Goal: Information Seeking & Learning: Learn about a topic

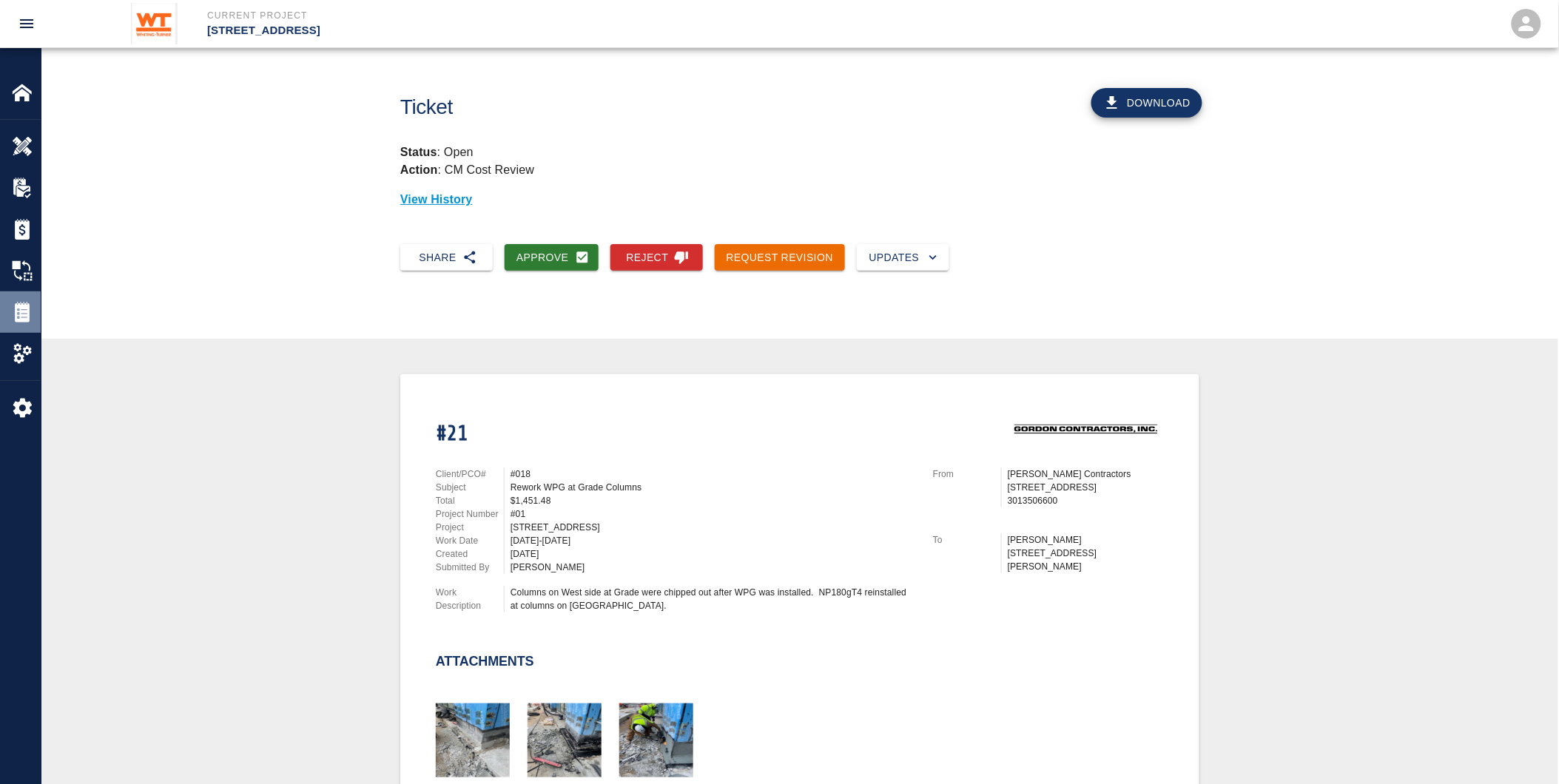
click at [30, 305] on img at bounding box center [22, 312] width 21 height 21
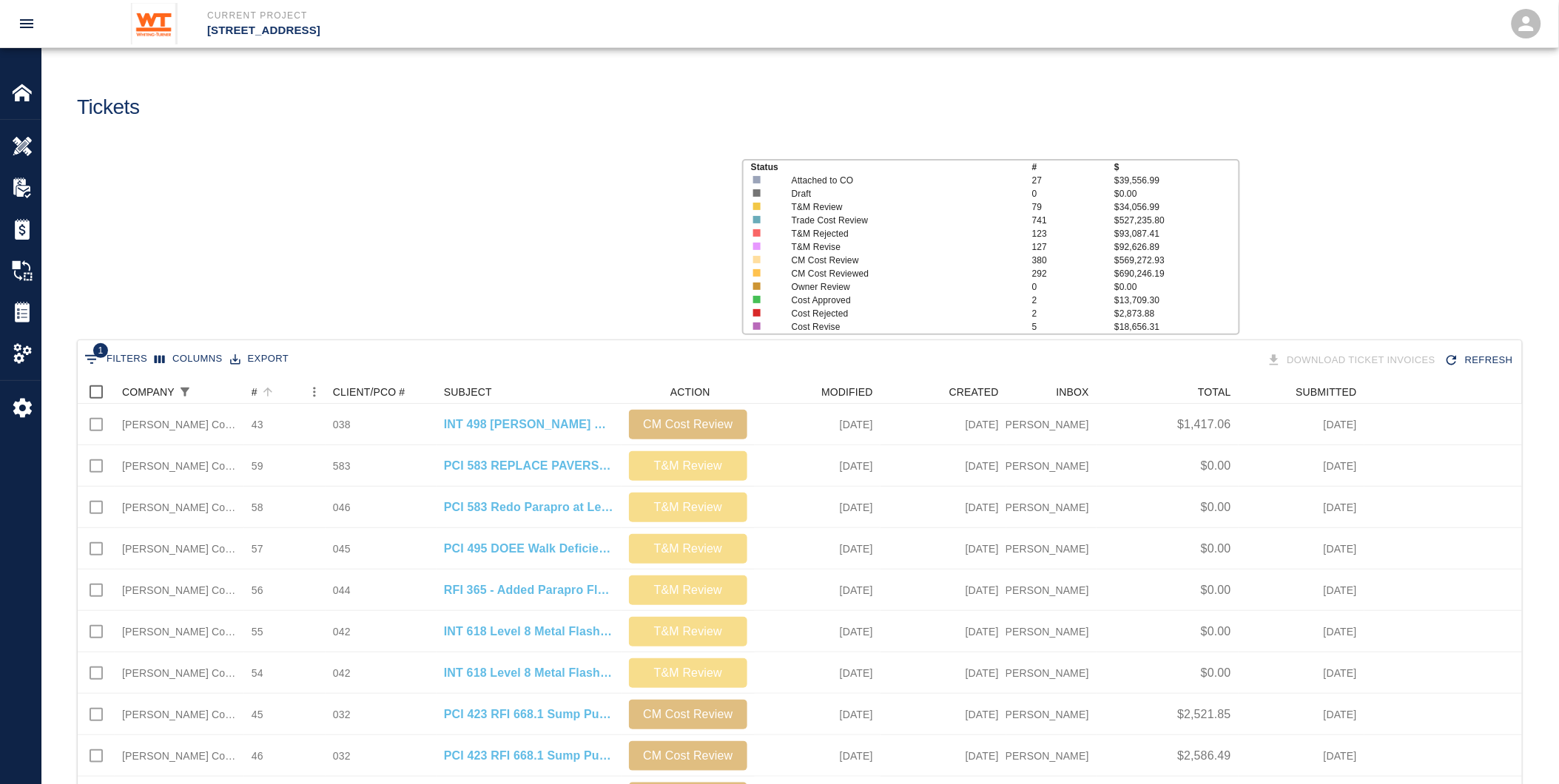
scroll to position [840, 1432]
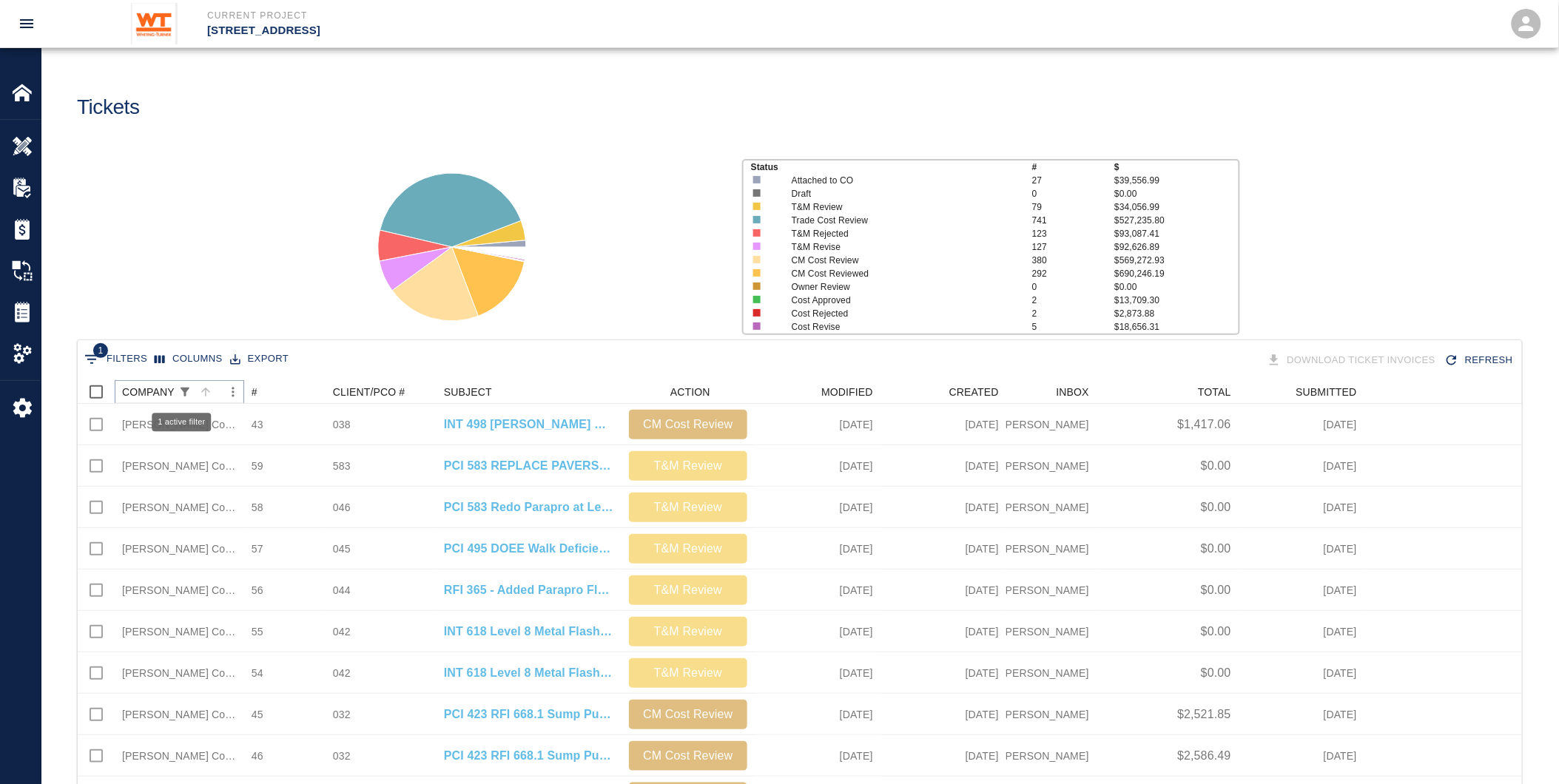
click at [184, 392] on icon "Show filters" at bounding box center [185, 392] width 13 height 13
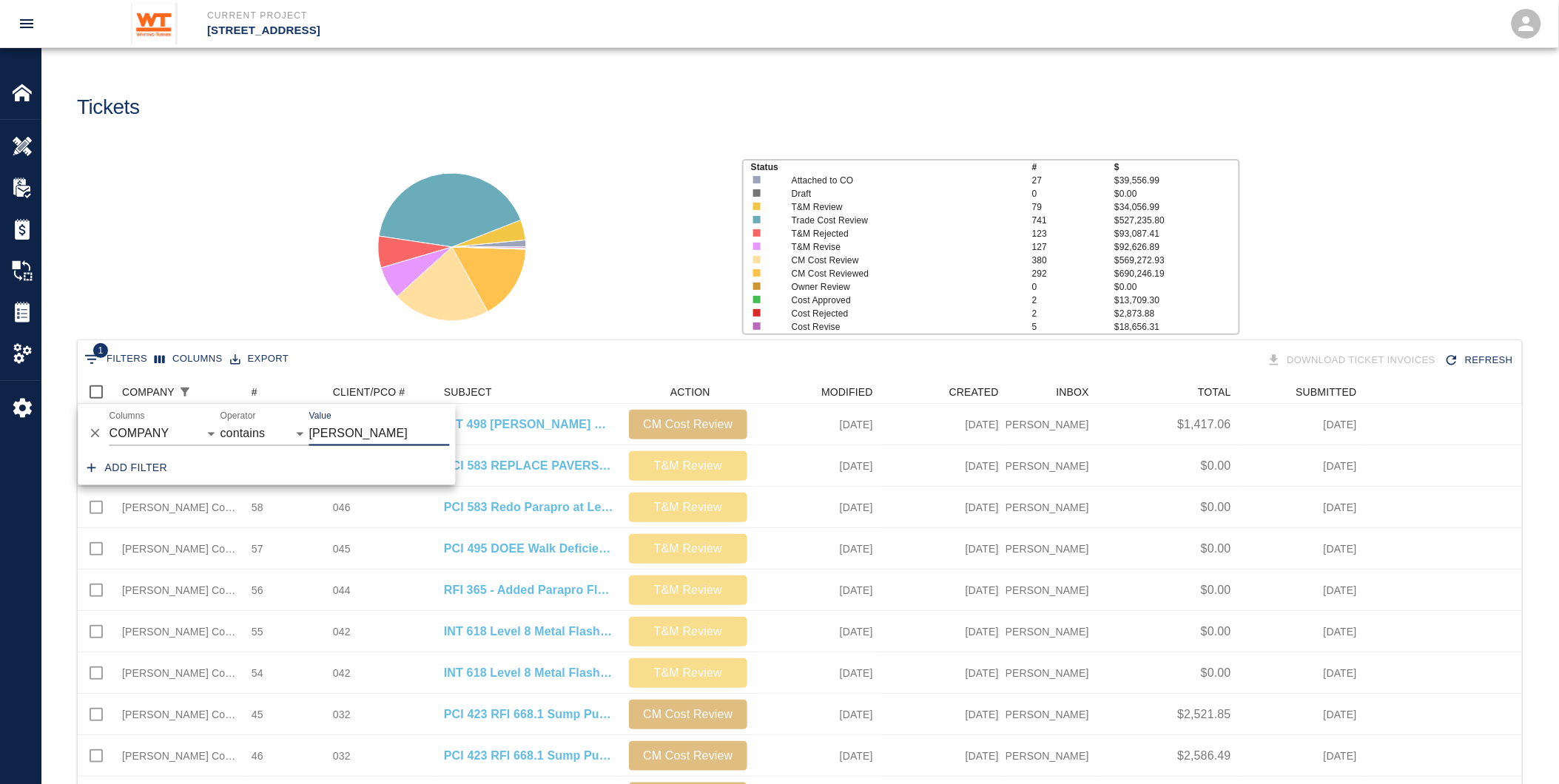
drag, startPoint x: 361, startPoint y: 437, endPoint x: 166, endPoint y: 434, distance: 195.0
click at [166, 434] on div "And Or Columns COMPANY ID # CLIENT/PCO # SUBJECT DESCRIPTION ACTION WORK MODIFI…" at bounding box center [267, 428] width 377 height 47
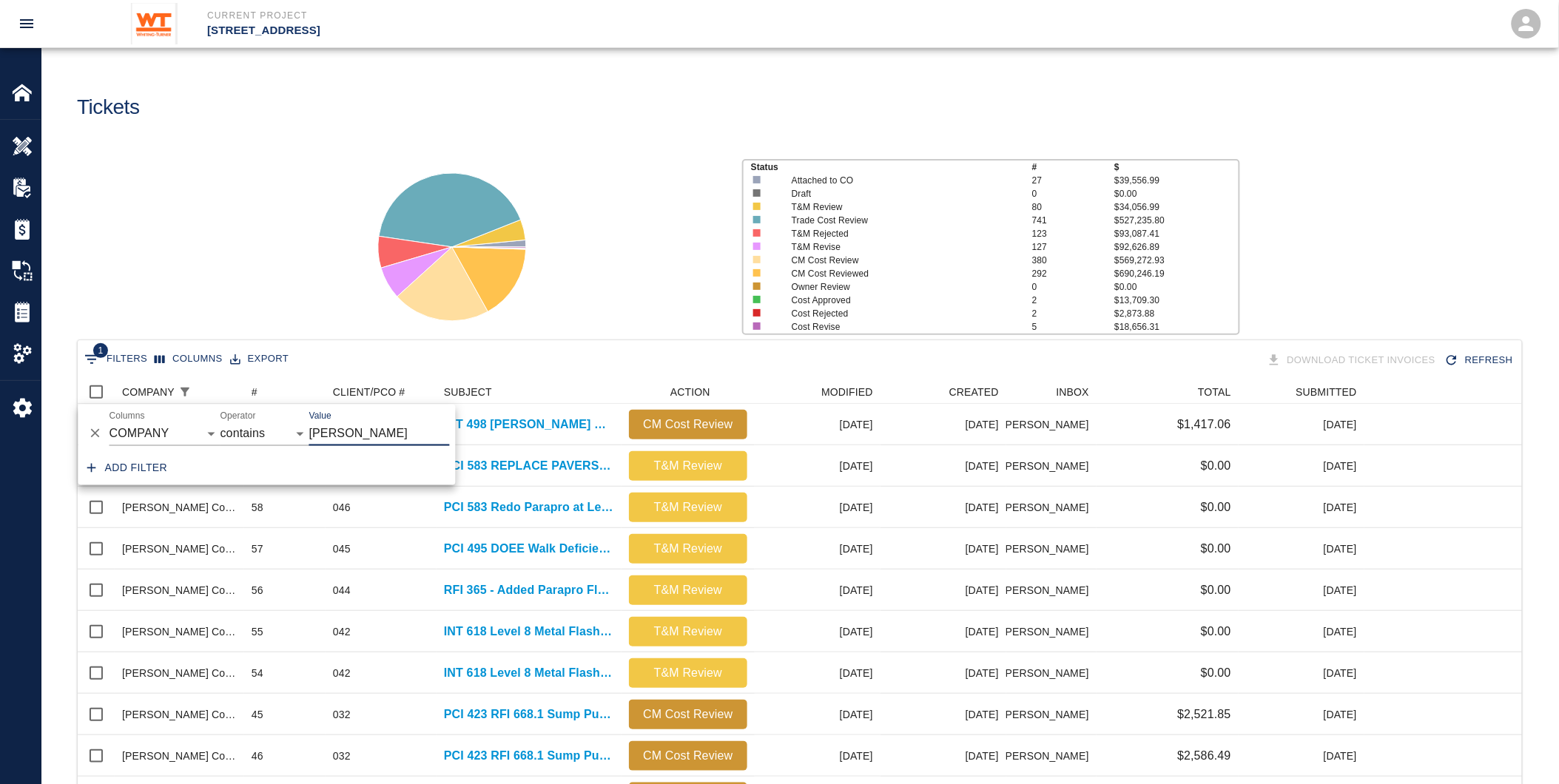
click at [738, 209] on div "Status # $ Attached to CO 27 $39,556.99 Draft 0 $0.00 T&M Review 80 $34,056.99 …" at bounding box center [985, 241] width 510 height 188
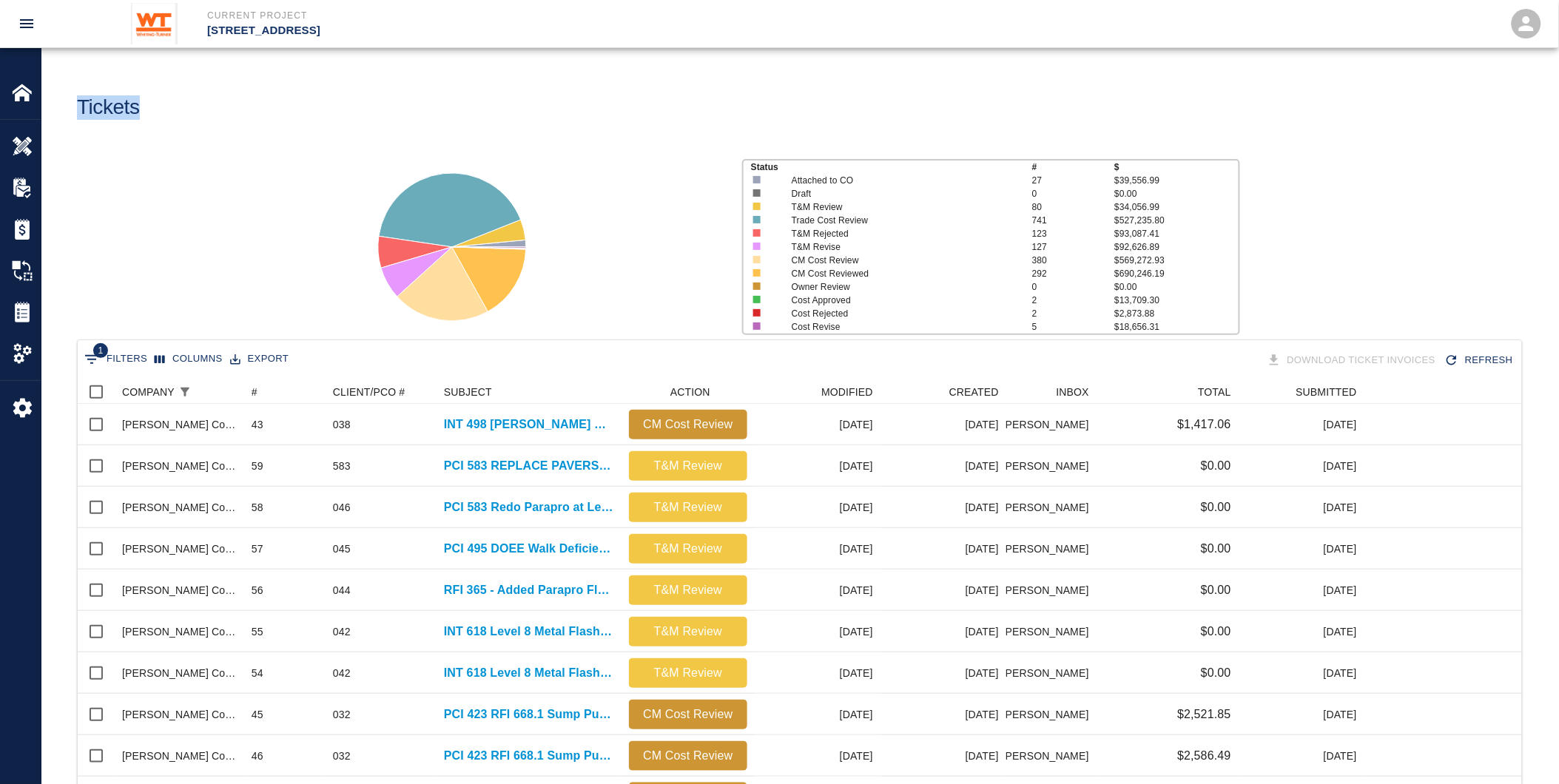
drag, startPoint x: 168, startPoint y: 108, endPoint x: 55, endPoint y: 102, distance: 113.2
click at [55, 102] on div "Tickets" at bounding box center [800, 89] width 1517 height 84
drag, startPoint x: 55, startPoint y: 102, endPoint x: 196, endPoint y: 124, distance: 142.7
click at [196, 124] on div "Tickets" at bounding box center [429, 102] width 729 height 60
drag, startPoint x: 180, startPoint y: 104, endPoint x: 69, endPoint y: 108, distance: 111.1
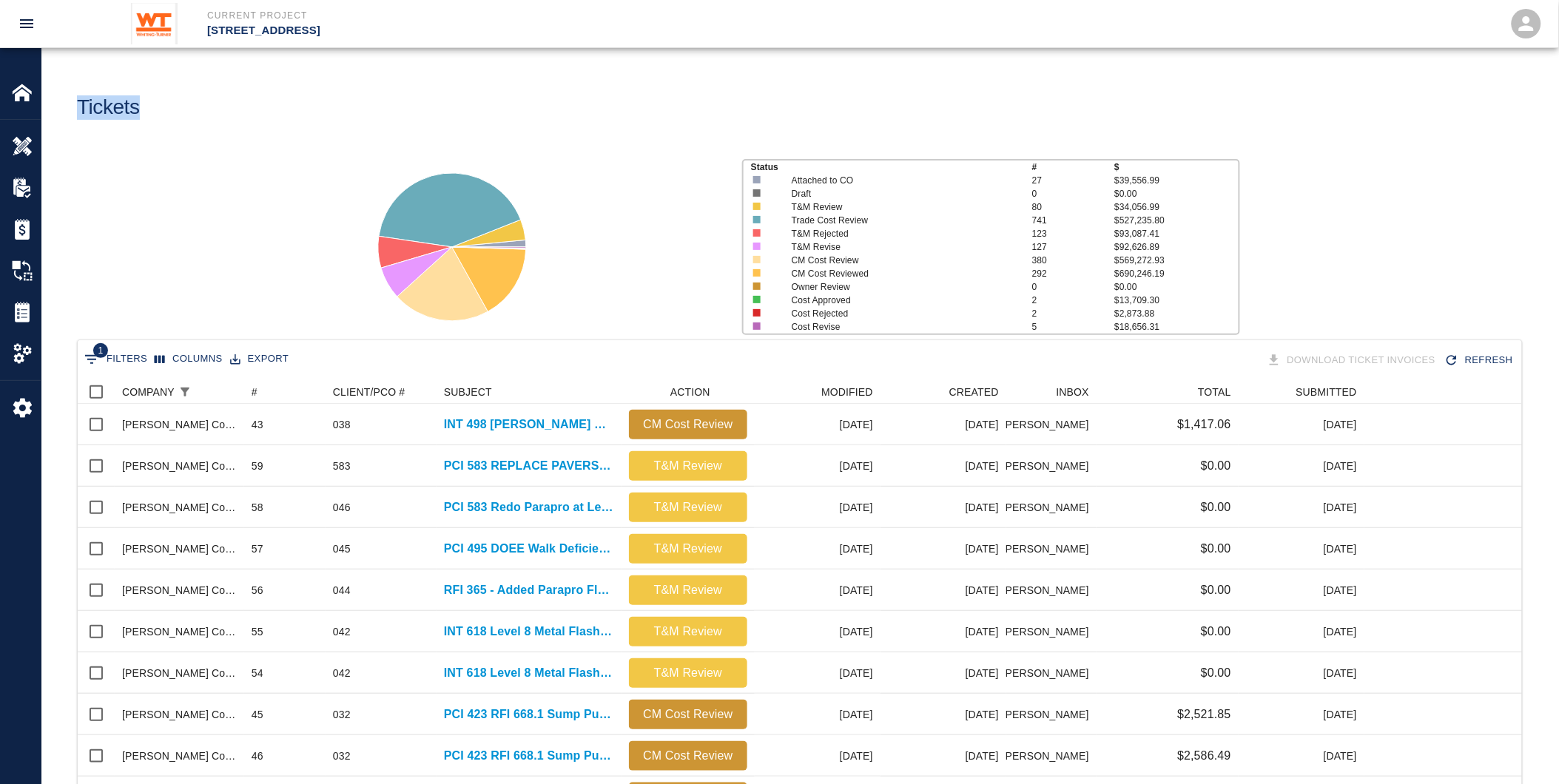
click at [69, 108] on div "Tickets" at bounding box center [429, 102] width 729 height 60
click at [308, 143] on div "Status # $ Attached to CO 27 $39,556.99 Draft 0 $0.00 T&M Review 80 $34,056.99 …" at bounding box center [794, 241] width 1529 height 197
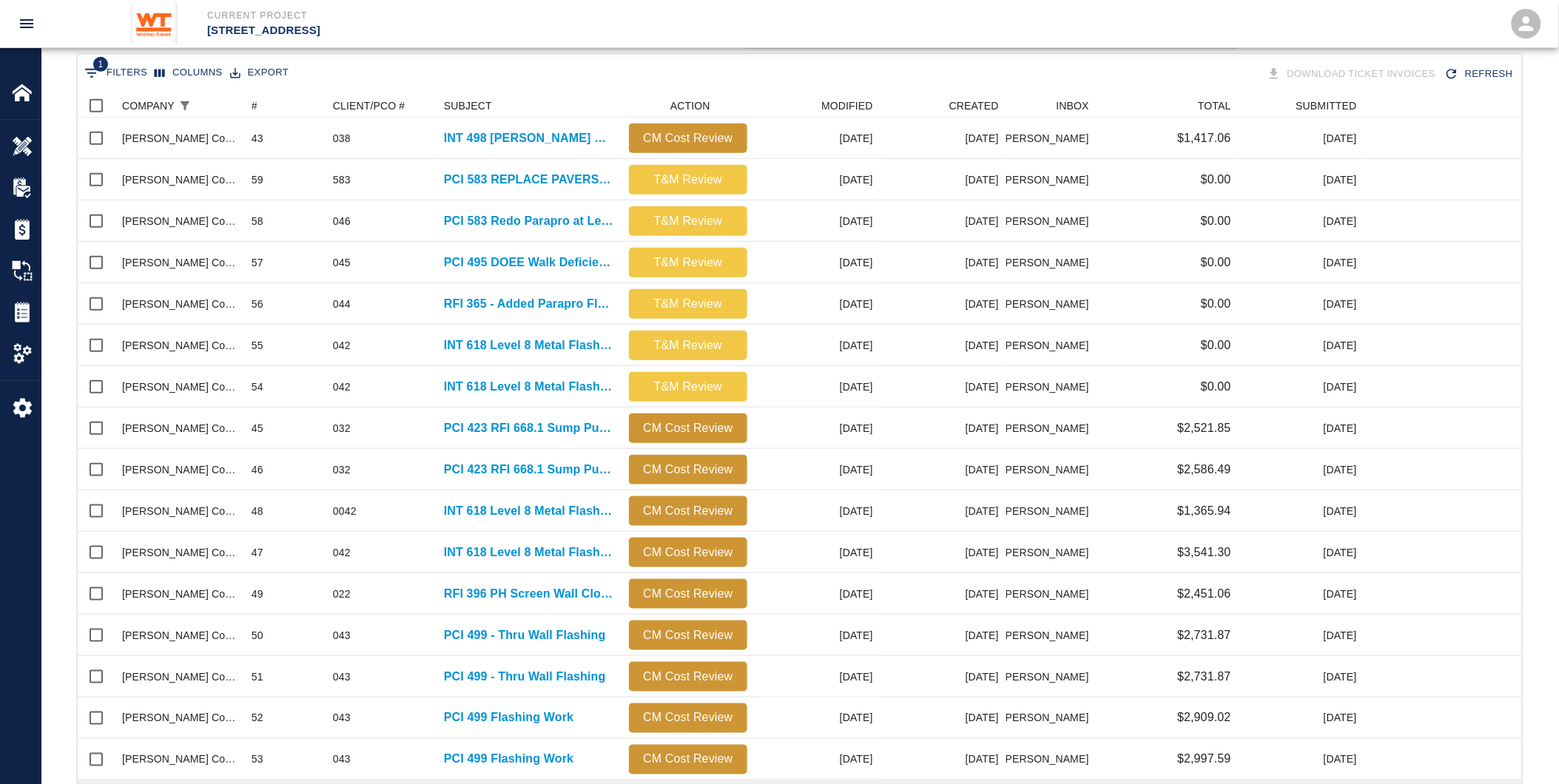
scroll to position [523, 0]
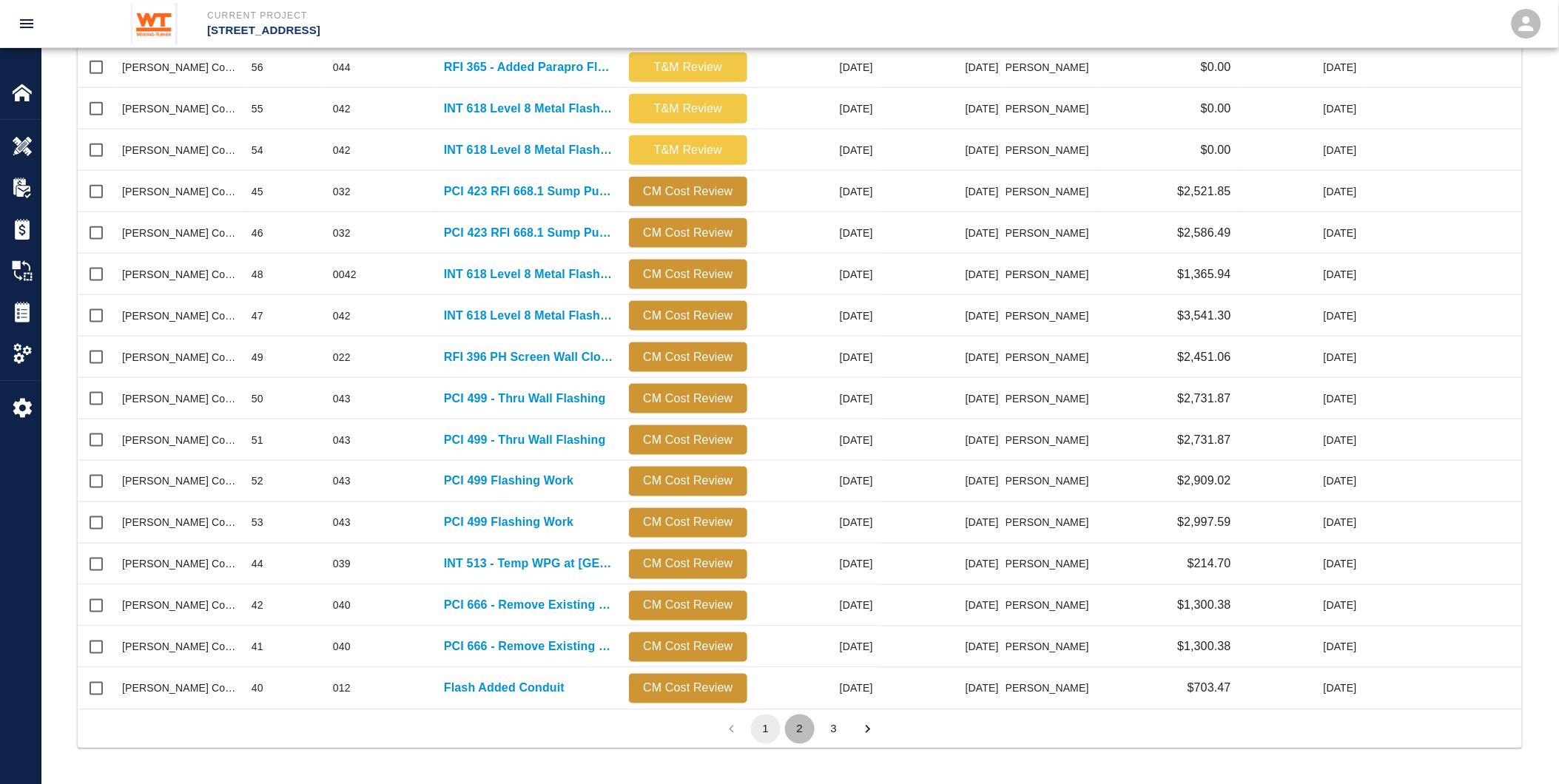
click at [805, 731] on button "2" at bounding box center [800, 729] width 30 height 30
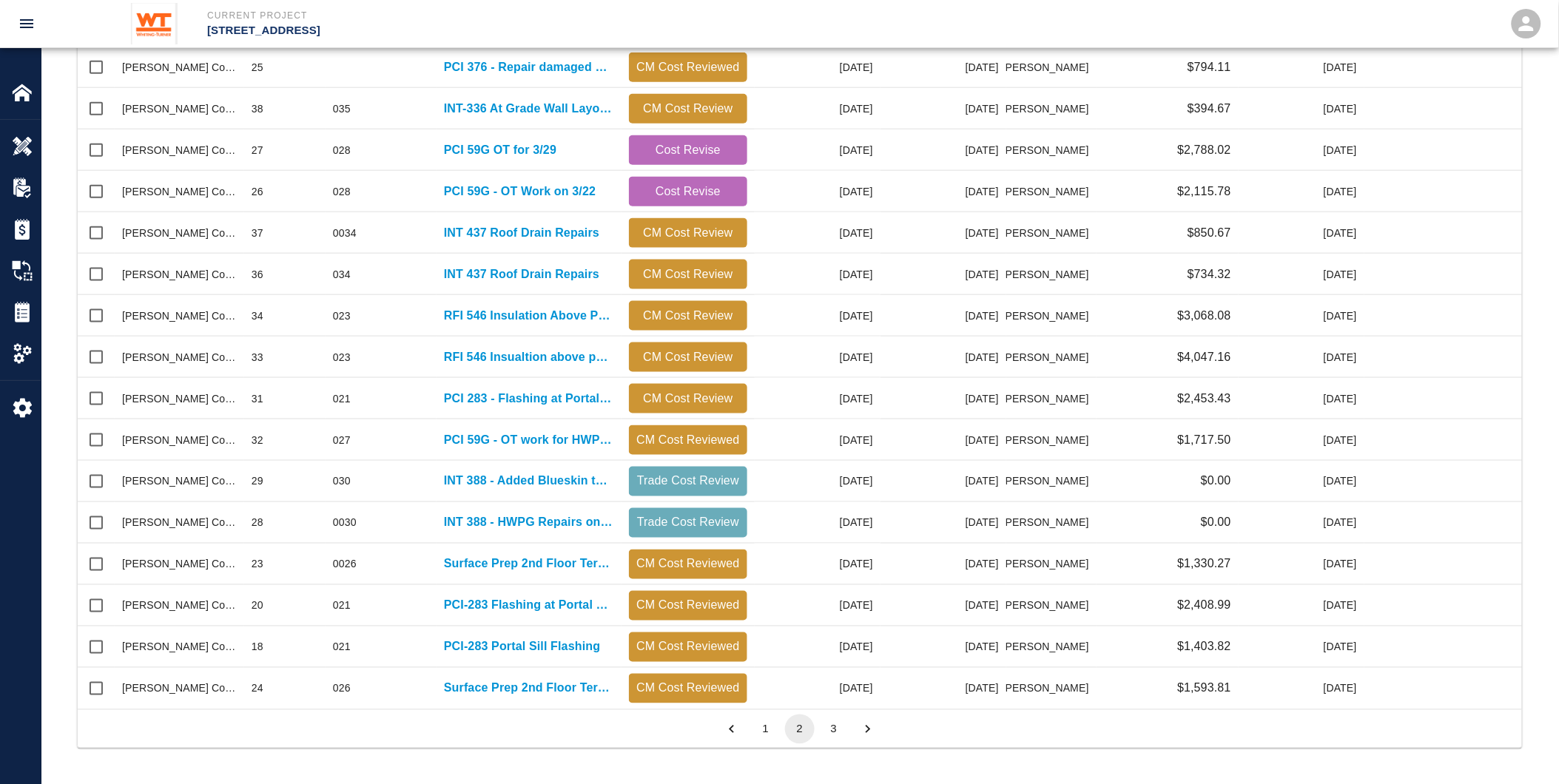
click at [840, 722] on button "3" at bounding box center [834, 729] width 30 height 30
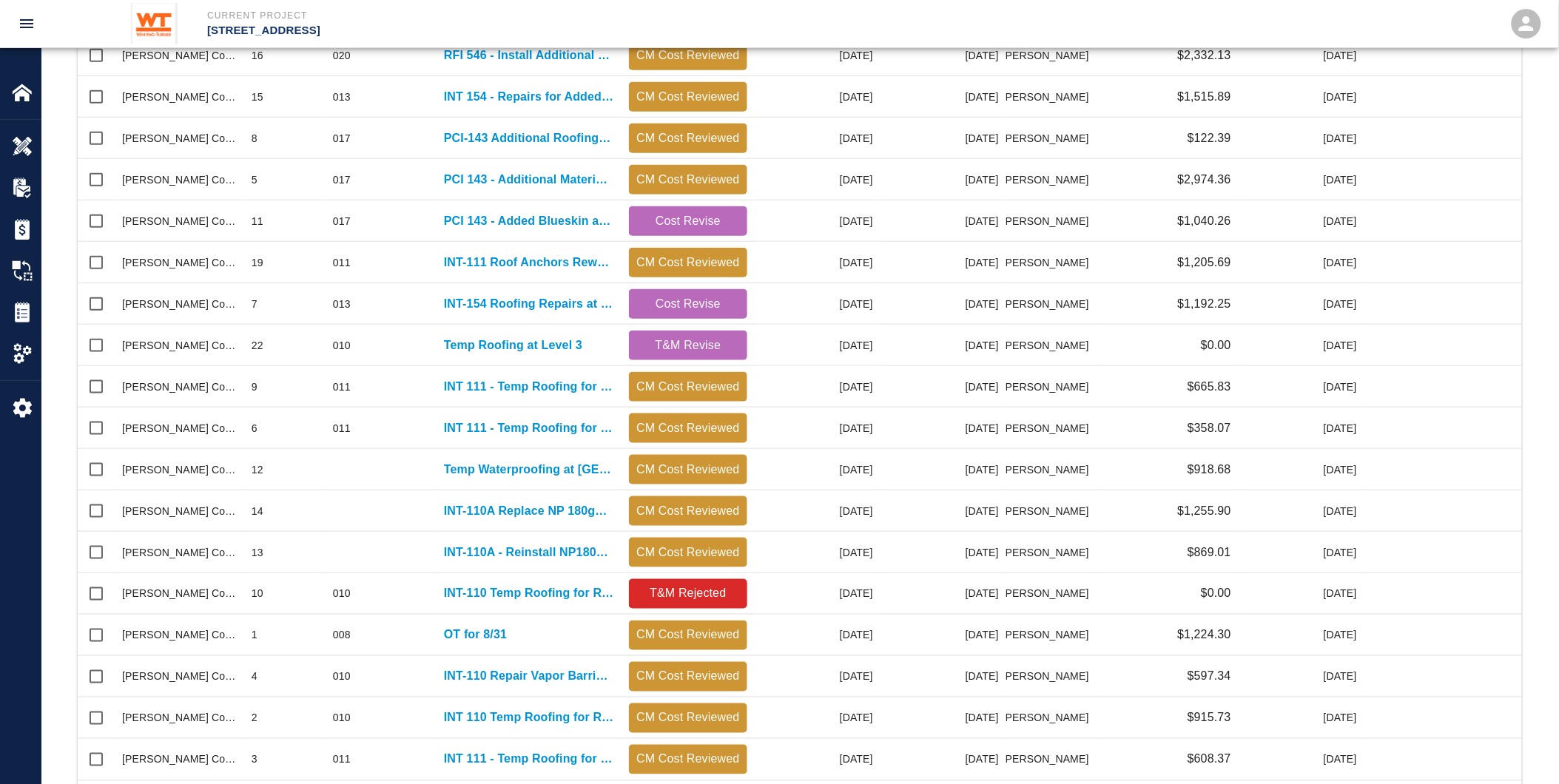
scroll to position [482, 0]
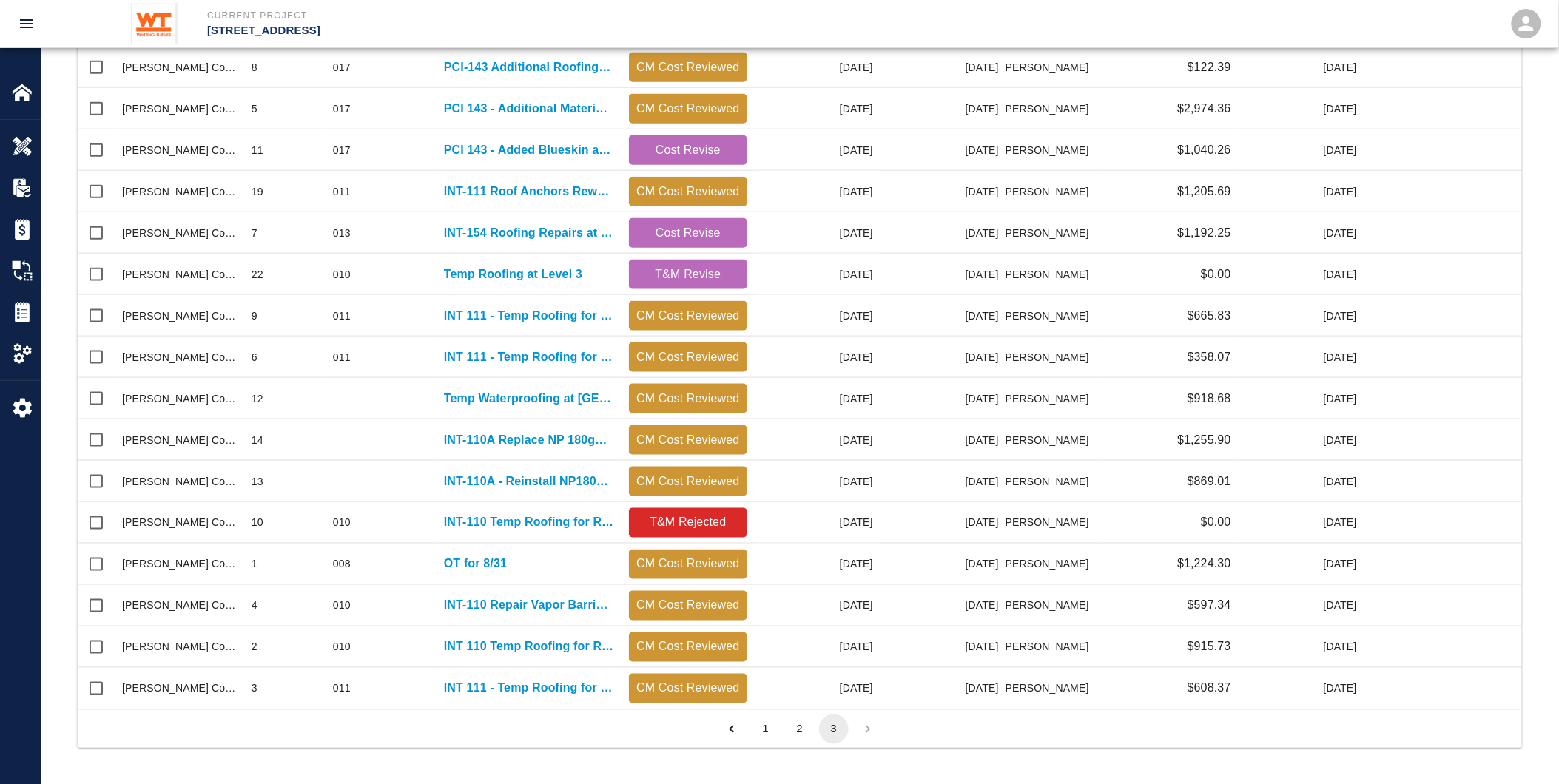
click at [804, 724] on button "2" at bounding box center [800, 729] width 30 height 30
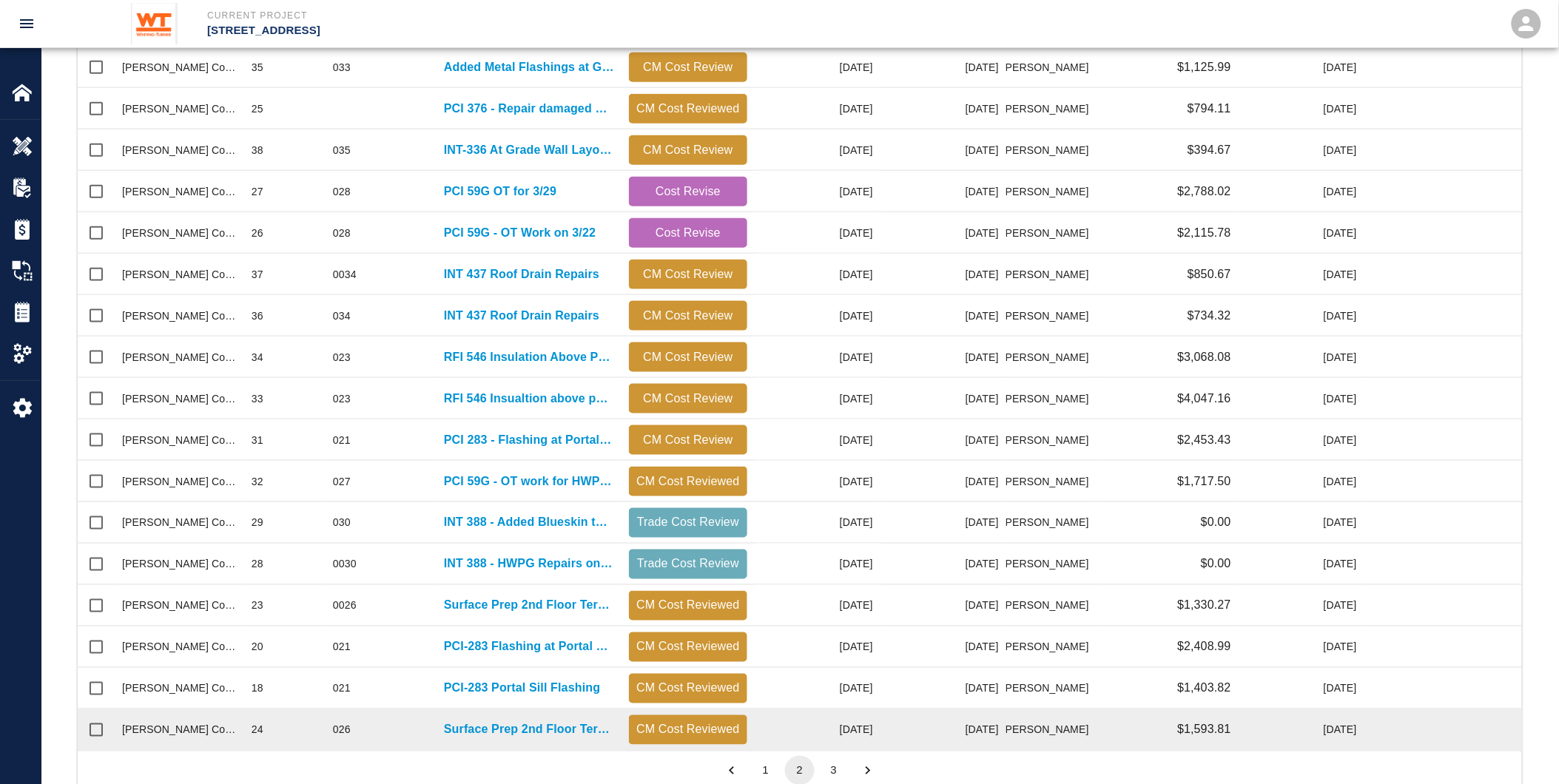
scroll to position [840, 1432]
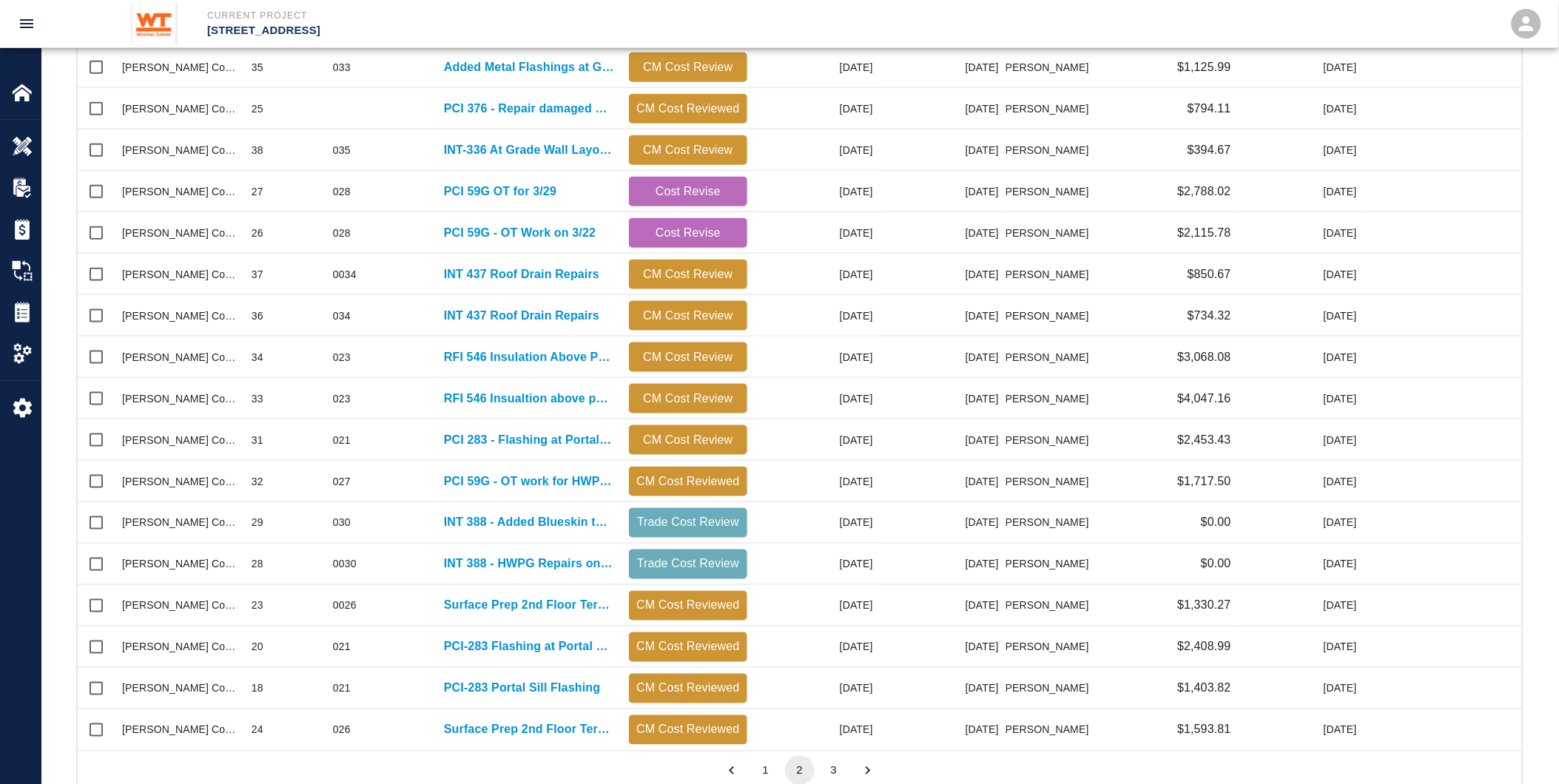
click at [763, 763] on button "1" at bounding box center [766, 771] width 30 height 30
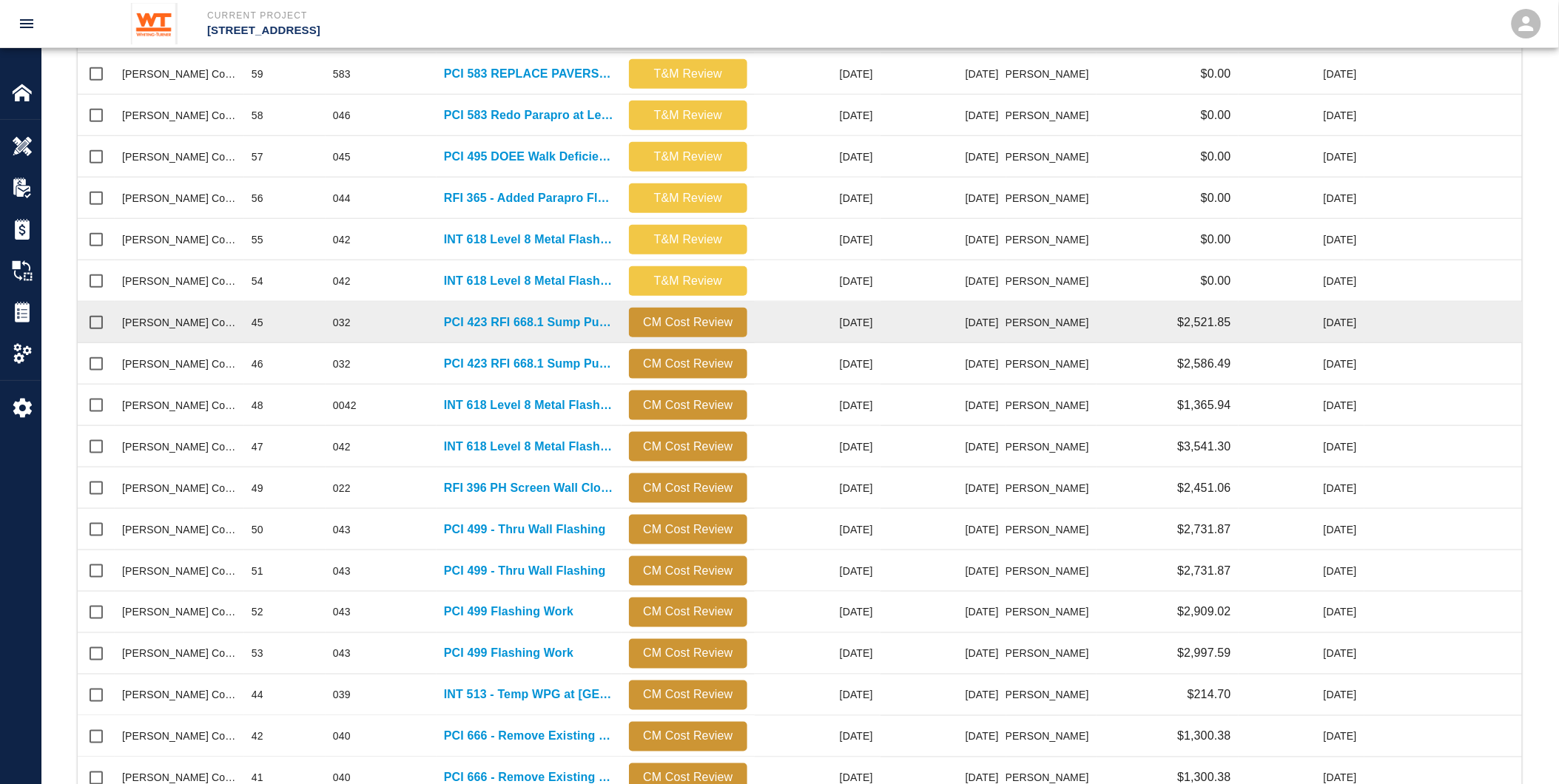
scroll to position [399, 0]
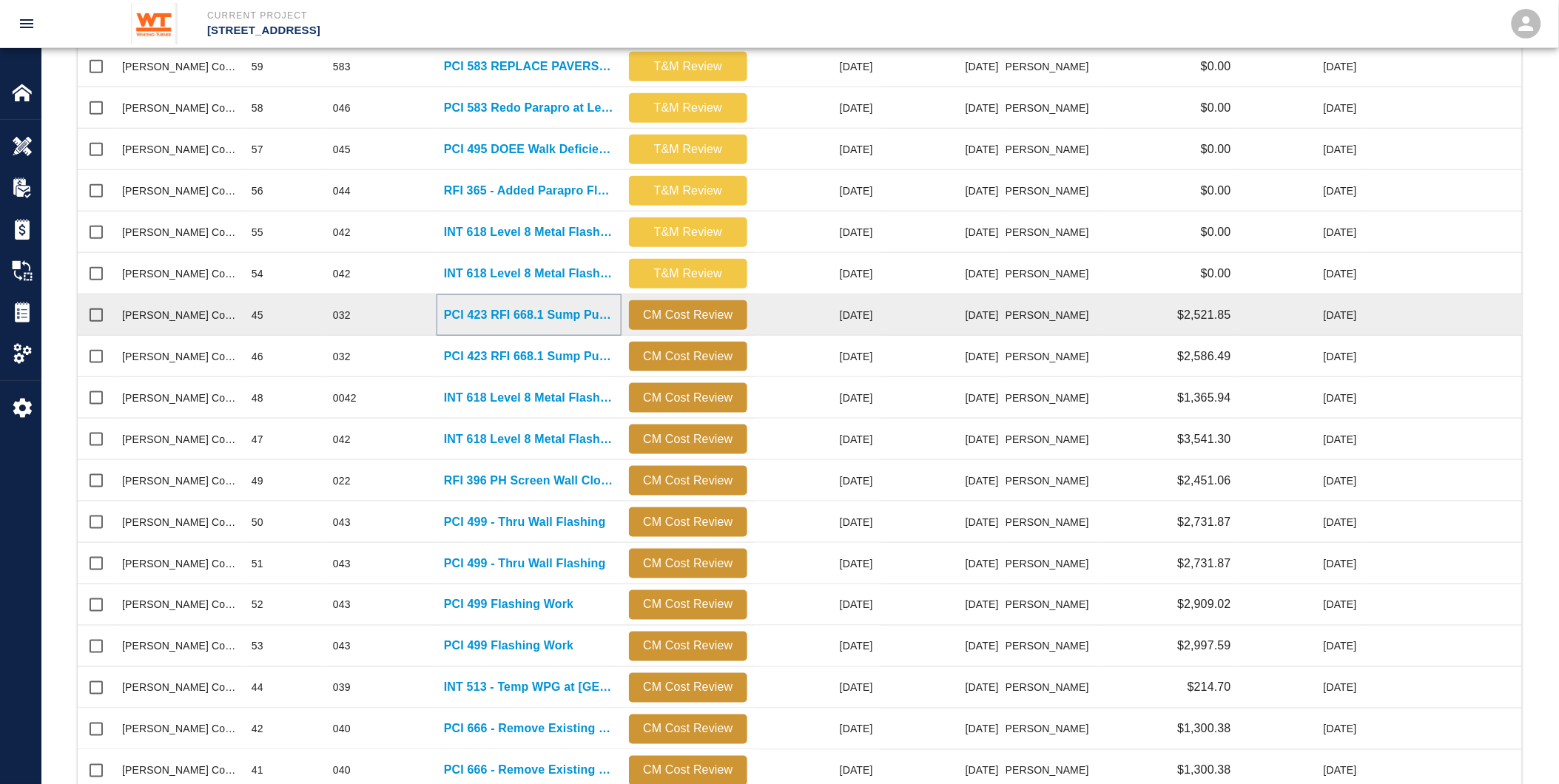
click at [469, 313] on p "PCI 423 RFI 668.1 Sump Pump Detail" at bounding box center [529, 314] width 170 height 17
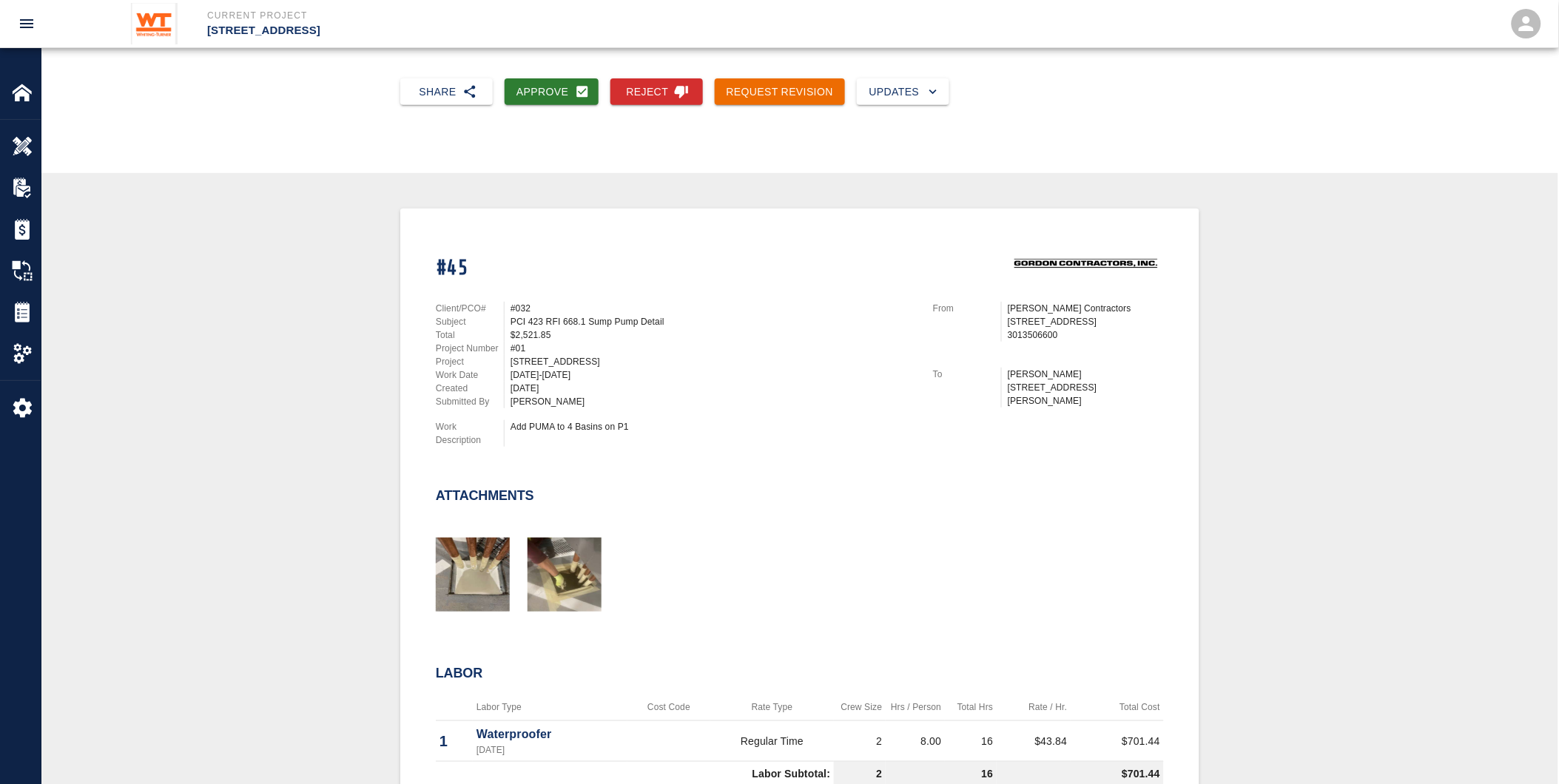
scroll to position [165, 0]
click at [26, 308] on img at bounding box center [22, 312] width 21 height 21
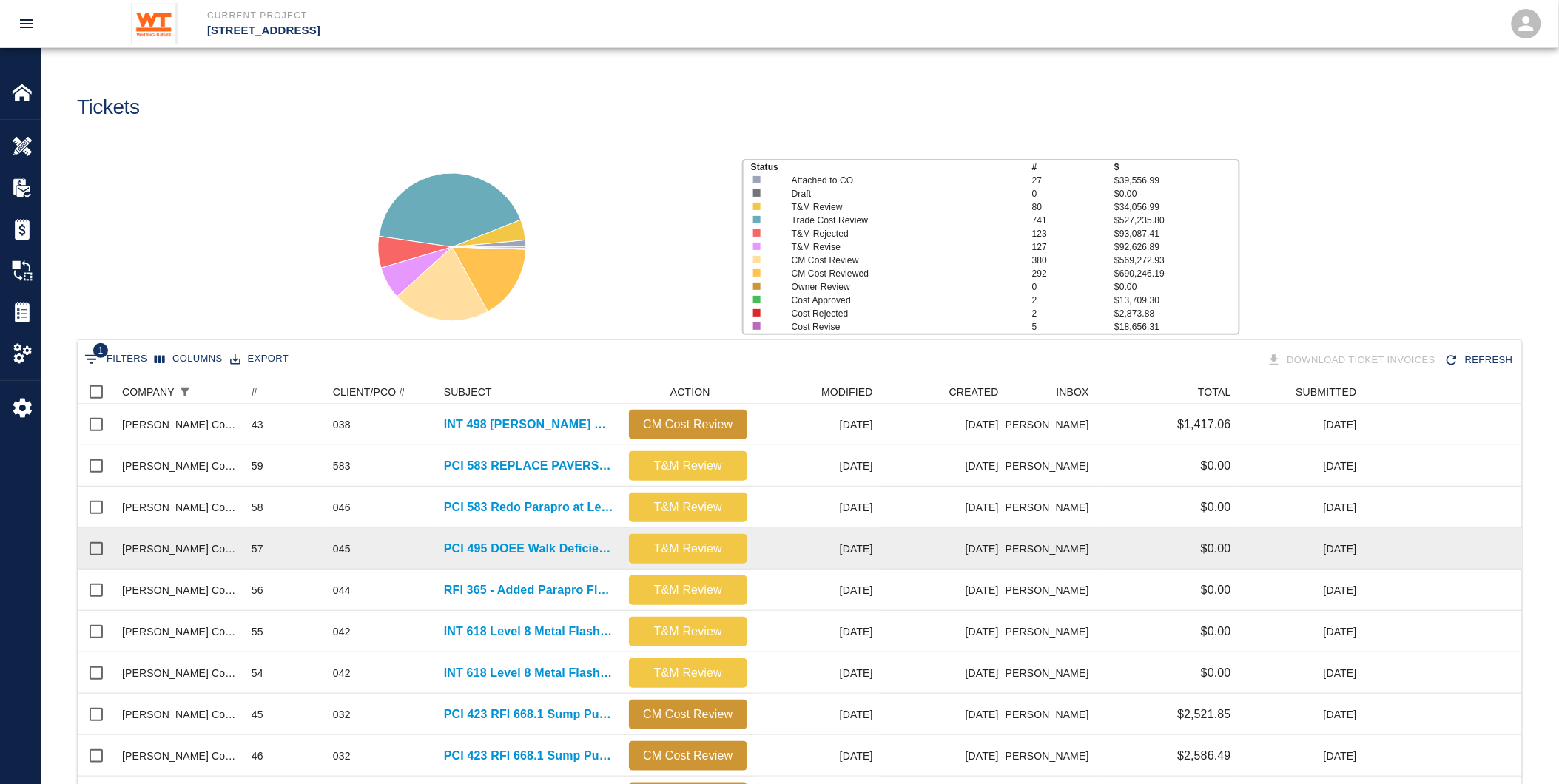
scroll to position [328, 0]
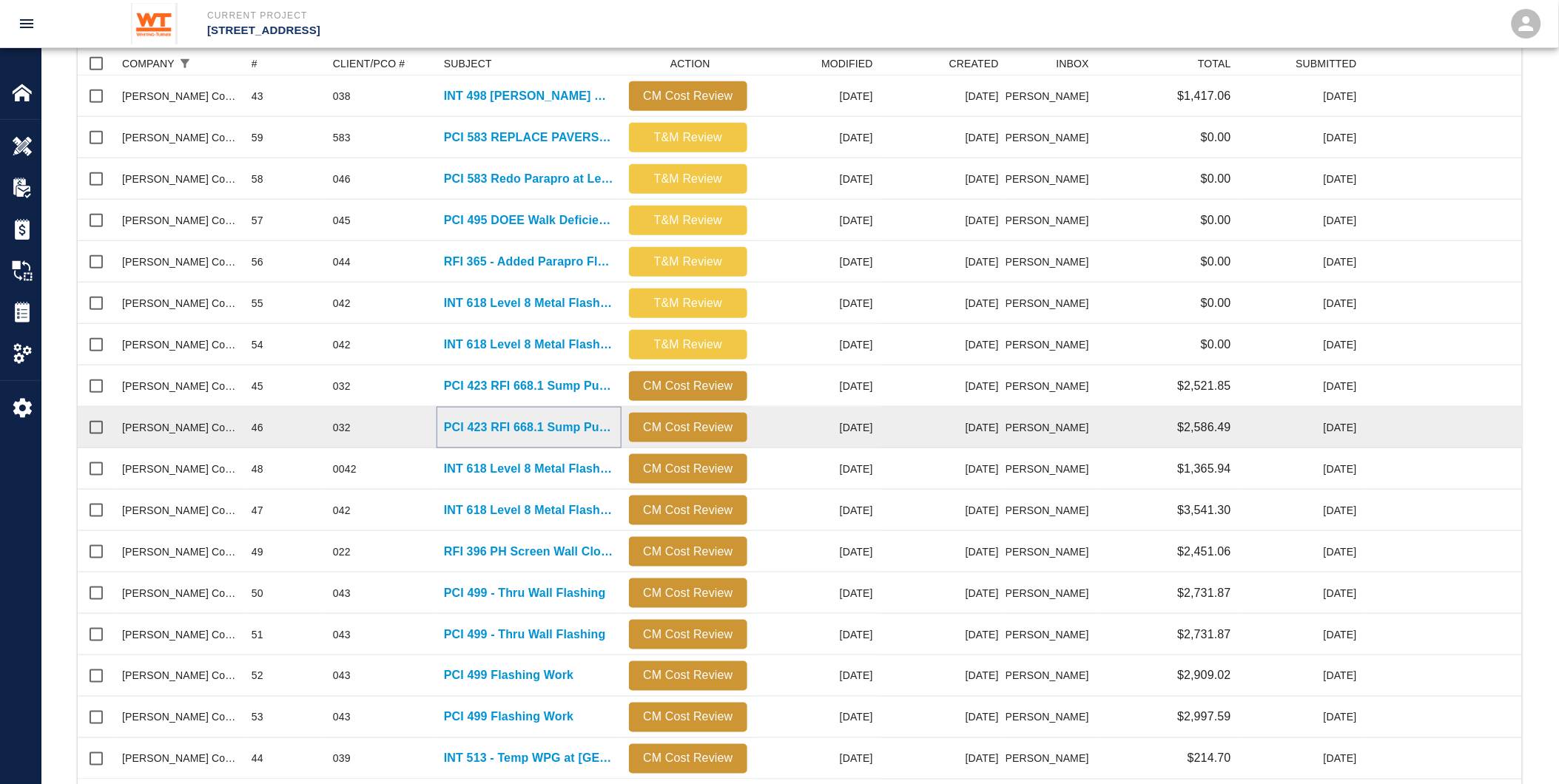
click at [468, 423] on p "PCI 423 RFI 668.1 Sump Pump Detail" at bounding box center [529, 427] width 170 height 17
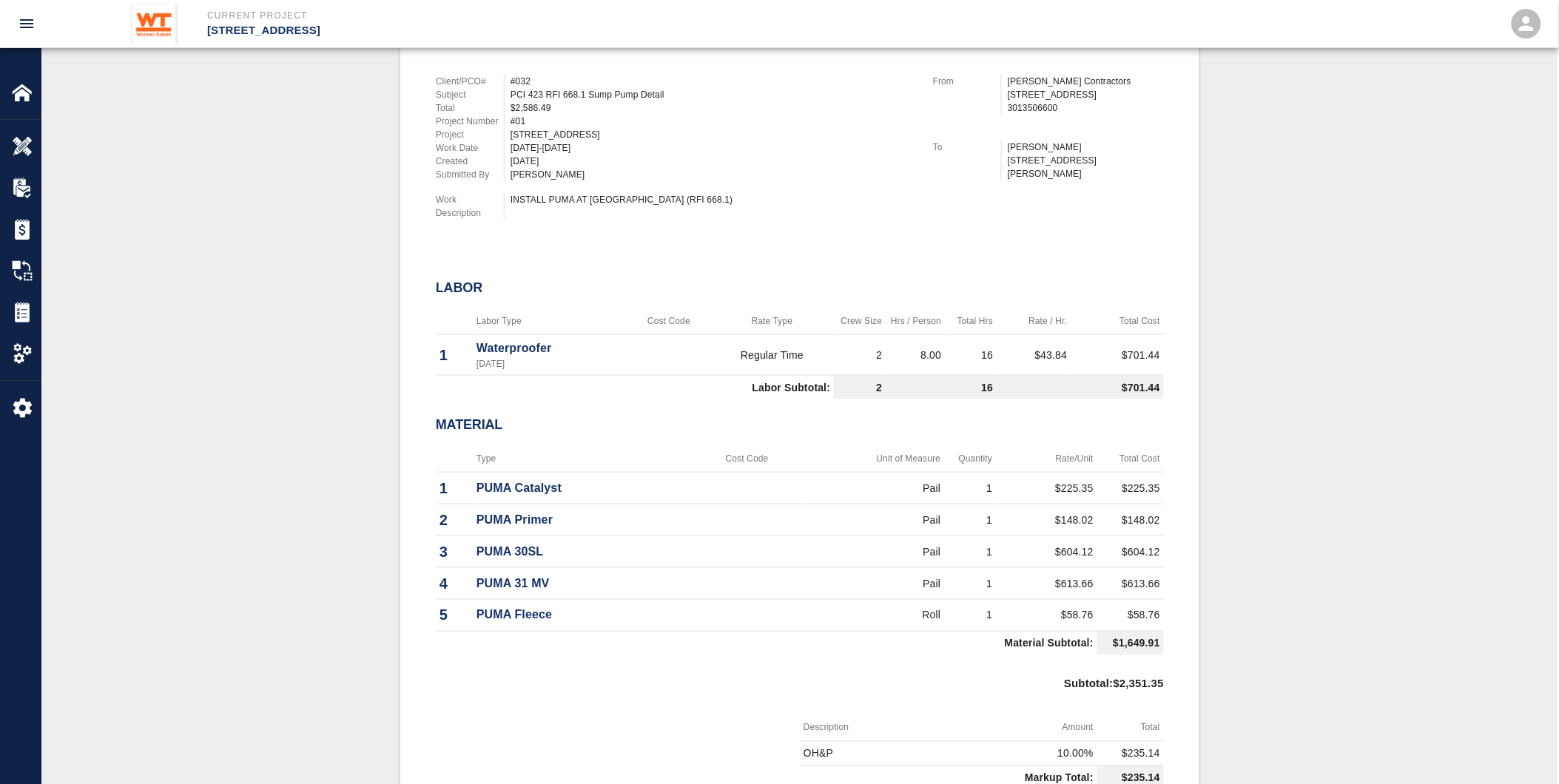
scroll to position [411, 0]
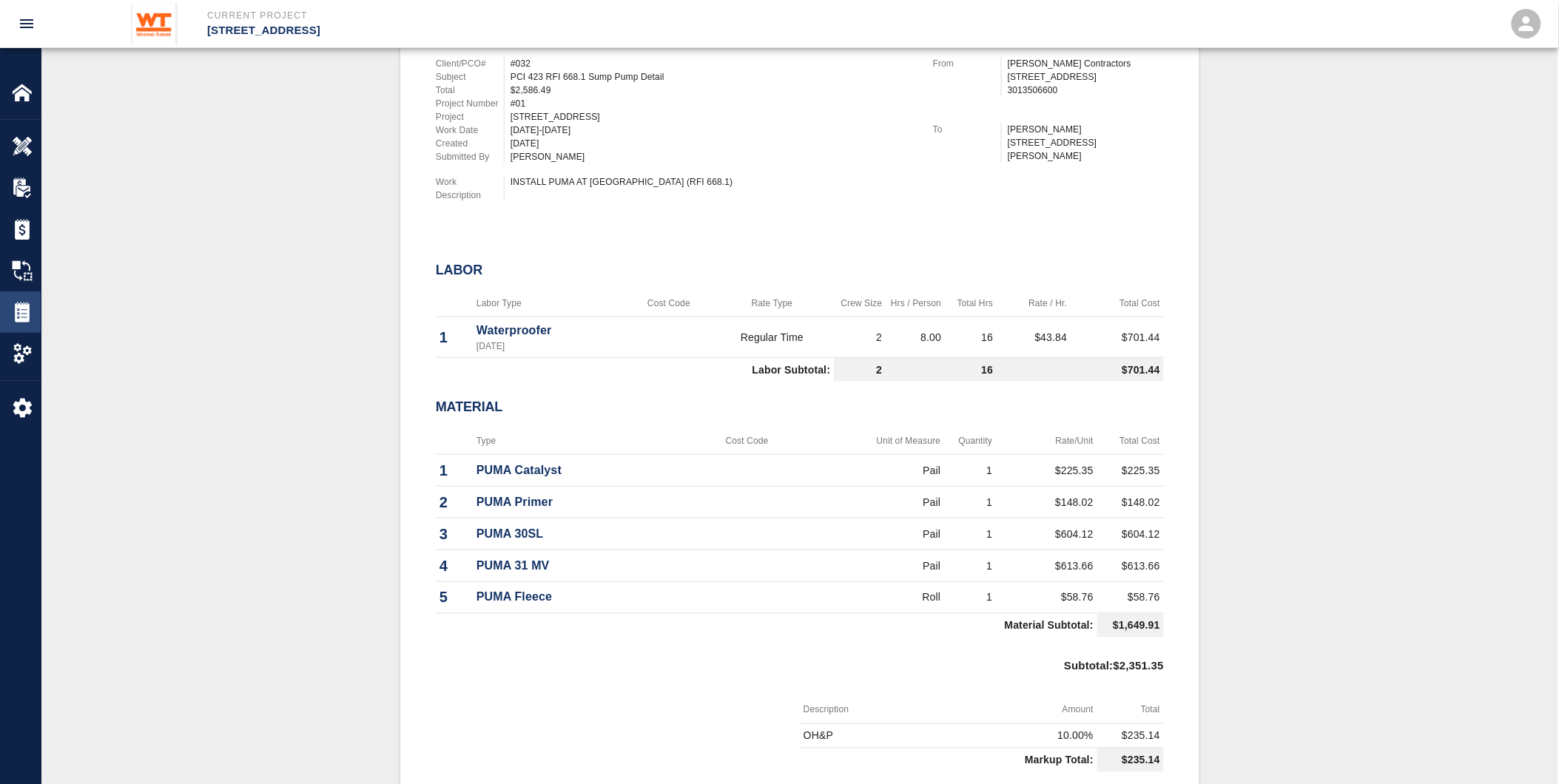
click at [12, 313] on img at bounding box center [22, 312] width 21 height 21
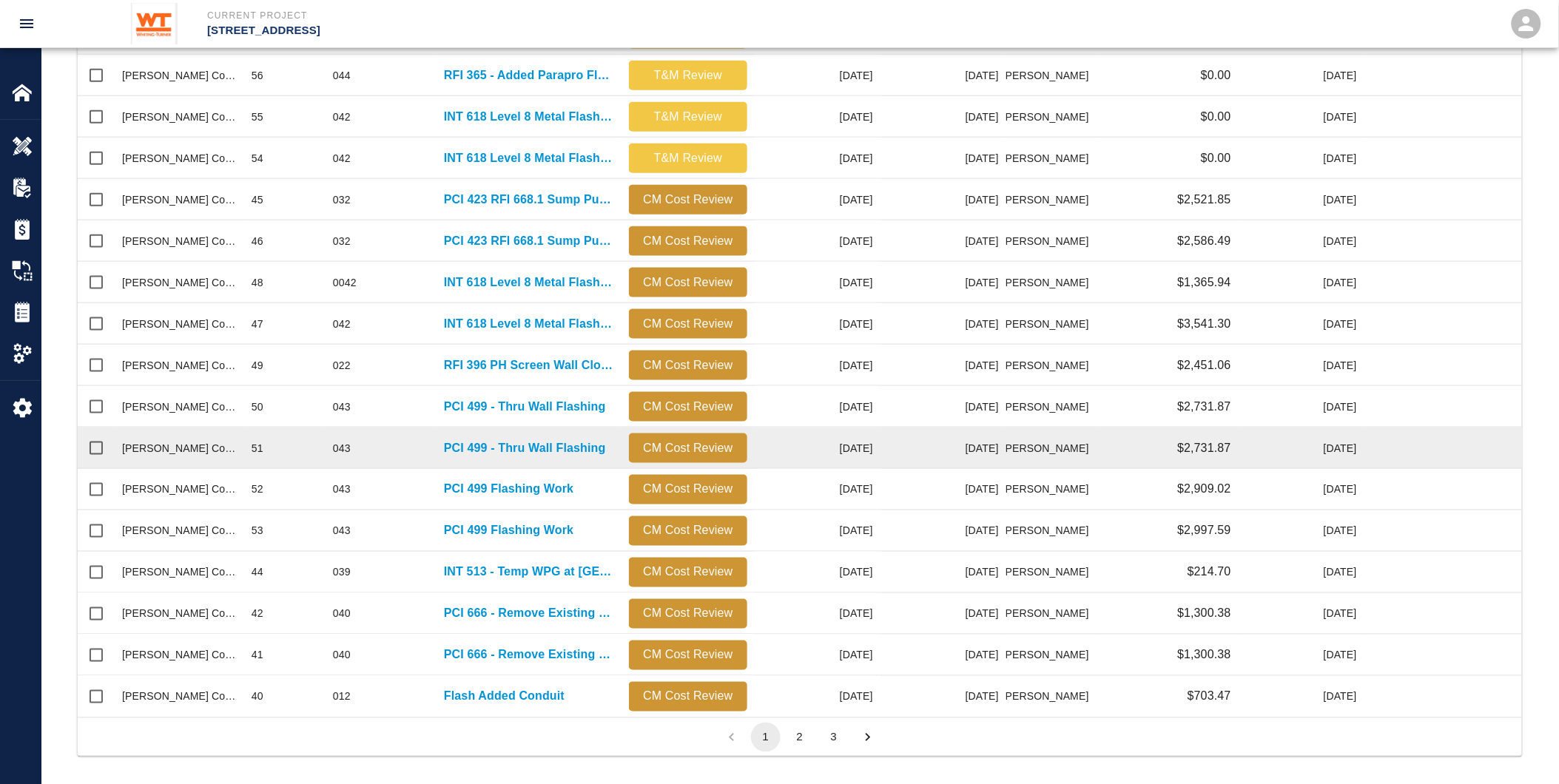
scroll to position [523, 0]
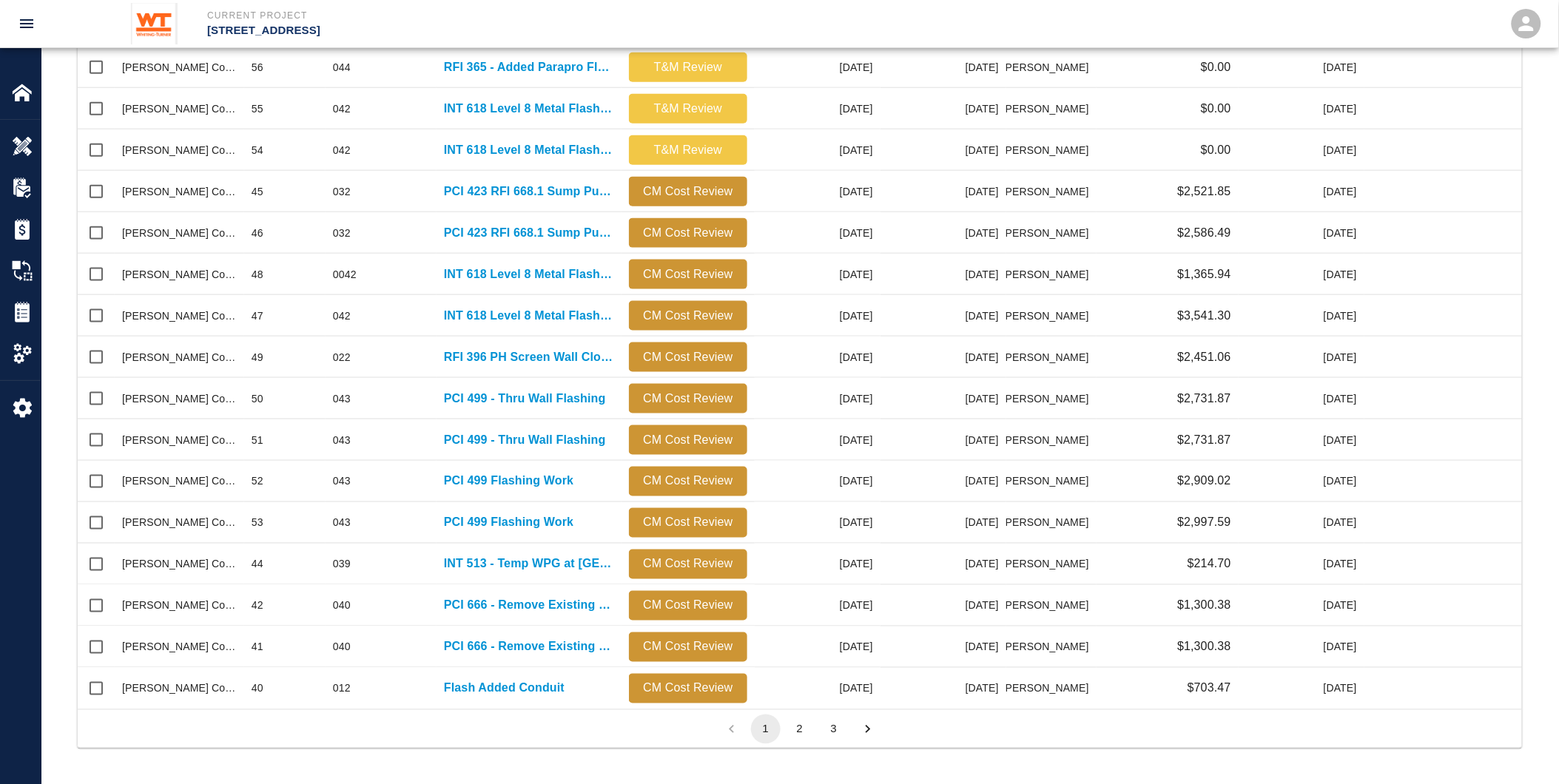
click at [805, 728] on button "2" at bounding box center [800, 729] width 30 height 30
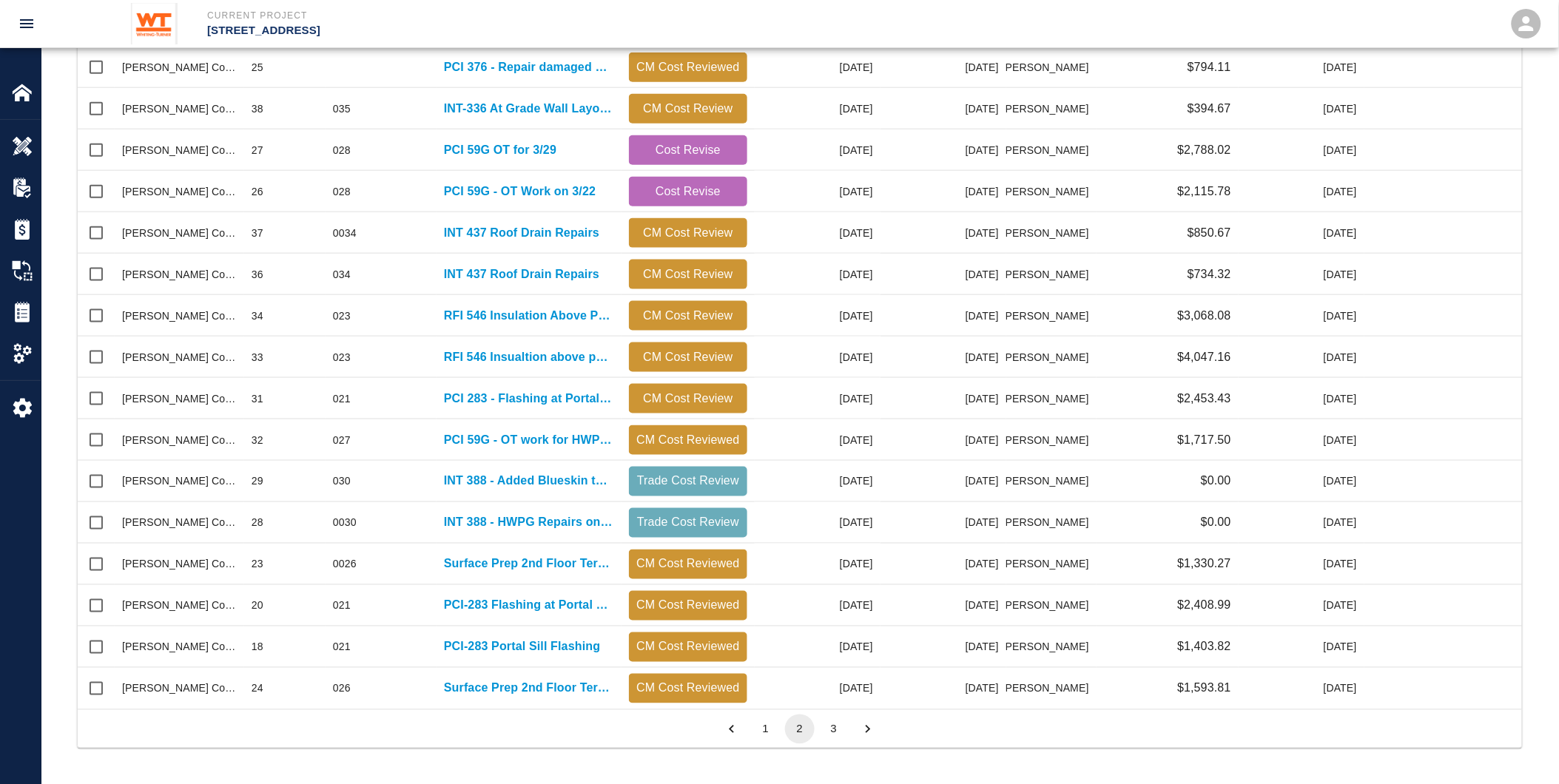
click at [834, 731] on button "3" at bounding box center [834, 729] width 30 height 30
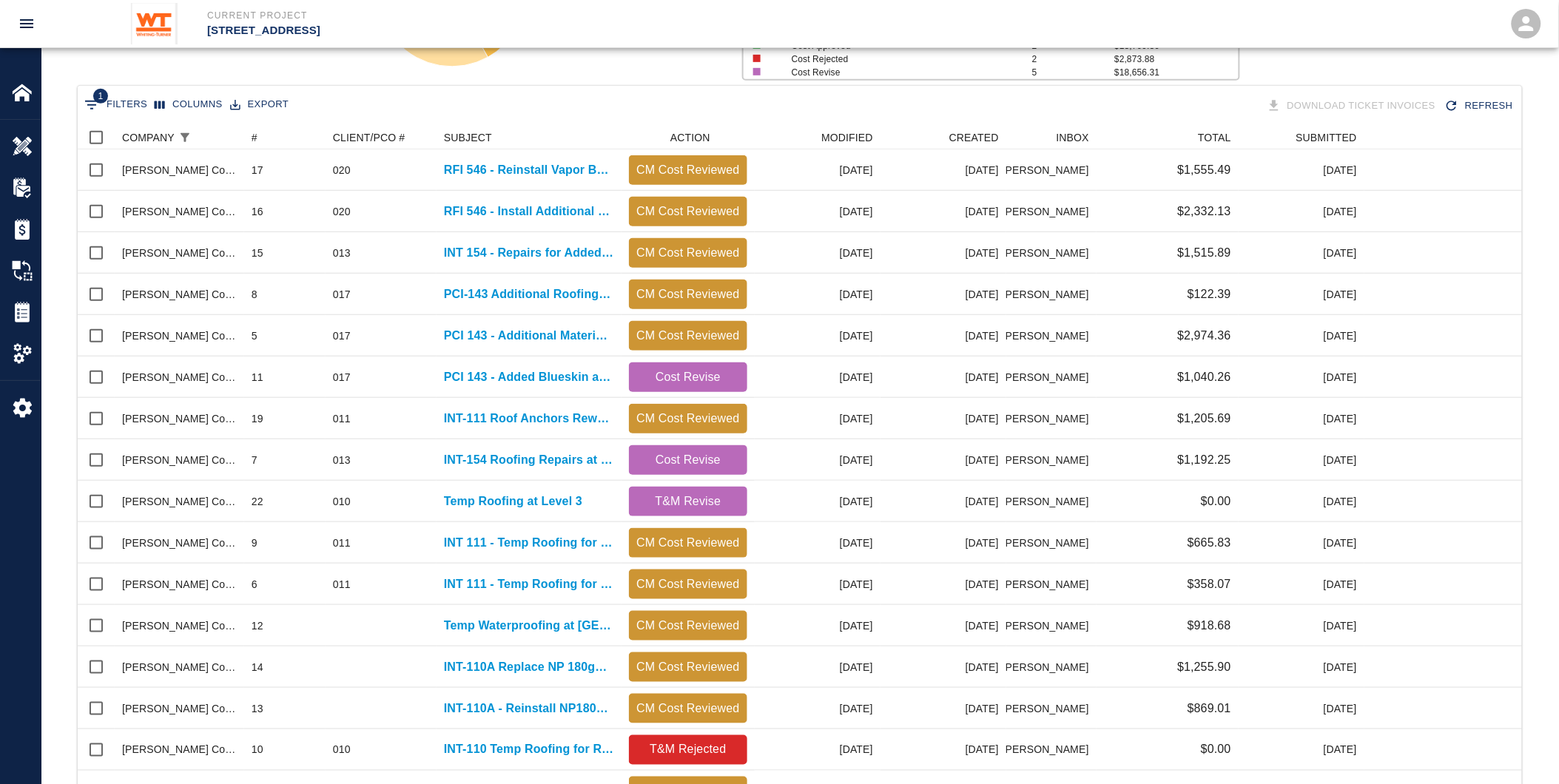
scroll to position [482, 0]
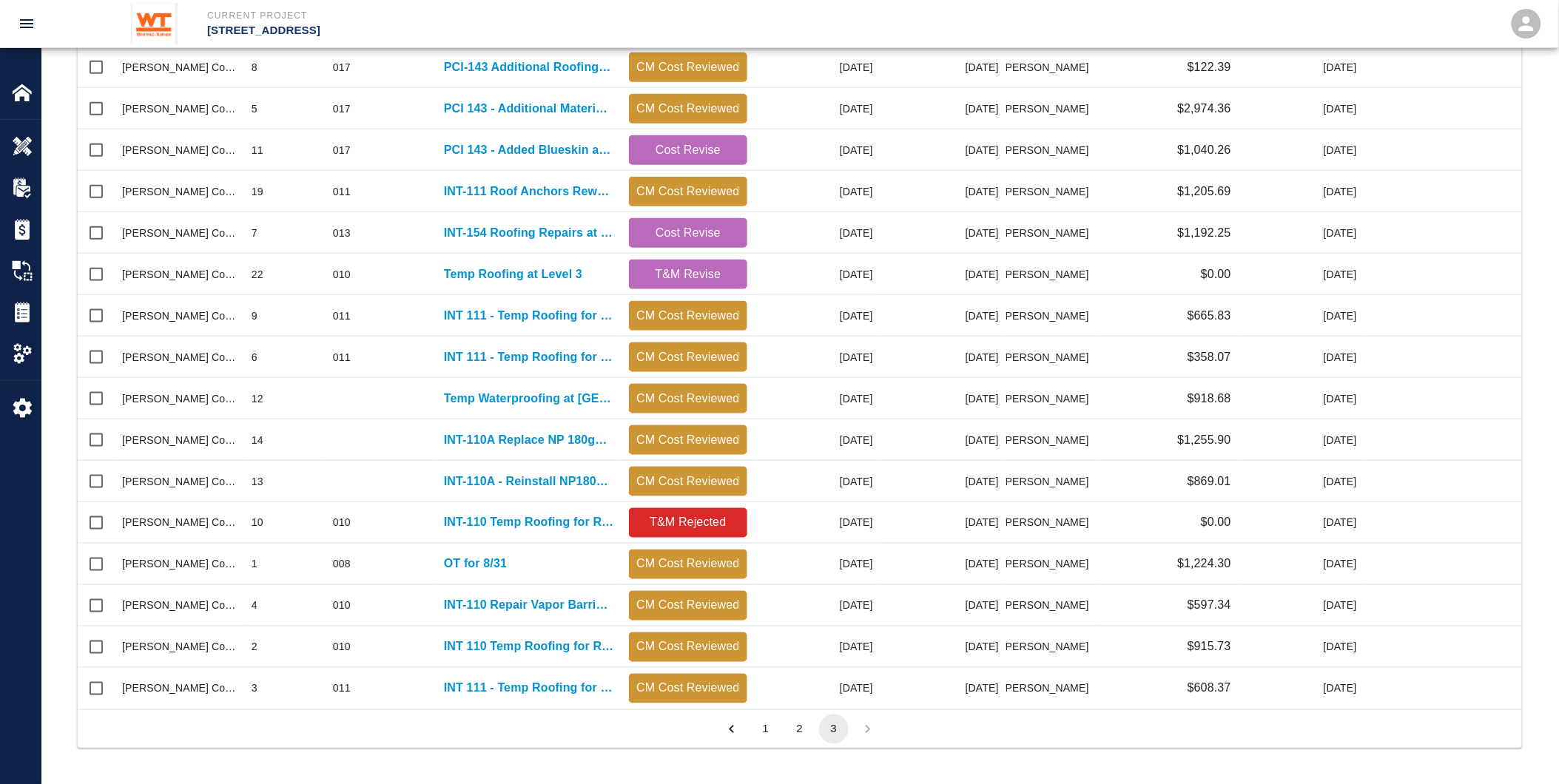
click at [766, 722] on button "1" at bounding box center [766, 729] width 30 height 30
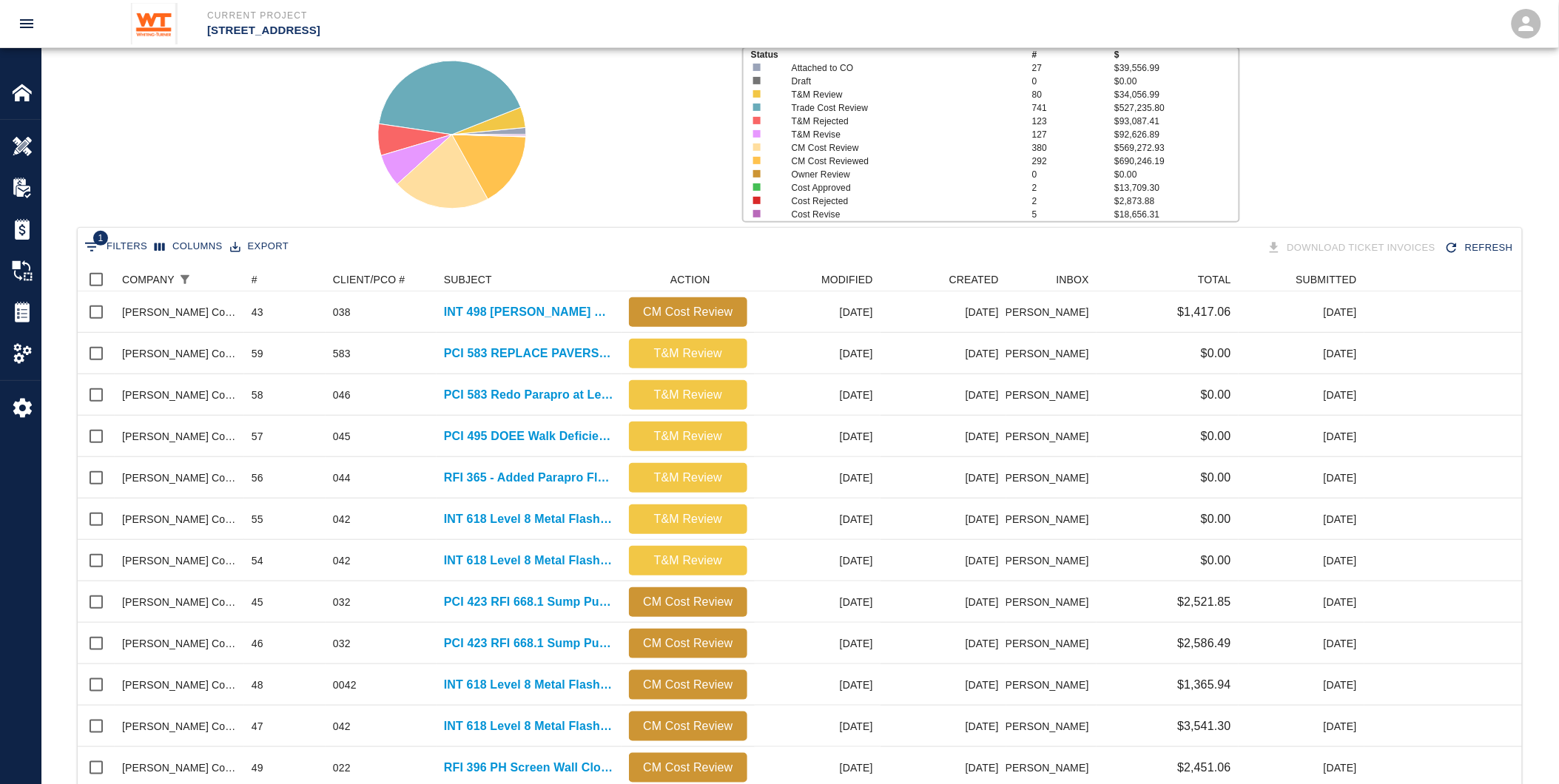
scroll to position [523, 0]
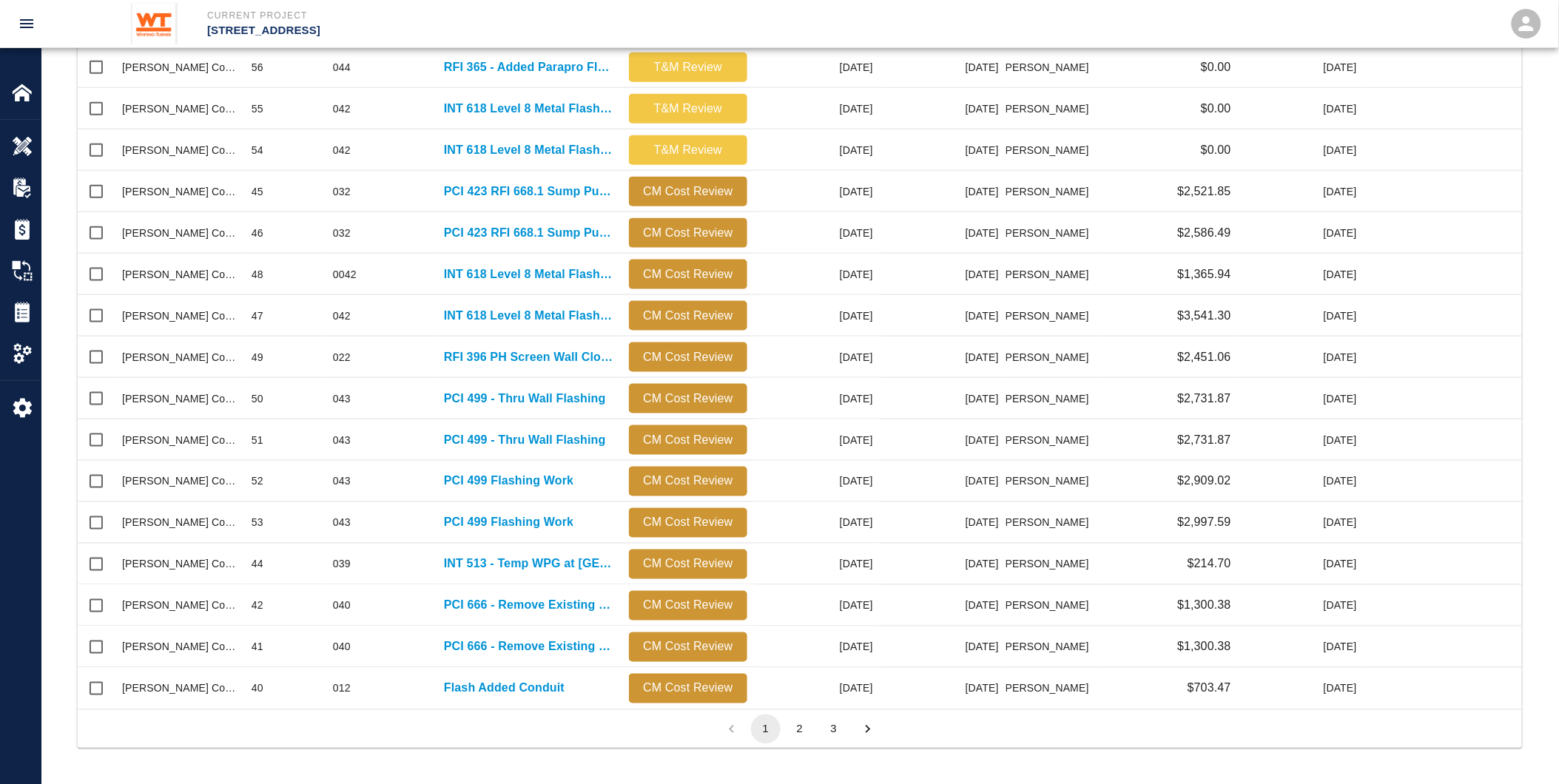
click at [804, 724] on button "2" at bounding box center [800, 729] width 30 height 30
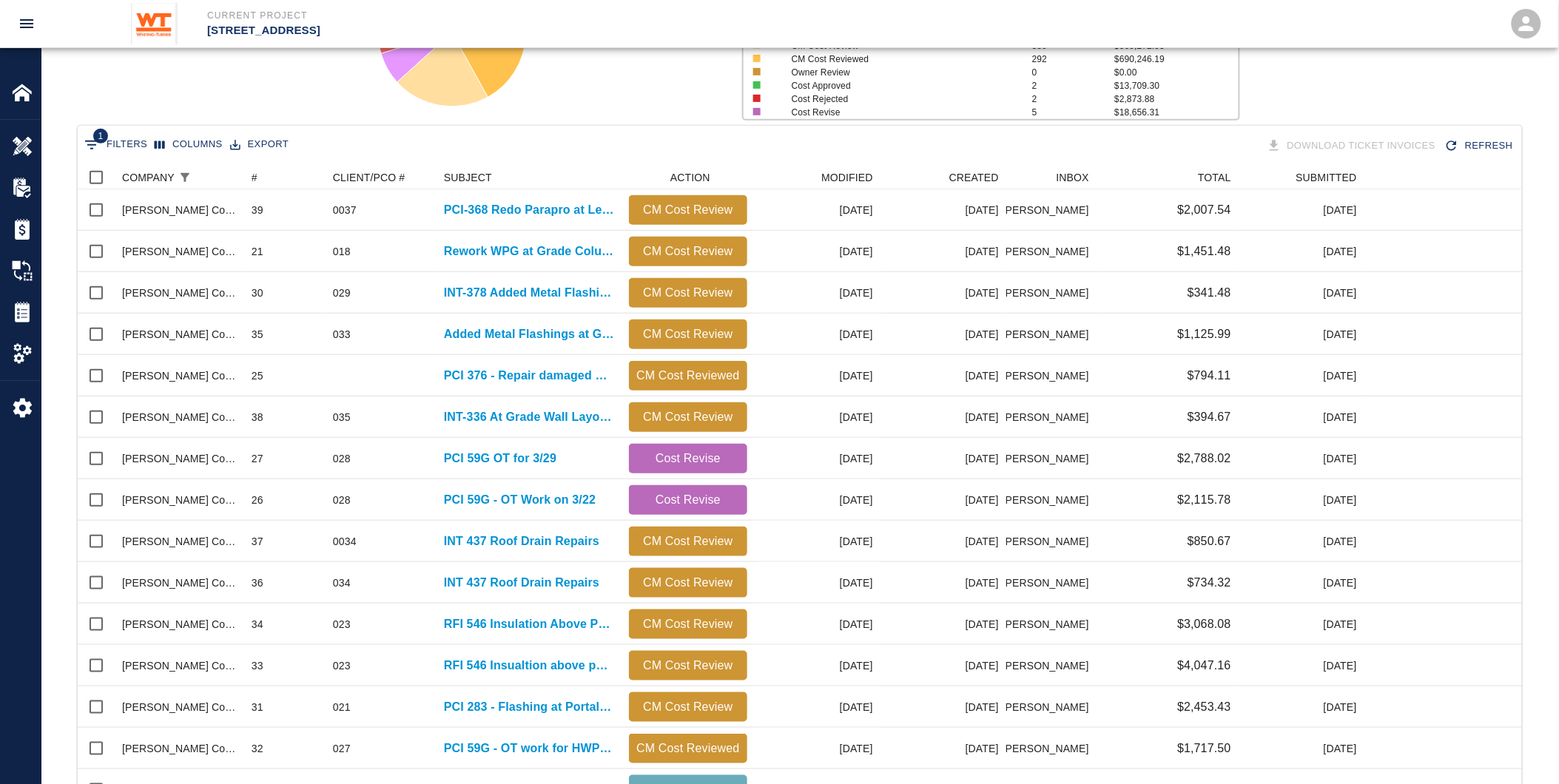
scroll to position [194, 0]
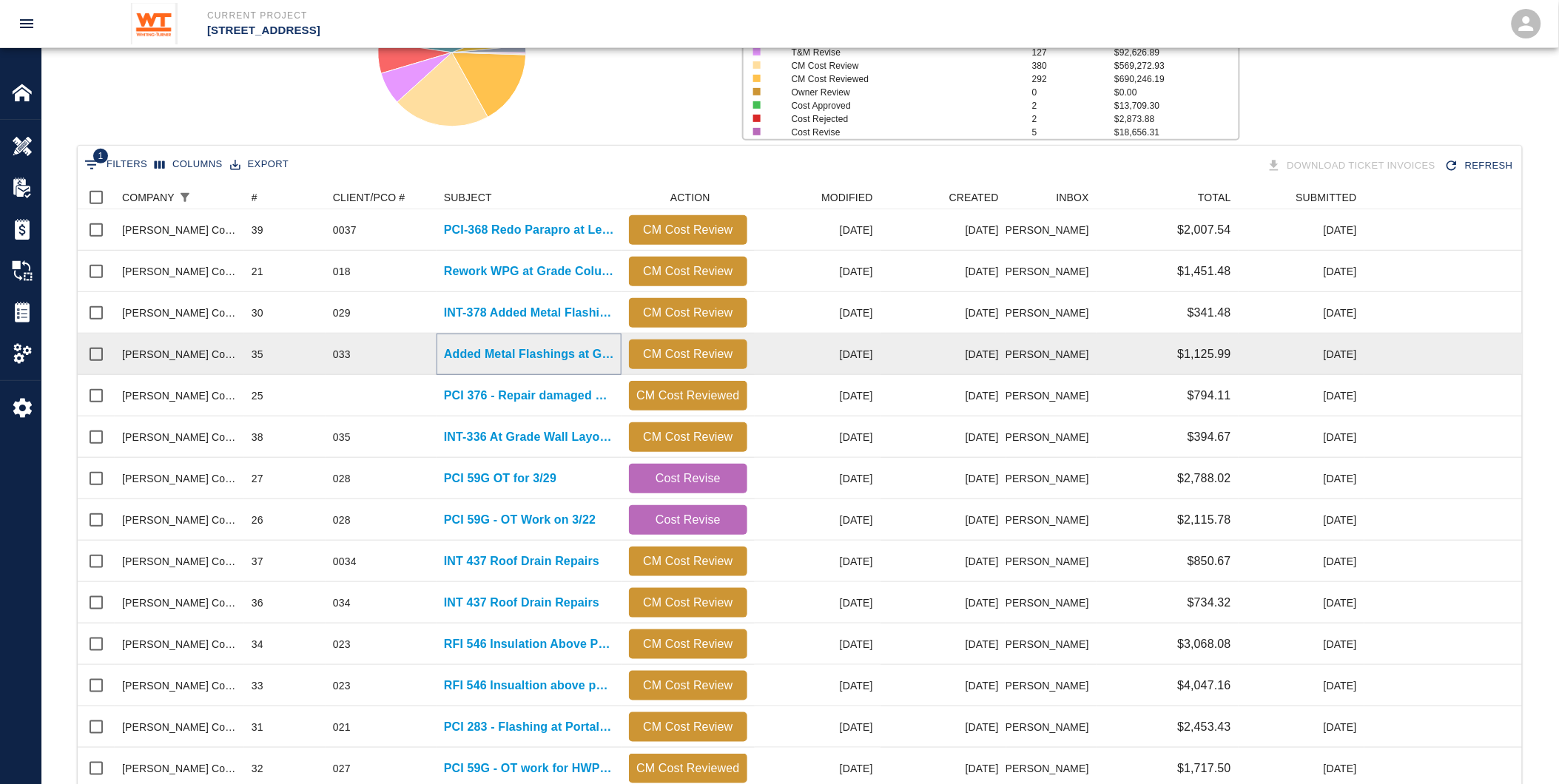
click at [500, 352] on p "Added Metal Flashings at Grade" at bounding box center [529, 354] width 170 height 17
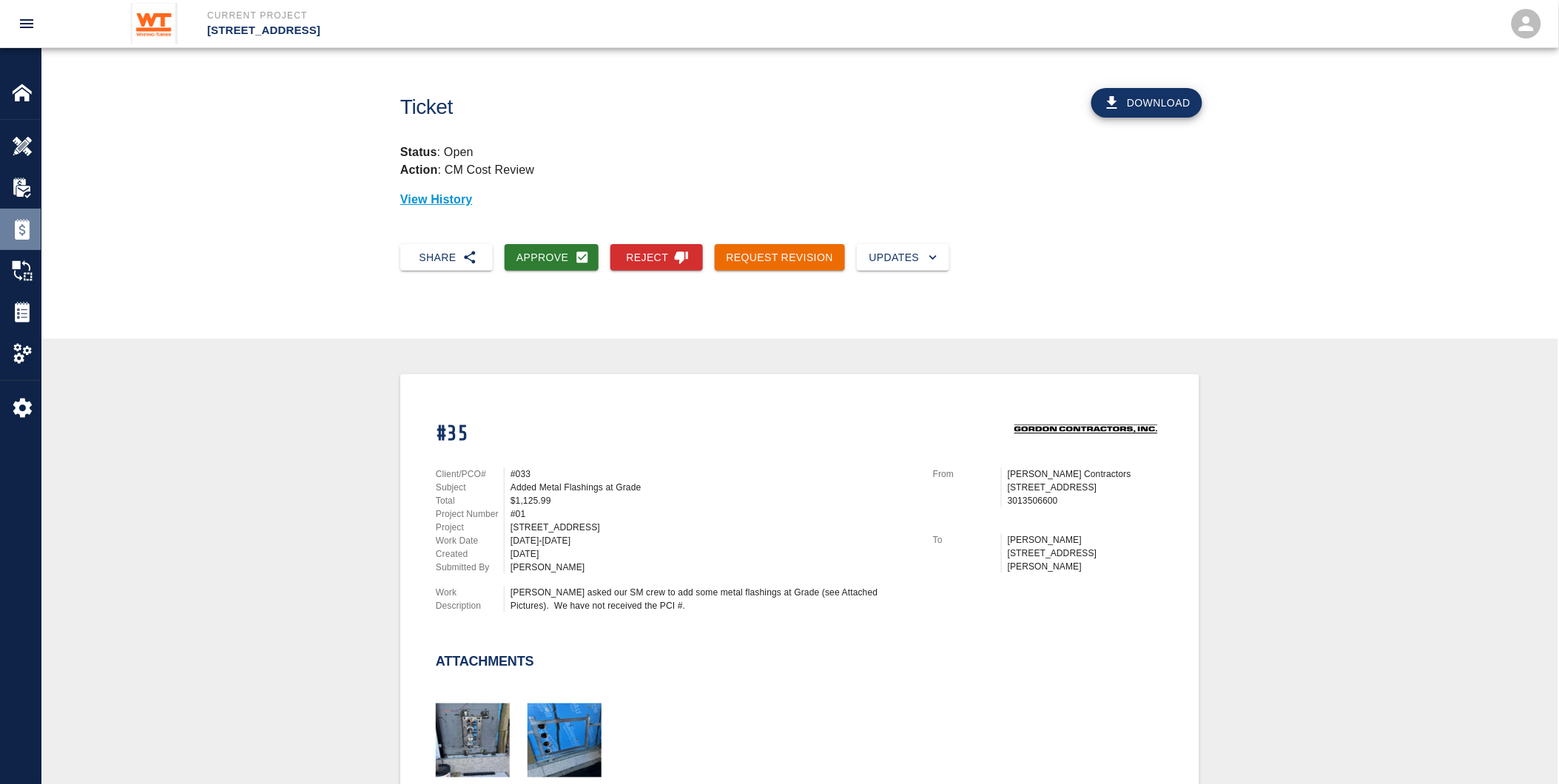
click at [21, 233] on img at bounding box center [22, 229] width 21 height 21
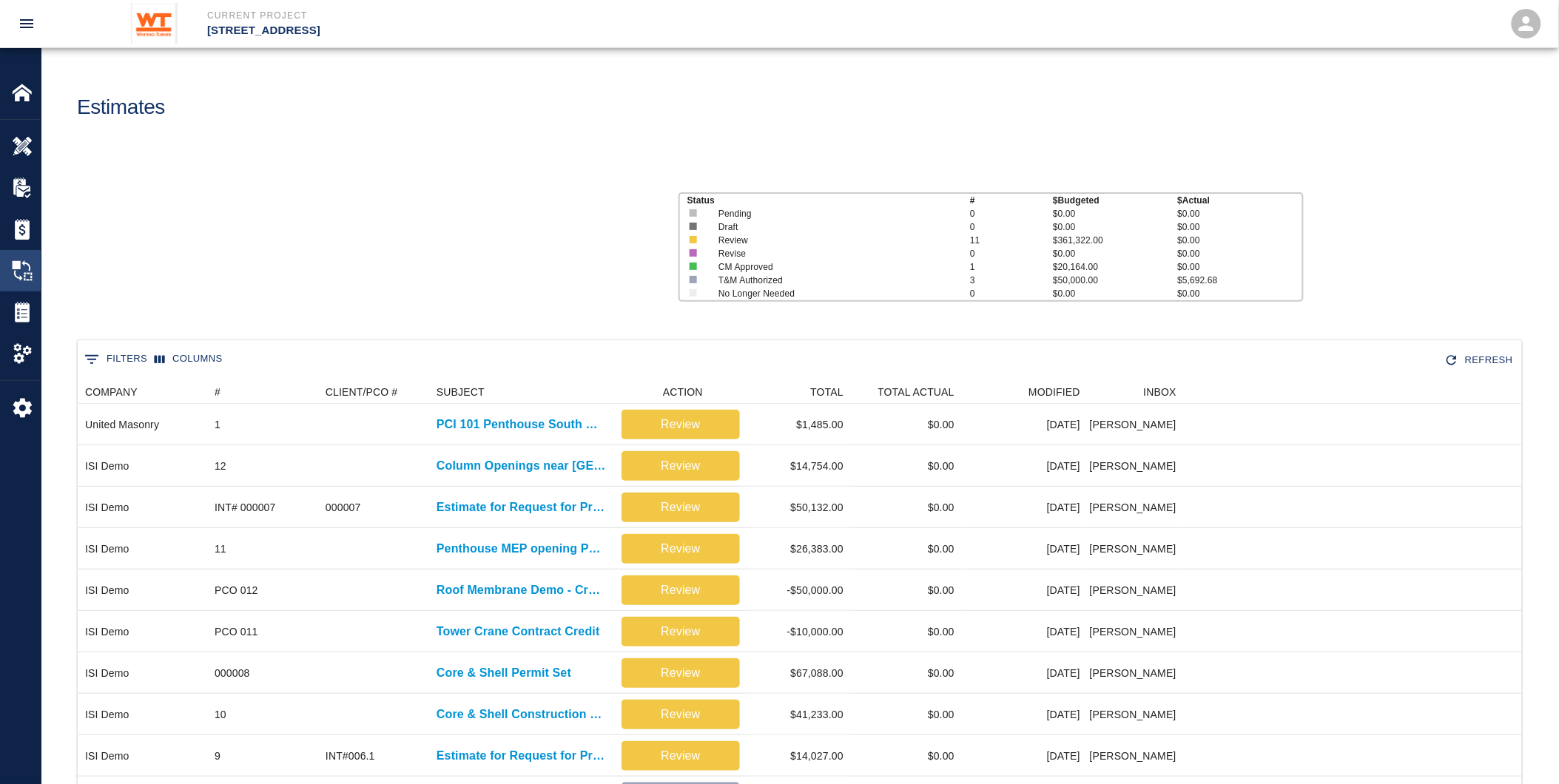
scroll to position [633, 1432]
click at [25, 300] on div "Tickets" at bounding box center [20, 313] width 41 height 41
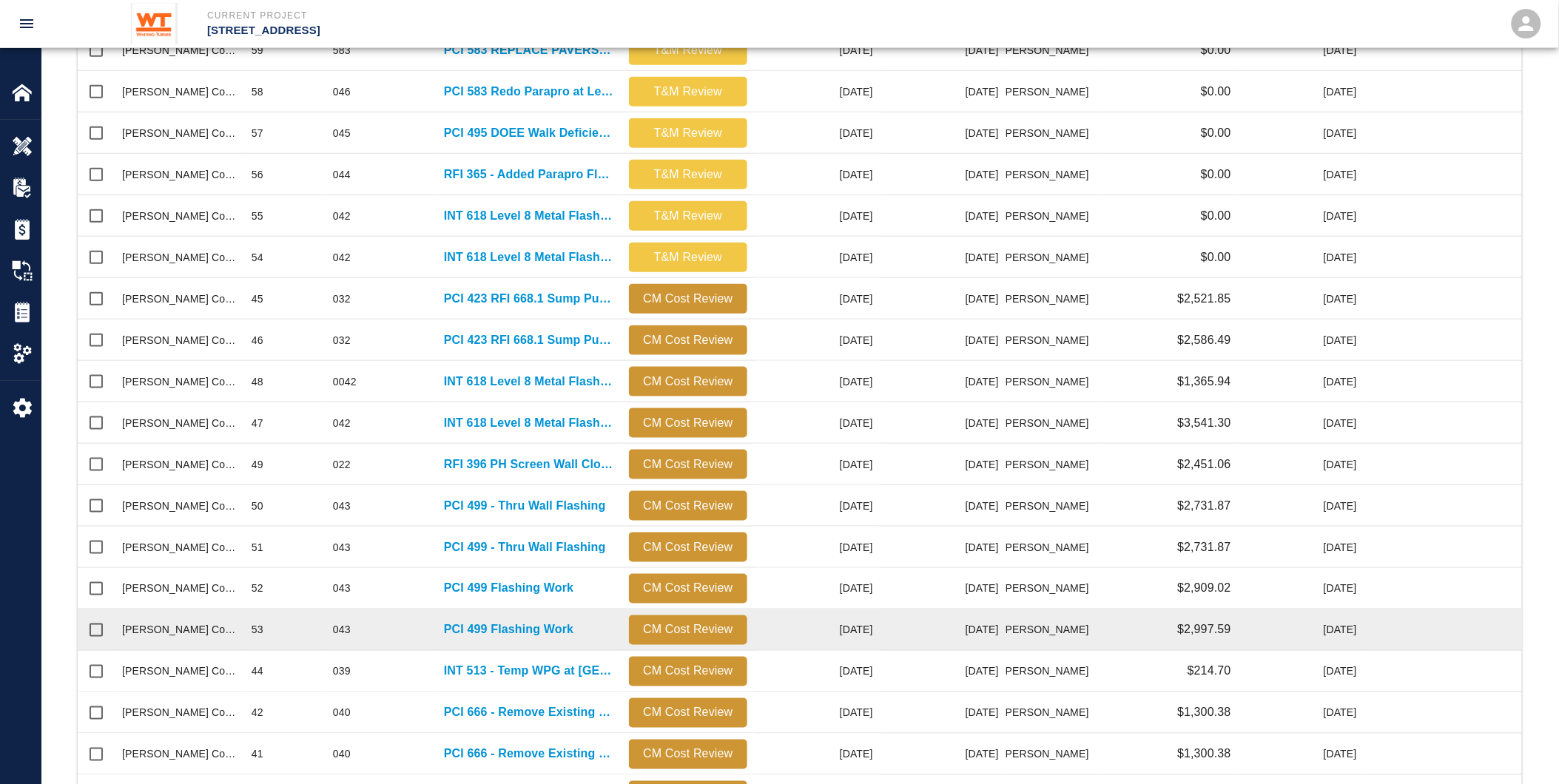
scroll to position [523, 0]
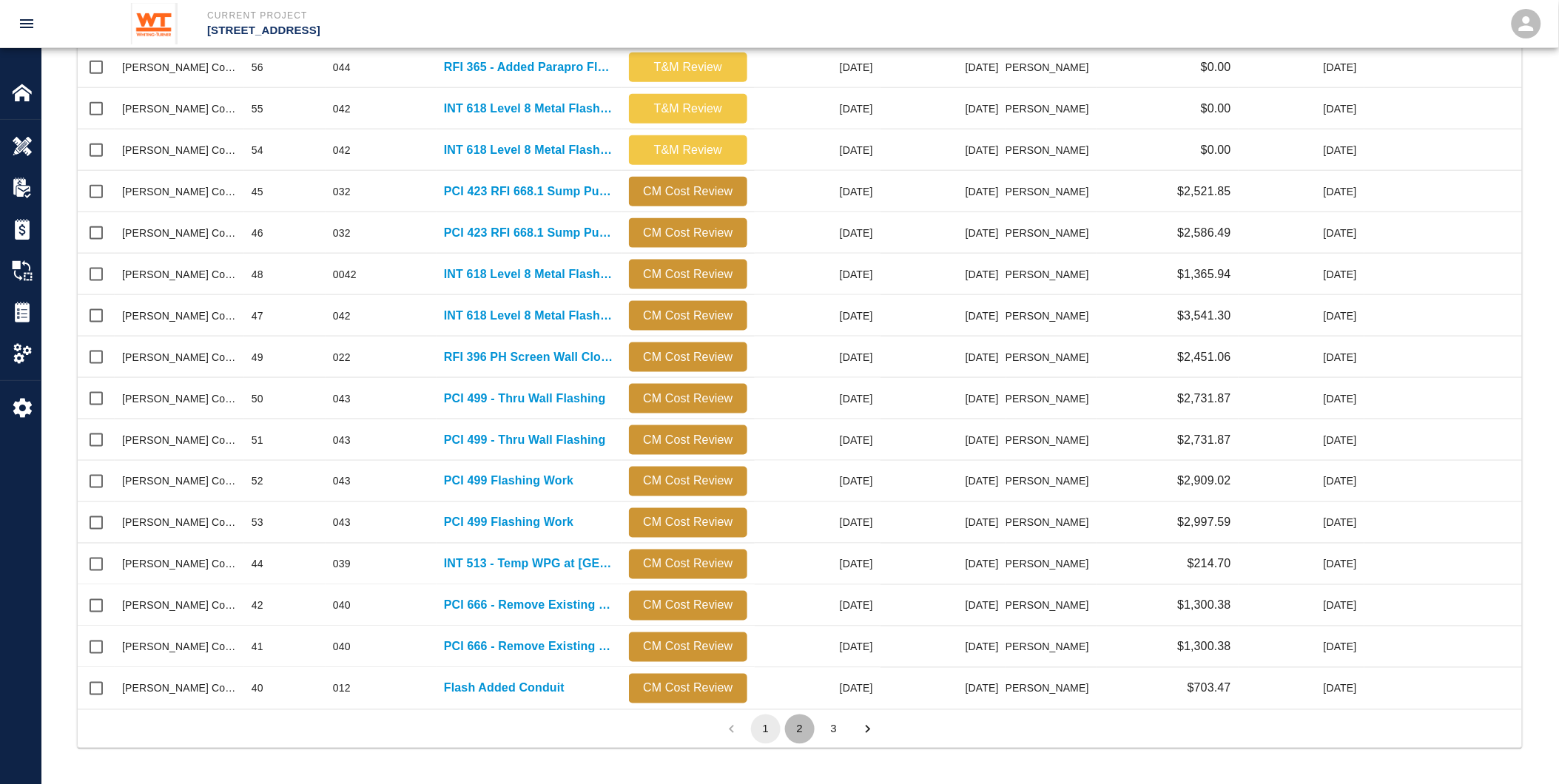
click at [803, 728] on button "2" at bounding box center [800, 729] width 30 height 30
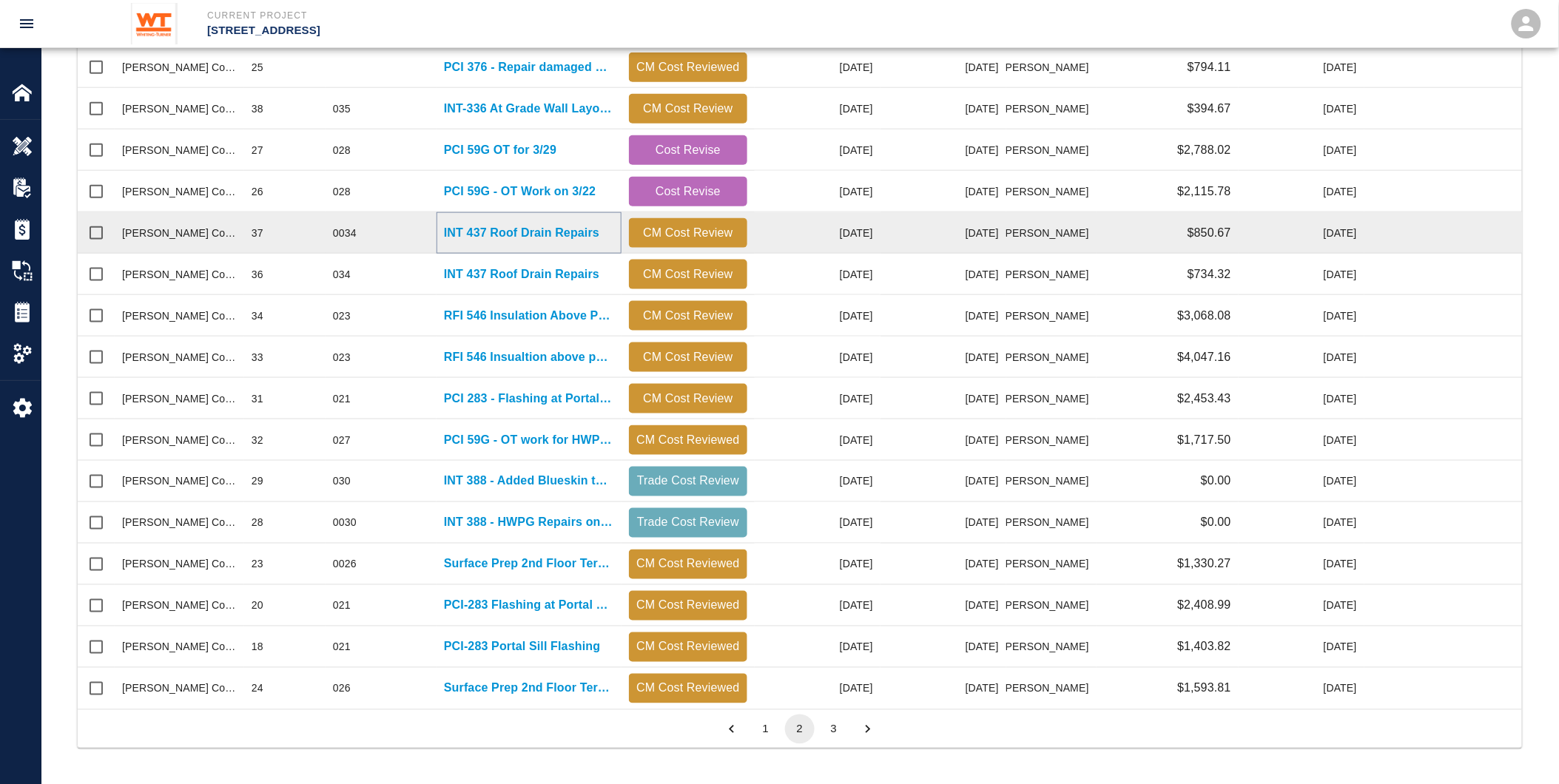
click at [453, 232] on p "INT 437 Roof Drain Repairs" at bounding box center [522, 232] width 155 height 17
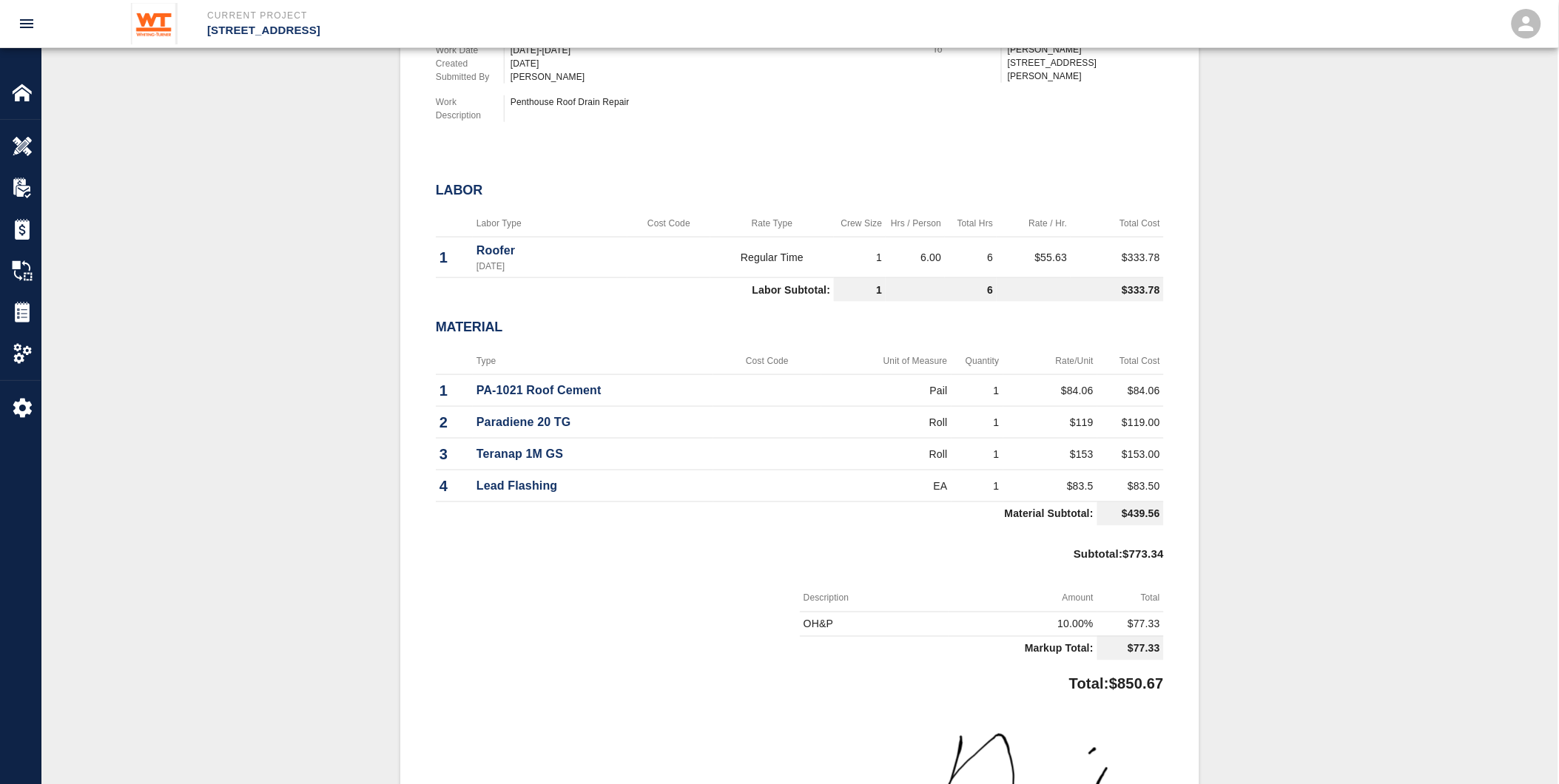
scroll to position [511, 0]
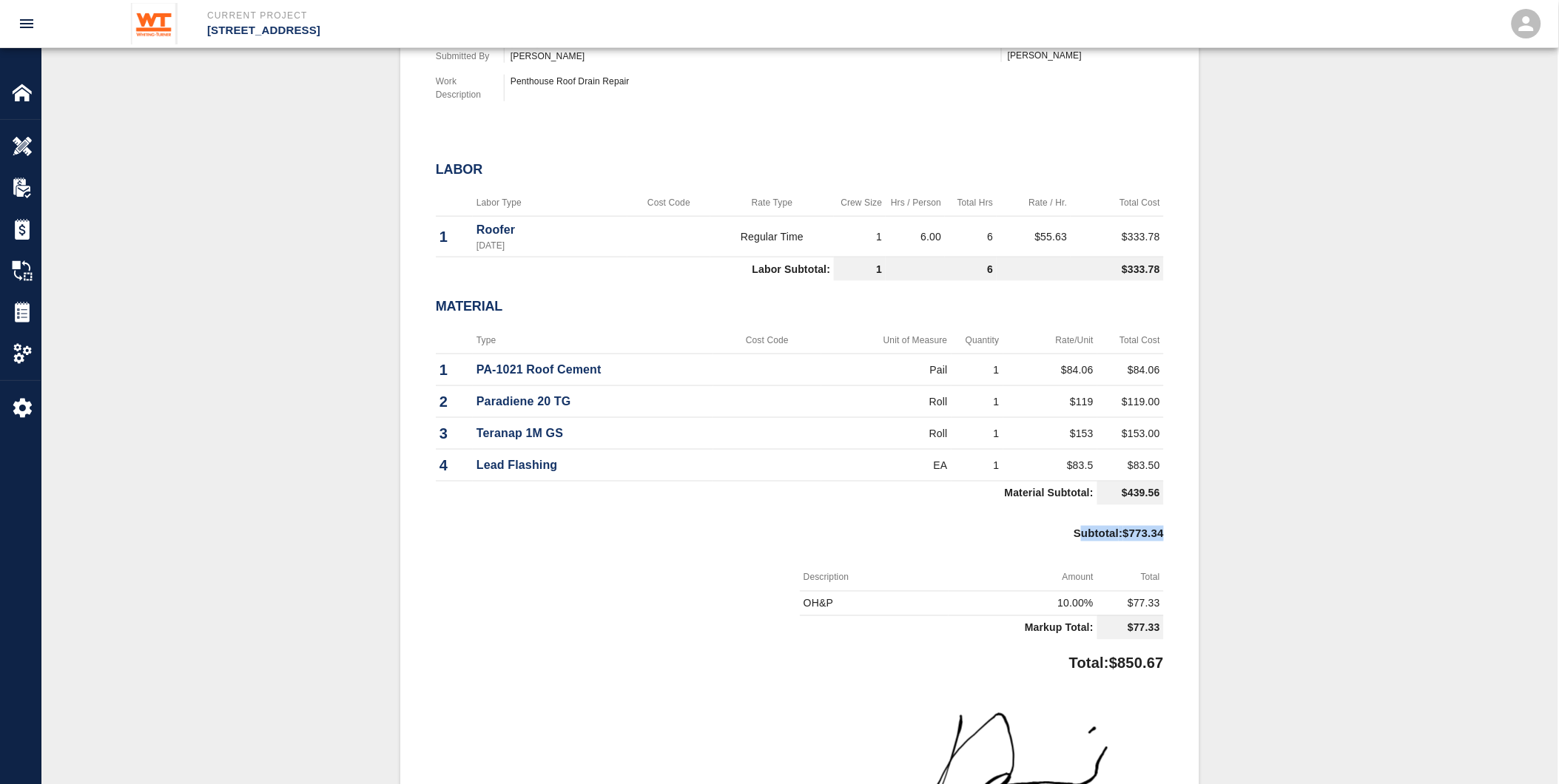
drag, startPoint x: 1083, startPoint y: 517, endPoint x: 1173, endPoint y: 513, distance: 90.1
click at [1173, 513] on div "#37 Client/PCO# #0034 Subject INT 437 Roof Drain Repairs Total $850.67 Project …" at bounding box center [800, 394] width 799 height 1063
drag, startPoint x: 1173, startPoint y: 513, endPoint x: 1119, endPoint y: 531, distance: 56.9
click at [1152, 538] on p "Subtotal : $773.34" at bounding box center [1118, 538] width 90 height 53
click at [1056, 456] on td "$83.5" at bounding box center [1050, 466] width 94 height 31
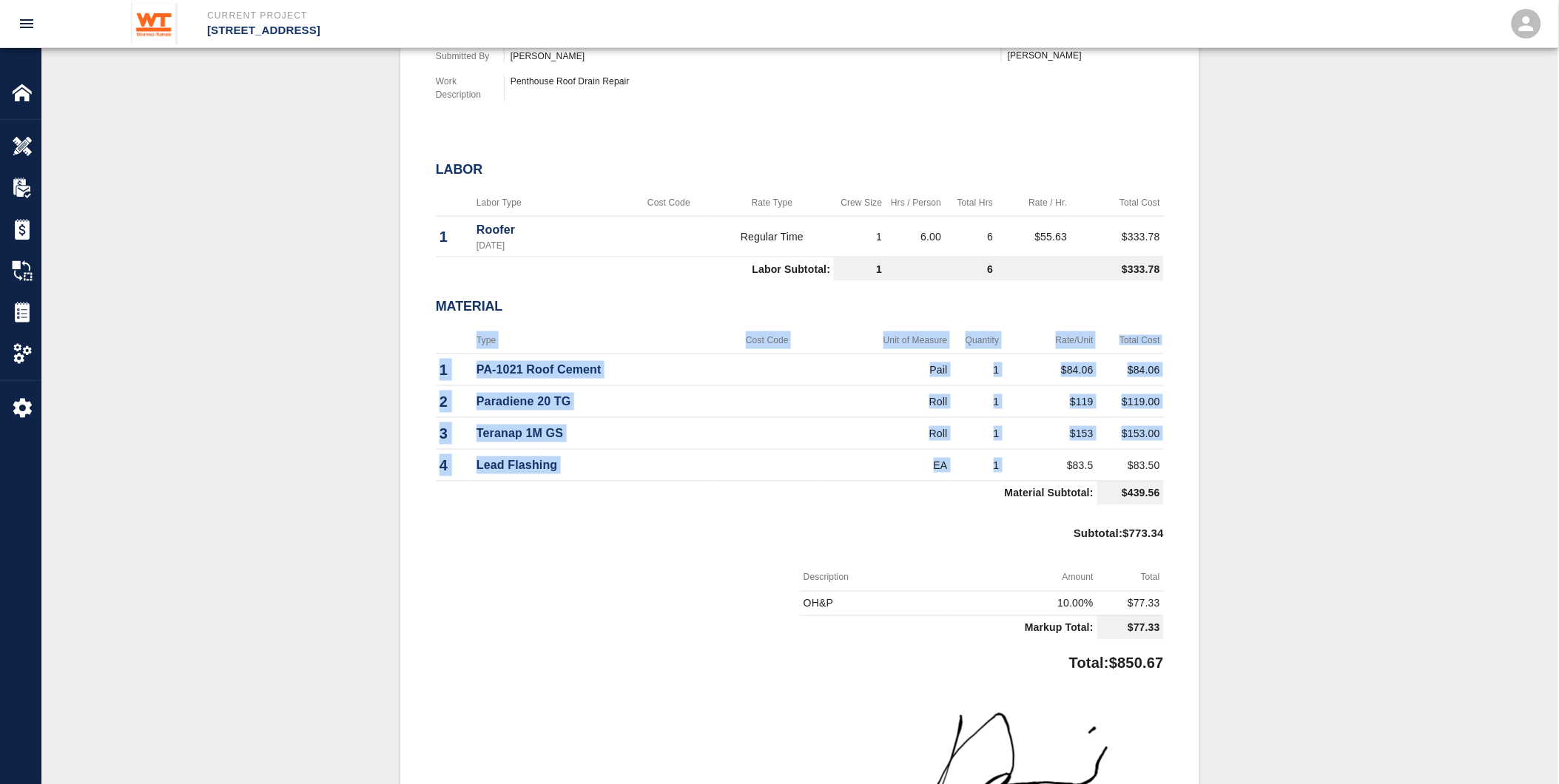
drag, startPoint x: 1069, startPoint y: 457, endPoint x: 1182, endPoint y: 465, distance: 113.3
click at [1182, 465] on div "#37 Client/PCO# #0034 Subject INT 437 Roof Drain Repairs Total $850.67 Project …" at bounding box center [800, 394] width 799 height 1063
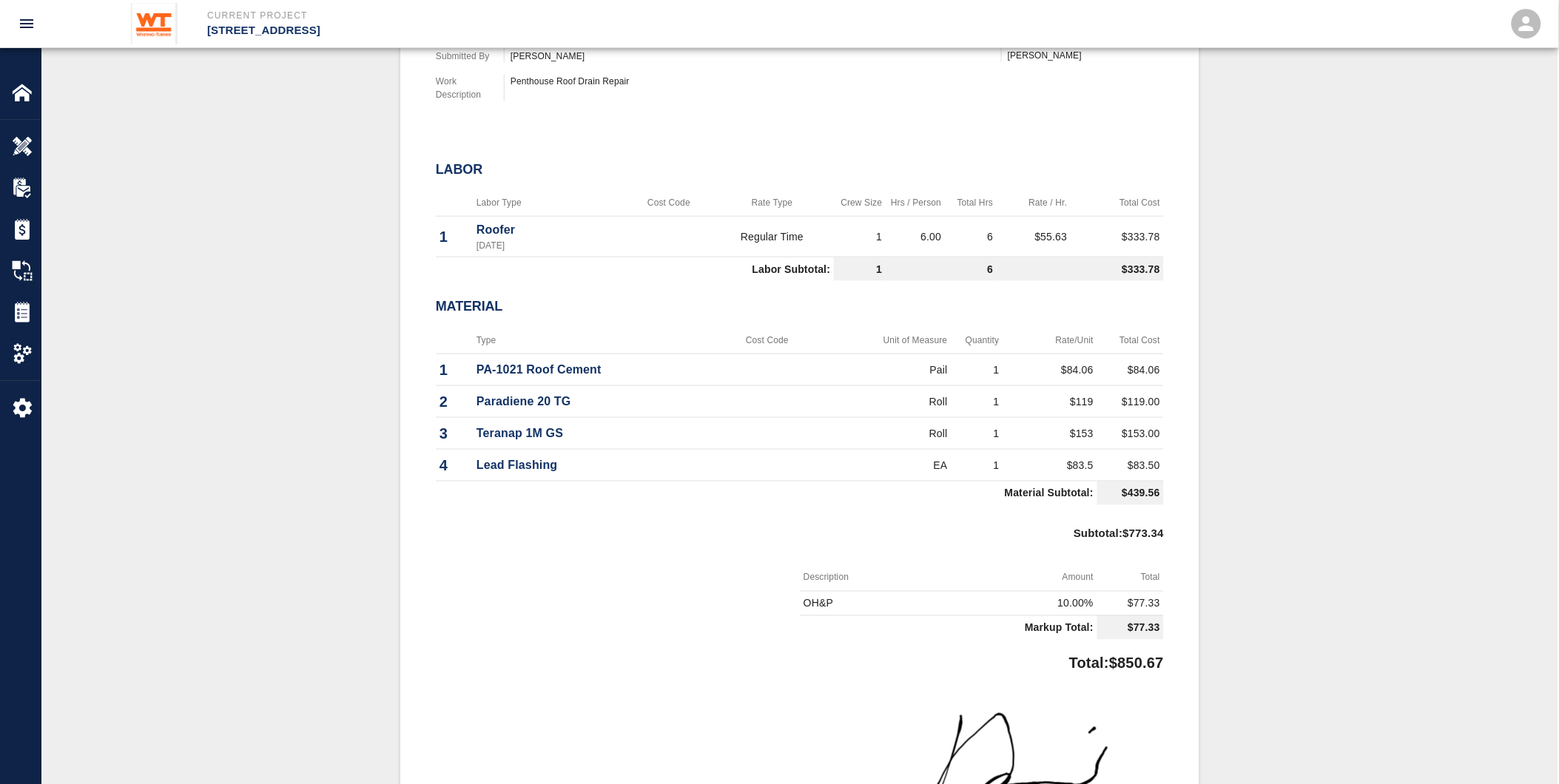
drag, startPoint x: 1182, startPoint y: 465, endPoint x: 1147, endPoint y: 506, distance: 53.9
click at [1155, 511] on p "Subtotal : $773.34" at bounding box center [1118, 538] width 90 height 53
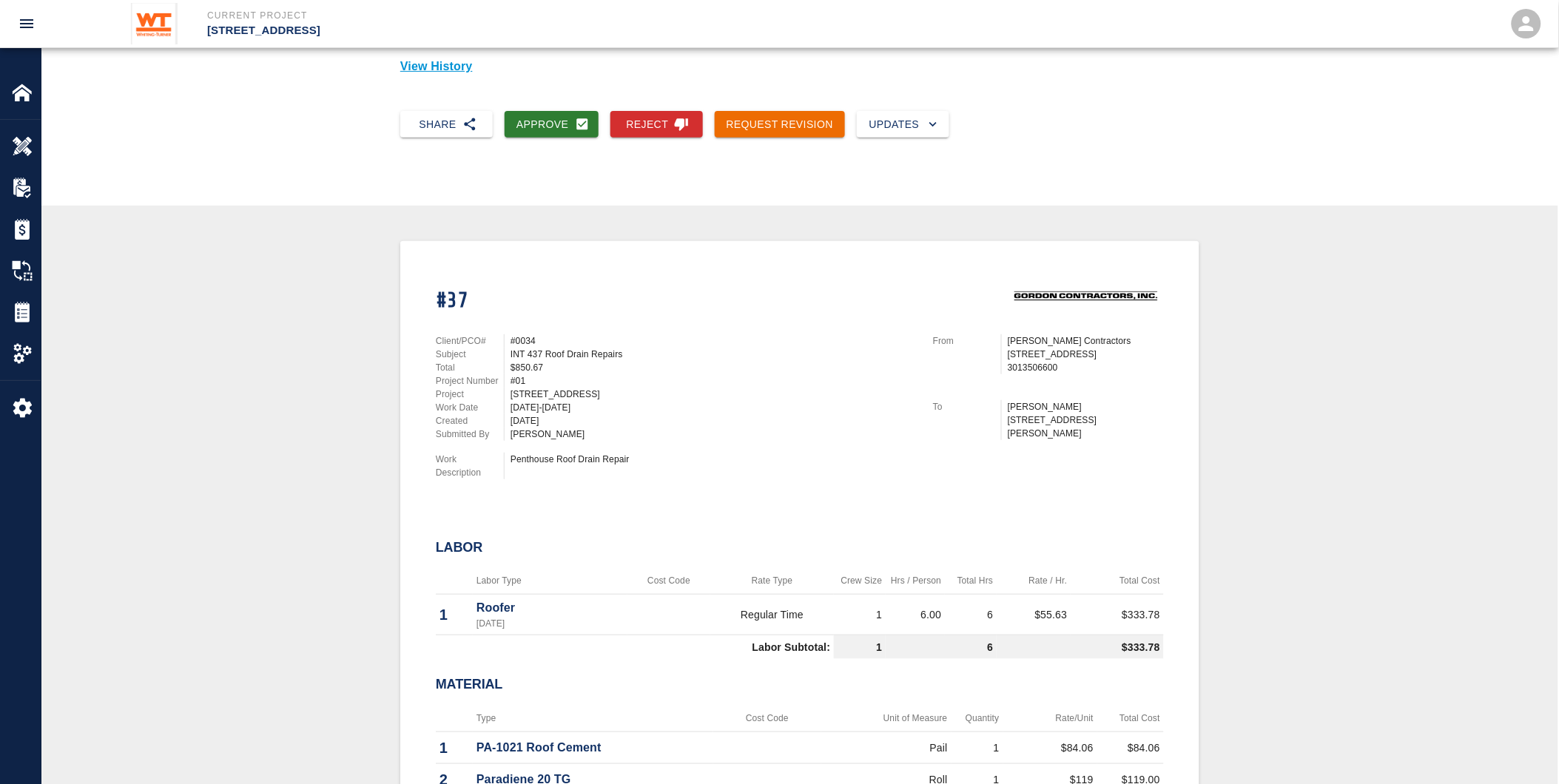
scroll to position [100, 0]
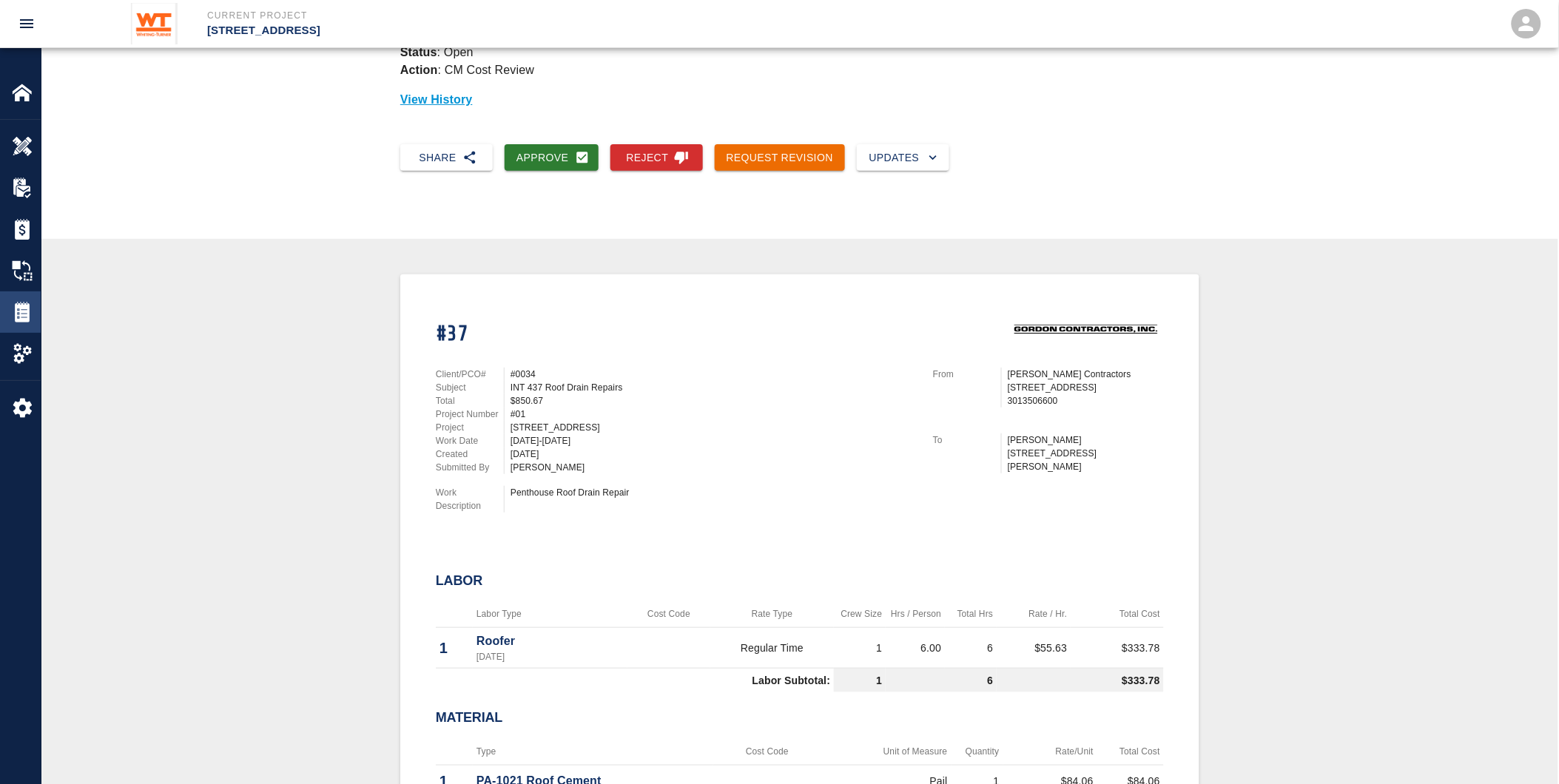
click at [37, 306] on div at bounding box center [32, 312] width 41 height 21
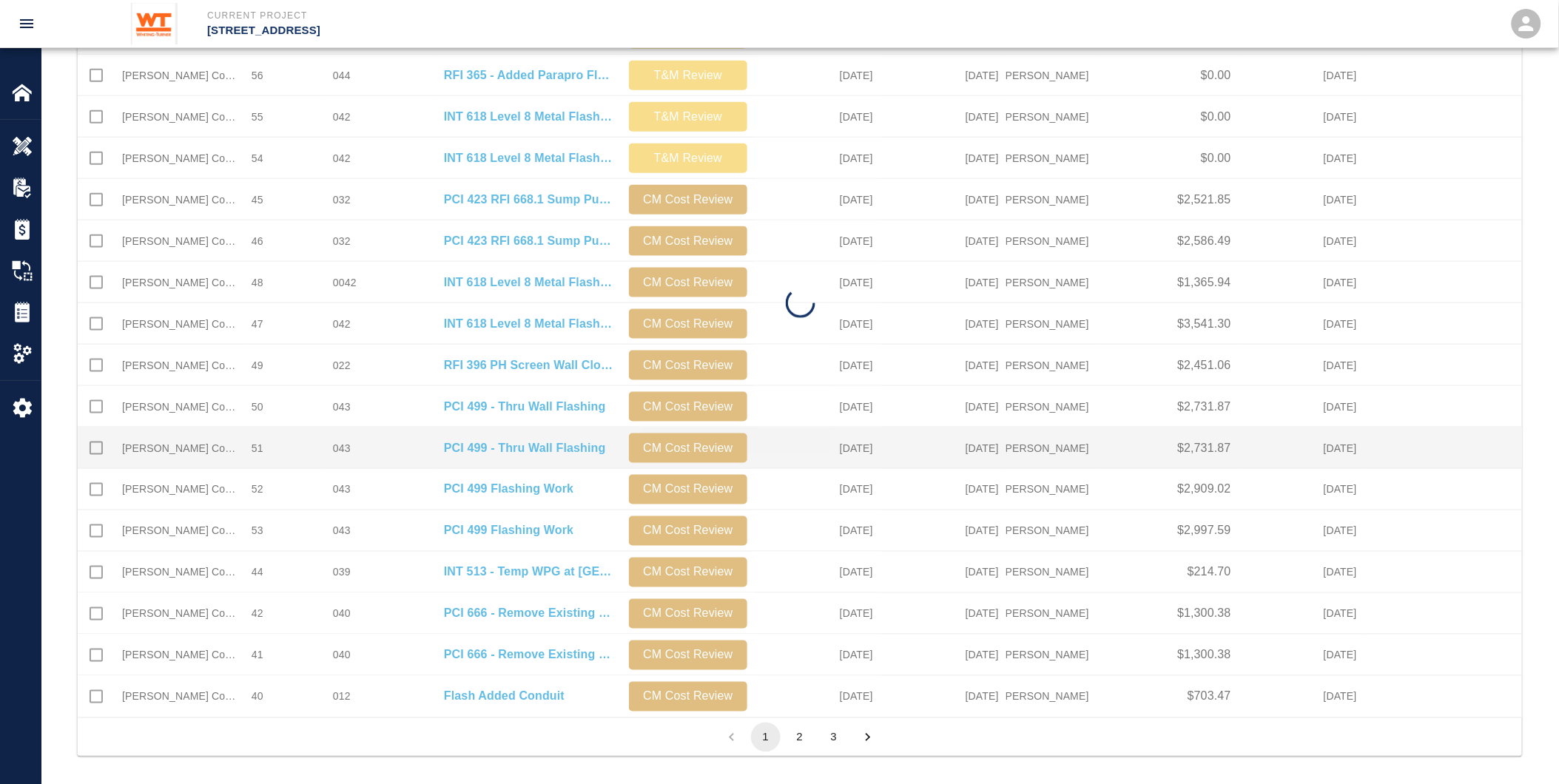
scroll to position [523, 0]
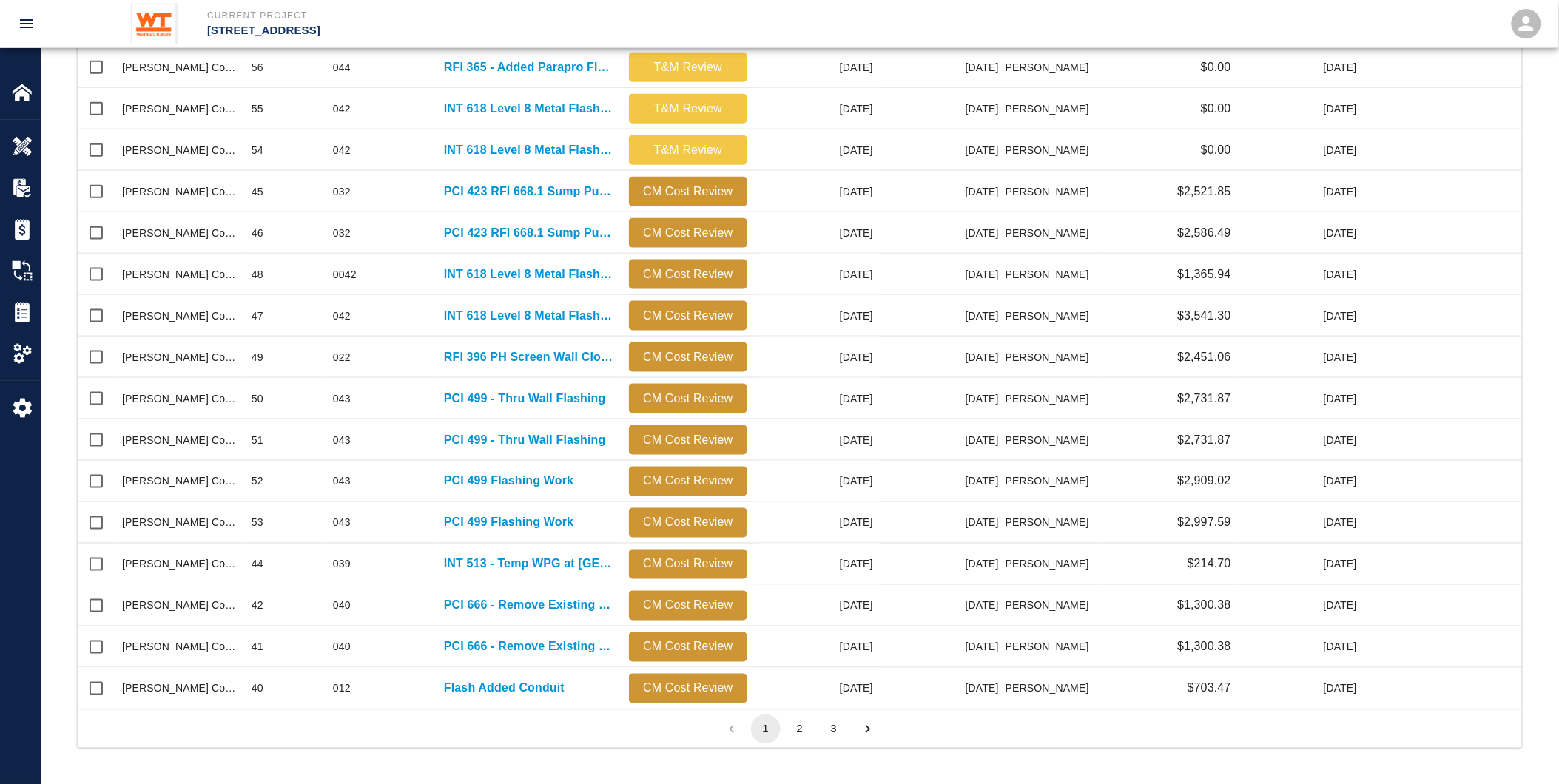
click at [801, 722] on button "2" at bounding box center [800, 729] width 30 height 30
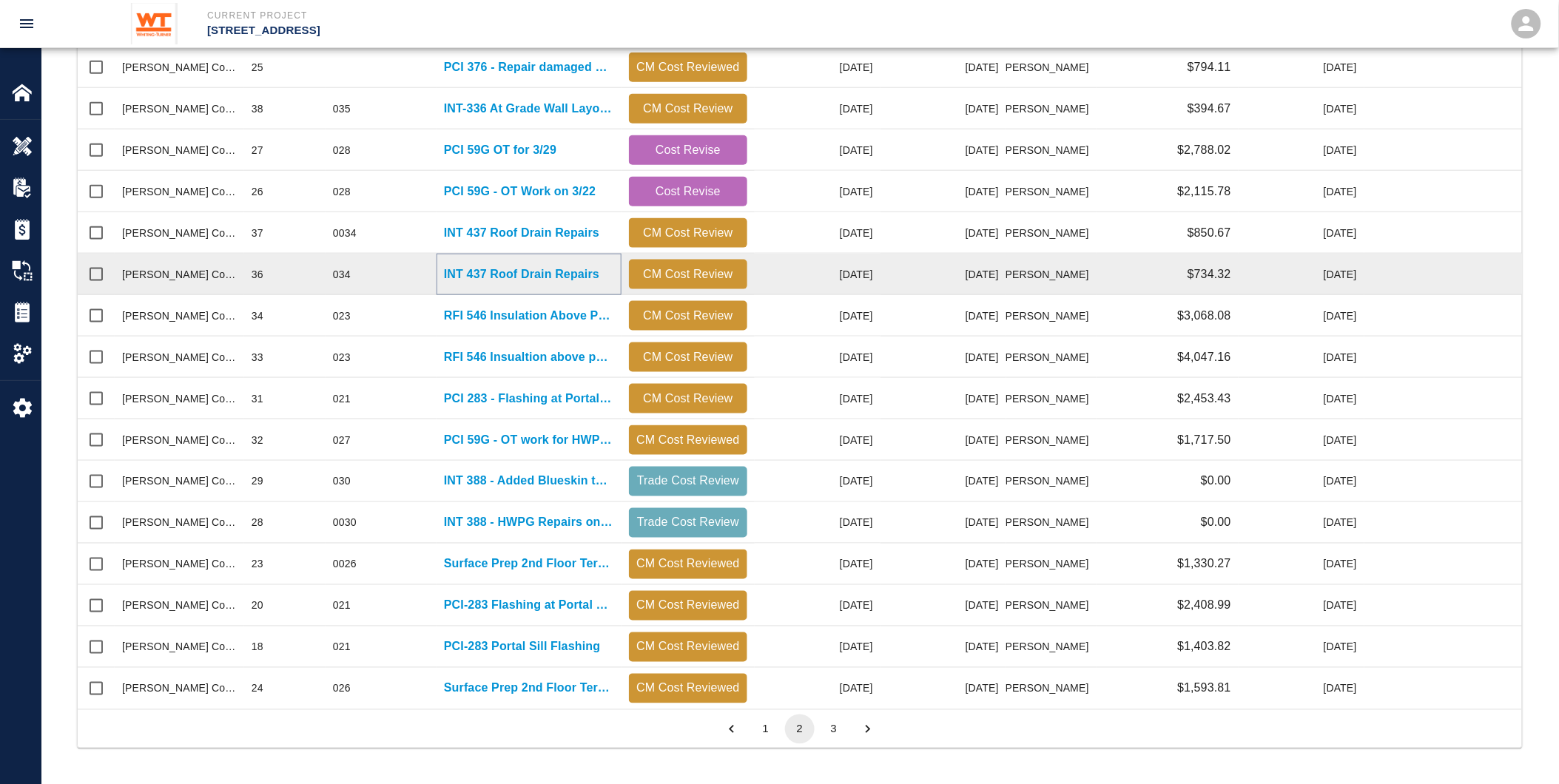
click at [472, 271] on p "INT 437 Roof Drain Repairs" at bounding box center [522, 274] width 155 height 17
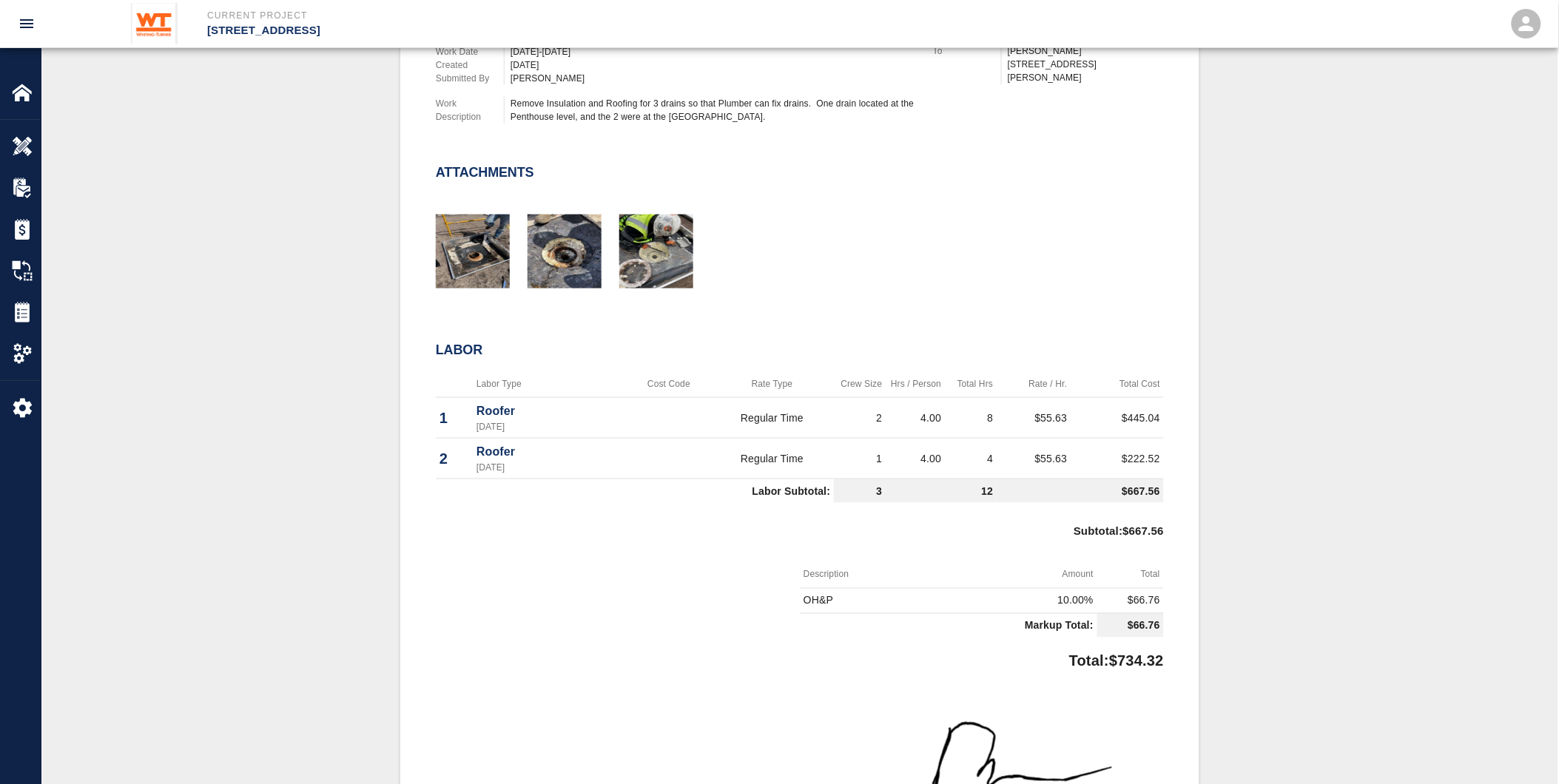
scroll to position [493, 0]
click at [909, 449] on td "4.00" at bounding box center [916, 455] width 60 height 41
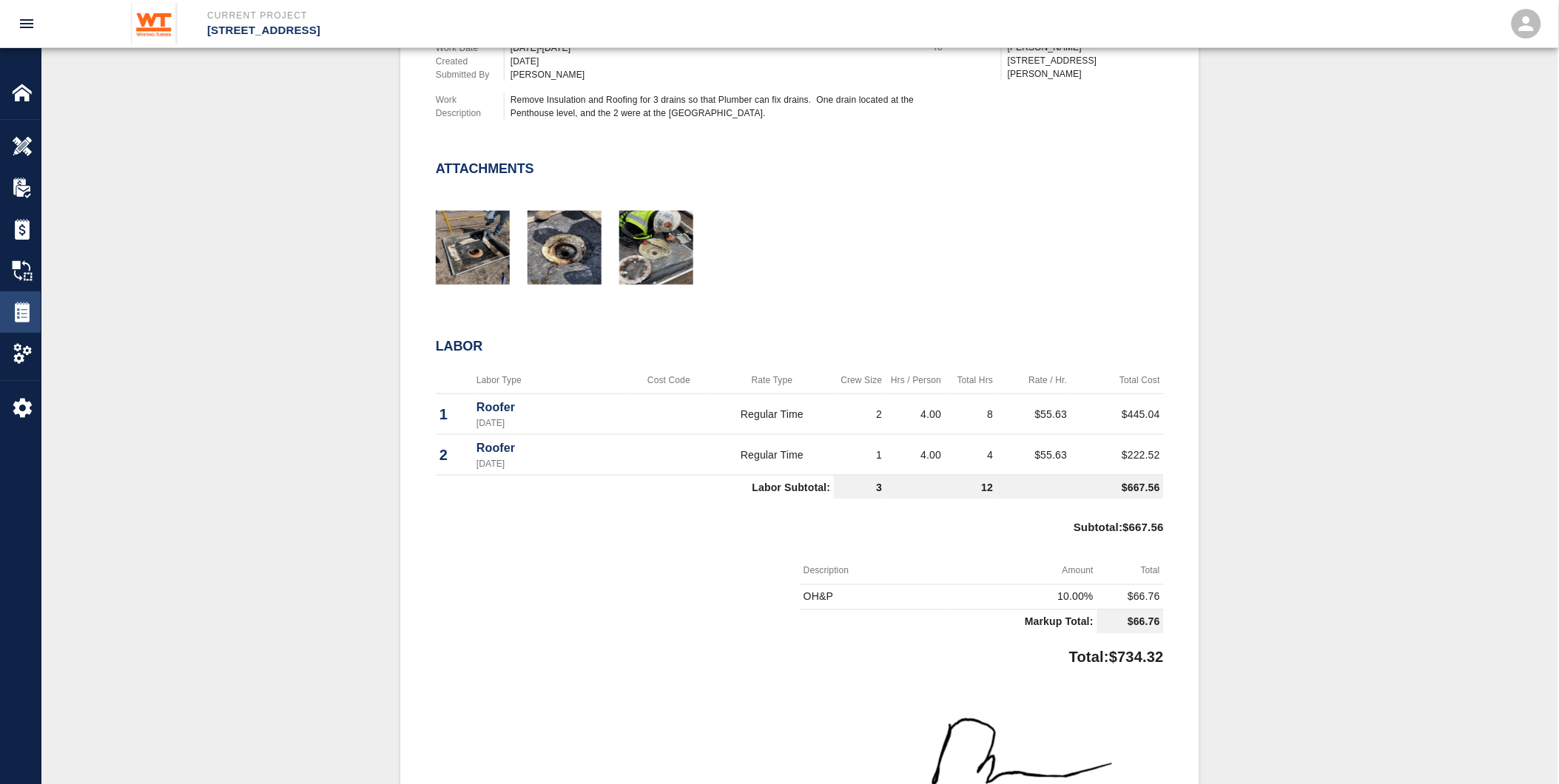
click at [22, 318] on img at bounding box center [22, 312] width 21 height 21
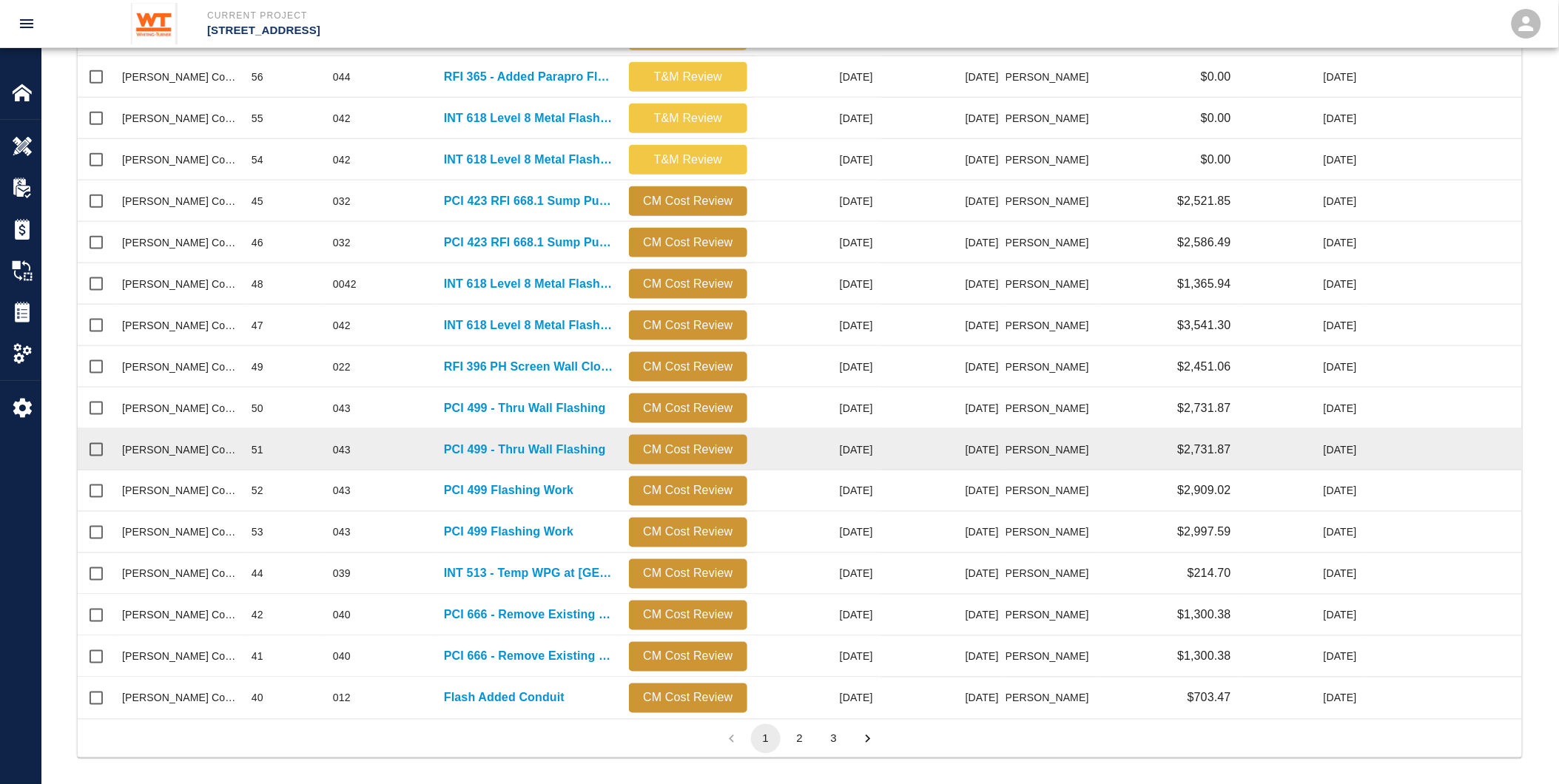
scroll to position [523, 0]
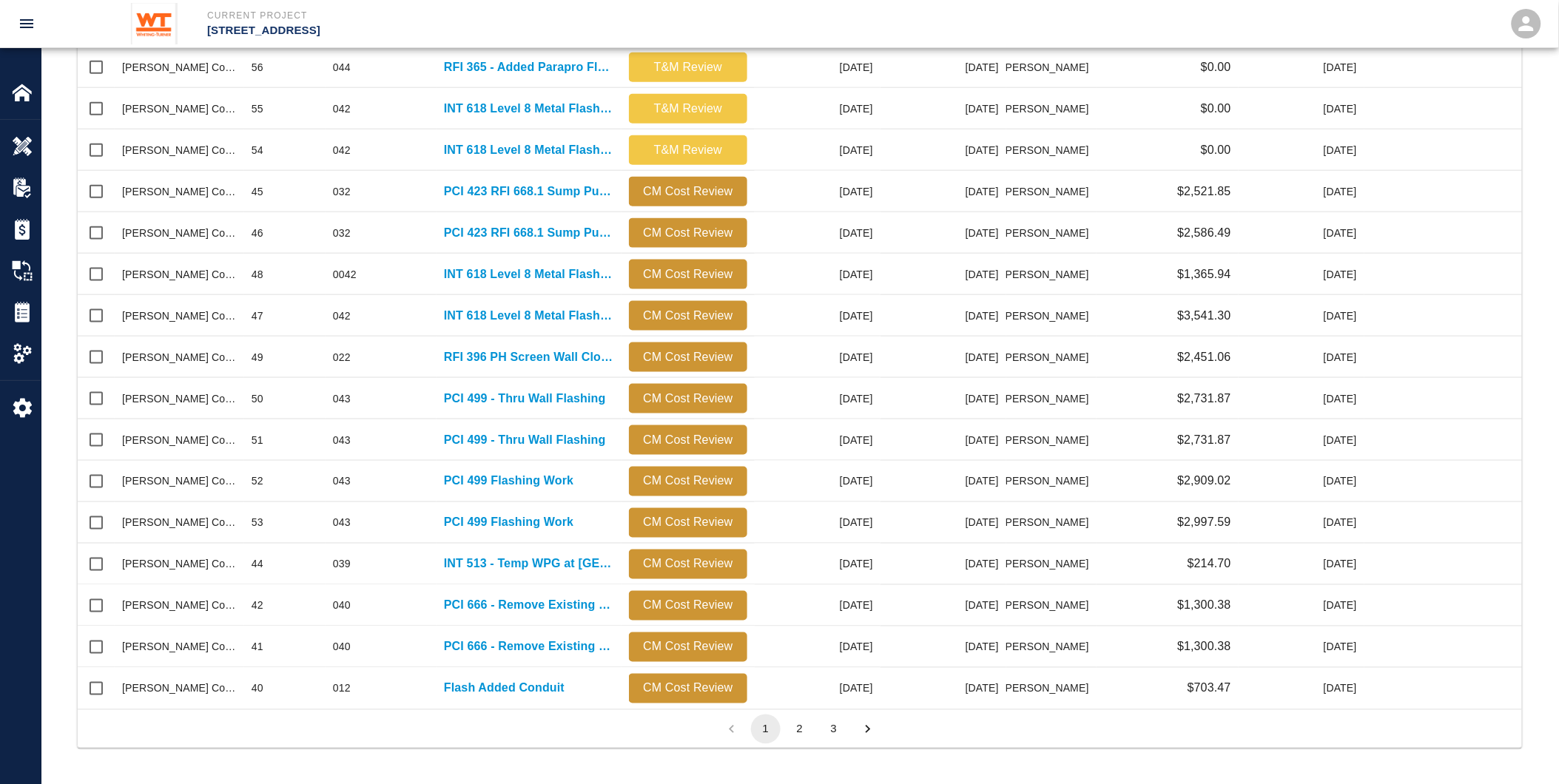
click at [800, 722] on button "2" at bounding box center [800, 729] width 30 height 30
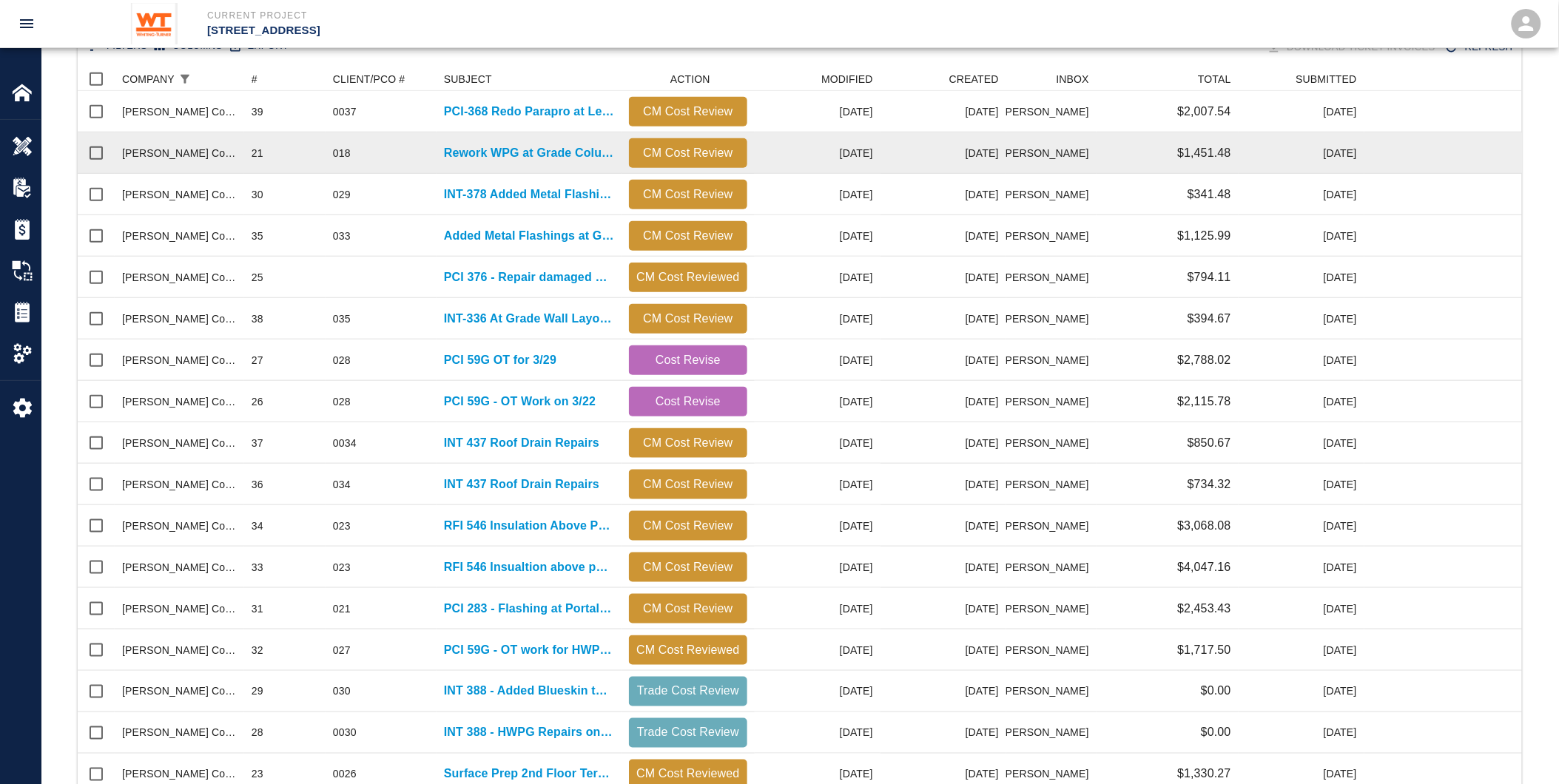
scroll to position [277, 0]
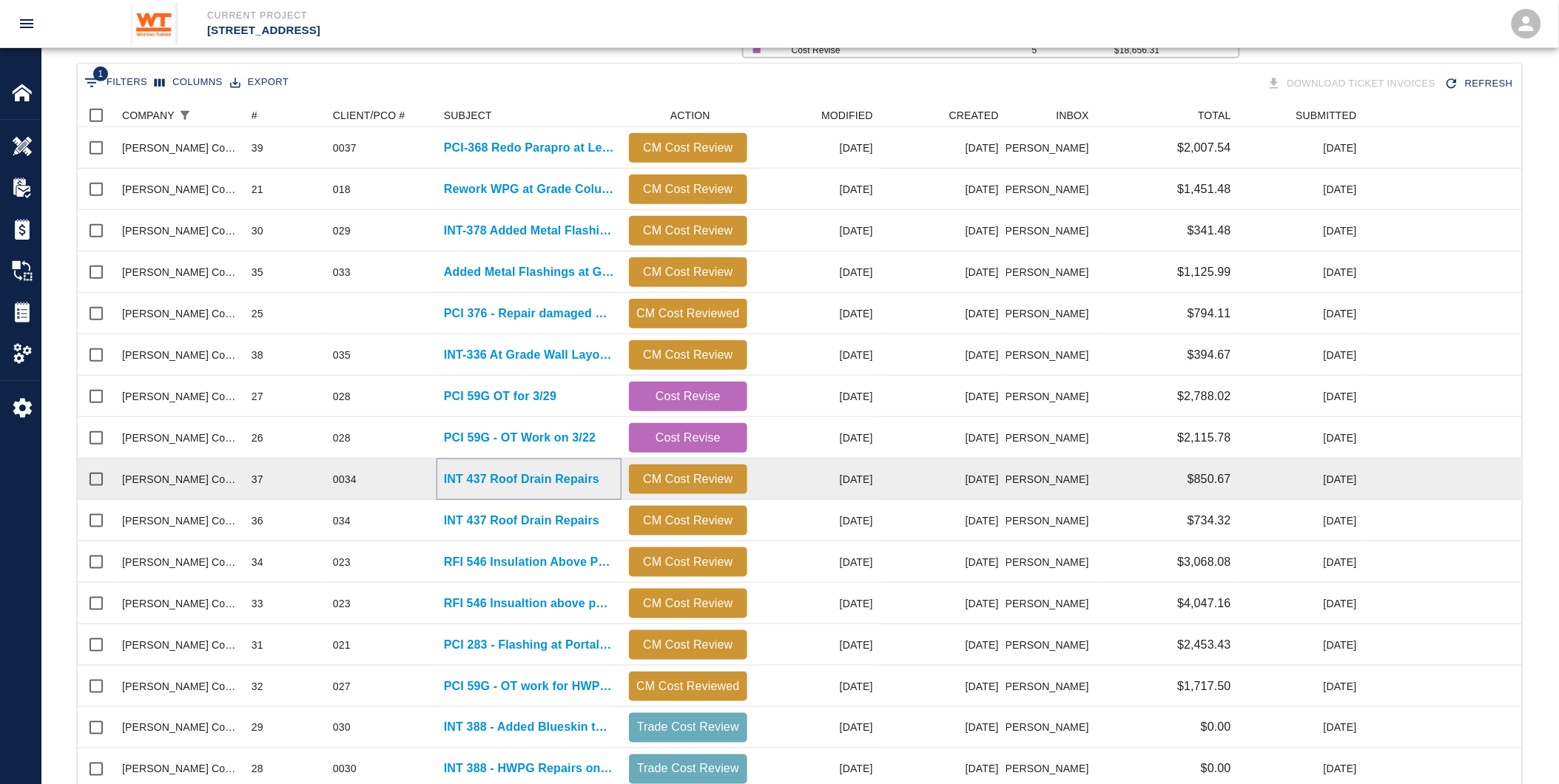
click at [468, 475] on p "INT 437 Roof Drain Repairs" at bounding box center [522, 479] width 155 height 17
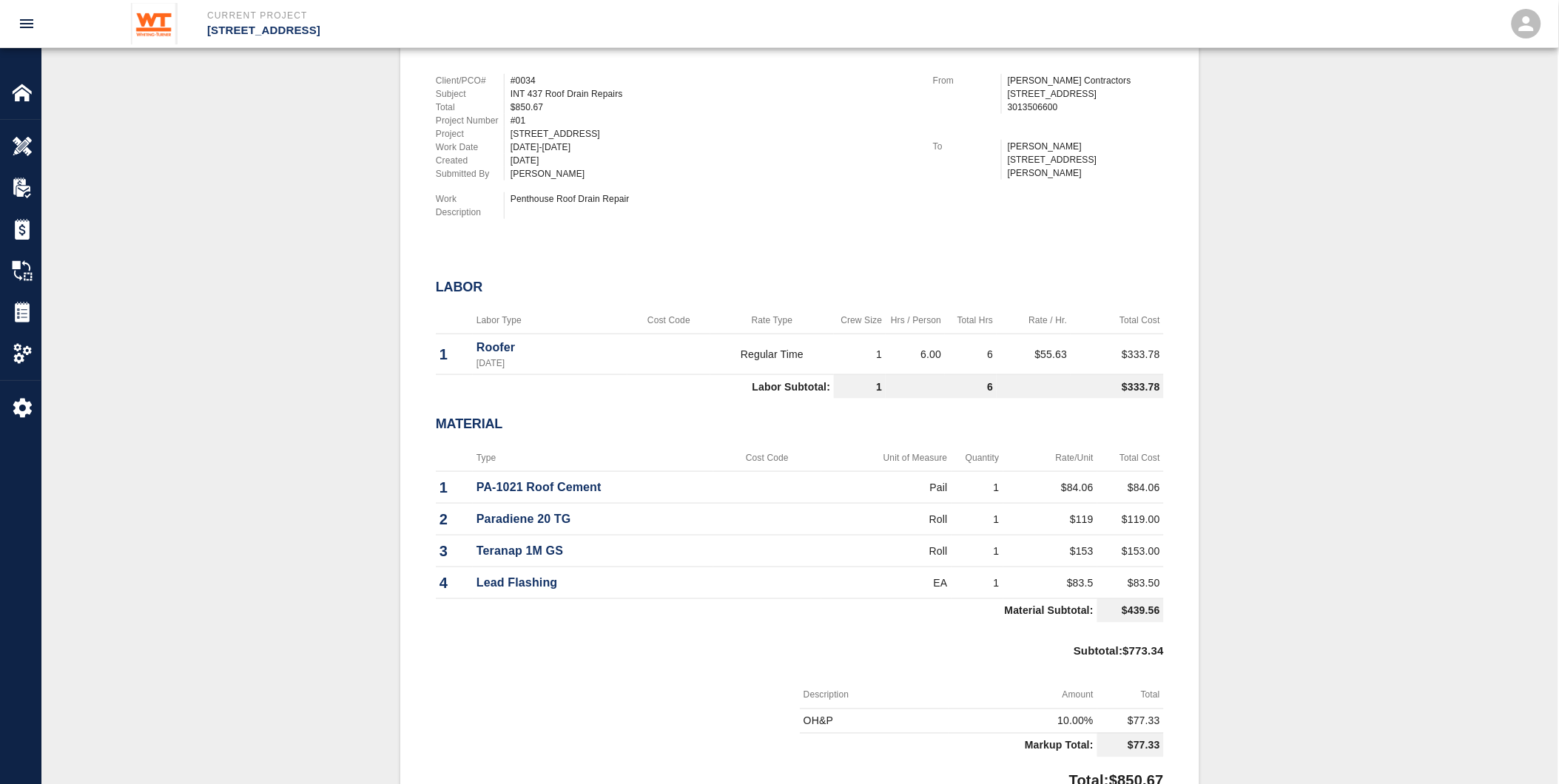
scroll to position [493, 0]
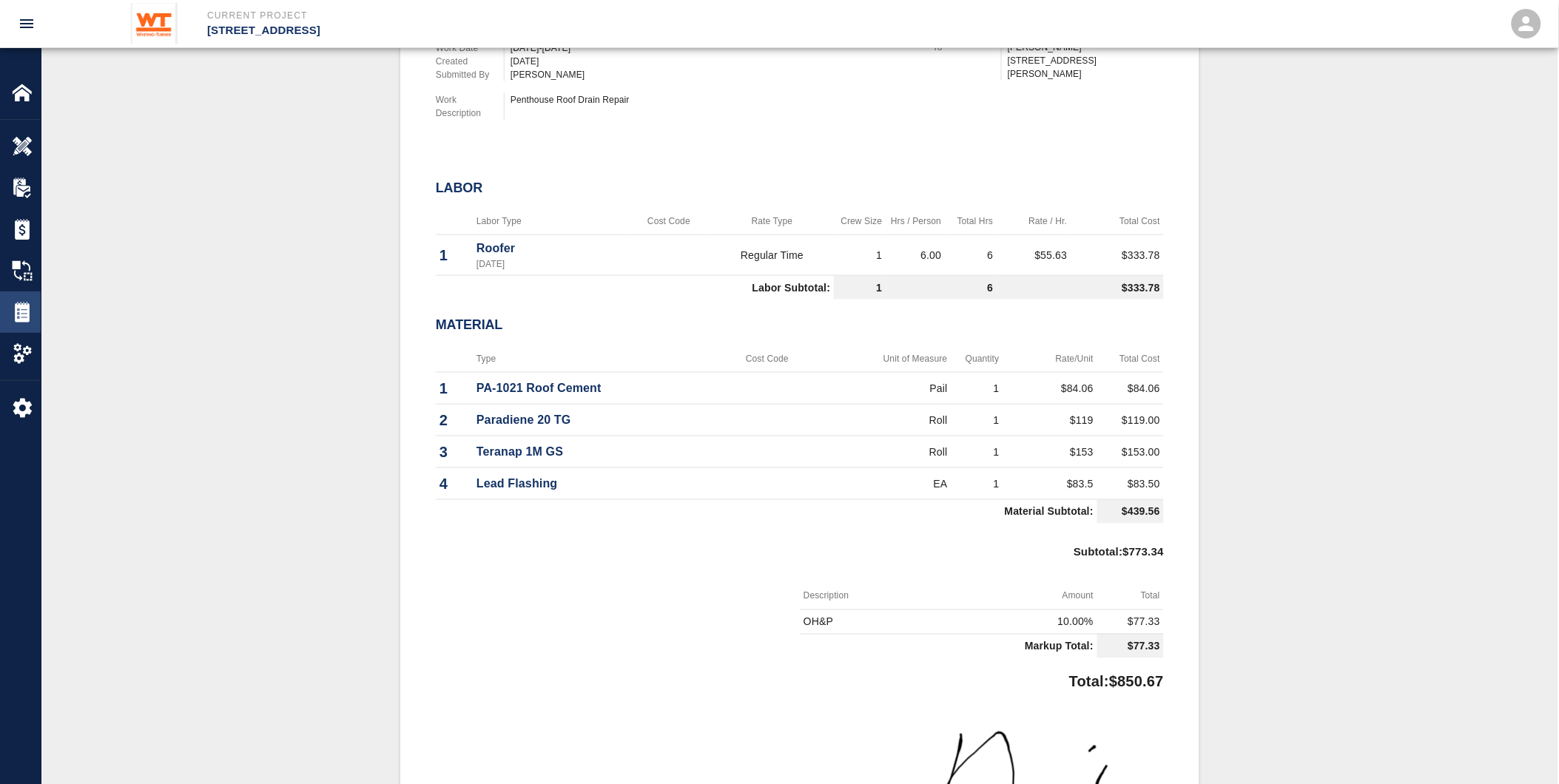
click at [18, 304] on img at bounding box center [22, 312] width 21 height 21
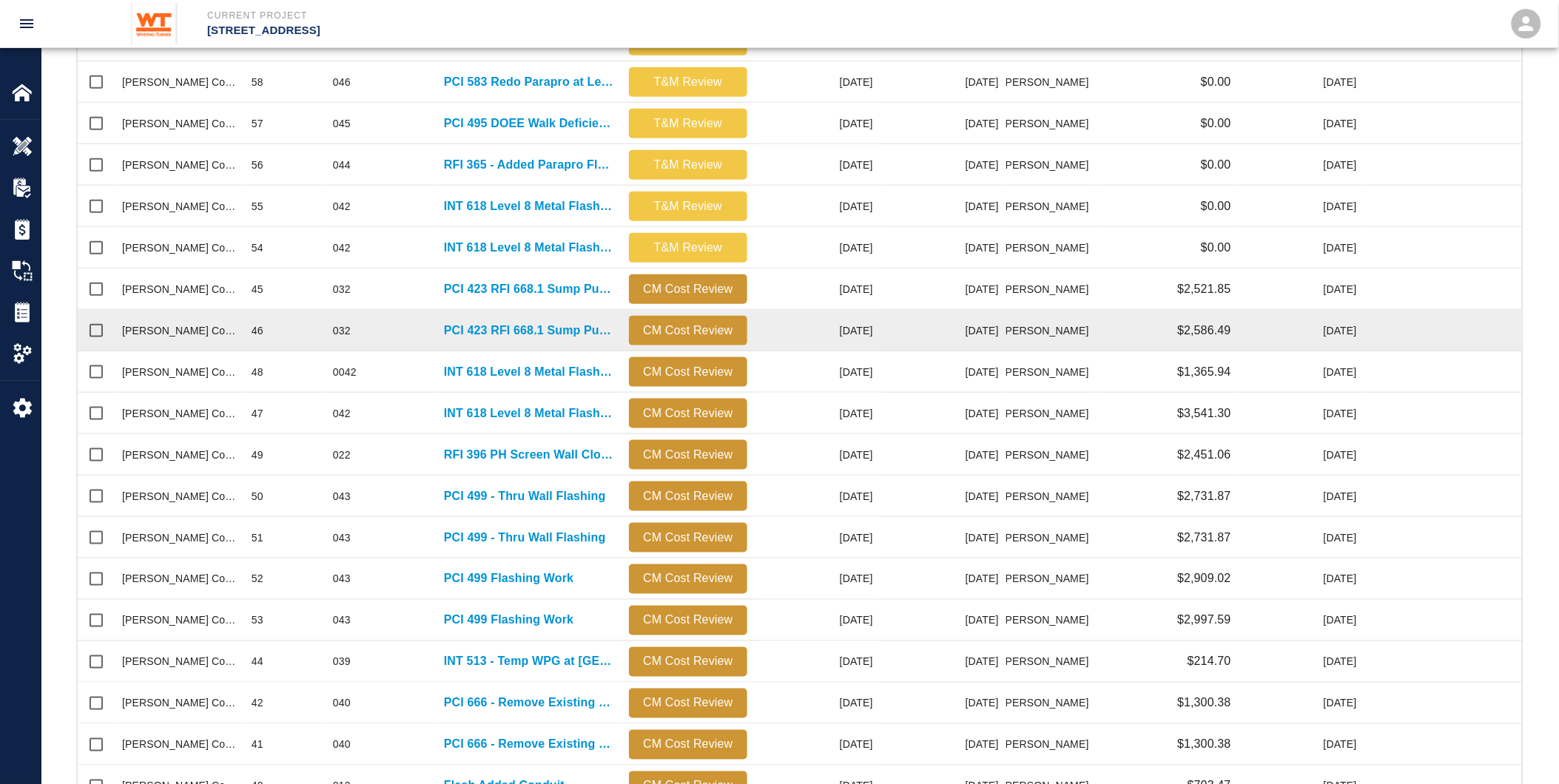
scroll to position [523, 0]
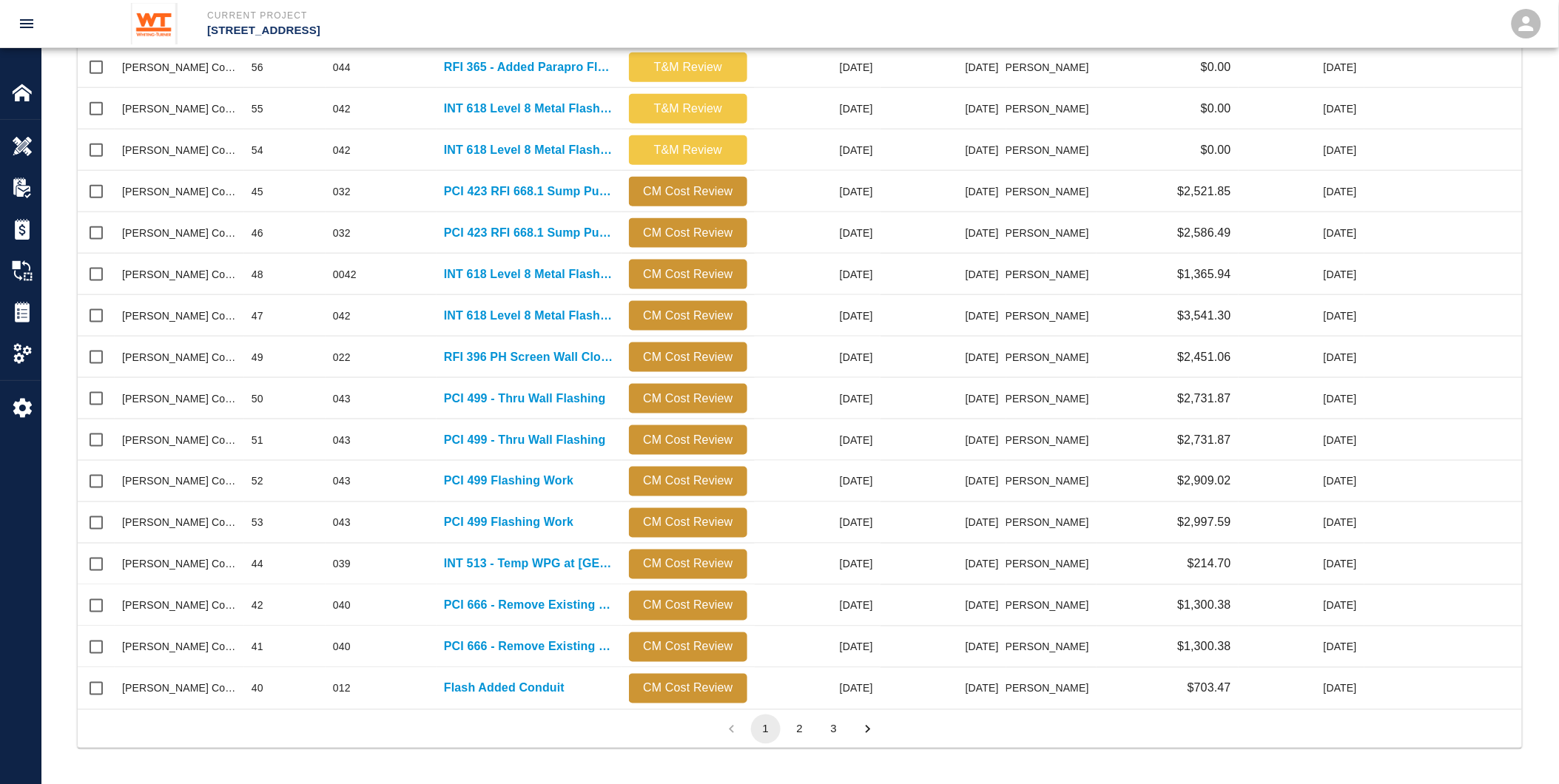
click at [801, 727] on button "2" at bounding box center [800, 729] width 30 height 30
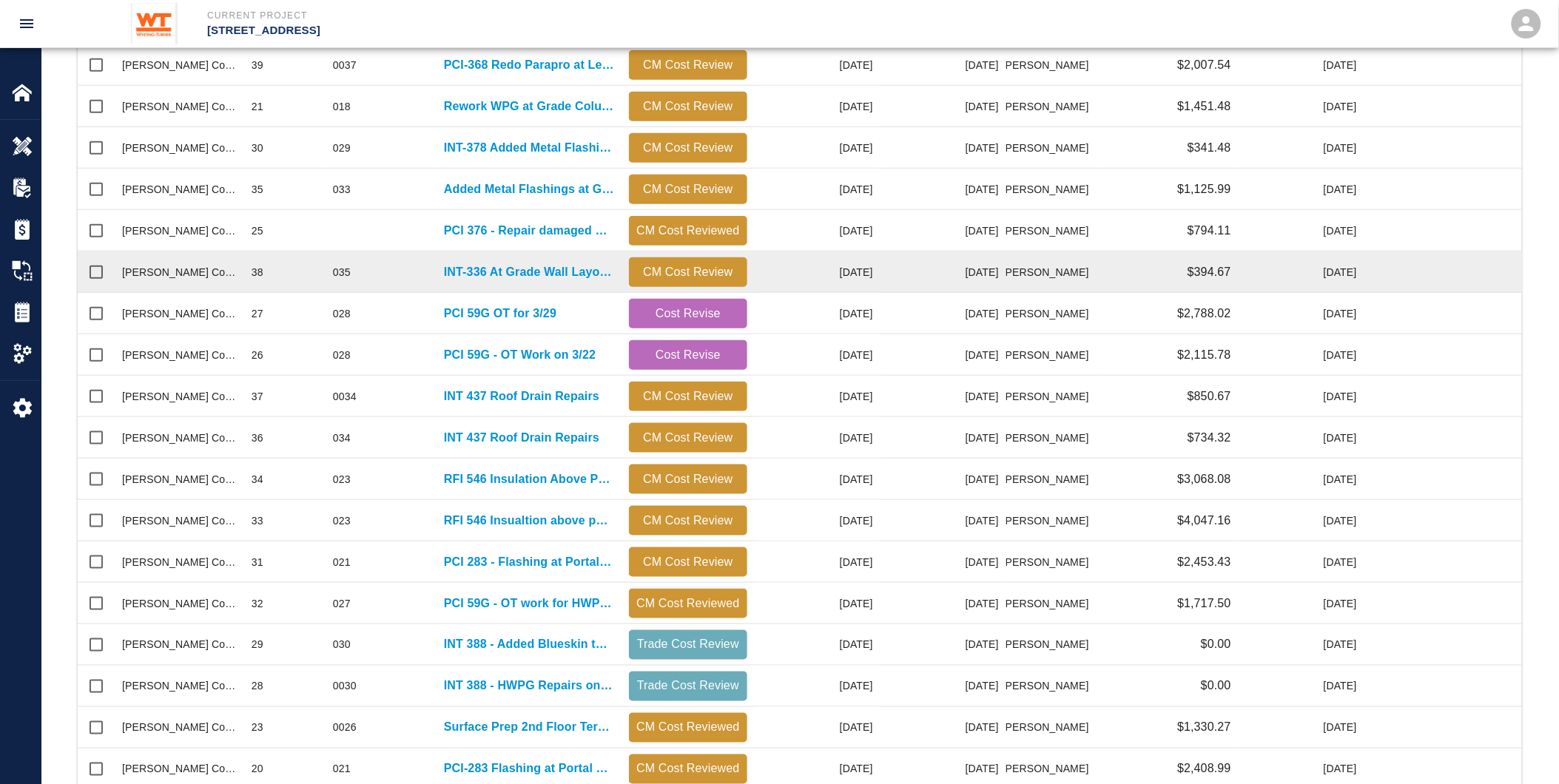
scroll to position [359, 0]
click at [496, 274] on p "INT-336 At Grade Wall Layout Corrections" at bounding box center [529, 272] width 170 height 17
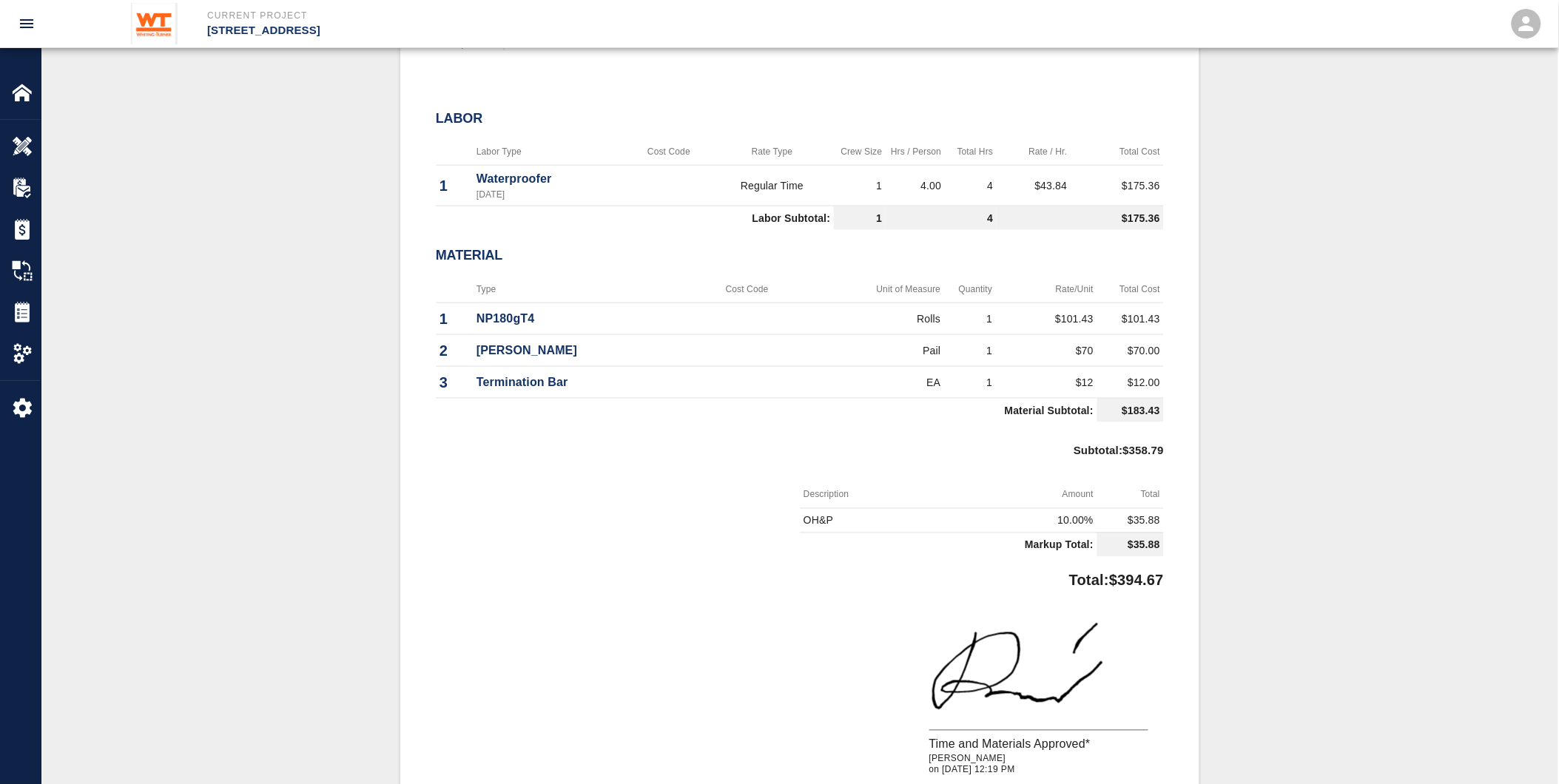
scroll to position [571, 0]
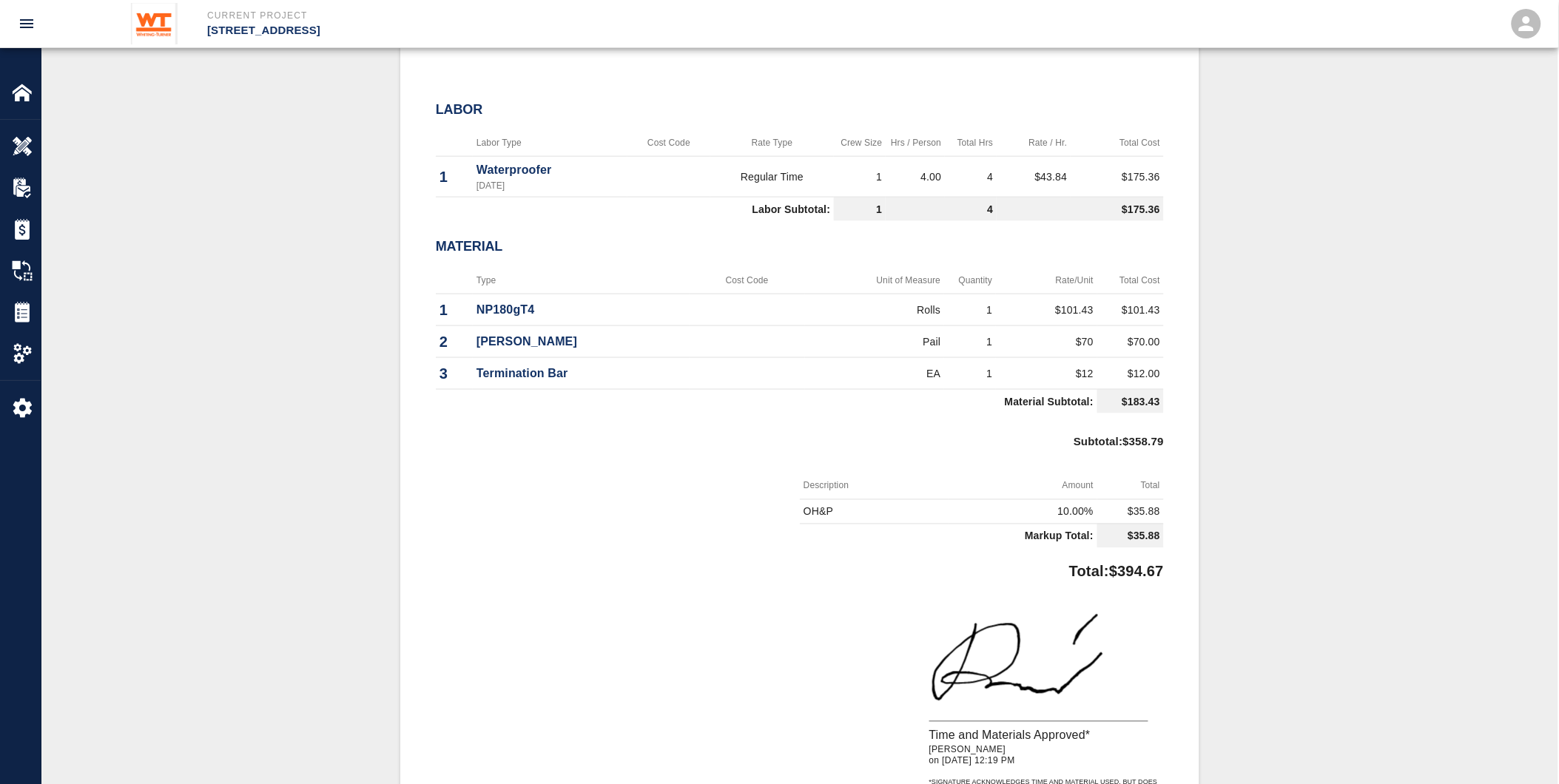
click at [766, 445] on div "Subtotal : $358.79" at bounding box center [800, 446] width 728 height 53
click at [22, 313] on img at bounding box center [22, 312] width 21 height 21
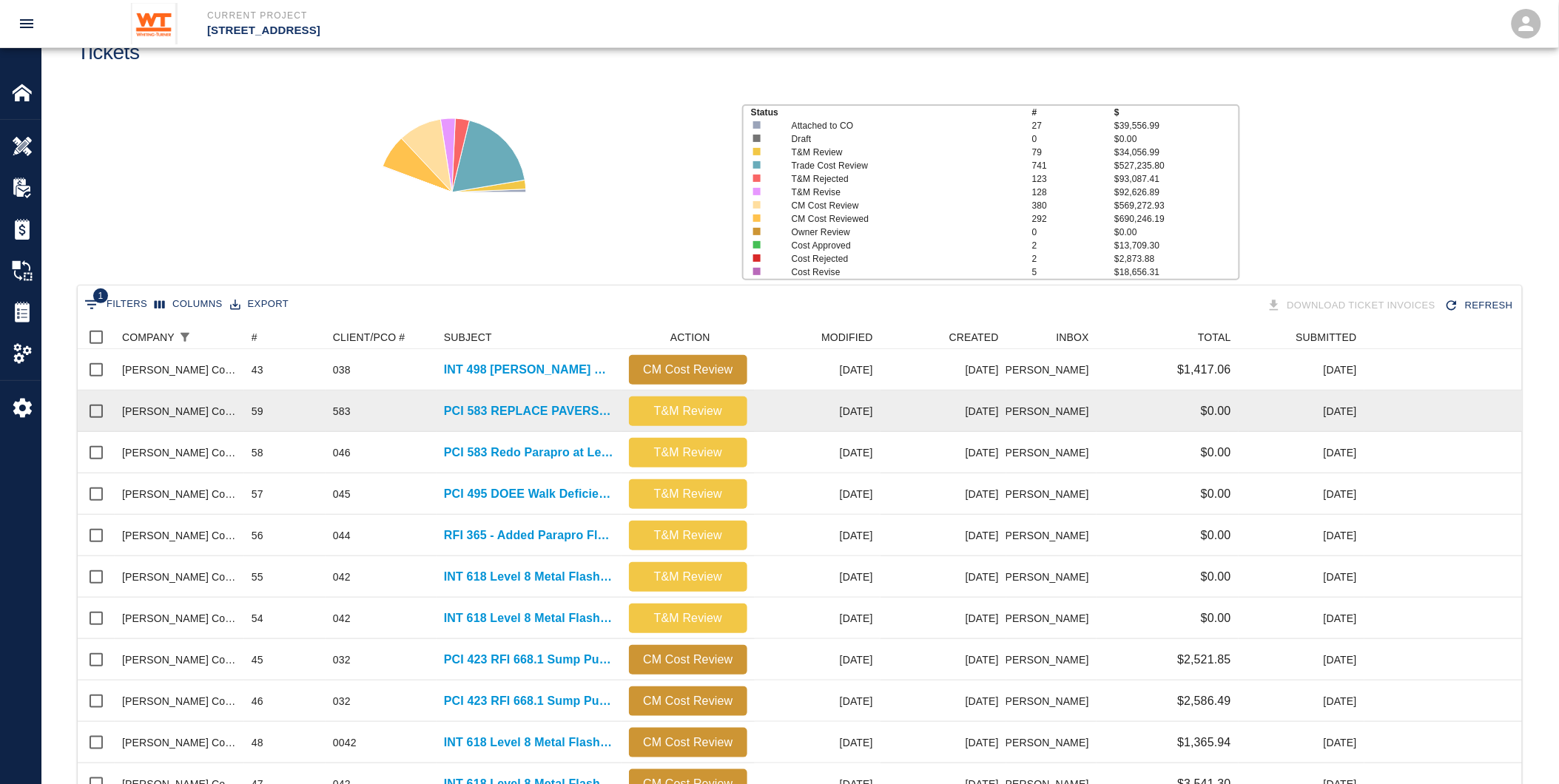
scroll to position [246, 0]
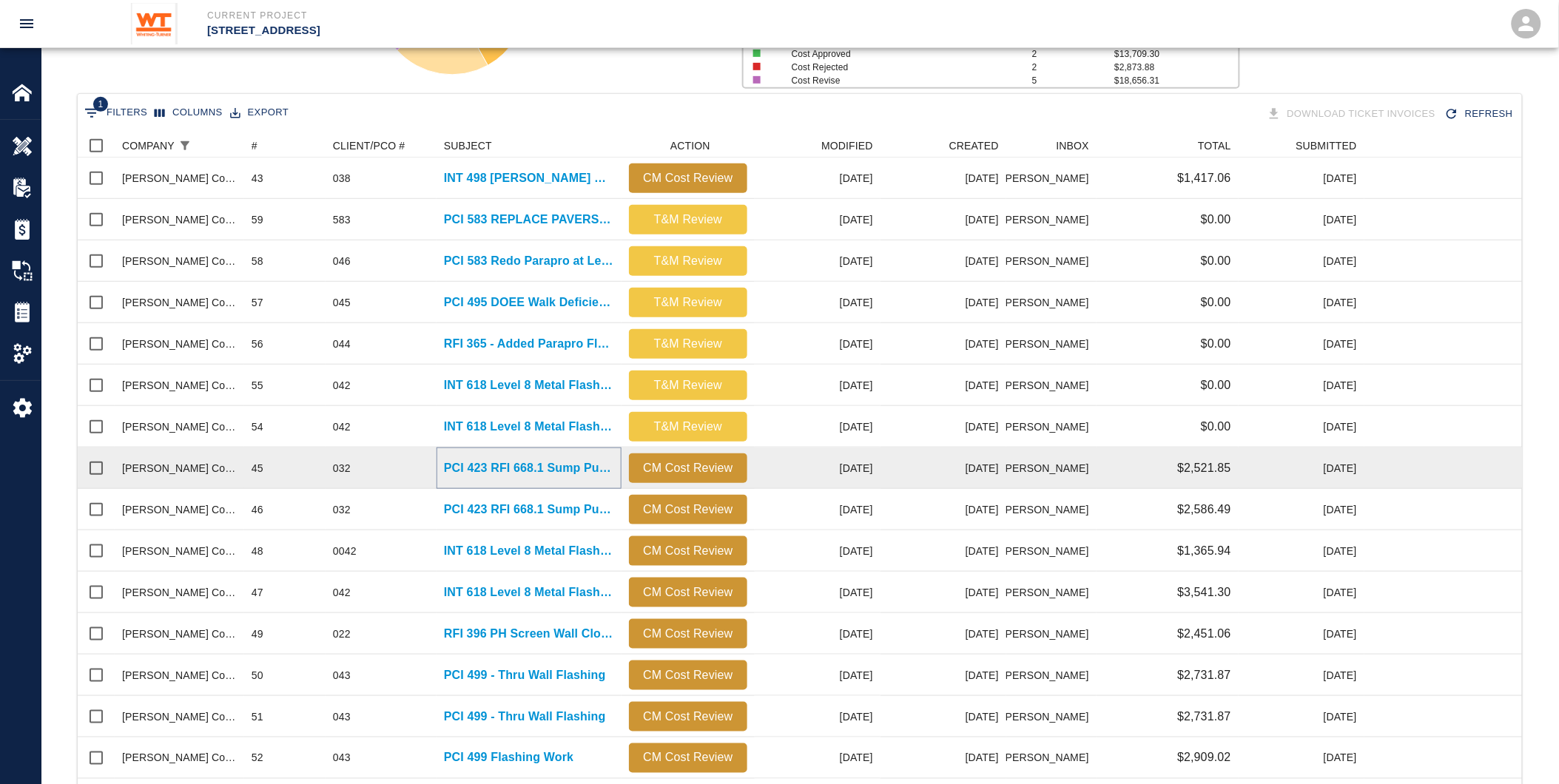
click at [462, 468] on p "PCI 423 RFI 668.1 Sump Pump Detail" at bounding box center [529, 468] width 170 height 17
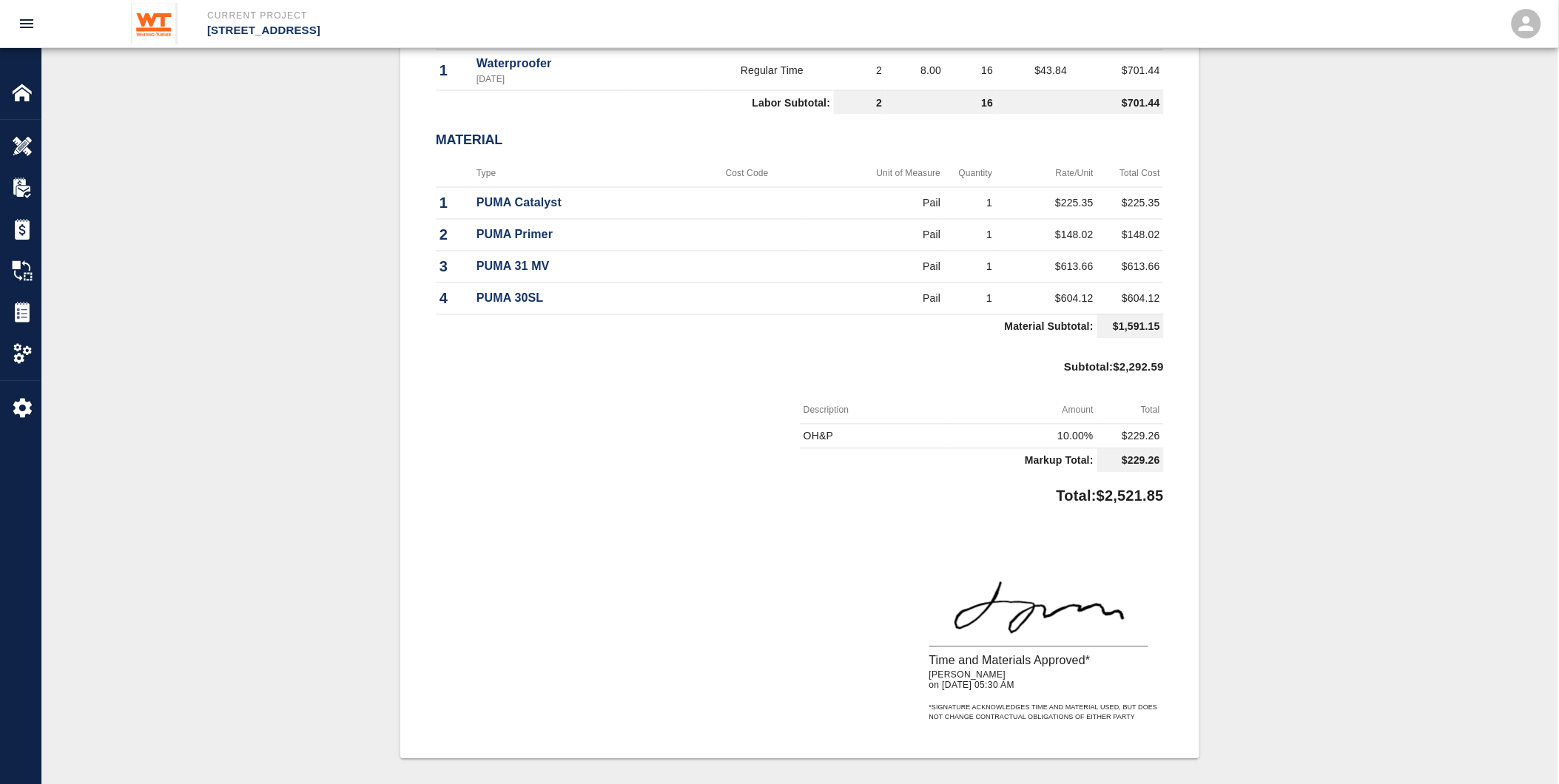
scroll to position [575, 0]
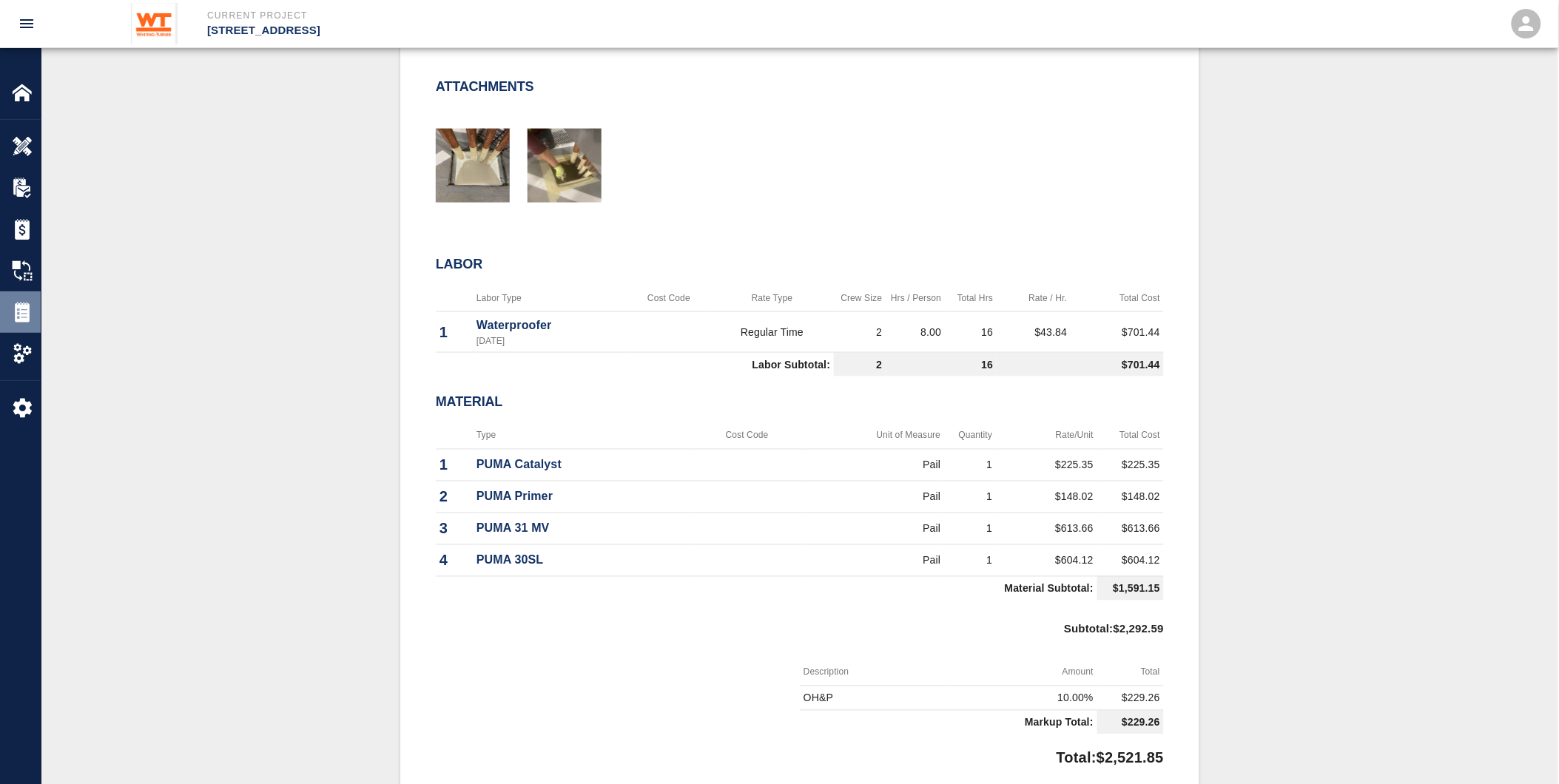
click at [25, 317] on img at bounding box center [22, 312] width 21 height 21
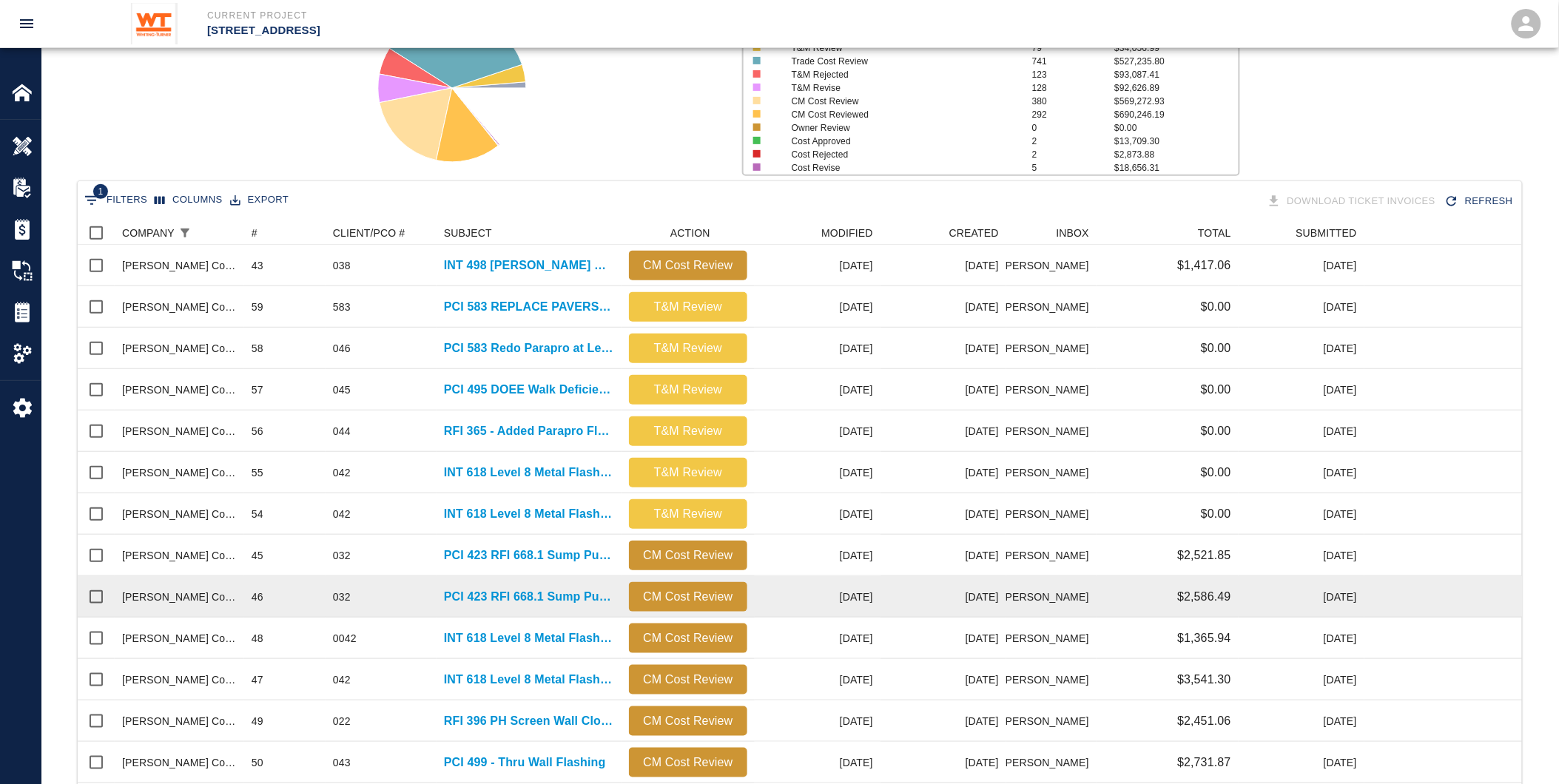
scroll to position [165, 0]
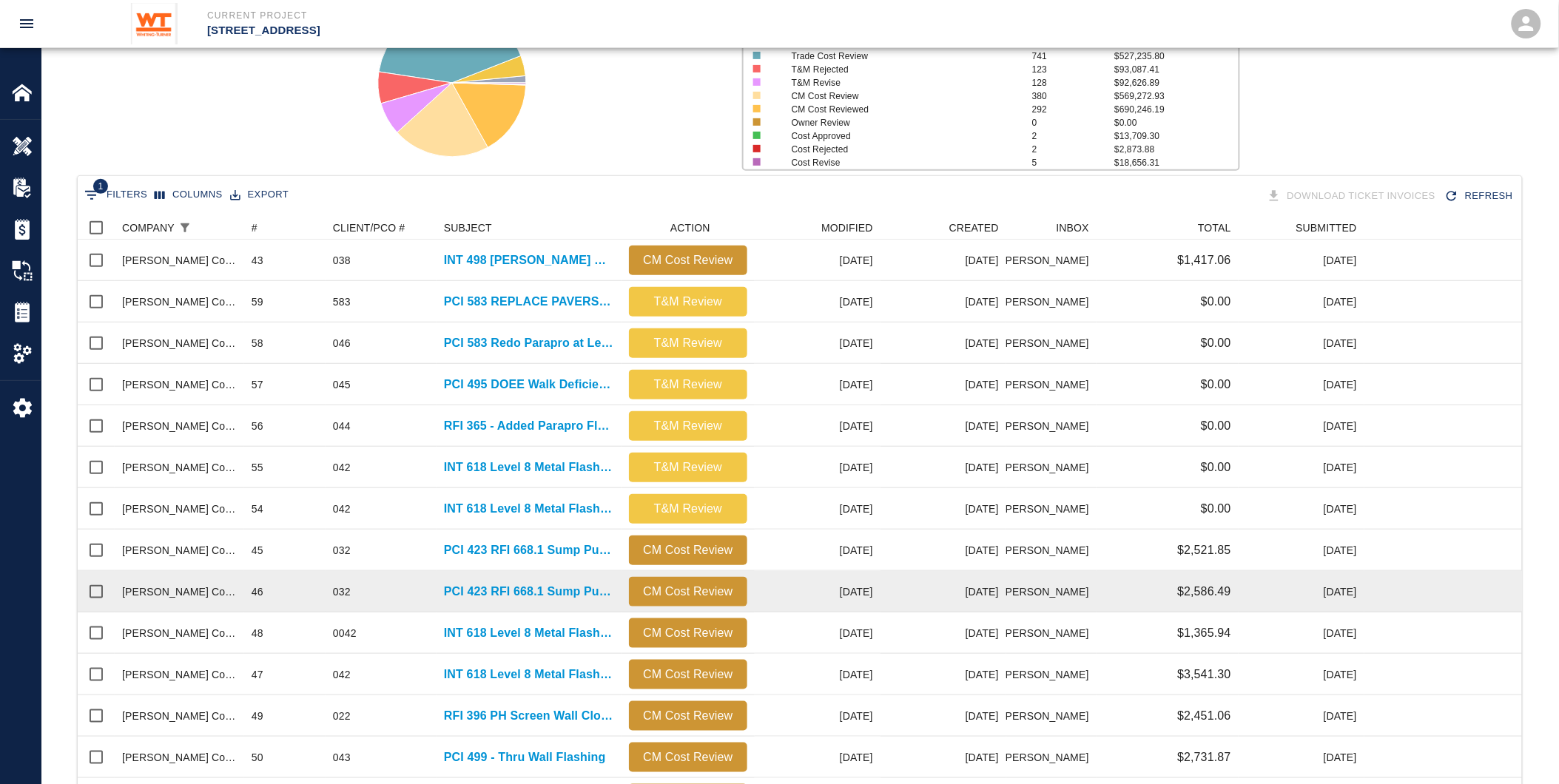
click at [512, 581] on div "PCI 423 RFI 668.1 Sump Pump Detail" at bounding box center [529, 592] width 185 height 41
click at [537, 586] on p "PCI 423 RFI 668.1 Sump Pump Detail" at bounding box center [529, 591] width 170 height 17
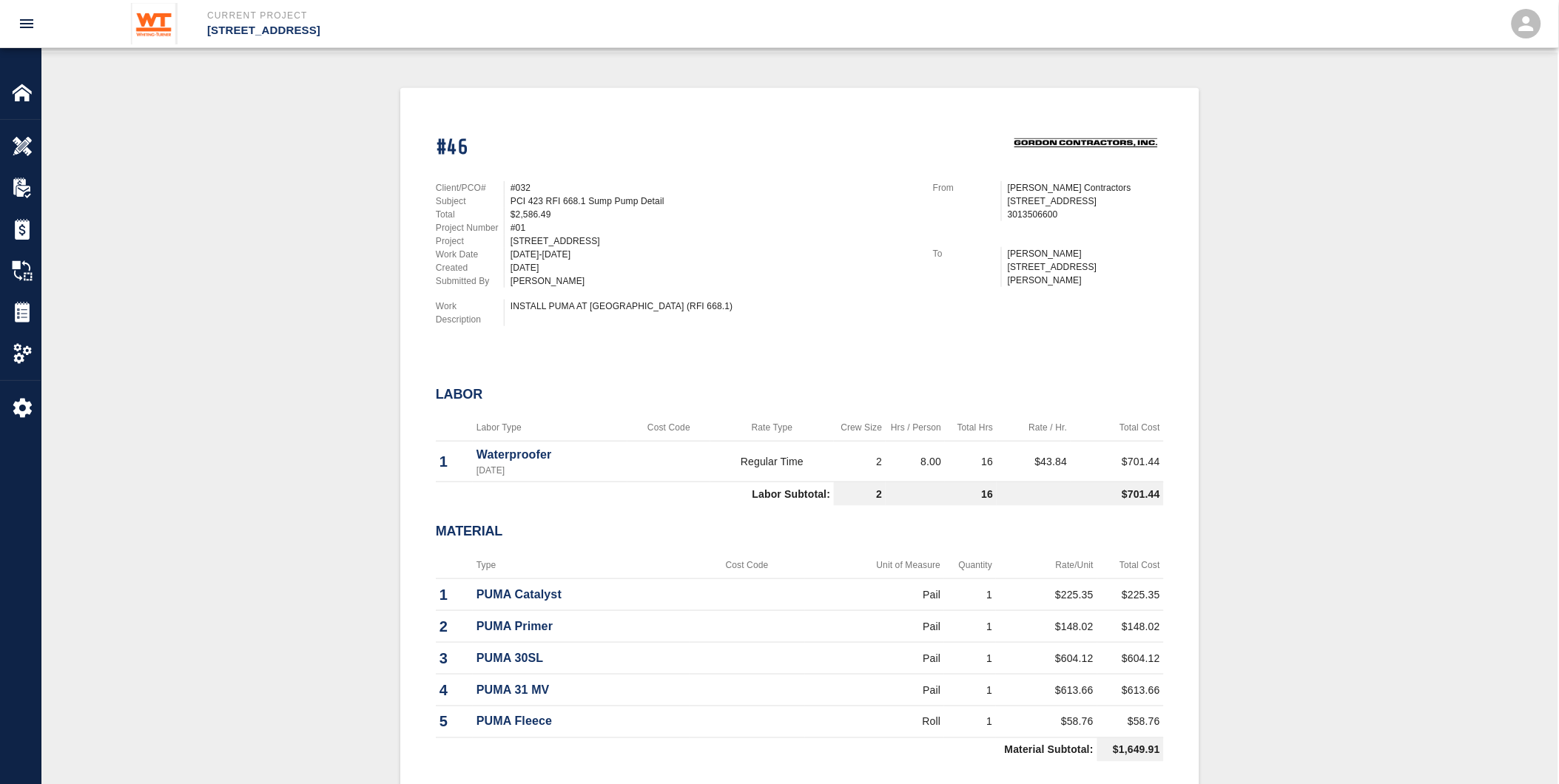
scroll to position [328, 0]
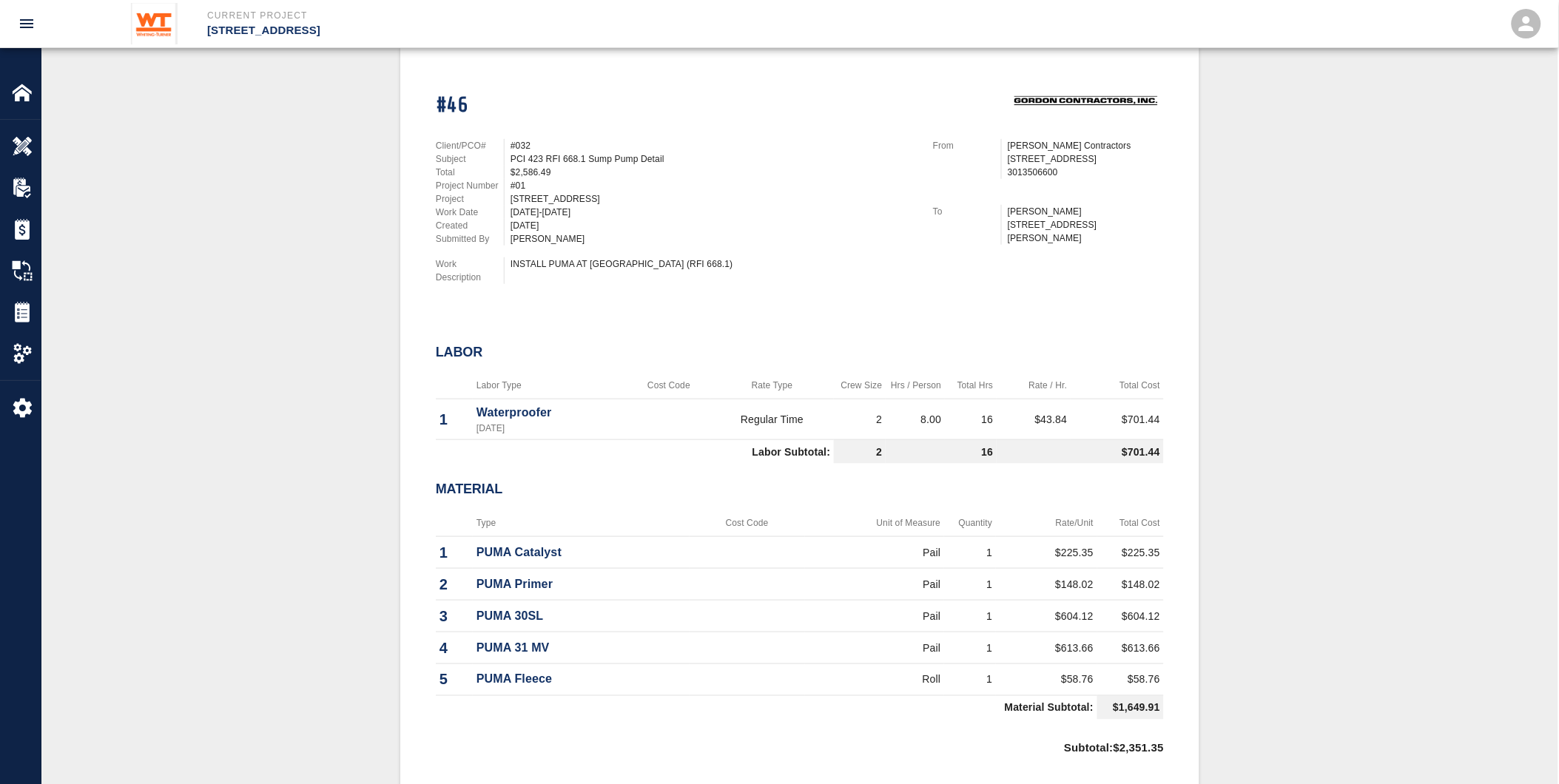
click at [677, 275] on div "INSTALL PUMA AT [GEOGRAPHIC_DATA] (RFI 668.1)" at bounding box center [710, 270] width 412 height 26
click at [10, 300] on div "Tickets" at bounding box center [20, 313] width 41 height 41
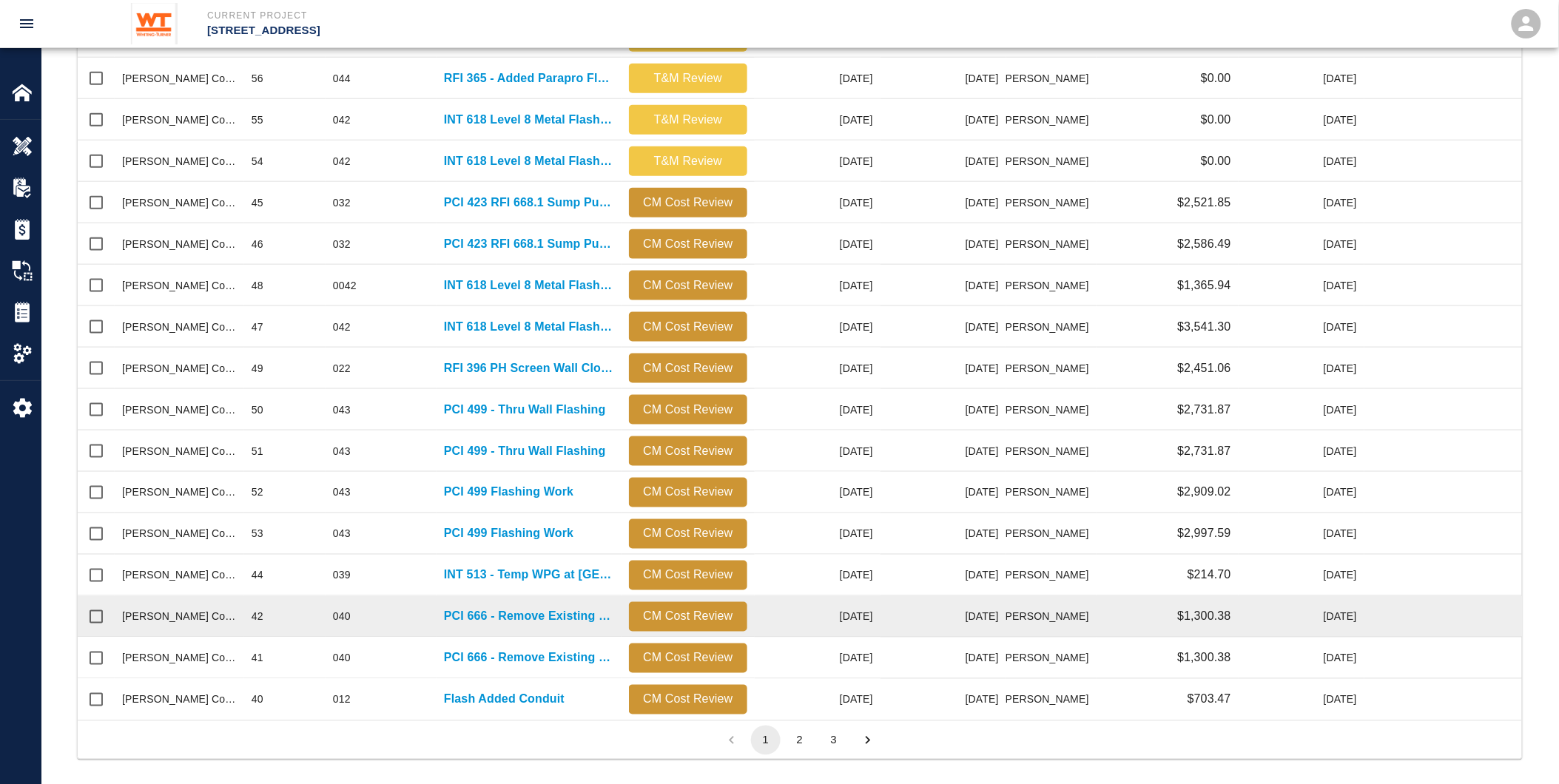
scroll to position [523, 0]
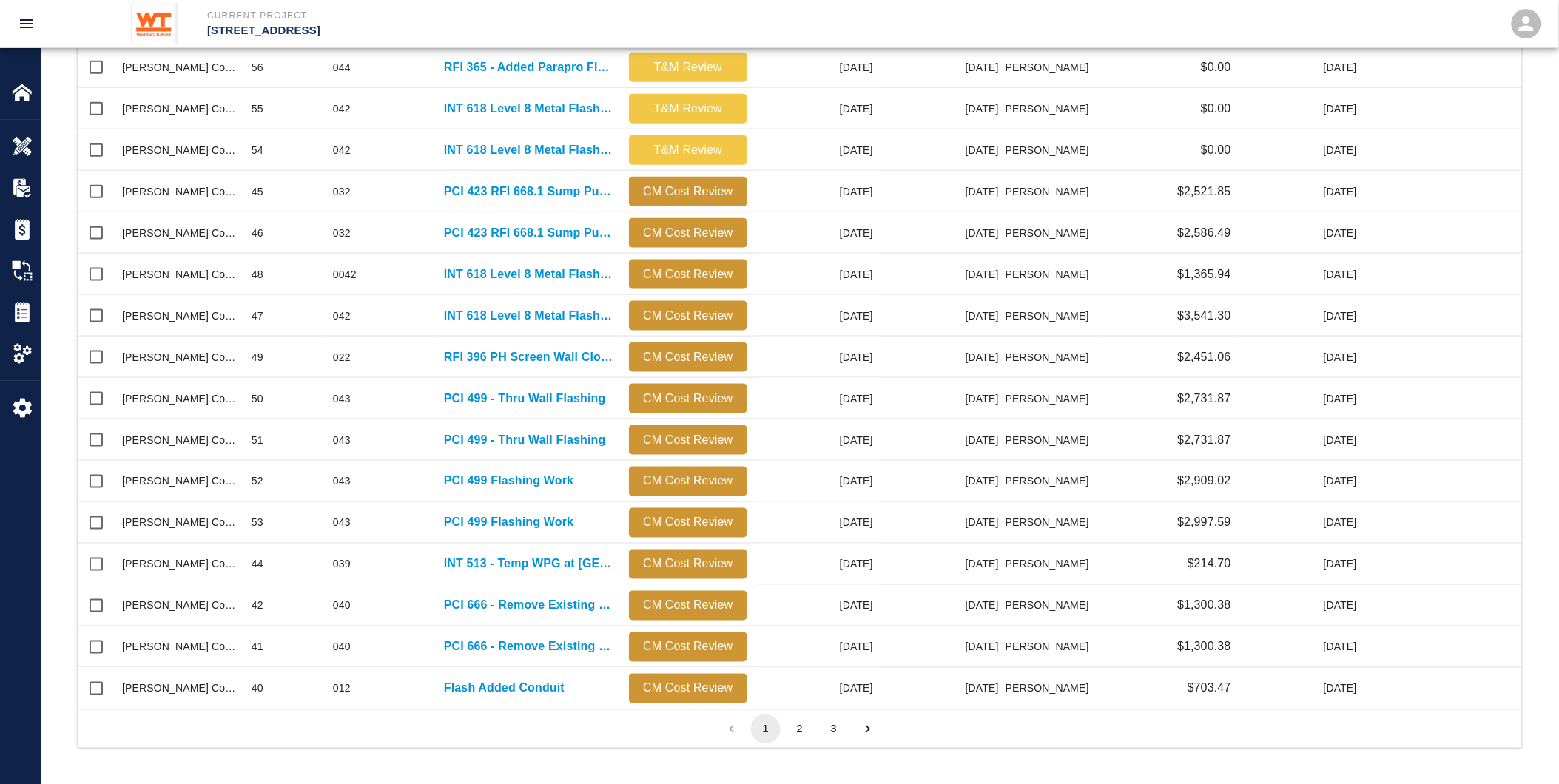
click at [800, 724] on button "2" at bounding box center [800, 729] width 30 height 30
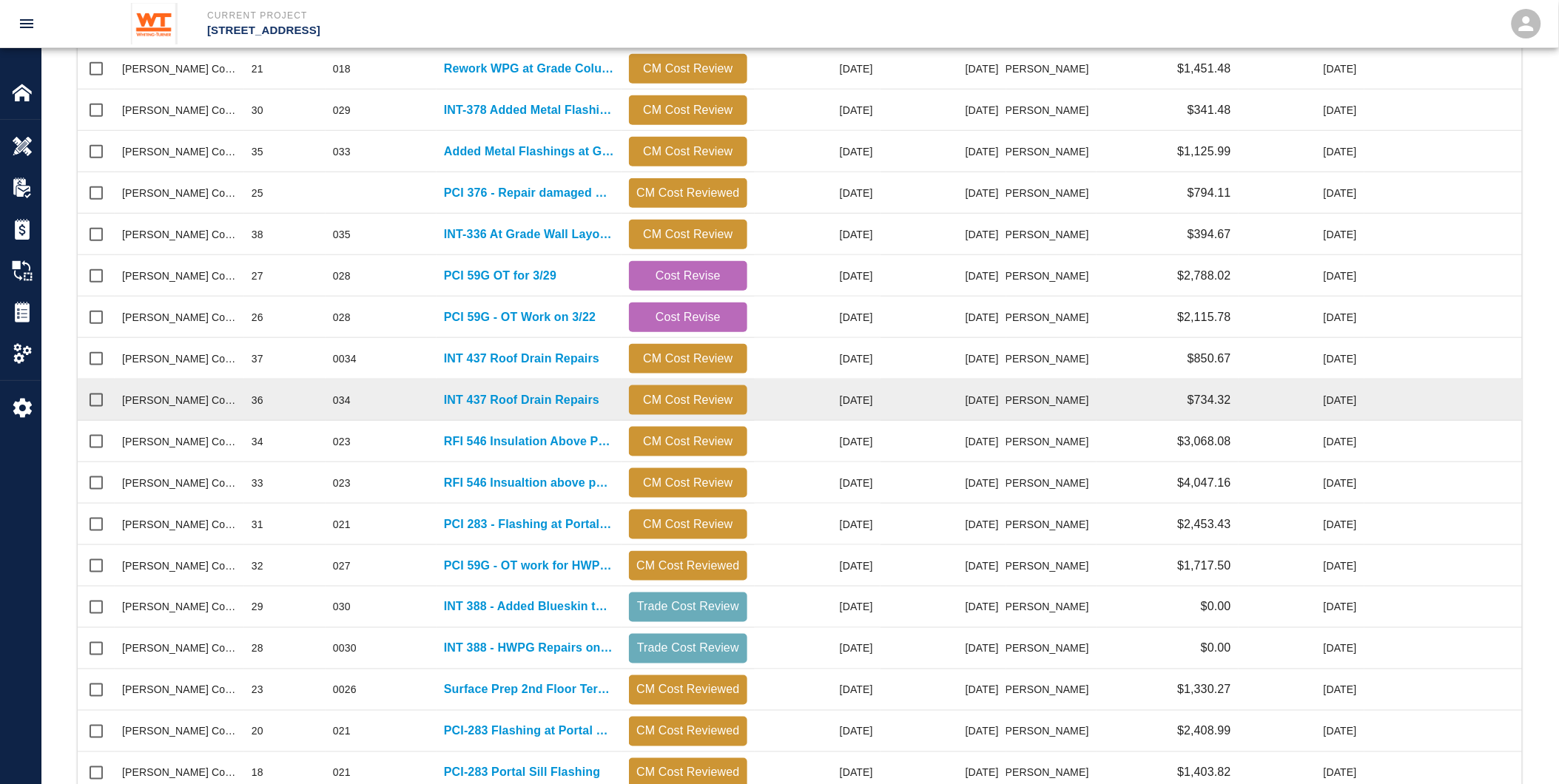
scroll to position [359, 0]
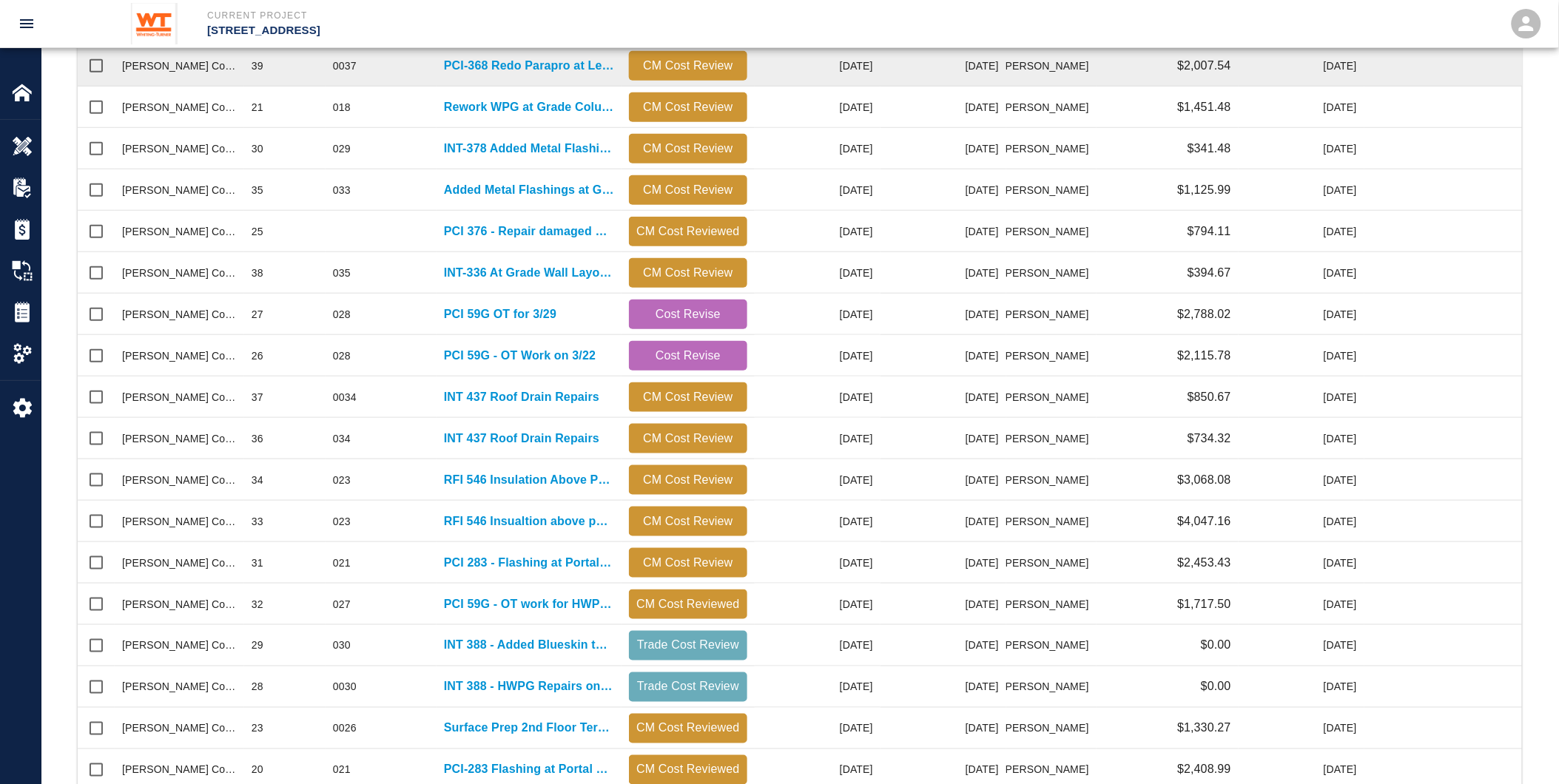
click at [489, 55] on div "PCI-368 Redo Parapro at Level 8 Terrace" at bounding box center [529, 66] width 185 height 41
click at [489, 60] on p "PCI-368 Redo Parapro at Level 8 Terrace" at bounding box center [529, 65] width 170 height 17
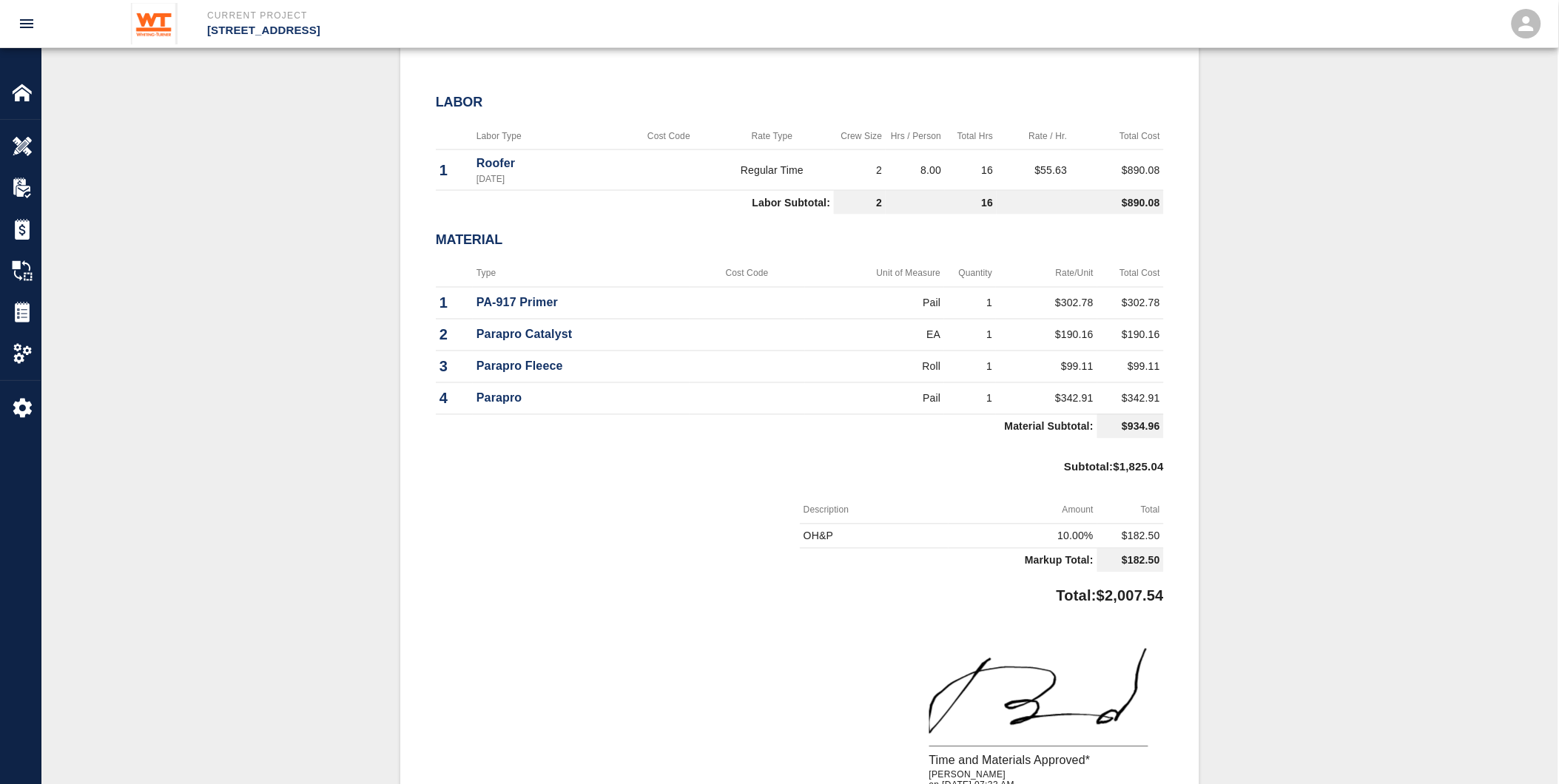
scroll to position [740, 0]
drag, startPoint x: 461, startPoint y: 234, endPoint x: 949, endPoint y: 374, distance: 507.7
click at [949, 380] on td "1" at bounding box center [970, 395] width 52 height 31
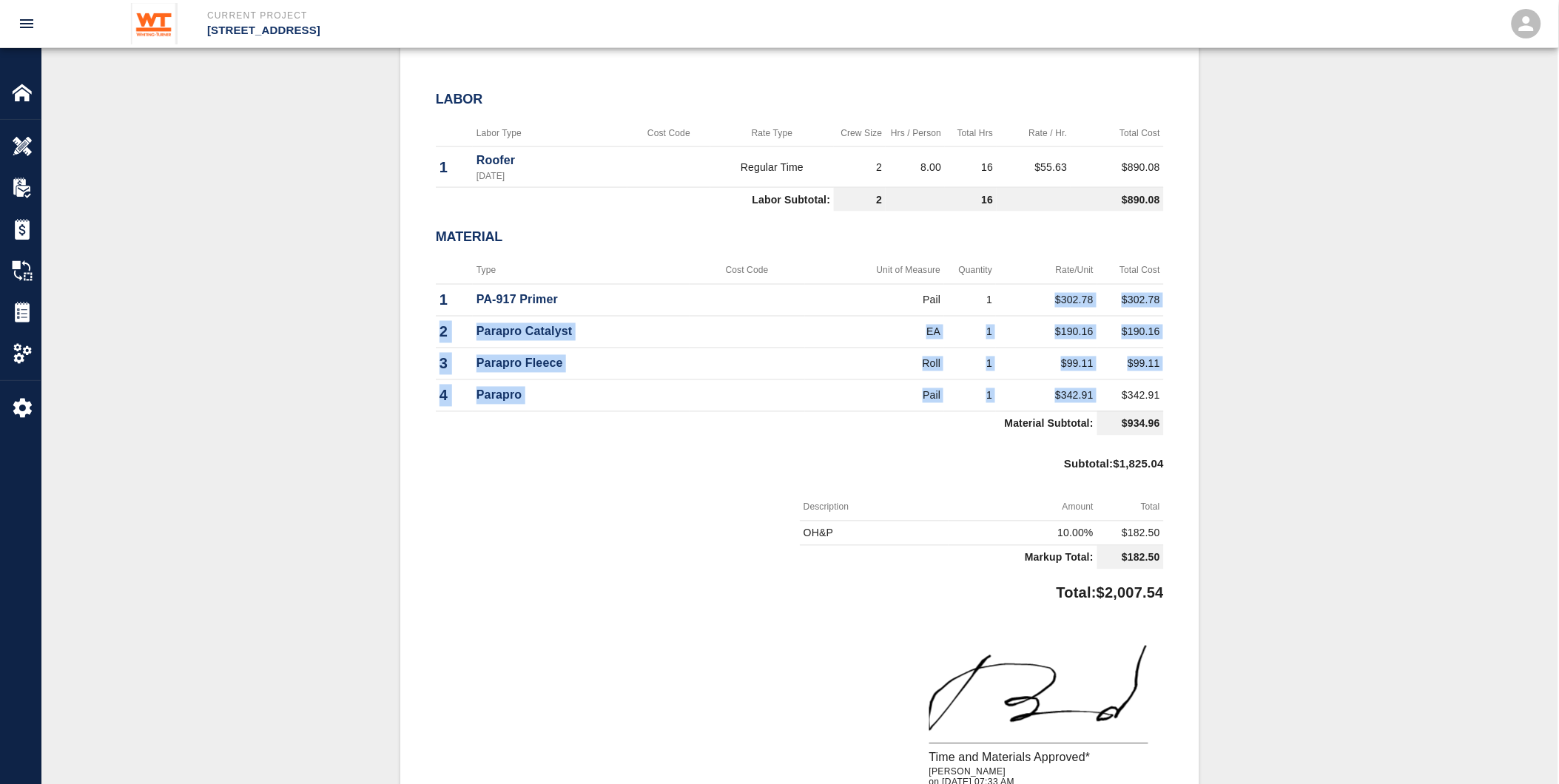
drag, startPoint x: 1107, startPoint y: 390, endPoint x: 1045, endPoint y: 299, distance: 110.1
click at [1045, 299] on tbody "1 PA-917 Primer Pail 1 $302.78 $302.78 2 Parapro Catalyst EA 1 $190.16 $190.16 …" at bounding box center [800, 360] width 728 height 151
drag, startPoint x: 1045, startPoint y: 299, endPoint x: 1064, endPoint y: 357, distance: 61.0
click at [1064, 357] on td "$99.11" at bounding box center [1046, 364] width 102 height 31
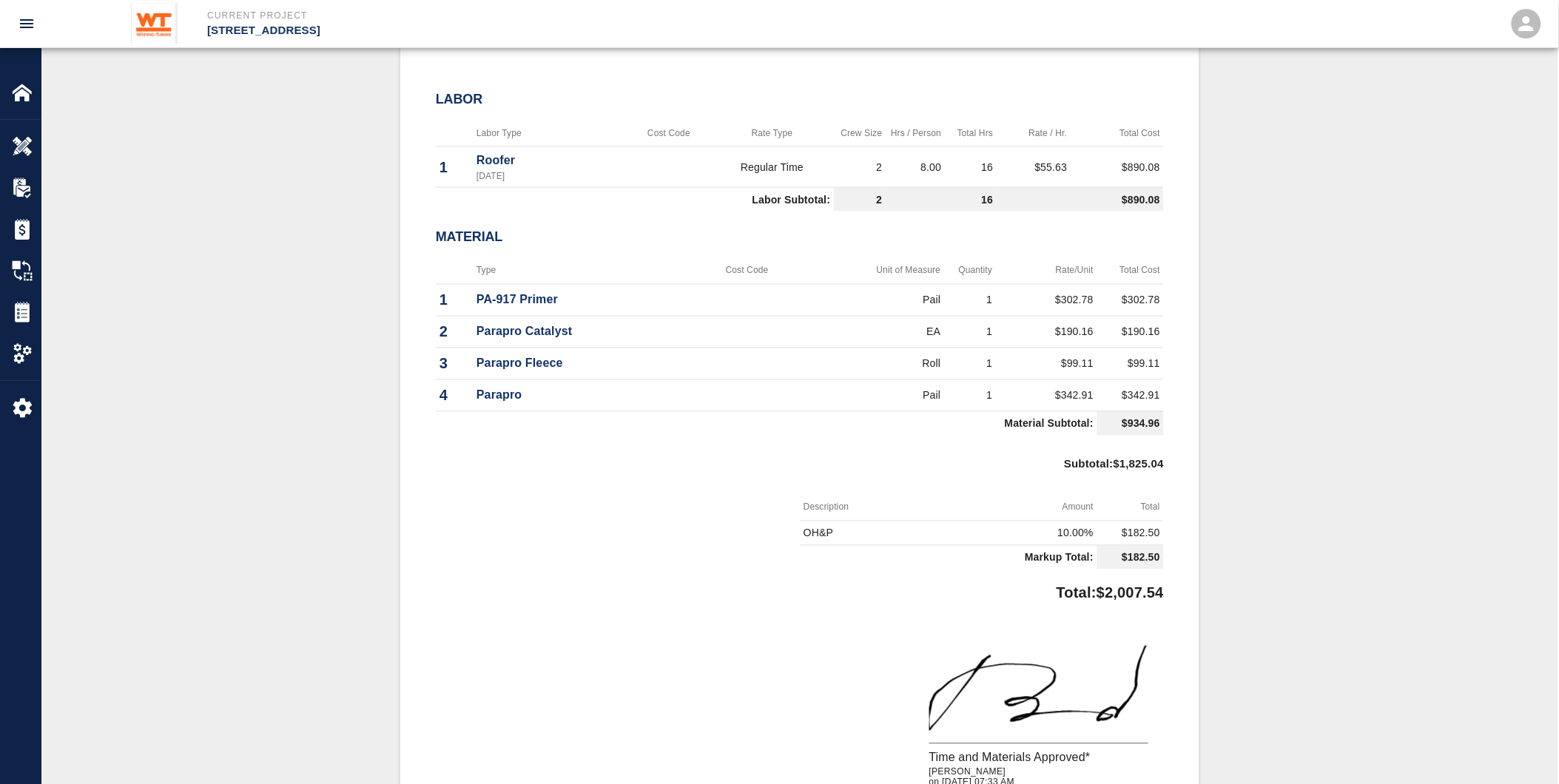
click at [1078, 385] on td "$342.91" at bounding box center [1046, 395] width 102 height 31
drag, startPoint x: 1062, startPoint y: 293, endPoint x: 1240, endPoint y: 382, distance: 199.0
click at [1240, 382] on div "#39 Client/PCO# #0037 Subject PCI-368 Redo Parapro at Level 8 Terrace Total $2,…" at bounding box center [800, 245] width 1446 height 1221
drag, startPoint x: 1240, startPoint y: 382, endPoint x: 1115, endPoint y: 382, distance: 125.0
click at [1115, 382] on td "$342.91" at bounding box center [1131, 395] width 67 height 31
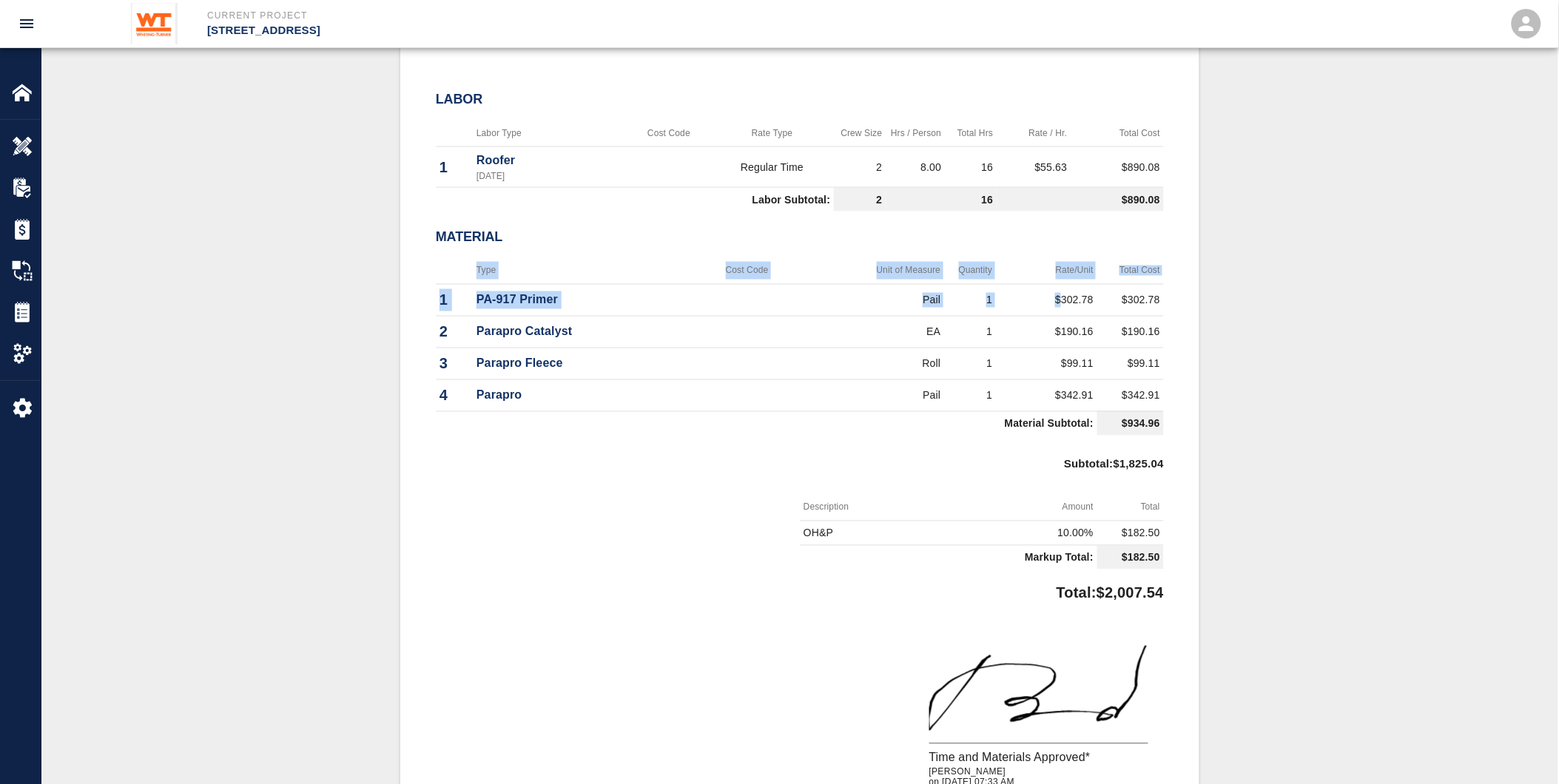
click at [1066, 284] on td "$302.78" at bounding box center [1046, 300] width 102 height 31
drag, startPoint x: 1098, startPoint y: 294, endPoint x: 1178, endPoint y: 390, distance: 125.0
click at [1178, 390] on div "#39 Client/PCO# #0037 Subject PCI-368 Redo Parapro at Level 8 Terrace Total $2,…" at bounding box center [800, 245] width 799 height 1221
drag, startPoint x: 1178, startPoint y: 390, endPoint x: 1170, endPoint y: 413, distance: 24.4
click at [1170, 413] on div "#39 Client/PCO# #0037 Subject PCI-368 Redo Parapro at Level 8 Terrace Total $2,…" at bounding box center [800, 245] width 799 height 1221
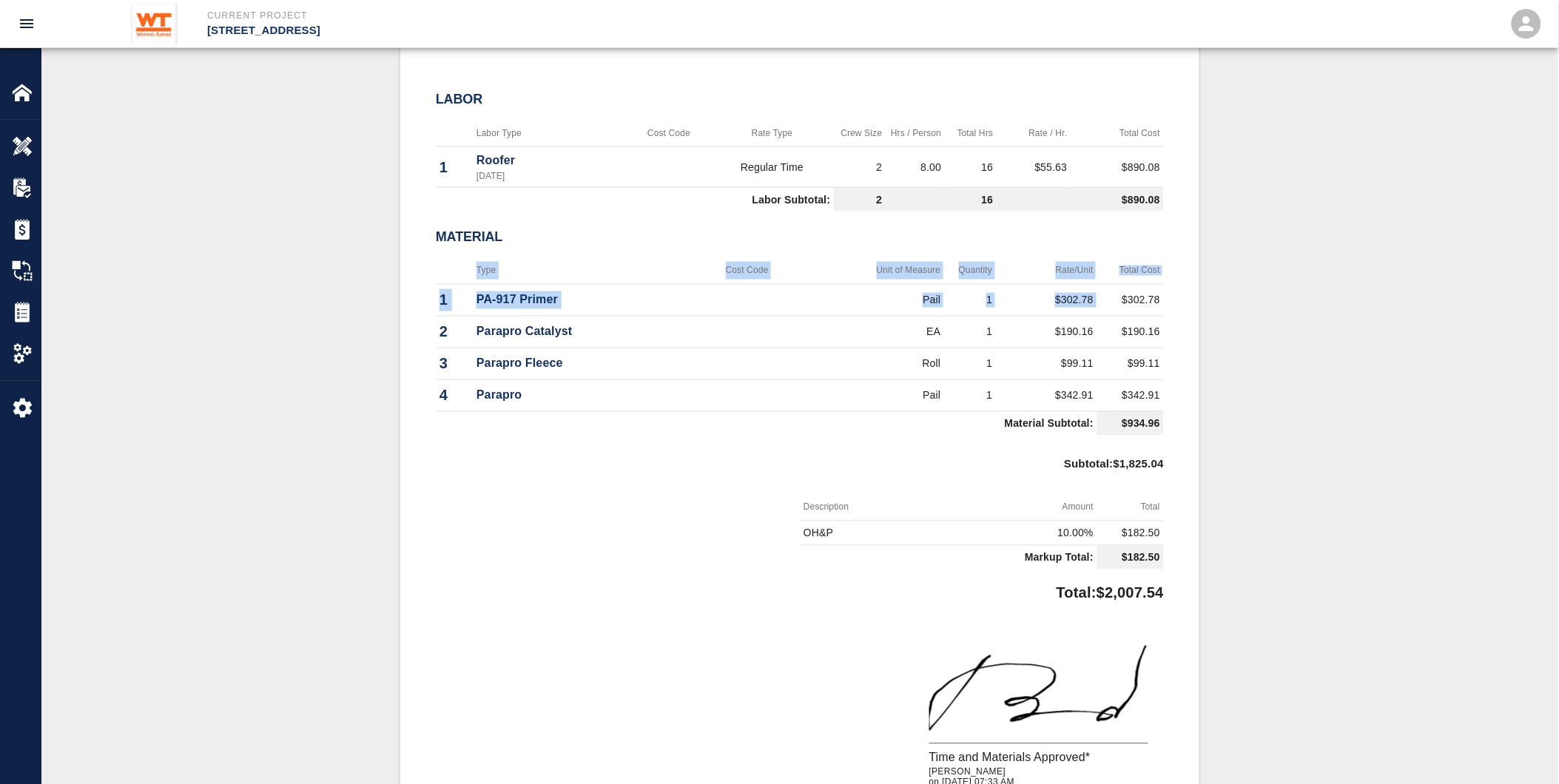
click at [1171, 407] on div "#39 Client/PCO# #0037 Subject PCI-368 Redo Parapro at Level 8 Terrace Total $2,…" at bounding box center [800, 245] width 799 height 1221
click at [1140, 390] on td "$342.91" at bounding box center [1131, 395] width 67 height 31
click at [1066, 380] on td "$342.91" at bounding box center [1046, 395] width 102 height 31
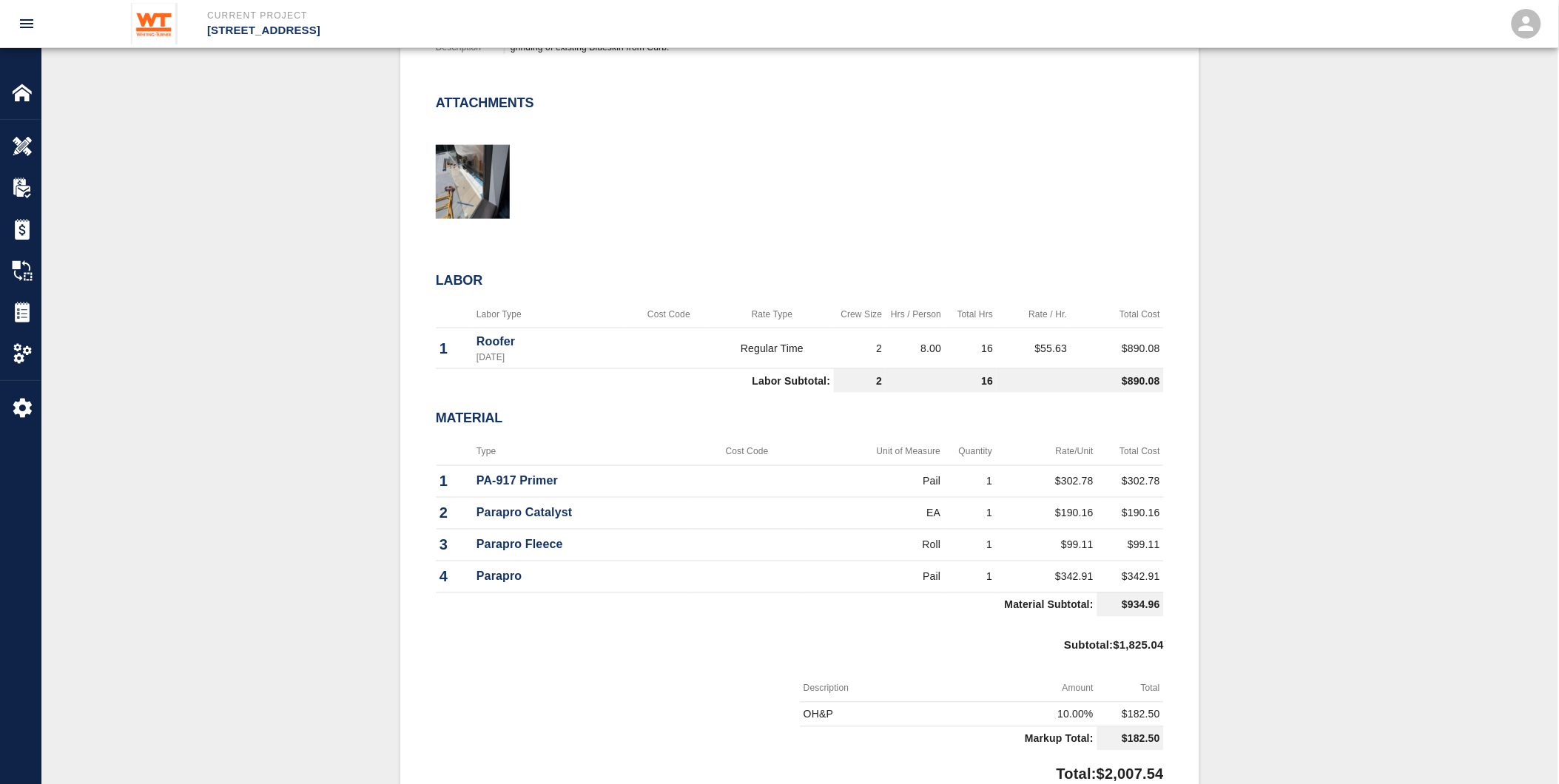
scroll to position [328, 0]
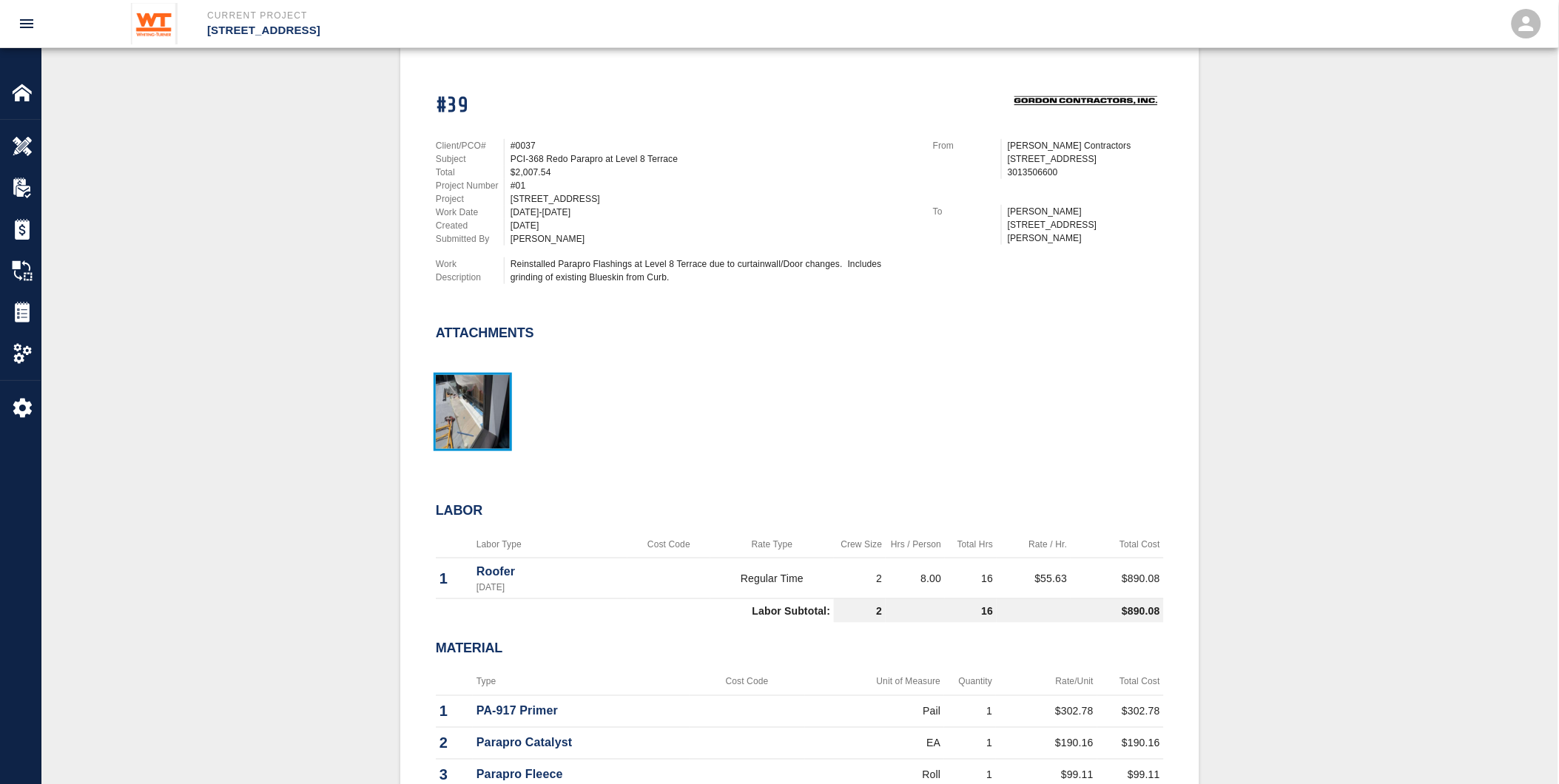
click at [466, 415] on img "button" at bounding box center [472, 412] width 74 height 74
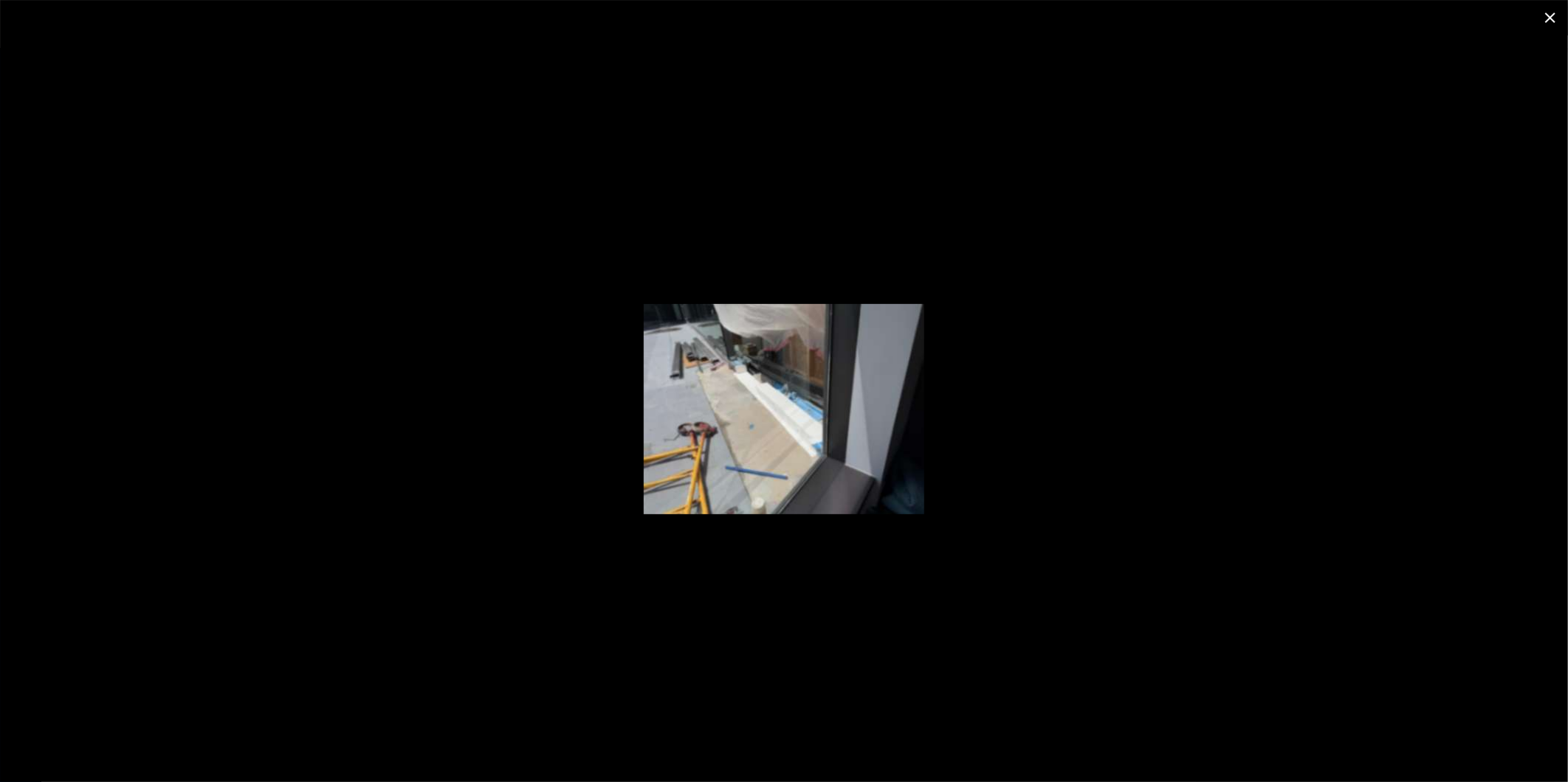
click at [1114, 366] on div at bounding box center [784, 409] width 1568 height 747
click at [1553, 11] on icon "close" at bounding box center [1549, 17] width 17 height 17
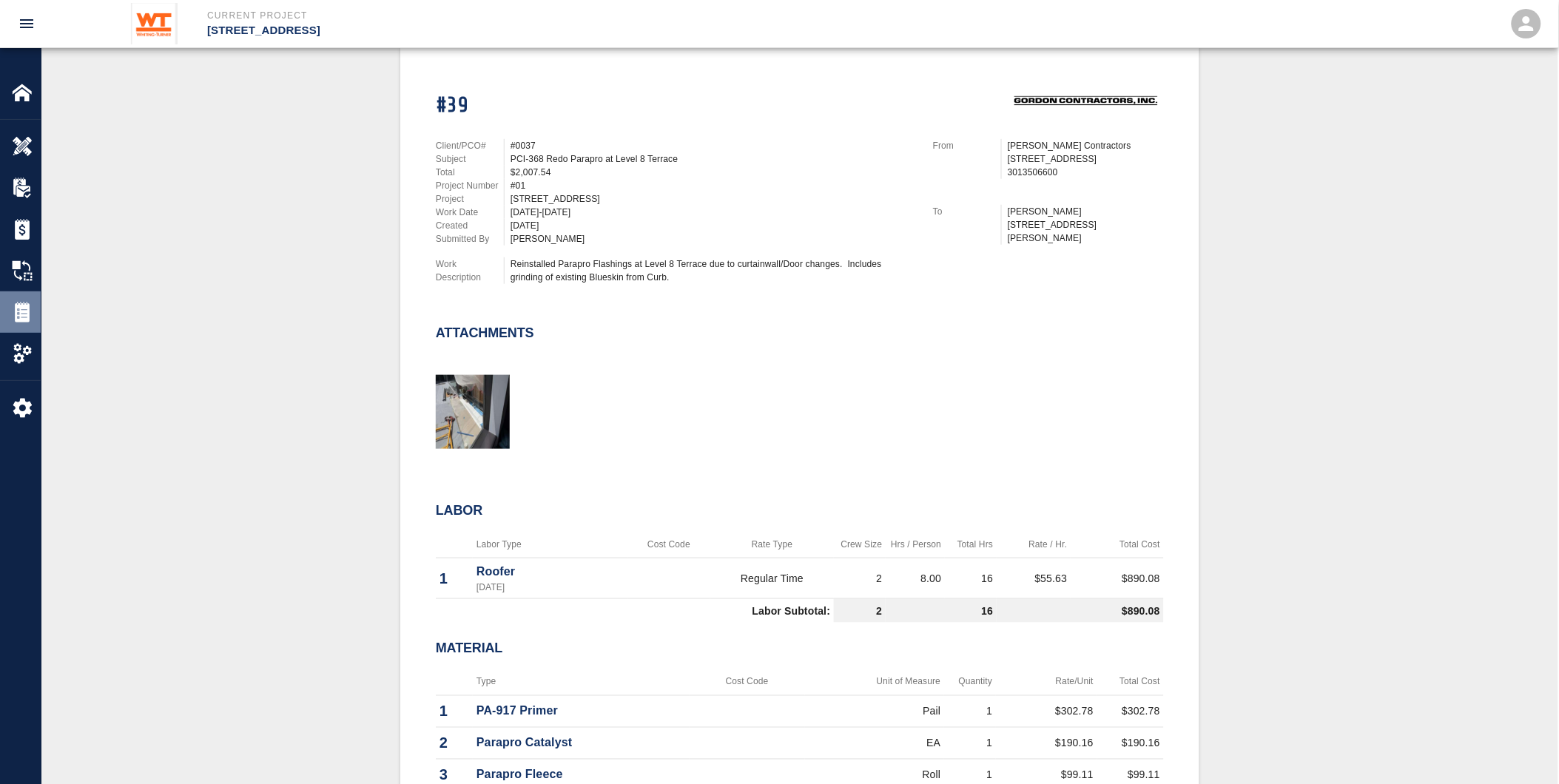
click at [31, 313] on img at bounding box center [22, 312] width 21 height 21
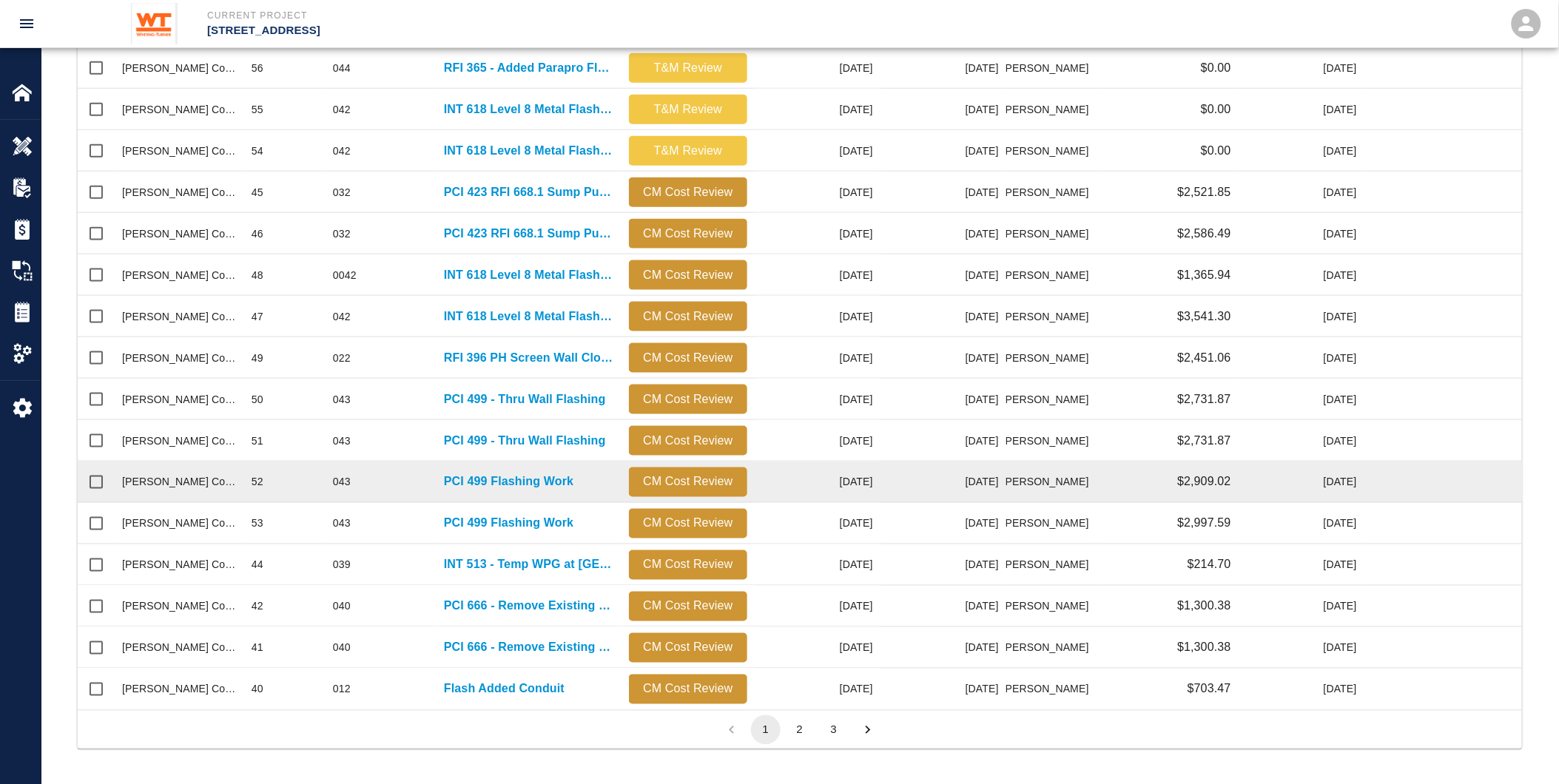
scroll to position [523, 0]
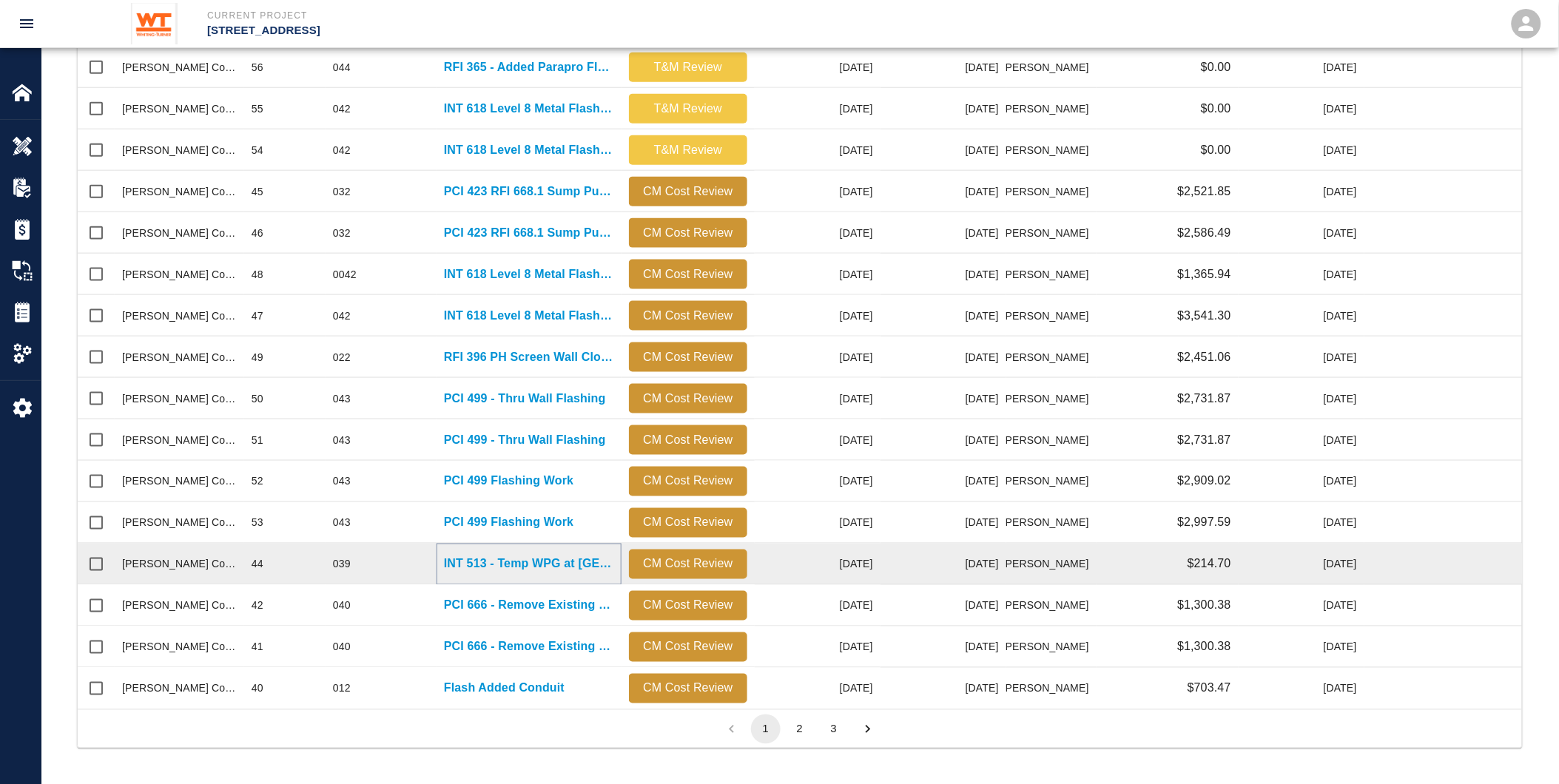
click at [506, 567] on p "INT 513 - Temp WPG at [GEOGRAPHIC_DATA]" at bounding box center [529, 564] width 170 height 17
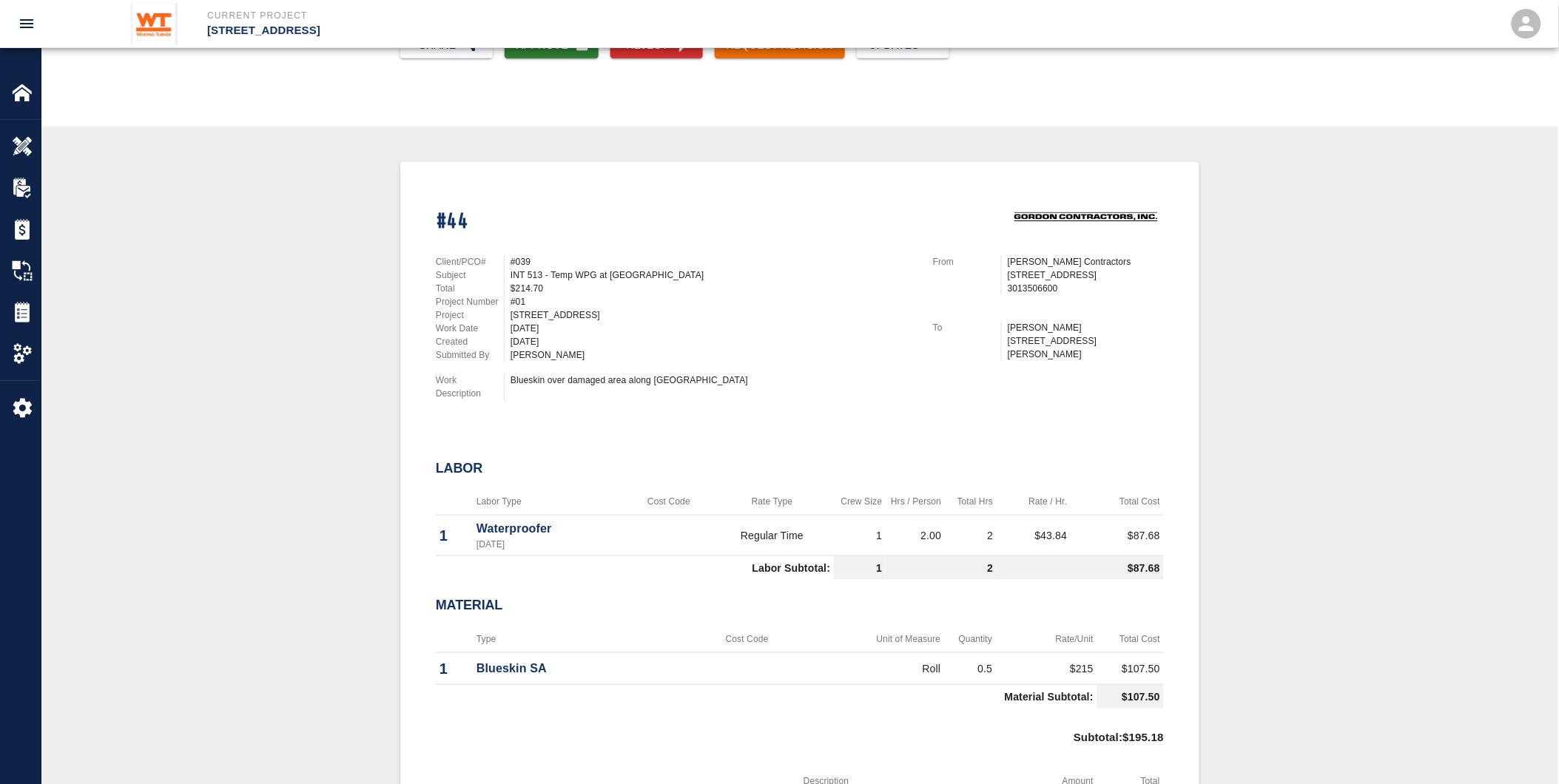
scroll to position [246, 0]
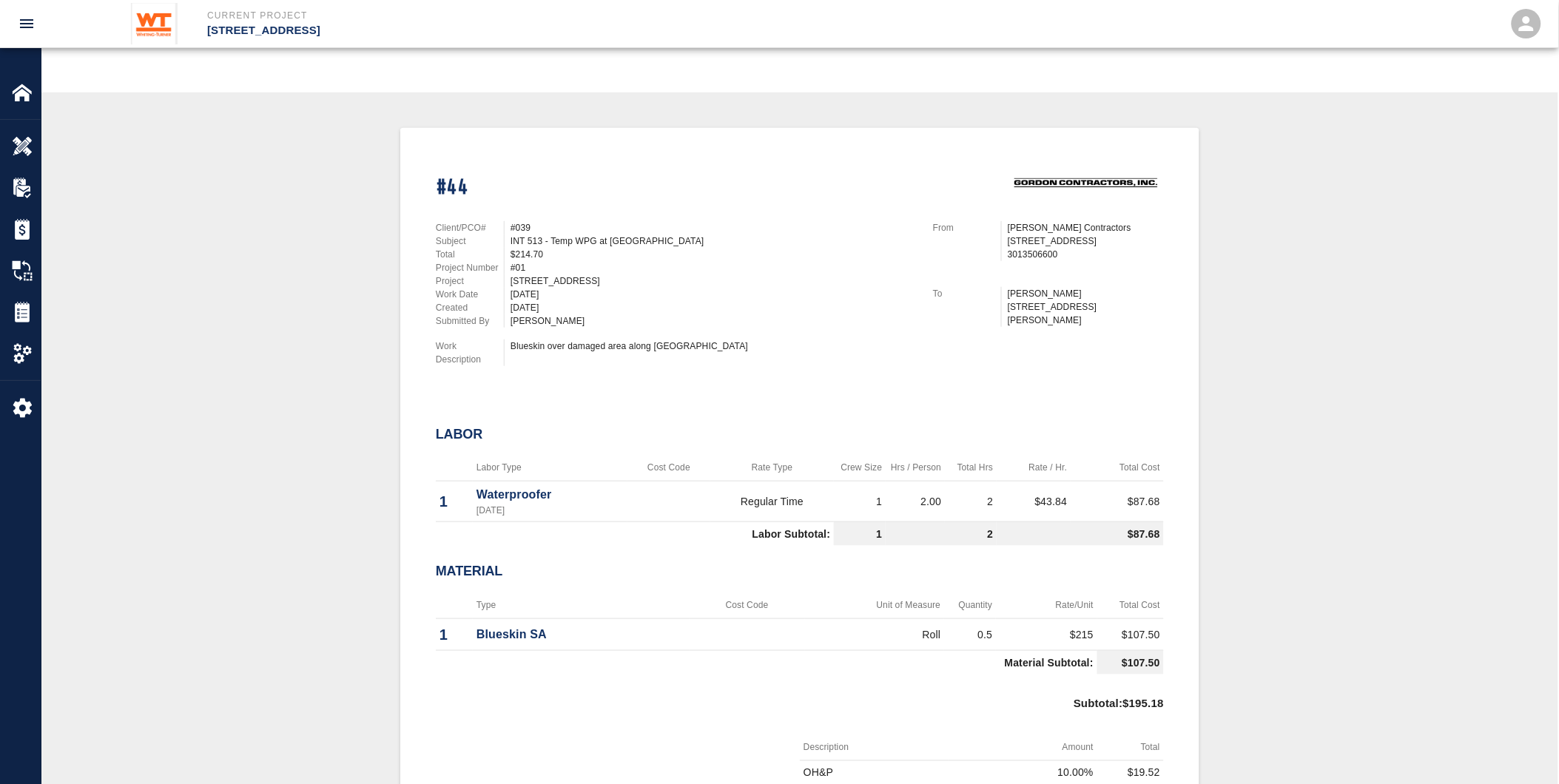
click at [1078, 491] on td "$87.68" at bounding box center [1117, 502] width 93 height 41
click at [1060, 500] on td "$43.84" at bounding box center [1033, 502] width 74 height 41
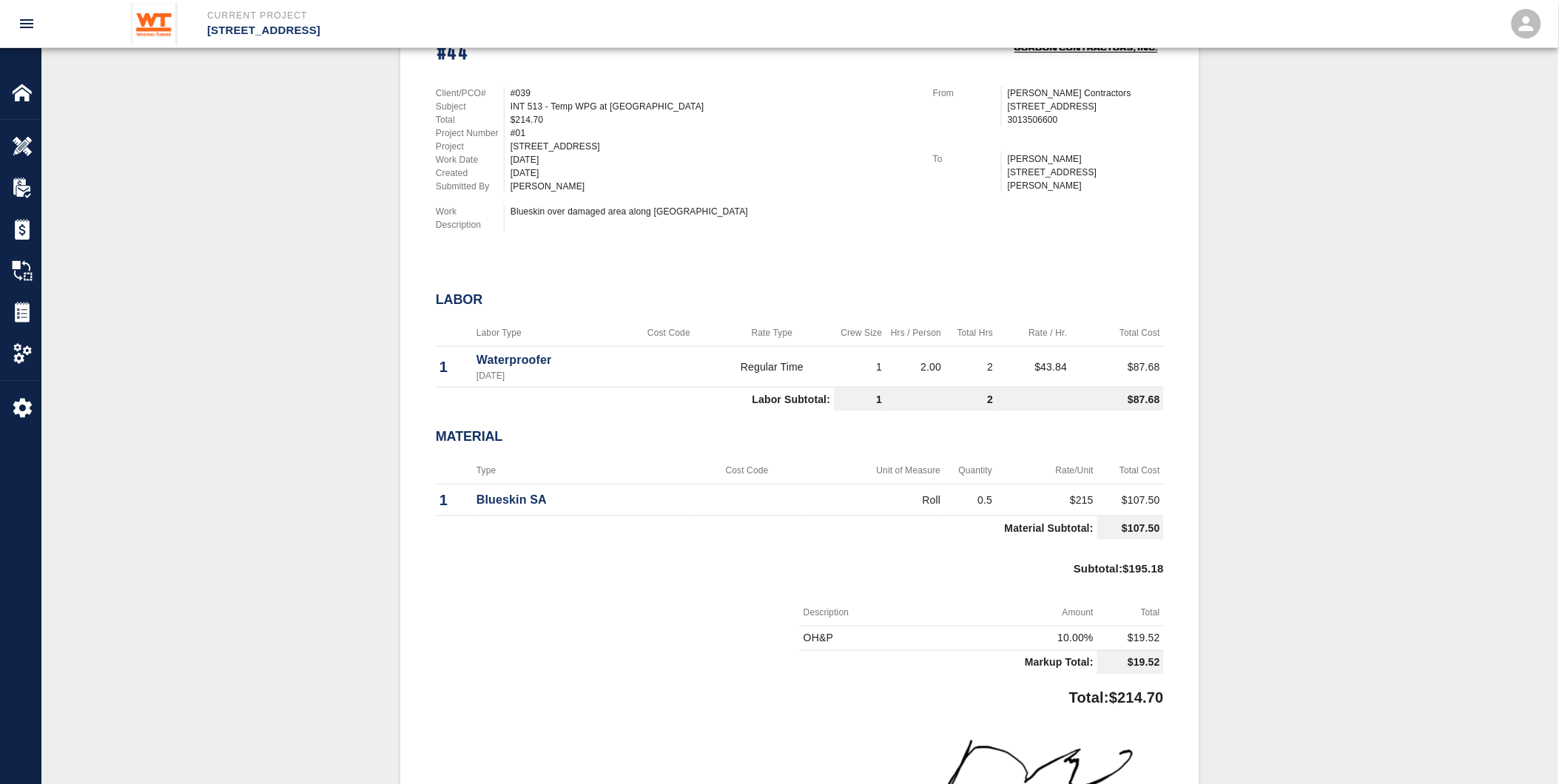
scroll to position [411, 0]
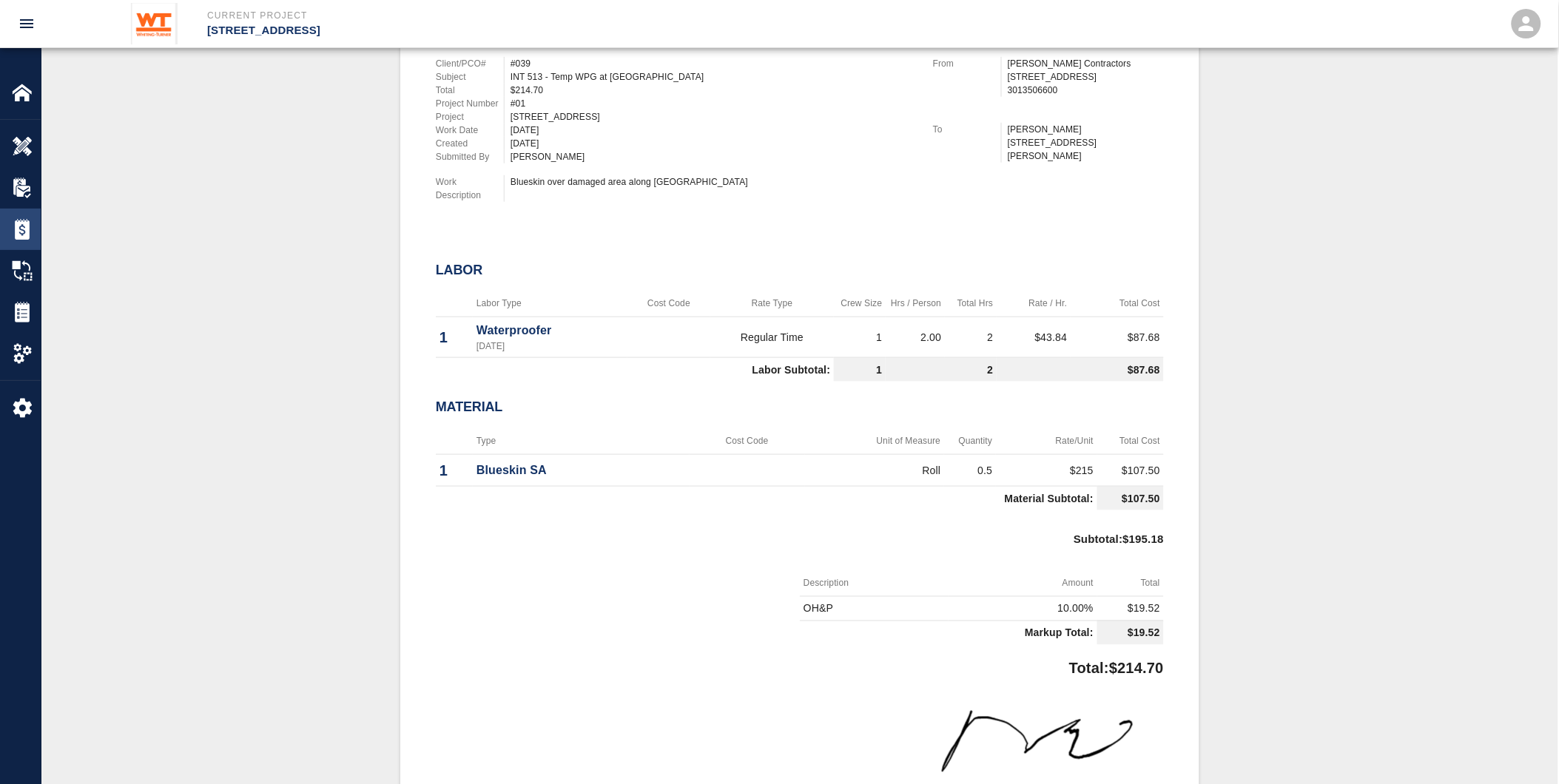
click at [12, 232] on img at bounding box center [22, 229] width 21 height 21
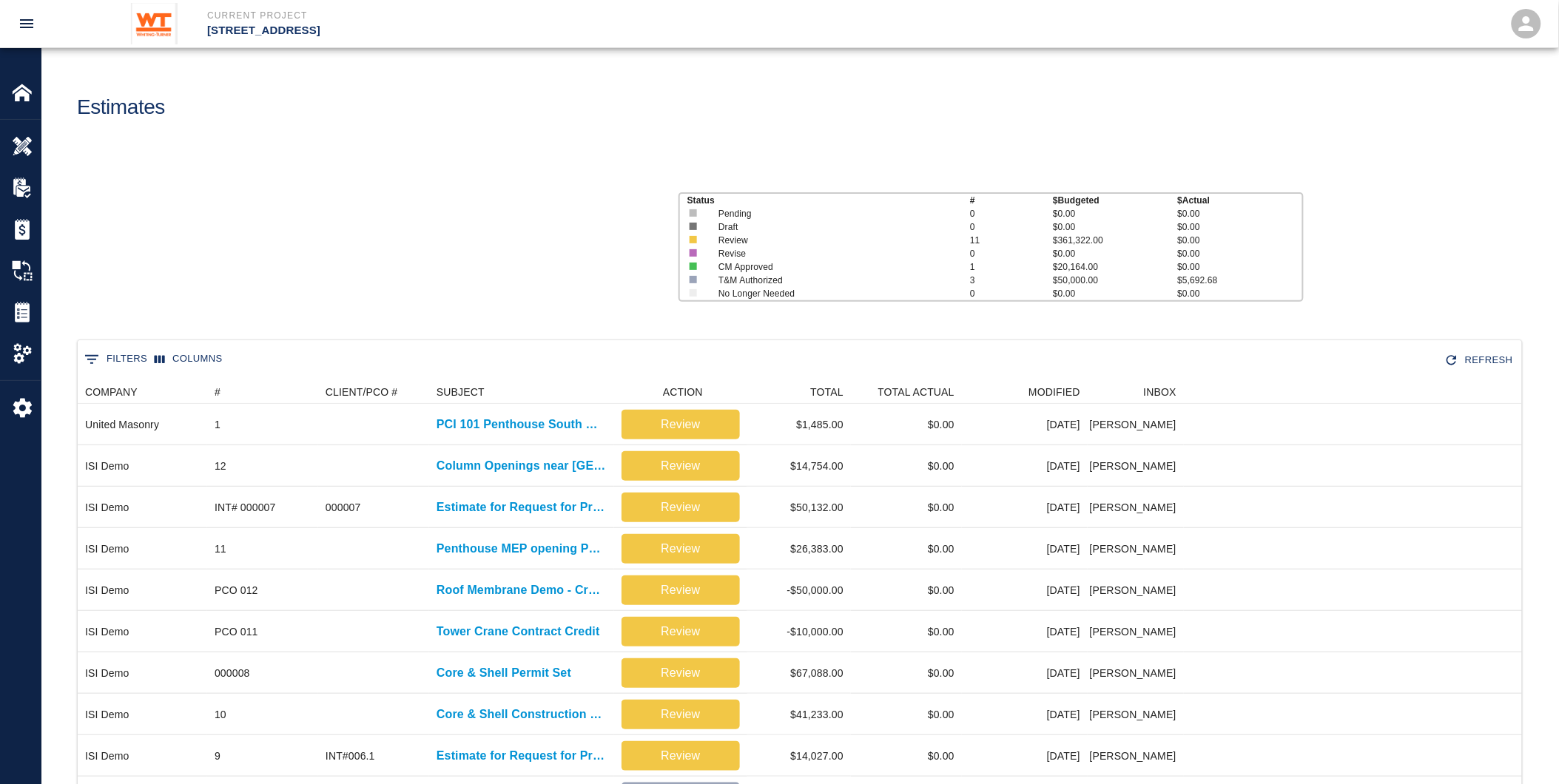
scroll to position [633, 1432]
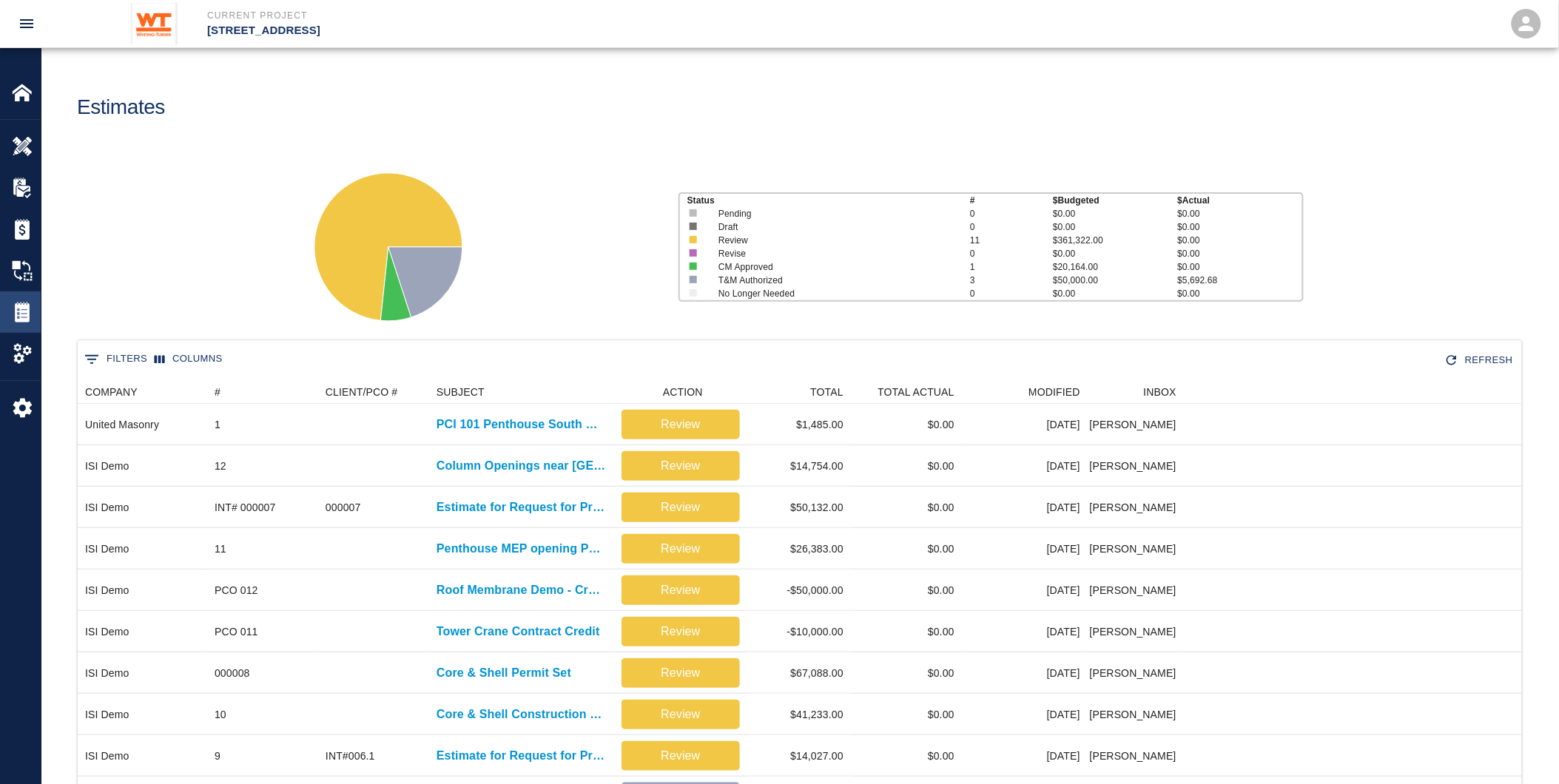
click at [18, 312] on img at bounding box center [22, 312] width 21 height 21
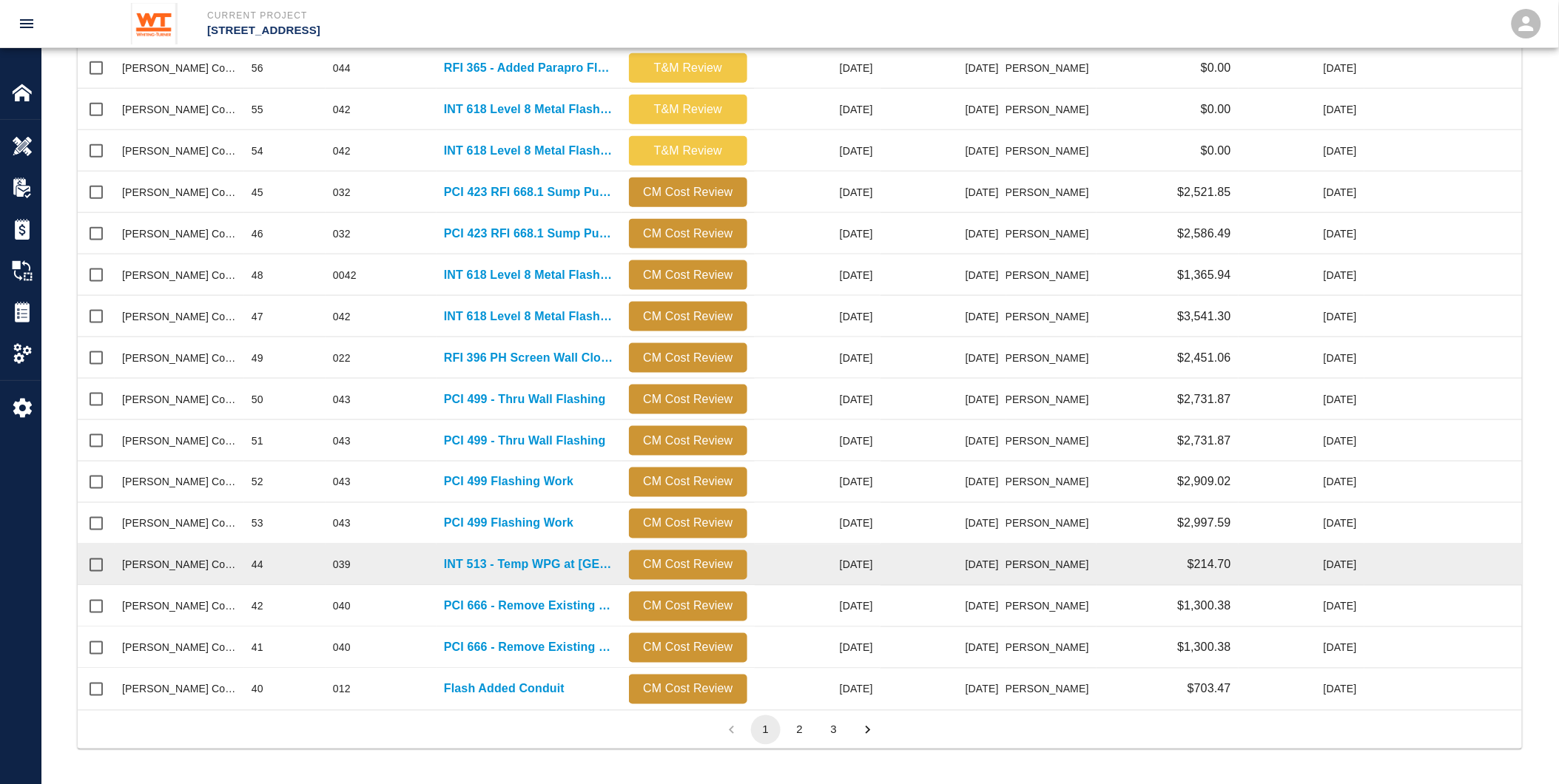
scroll to position [523, 0]
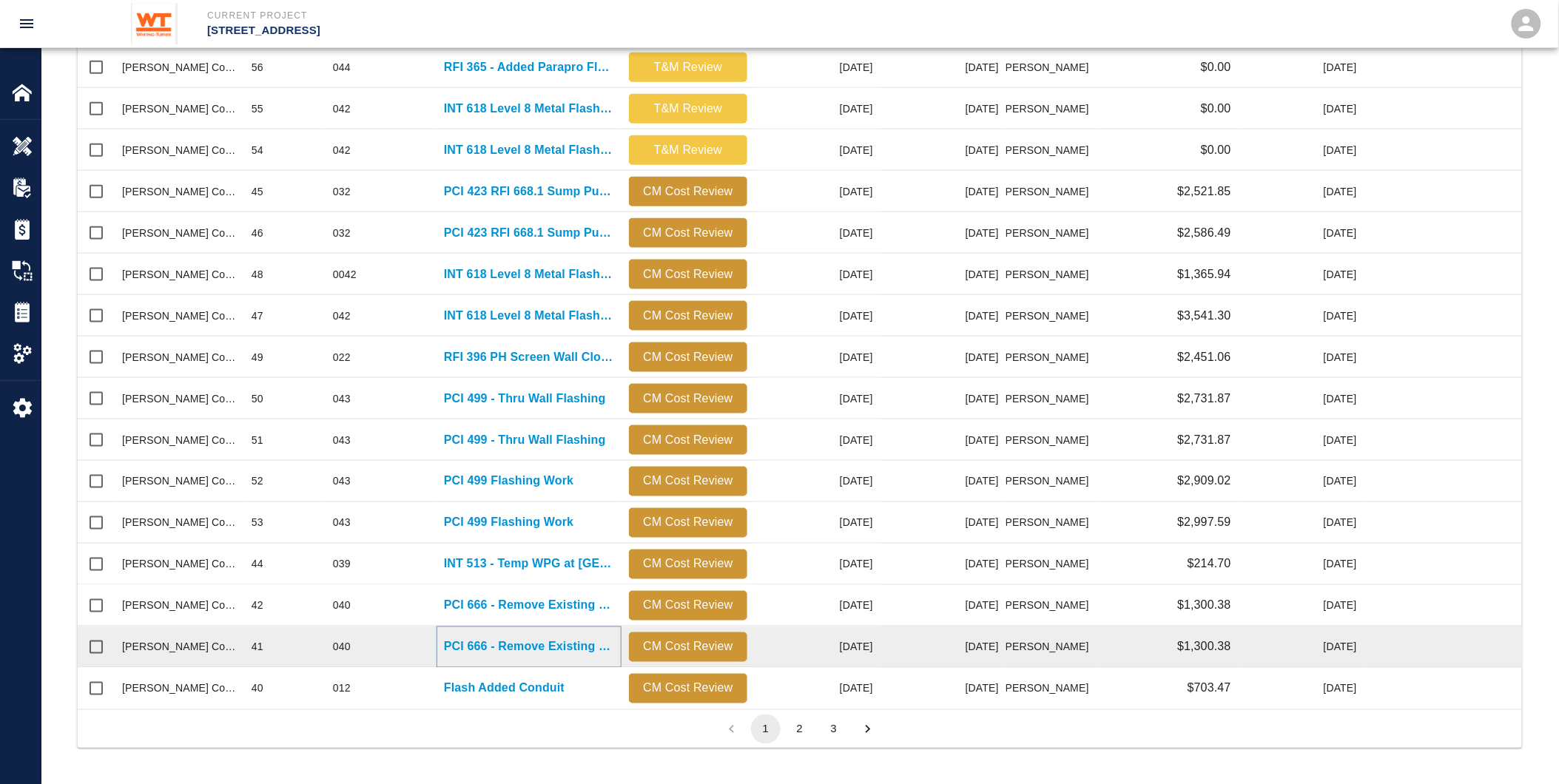
click at [465, 643] on p "PCI 666 - Remove Existing Membrane from L1 Slab" at bounding box center [529, 647] width 170 height 17
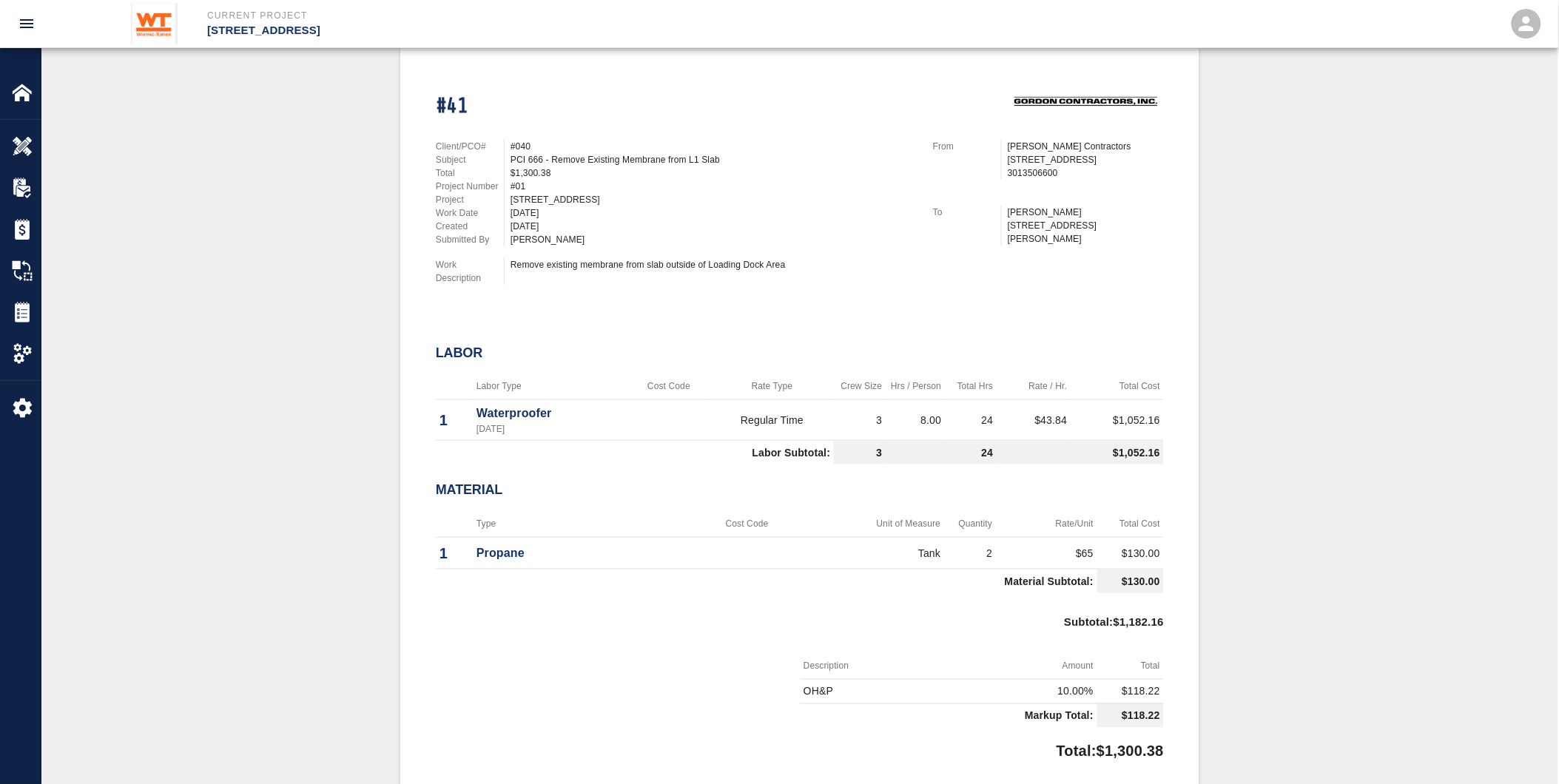
scroll to position [328, 0]
click at [26, 306] on img at bounding box center [22, 312] width 21 height 21
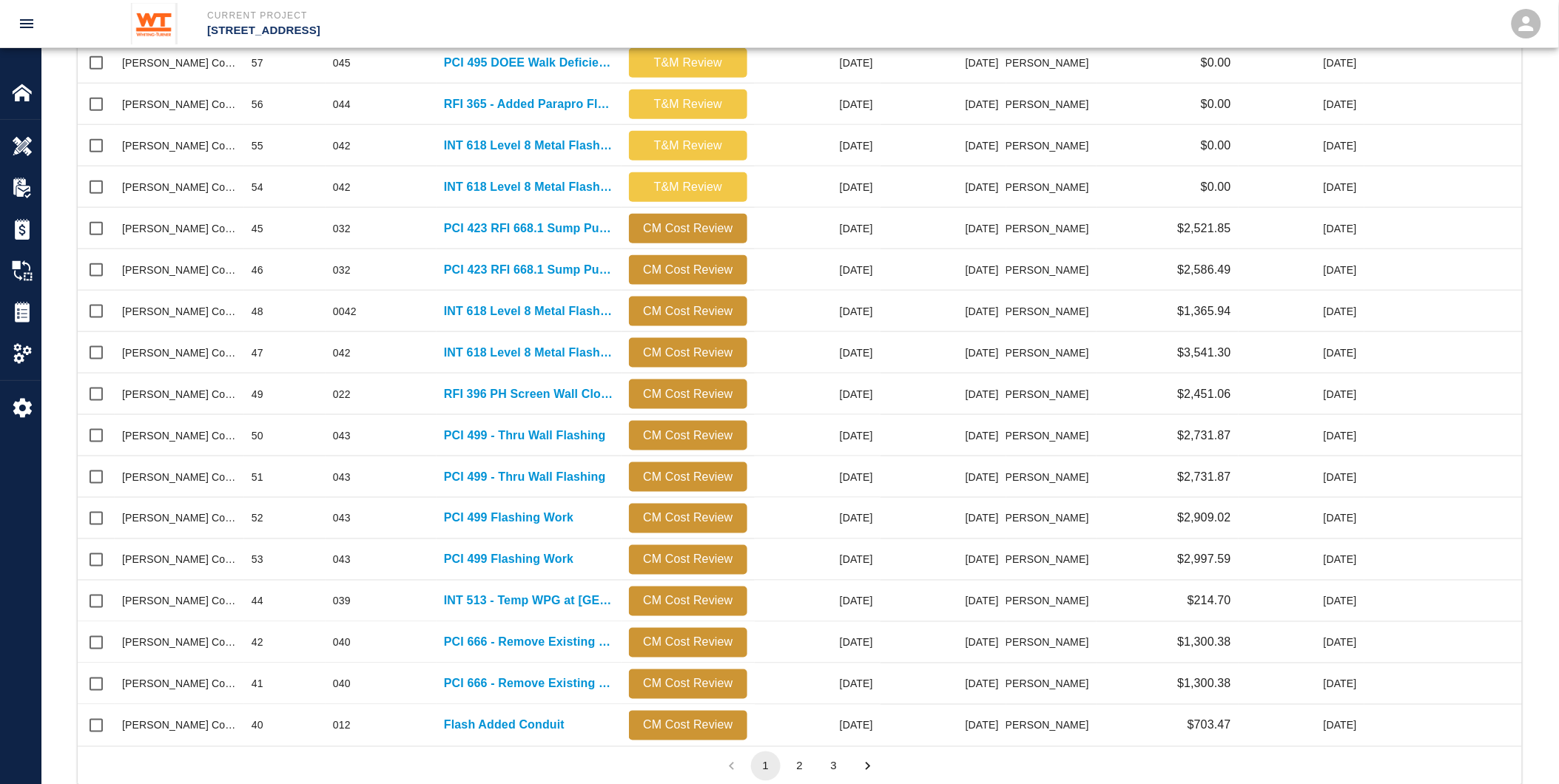
scroll to position [523, 0]
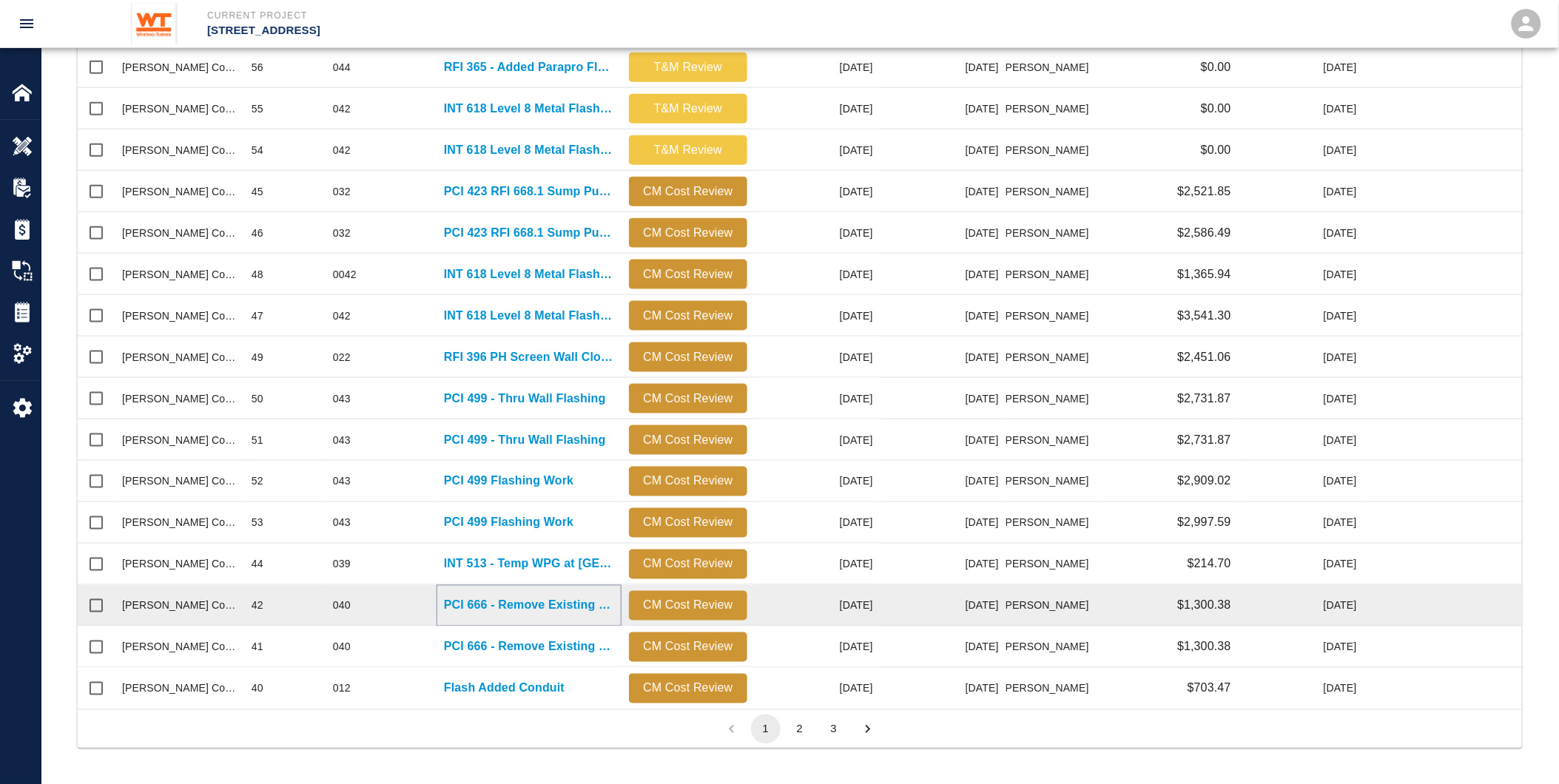
click at [444, 600] on p "PCI 666 - Remove Existing Membrane from L1 Slab" at bounding box center [529, 605] width 170 height 17
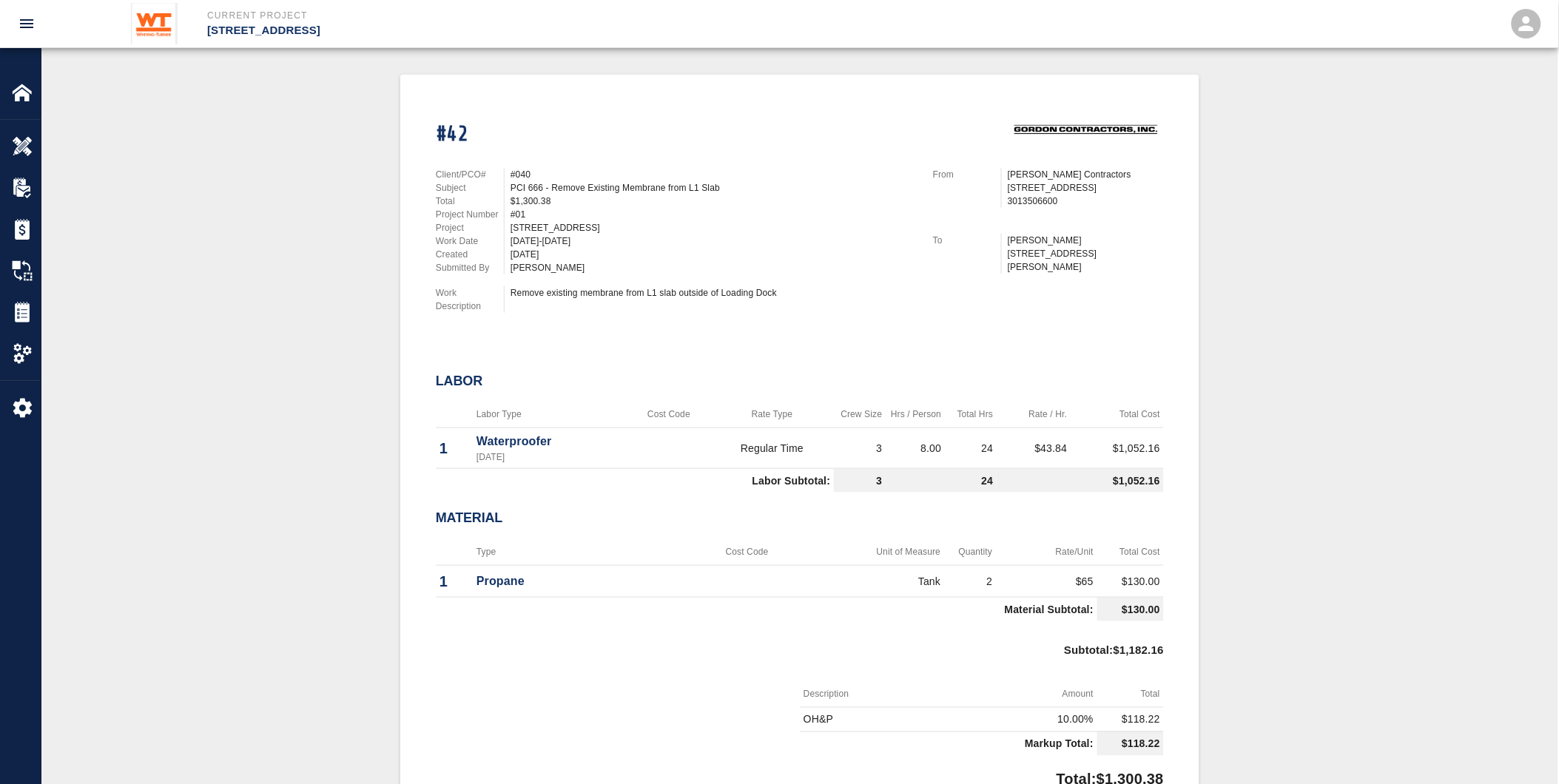
scroll to position [328, 0]
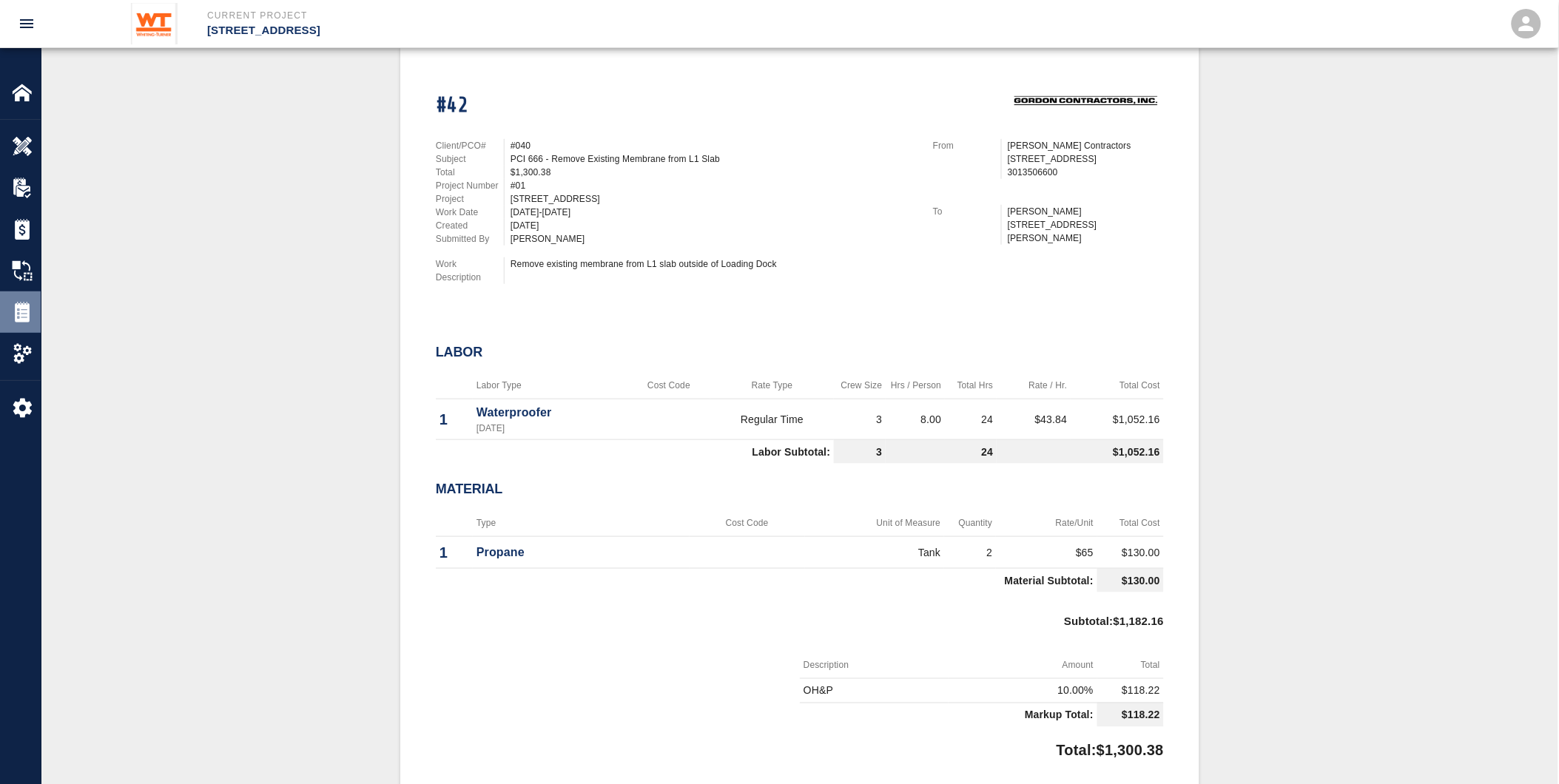
click at [24, 309] on img at bounding box center [22, 312] width 21 height 21
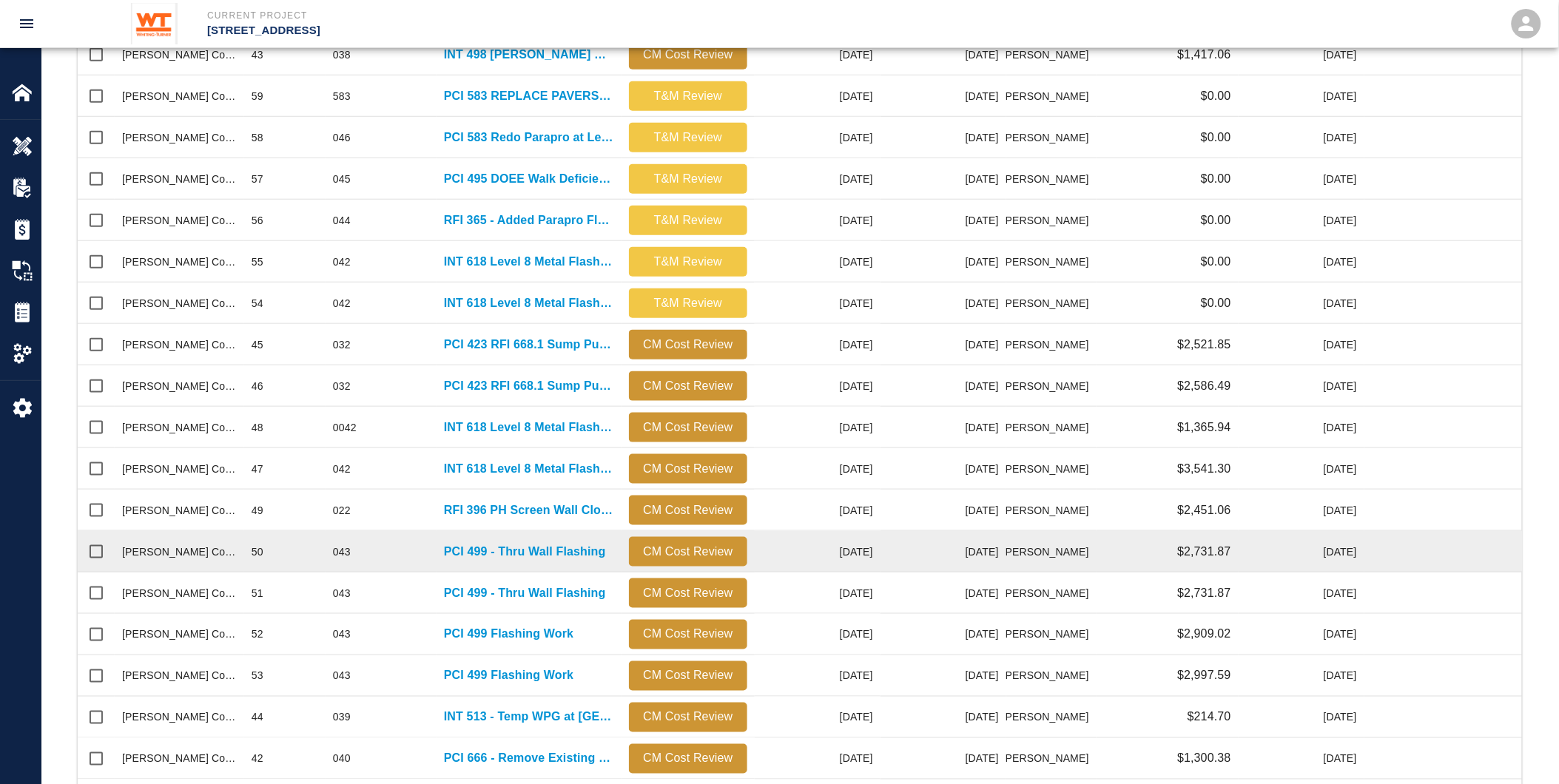
scroll to position [411, 0]
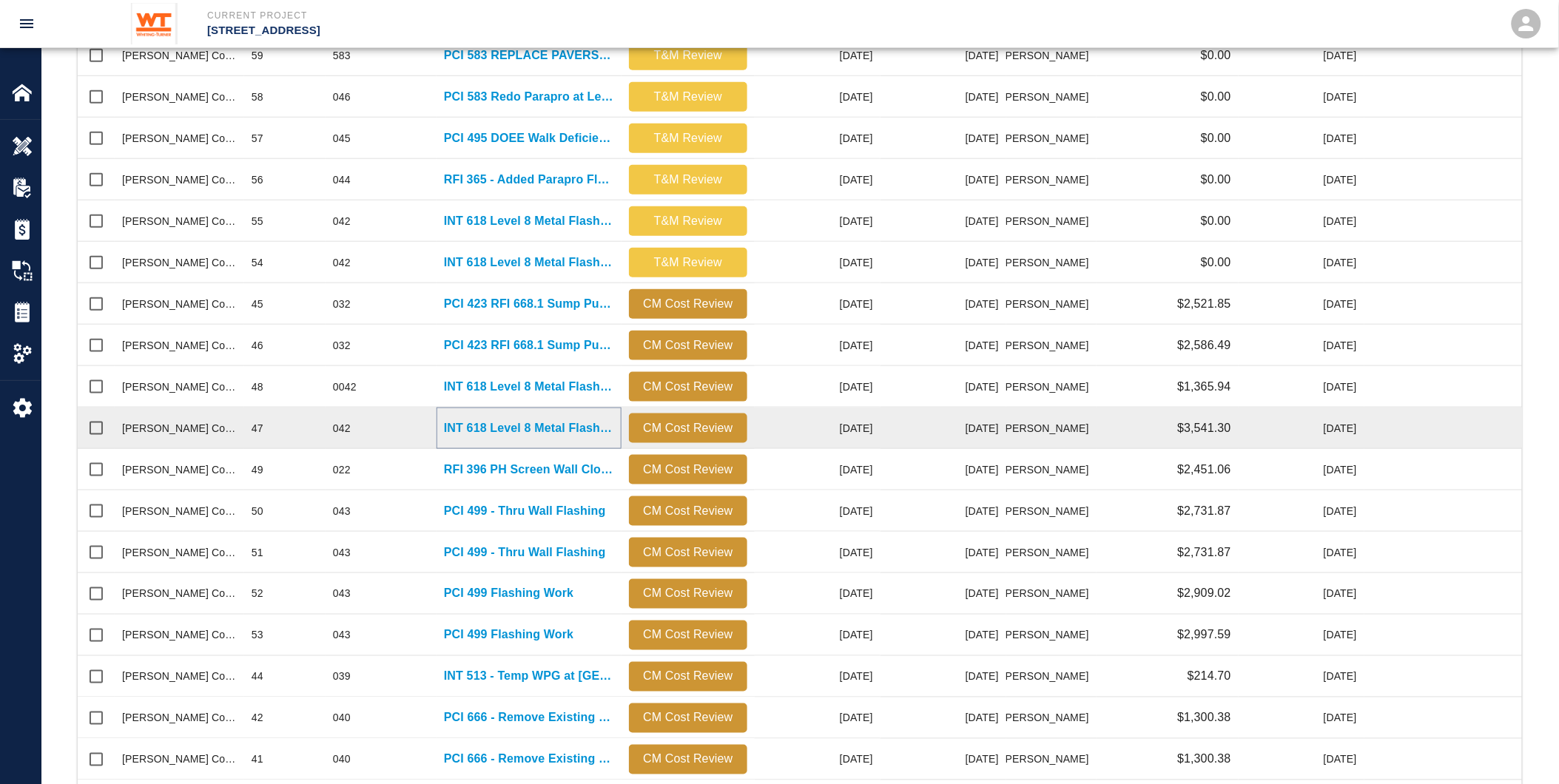
click at [506, 423] on p "INT 618 Level 8 Metal Flashings Rework" at bounding box center [529, 428] width 170 height 17
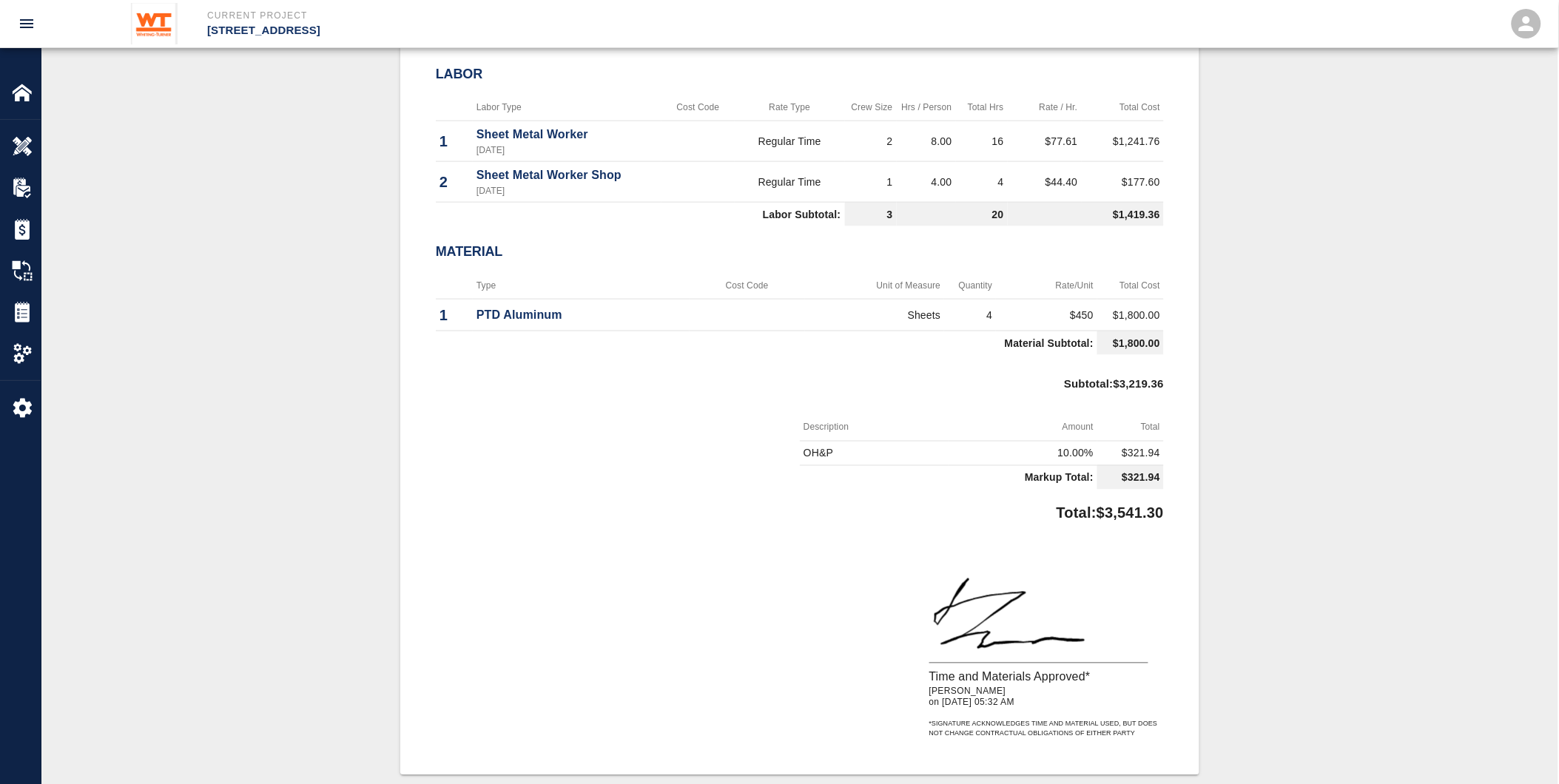
scroll to position [321, 0]
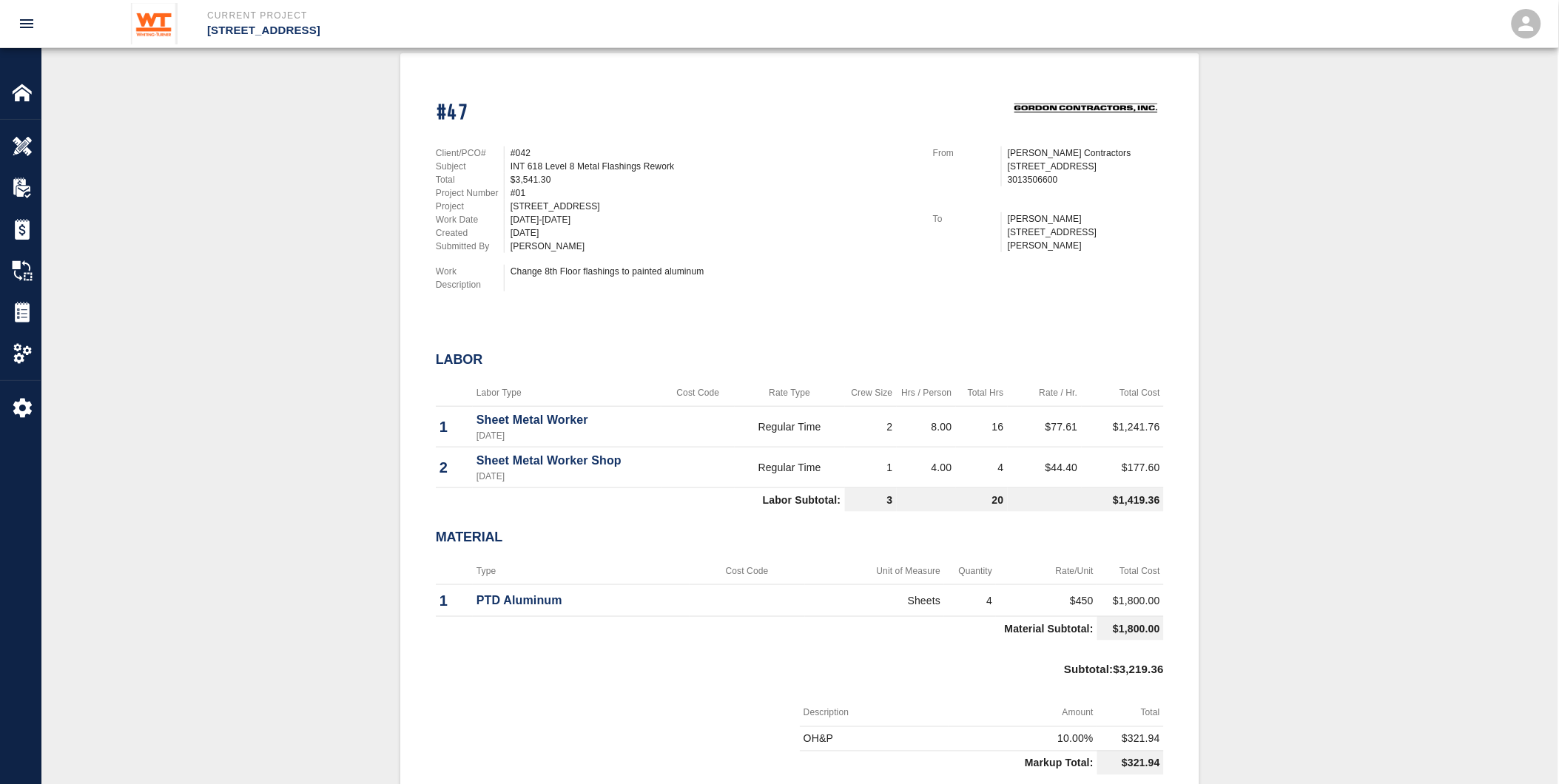
click at [1271, 485] on div "#47 Client/PCO# #042 Subject INT 618 Level 8 Metal Flashings Rework Total $3,54…" at bounding box center [800, 557] width 1446 height 1008
click at [1112, 475] on td "$177.60" at bounding box center [1122, 467] width 82 height 41
click at [15, 304] on img at bounding box center [22, 312] width 21 height 21
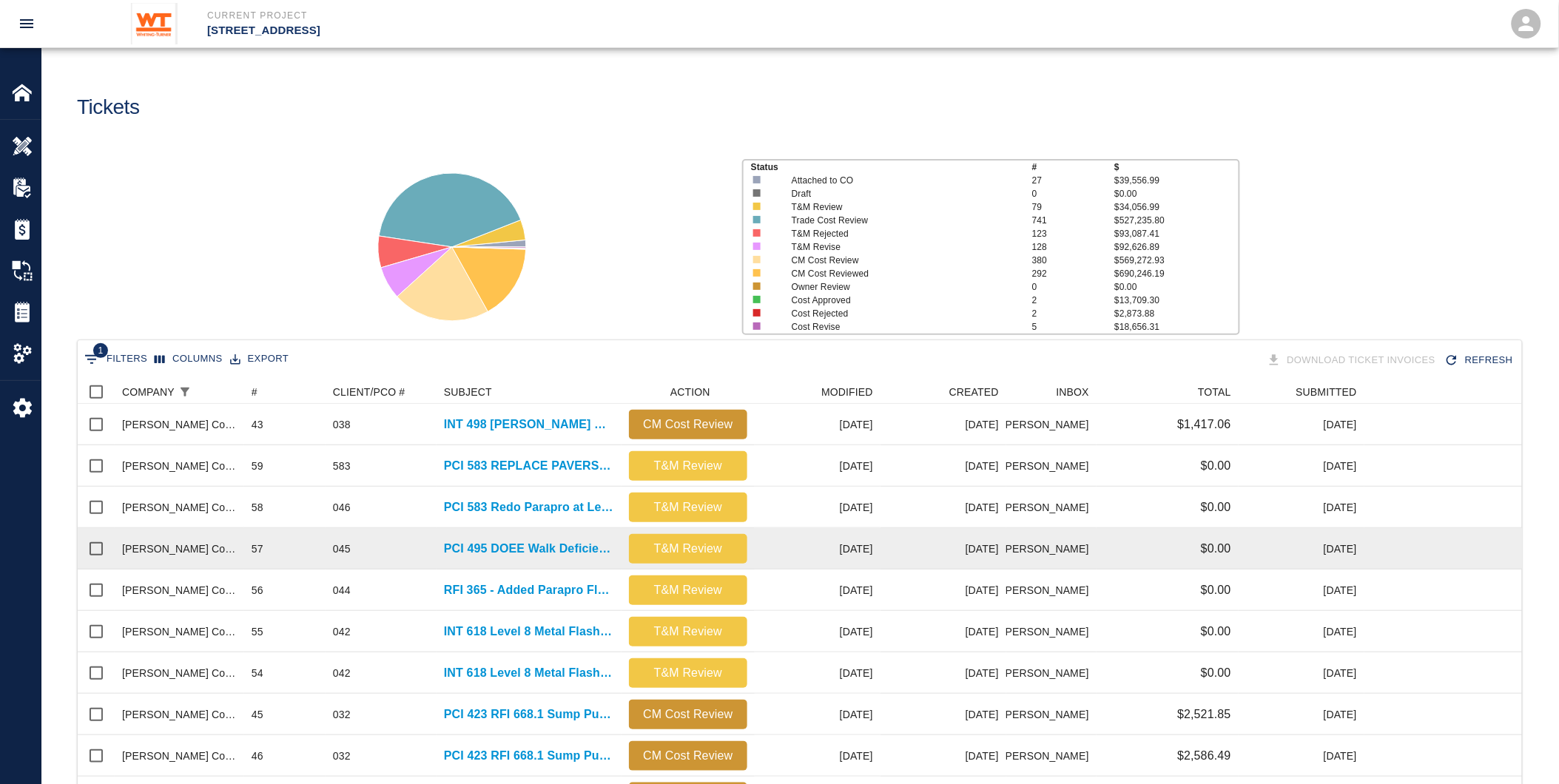
scroll to position [328, 0]
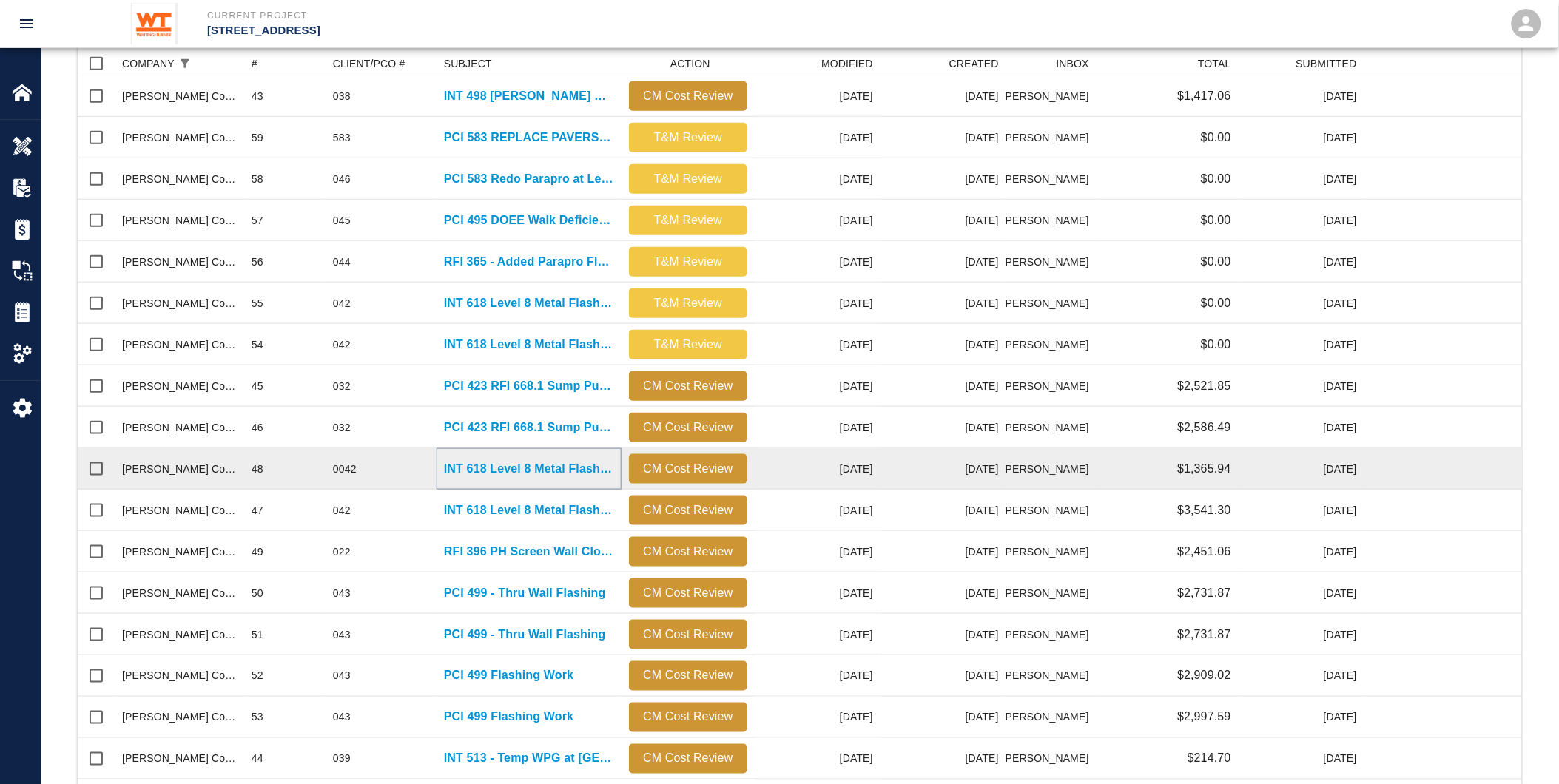
click at [449, 466] on p "INT 618 Level 8 Metal Flashings Rework" at bounding box center [529, 469] width 170 height 17
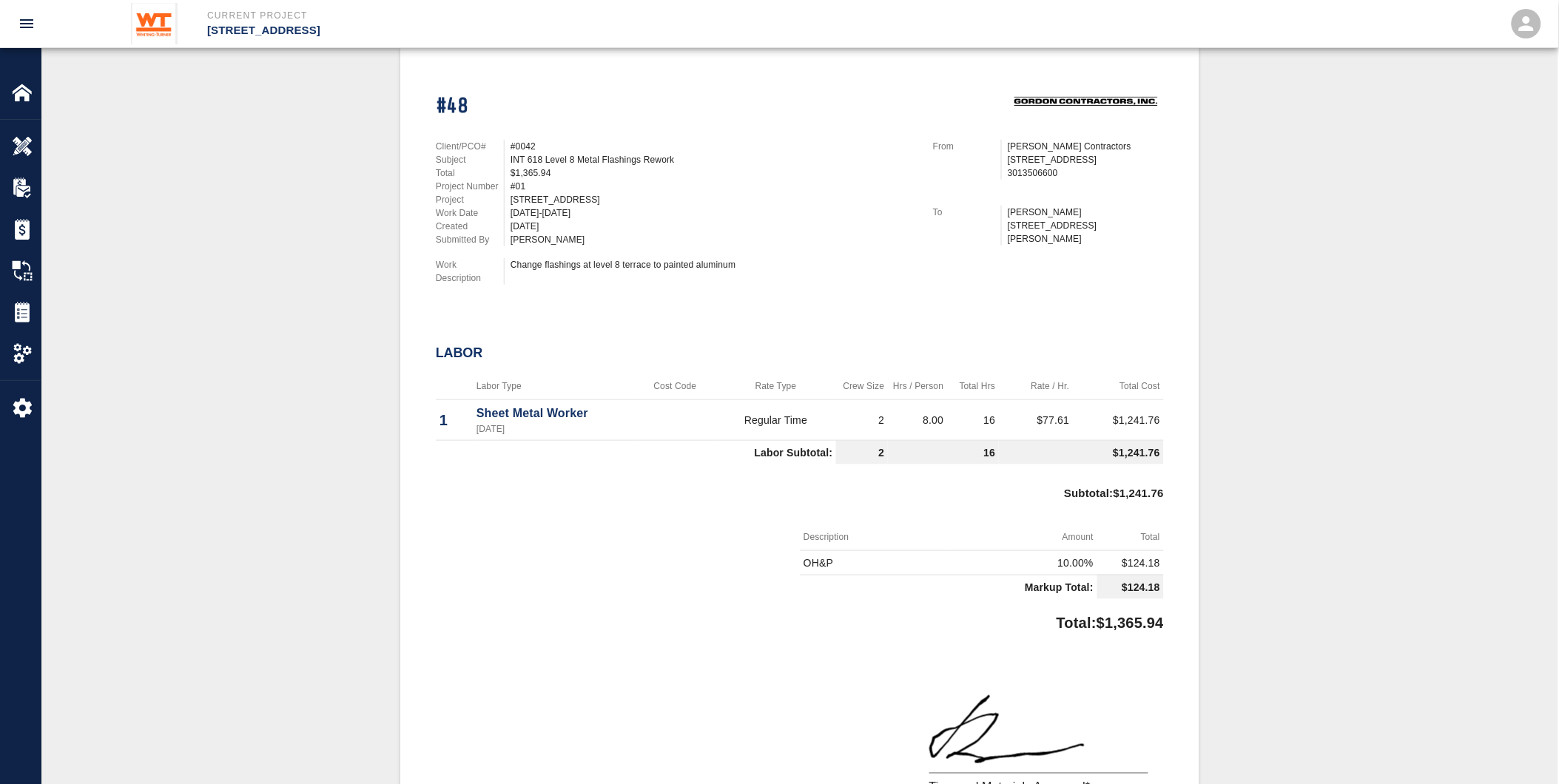
scroll to position [328, 0]
click at [31, 315] on img at bounding box center [22, 312] width 21 height 21
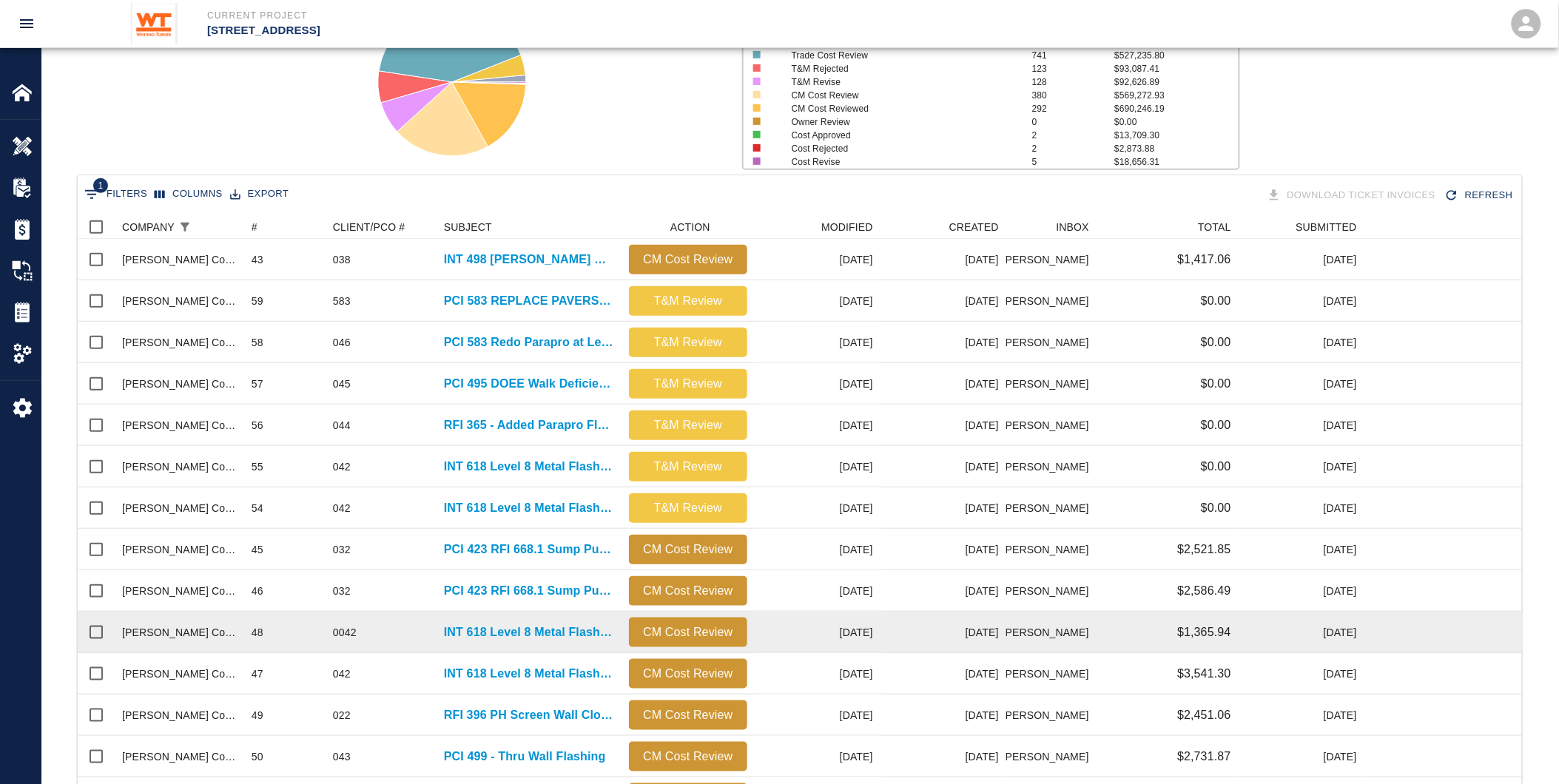
scroll to position [411, 0]
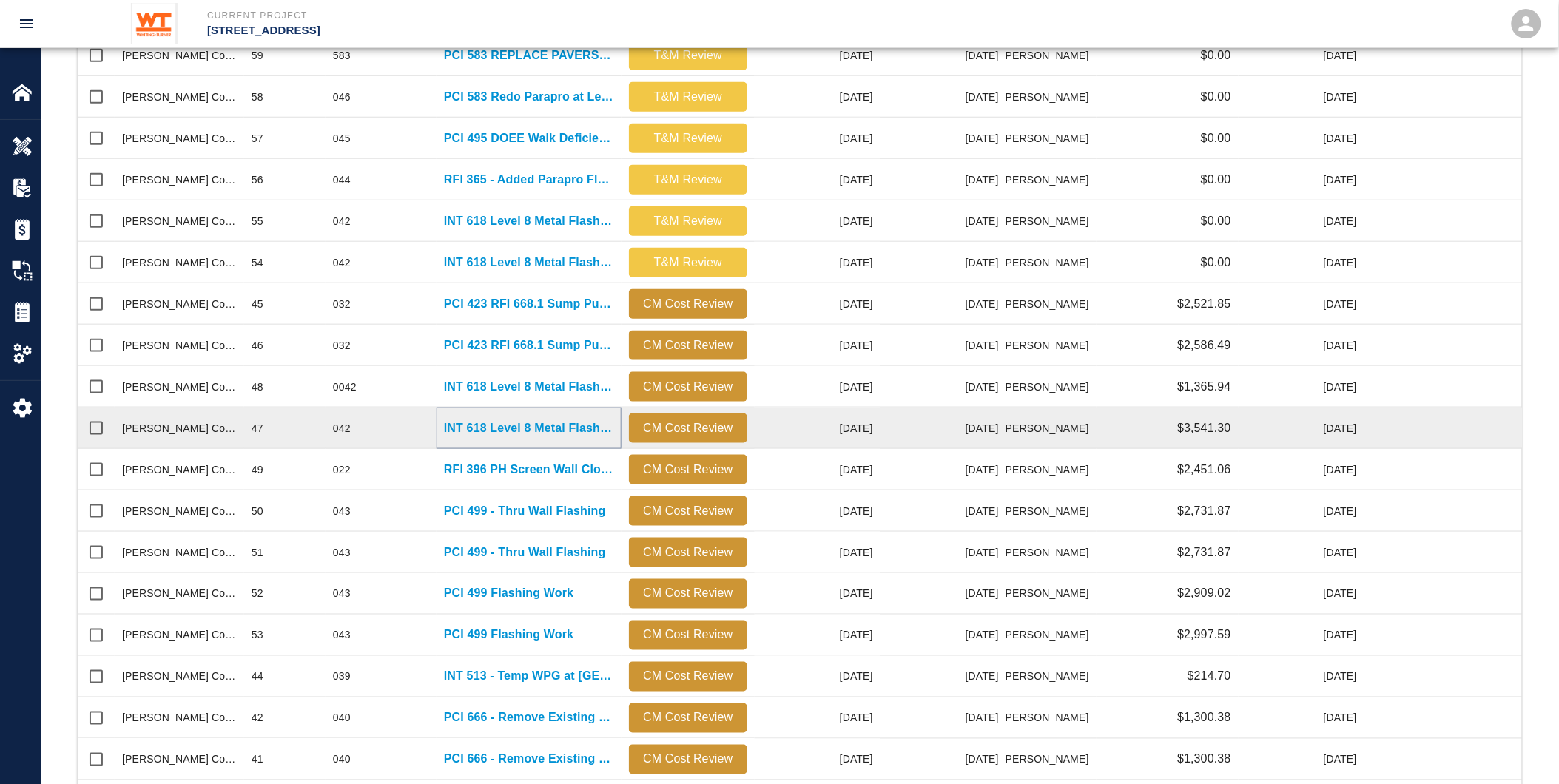
click at [478, 428] on p "INT 618 Level 8 Metal Flashings Rework" at bounding box center [529, 428] width 170 height 17
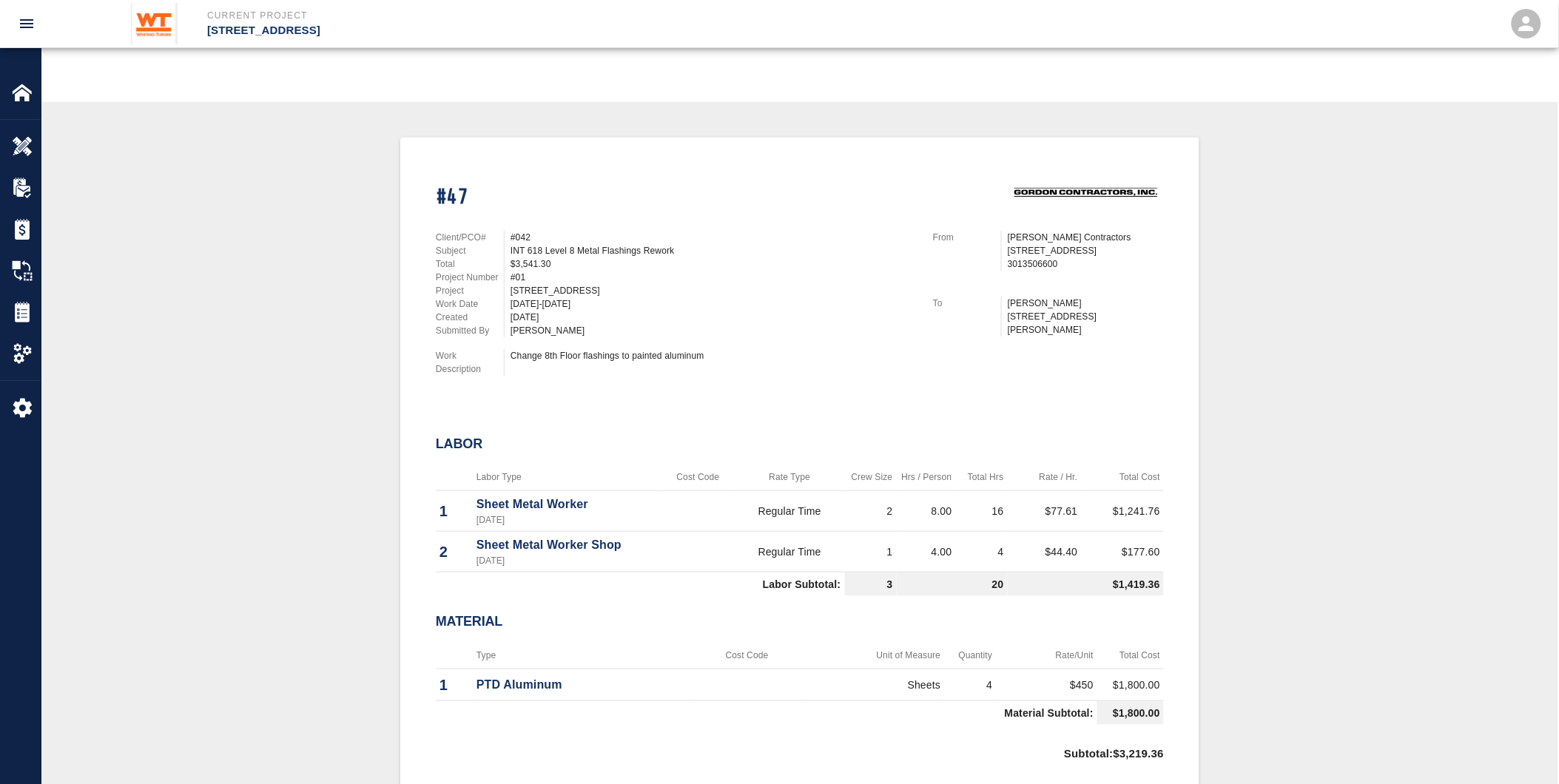
scroll to position [246, 0]
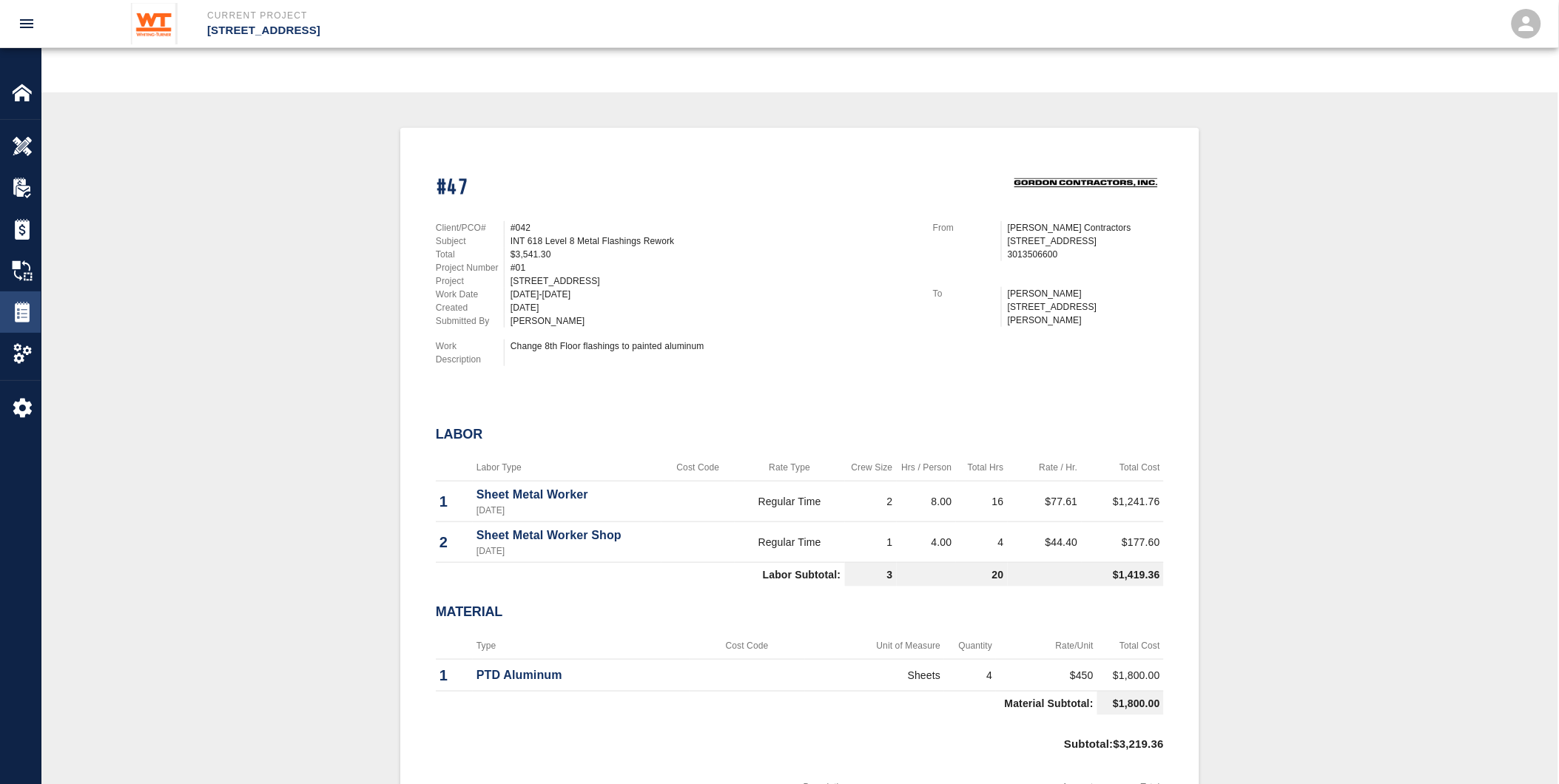
click at [15, 311] on img at bounding box center [22, 312] width 21 height 21
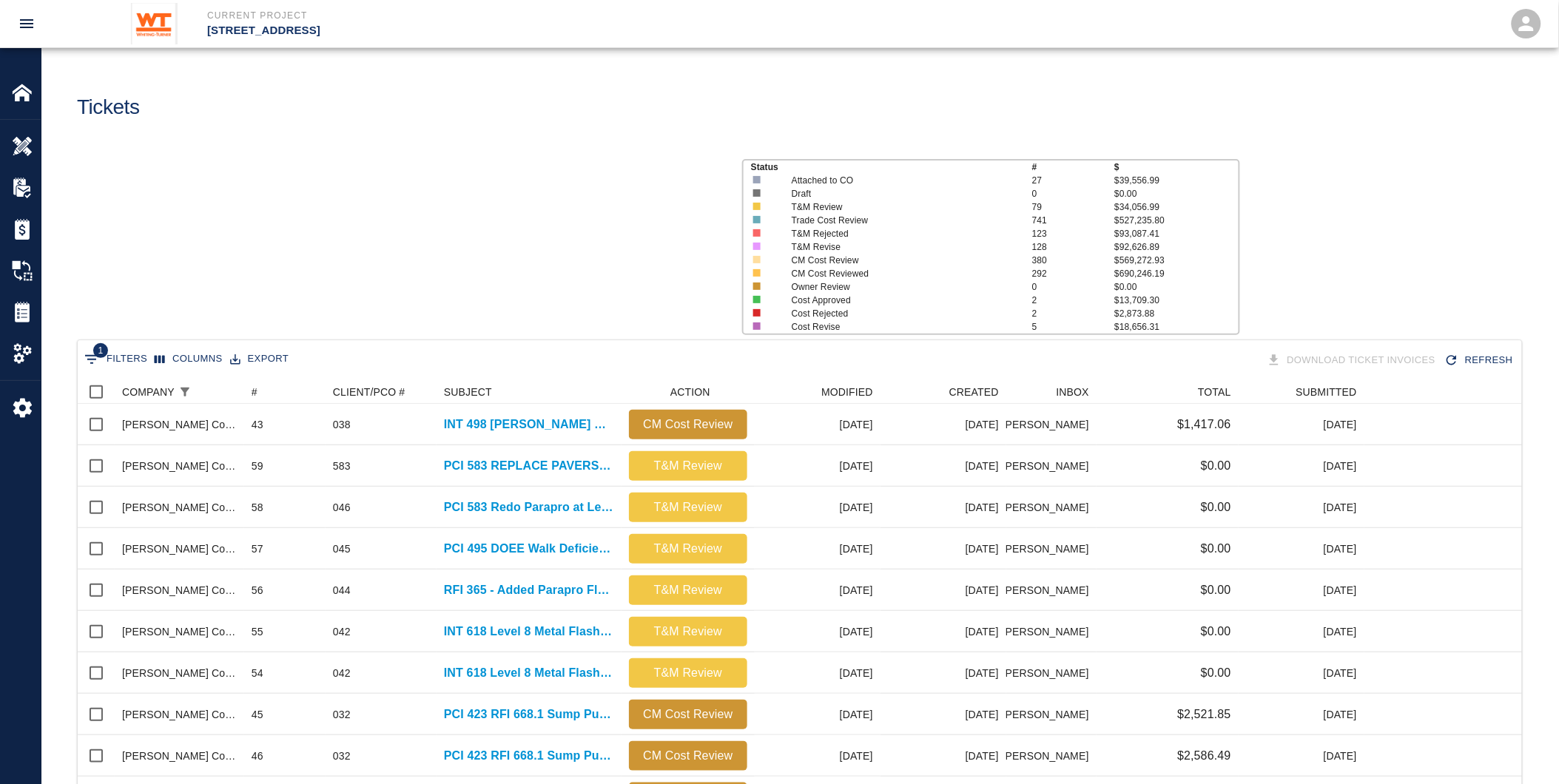
scroll to position [840, 1432]
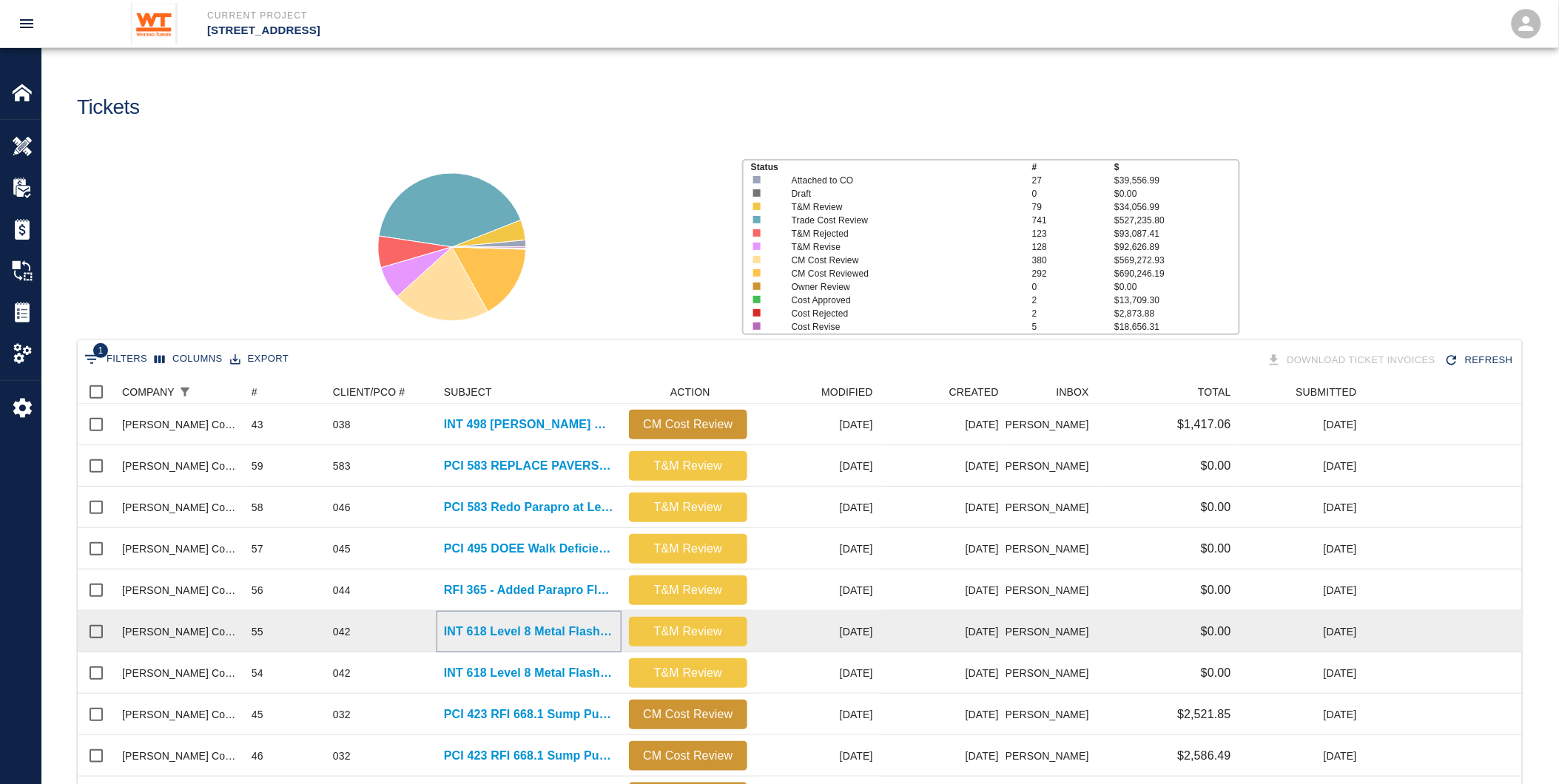
click at [487, 628] on p "INT 618 Level 8 Metal Flashings Rework" at bounding box center [529, 631] width 170 height 17
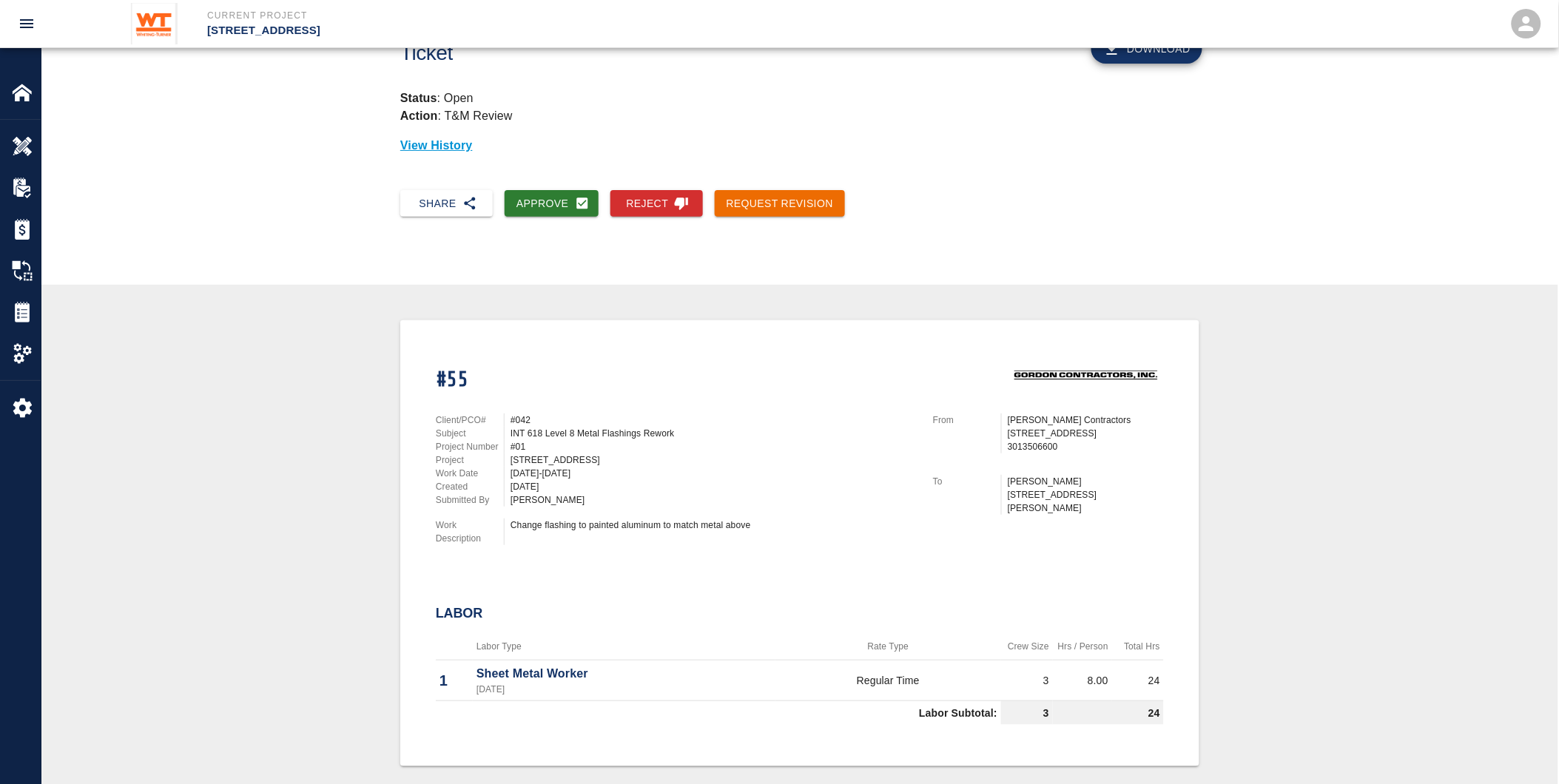
scroll to position [165, 0]
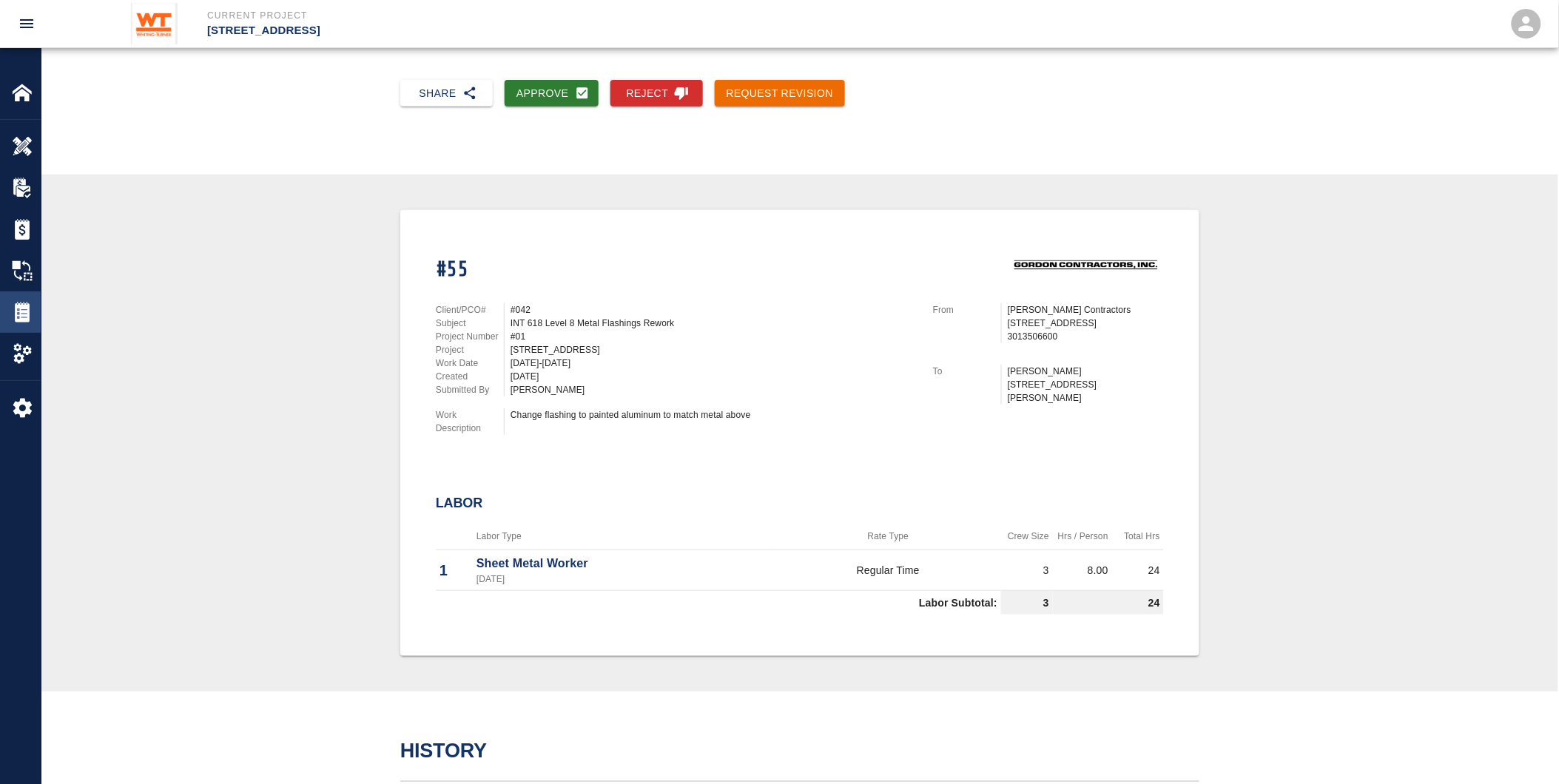
click at [20, 298] on div "Tickets" at bounding box center [20, 313] width 41 height 41
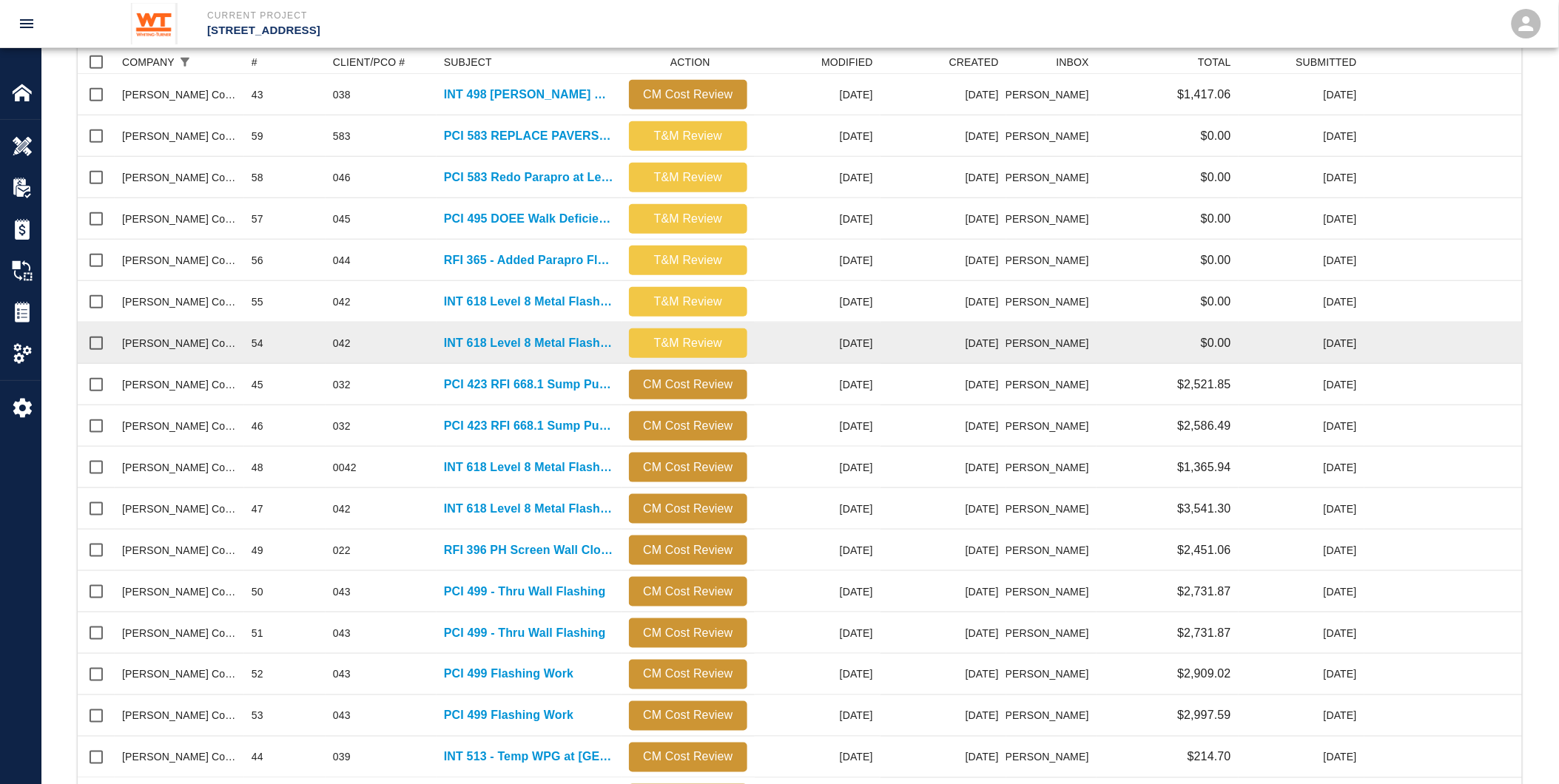
scroll to position [493, 0]
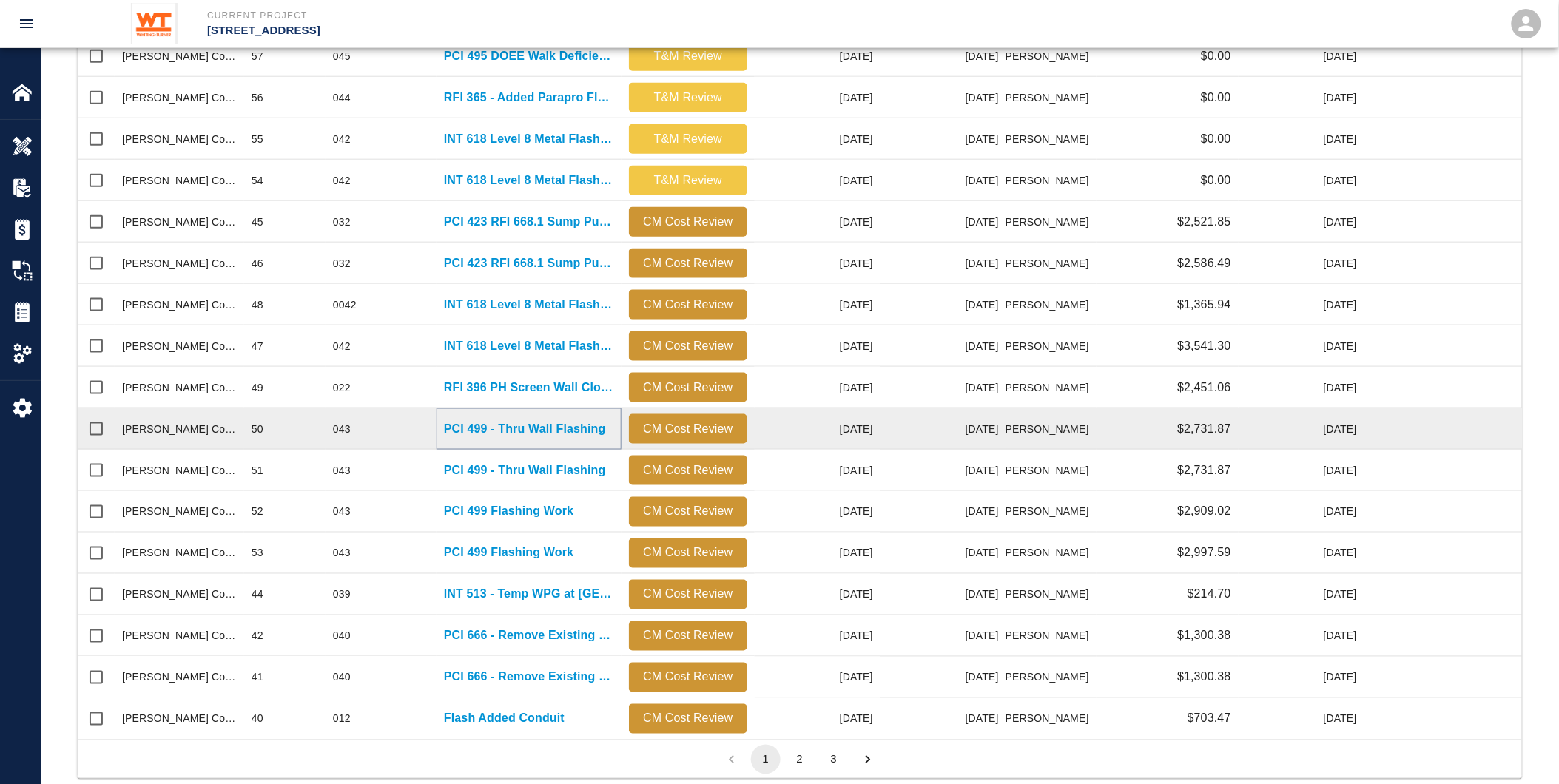
click at [453, 427] on p "PCI 499 - Thru Wall Flashing" at bounding box center [525, 428] width 162 height 17
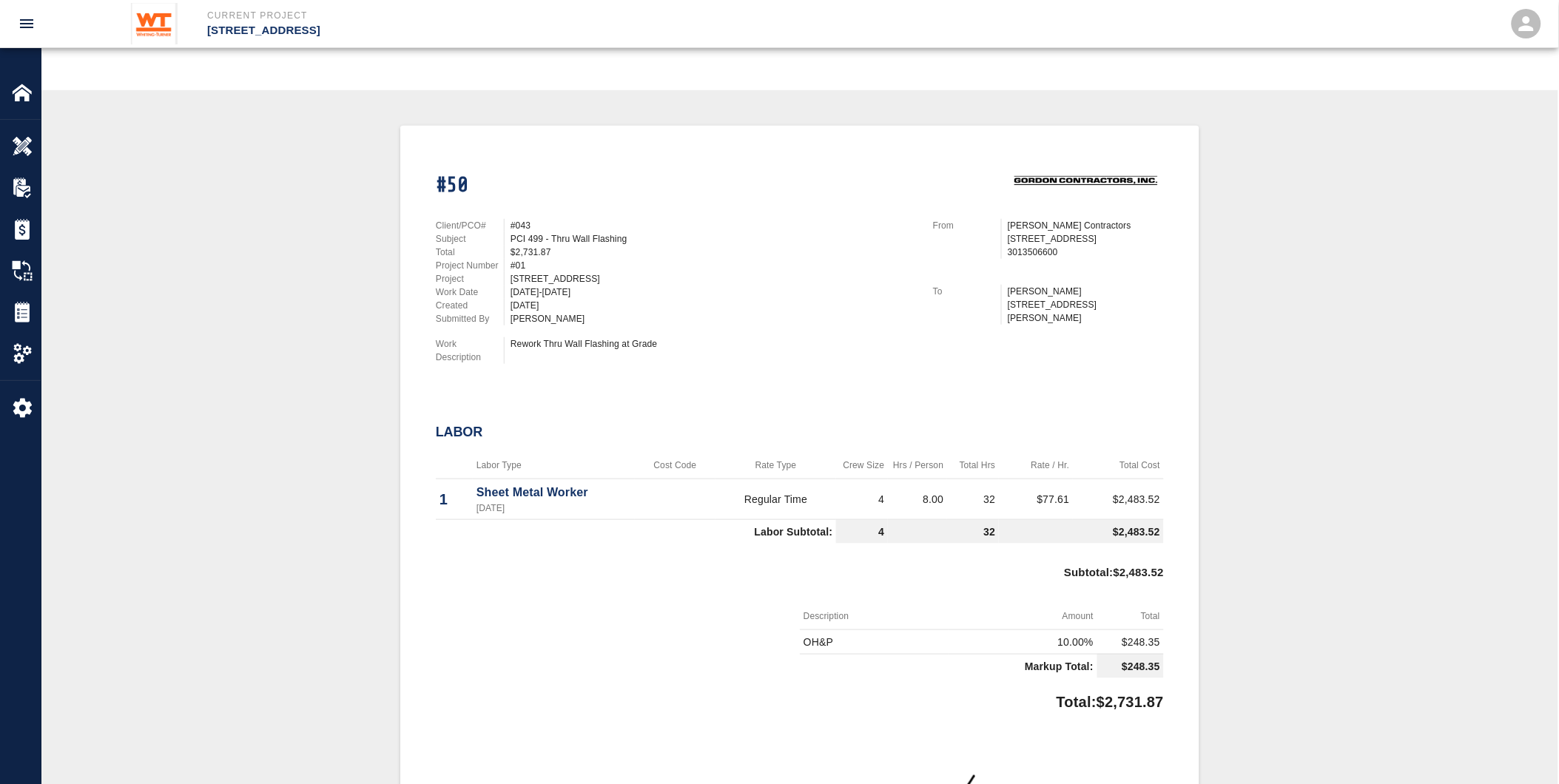
scroll to position [238, 0]
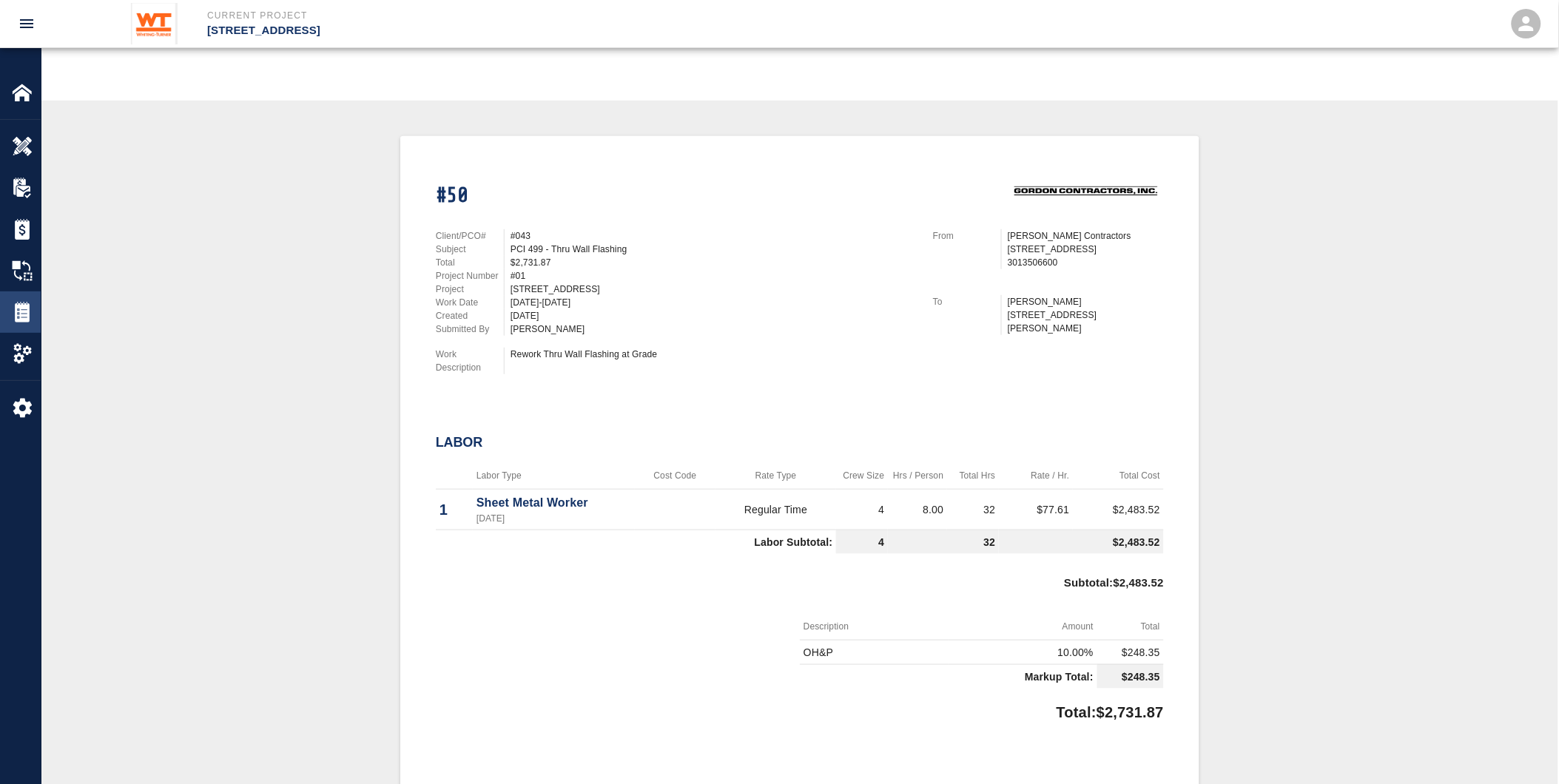
click at [27, 316] on img at bounding box center [22, 312] width 21 height 21
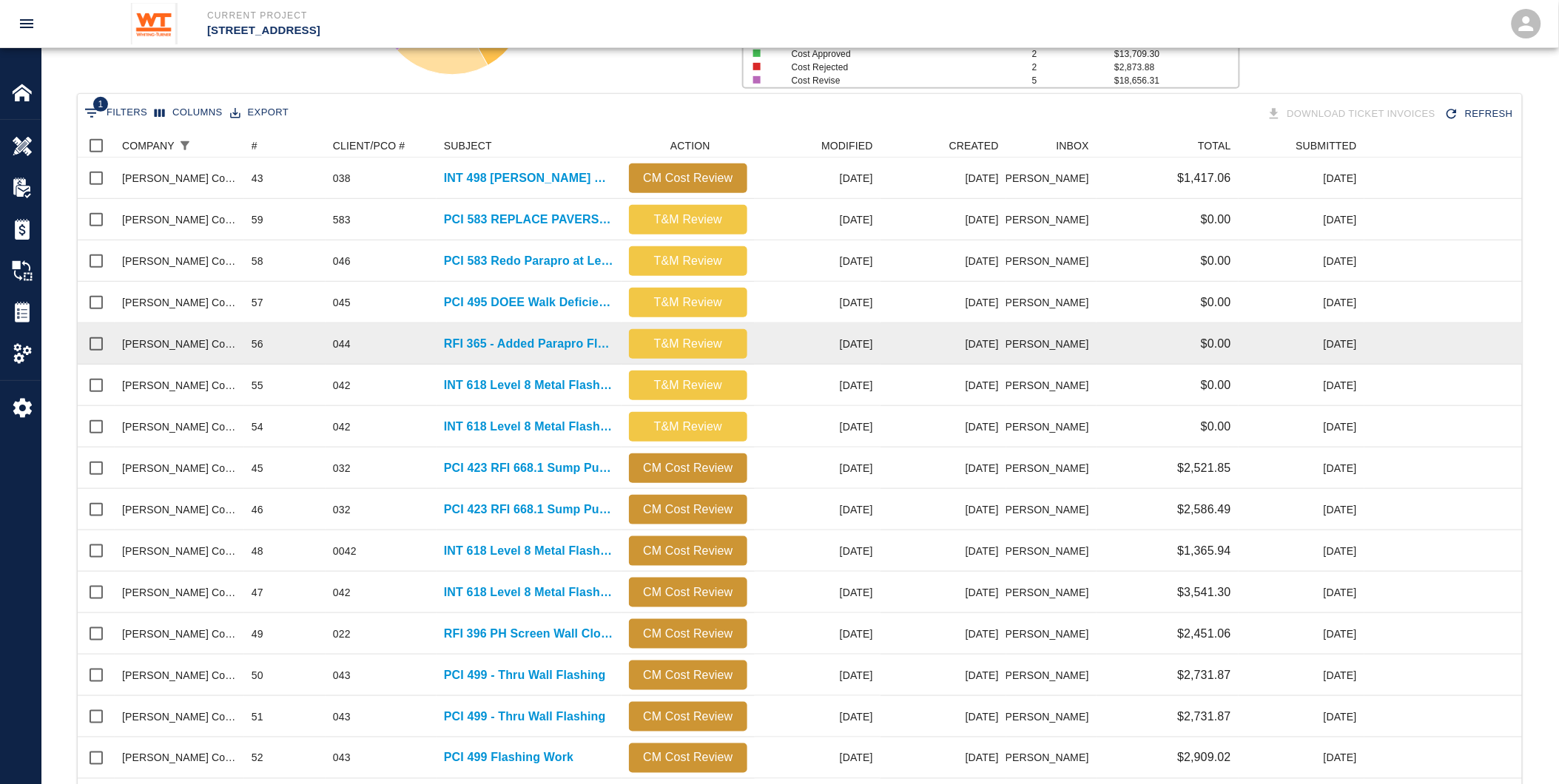
scroll to position [328, 0]
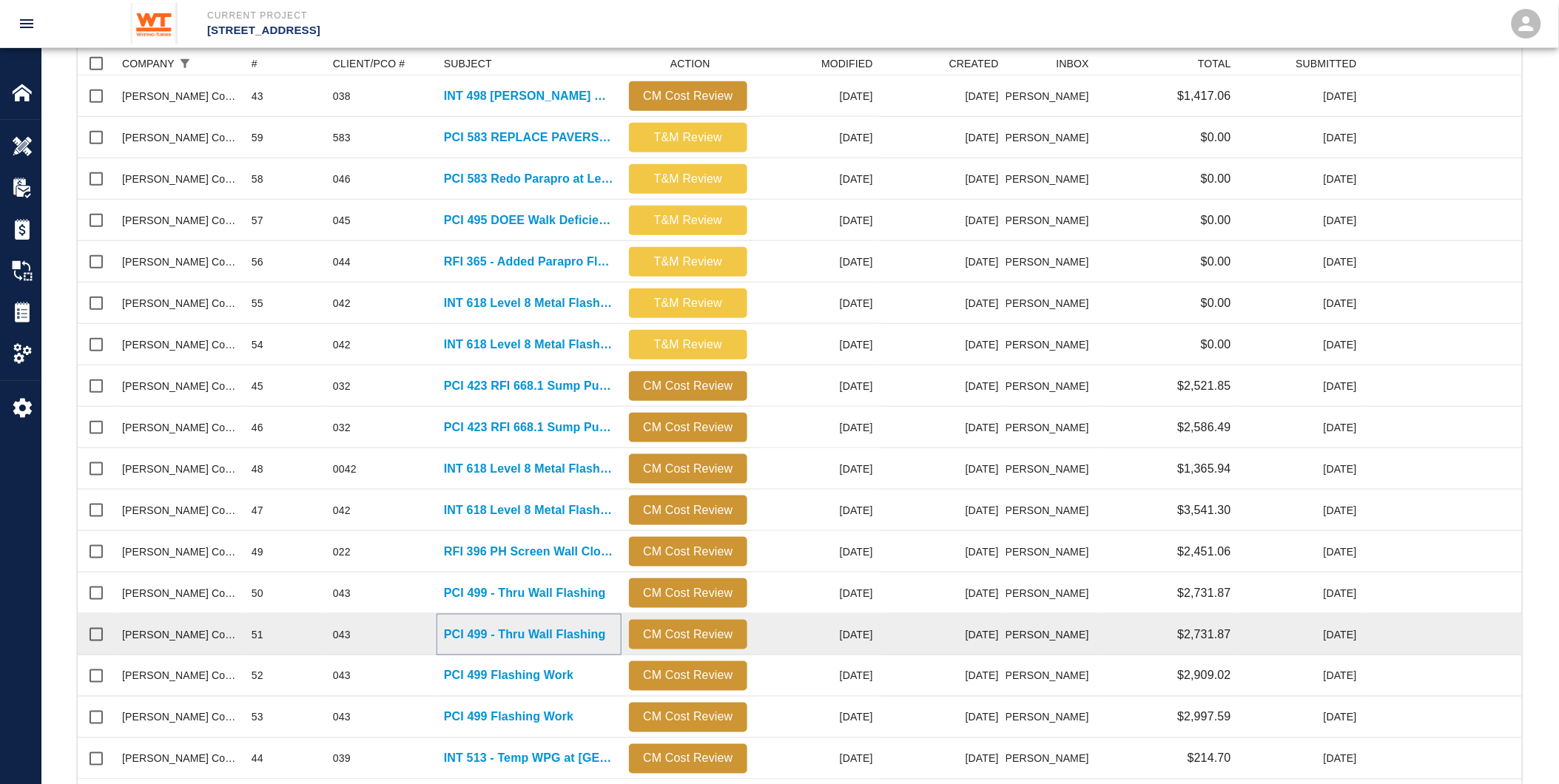
click at [452, 631] on p "PCI 499 - Thru Wall Flashing" at bounding box center [525, 634] width 162 height 17
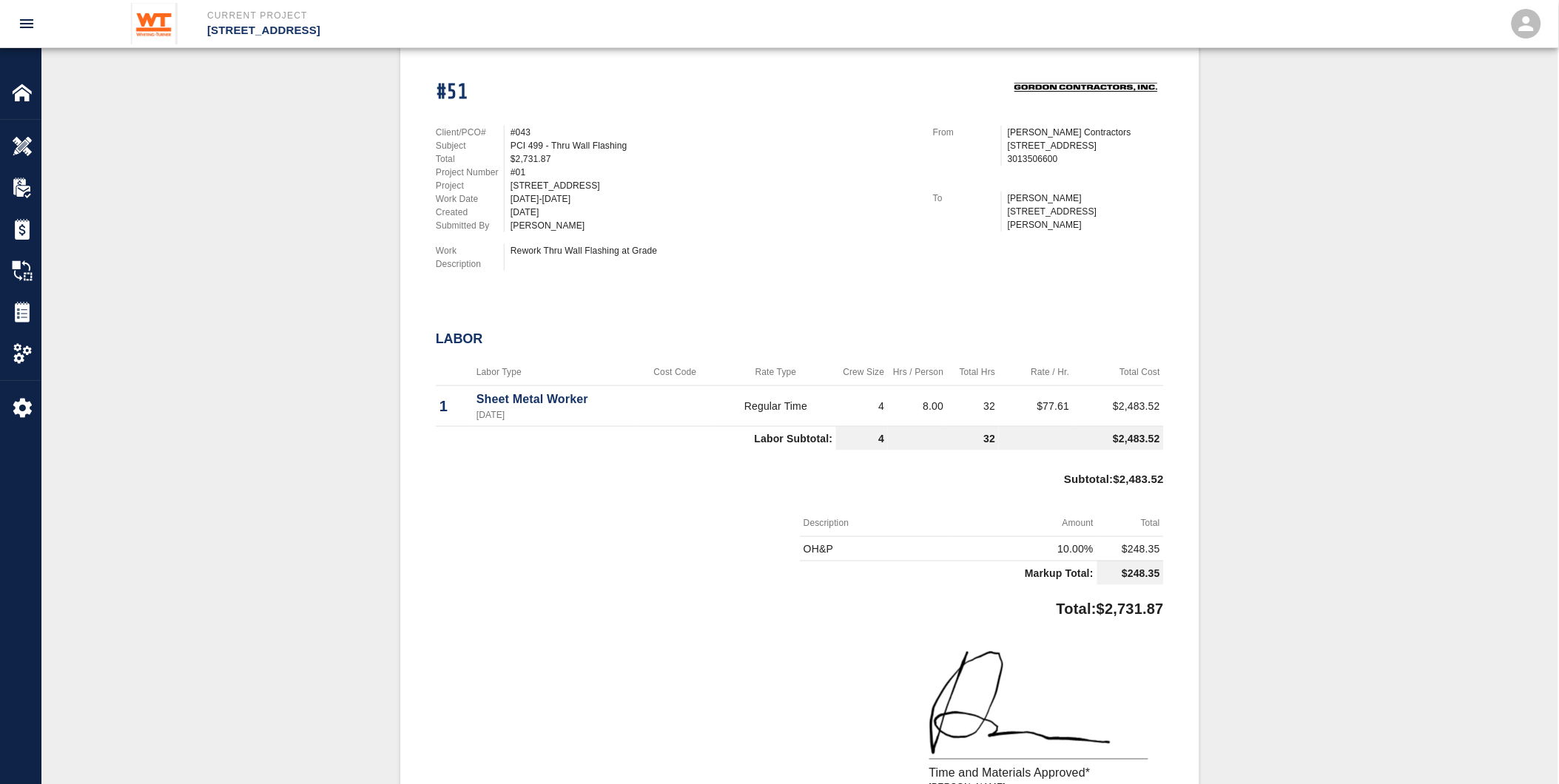
scroll to position [411, 0]
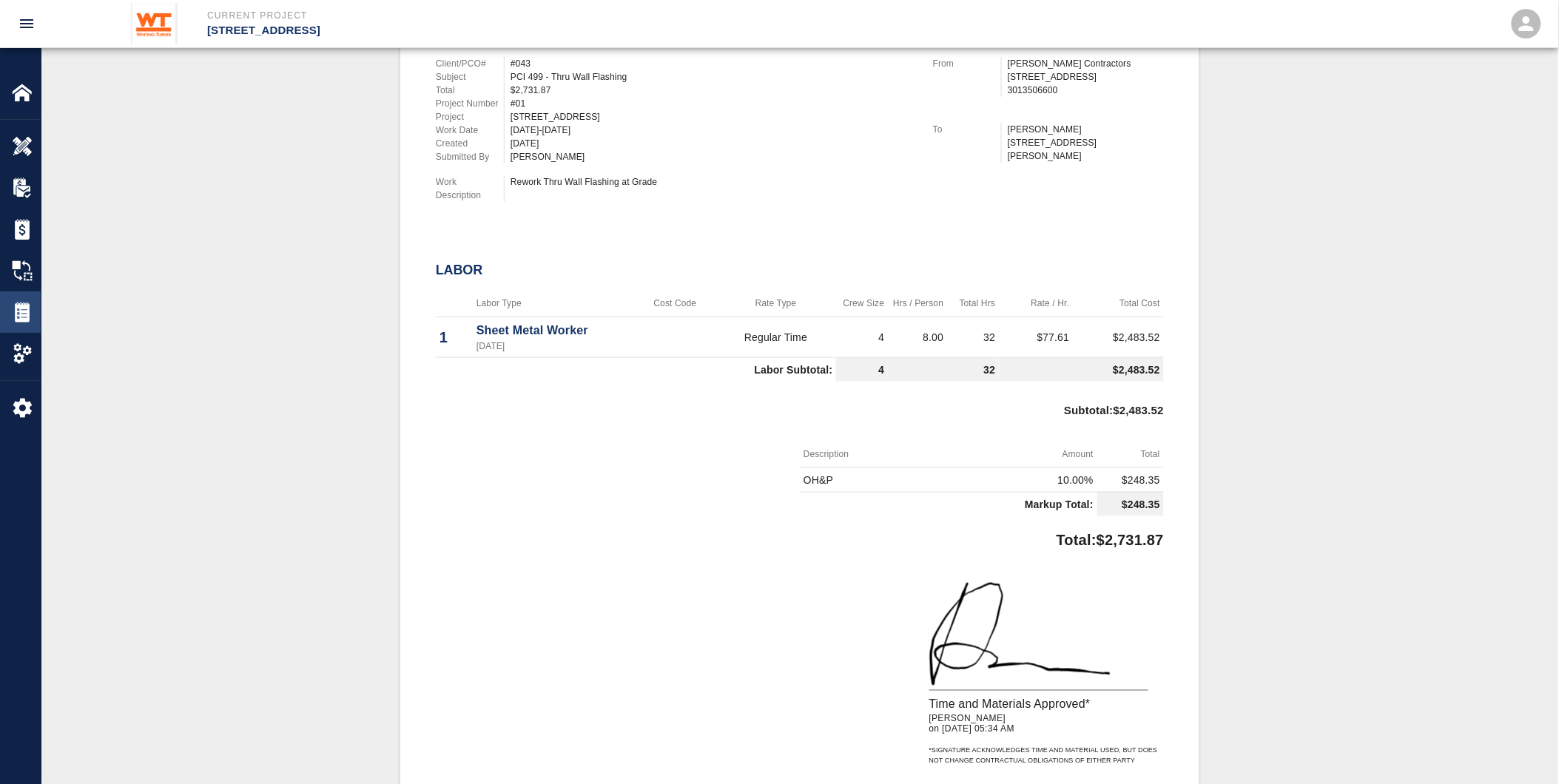
click at [23, 308] on img at bounding box center [22, 312] width 21 height 21
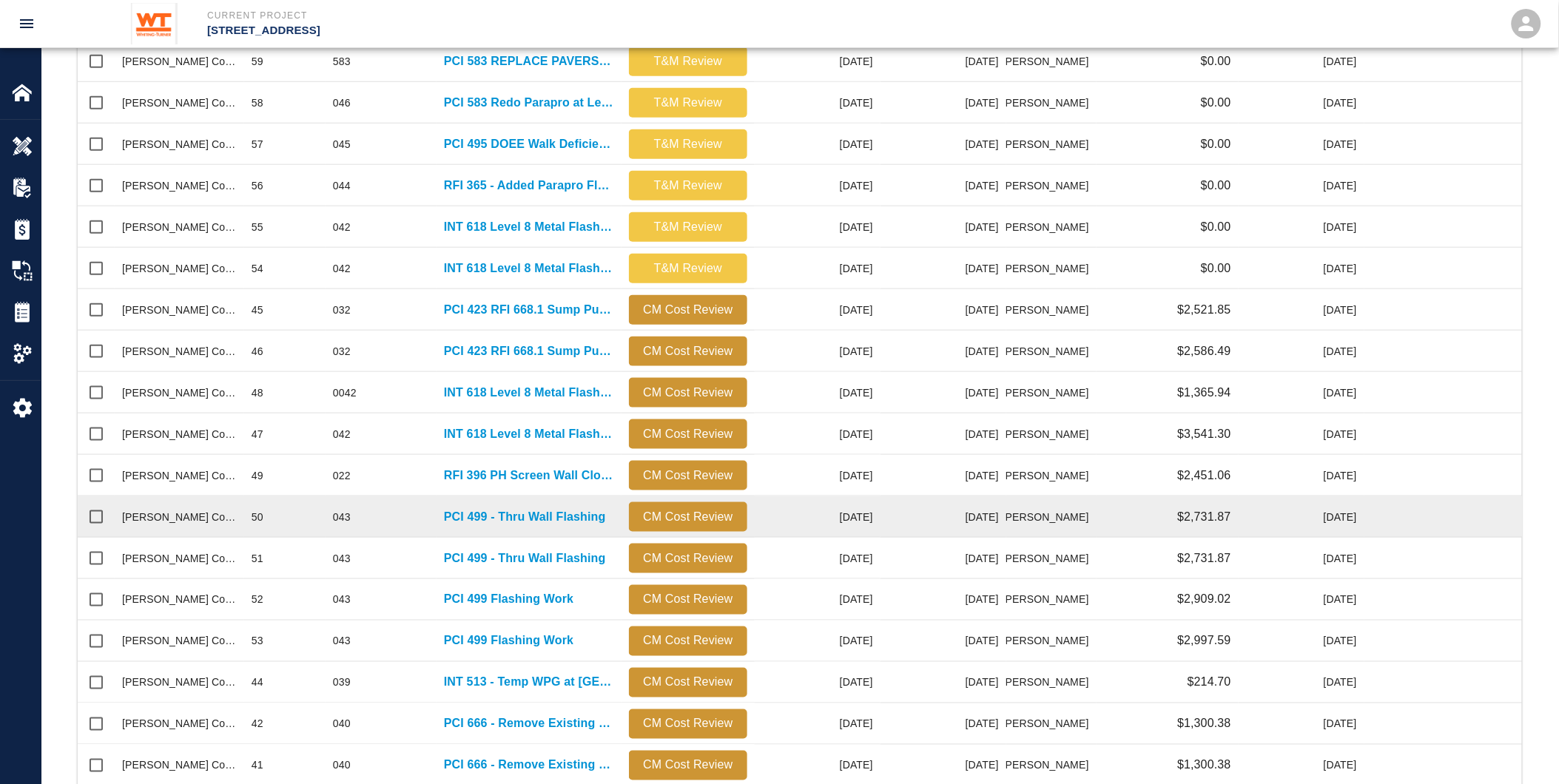
scroll to position [493, 0]
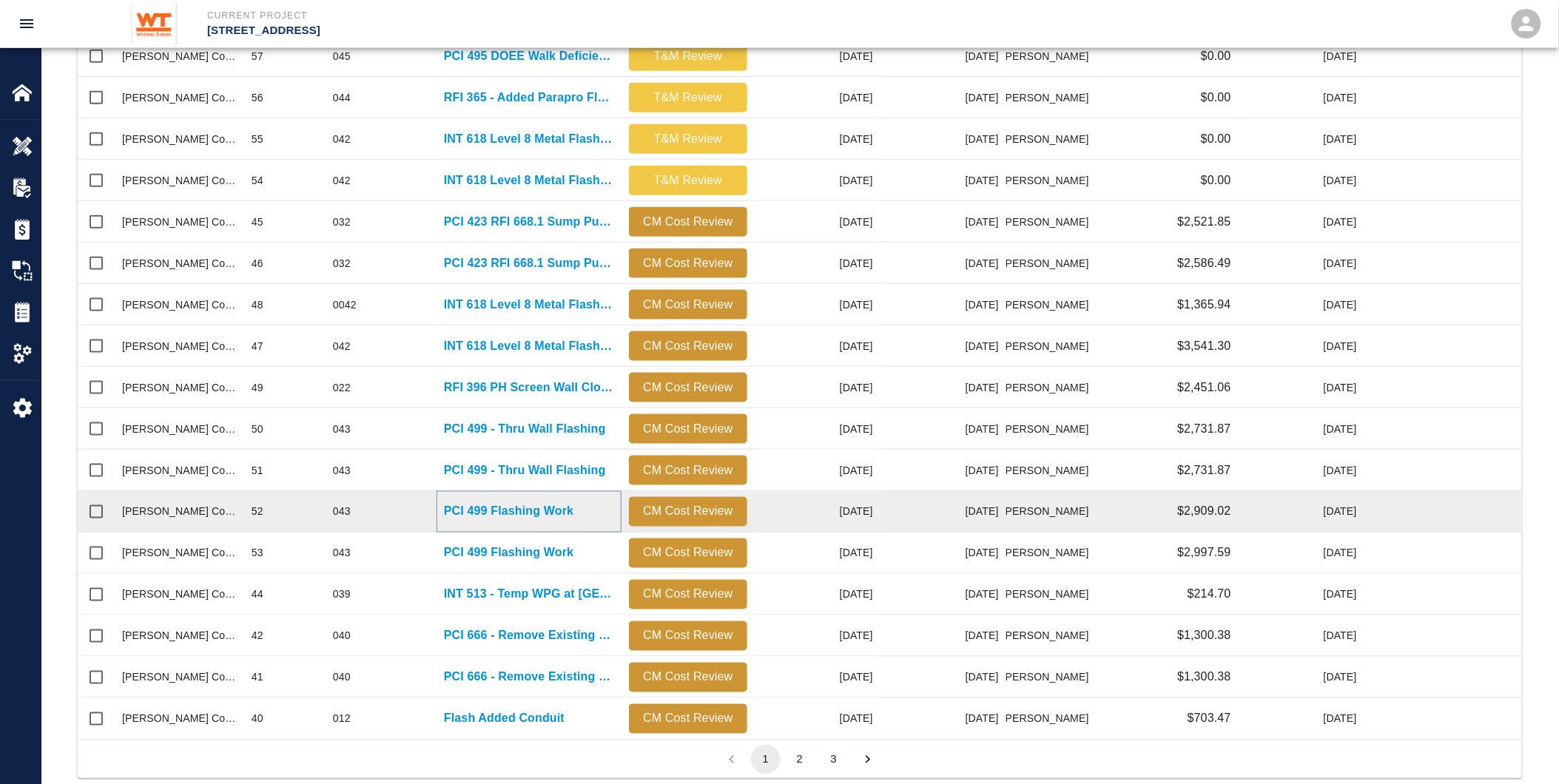
click at [474, 507] on p "PCI 499 Flashing Work" at bounding box center [509, 511] width 130 height 17
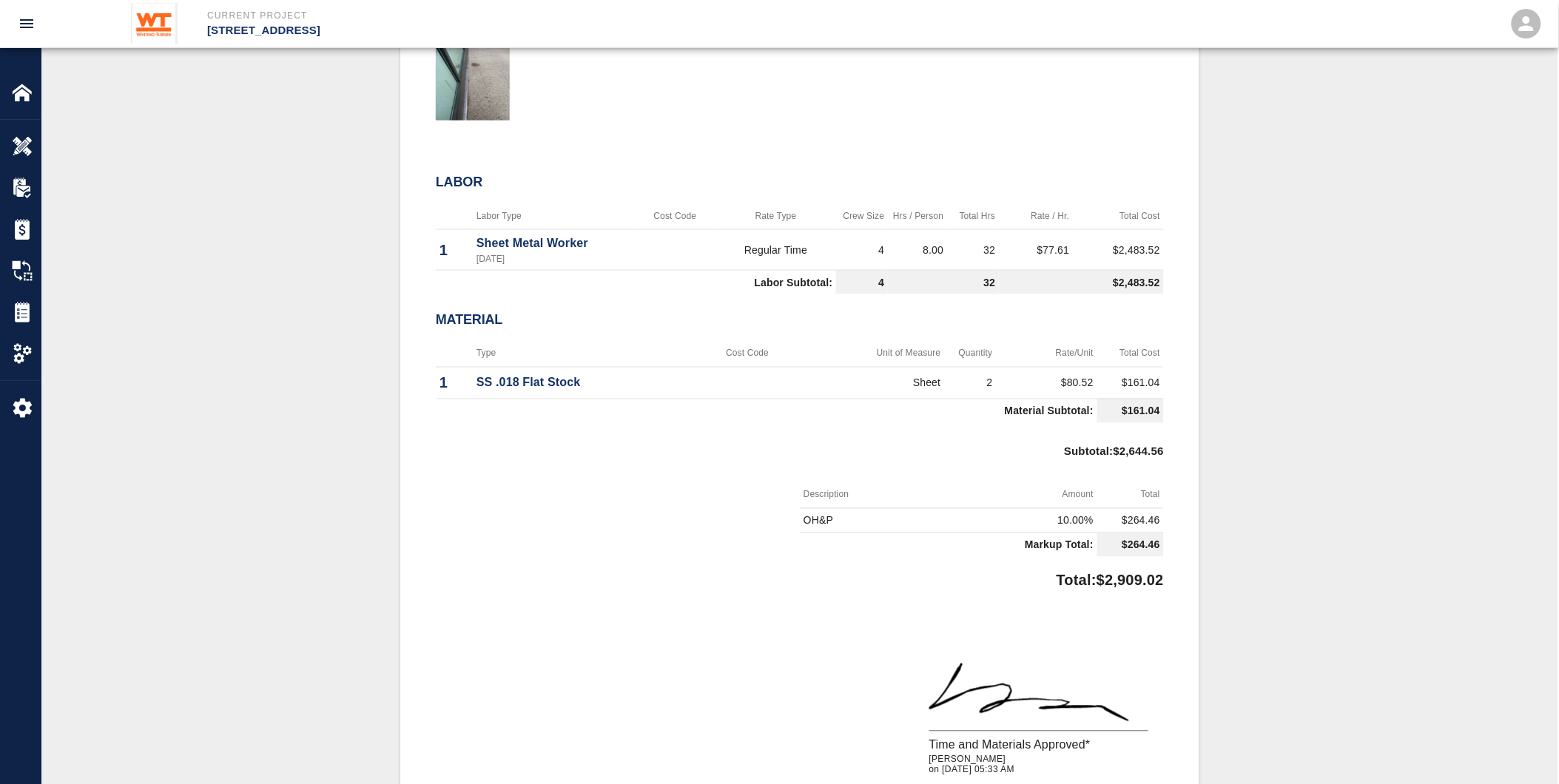
scroll to position [246, 0]
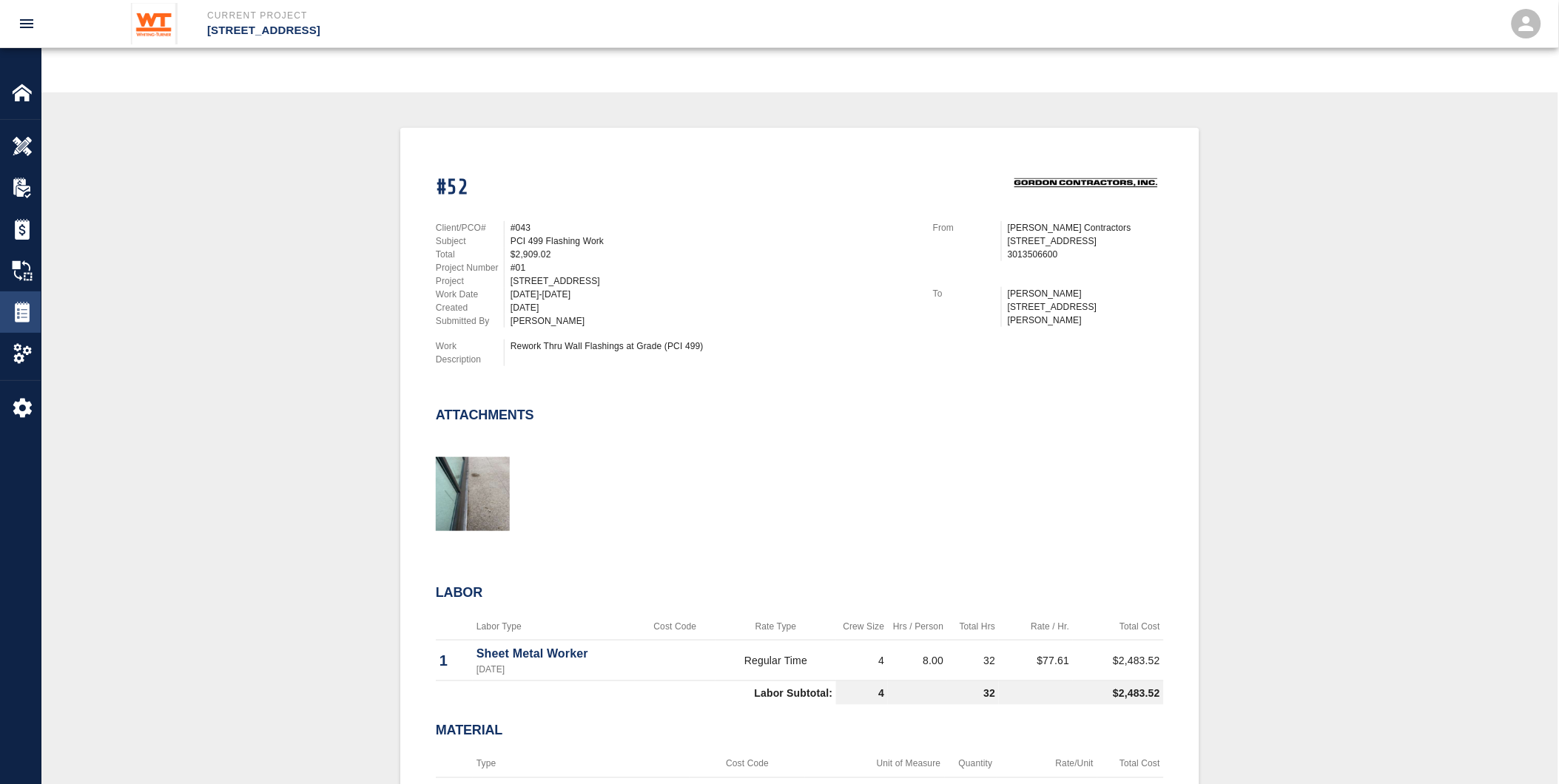
click at [24, 309] on img at bounding box center [22, 312] width 21 height 21
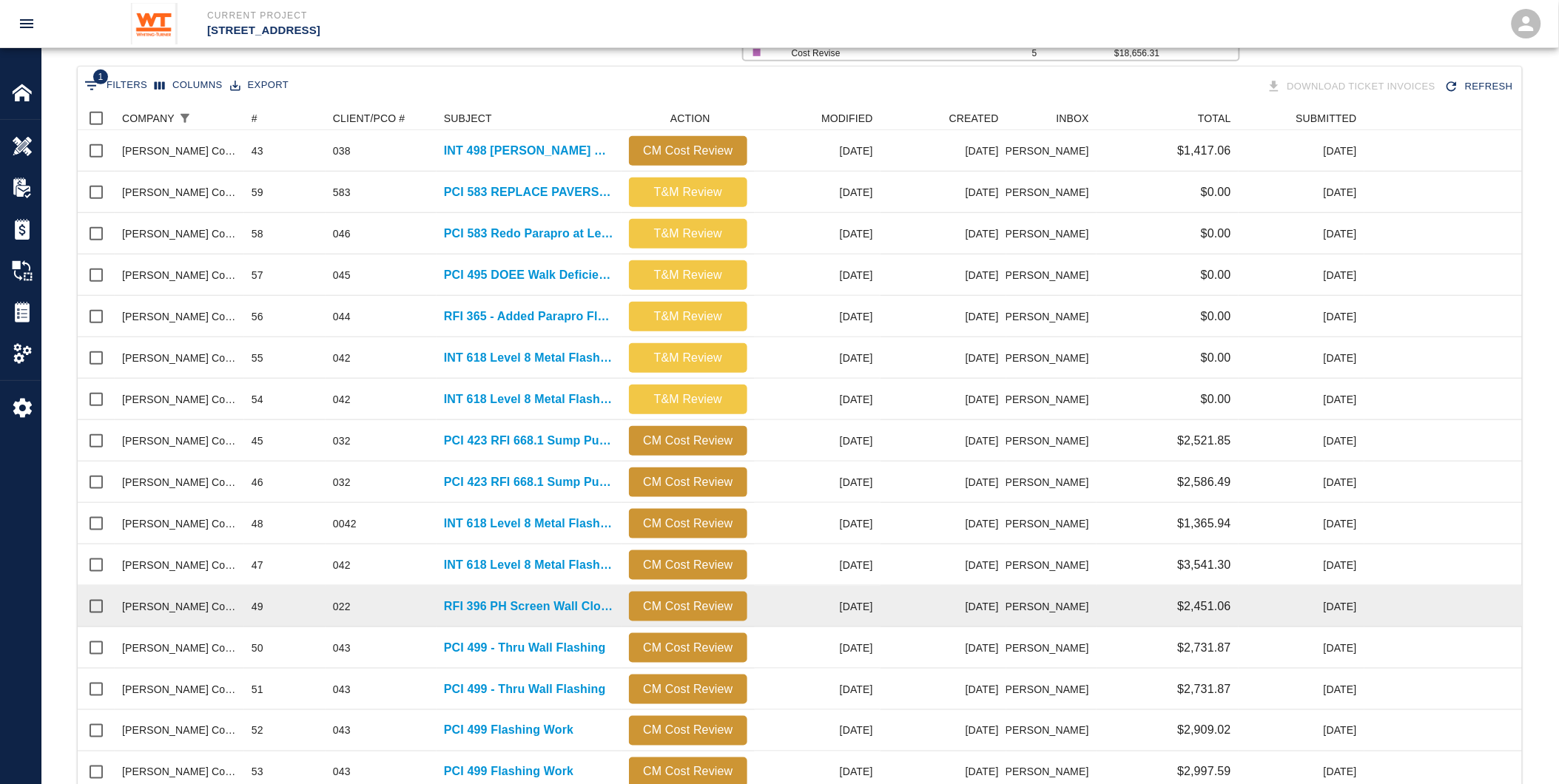
scroll to position [411, 0]
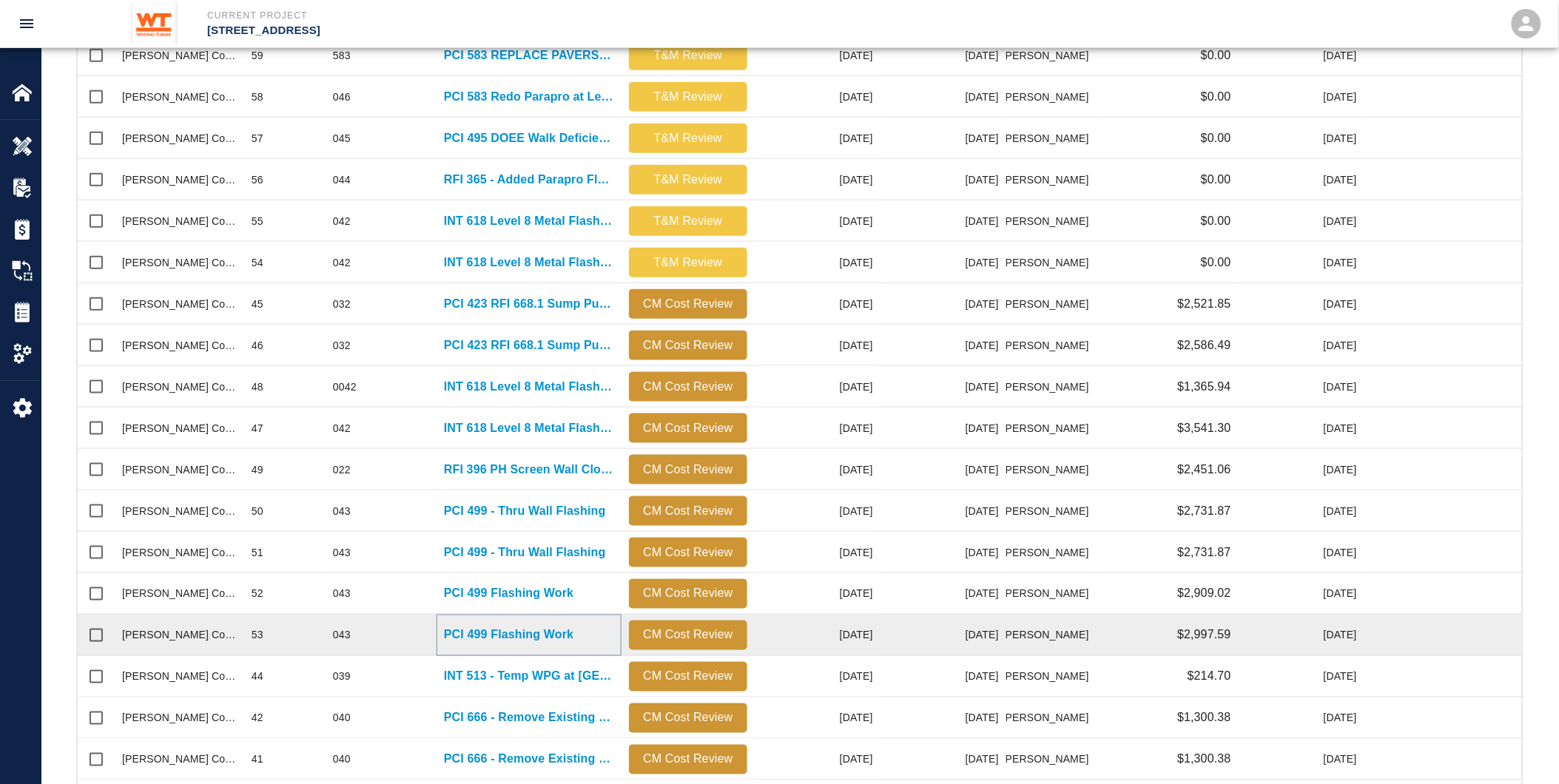
click at [471, 633] on p "PCI 499 Flashing Work" at bounding box center [509, 635] width 130 height 17
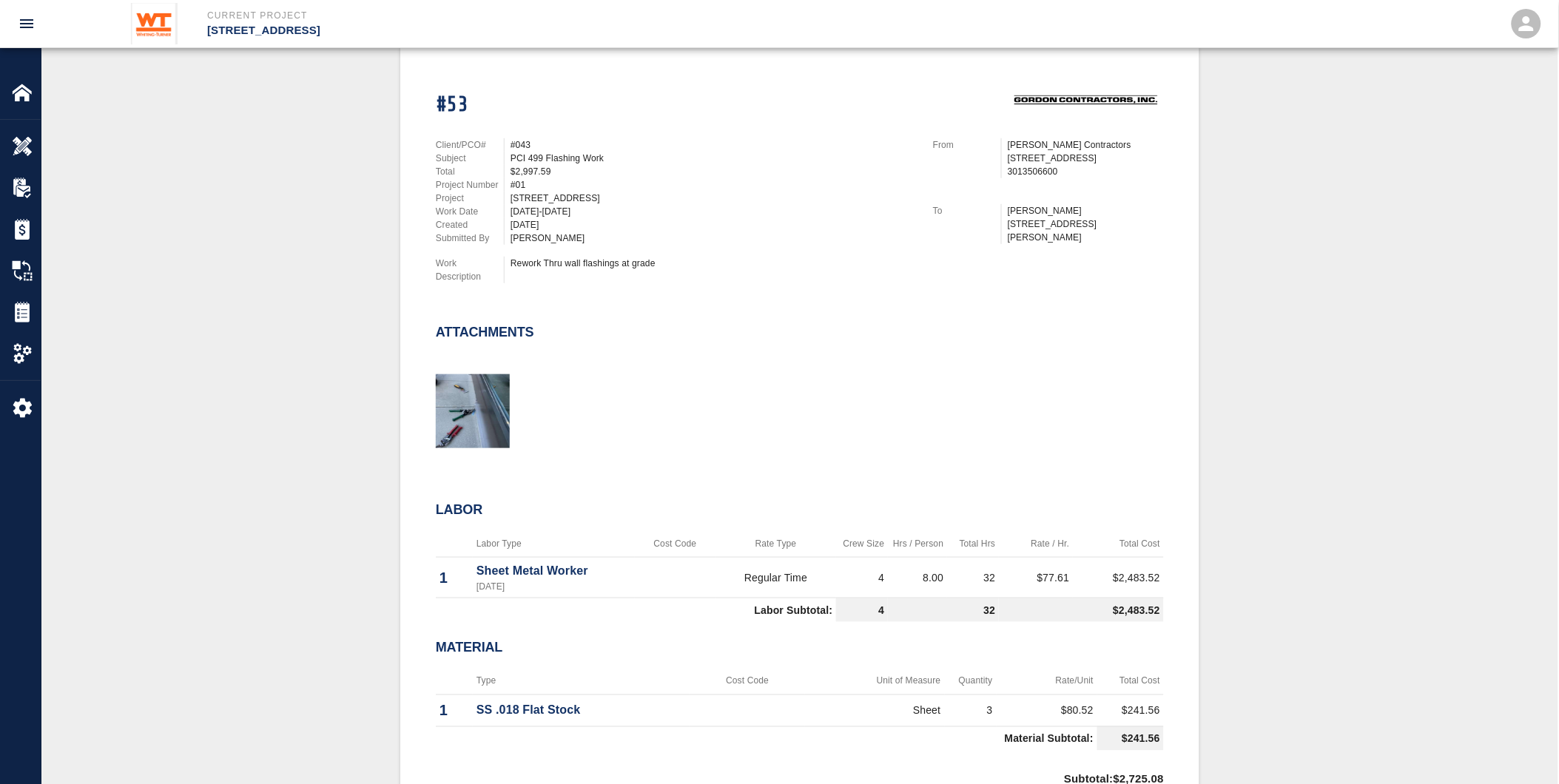
scroll to position [328, 0]
click at [26, 316] on img at bounding box center [22, 312] width 21 height 21
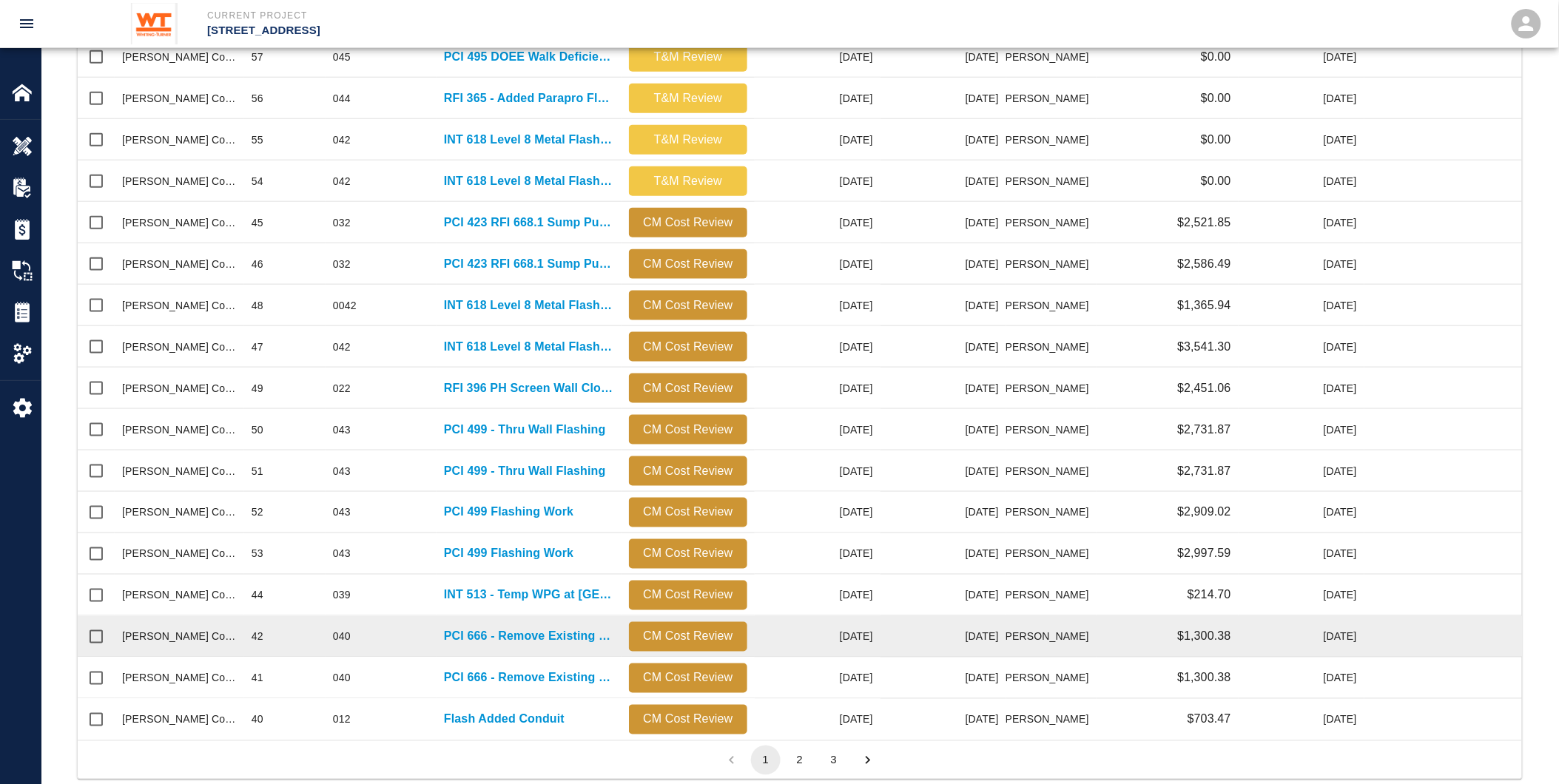
scroll to position [523, 0]
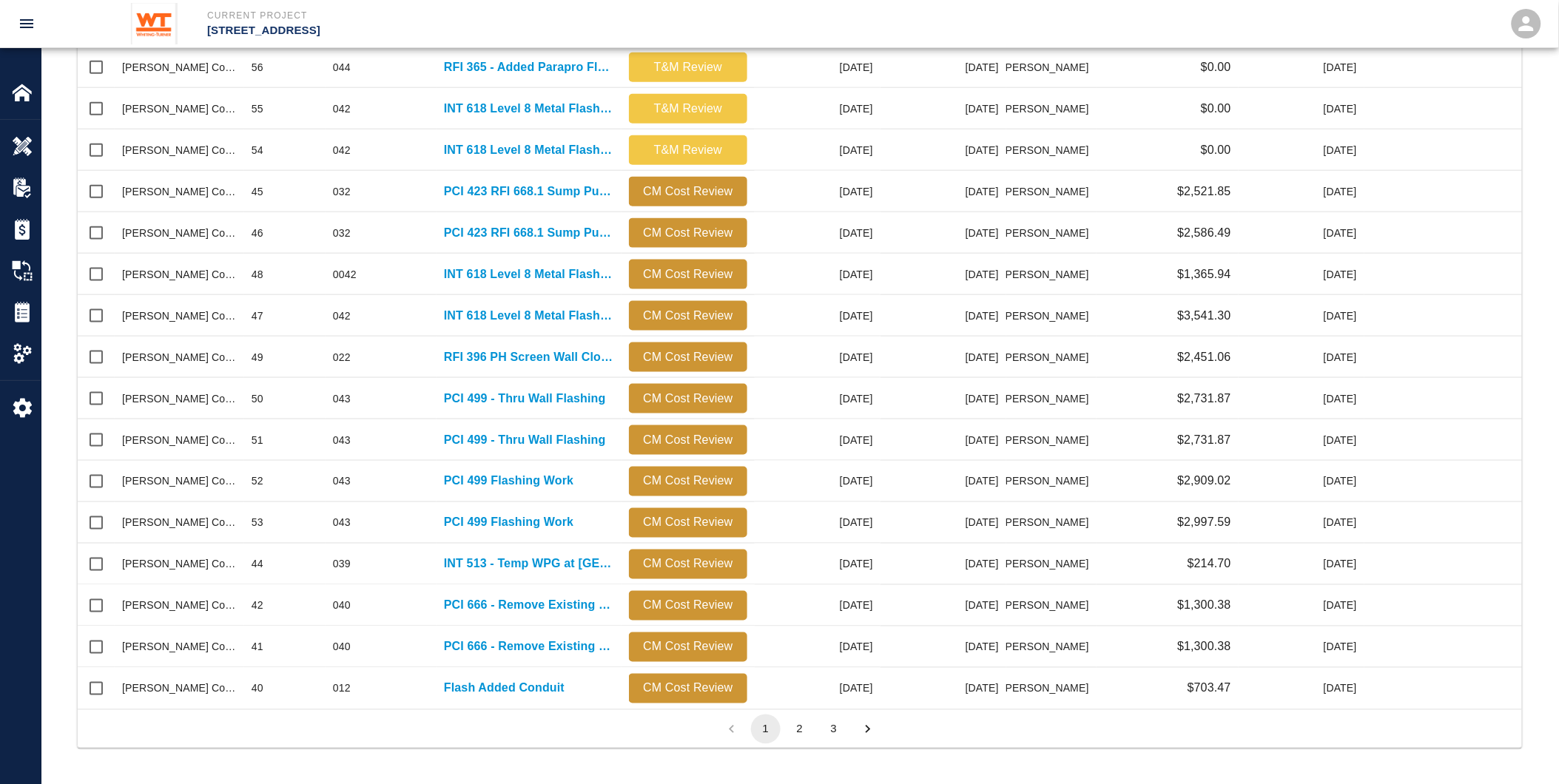
click at [806, 734] on button "2" at bounding box center [800, 729] width 30 height 30
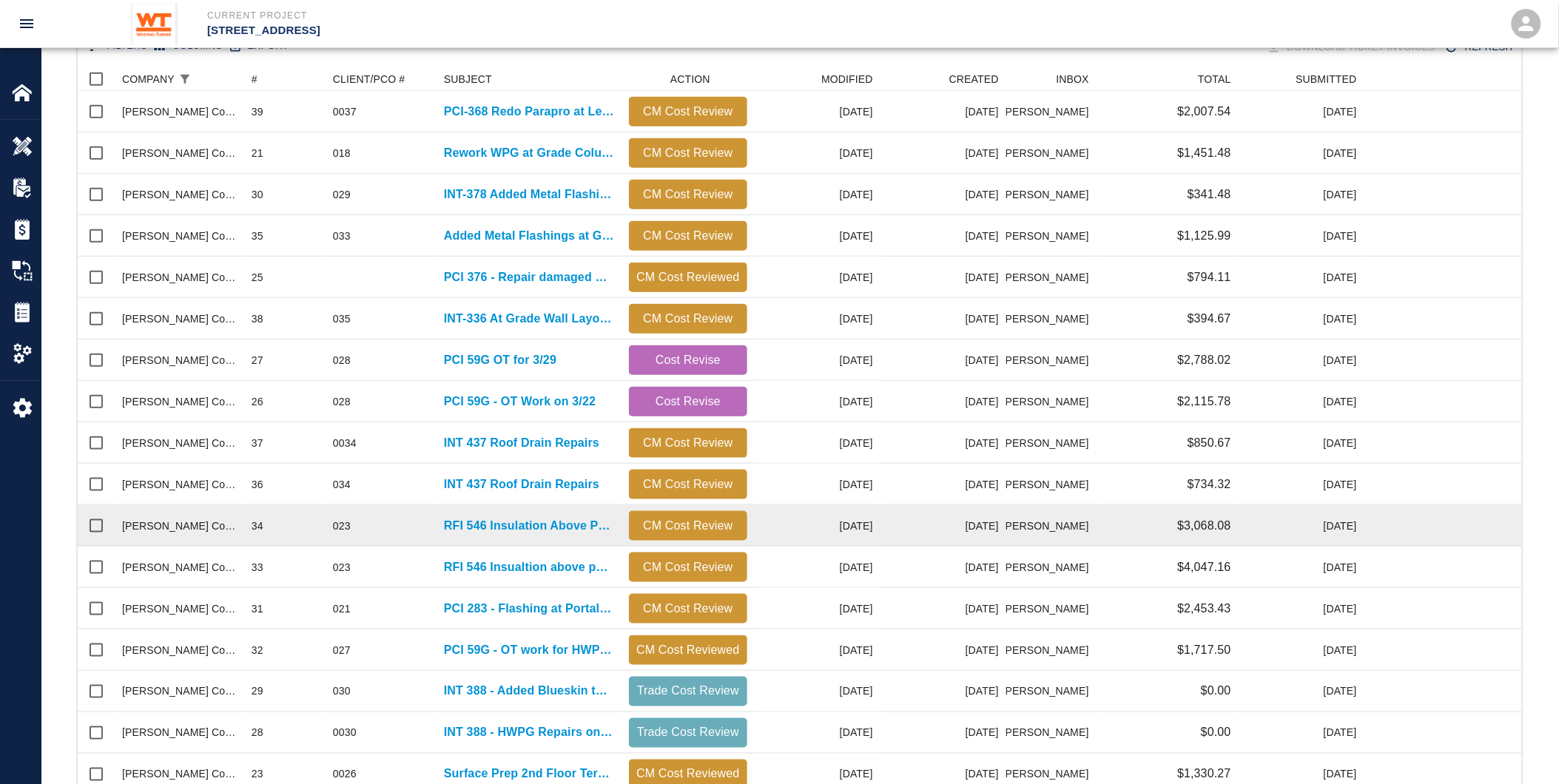
scroll to position [277, 0]
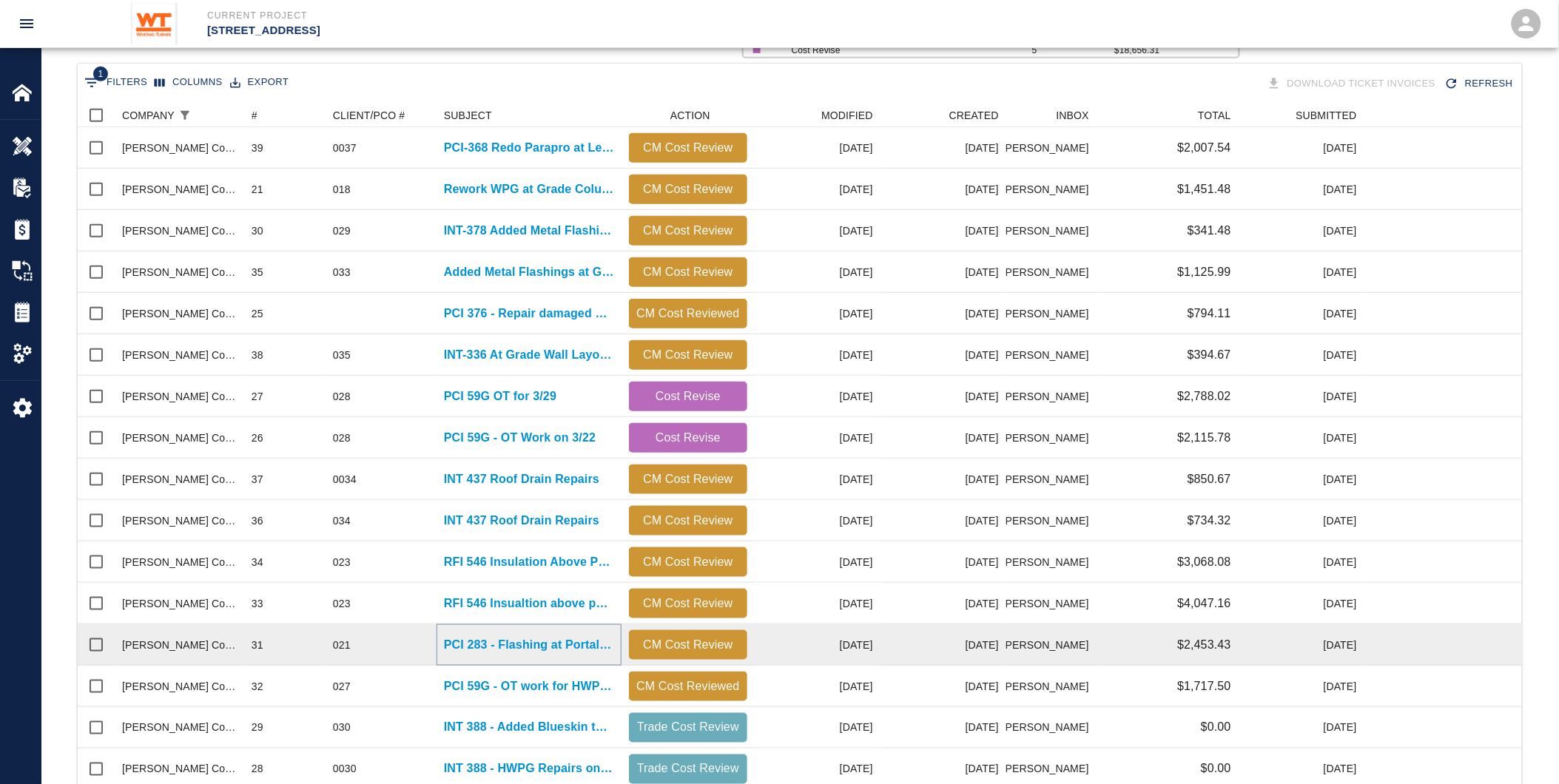
click at [485, 641] on p "PCI 283 - Flashing at Portal Sill" at bounding box center [529, 645] width 170 height 17
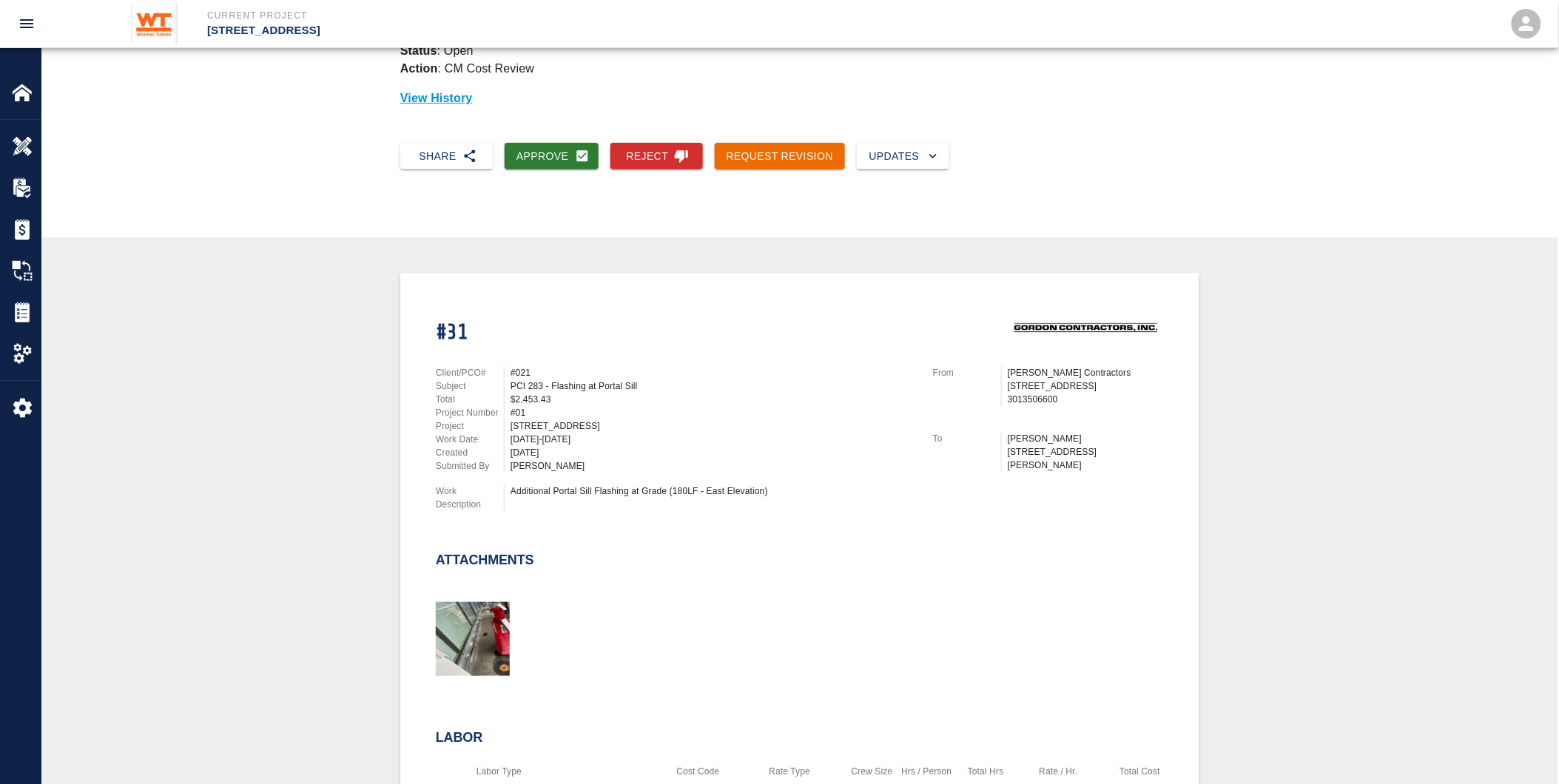
scroll to position [82, 0]
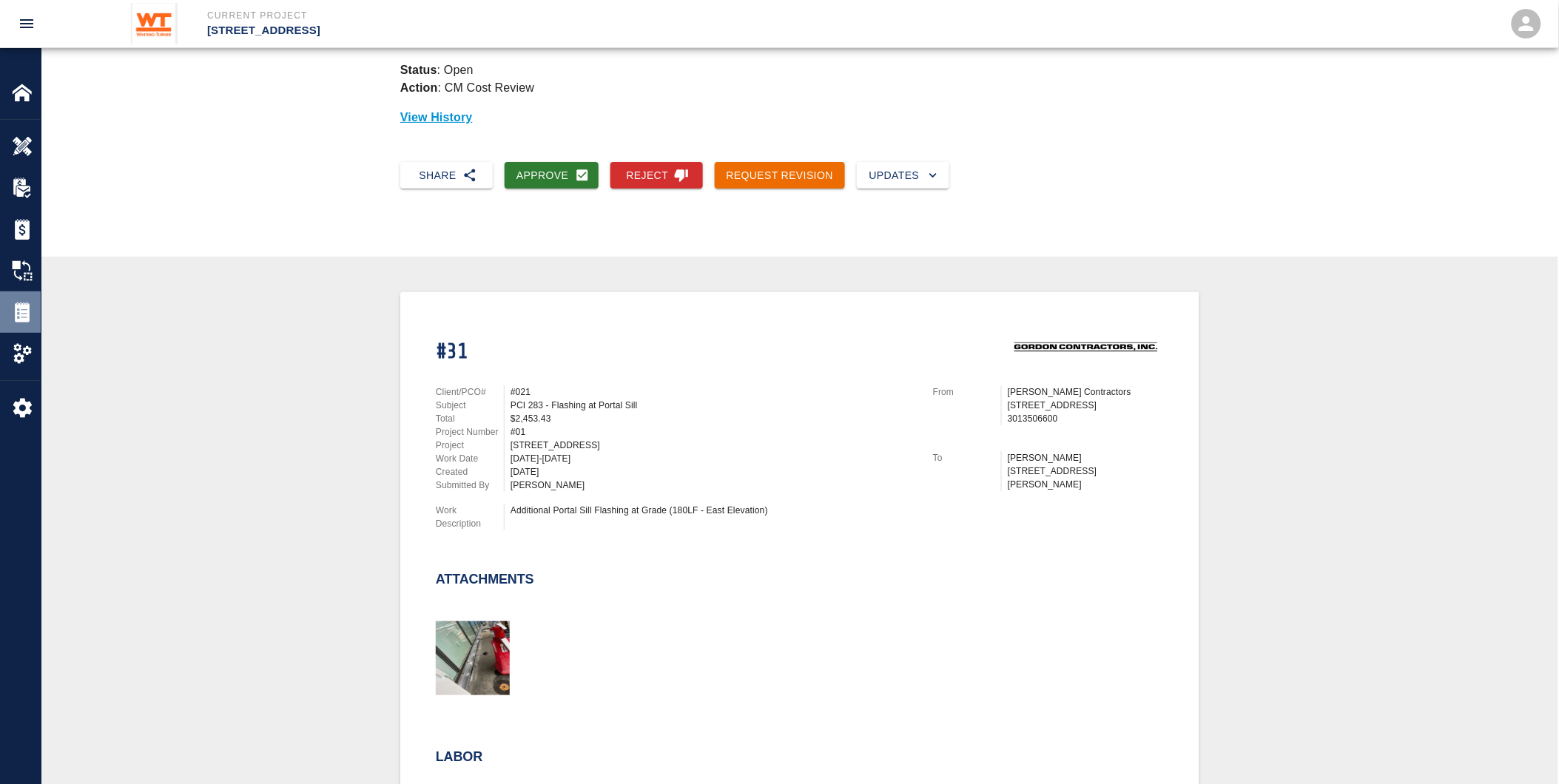
click at [12, 300] on div "Tickets" at bounding box center [20, 313] width 41 height 41
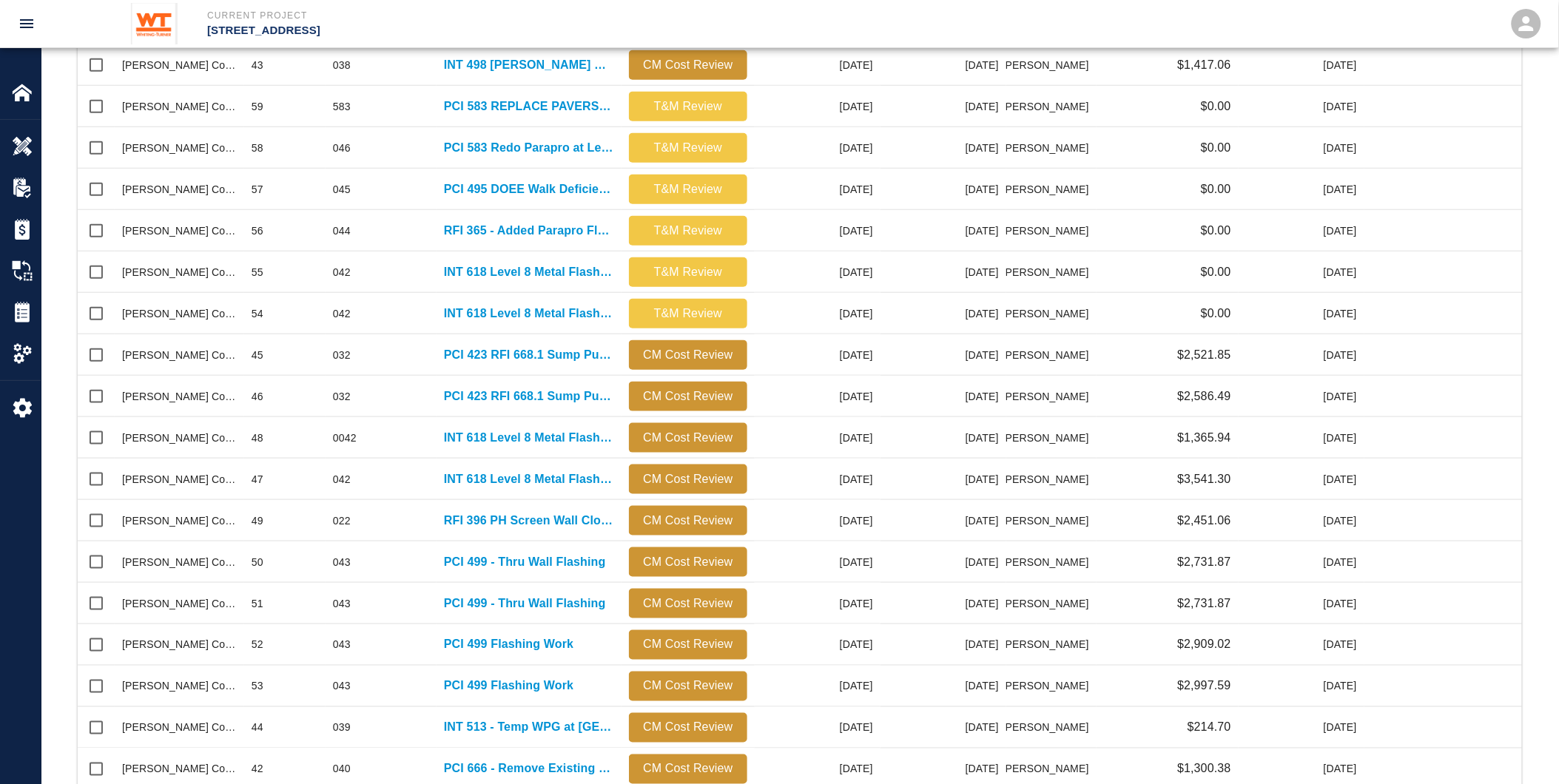
scroll to position [523, 0]
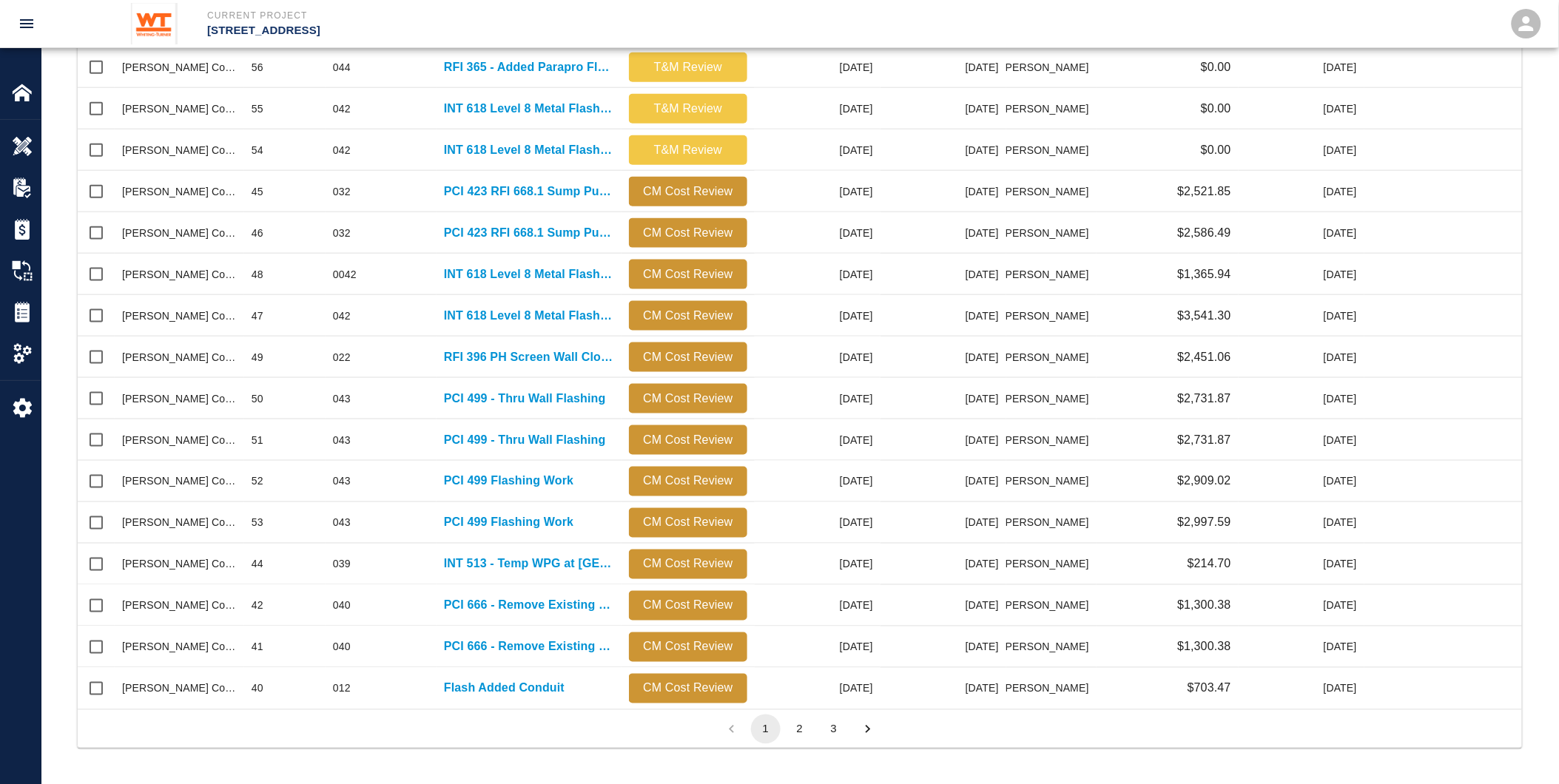
click at [834, 719] on button "3" at bounding box center [834, 729] width 30 height 30
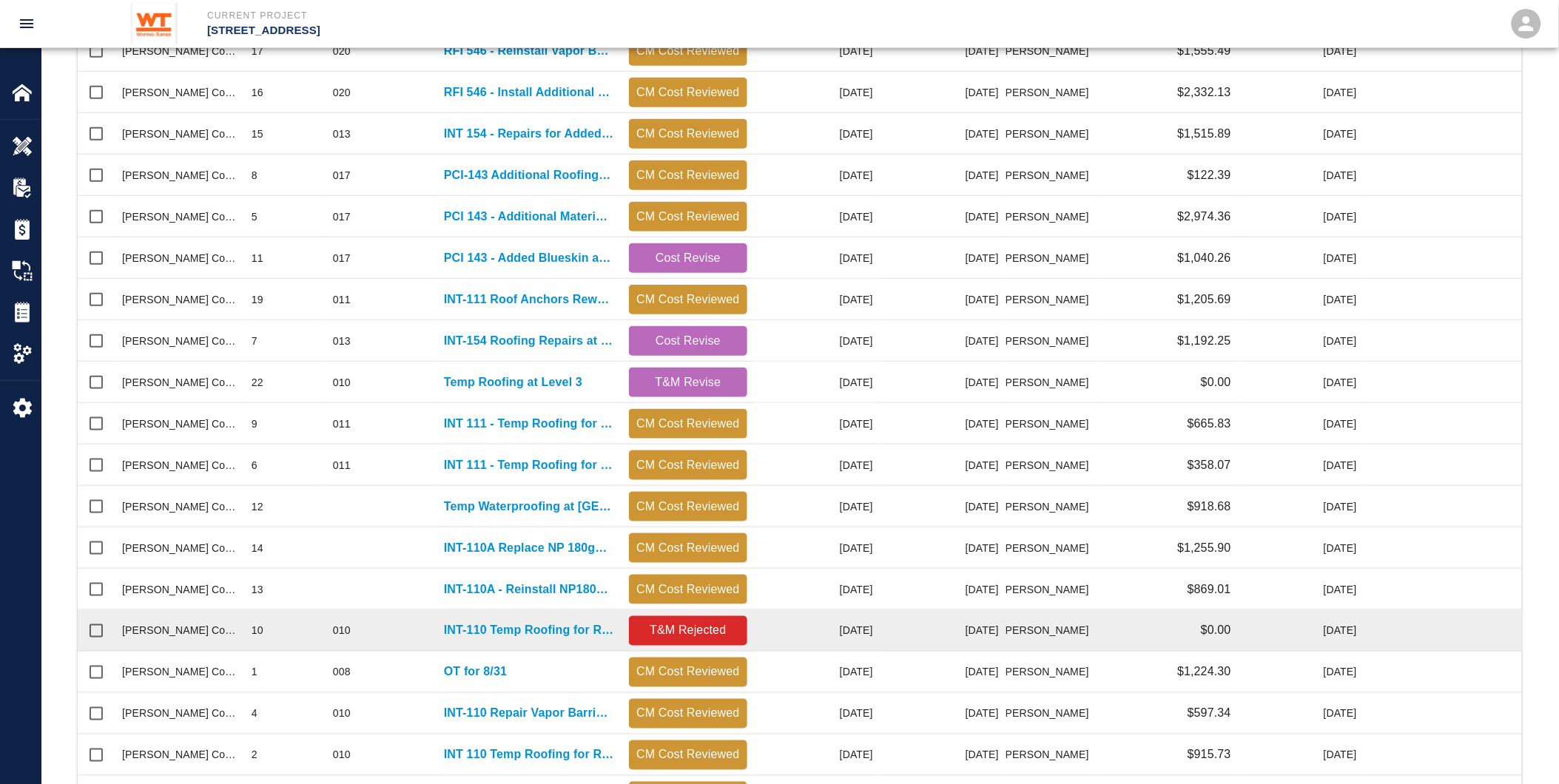
scroll to position [482, 0]
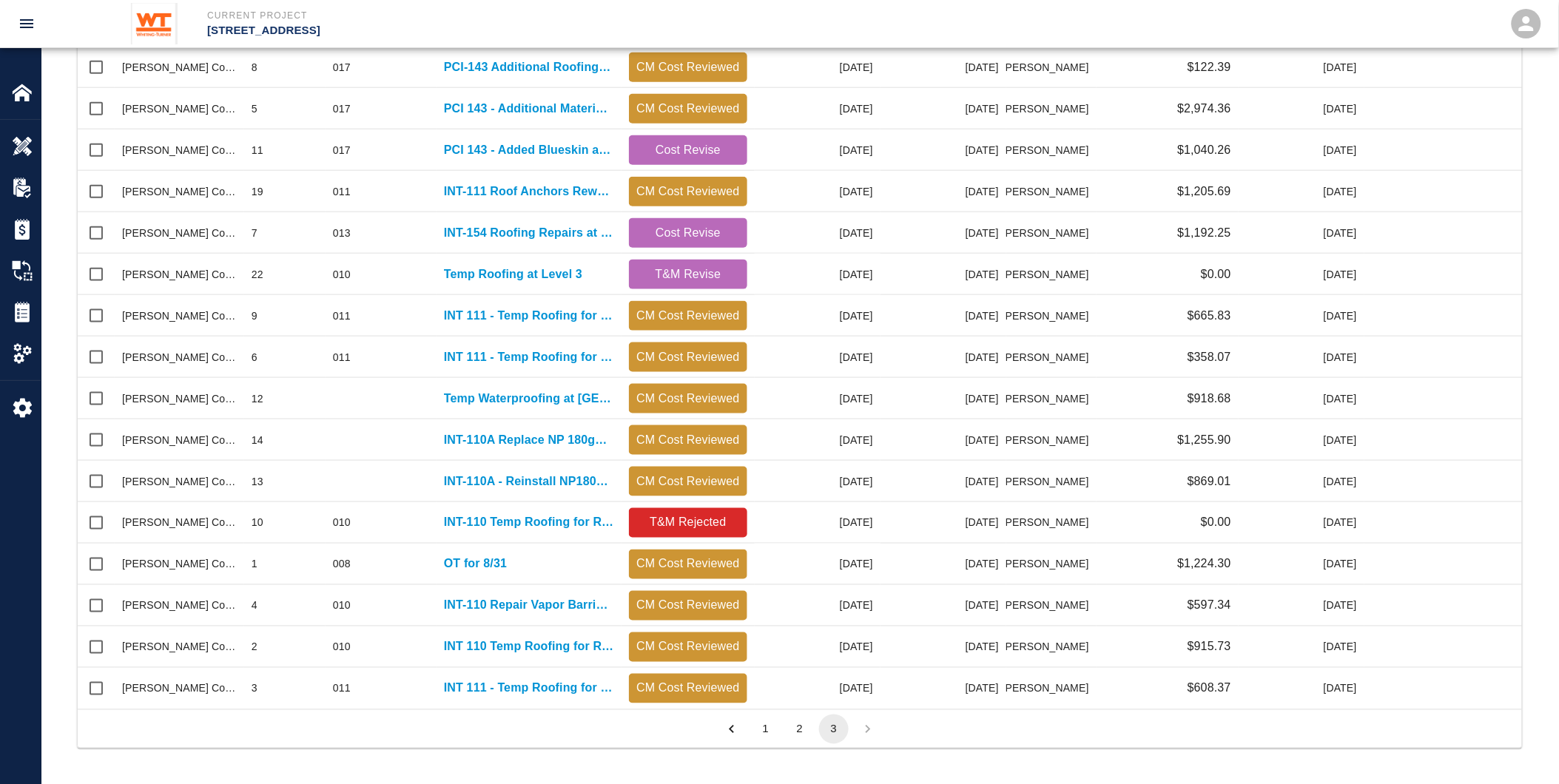
click at [800, 731] on button "2" at bounding box center [800, 729] width 30 height 30
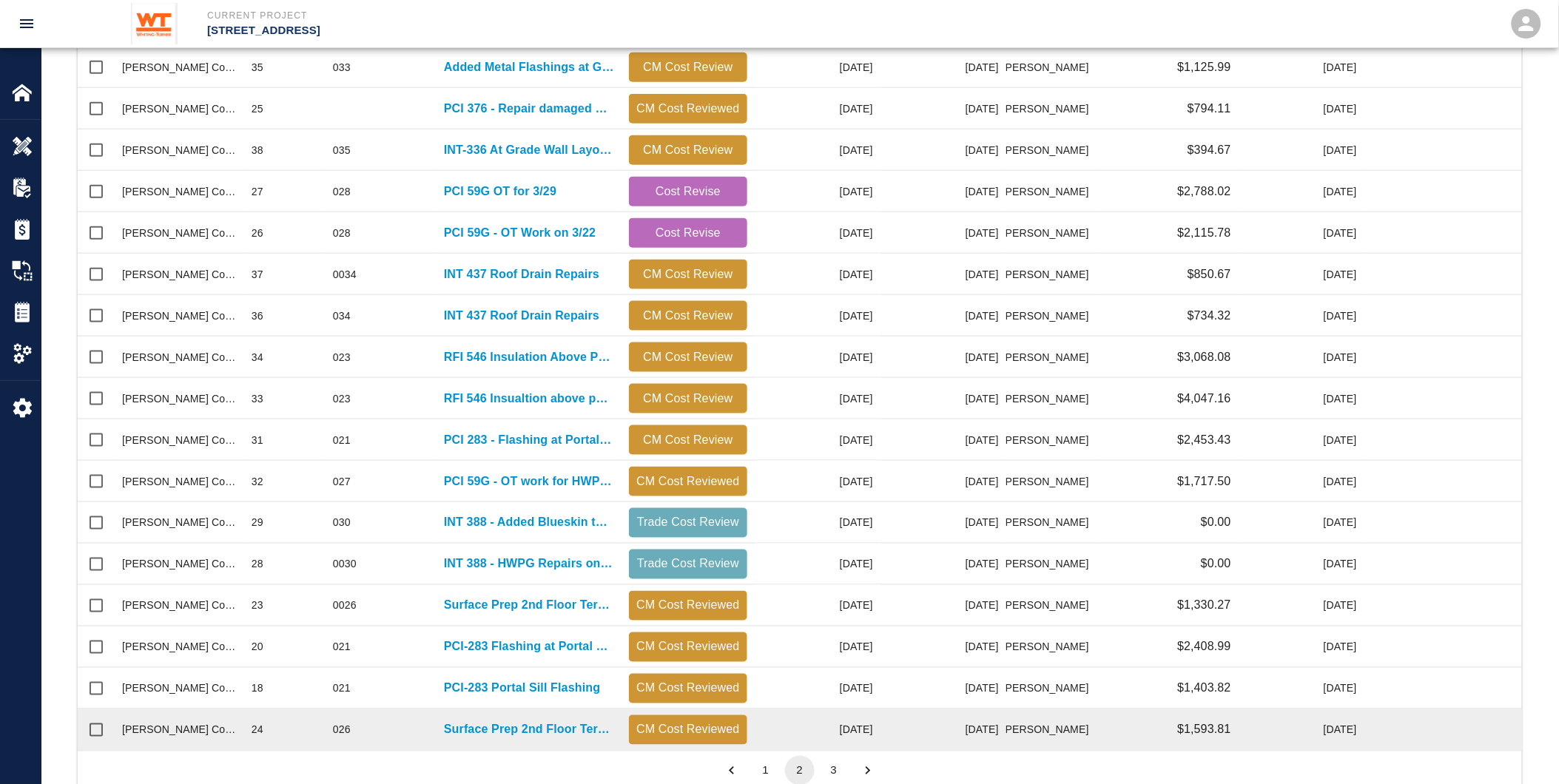
scroll to position [840, 1432]
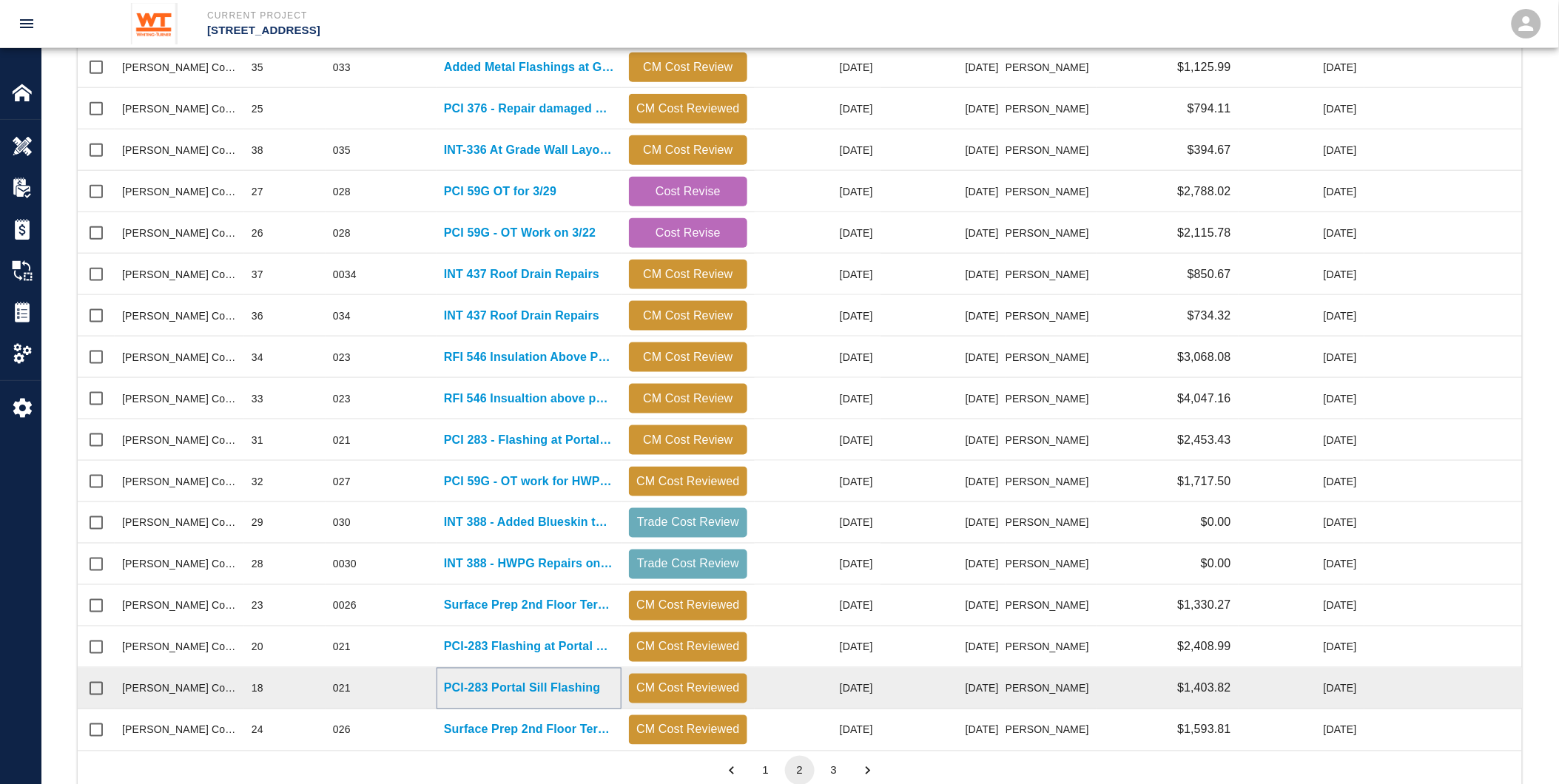
click at [519, 689] on p "PCI-283 Portal Sill Flashing" at bounding box center [522, 688] width 156 height 17
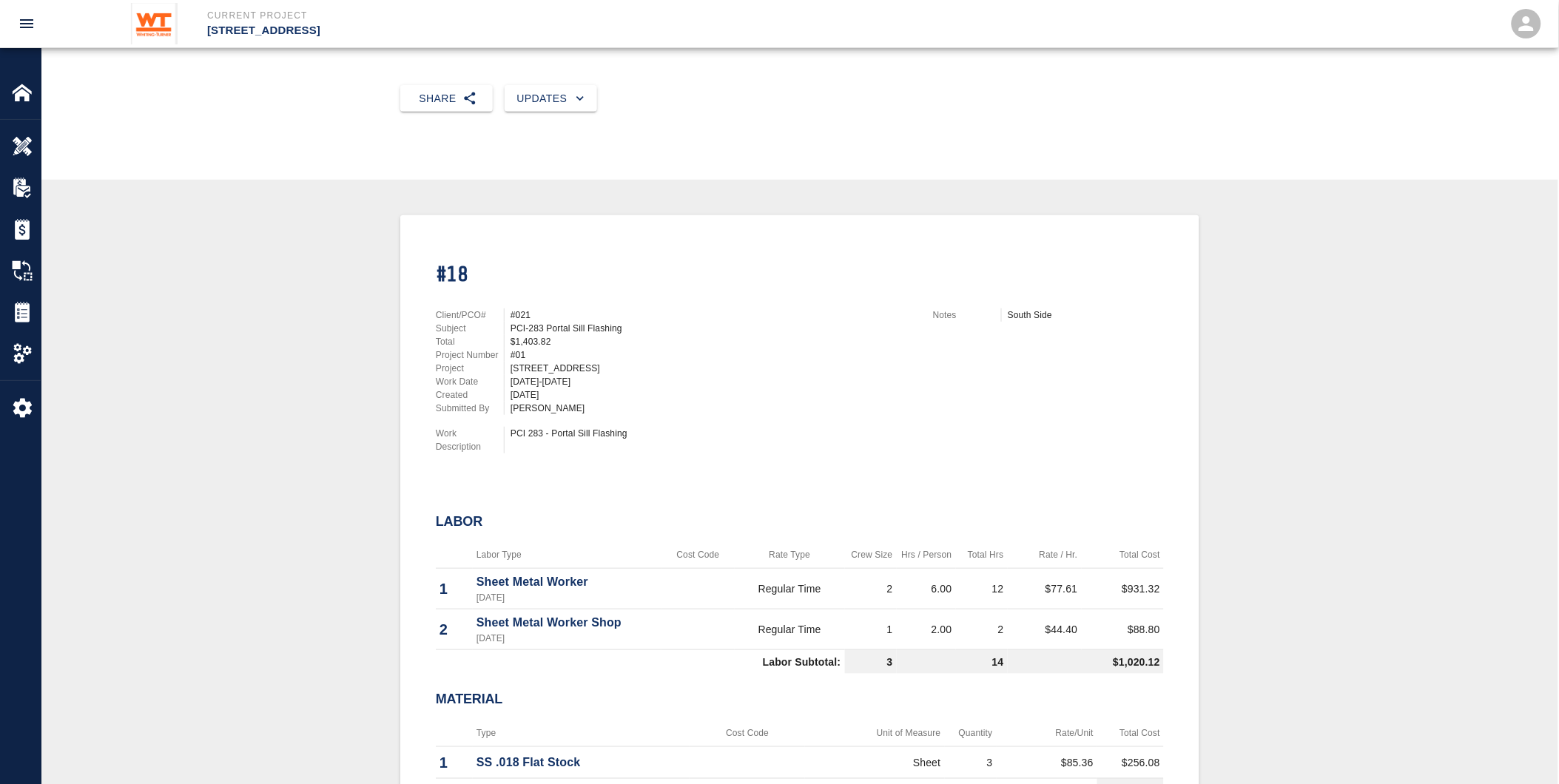
scroll to position [328, 0]
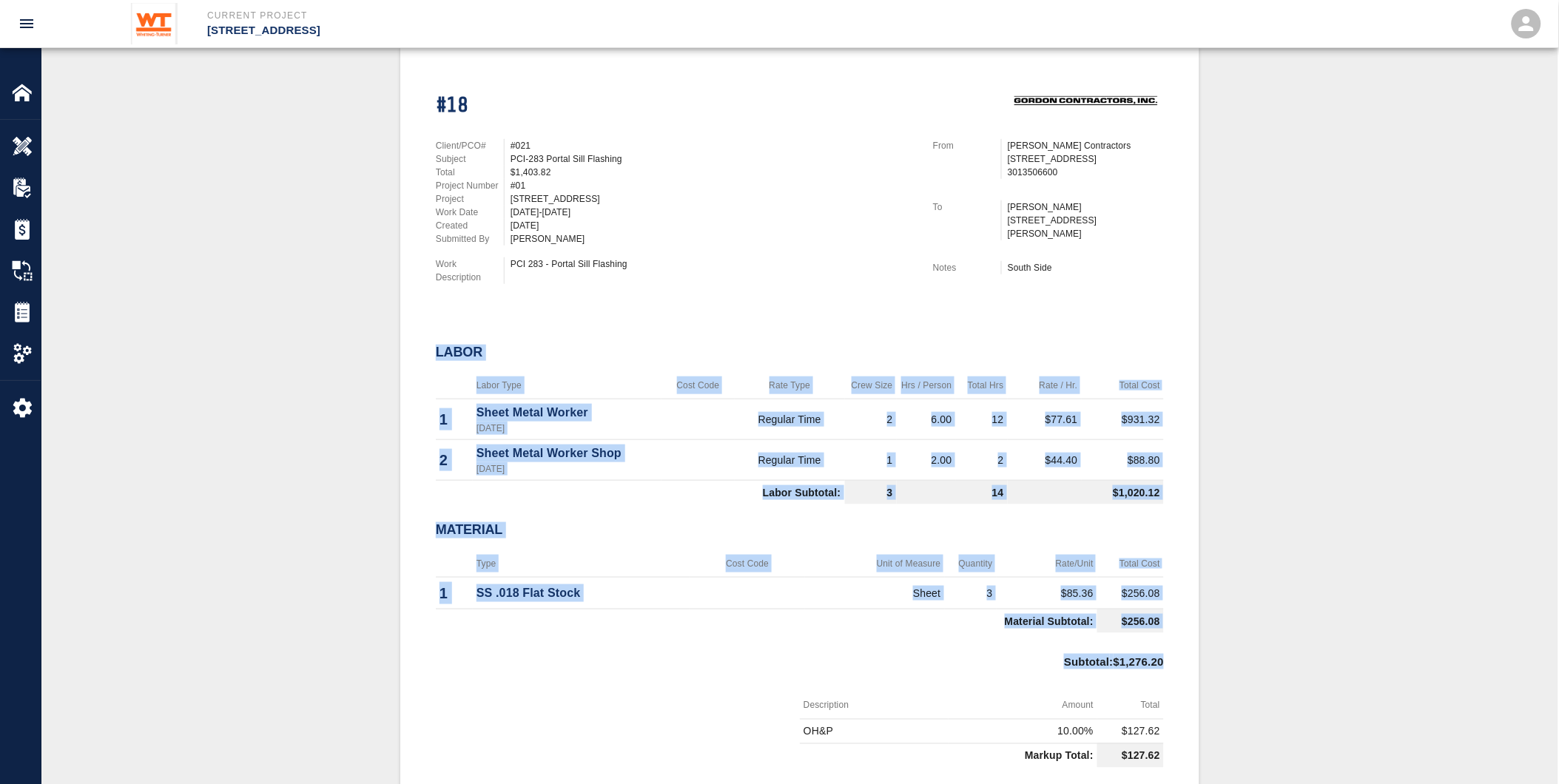
drag, startPoint x: 437, startPoint y: 347, endPoint x: 1201, endPoint y: 665, distance: 827.5
click at [1201, 665] on div "#18 Client/PCO# #021 Subject PCI-283 Portal Sill Flashing Total $1,403.82 Proje…" at bounding box center [800, 549] width 1446 height 1008
drag, startPoint x: 1201, startPoint y: 665, endPoint x: 928, endPoint y: 648, distance: 273.5
click at [932, 650] on div "Subtotal : $1,276.20" at bounding box center [800, 666] width 728 height 53
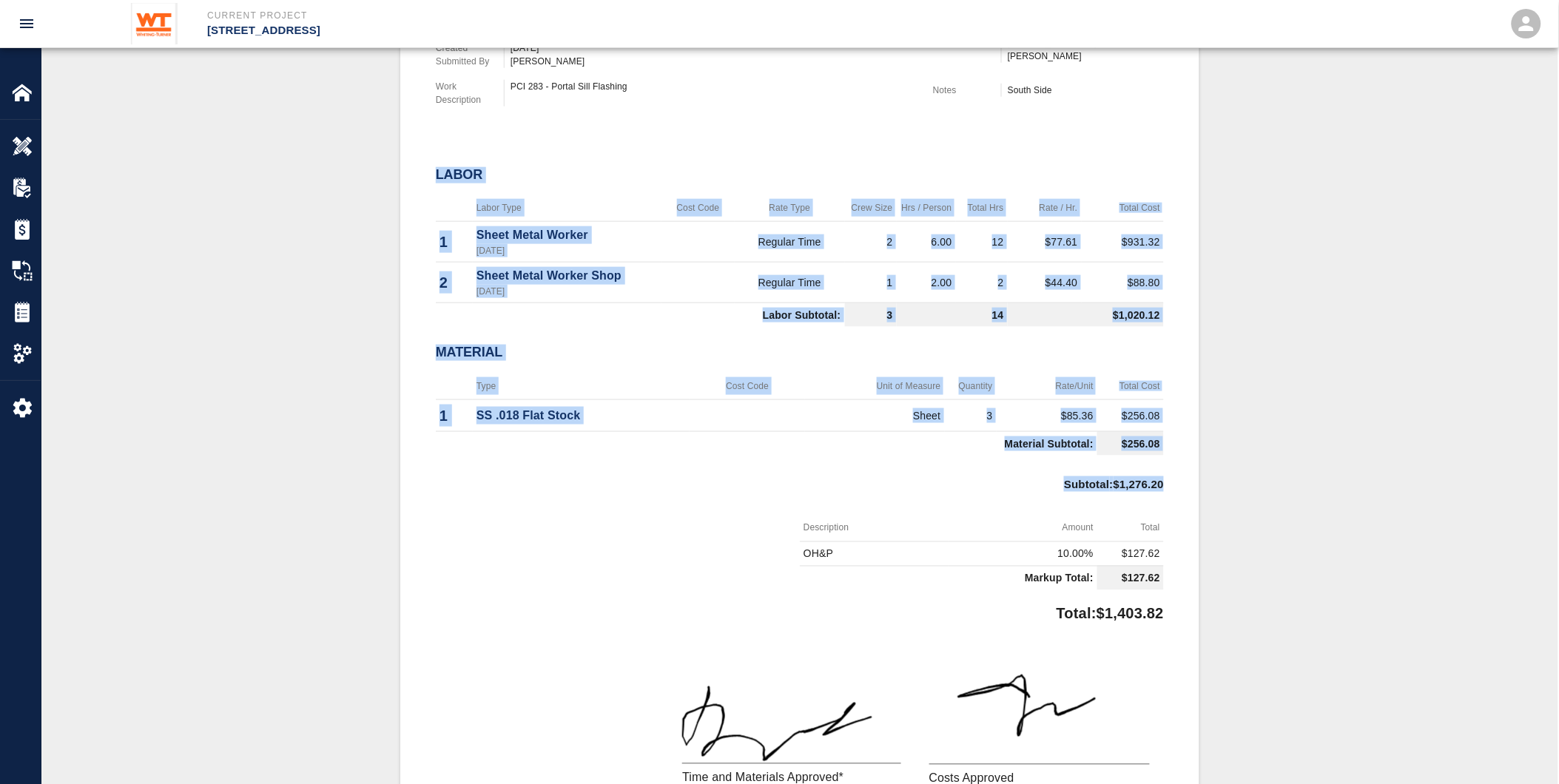
scroll to position [740, 0]
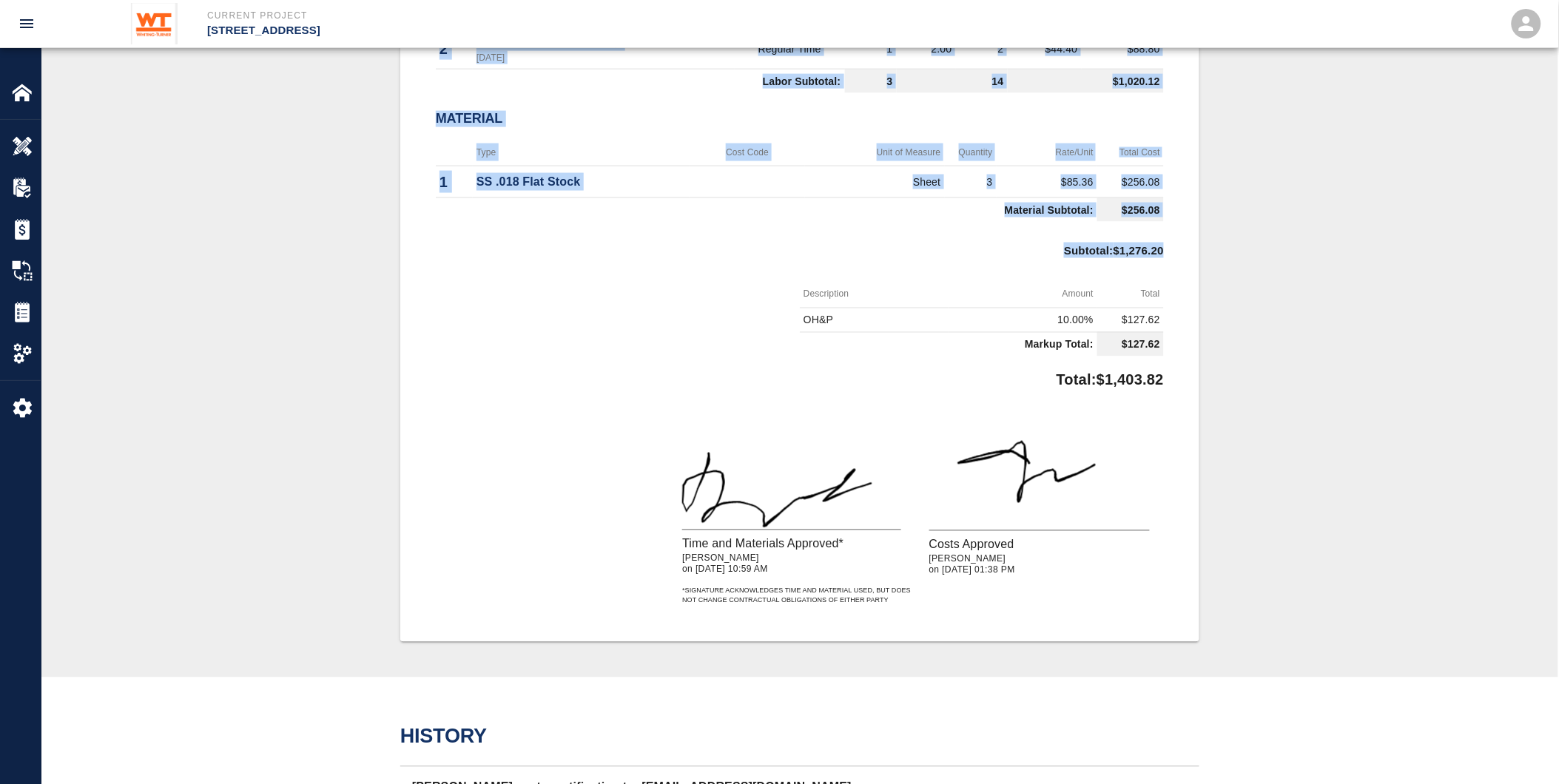
click at [900, 320] on td "OH&P" at bounding box center [874, 320] width 149 height 25
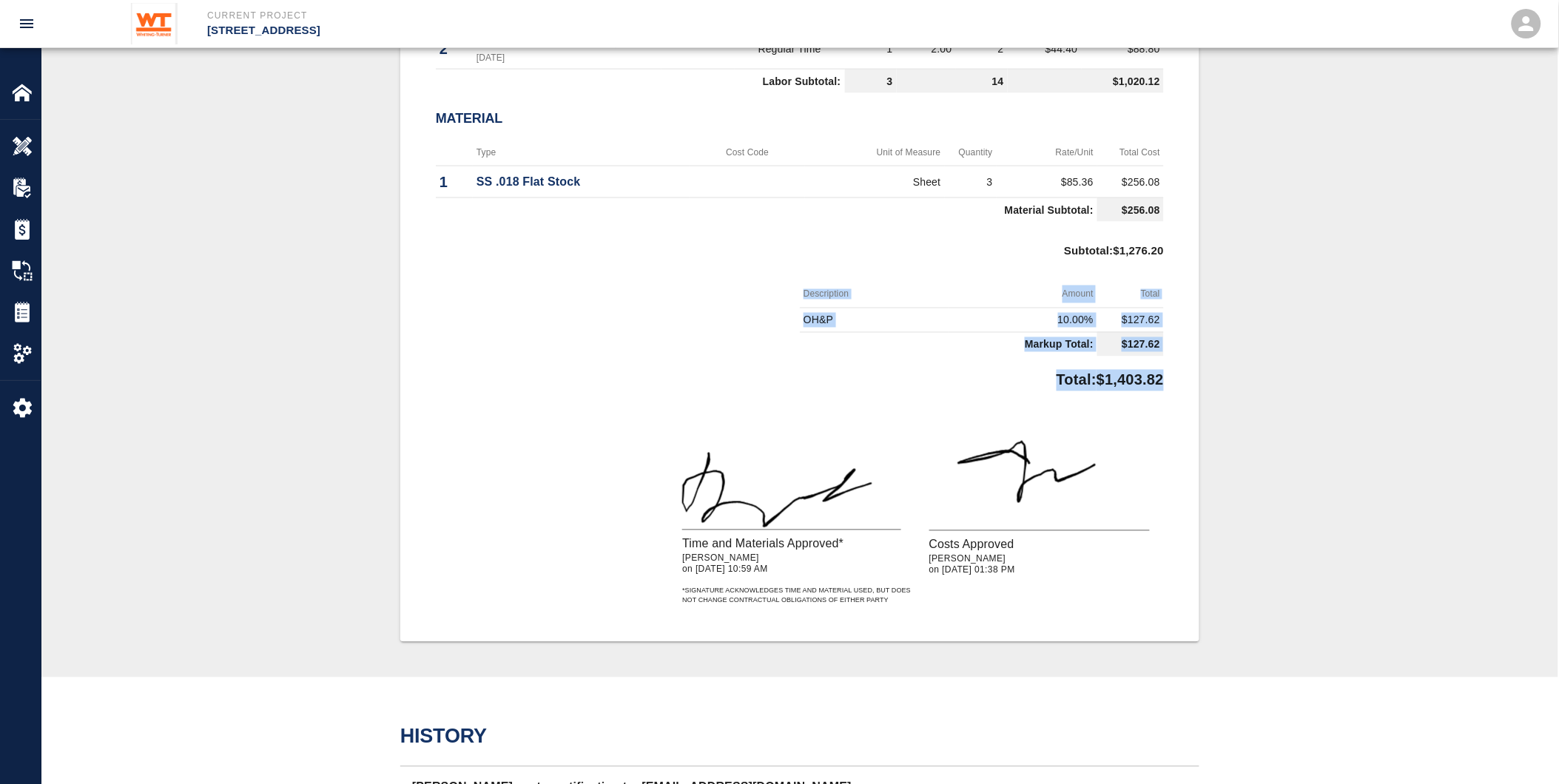
drag, startPoint x: 1169, startPoint y: 372, endPoint x: 787, endPoint y: 279, distance: 393.2
click at [787, 279] on div "#18 Client/PCO# #021 Subject PCI-283 Portal Sill Flashing Total $1,403.82 Proje…" at bounding box center [800, 138] width 799 height 1008
drag, startPoint x: 787, startPoint y: 279, endPoint x: 790, endPoint y: 356, distance: 77.1
click at [790, 356] on div at bounding box center [618, 322] width 364 height 81
click at [768, 320] on div at bounding box center [618, 322] width 364 height 81
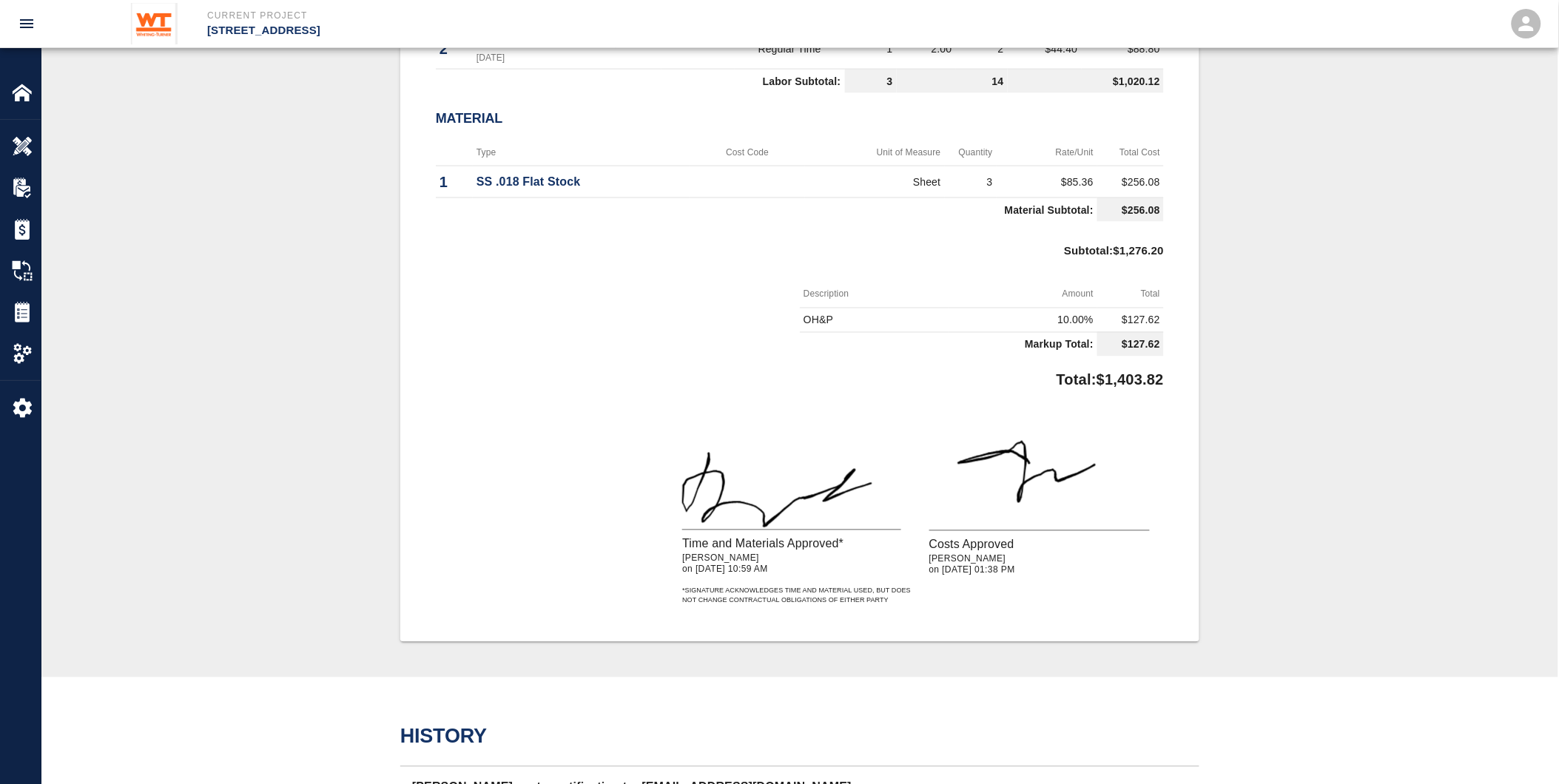
click at [877, 315] on td "OH&P" at bounding box center [874, 320] width 149 height 25
click at [1168, 374] on div "#18 Client/PCO# #021 Subject PCI-283 Portal Sill Flashing Total $1,403.82 Proje…" at bounding box center [800, 138] width 799 height 1008
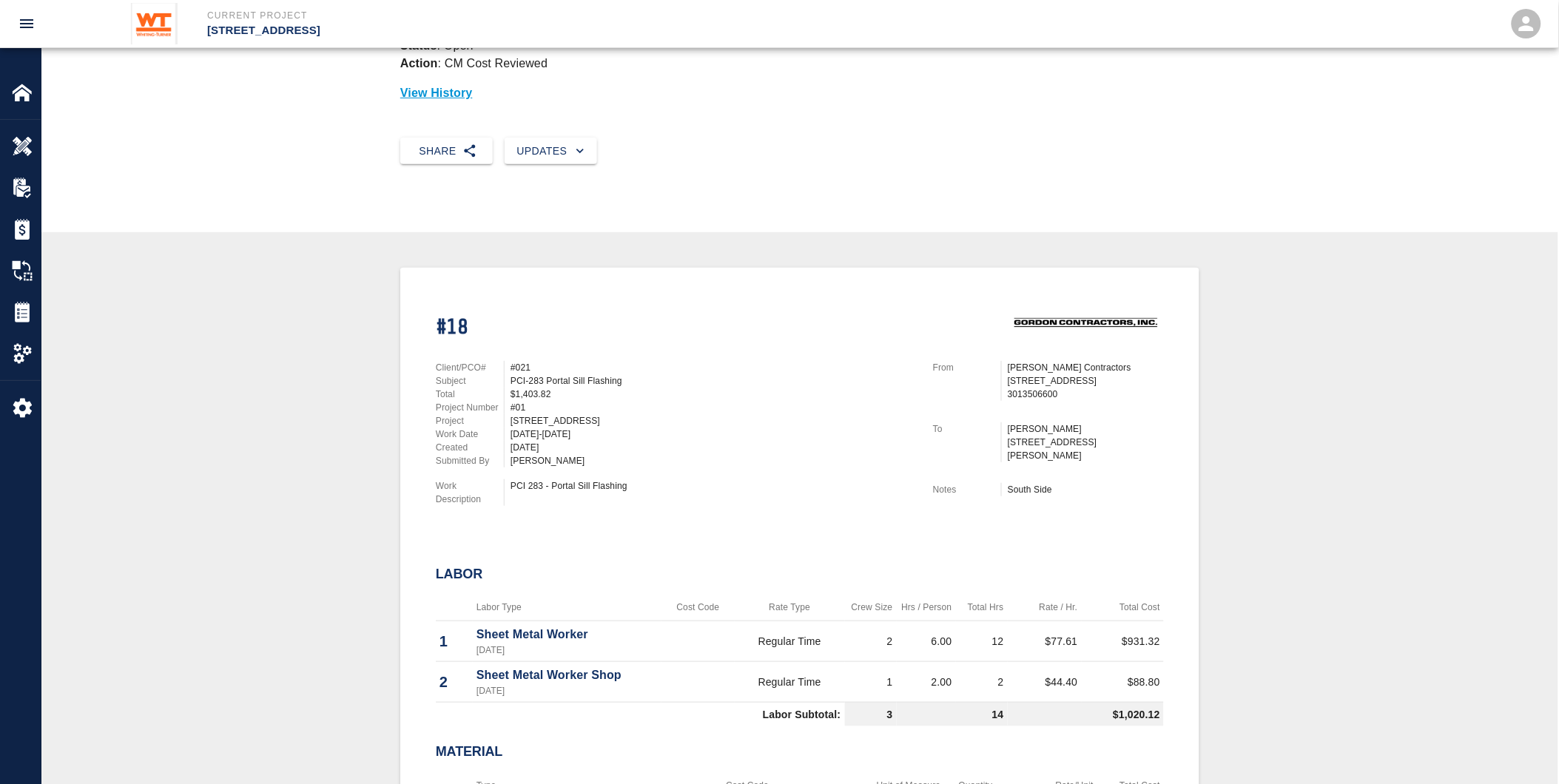
scroll to position [0, 0]
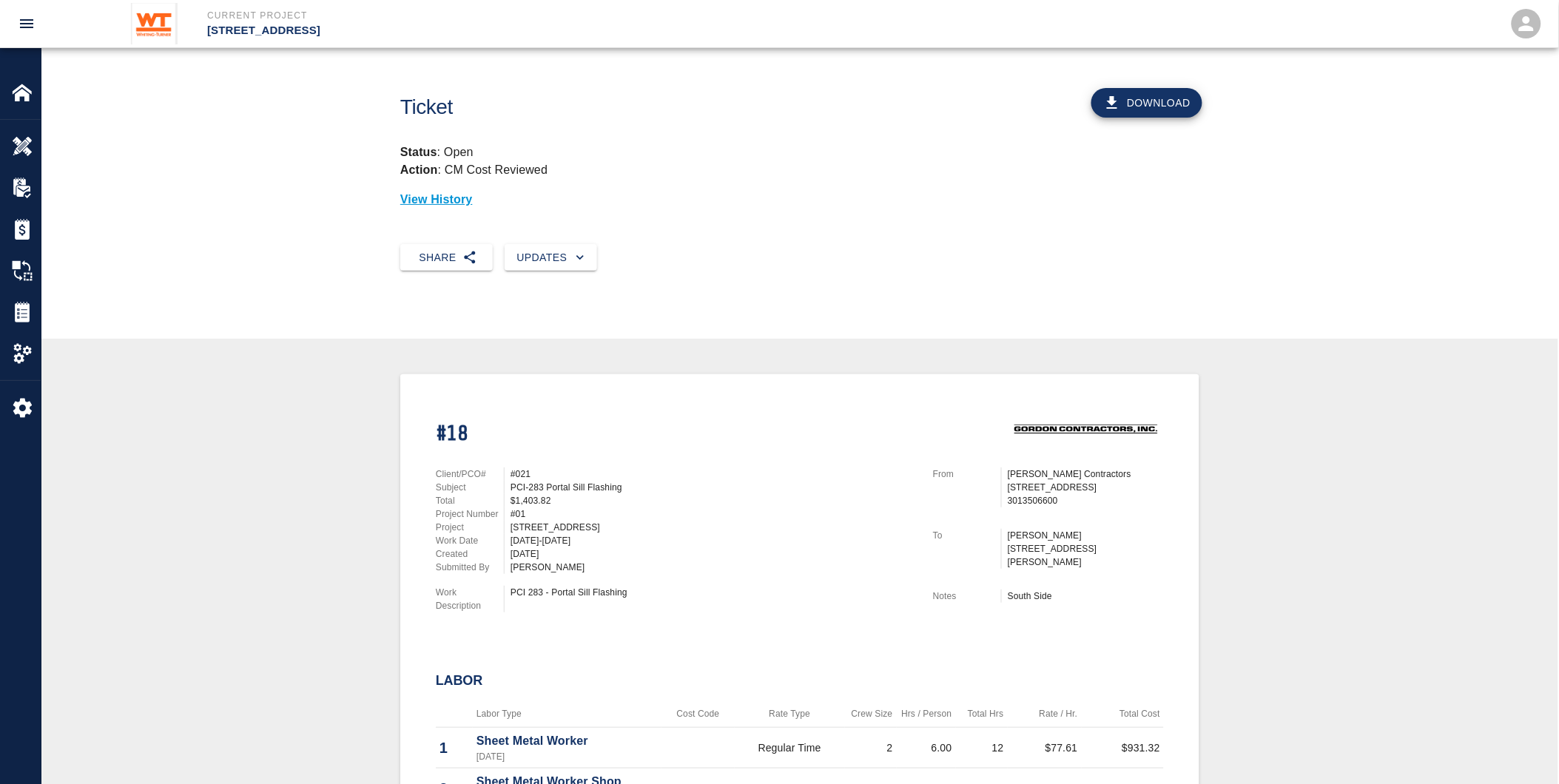
click at [459, 433] on h1 "#18" at bounding box center [676, 434] width 480 height 25
drag, startPoint x: 433, startPoint y: 425, endPoint x: 581, endPoint y: 446, distance: 149.5
click at [581, 446] on div "#18 Client/PCO# #021 Subject PCI-283 Portal Sill Flashing Total $1,403.82 Proje…" at bounding box center [791, 508] width 746 height 232
click at [810, 452] on div "Client/PCO# #021 Subject PCI-283 Portal Sill Flashing Total $1,403.82 Project N…" at bounding box center [667, 537] width 497 height 174
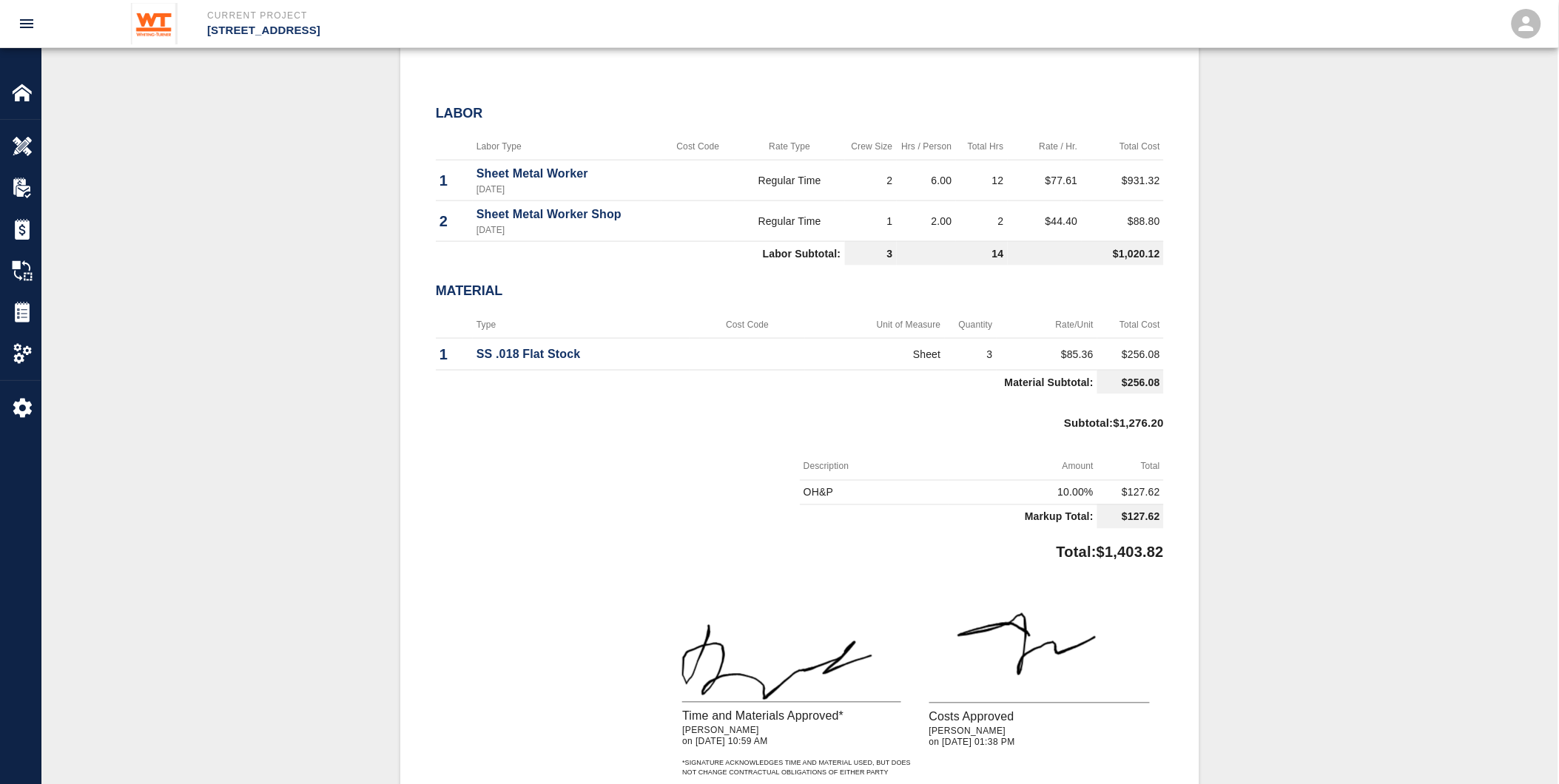
scroll to position [579, 0]
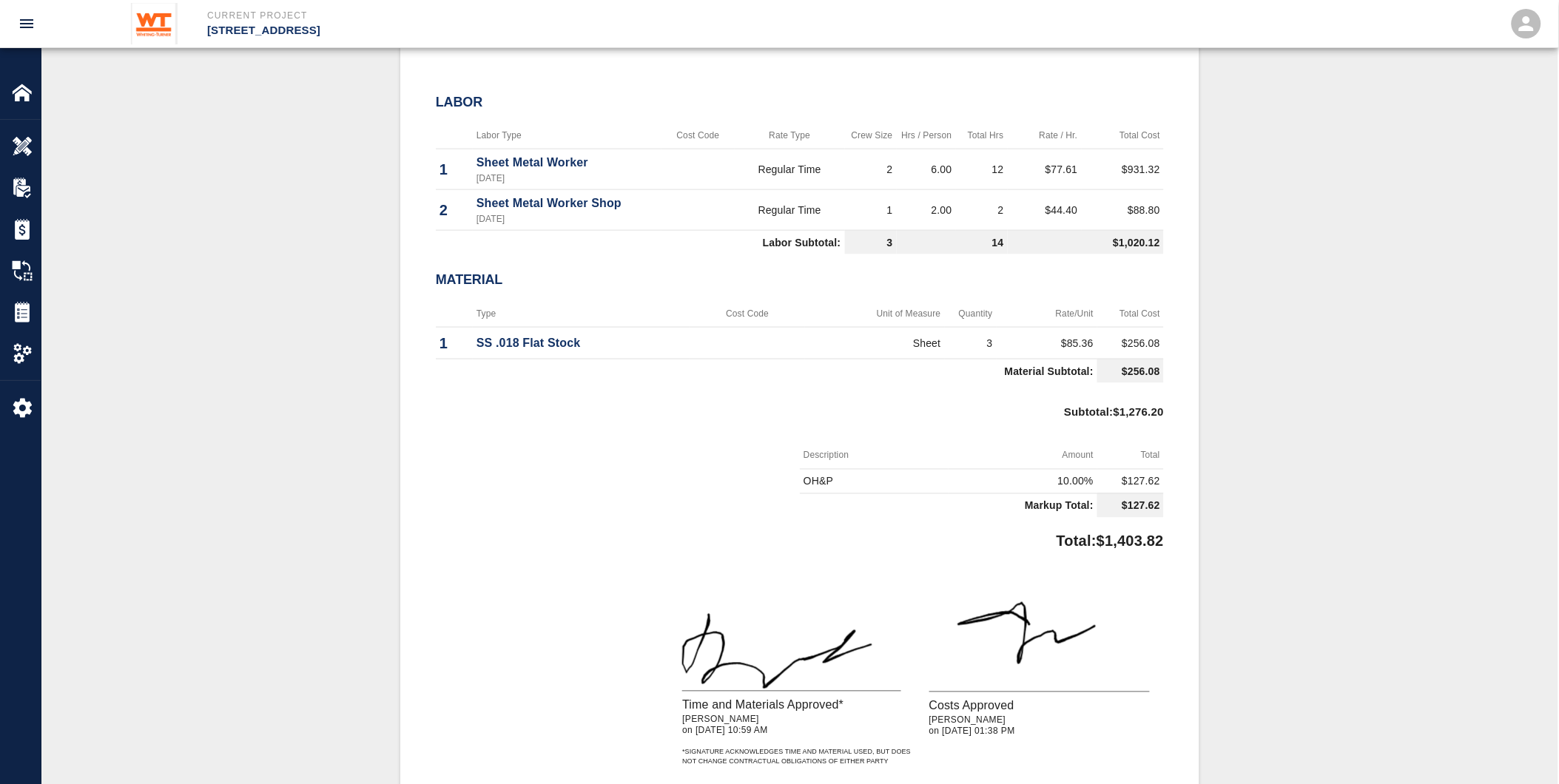
drag, startPoint x: 422, startPoint y: 417, endPoint x: 1133, endPoint y: 735, distance: 778.9
click at [1133, 735] on div "#18 Client/PCO# #021 Subject PCI-283 Portal Sill Flashing Total $1,403.82 Proje…" at bounding box center [800, 299] width 799 height 1008
drag, startPoint x: 1133, startPoint y: 735, endPoint x: 1083, endPoint y: 744, distance: 50.8
click at [1086, 744] on div "Costs Approved [PERSON_NAME] on [DATE] 01:38 PM" at bounding box center [1041, 669] width 246 height 198
click at [905, 748] on p "* Signature acknowledges time and material used, but does not change contractua…" at bounding box center [800, 758] width 235 height 20
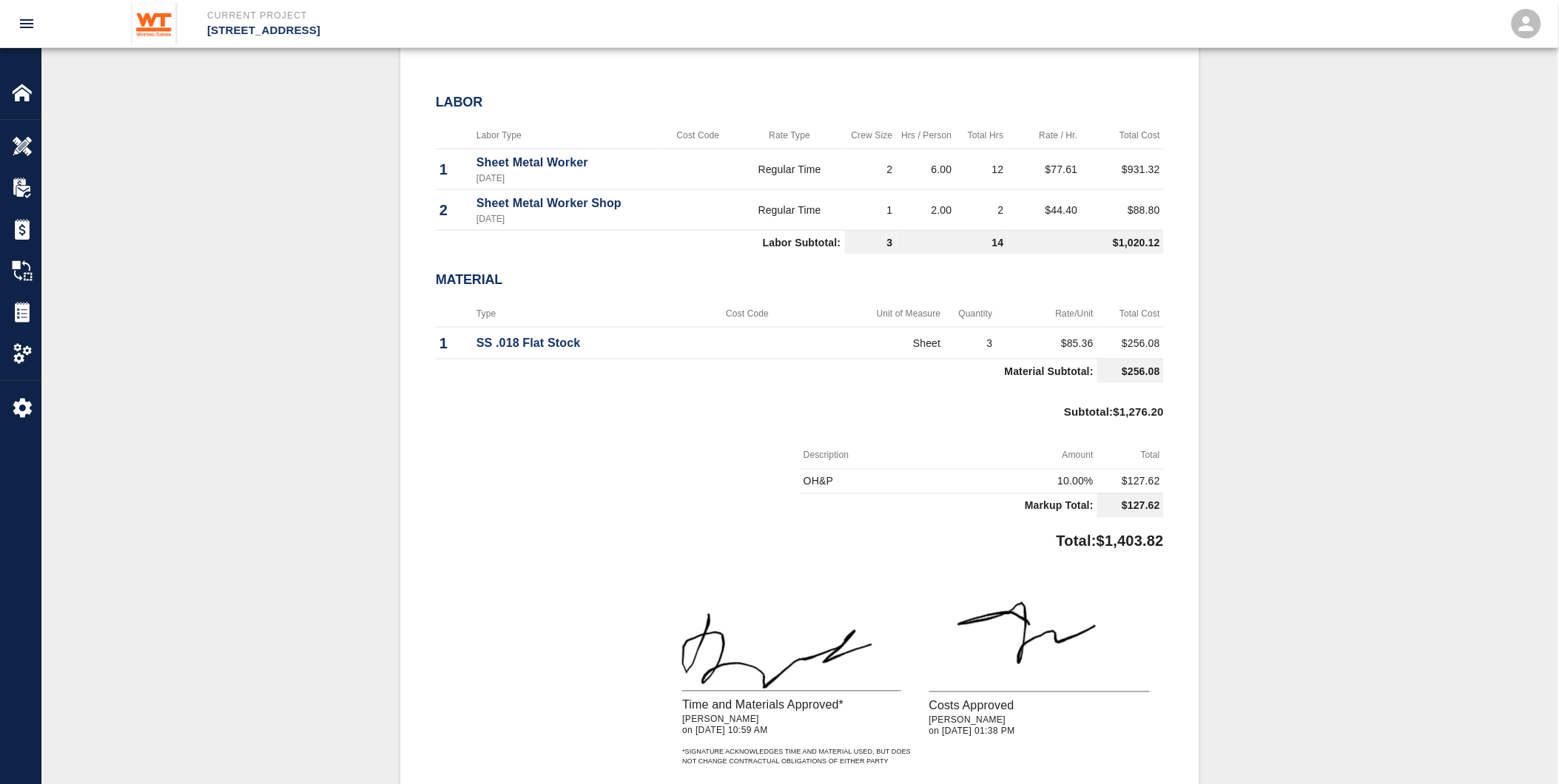
drag, startPoint x: 883, startPoint y: 763, endPoint x: 410, endPoint y: 39, distance: 864.8
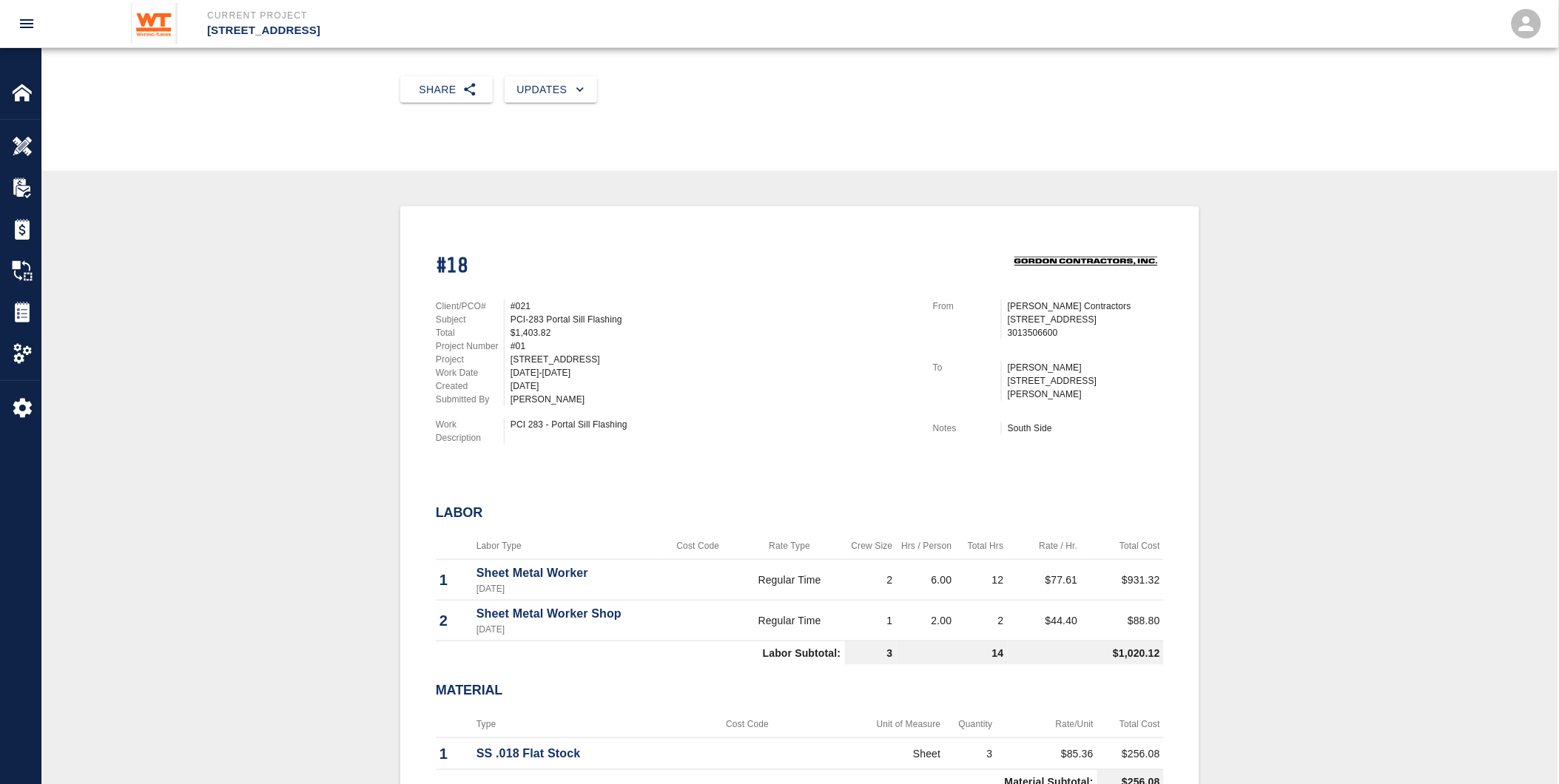
scroll to position [167, 0]
click at [638, 300] on div "#021" at bounding box center [712, 307] width 404 height 13
click at [13, 302] on img at bounding box center [22, 312] width 21 height 21
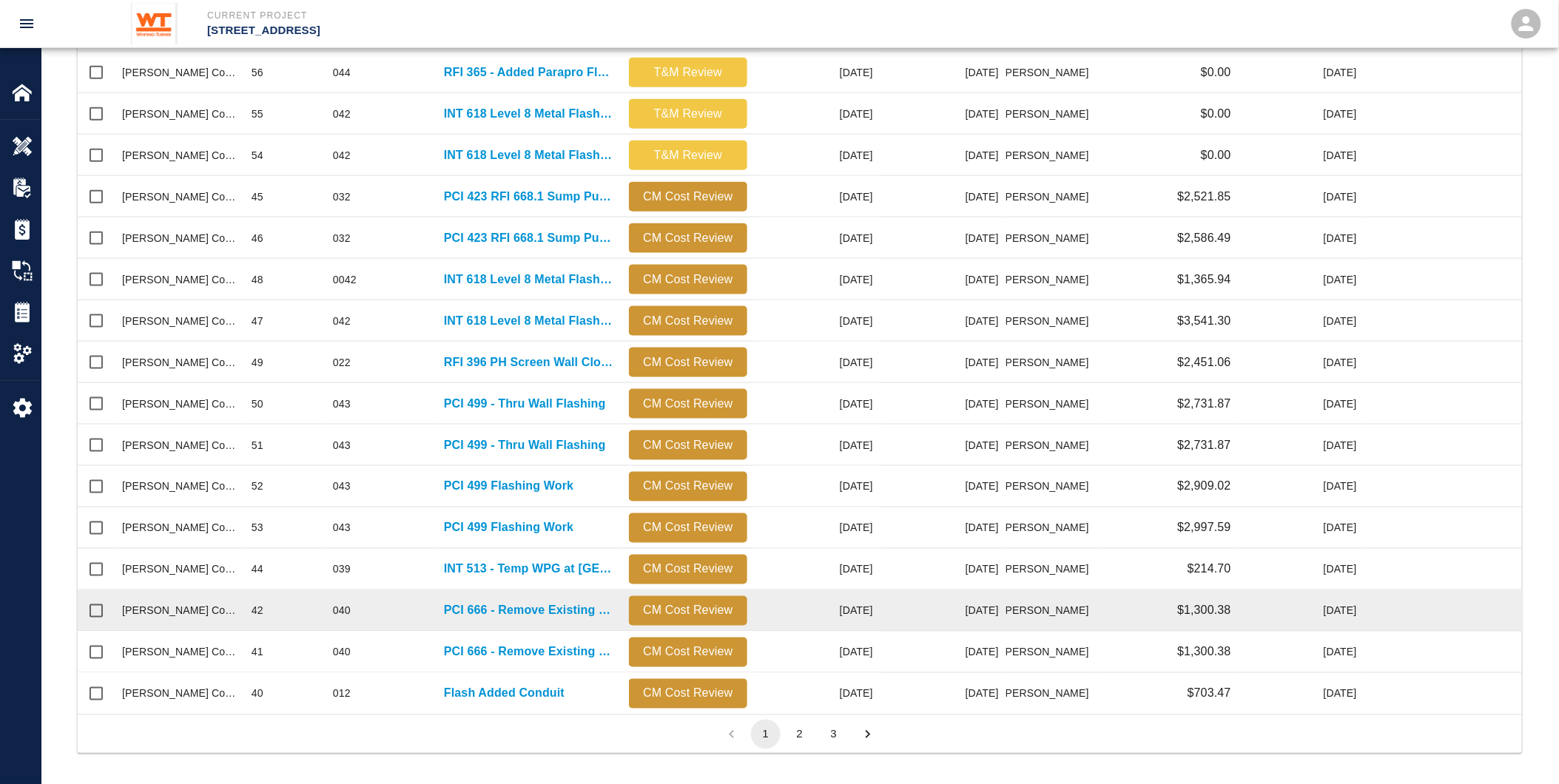
scroll to position [523, 0]
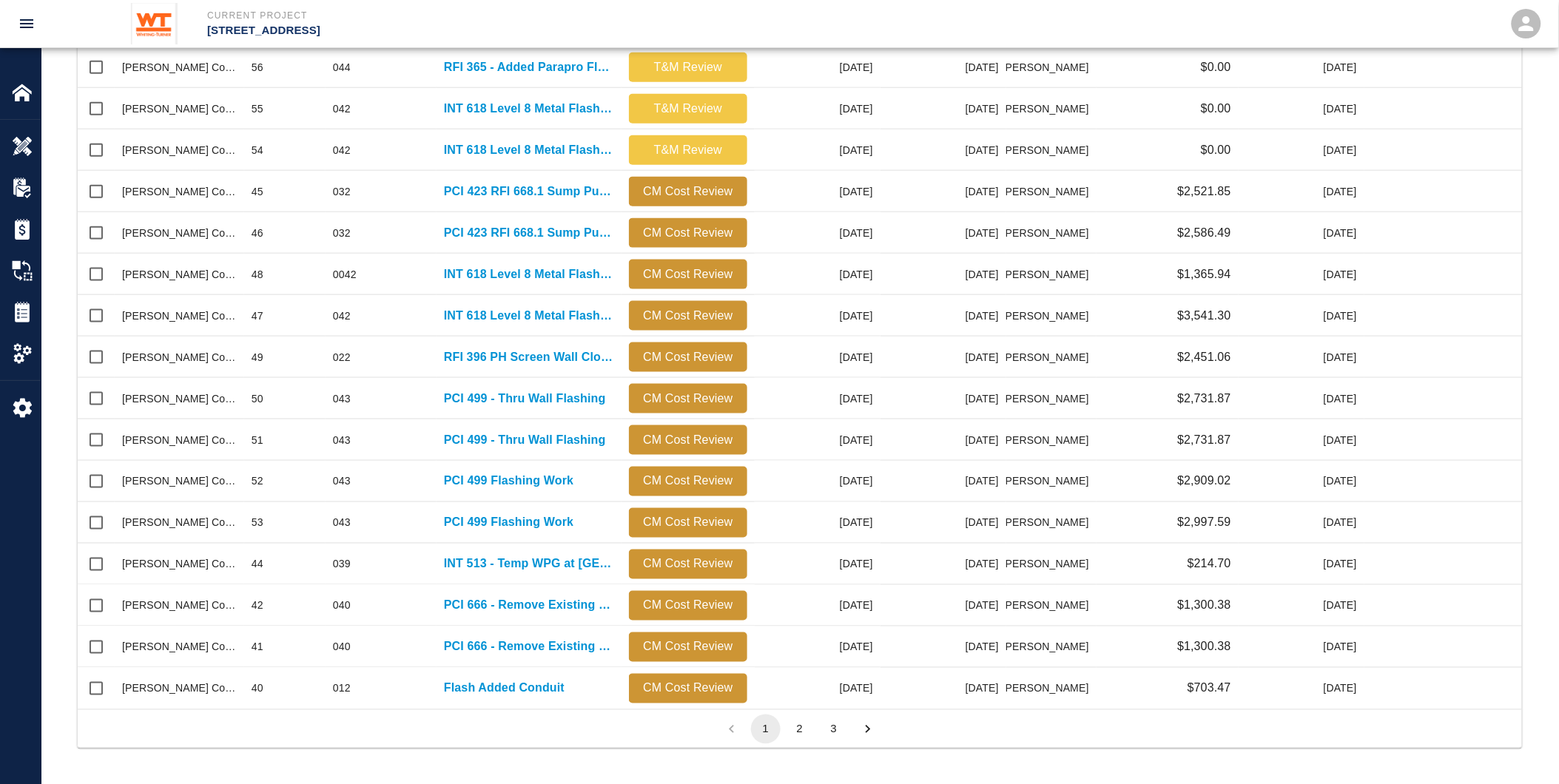
click at [796, 723] on button "2" at bounding box center [800, 729] width 30 height 30
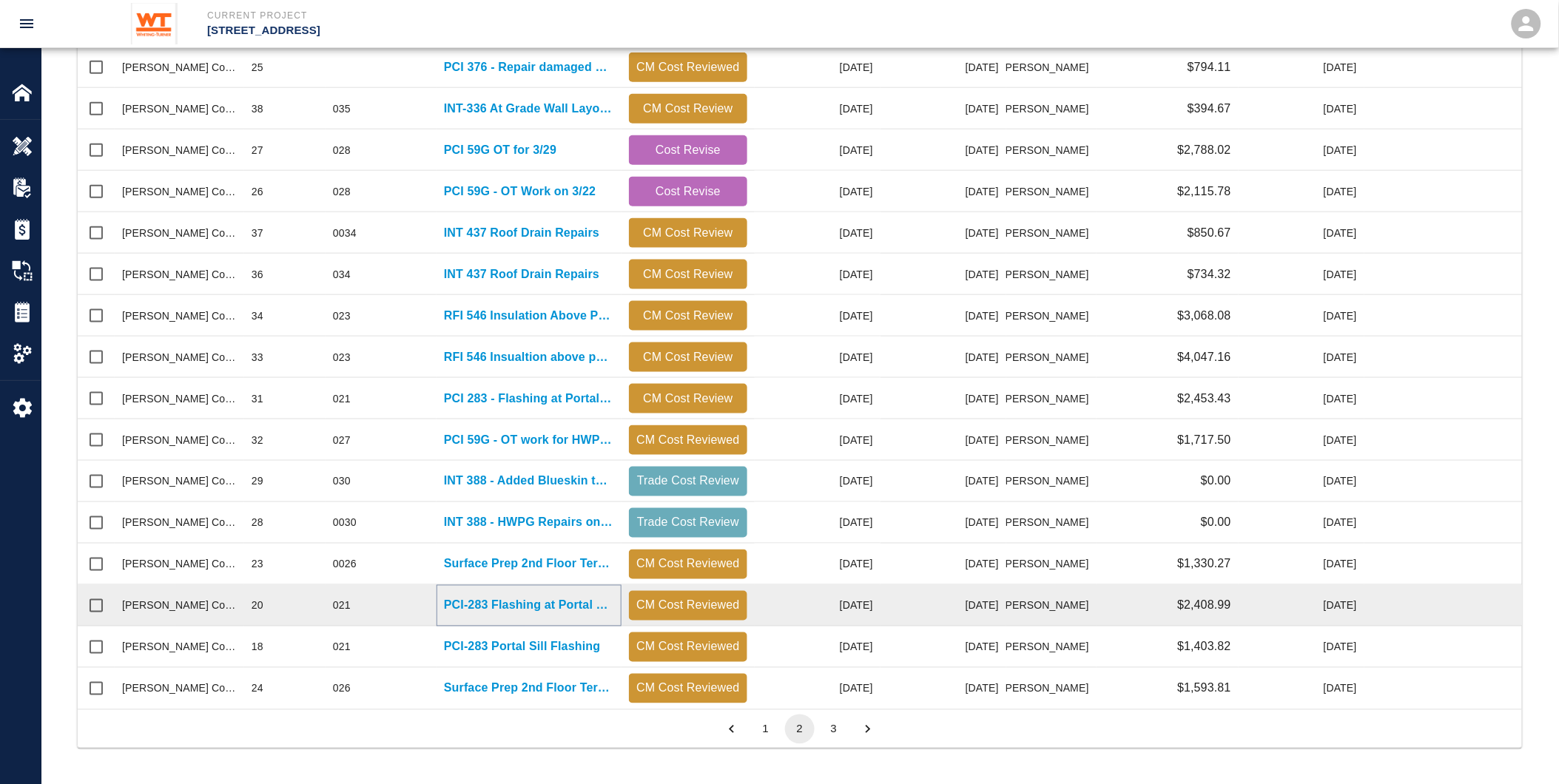
click at [494, 607] on p "PCI-283 Flashing at Portal Sill" at bounding box center [529, 605] width 170 height 17
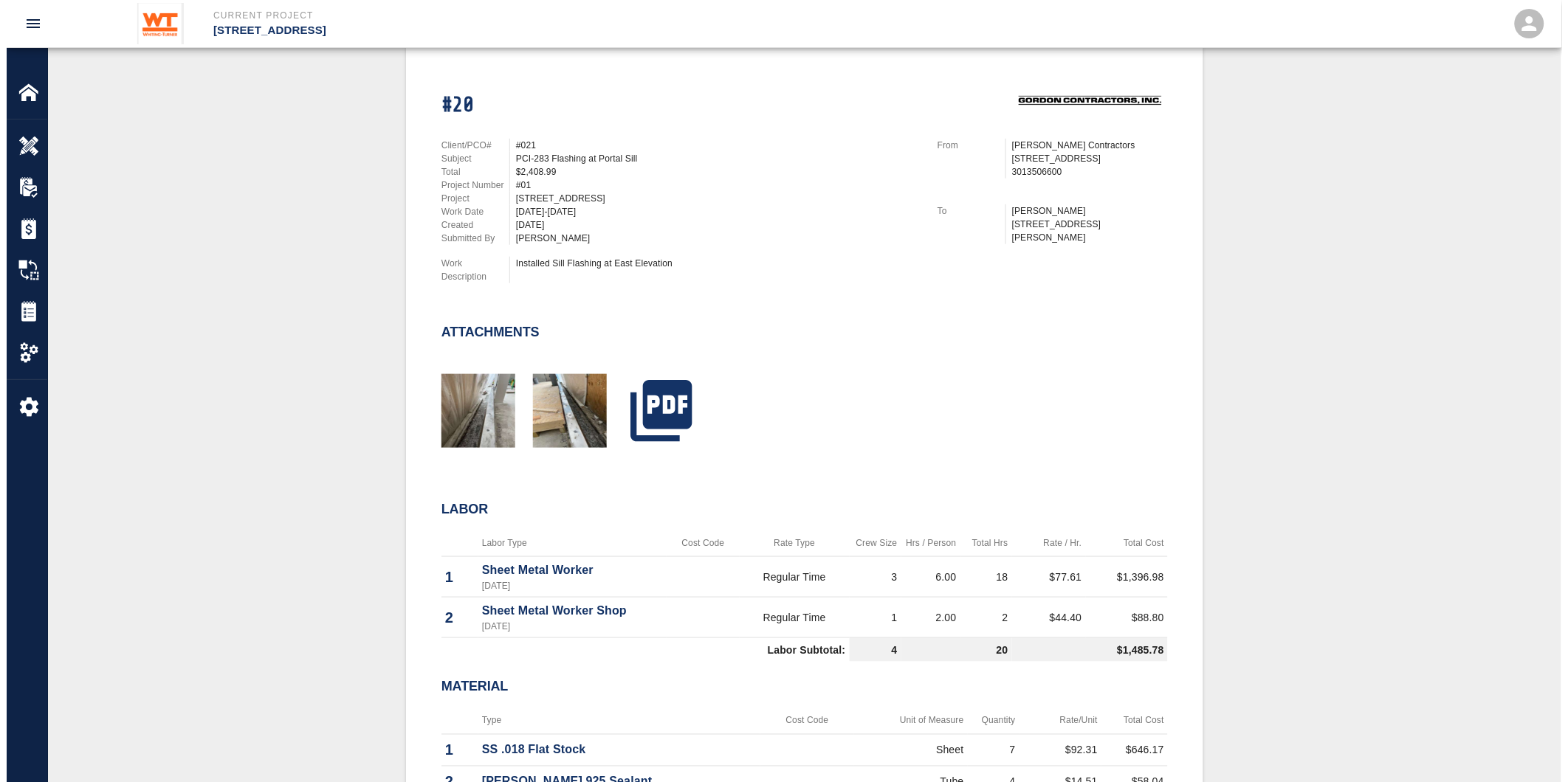
scroll to position [573, 0]
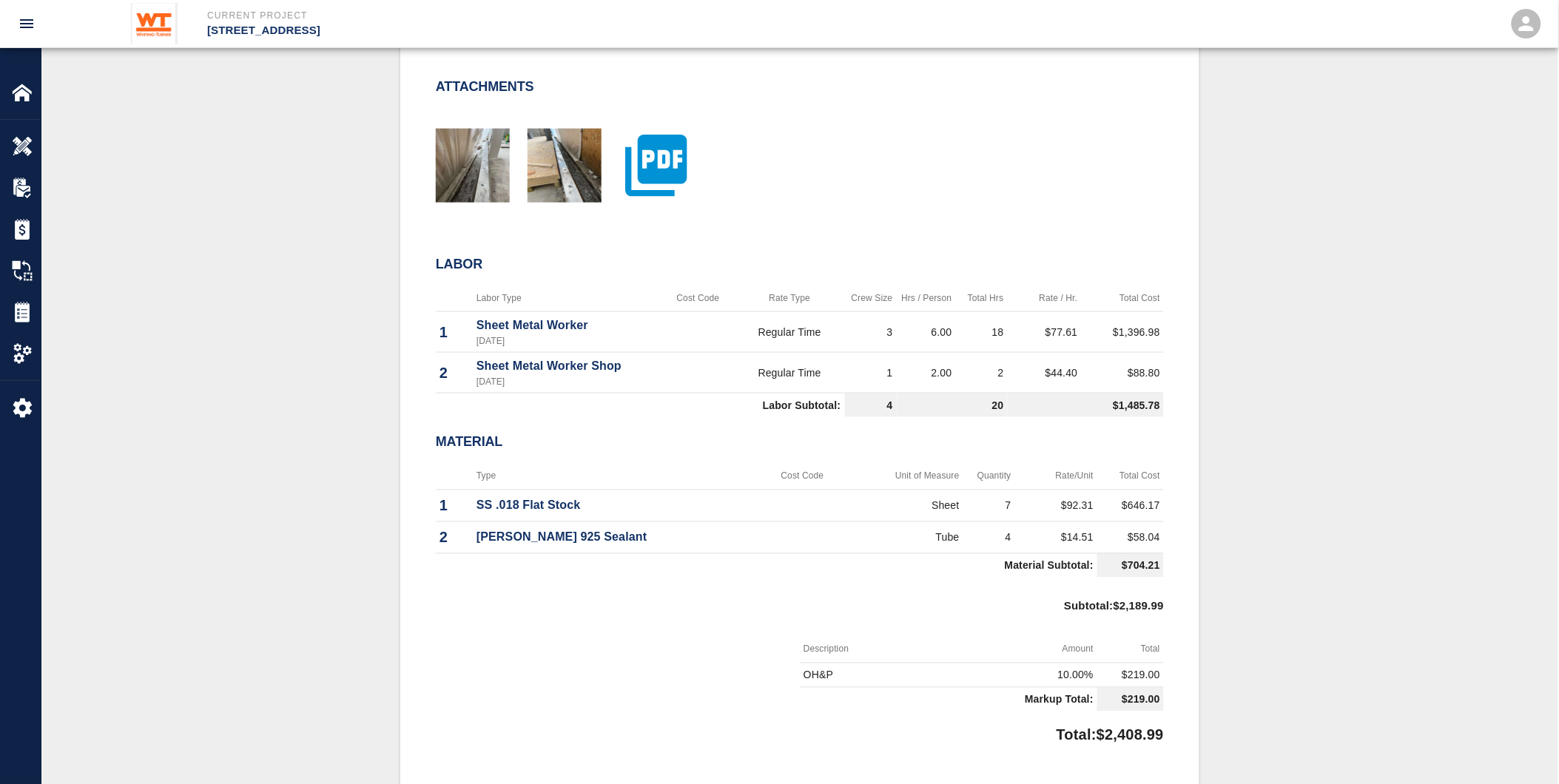
click at [666, 146] on icon "button" at bounding box center [656, 165] width 74 height 74
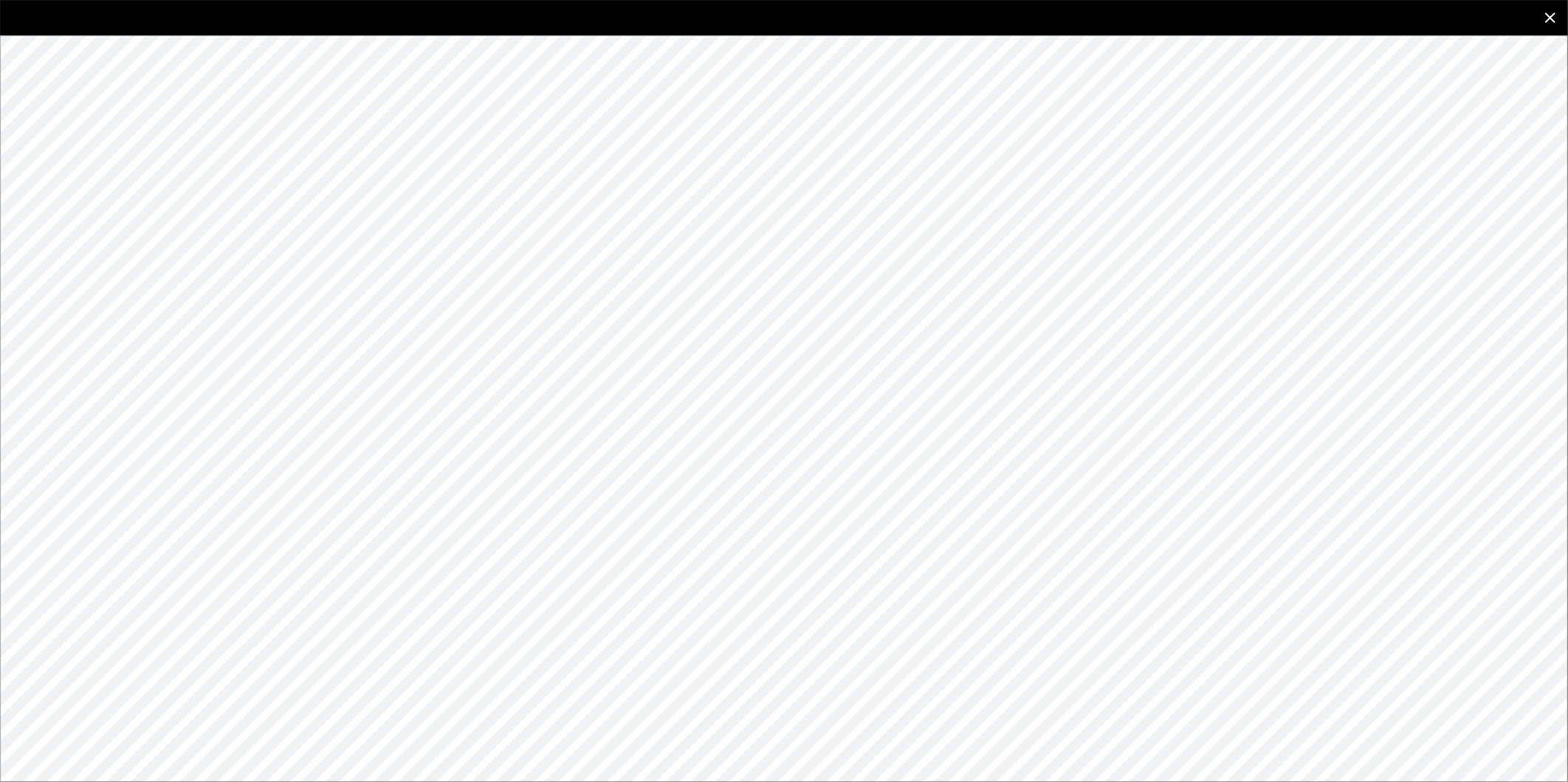
click at [1554, 11] on icon "close" at bounding box center [1549, 17] width 17 height 17
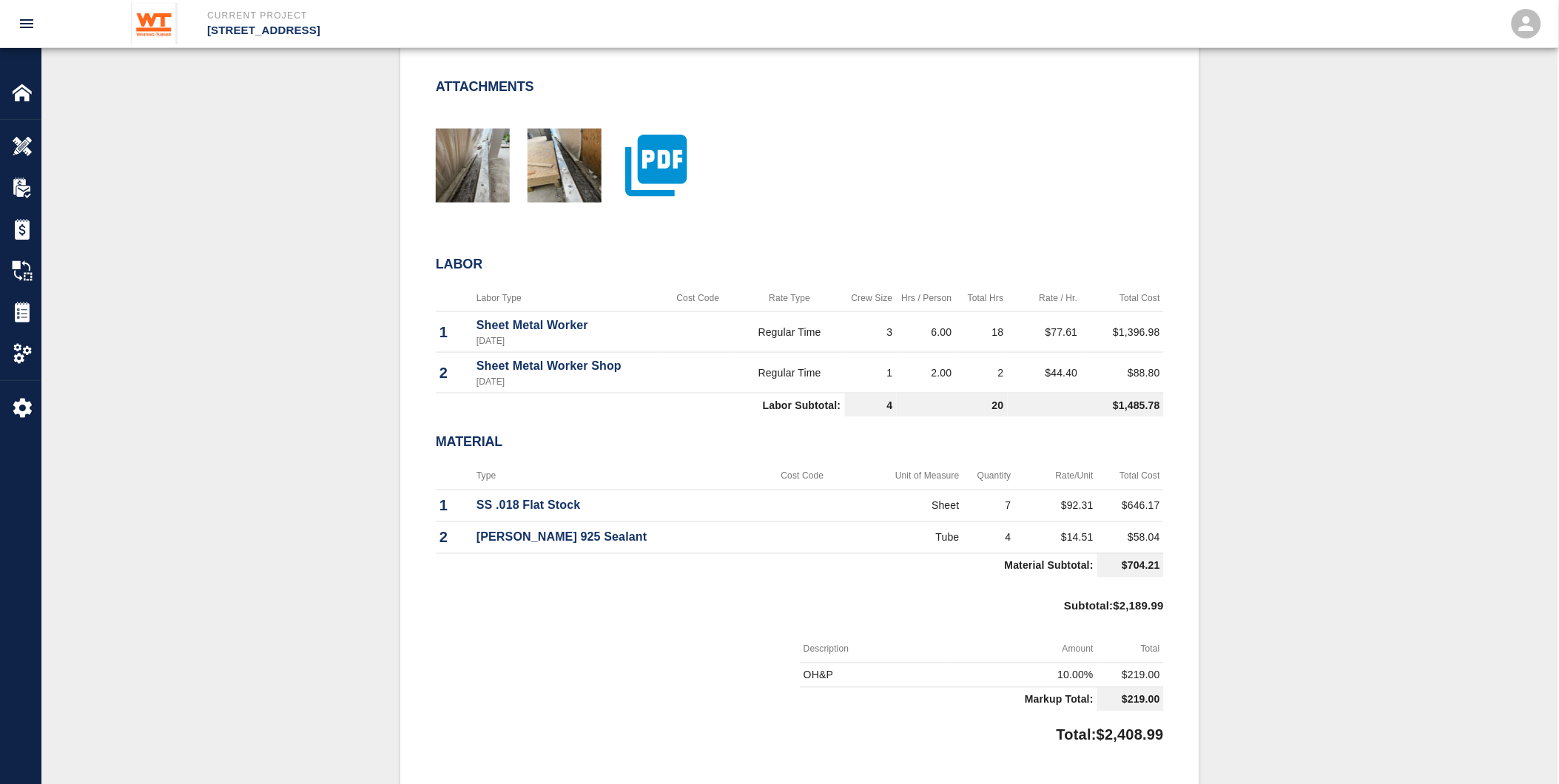
click at [685, 159] on icon "button" at bounding box center [656, 166] width 61 height 61
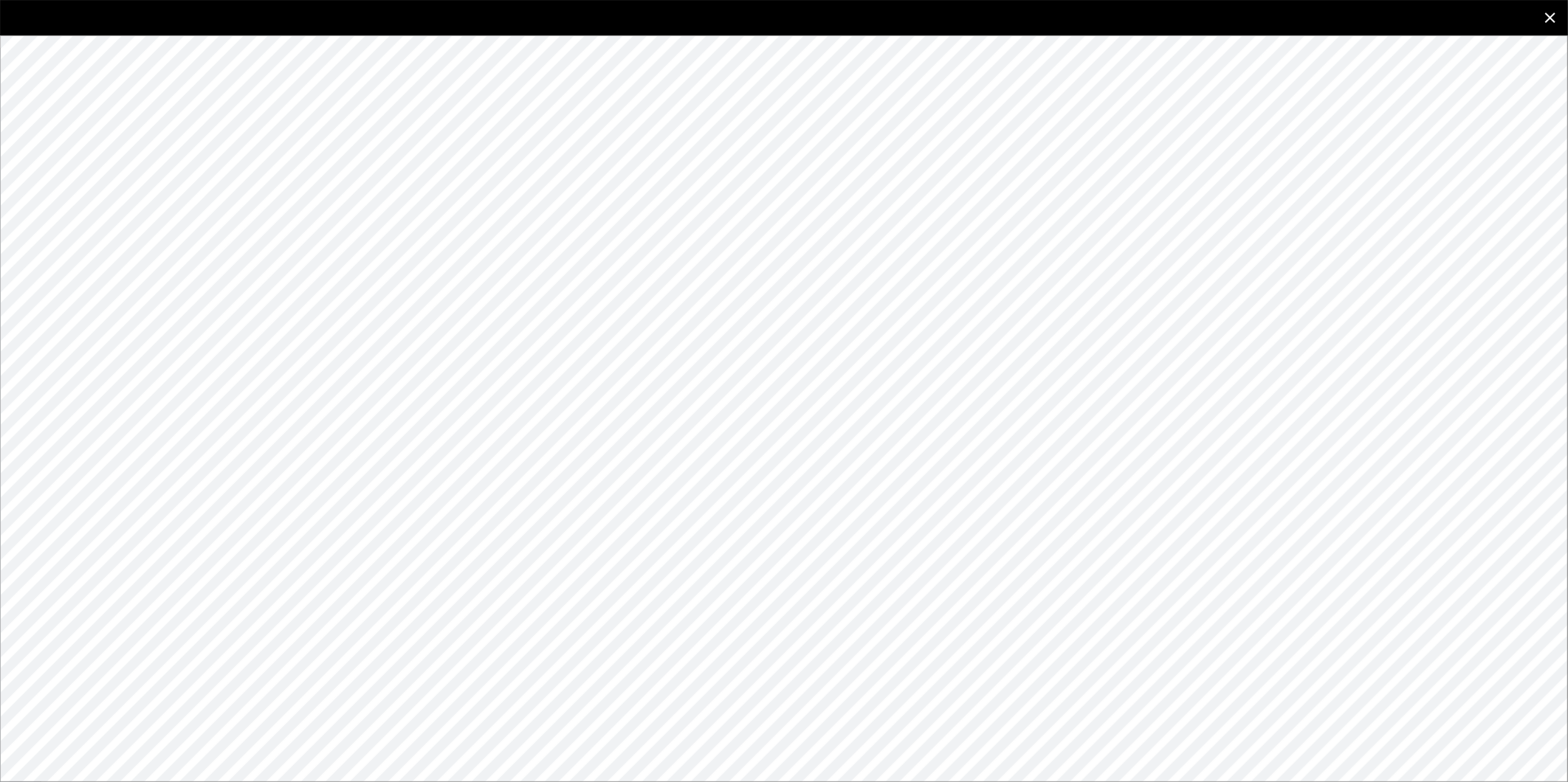
click at [1547, 16] on icon "close" at bounding box center [1550, 17] width 11 height 11
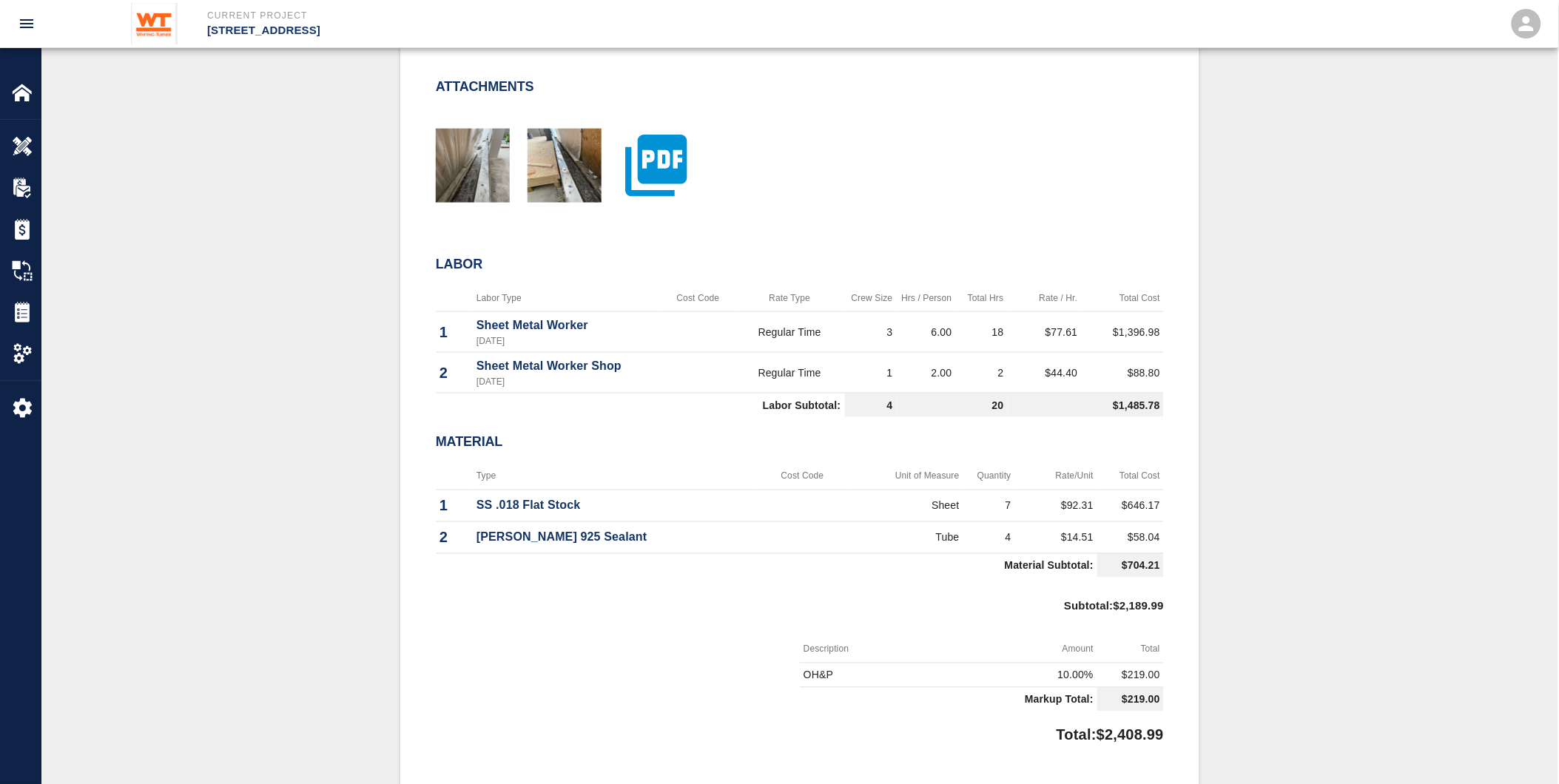
click at [650, 165] on icon "button" at bounding box center [656, 166] width 61 height 61
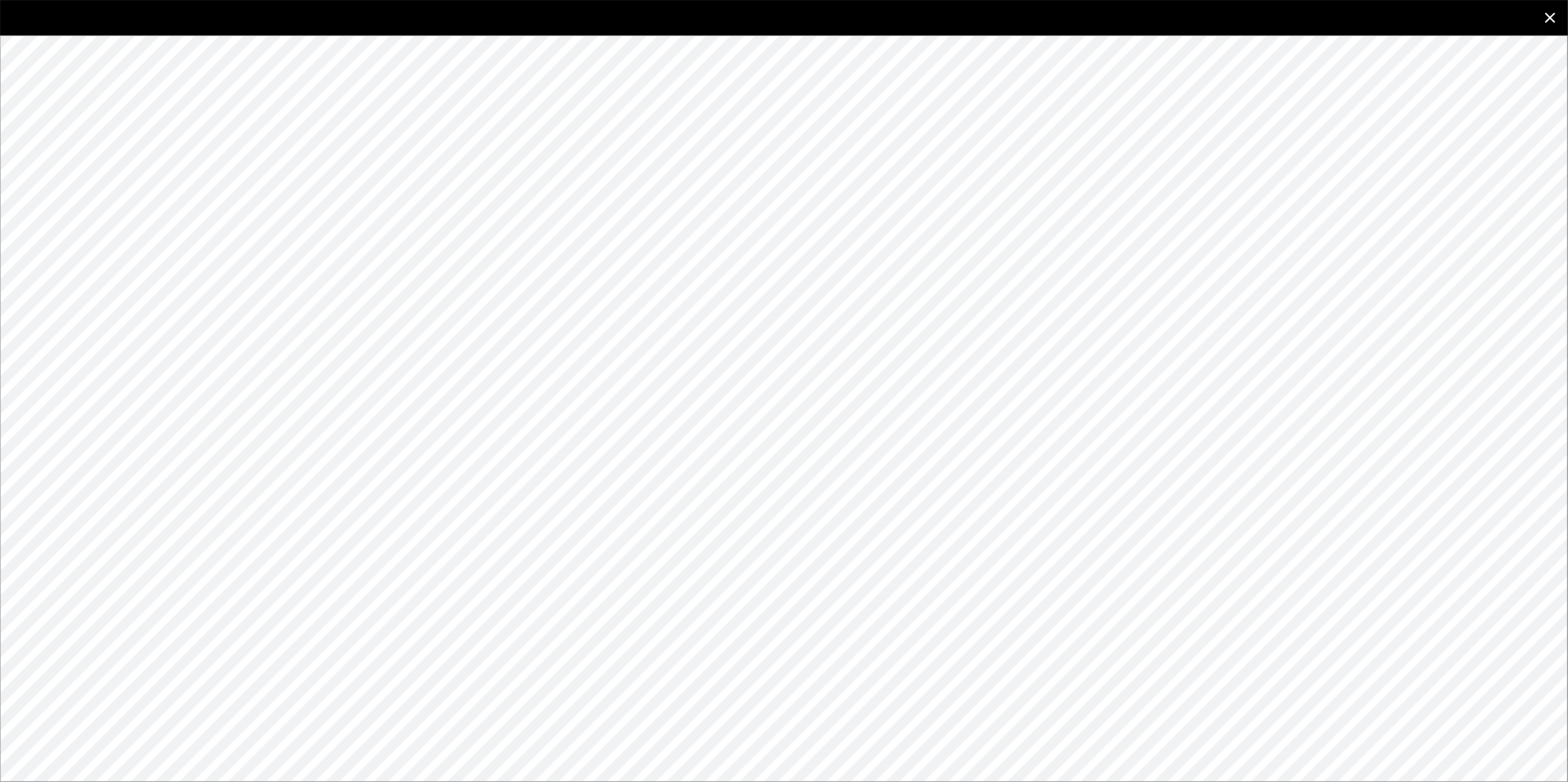
click at [1547, 12] on icon "close" at bounding box center [1549, 17] width 17 height 17
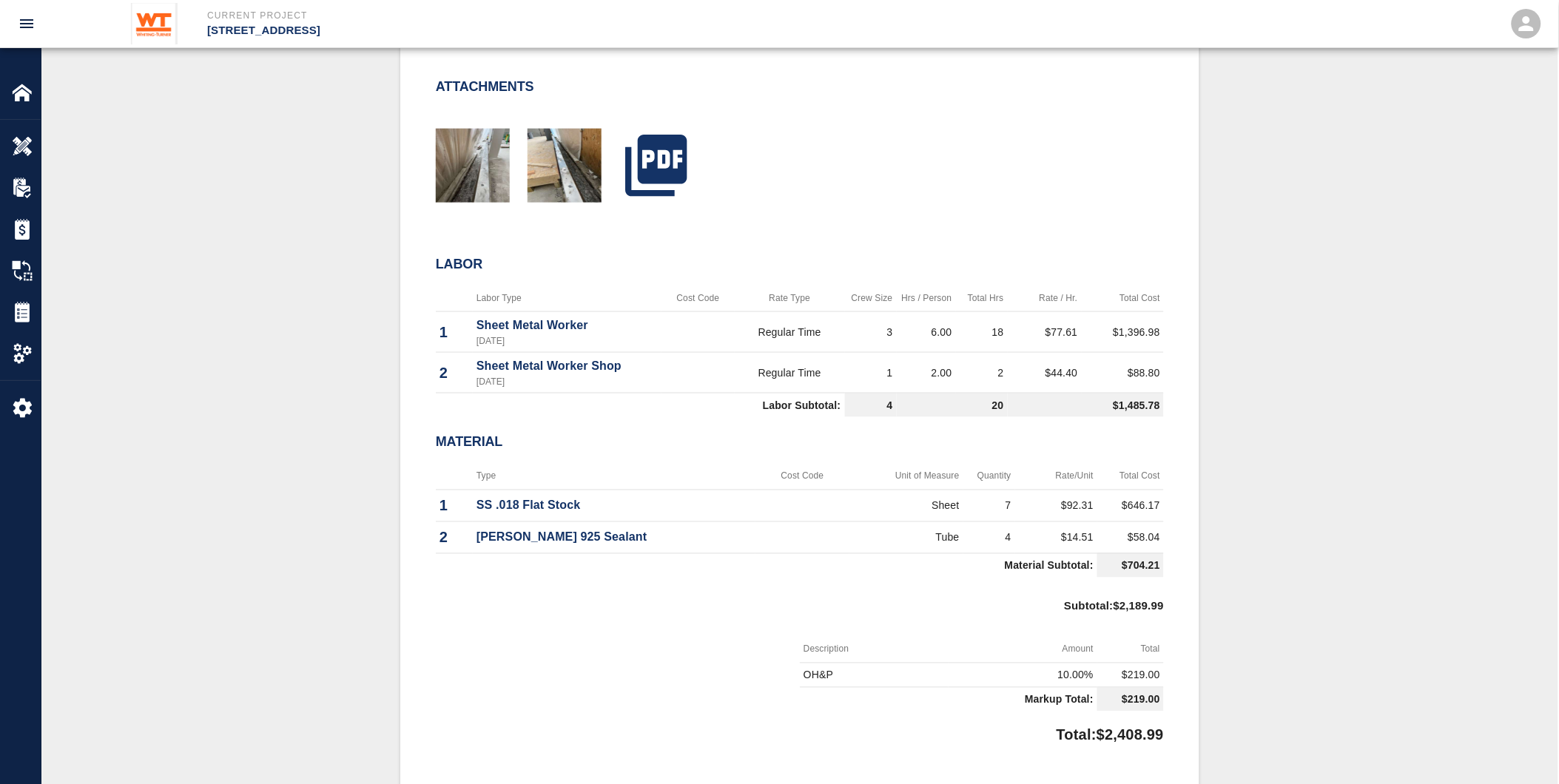
click at [1014, 435] on h2 "Material" at bounding box center [800, 443] width 728 height 17
click at [659, 160] on icon "button" at bounding box center [656, 165] width 74 height 74
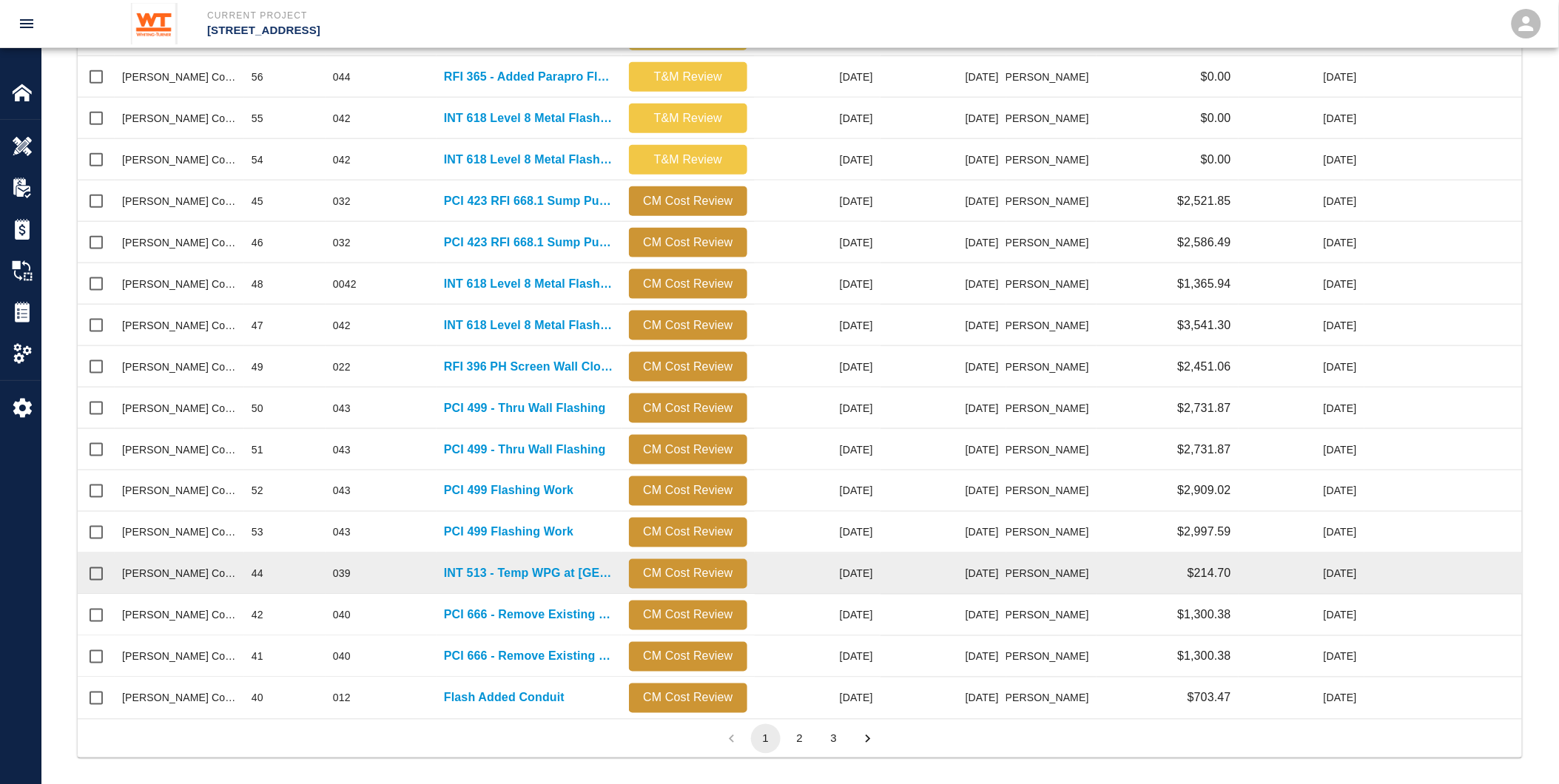
scroll to position [523, 0]
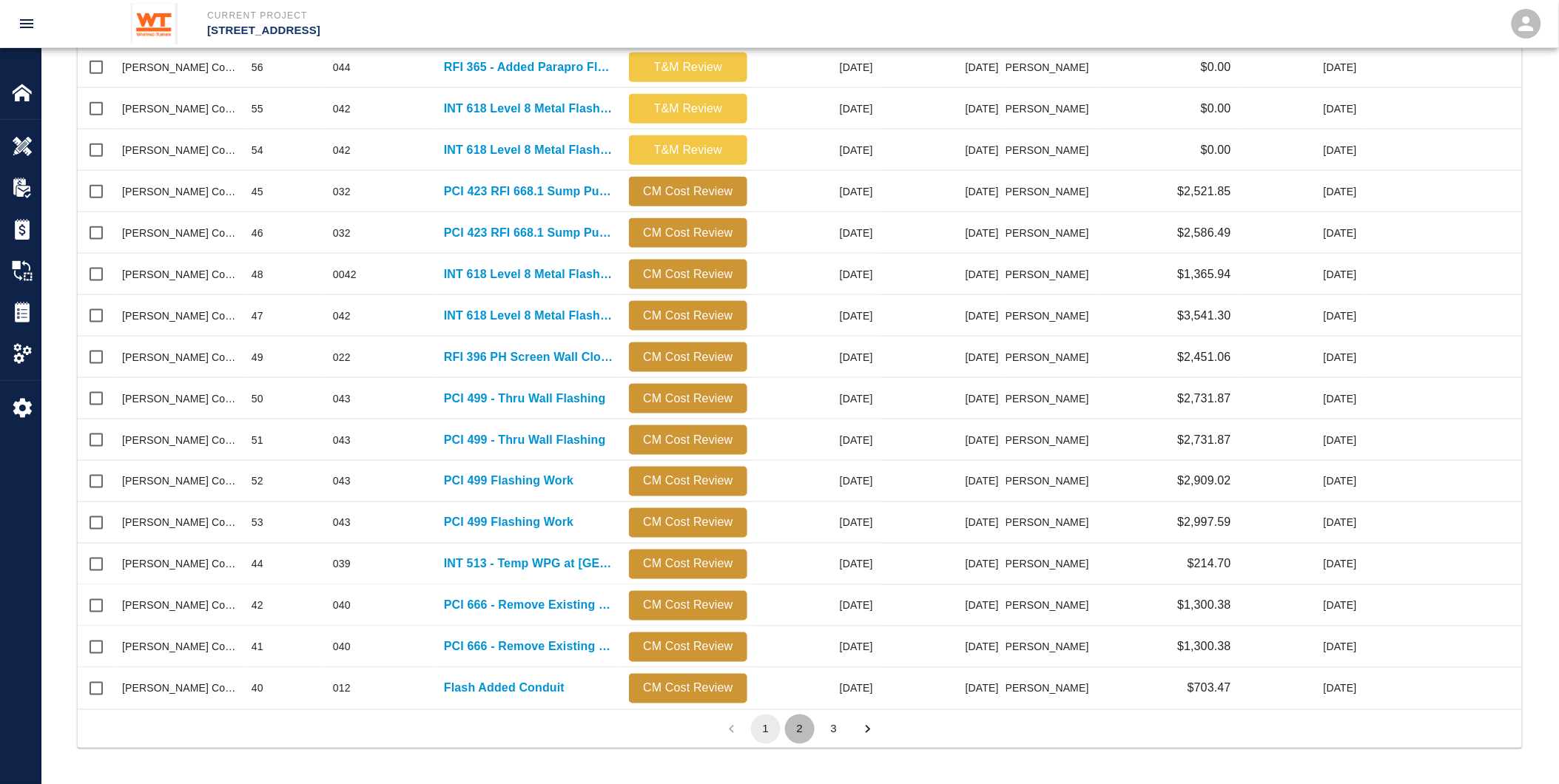
click at [800, 725] on button "2" at bounding box center [800, 729] width 30 height 30
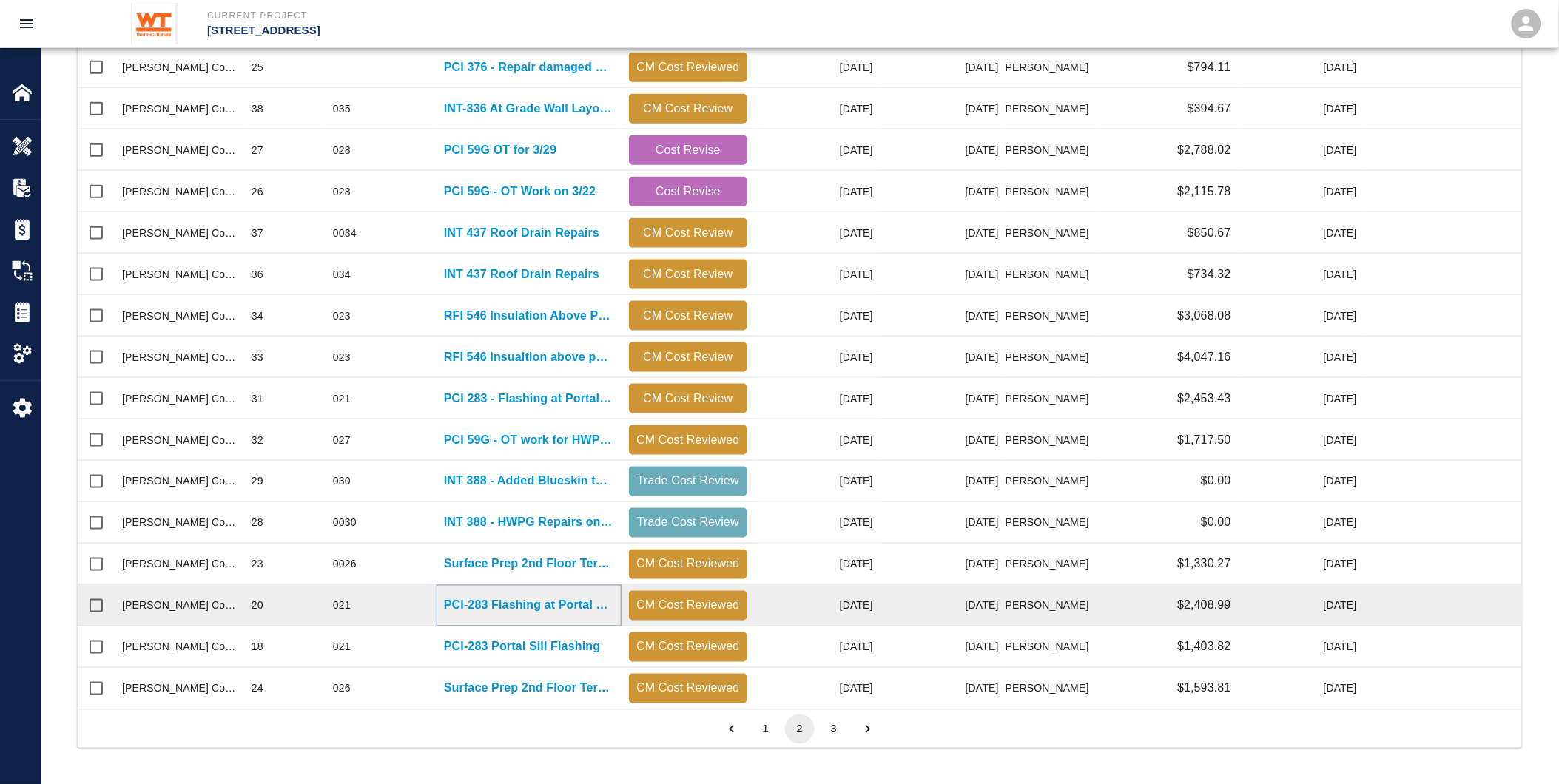
click at [476, 604] on p "PCI-283 Flashing at Portal Sill" at bounding box center [529, 605] width 170 height 17
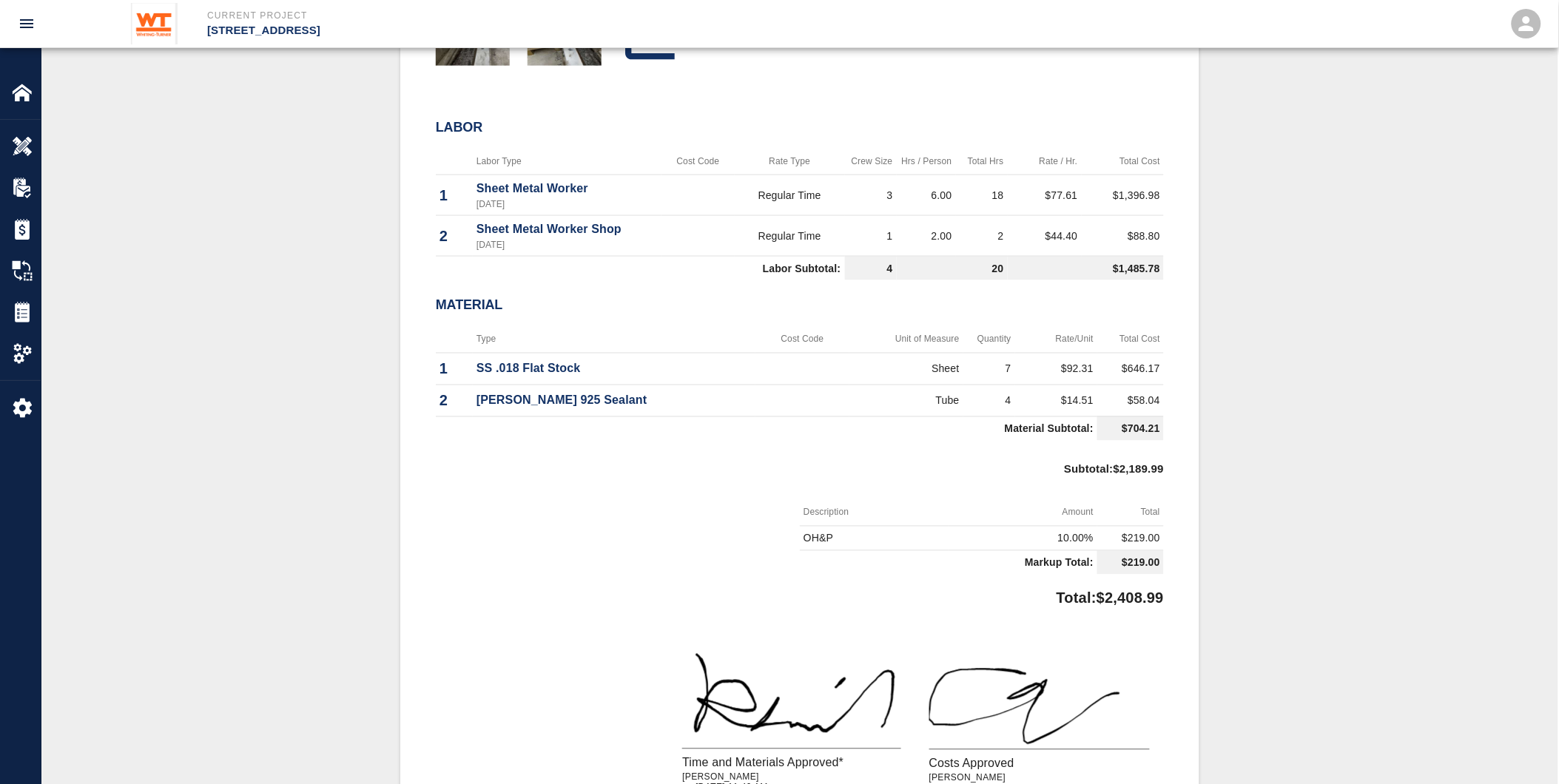
scroll to position [218, 0]
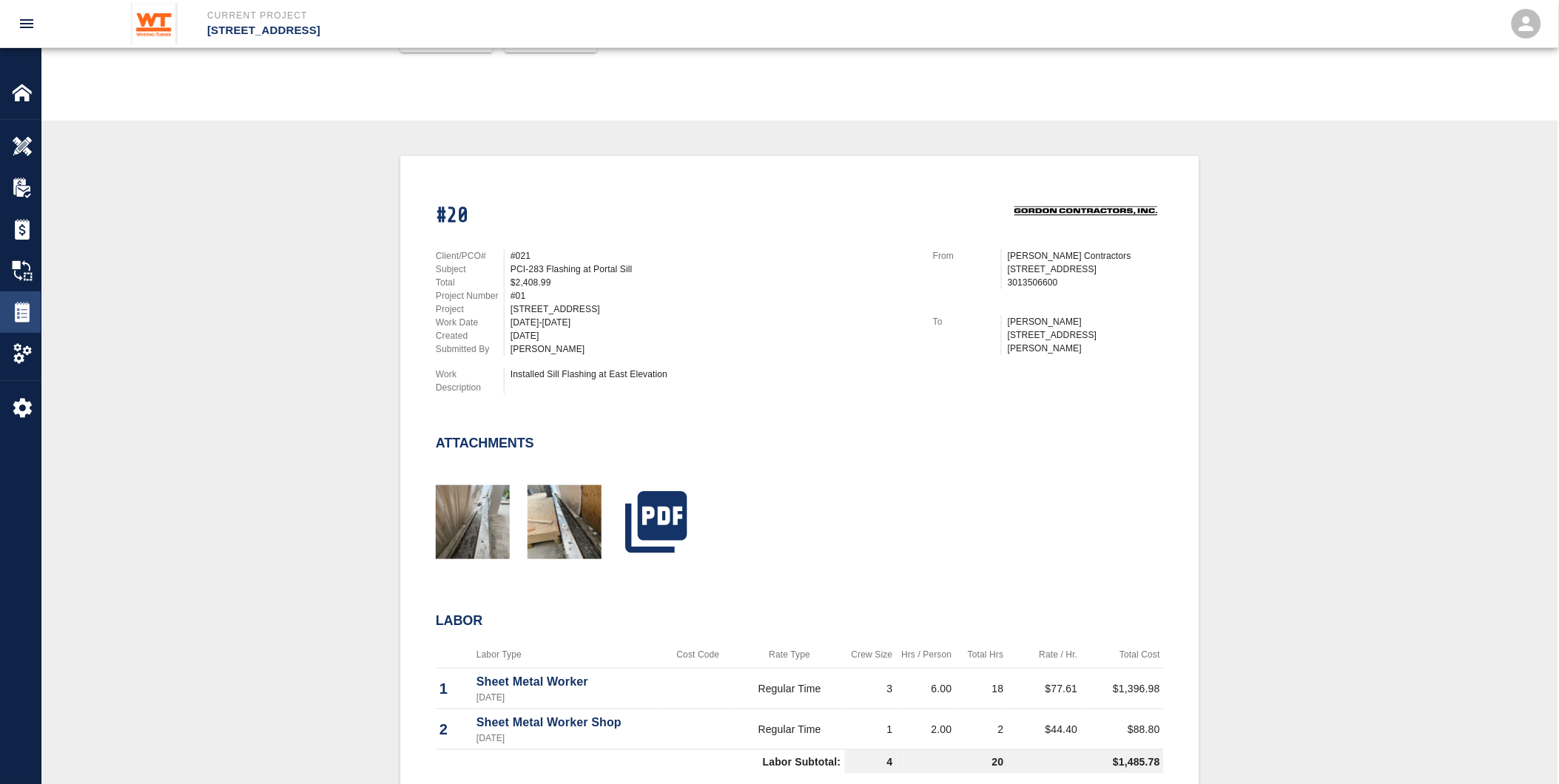
click at [17, 315] on img at bounding box center [22, 312] width 21 height 21
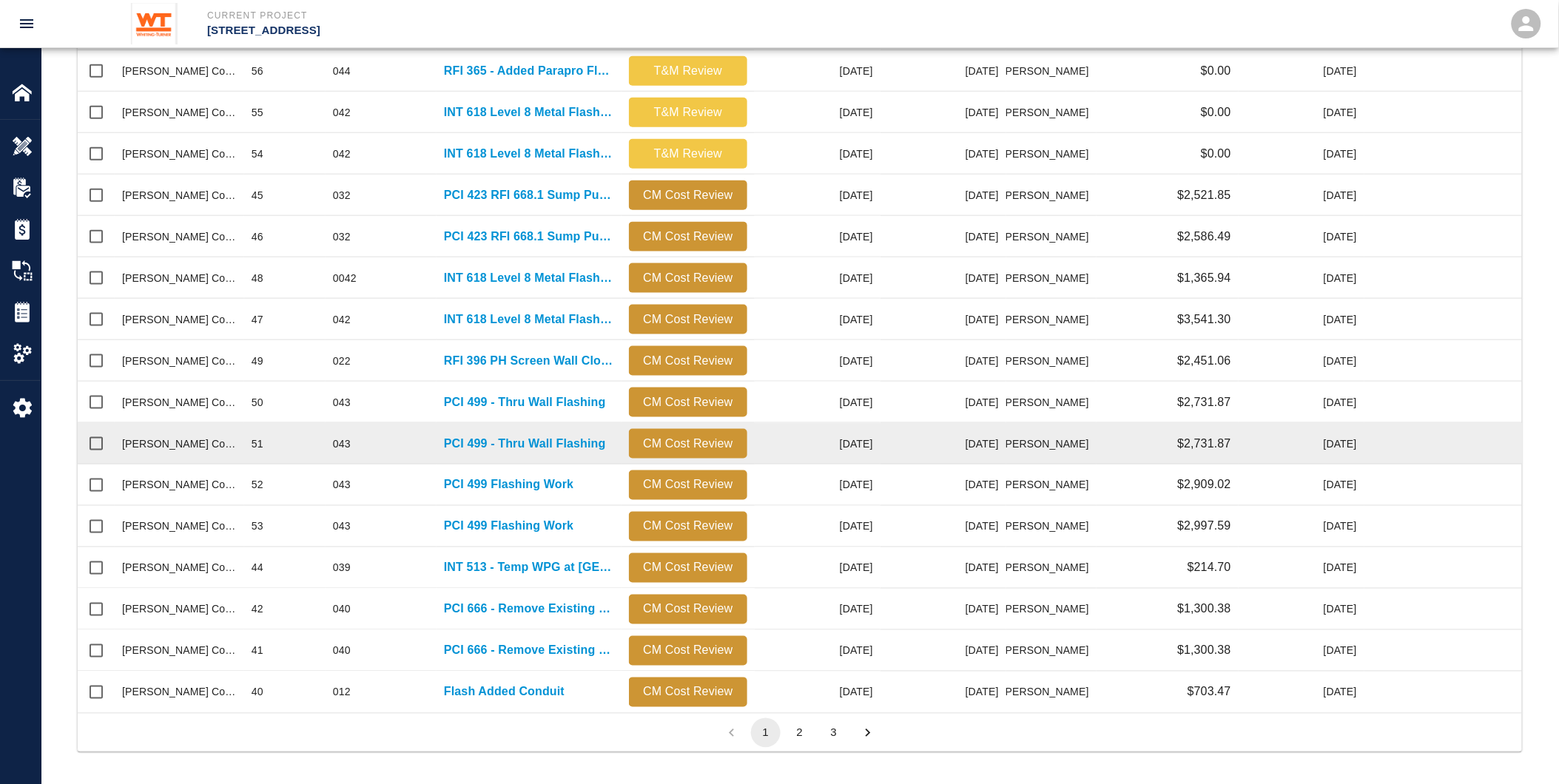
scroll to position [523, 0]
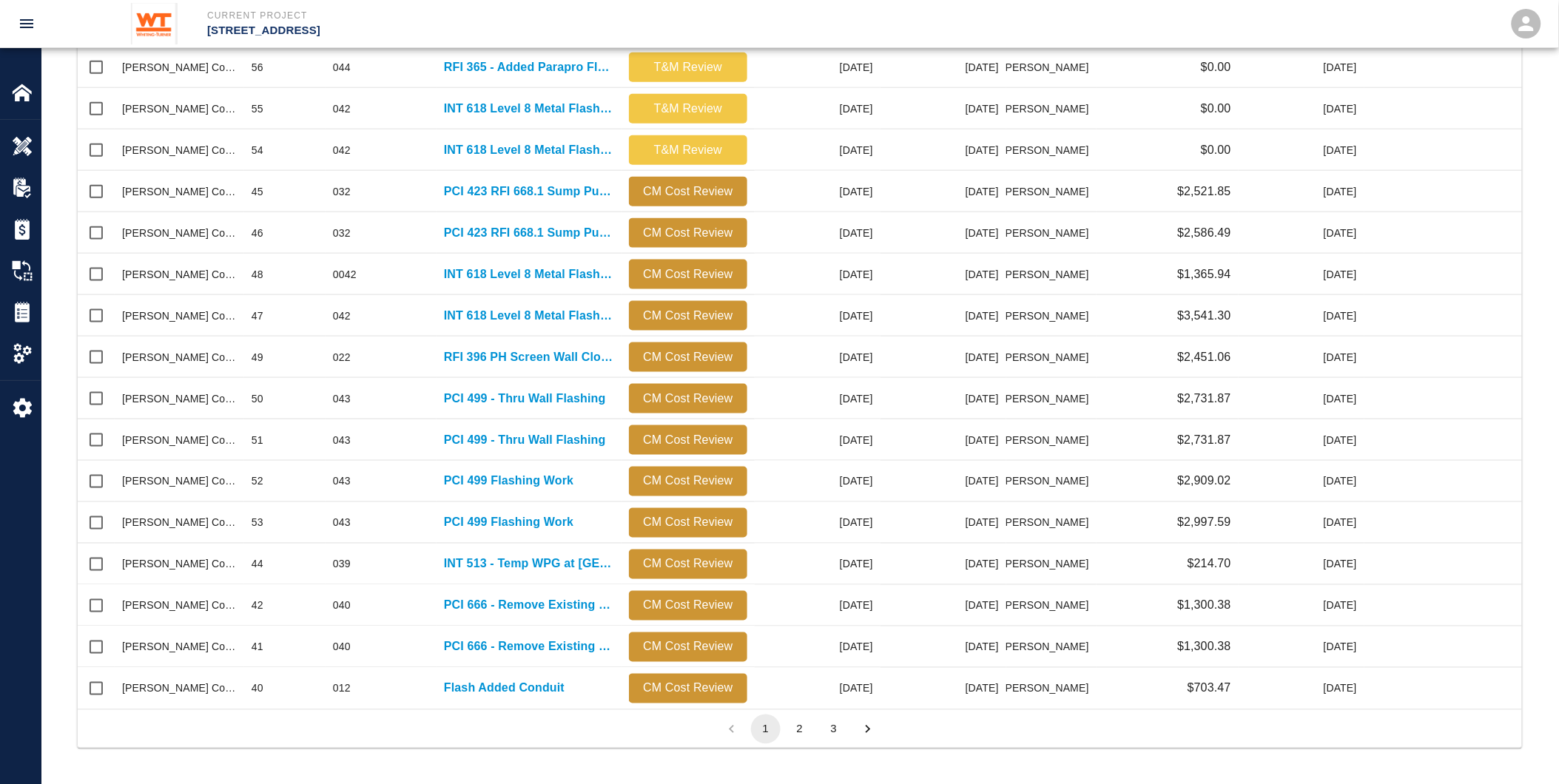
click at [831, 721] on button "3" at bounding box center [834, 729] width 30 height 30
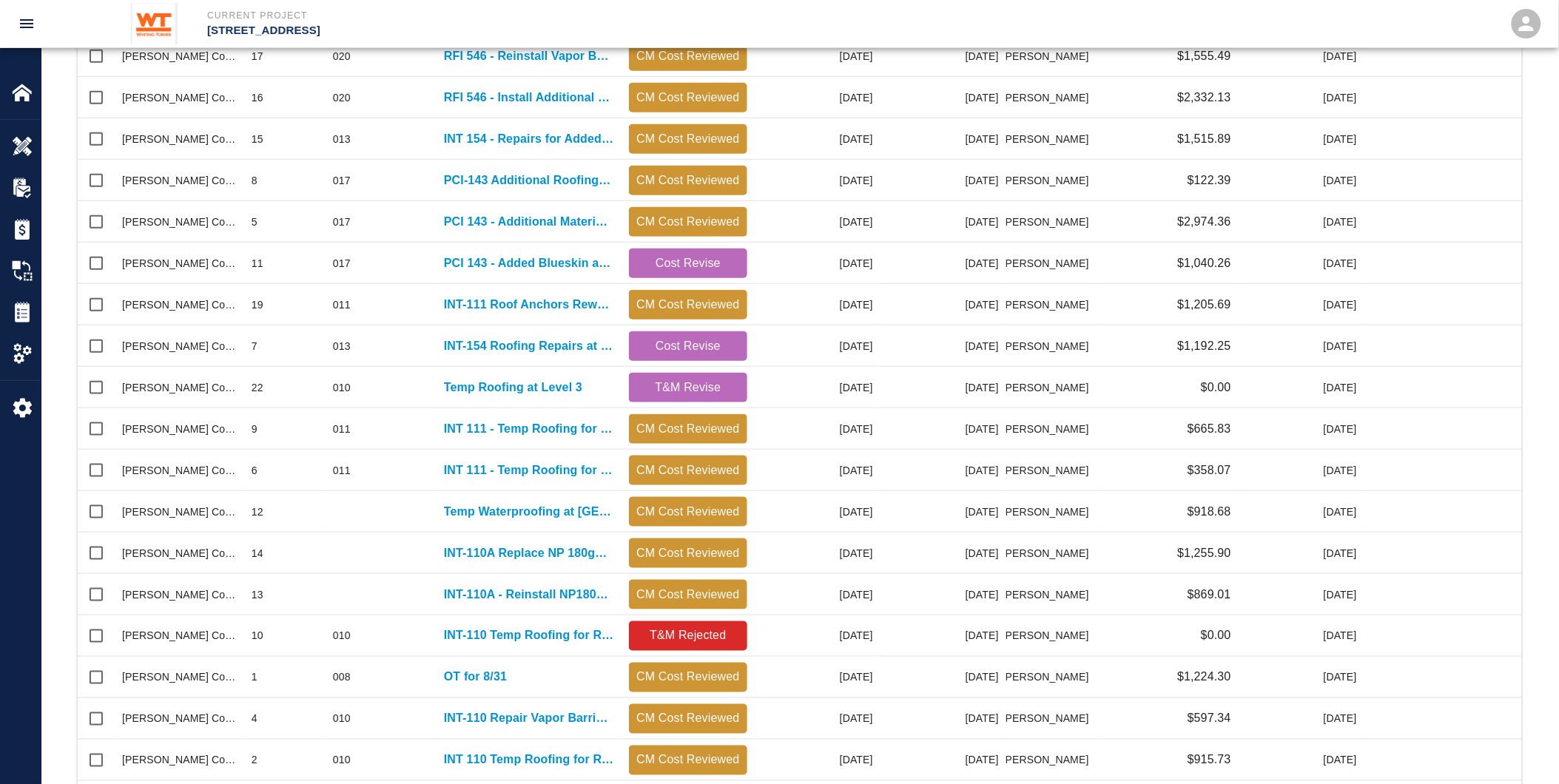
scroll to position [482, 0]
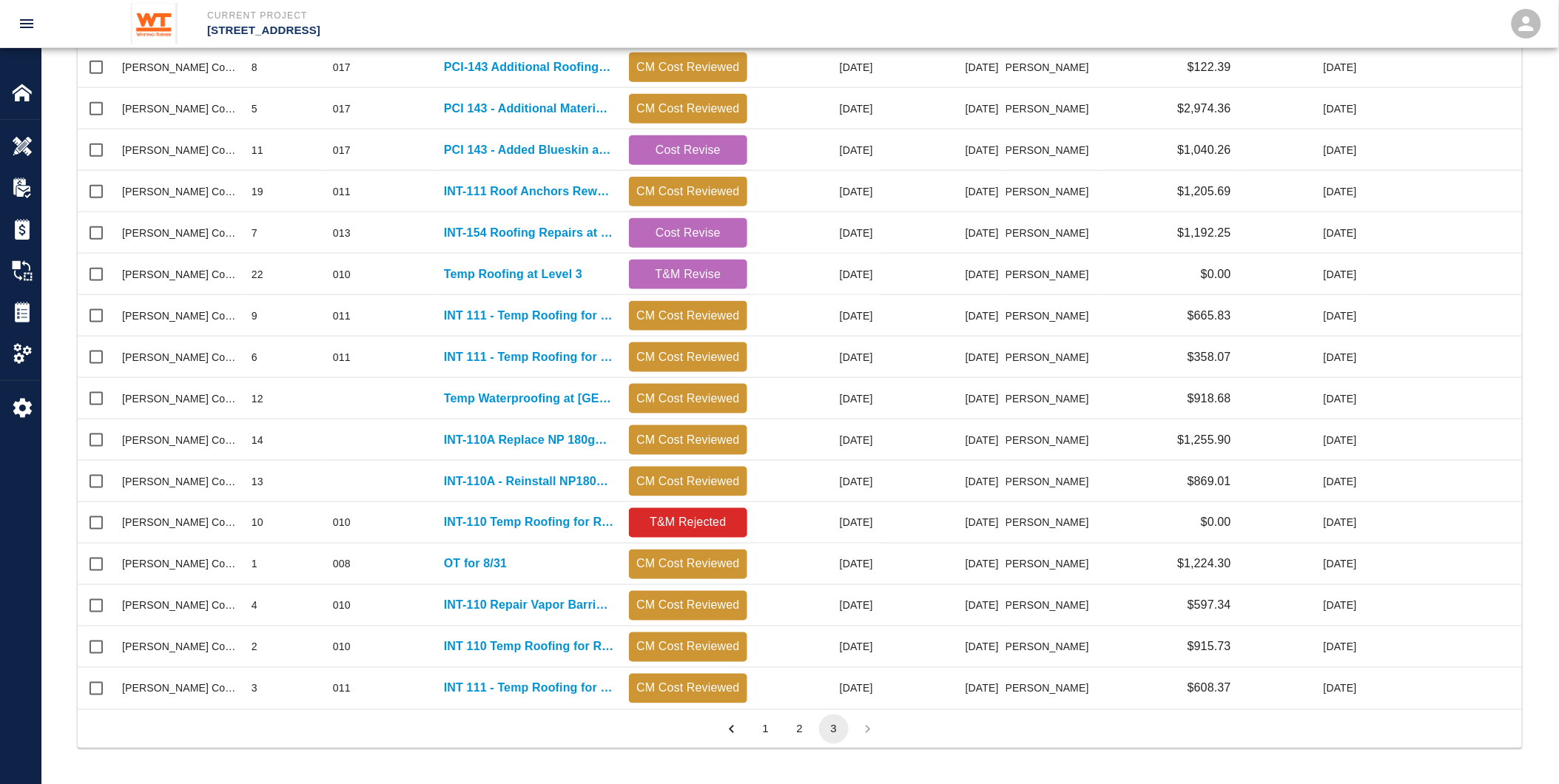
click at [802, 724] on button "2" at bounding box center [800, 729] width 30 height 30
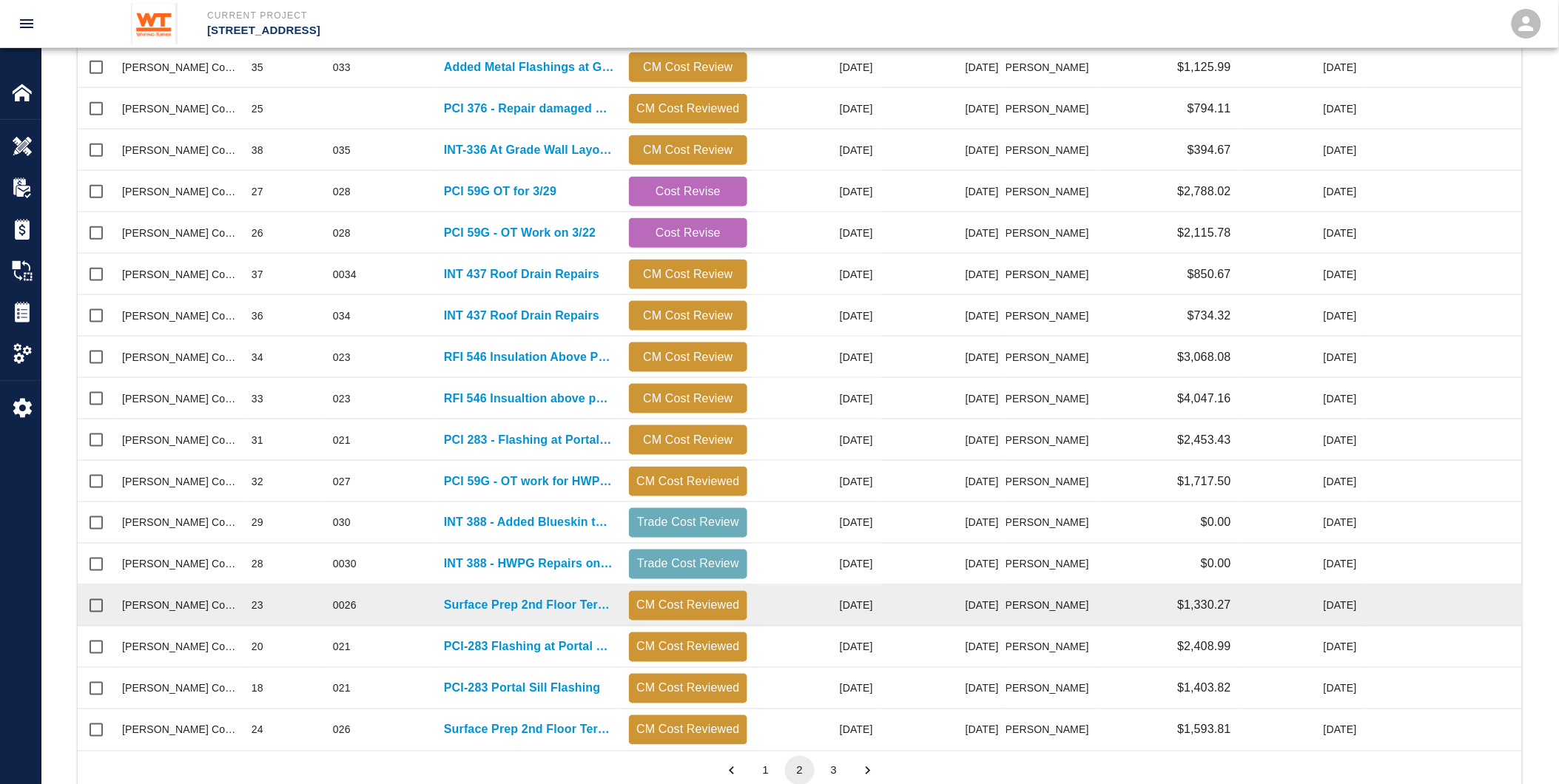
scroll to position [840, 1432]
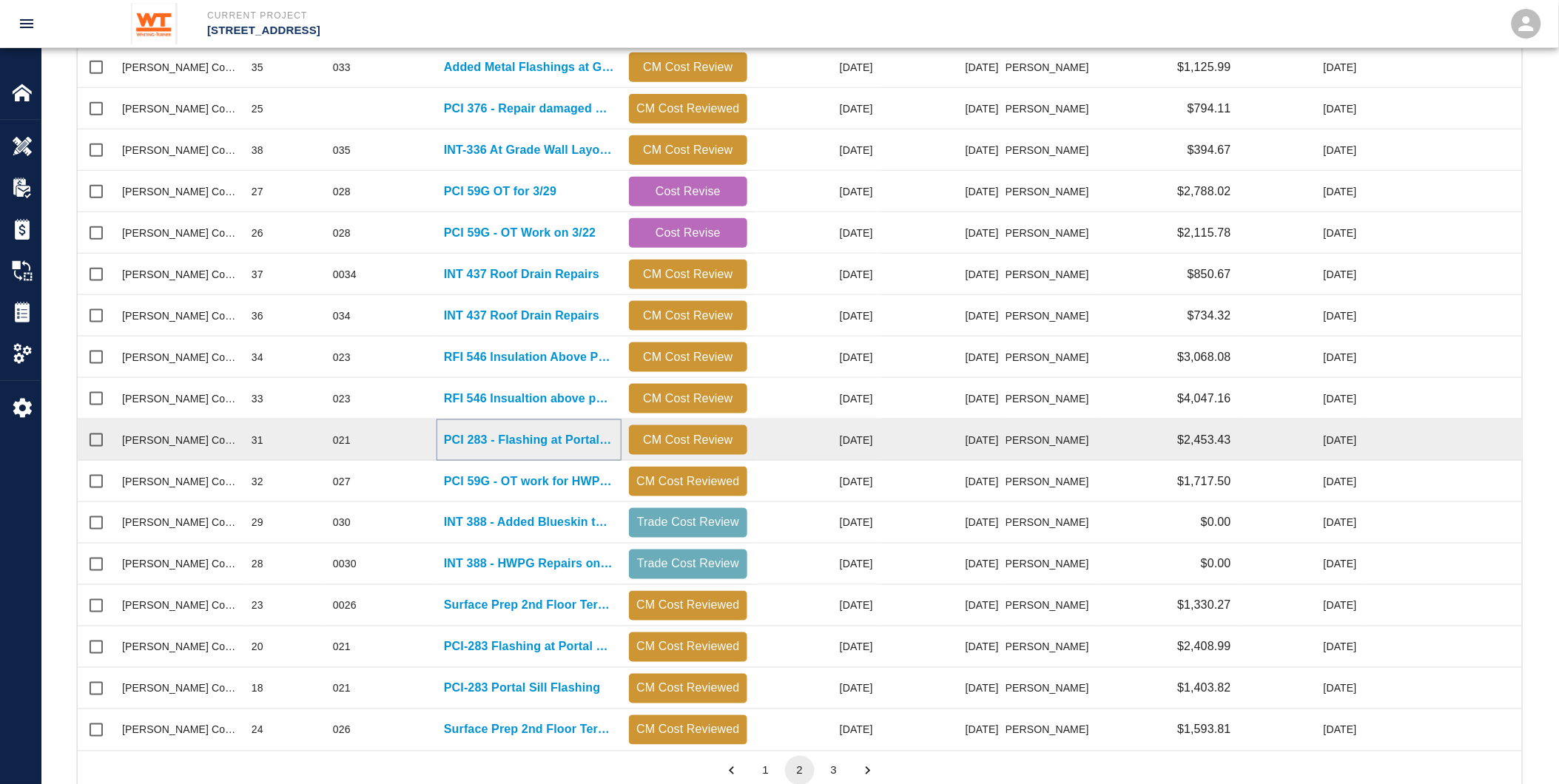
click at [496, 441] on p "PCI 283 - Flashing at Portal Sill" at bounding box center [529, 440] width 170 height 17
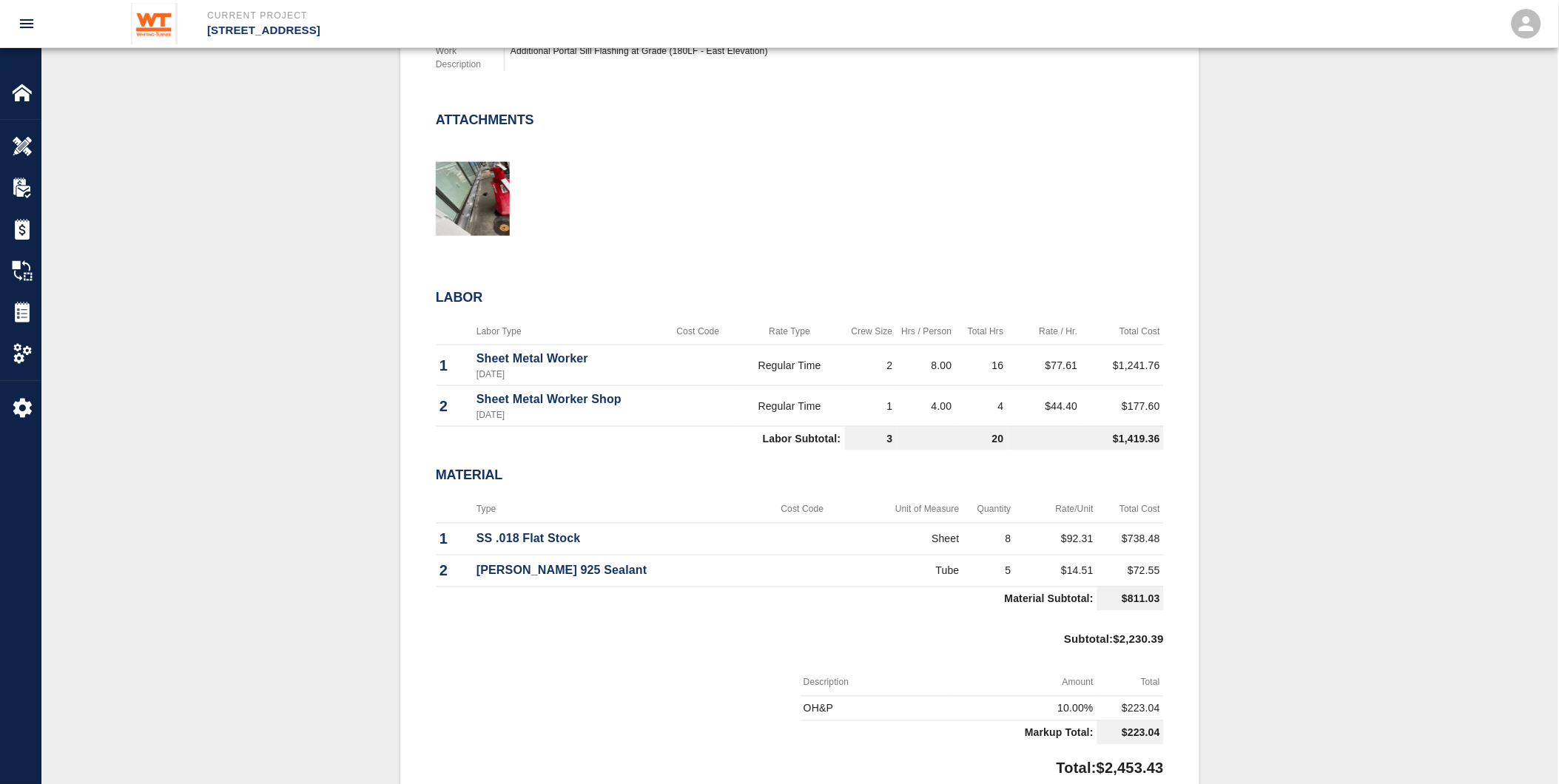
scroll to position [575, 0]
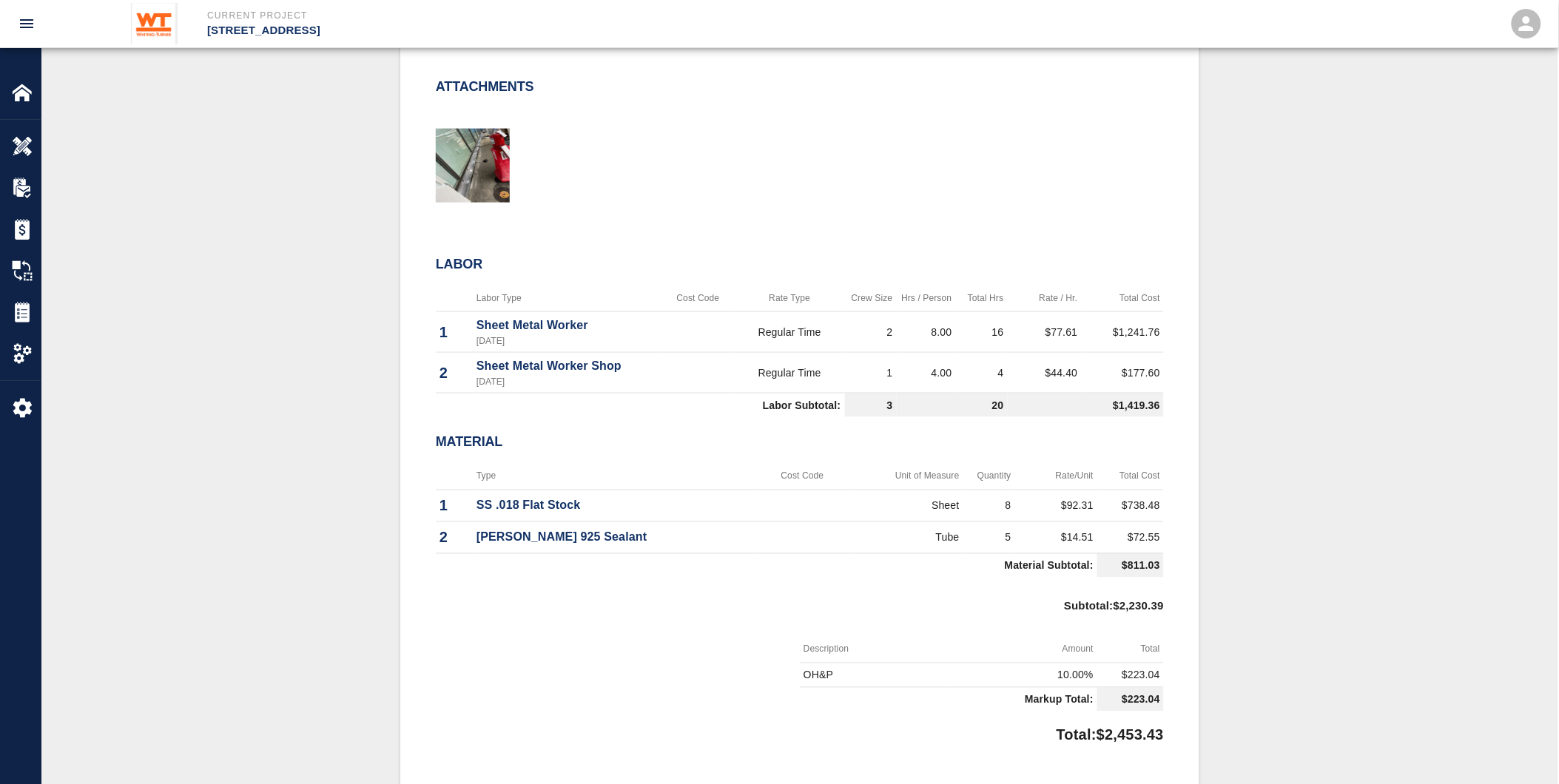
click at [1110, 726] on p "Total: $2,453.43" at bounding box center [1111, 732] width 108 height 29
drag, startPoint x: 613, startPoint y: 384, endPoint x: 127, endPoint y: 356, distance: 486.8
click at [613, 384] on td "Sheet Metal Worker Shop [DATE]" at bounding box center [567, 373] width 189 height 41
click at [21, 308] on img at bounding box center [22, 312] width 21 height 21
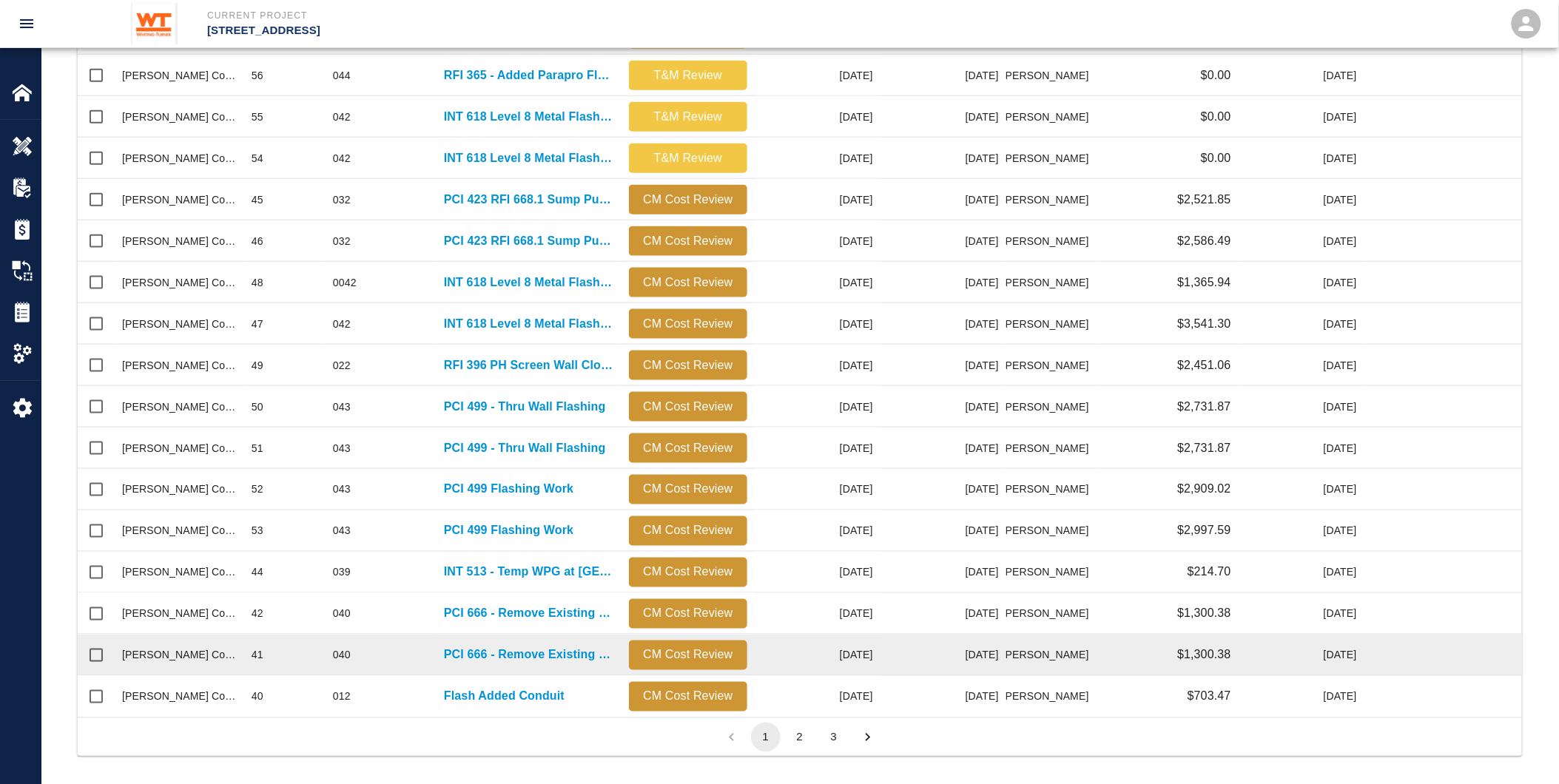
scroll to position [523, 0]
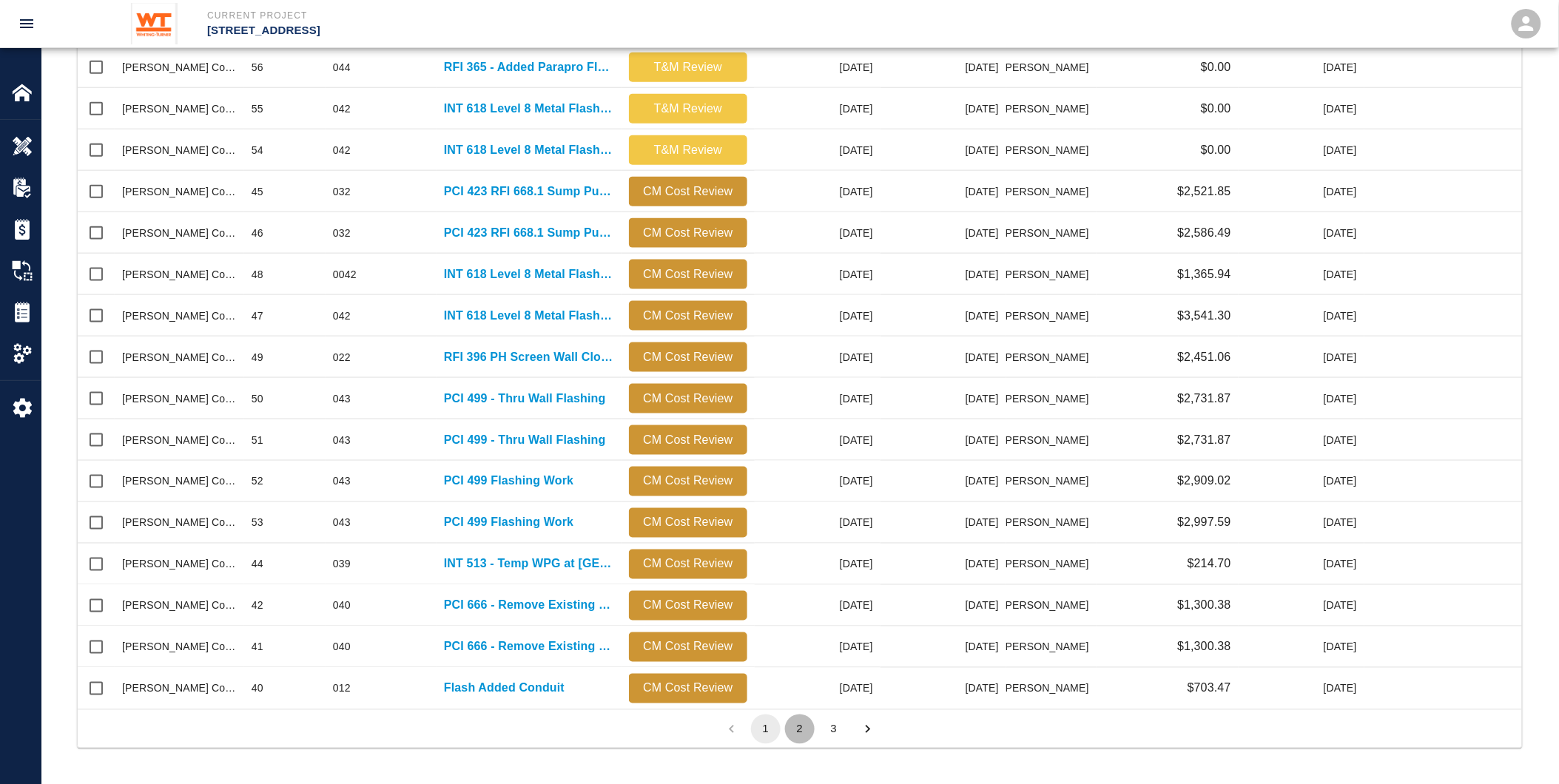
click at [800, 725] on button "2" at bounding box center [800, 729] width 30 height 30
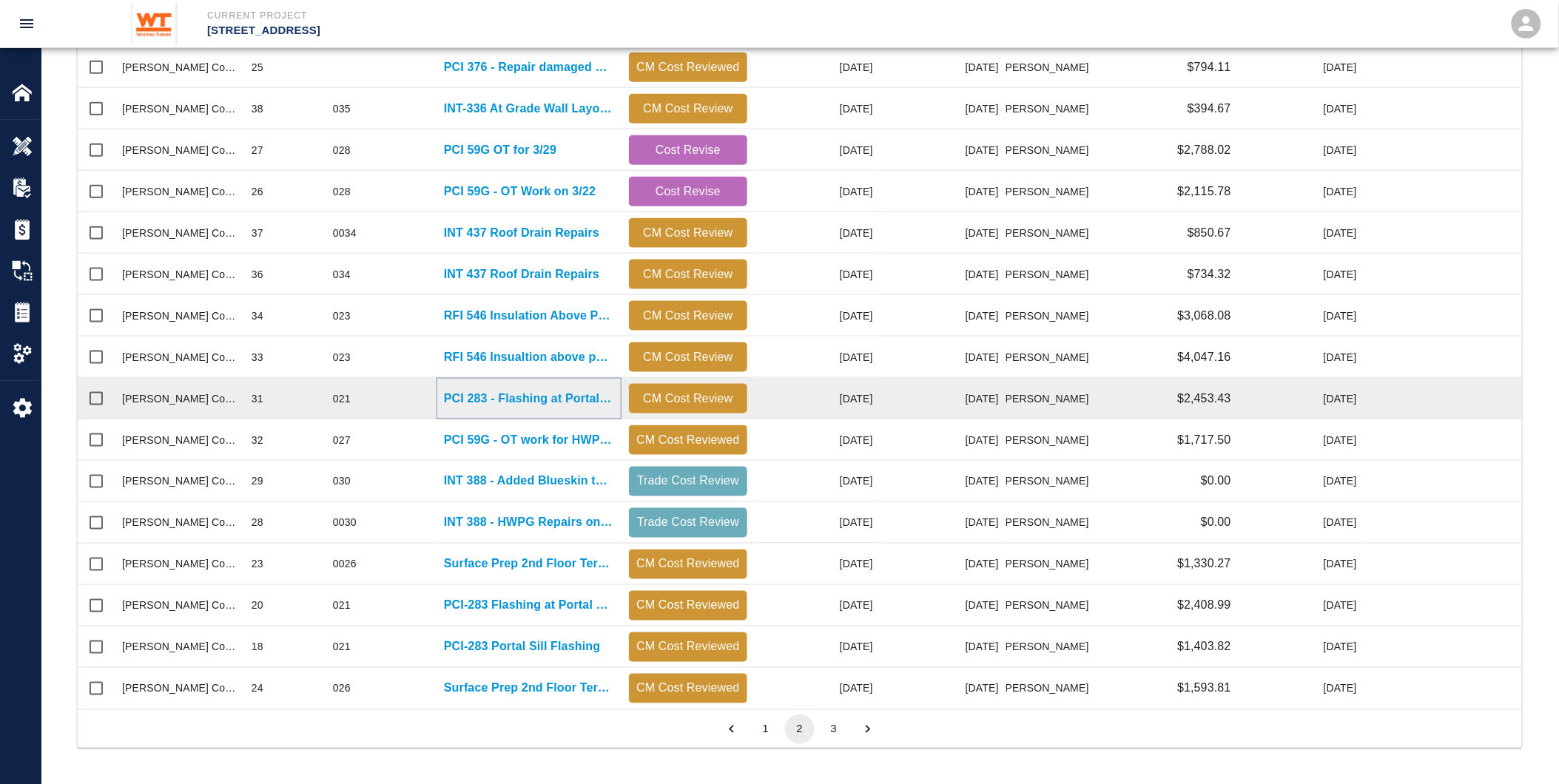
click at [517, 399] on p "PCI 283 - Flashing at Portal Sill" at bounding box center [529, 399] width 170 height 17
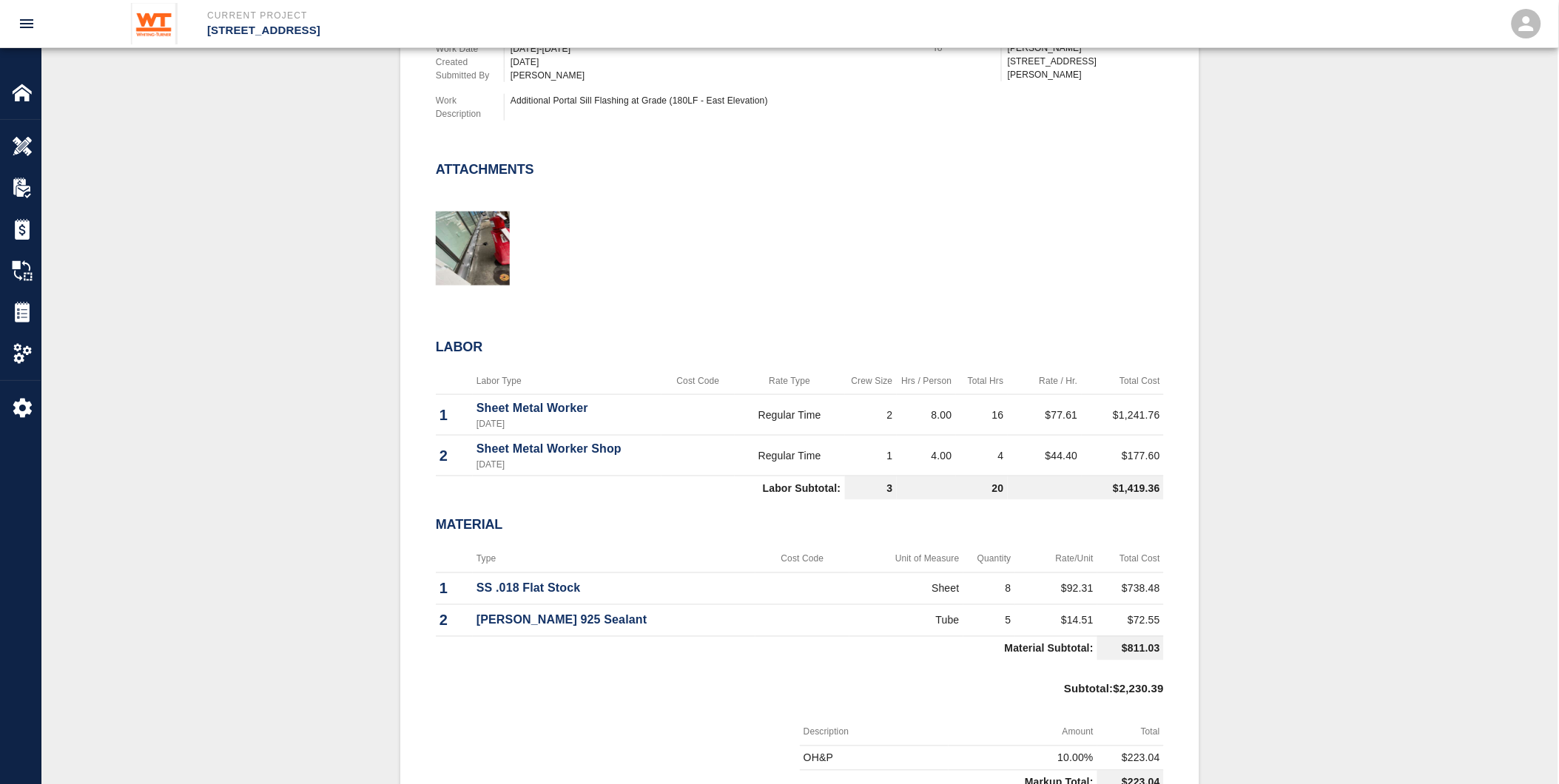
scroll to position [493, 0]
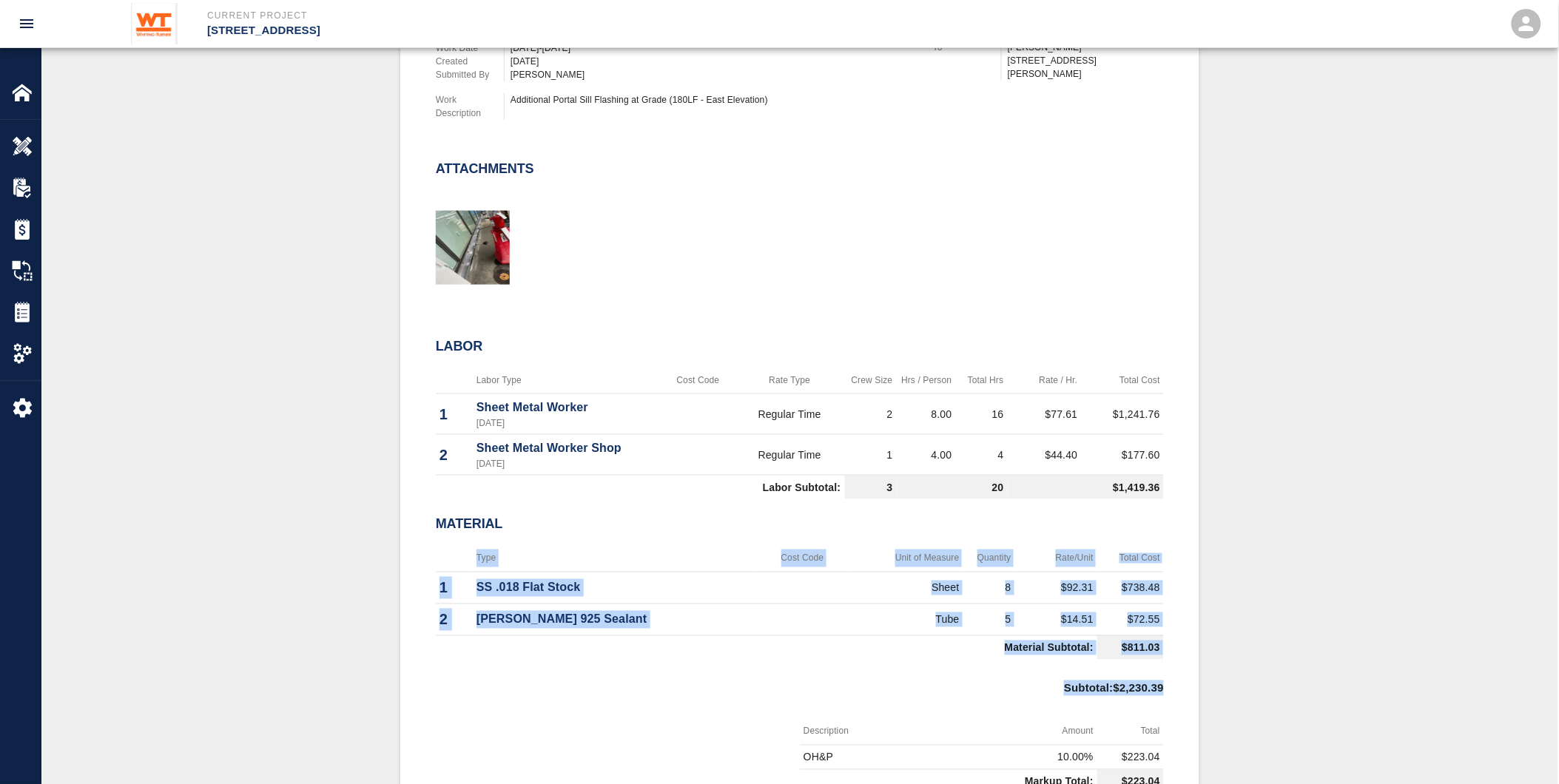
drag, startPoint x: 1264, startPoint y: 648, endPoint x: 1417, endPoint y: 710, distance: 165.1
click at [1417, 710] on div "#31 Client/PCO# #021 Subject PCI 283 - Flashing at Portal Sill Total $2,453.43 …" at bounding box center [800, 480] width 1446 height 1198
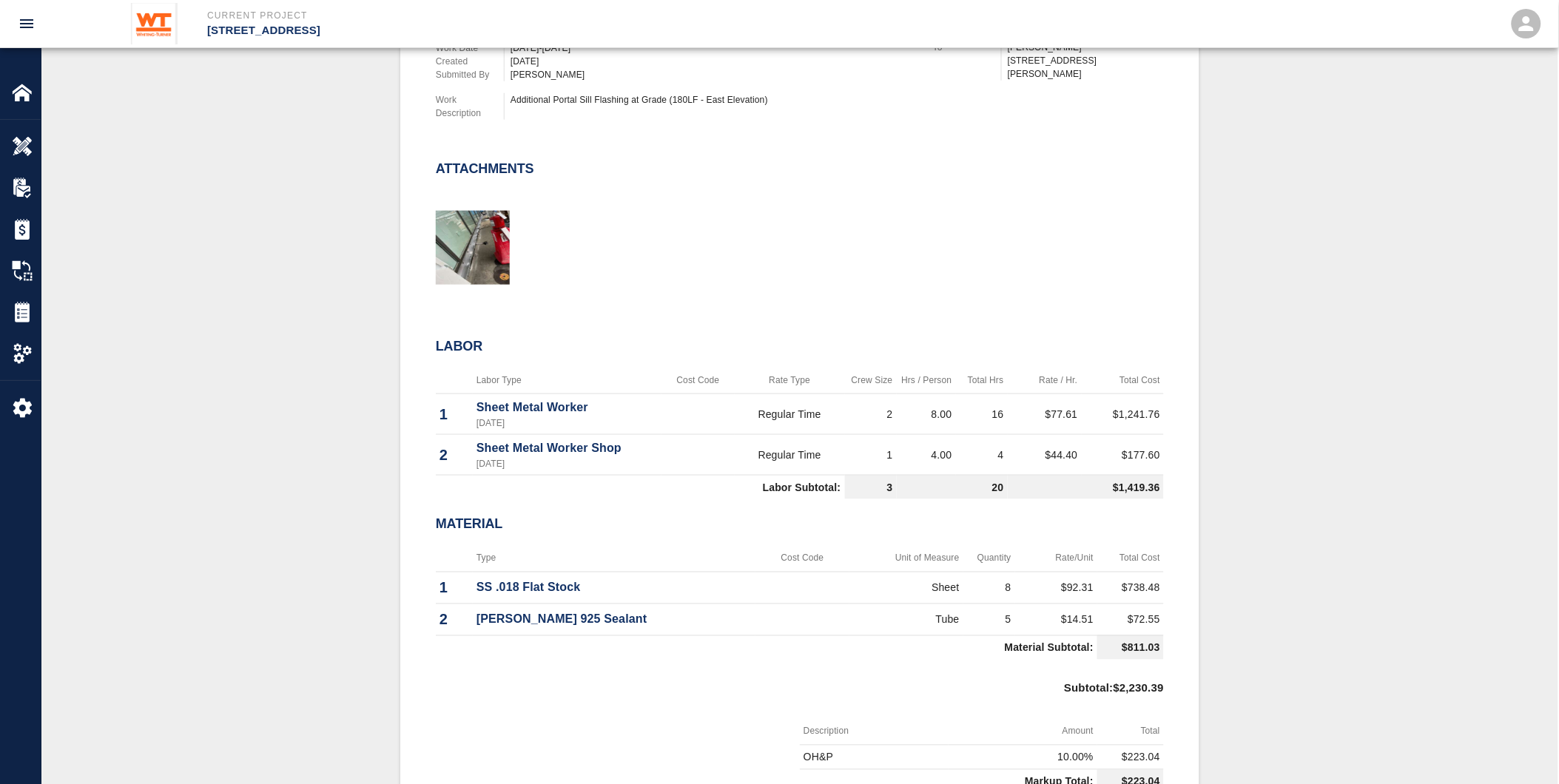
drag, startPoint x: 1417, startPoint y: 710, endPoint x: 1284, endPoint y: 589, distance: 179.8
click at [1284, 589] on div "#31 Client/PCO# #021 Subject PCI 283 - Flashing at Portal Sill Total $2,453.43 …" at bounding box center [800, 480] width 1446 height 1198
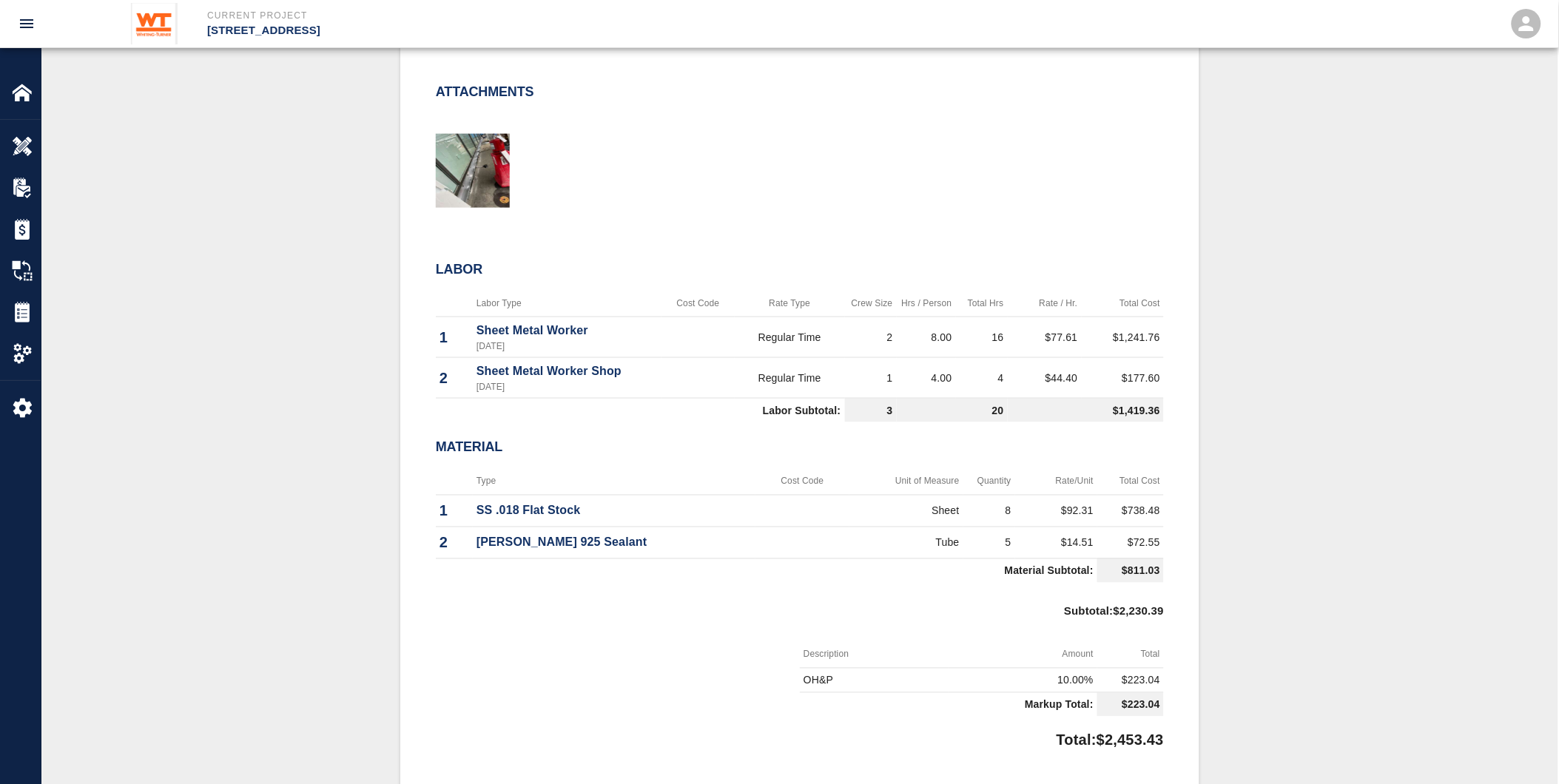
scroll to position [575, 0]
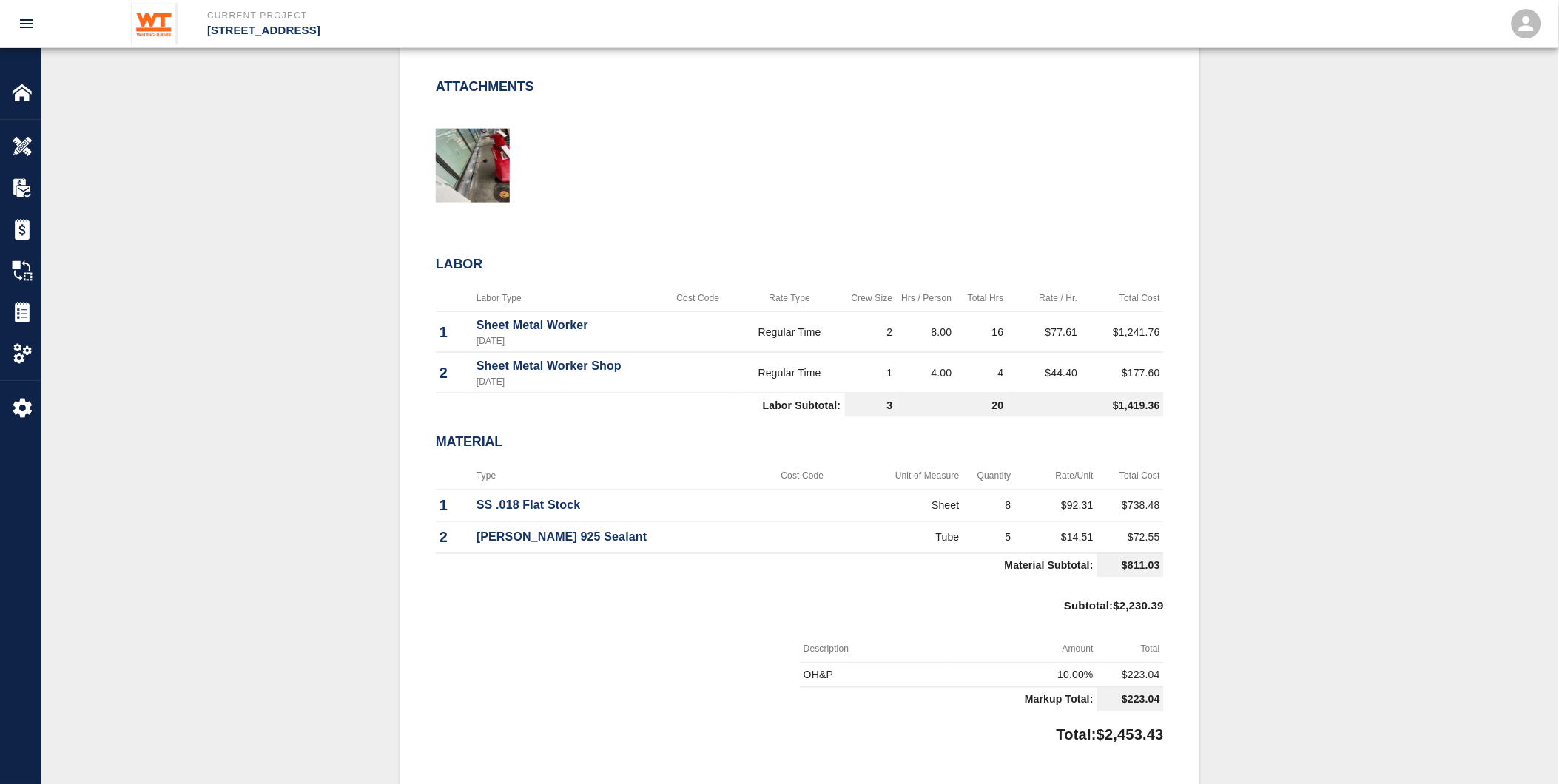
click at [849, 533] on td "Tube" at bounding box center [906, 538] width 114 height 31
click at [838, 586] on div "Subtotal : $2,230.39" at bounding box center [800, 610] width 728 height 53
click at [756, 500] on td at bounding box center [803, 505] width 94 height 31
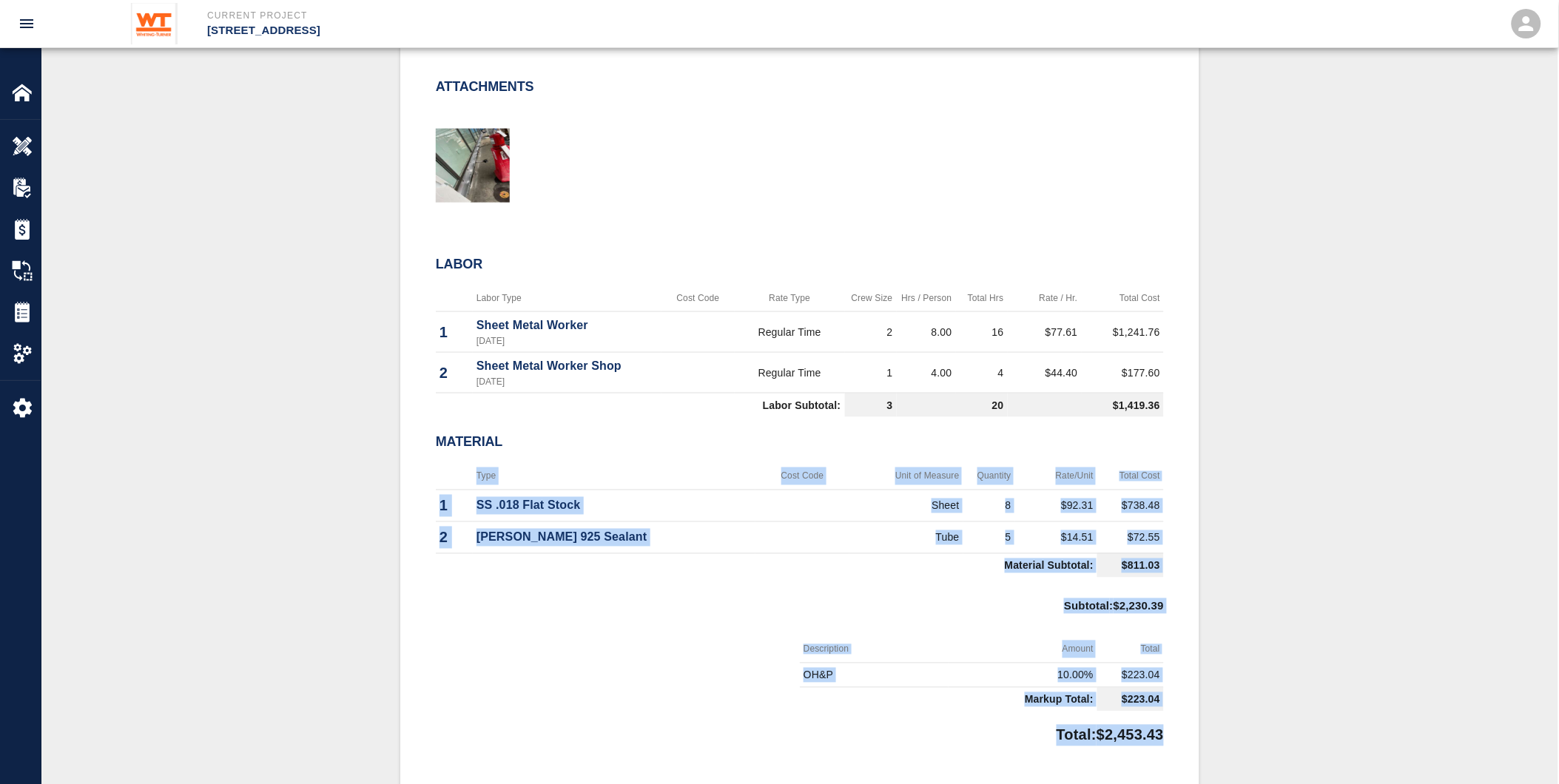
drag, startPoint x: 447, startPoint y: 469, endPoint x: 1171, endPoint y: 734, distance: 771.0
click at [1171, 734] on div "#31 Client/PCO# #021 Subject PCI 283 - Flashing at Portal Sill Total $2,453.43 …" at bounding box center [800, 399] width 799 height 1198
click at [1166, 737] on div "#31 Client/PCO# #021 Subject PCI 283 - Flashing at Portal Sill Total $2,453.43 …" at bounding box center [800, 399] width 799 height 1198
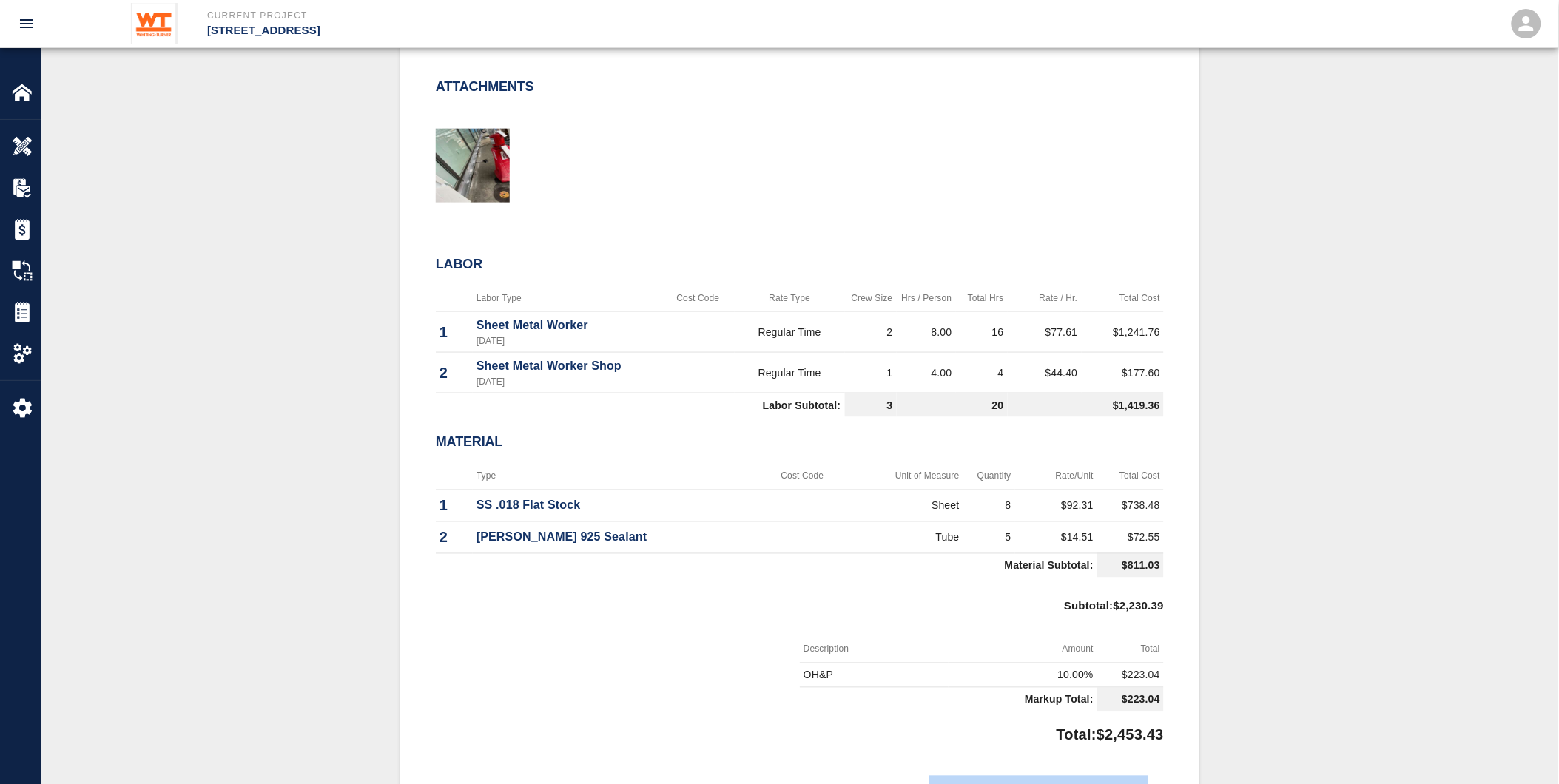
drag, startPoint x: 1172, startPoint y: 726, endPoint x: 1163, endPoint y: 744, distance: 20.1
click at [1163, 744] on div "#31 Client/PCO# #021 Subject PCI 283 - Flashing at Portal Sill Total $2,453.43 …" at bounding box center [800, 399] width 799 height 1198
click at [869, 625] on div "Subtotal : $2,230.39" at bounding box center [800, 610] width 728 height 53
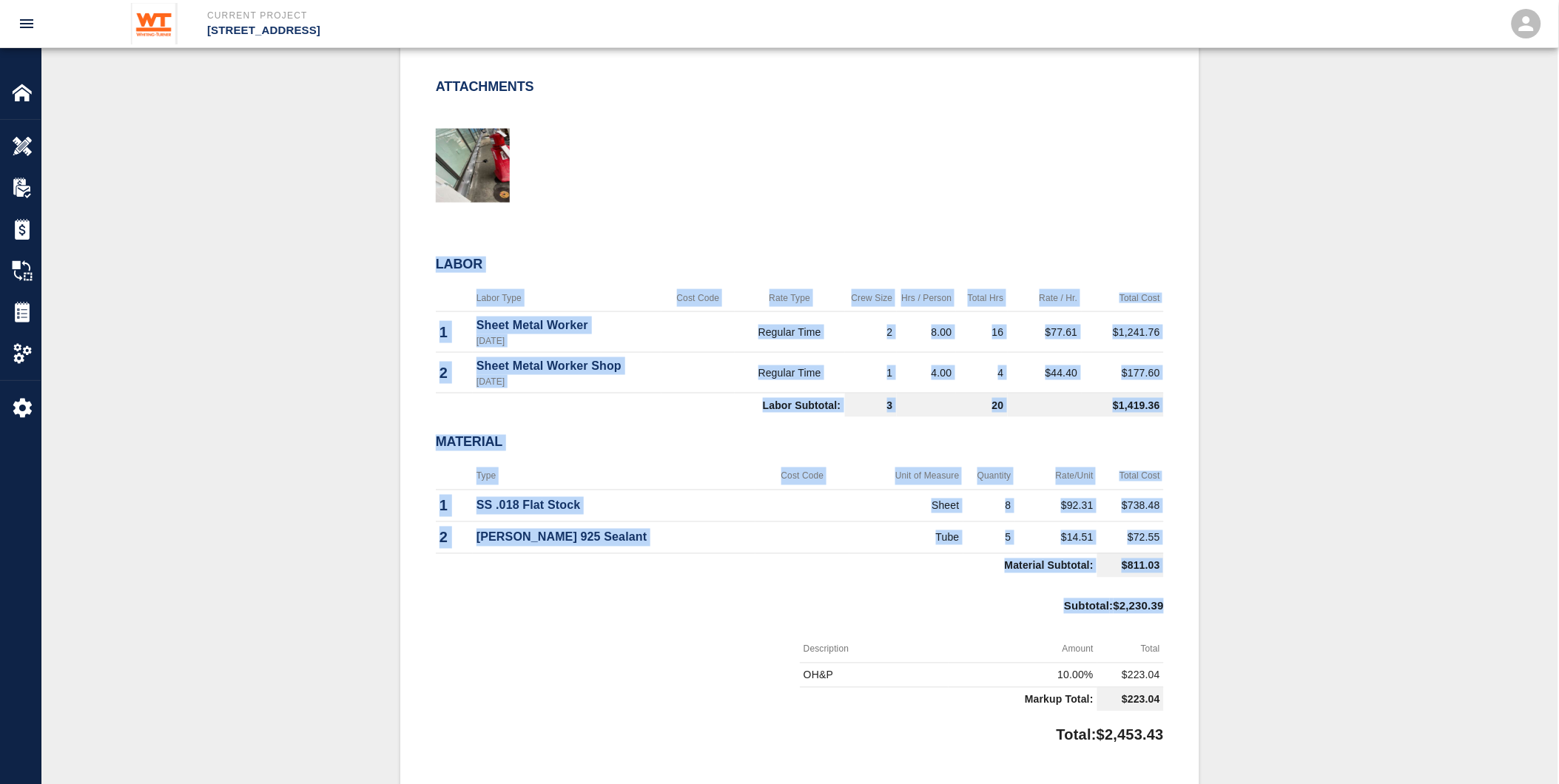
drag, startPoint x: 426, startPoint y: 261, endPoint x: 1298, endPoint y: 708, distance: 979.9
click at [1298, 708] on div "#31 Client/PCO# #021 Subject PCI 283 - Flashing at Portal Sill Total $2,453.43 …" at bounding box center [800, 399] width 1446 height 1198
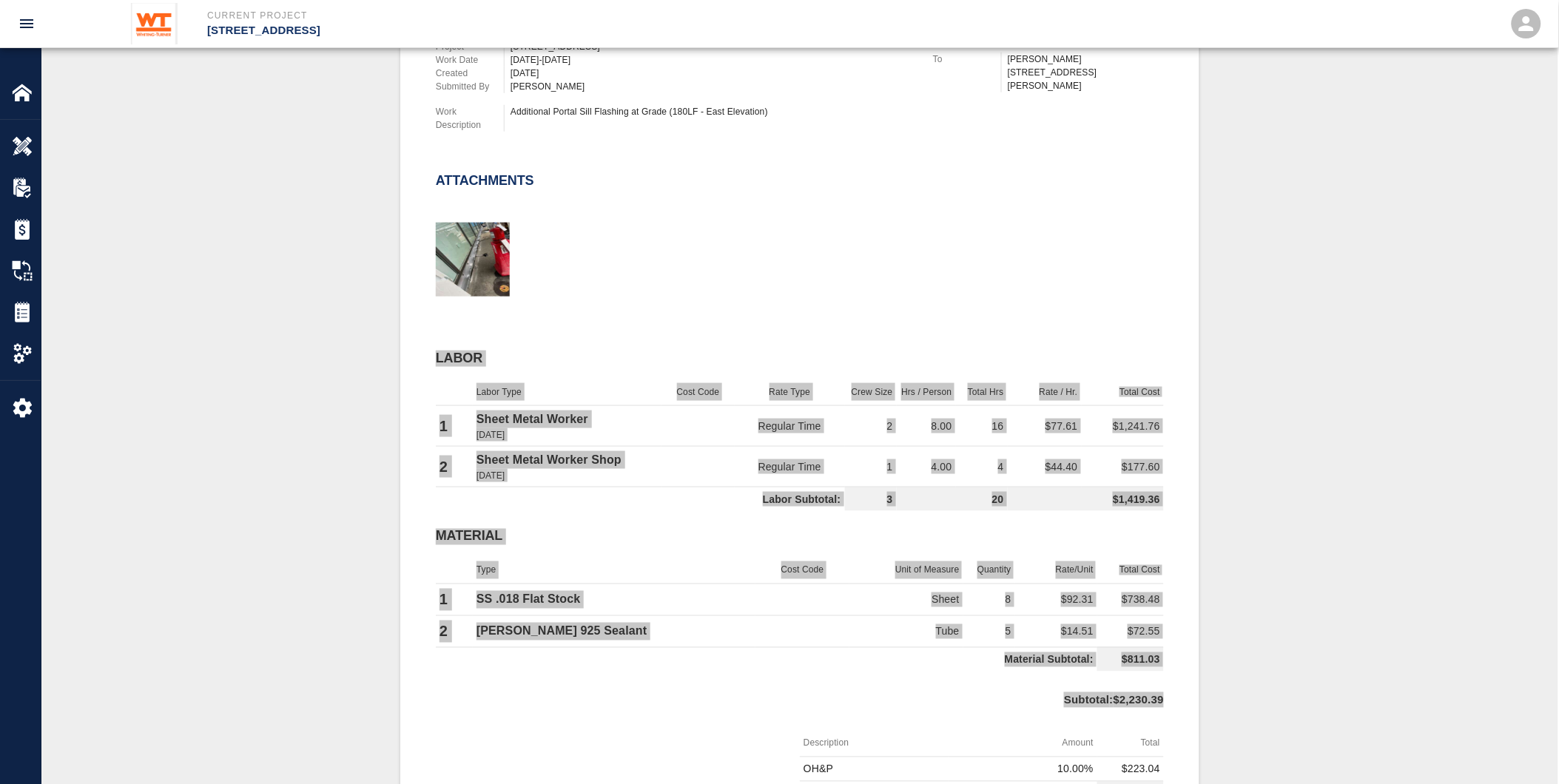
scroll to position [493, 0]
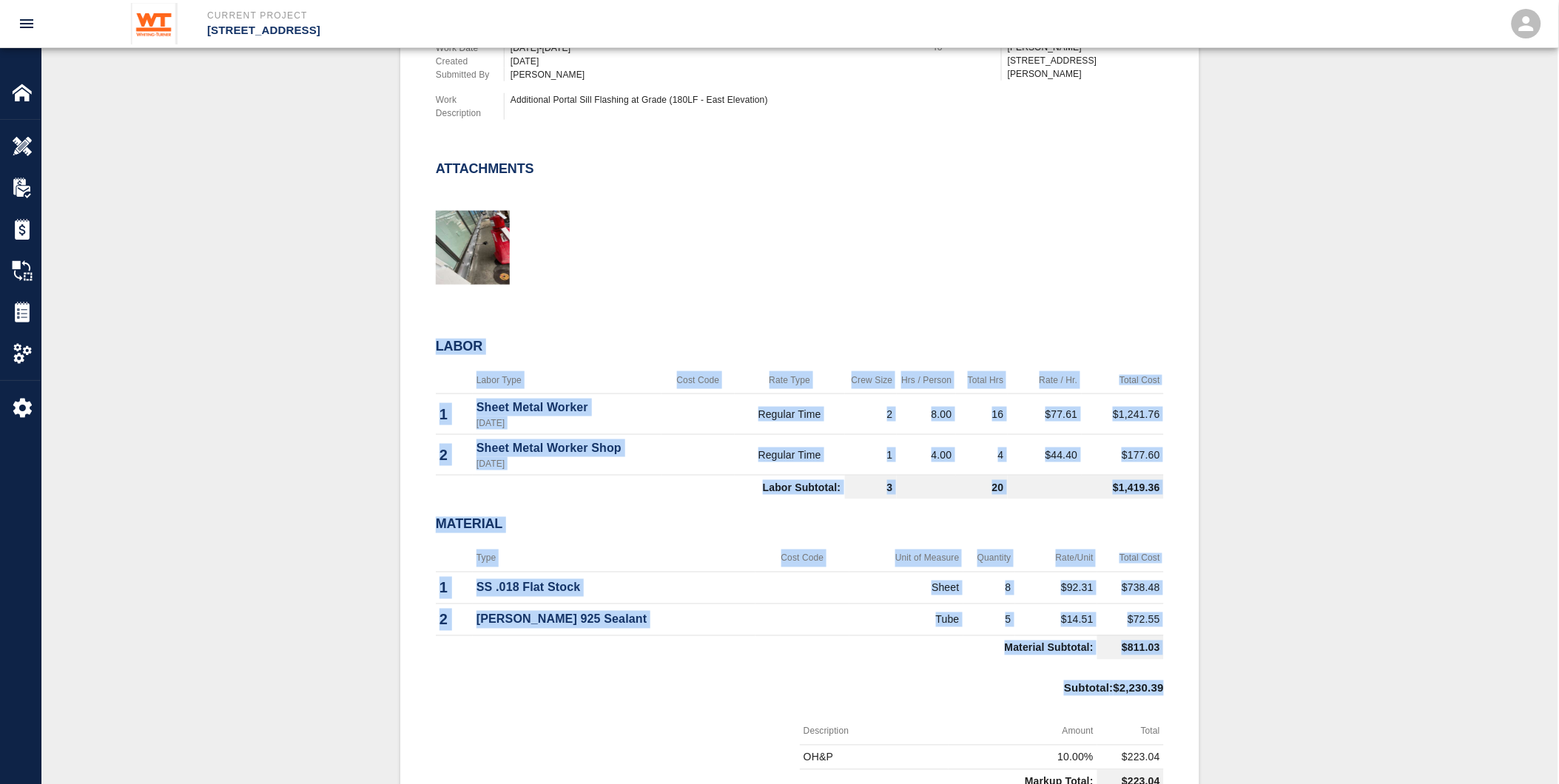
click at [756, 572] on td at bounding box center [803, 588] width 94 height 31
click at [651, 705] on div "Subtotal : $2,230.39" at bounding box center [800, 692] width 728 height 53
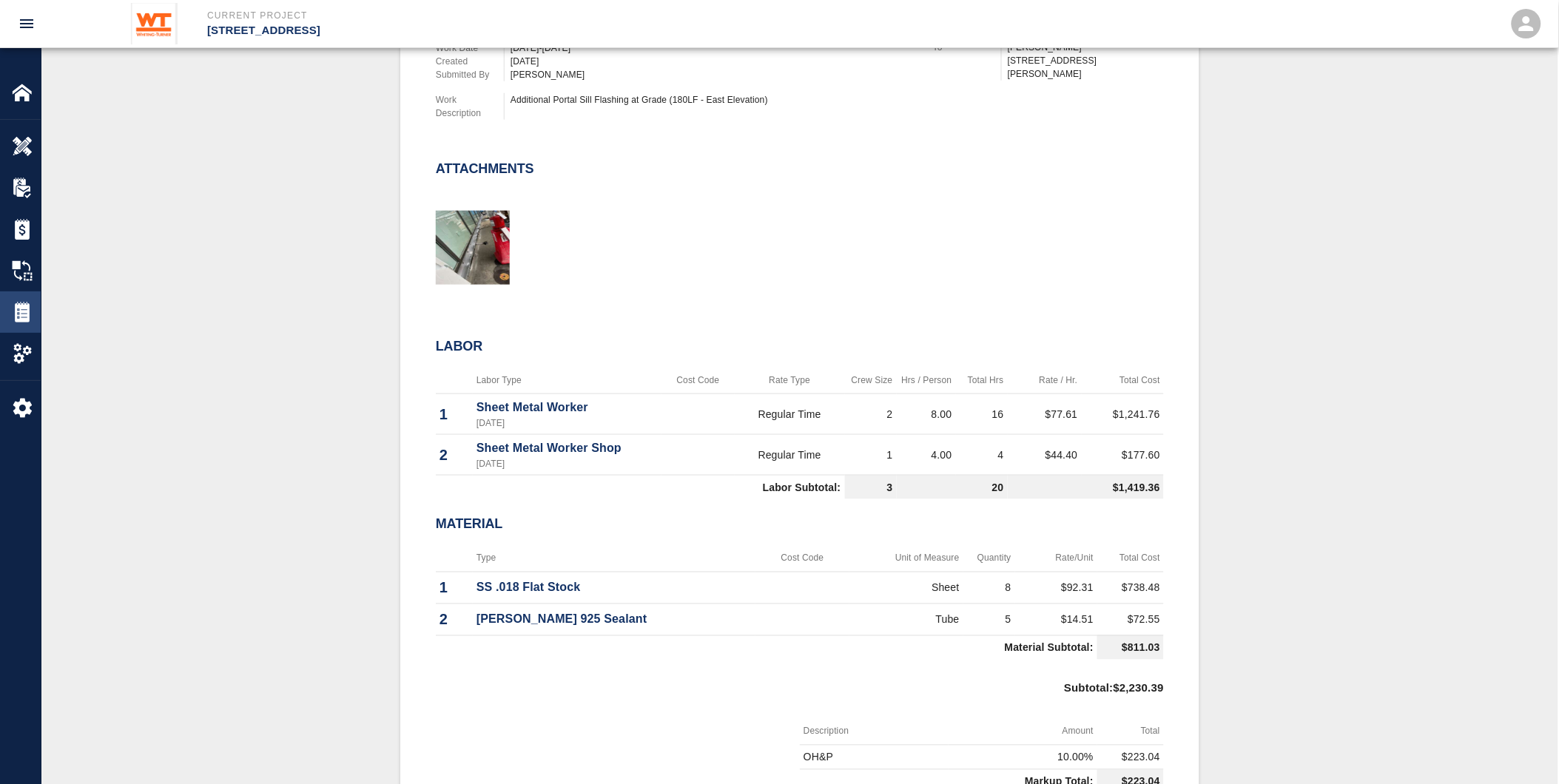
click at [25, 305] on img at bounding box center [22, 312] width 21 height 21
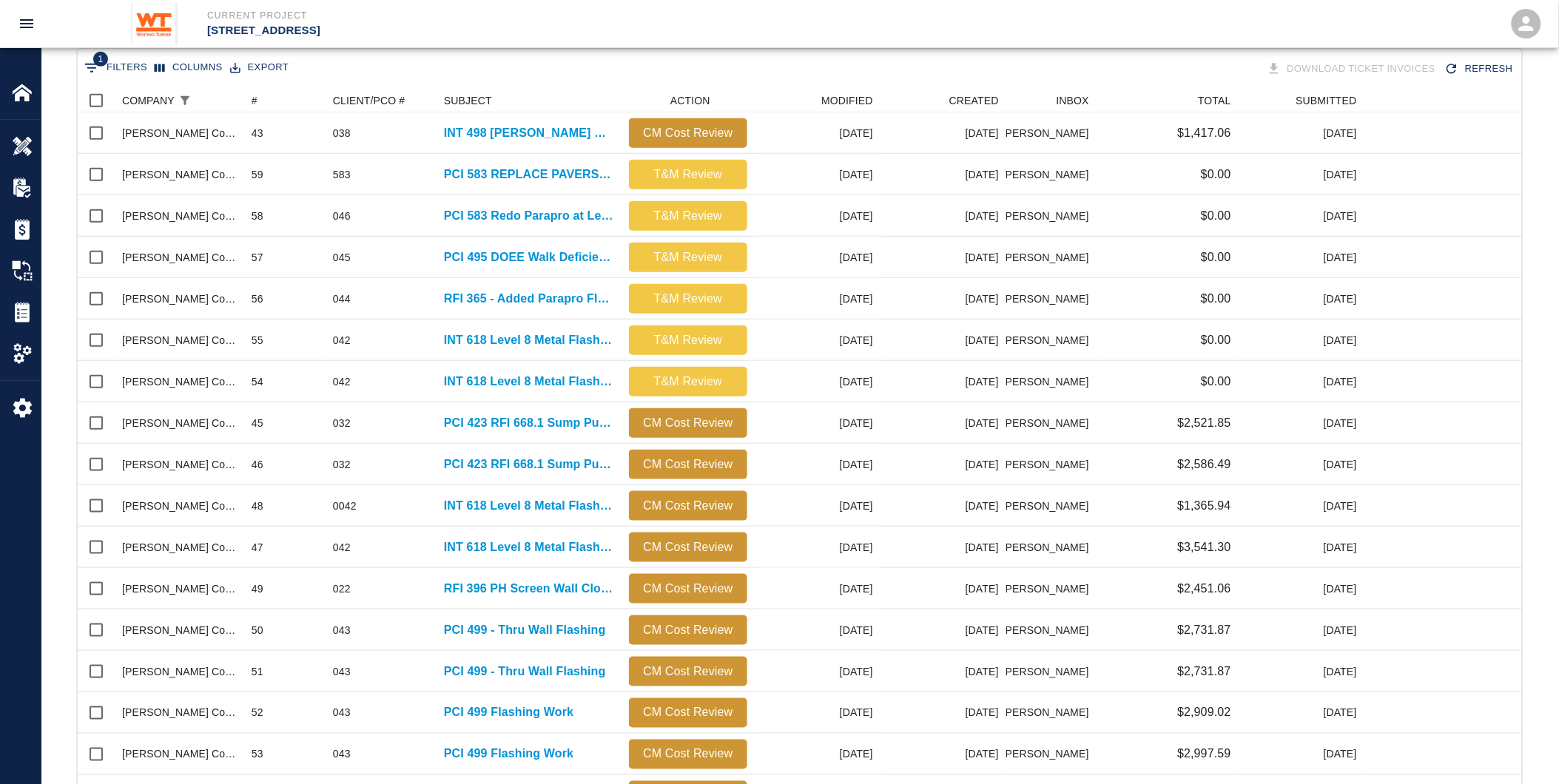
scroll to position [523, 0]
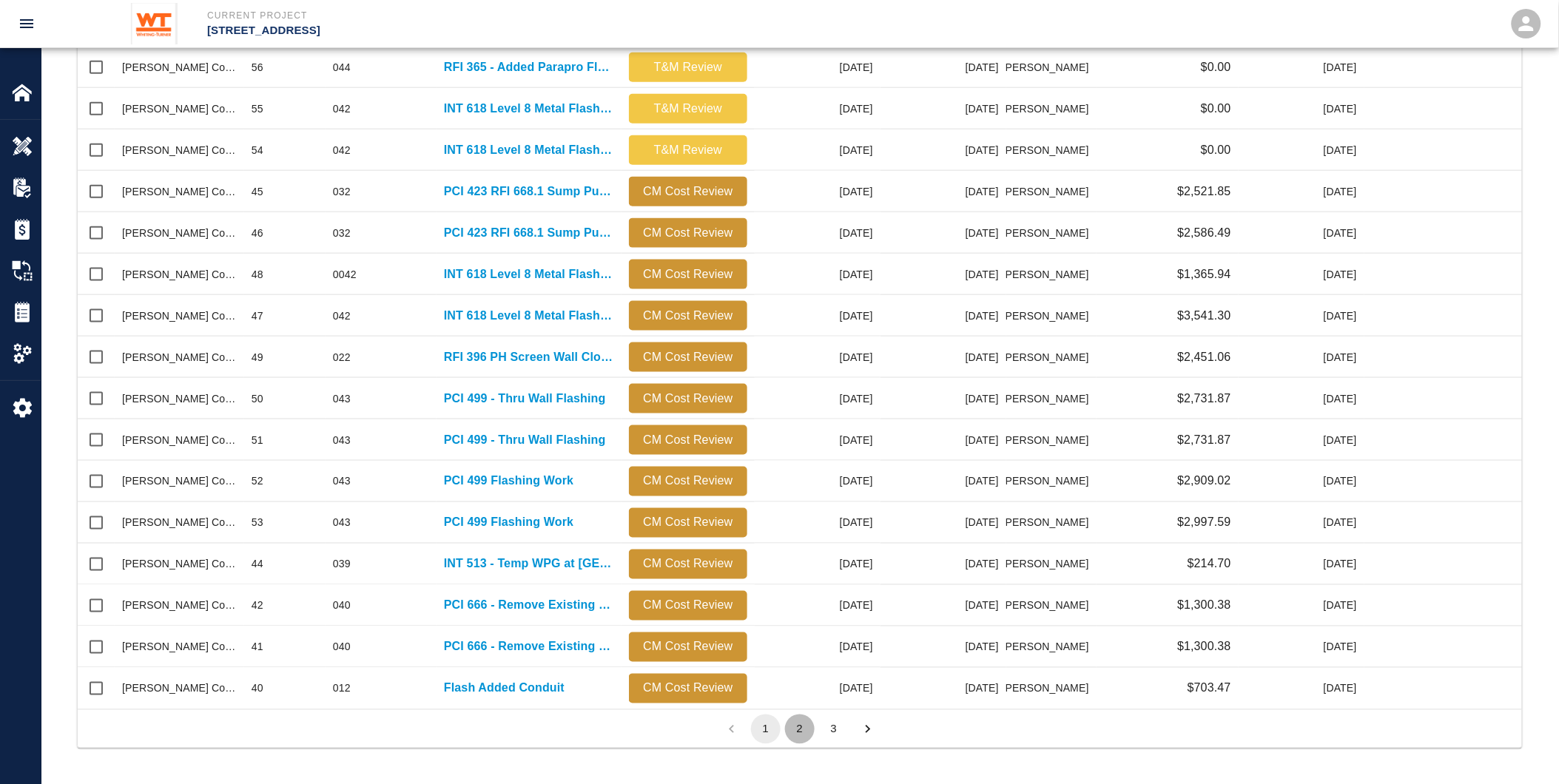
click at [796, 729] on button "2" at bounding box center [800, 729] width 30 height 30
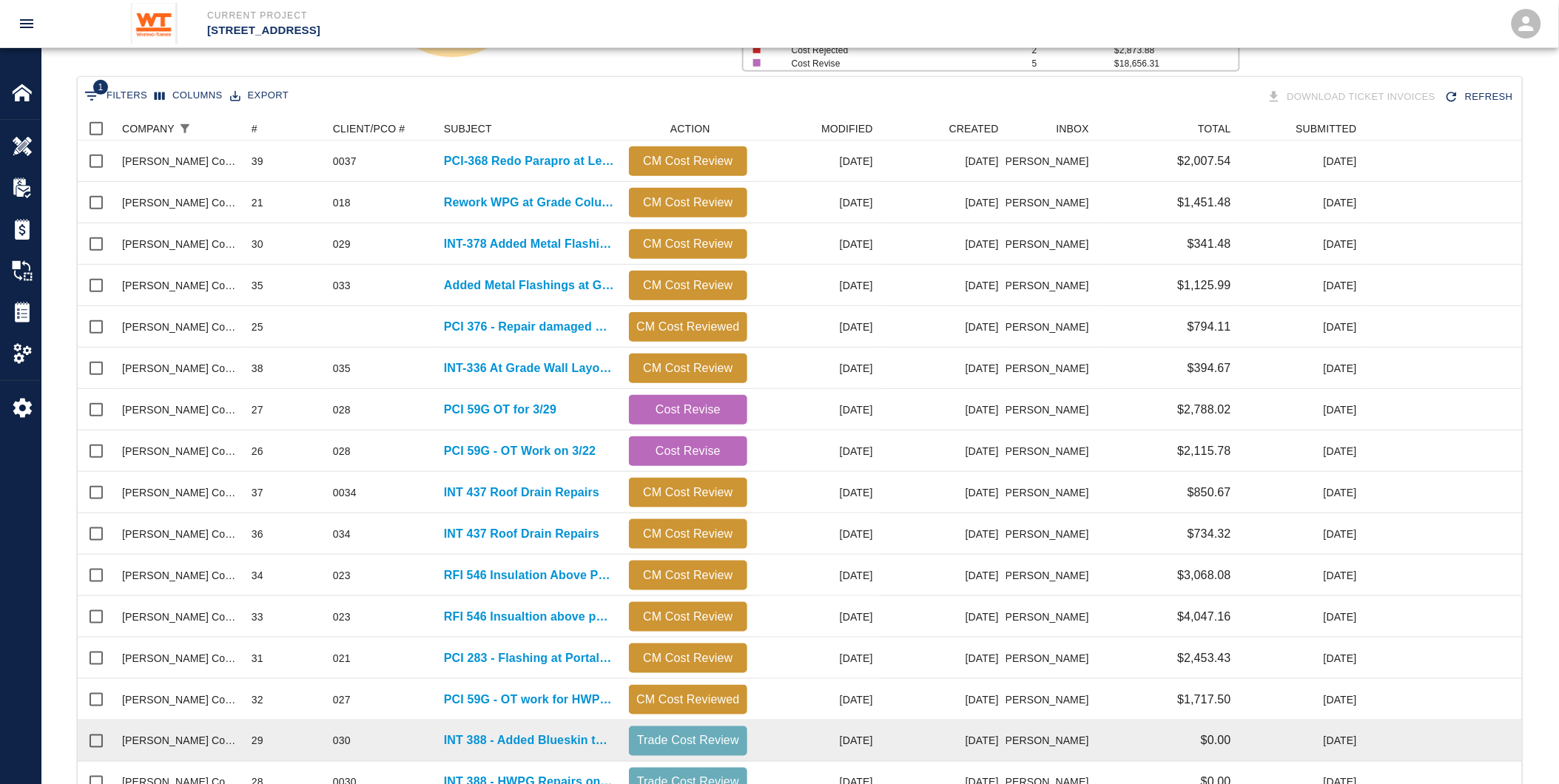
scroll to position [194, 0]
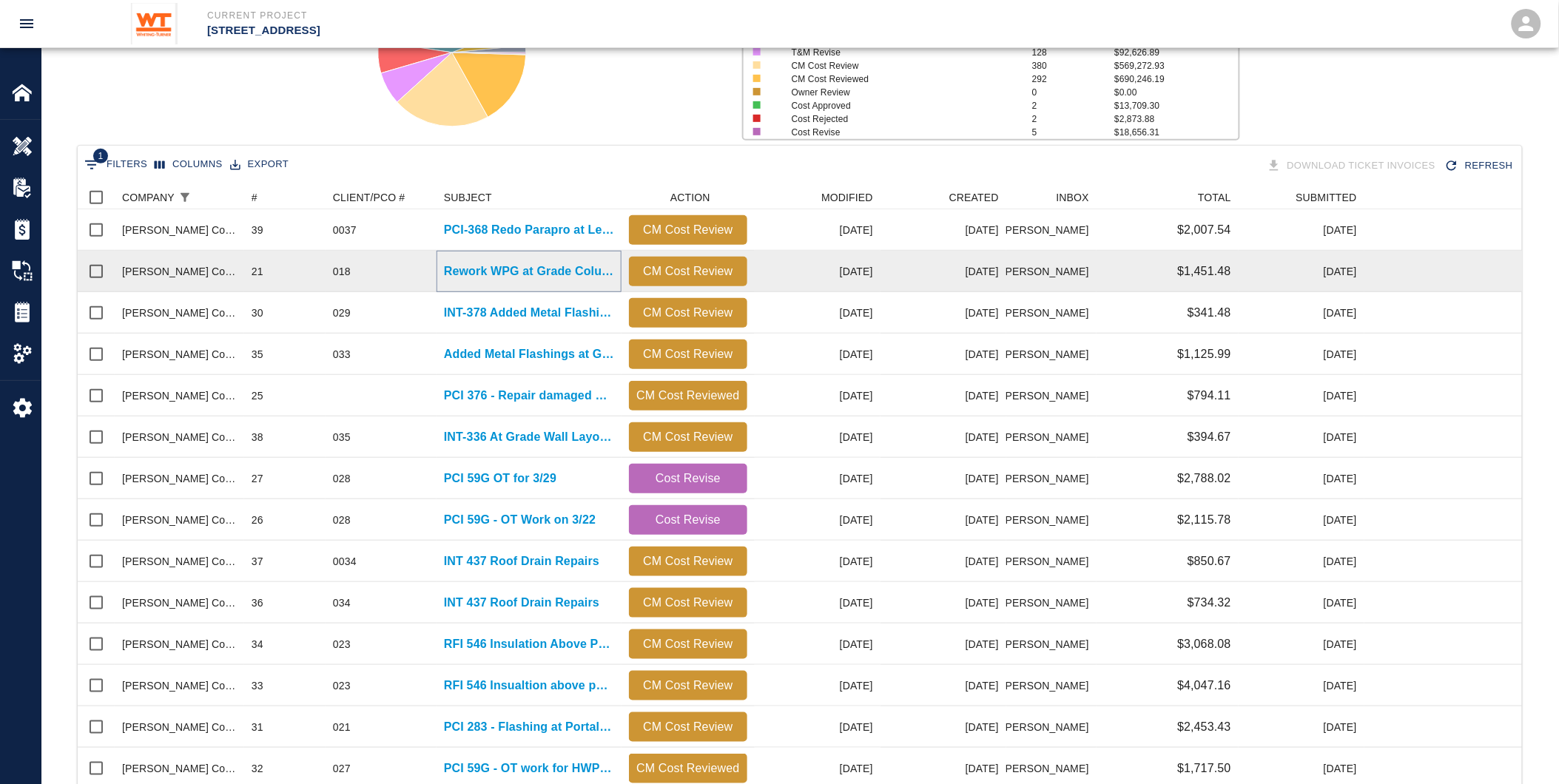
click at [502, 270] on p "Rework WPG at Grade Columns" at bounding box center [529, 271] width 170 height 17
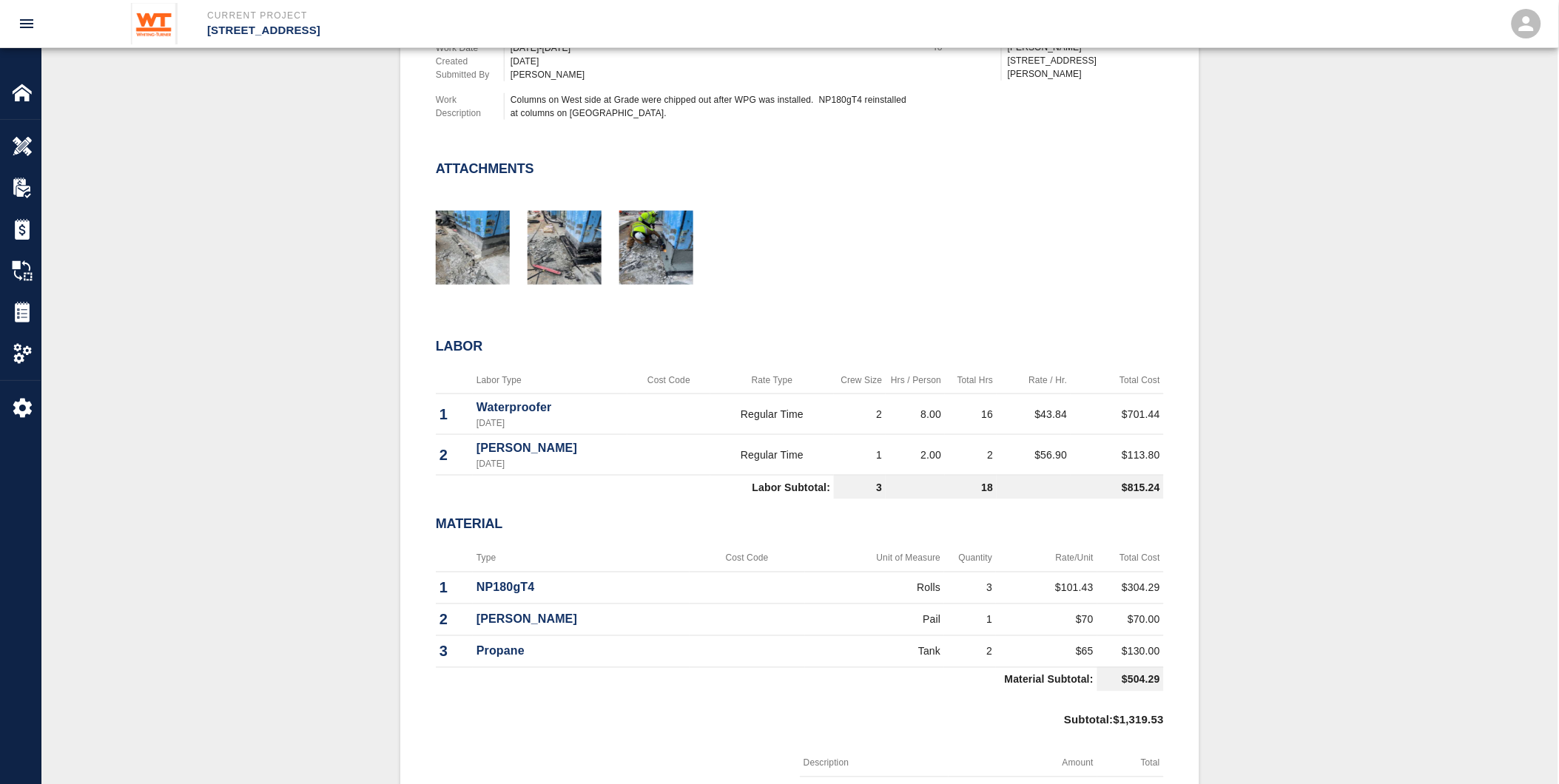
scroll to position [246, 0]
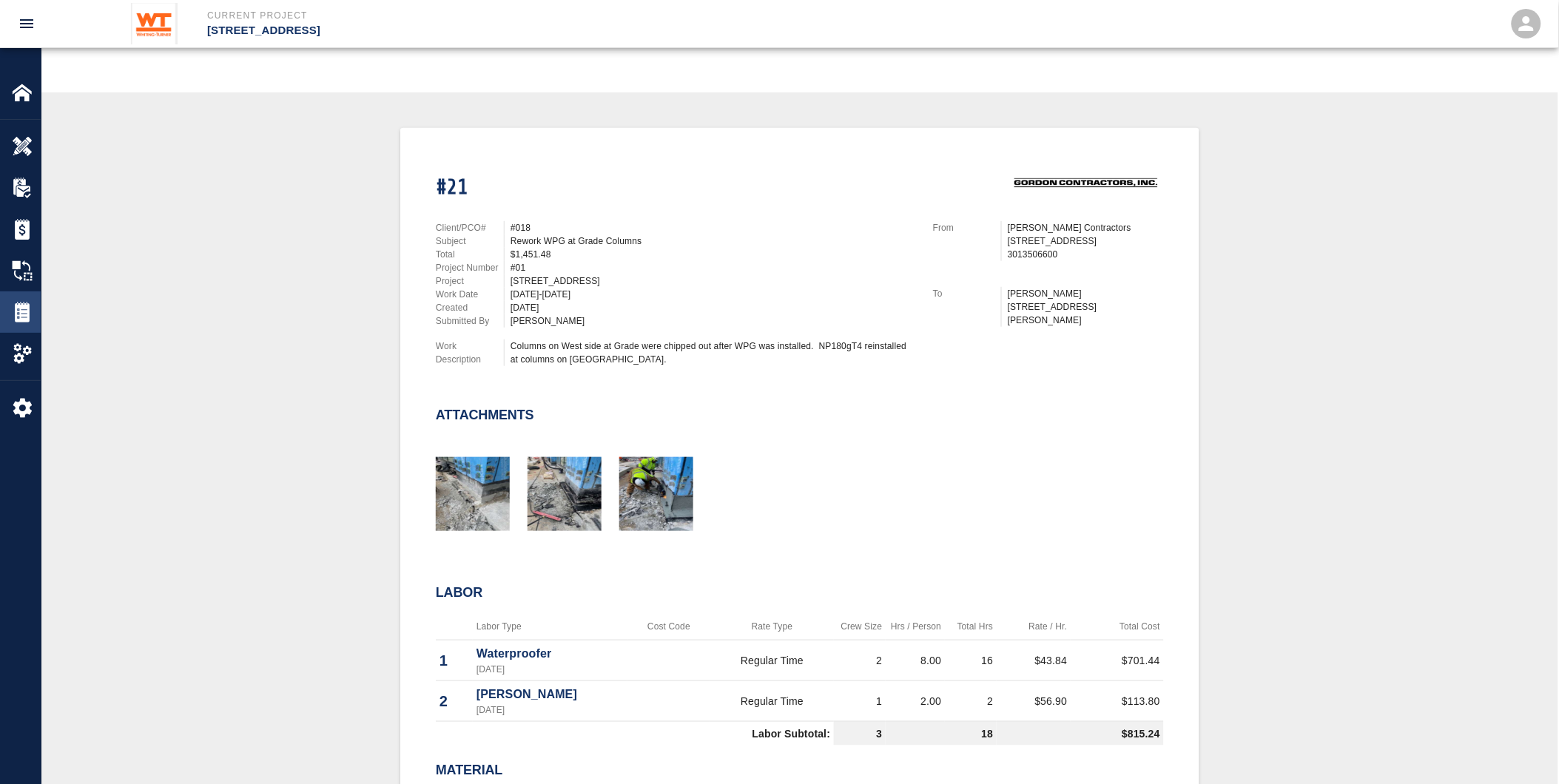
click at [26, 306] on img at bounding box center [22, 312] width 21 height 21
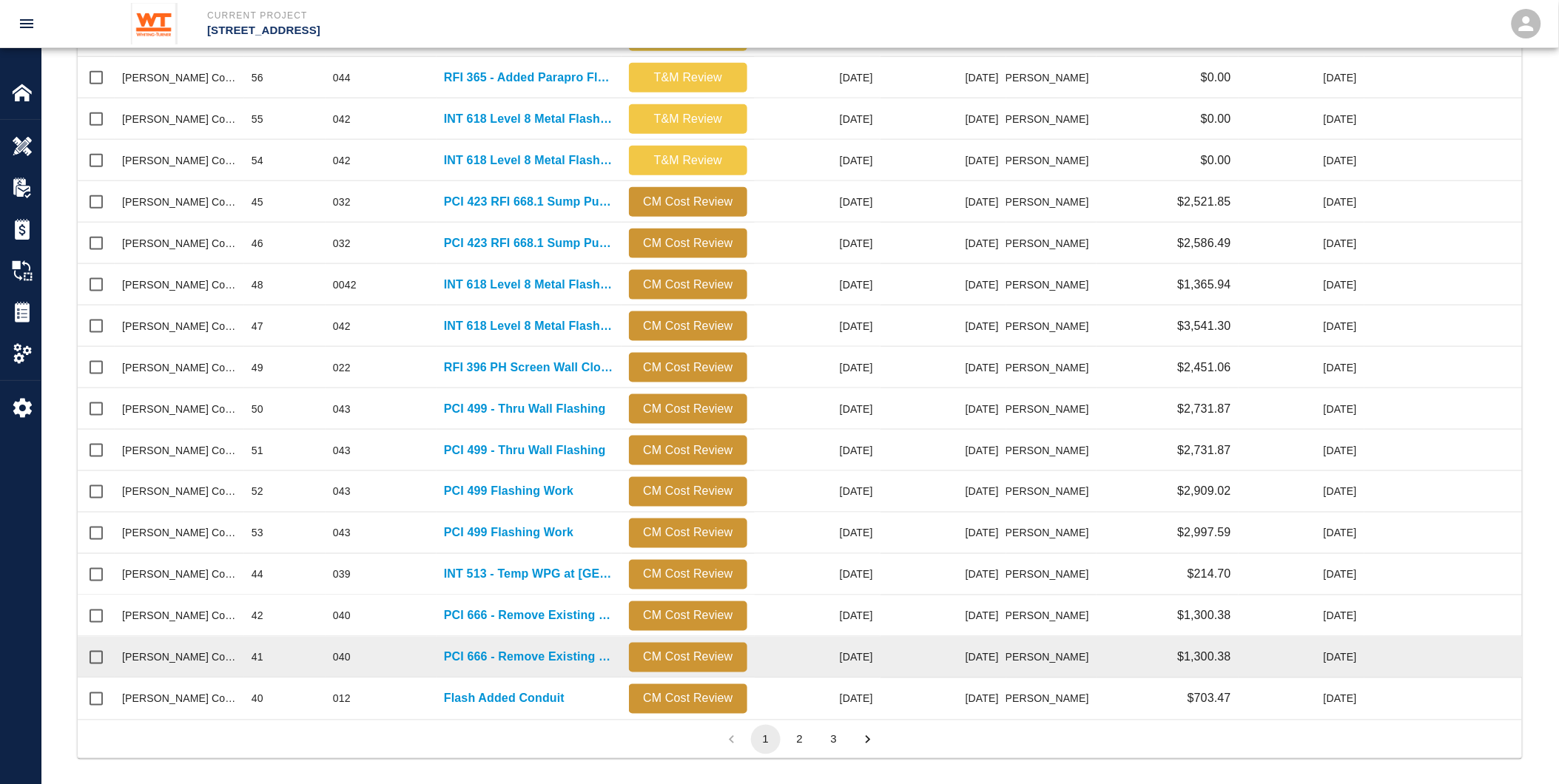
scroll to position [523, 0]
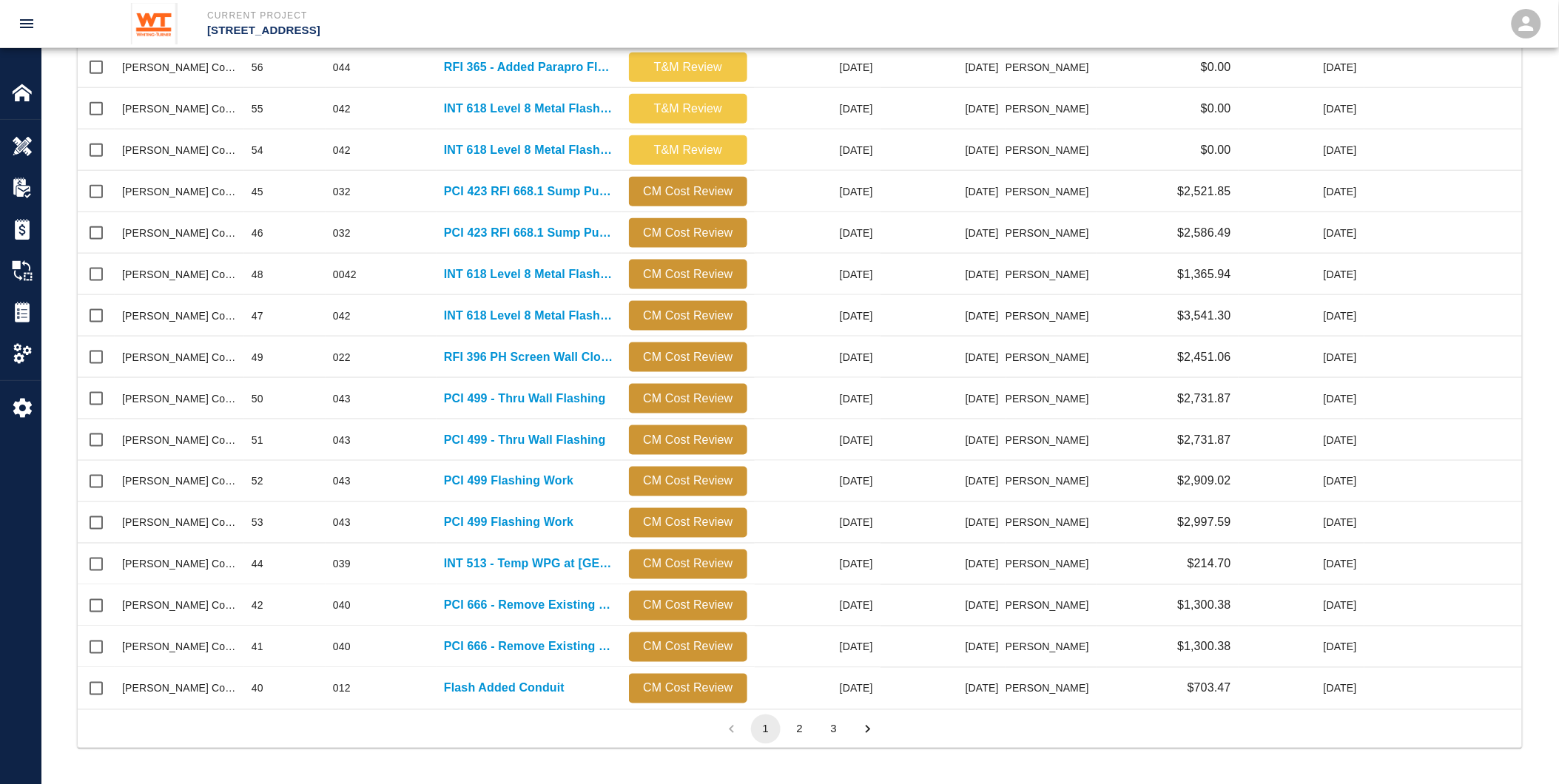
click at [796, 728] on button "2" at bounding box center [800, 729] width 30 height 30
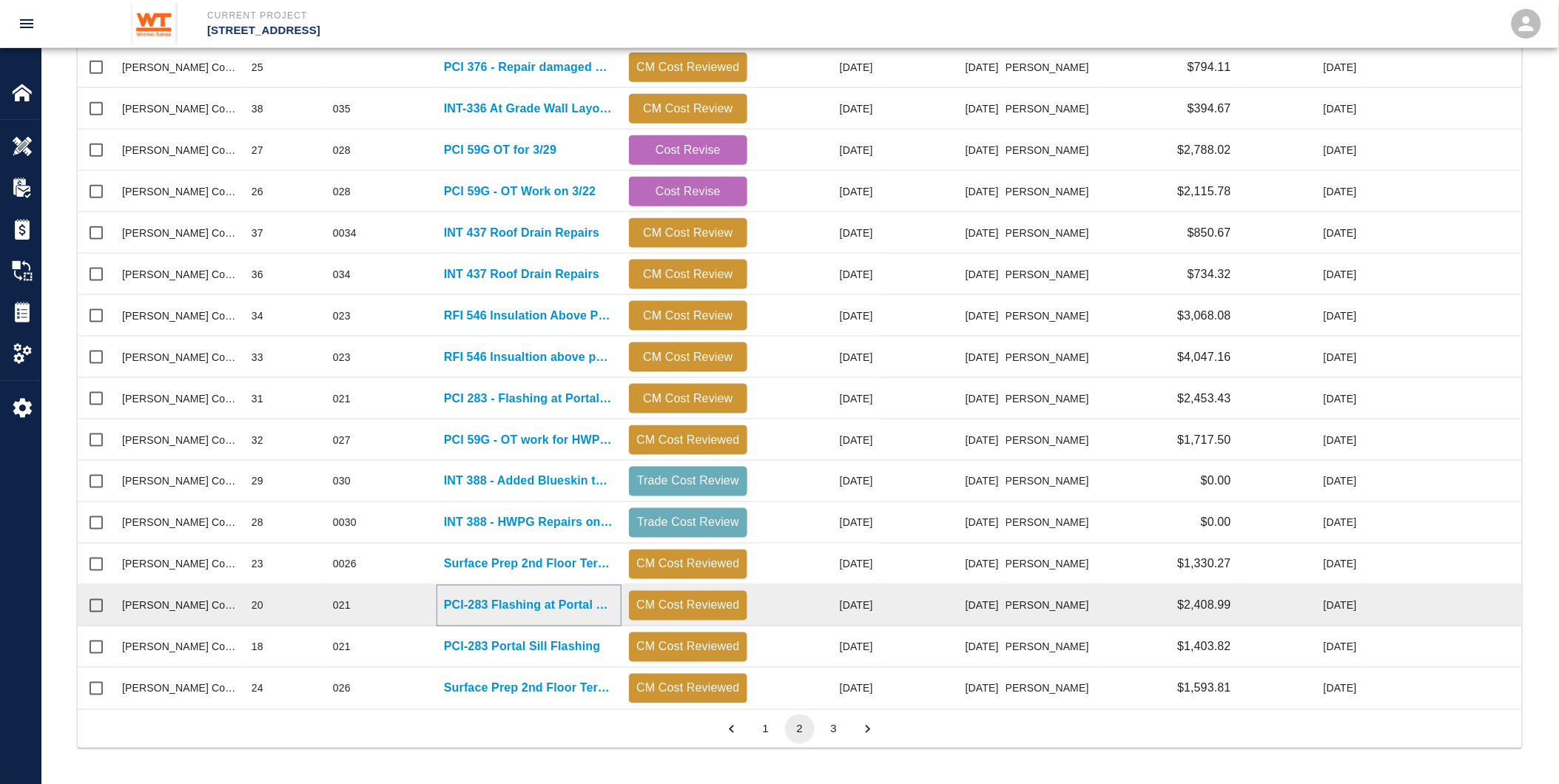
click at [571, 604] on p "PCI-283 Flashing at Portal Sill" at bounding box center [529, 605] width 170 height 17
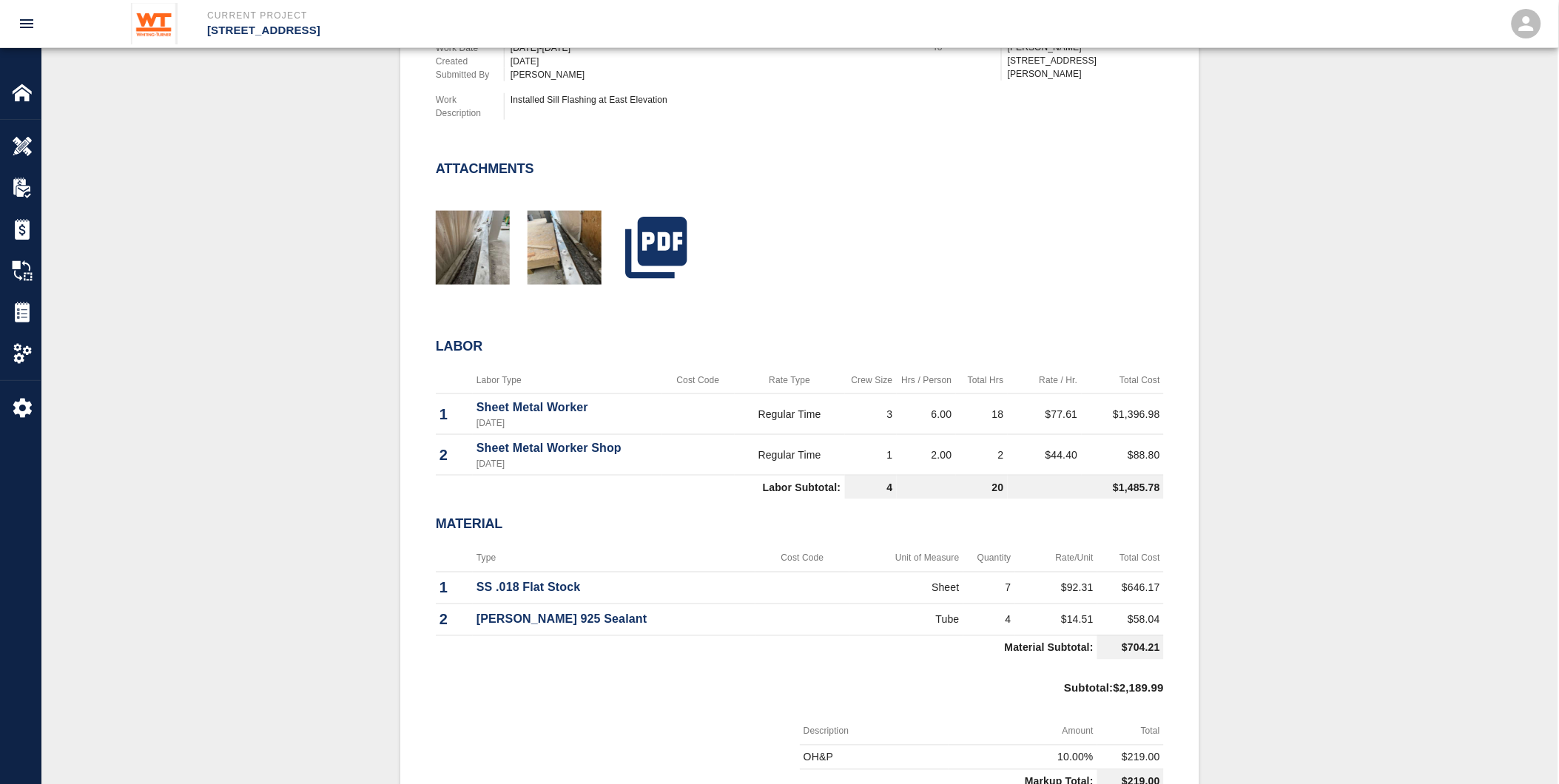
scroll to position [575, 0]
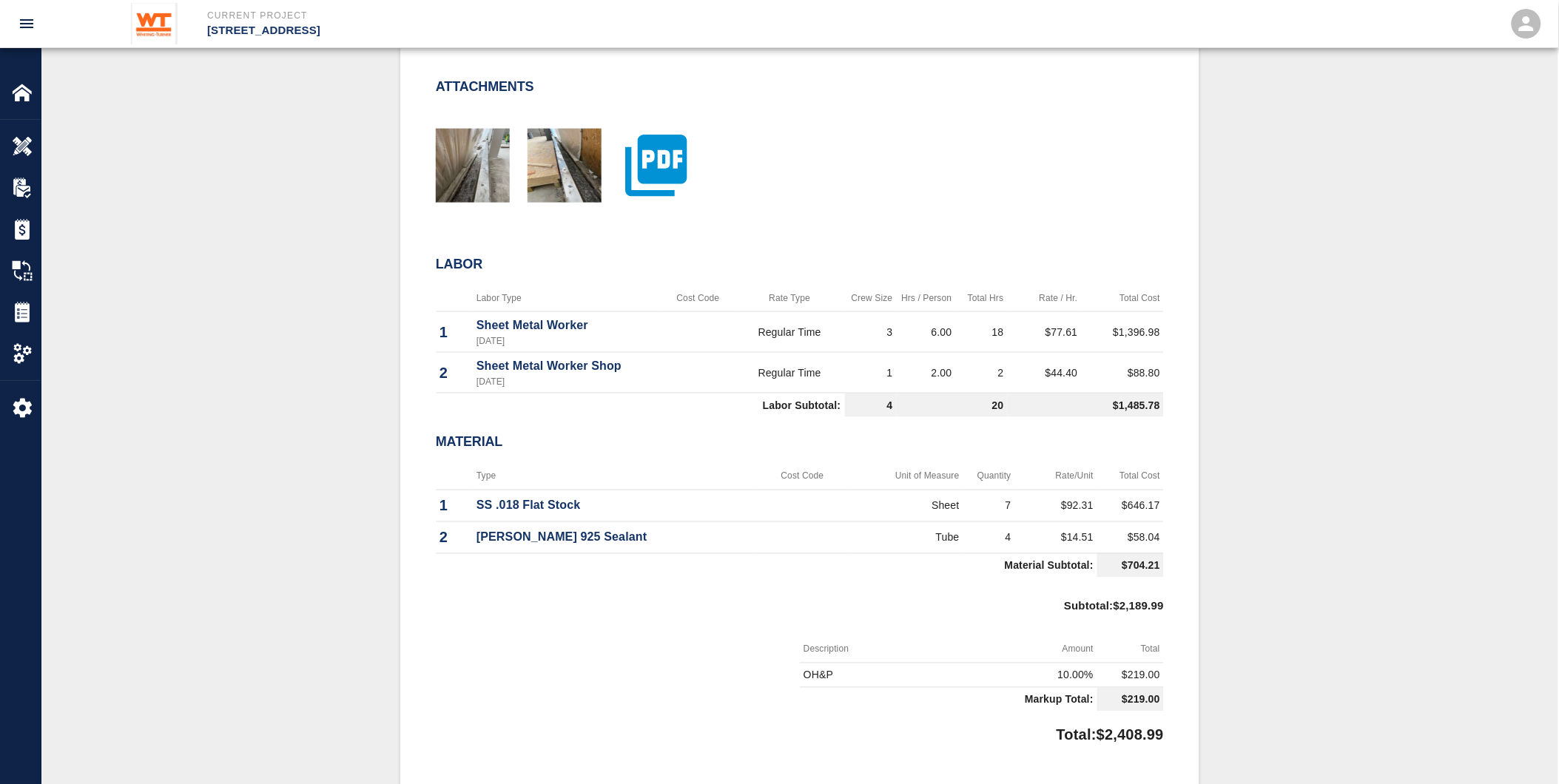
click at [637, 169] on icon "button" at bounding box center [656, 165] width 74 height 74
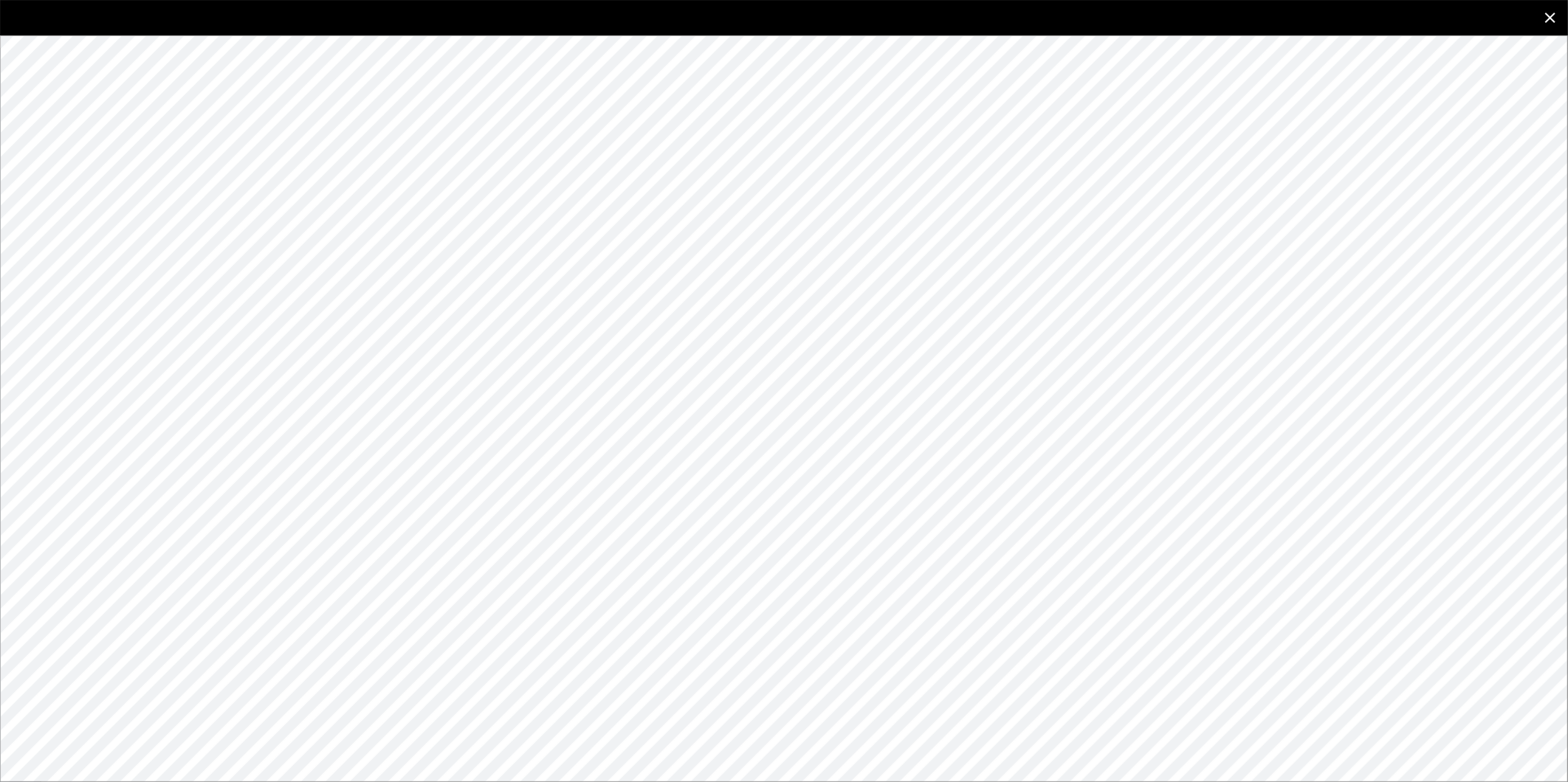
click at [1547, 10] on icon "close" at bounding box center [1549, 17] width 17 height 17
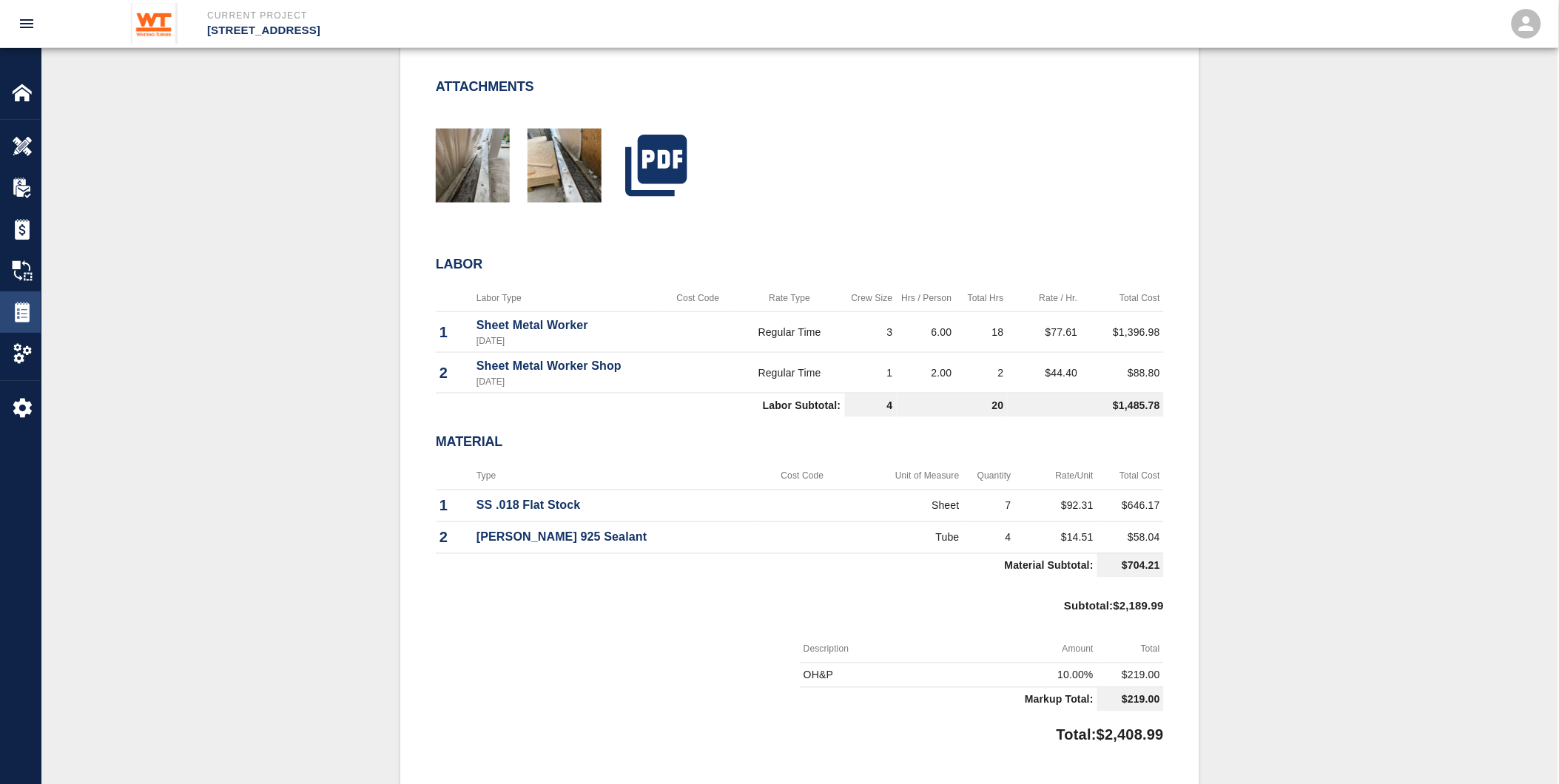
click at [13, 313] on img at bounding box center [22, 312] width 21 height 21
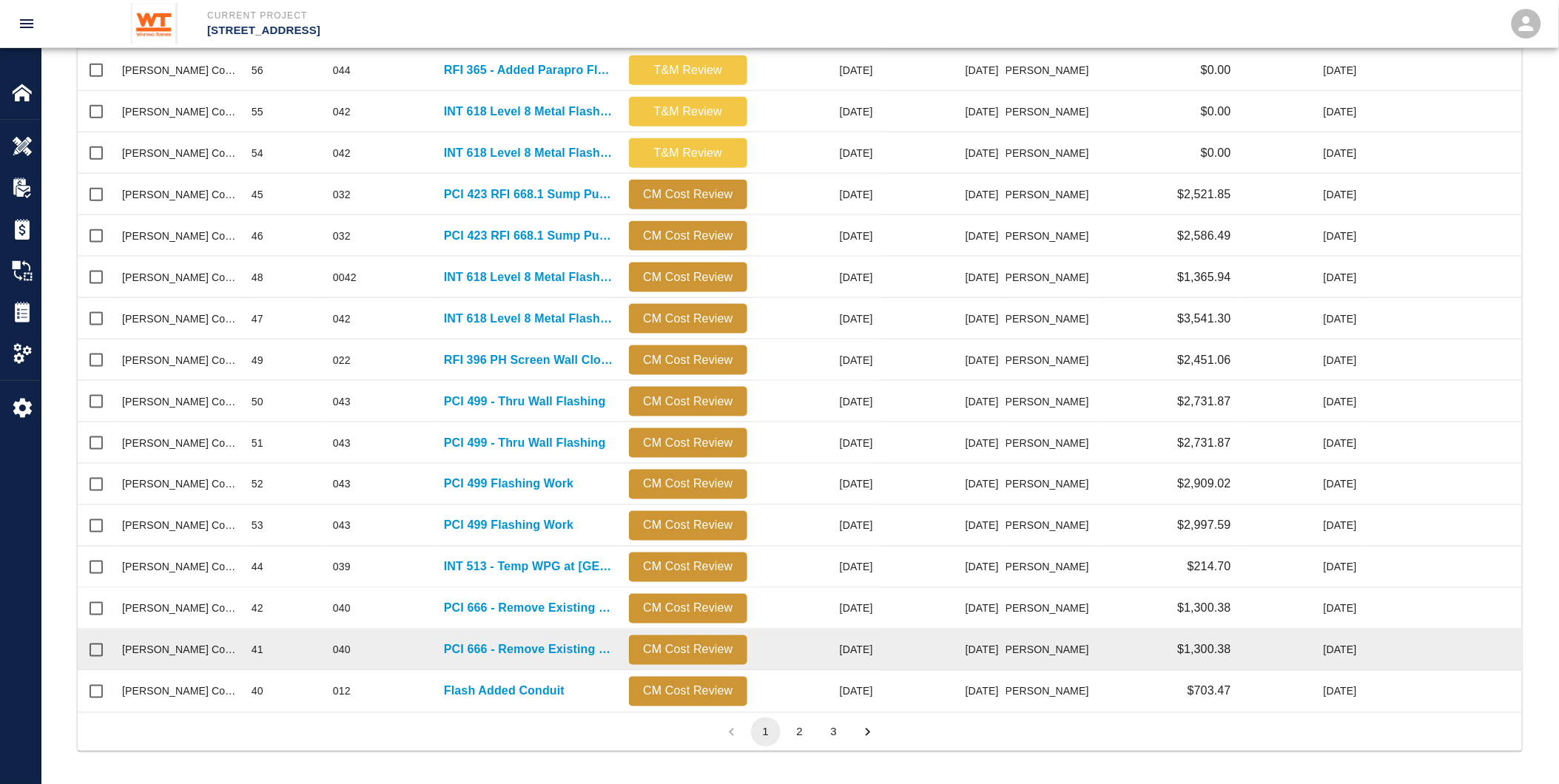
scroll to position [523, 0]
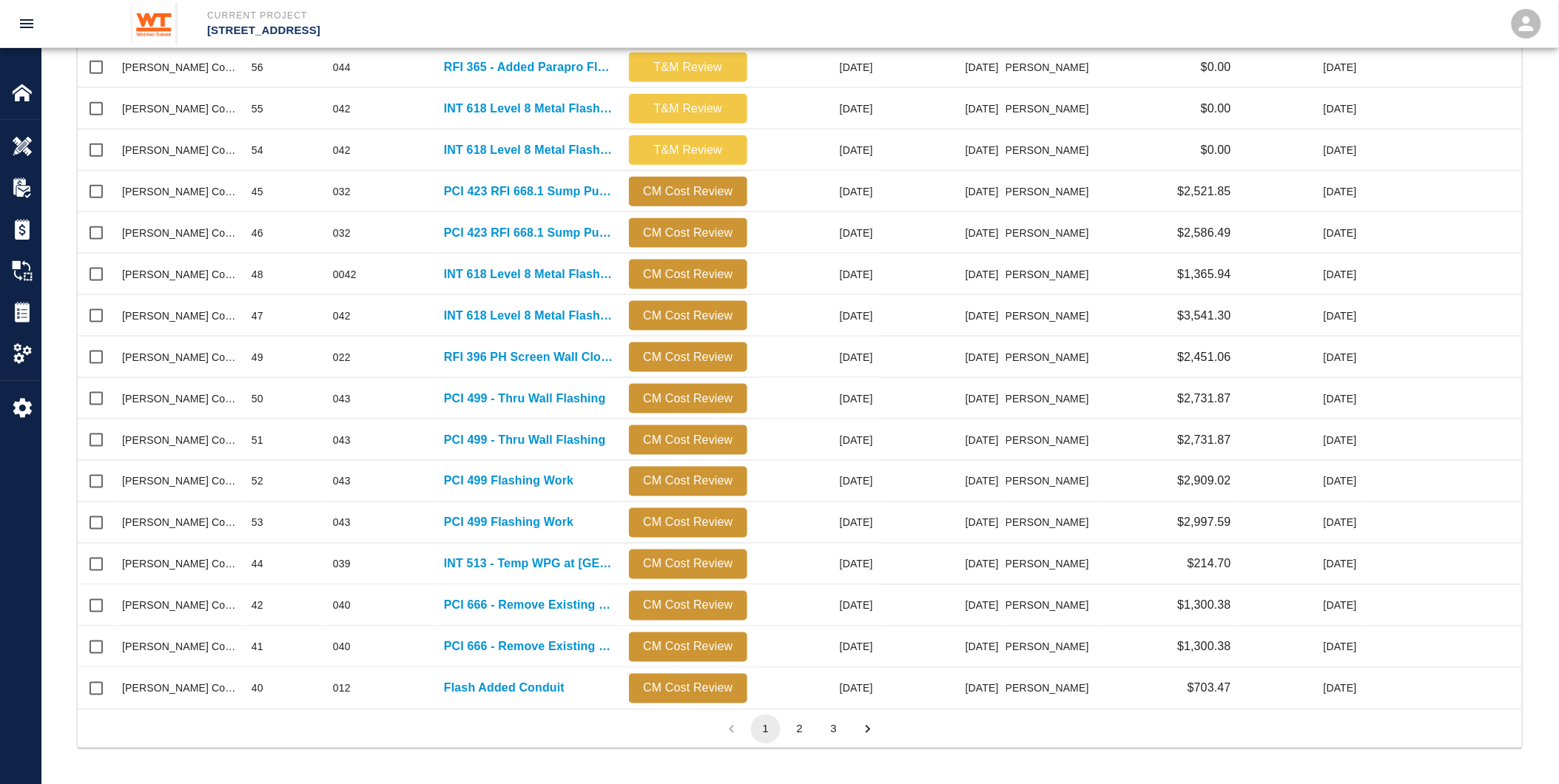
click at [800, 726] on button "2" at bounding box center [800, 729] width 30 height 30
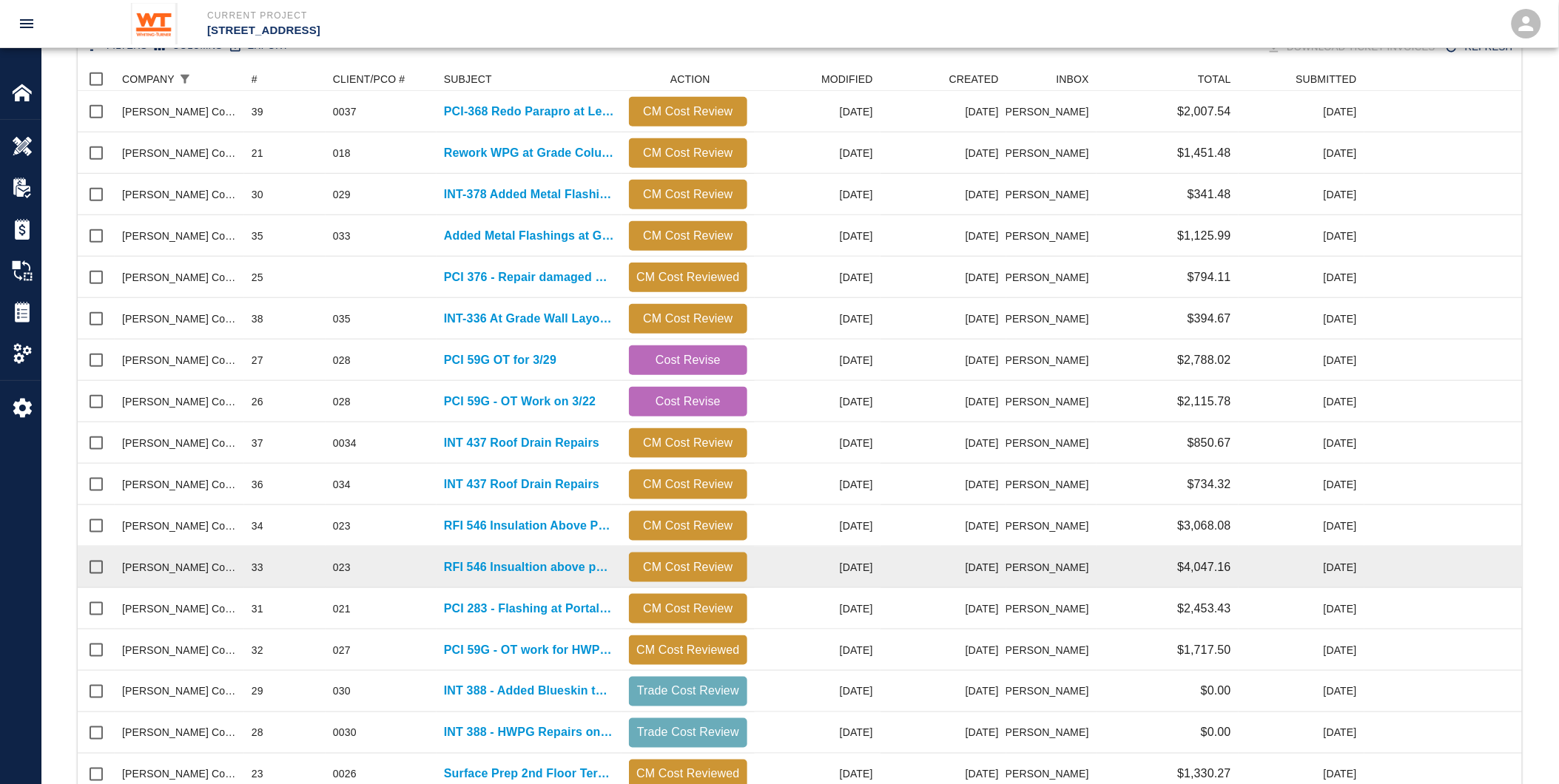
scroll to position [277, 0]
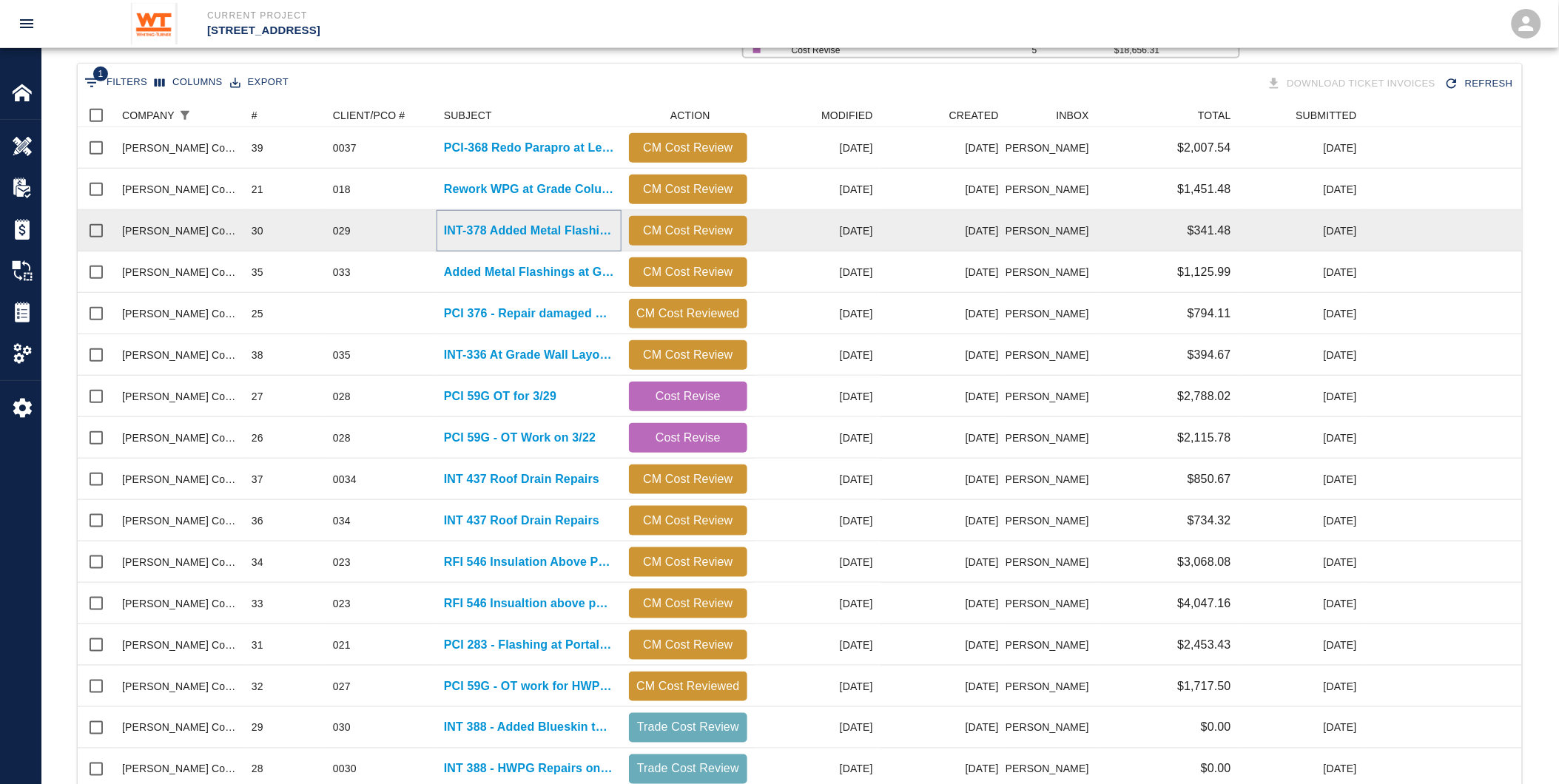
click at [461, 231] on p "INT-378 Added Metal Flashin at [GEOGRAPHIC_DATA]" at bounding box center [529, 230] width 170 height 17
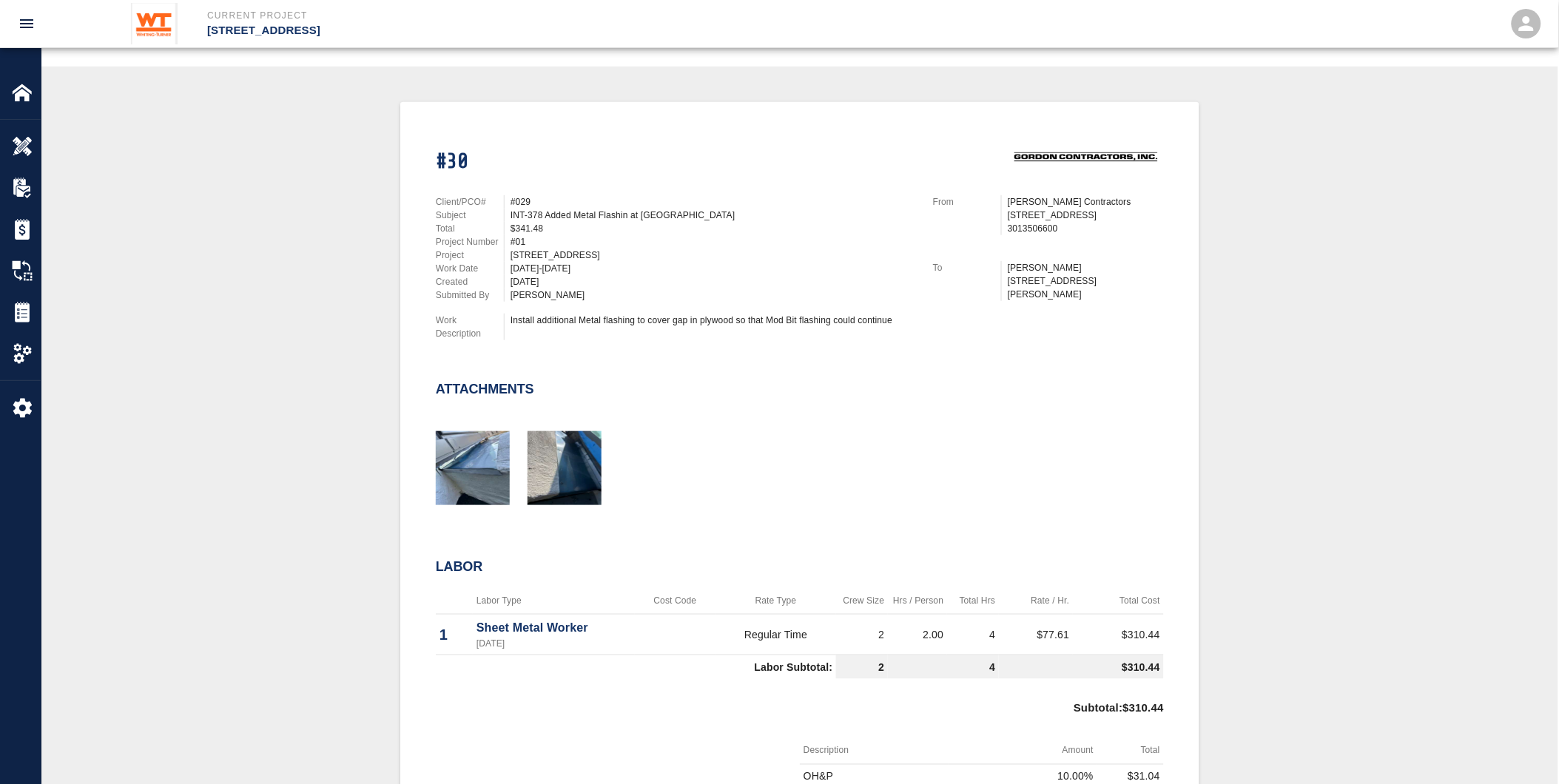
scroll to position [82, 0]
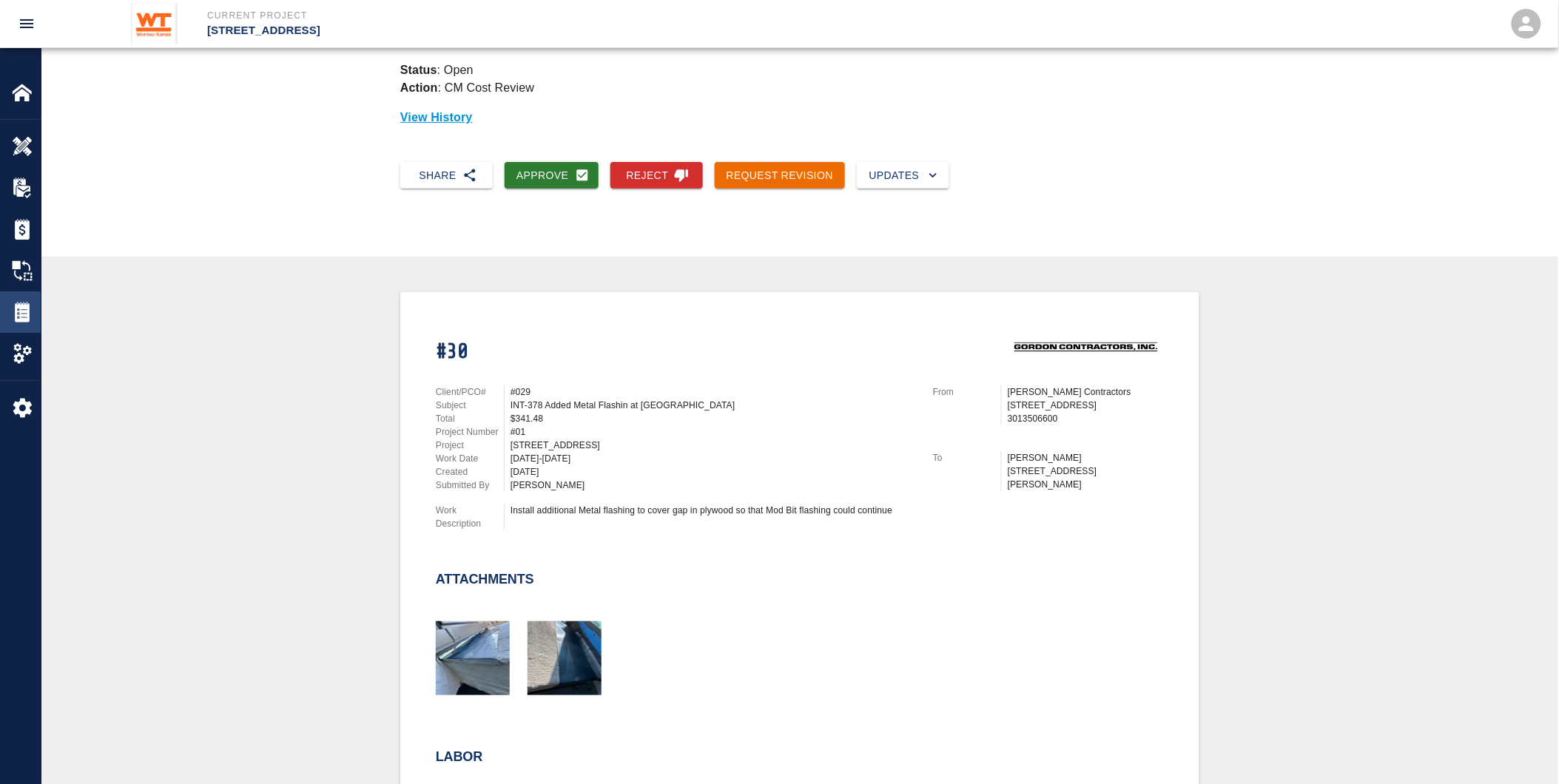
click at [28, 315] on img at bounding box center [22, 312] width 21 height 21
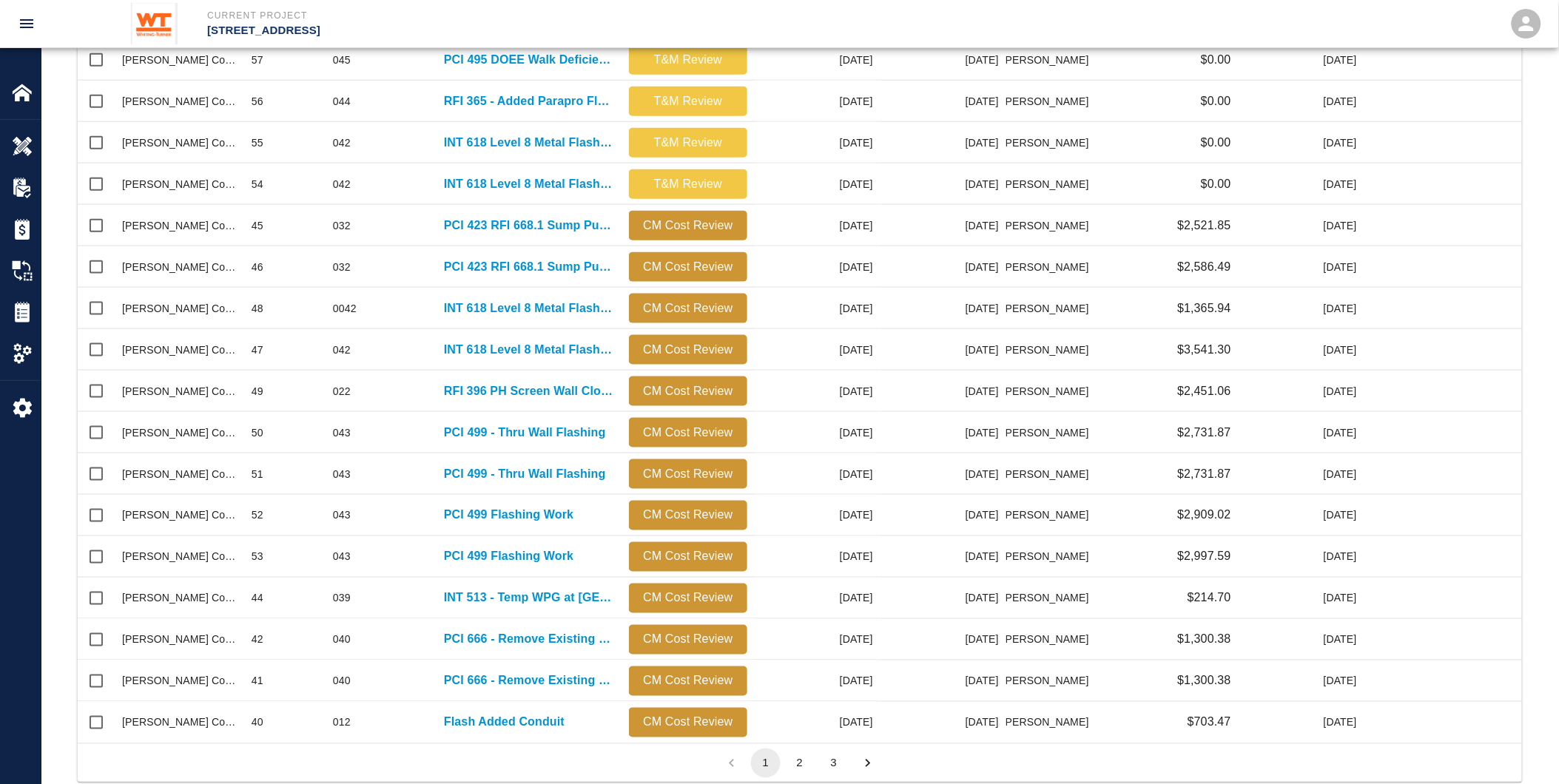
scroll to position [493, 0]
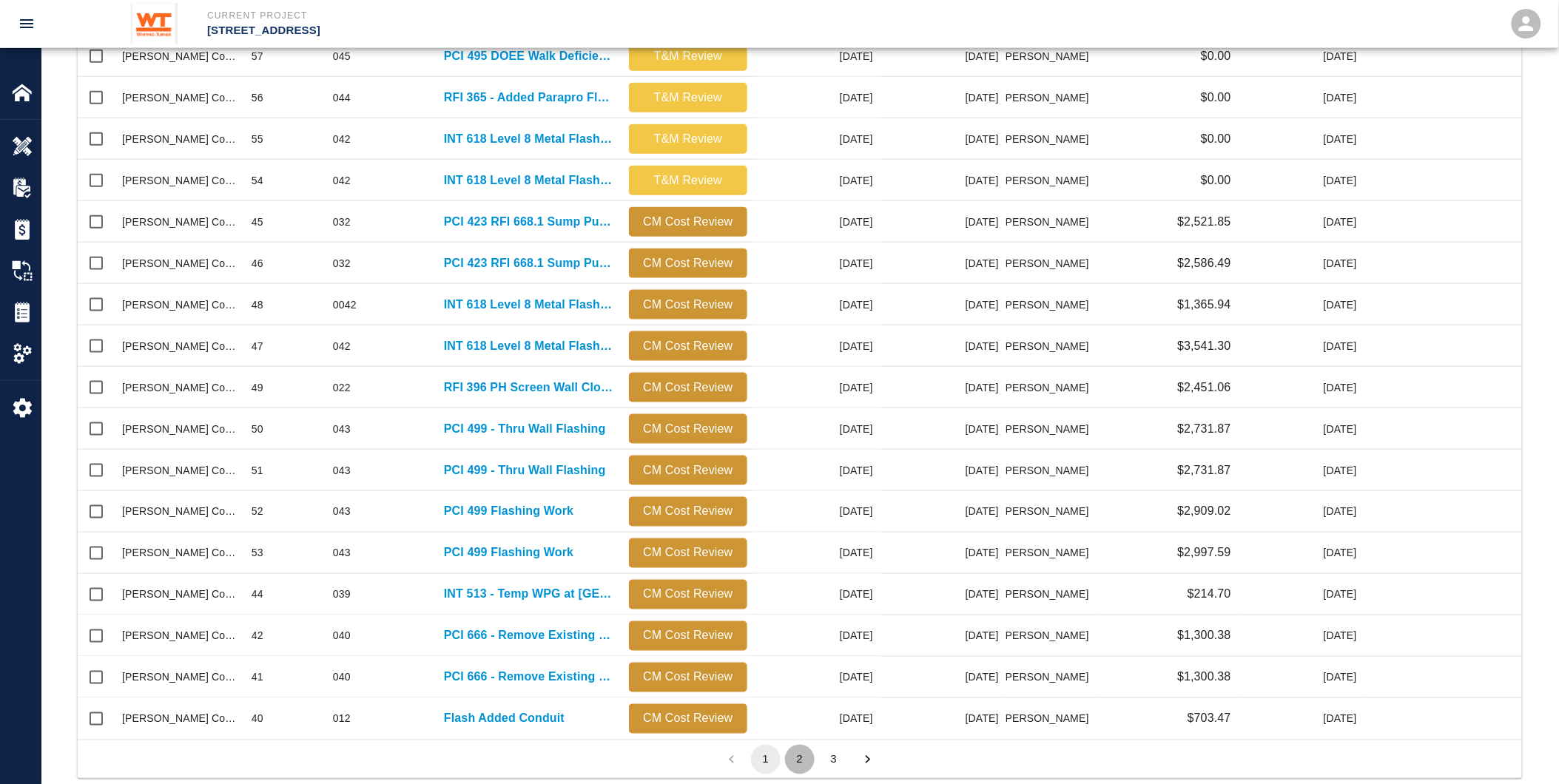
click at [804, 758] on button "2" at bounding box center [800, 760] width 30 height 30
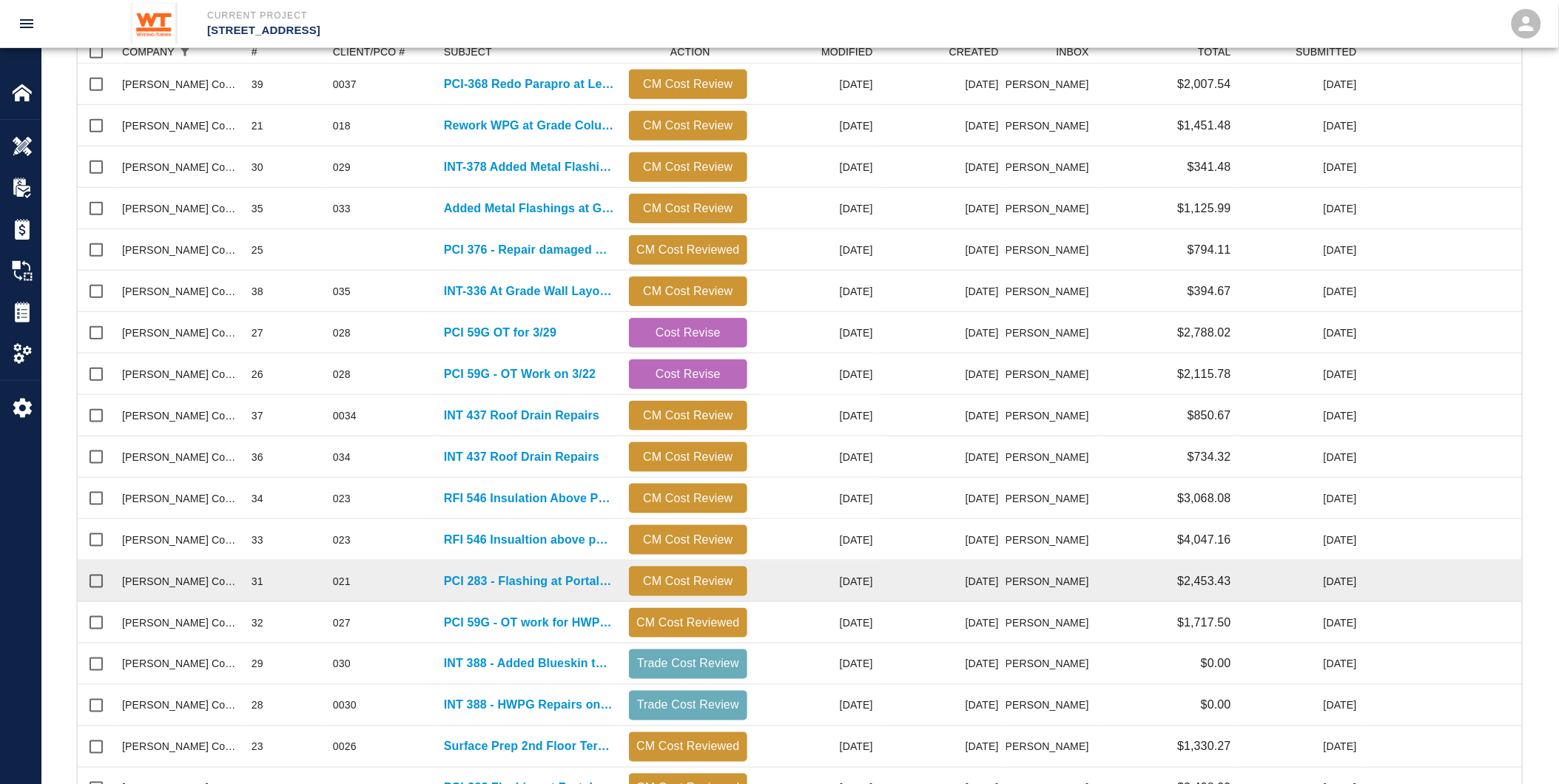
scroll to position [328, 0]
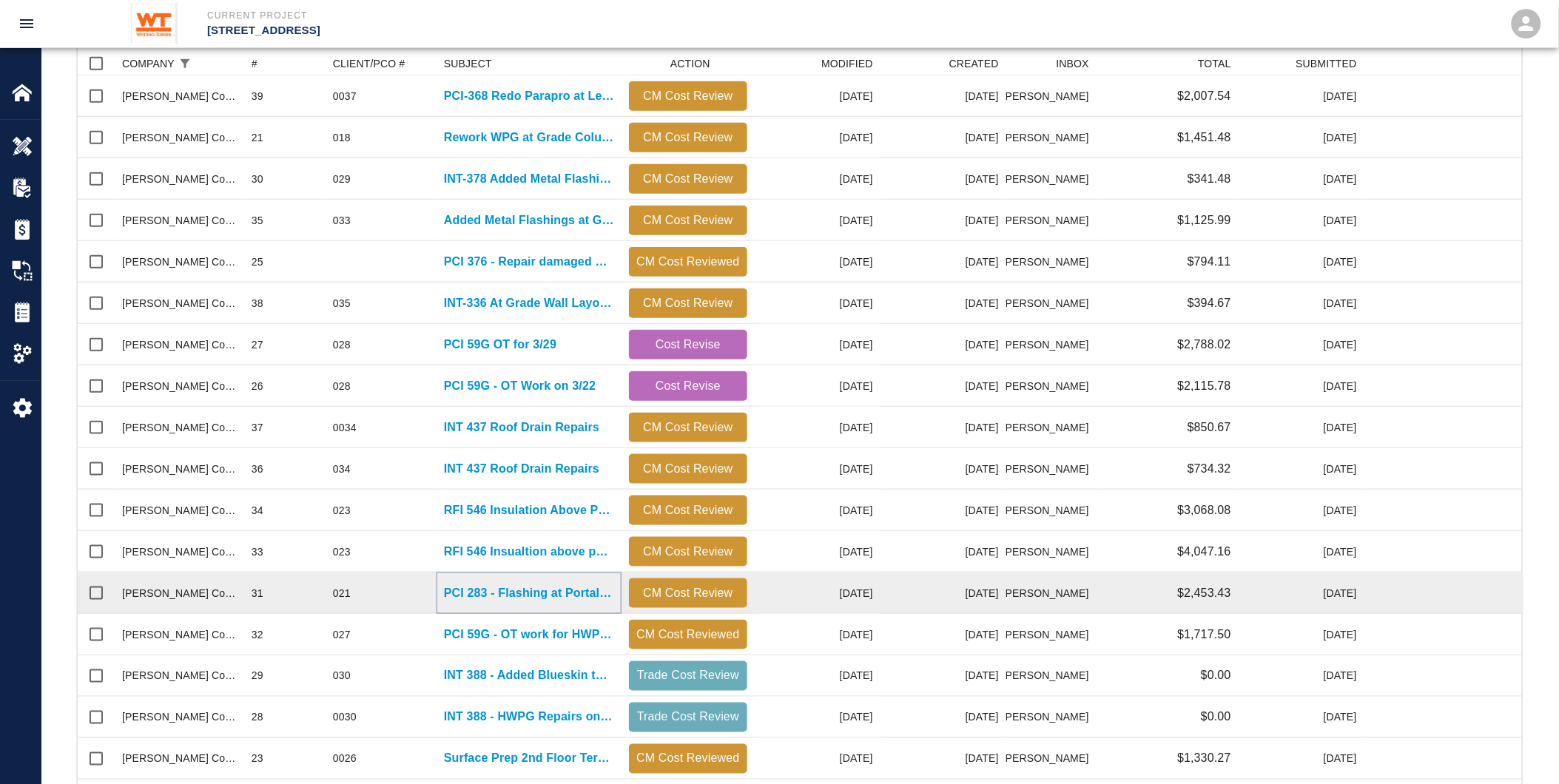
click at [522, 590] on p "PCI 283 - Flashing at Portal Sill" at bounding box center [529, 593] width 170 height 17
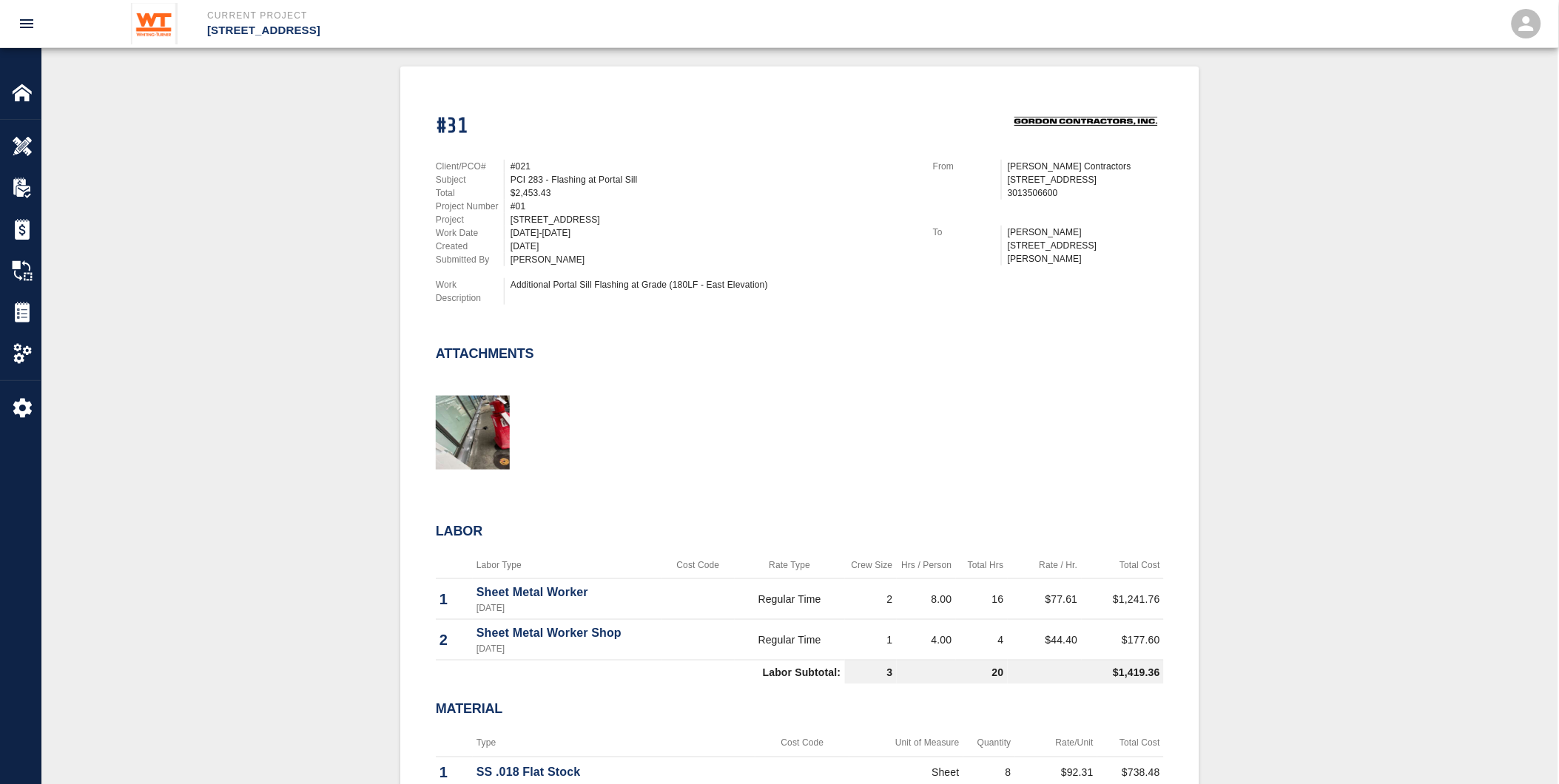
scroll to position [289, 0]
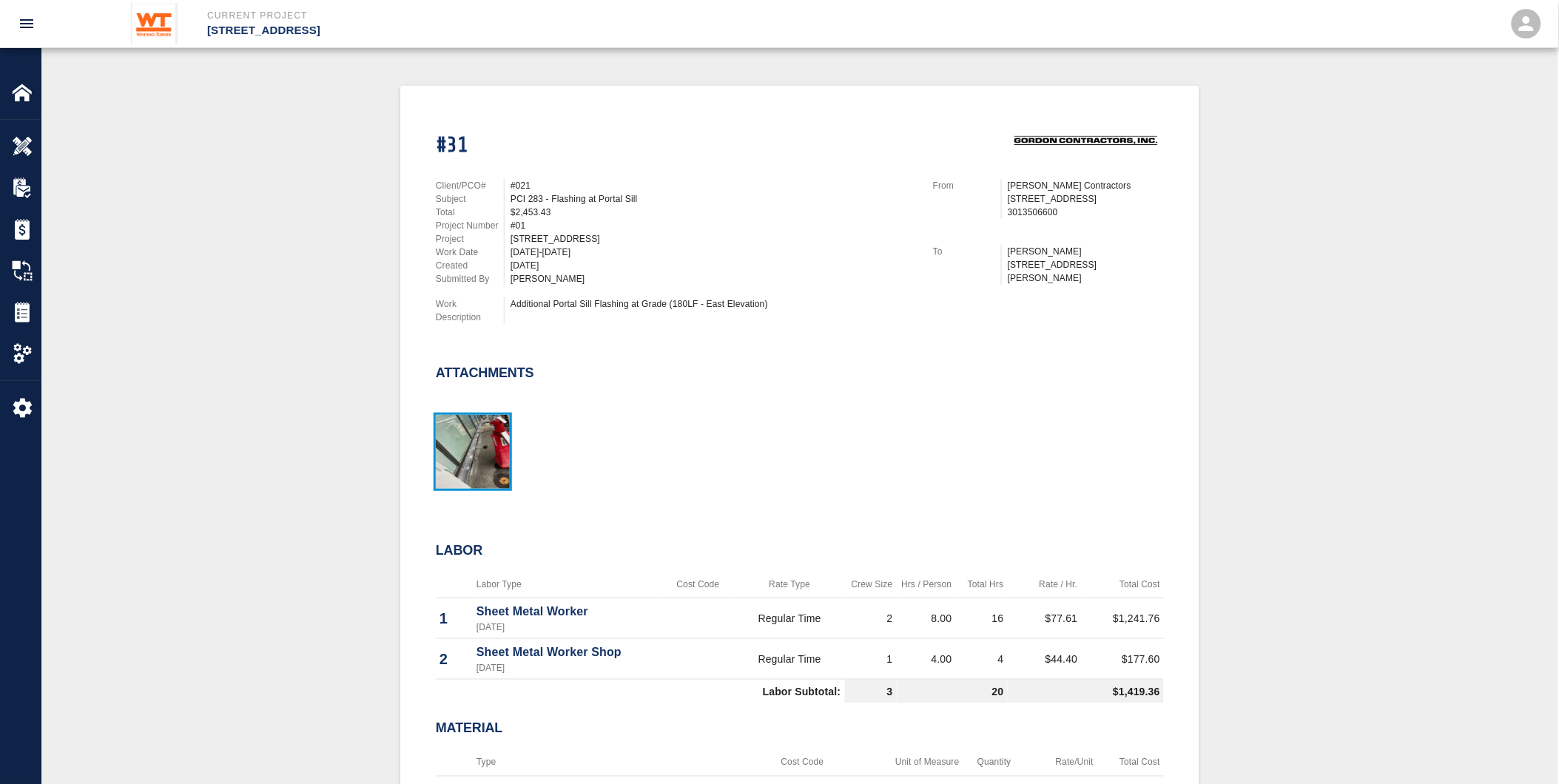
click at [476, 447] on img "button" at bounding box center [472, 452] width 74 height 74
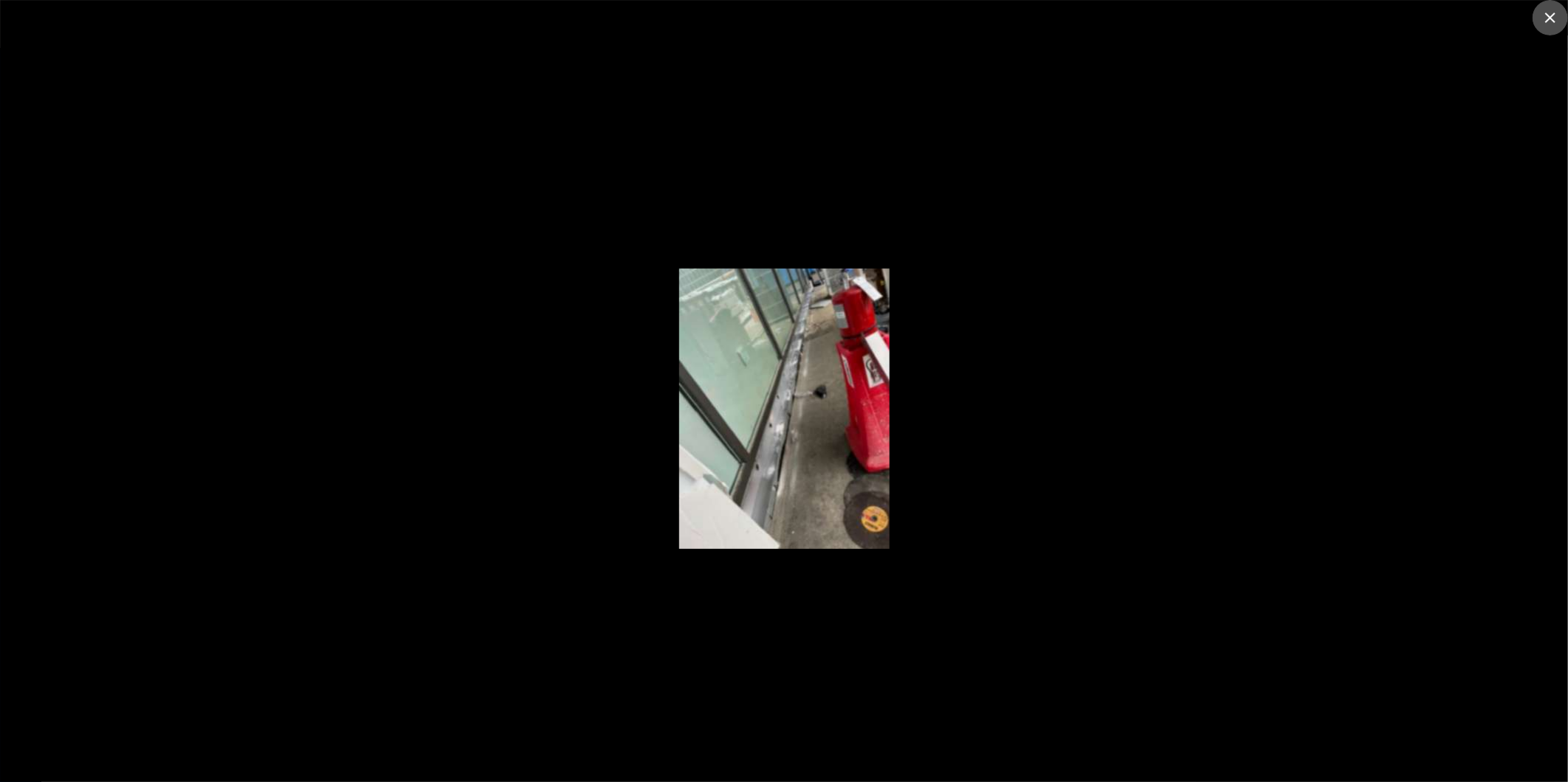
click at [1551, 16] on icon "close" at bounding box center [1550, 17] width 11 height 11
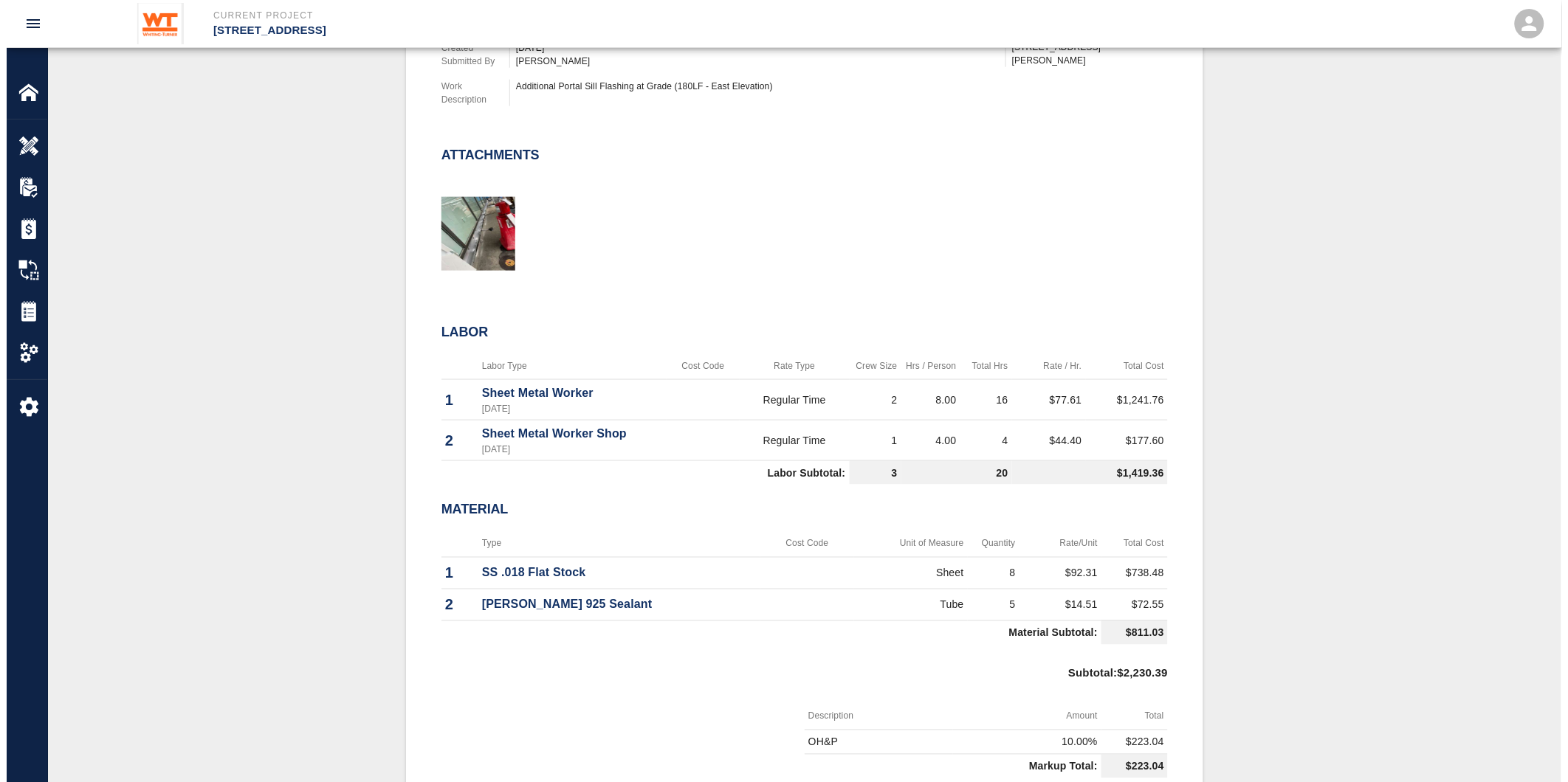
scroll to position [534, 0]
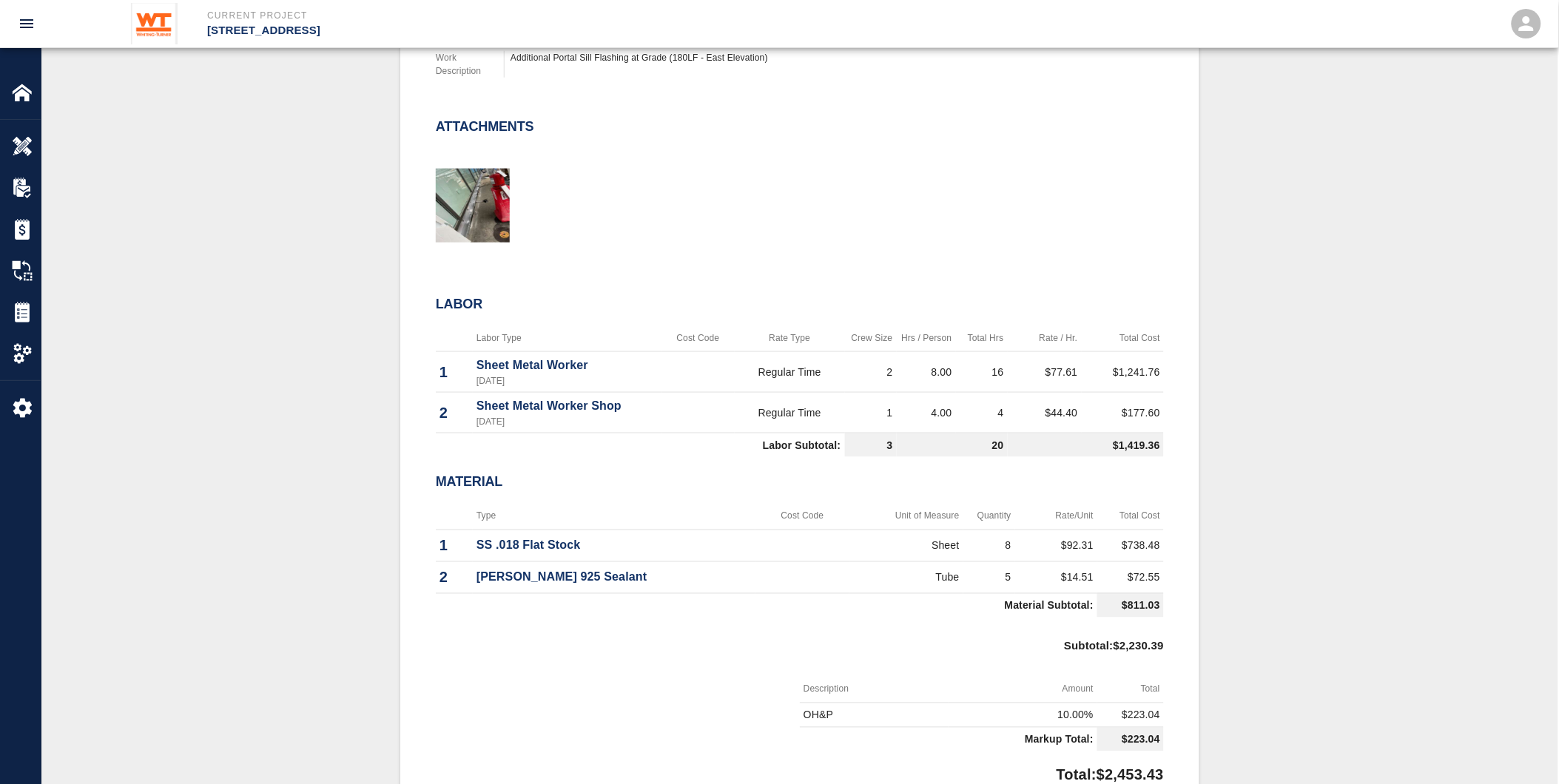
drag, startPoint x: 326, startPoint y: 603, endPoint x: 347, endPoint y: 581, distance: 30.4
click at [327, 603] on div "#31 Client/PCO# #021 Subject PCI 283 - Flashing at Portal Sill Total $2,453.43 …" at bounding box center [800, 438] width 1446 height 1198
click at [482, 200] on img "button" at bounding box center [472, 205] width 74 height 74
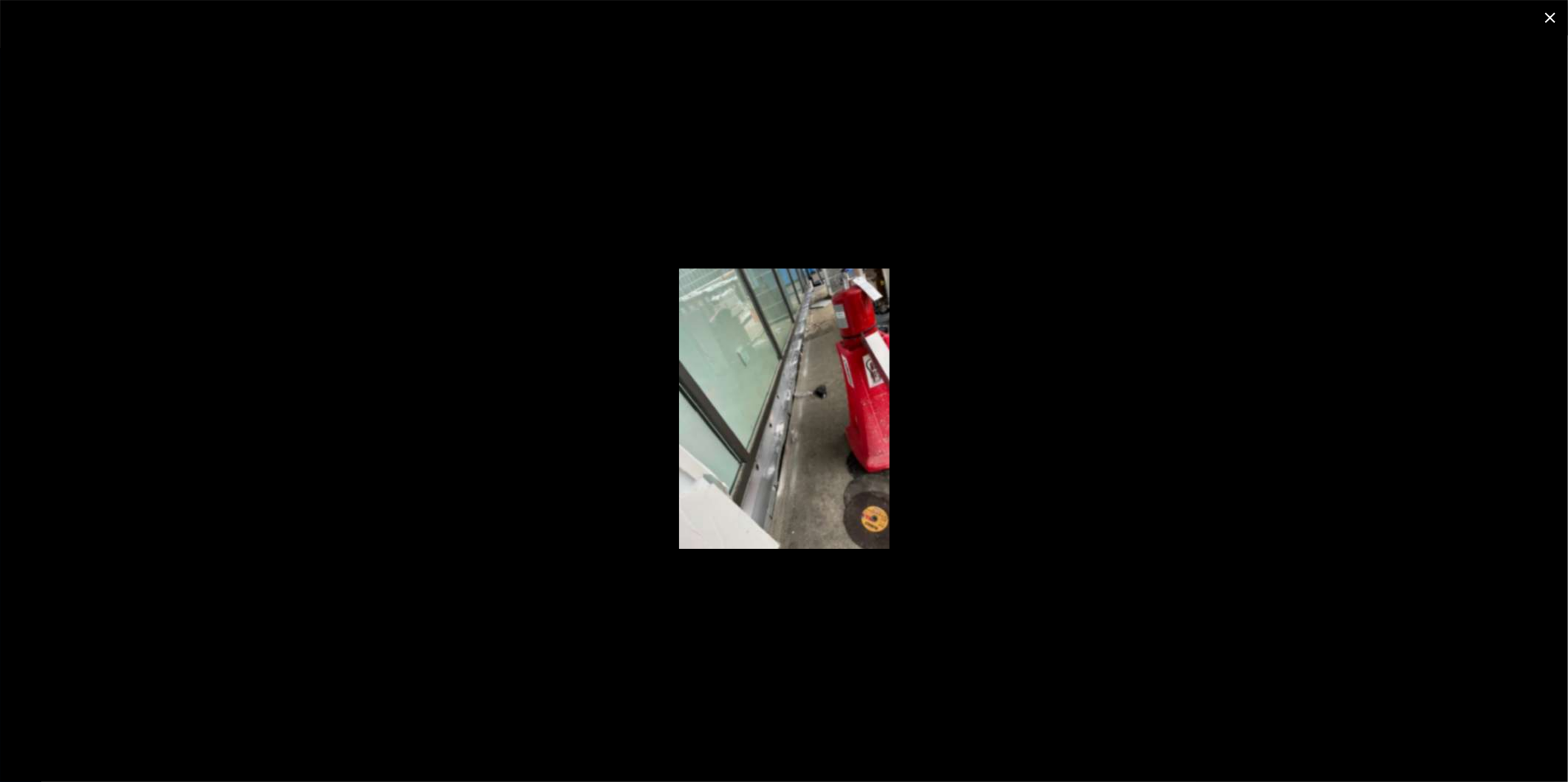
click at [810, 449] on img at bounding box center [784, 409] width 210 height 280
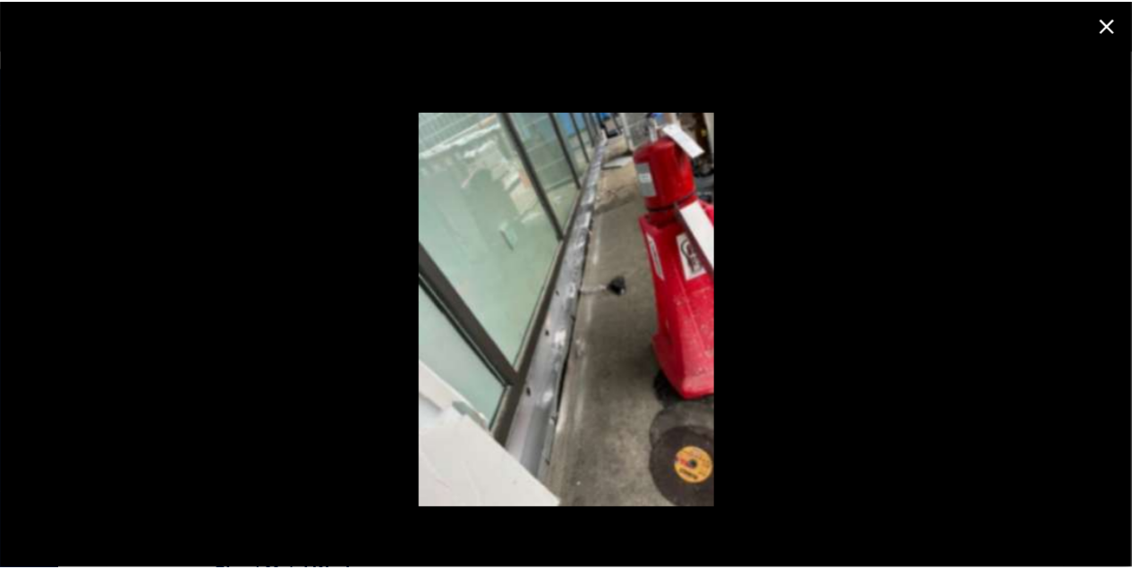
scroll to position [646, 0]
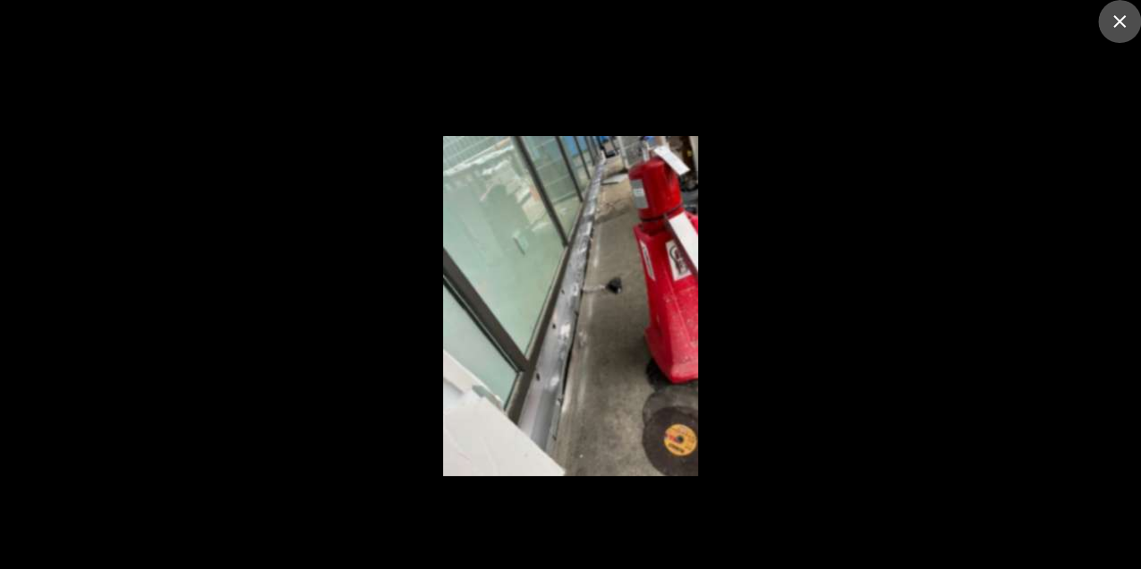
click at [1121, 20] on icon "close" at bounding box center [1119, 21] width 13 height 13
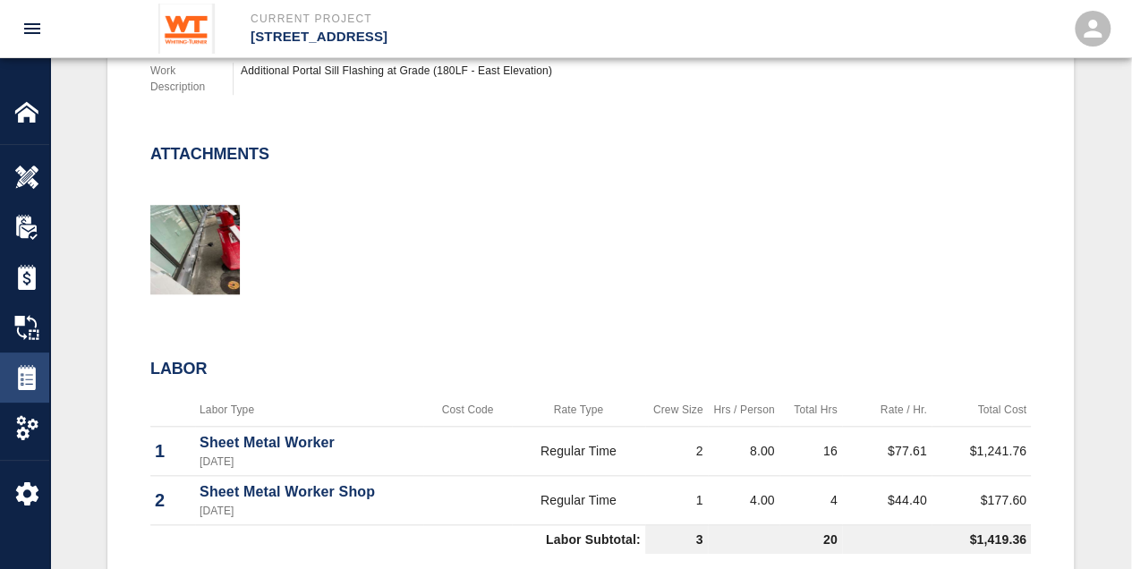
click at [18, 387] on img at bounding box center [26, 377] width 25 height 25
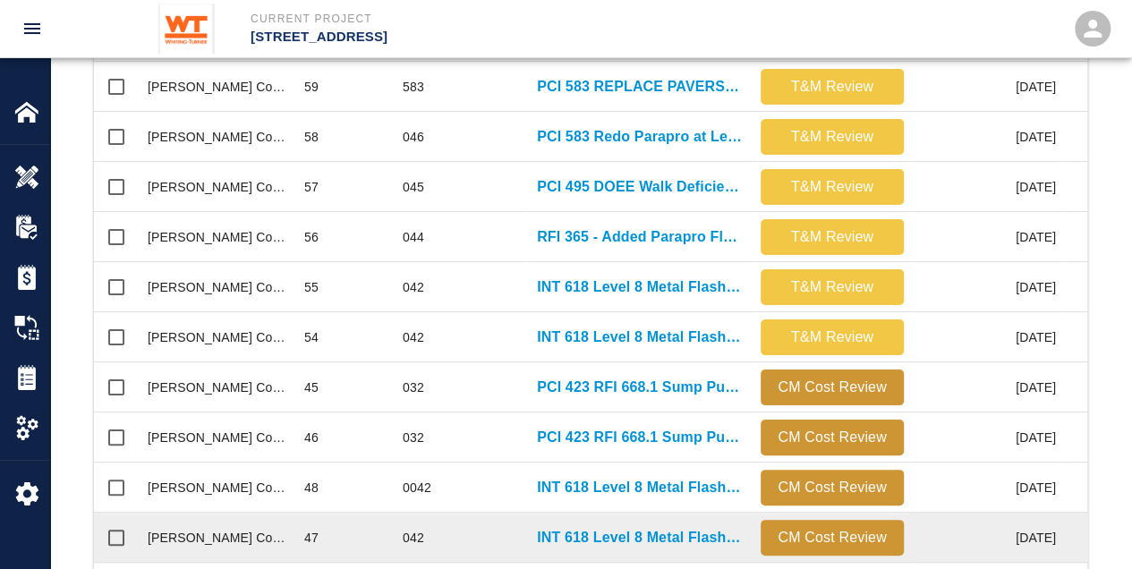
scroll to position [716, 0]
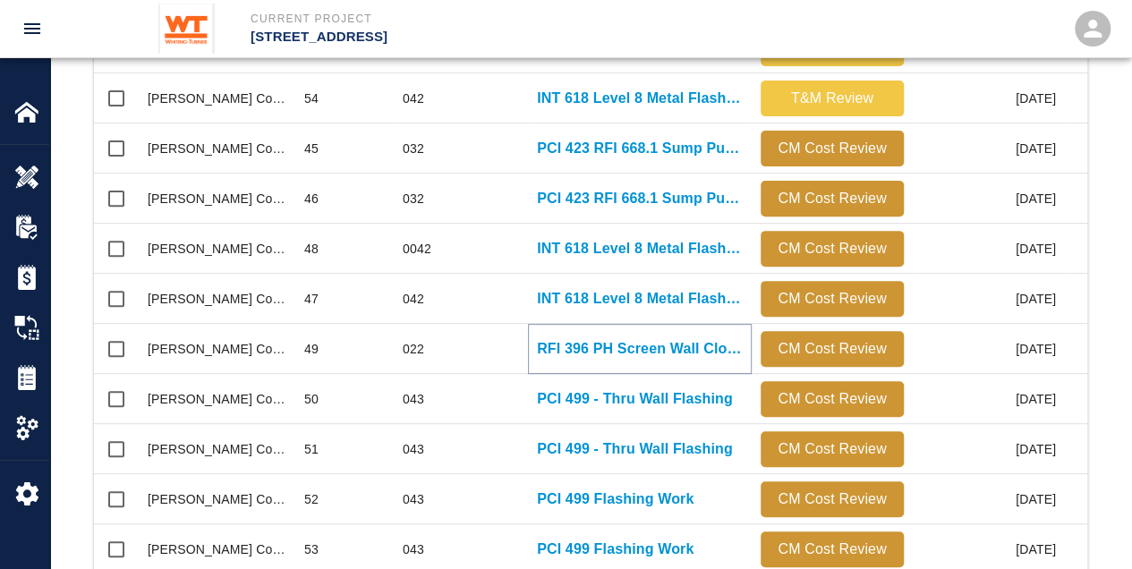
click at [569, 354] on p "RFI 396 PH Screen Wall Close-In Detail" at bounding box center [640, 348] width 206 height 21
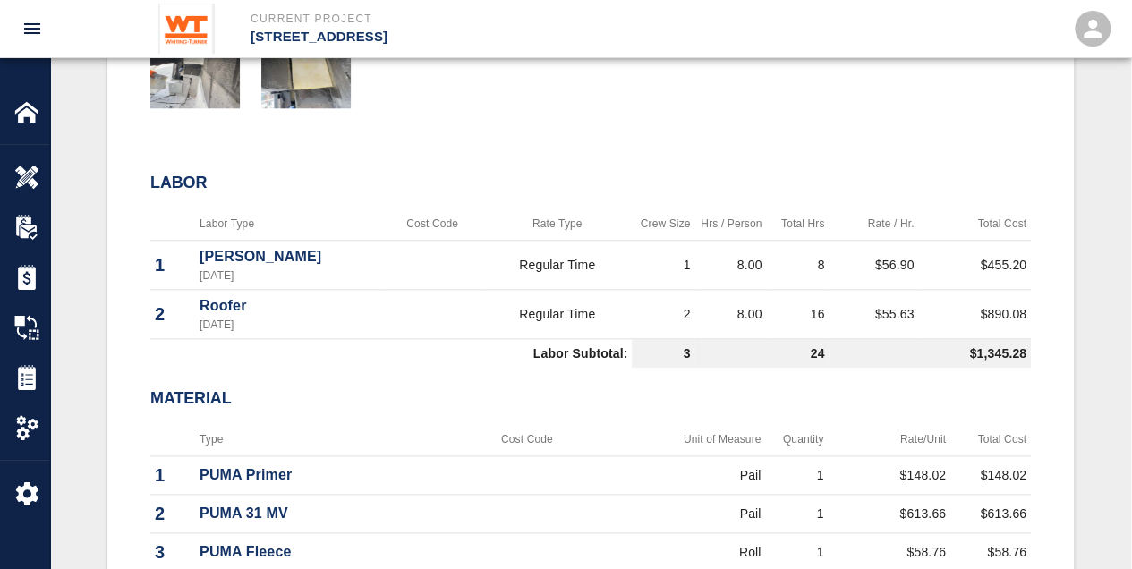
scroll to position [835, 0]
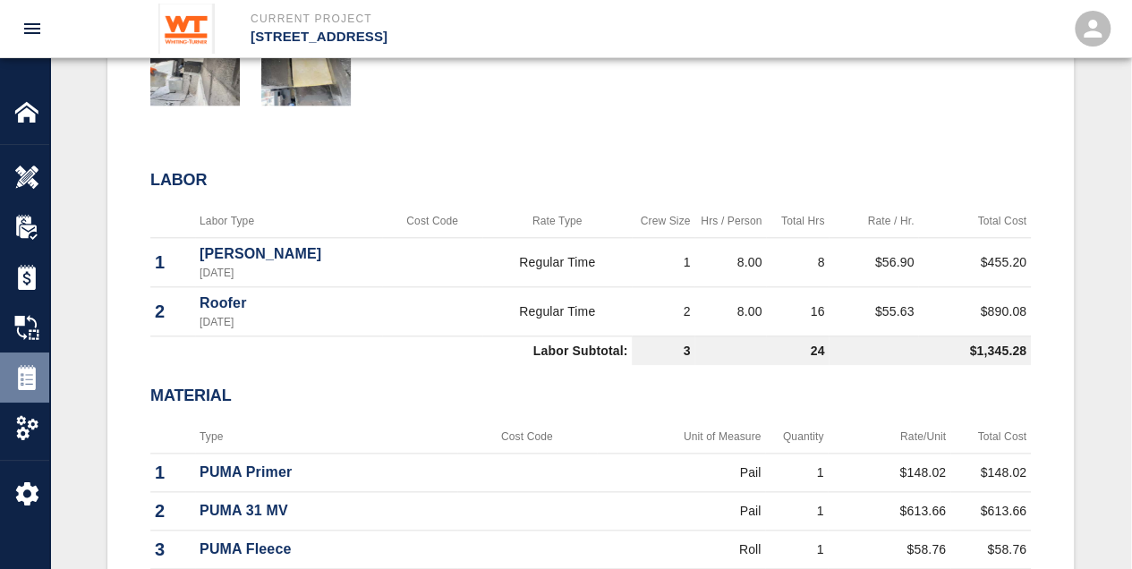
click at [30, 367] on img at bounding box center [26, 377] width 25 height 25
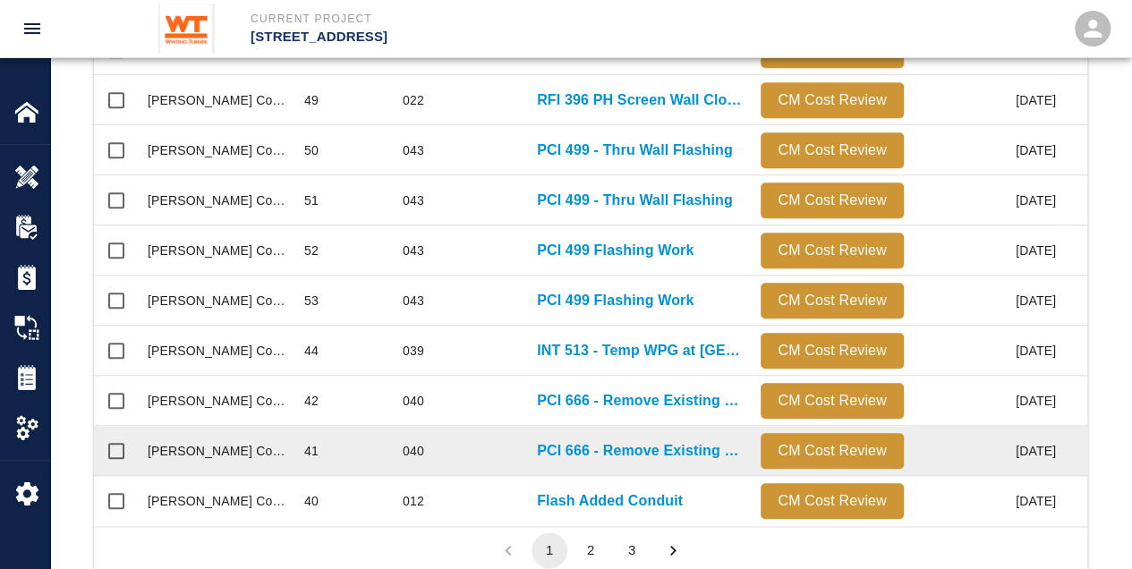
scroll to position [1020, 0]
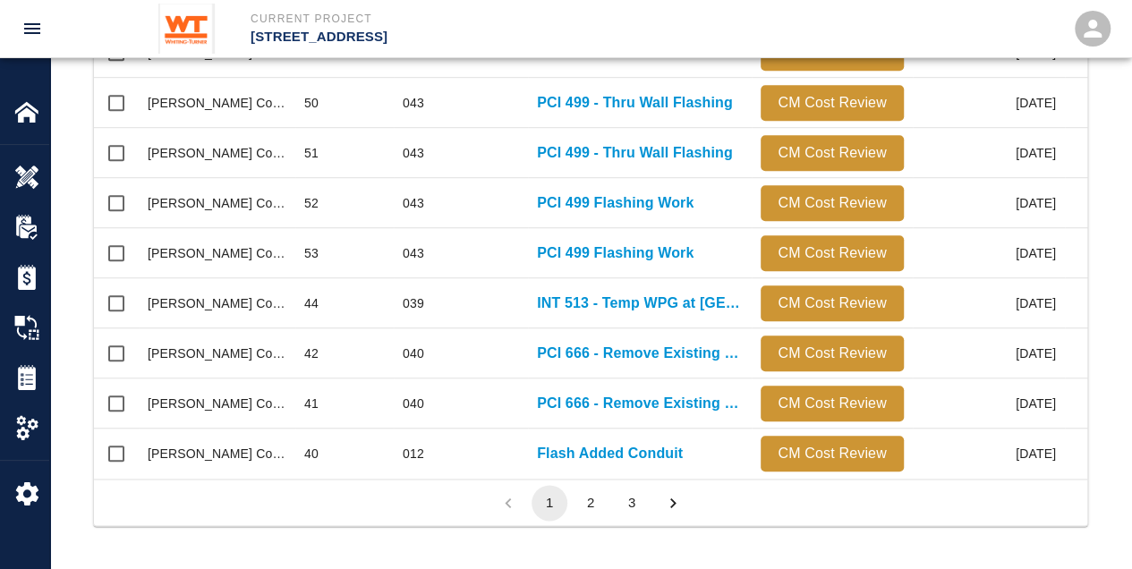
click at [593, 505] on button "2" at bounding box center [591, 503] width 36 height 36
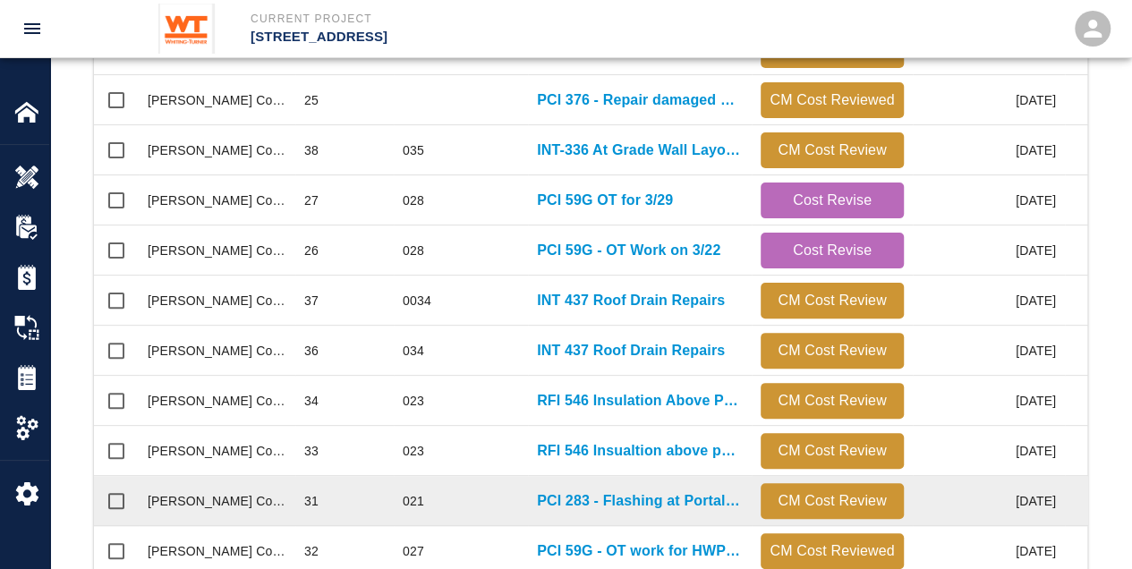
scroll to position [603, 0]
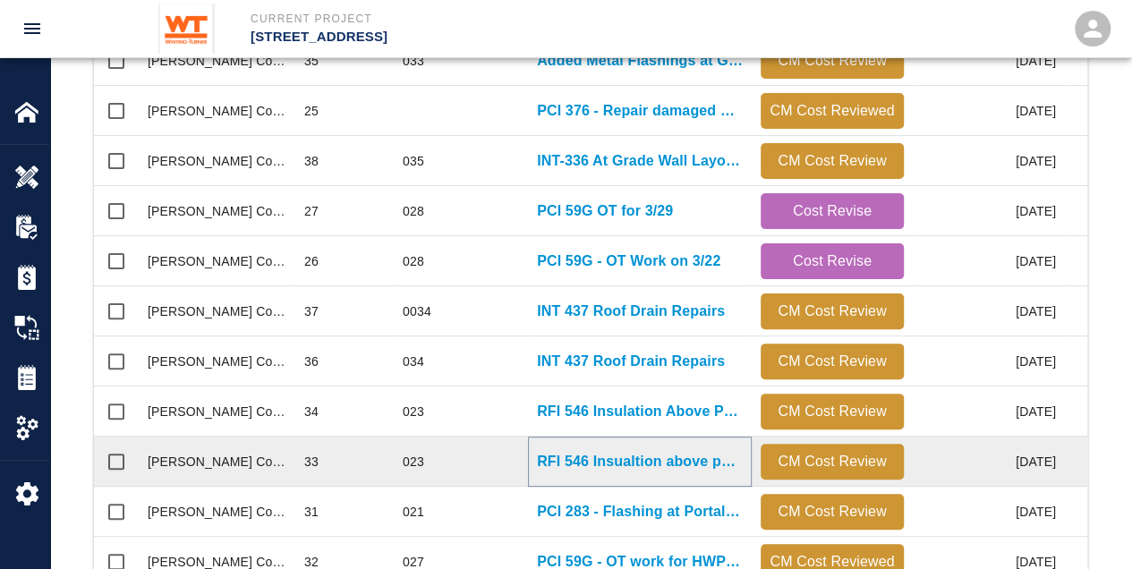
click at [603, 462] on p "RFI 546 Insualtion above parapet" at bounding box center [640, 461] width 206 height 21
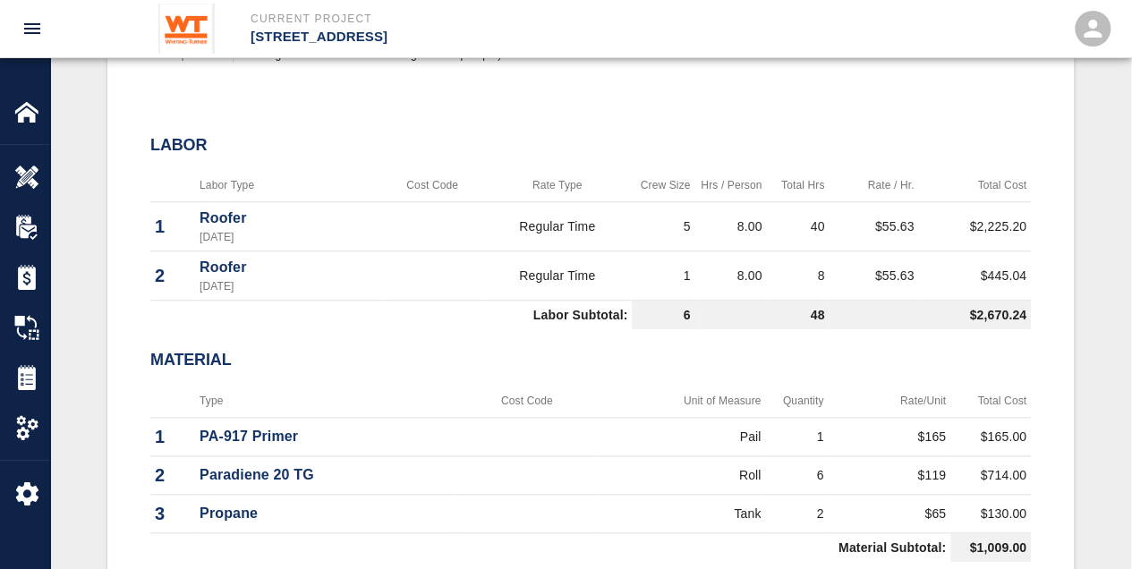
scroll to position [775, 0]
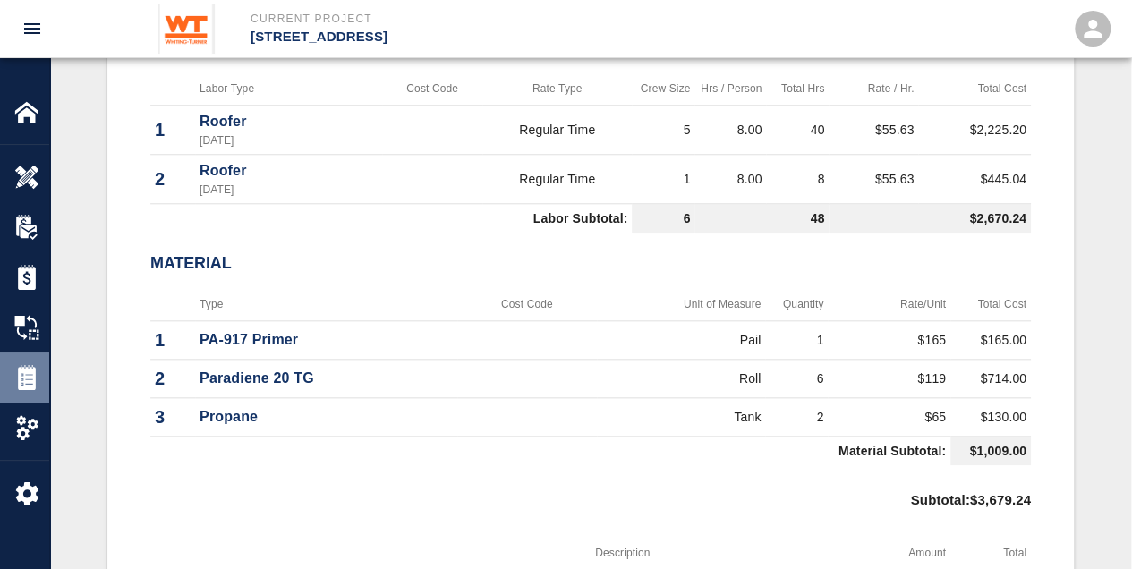
click at [25, 385] on img at bounding box center [26, 377] width 25 height 25
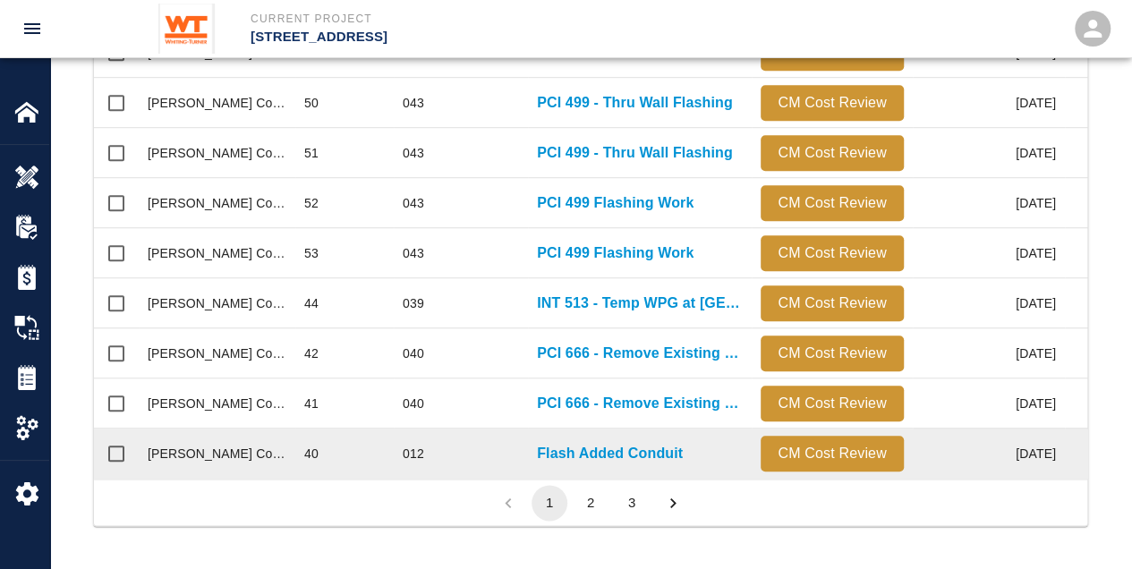
scroll to position [1020, 0]
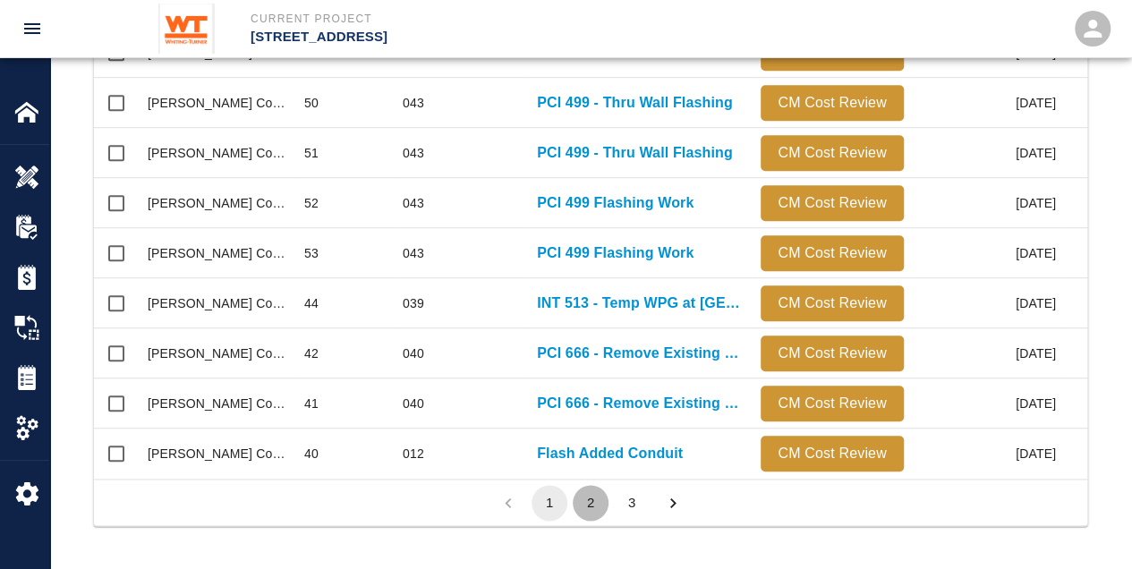
click at [596, 500] on button "2" at bounding box center [591, 503] width 36 height 36
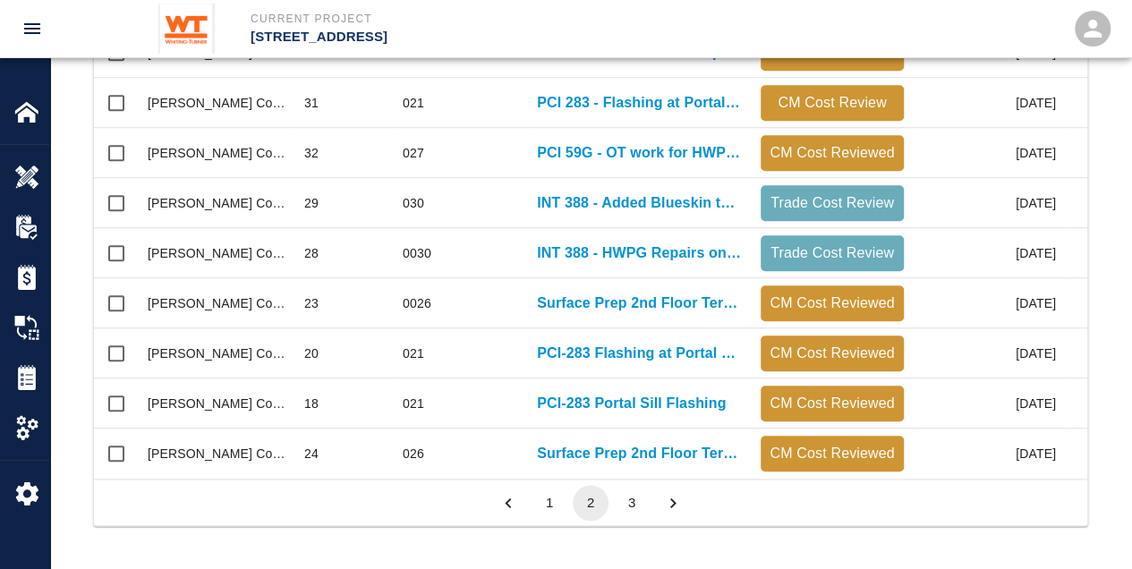
click at [625, 496] on button "3" at bounding box center [632, 503] width 36 height 36
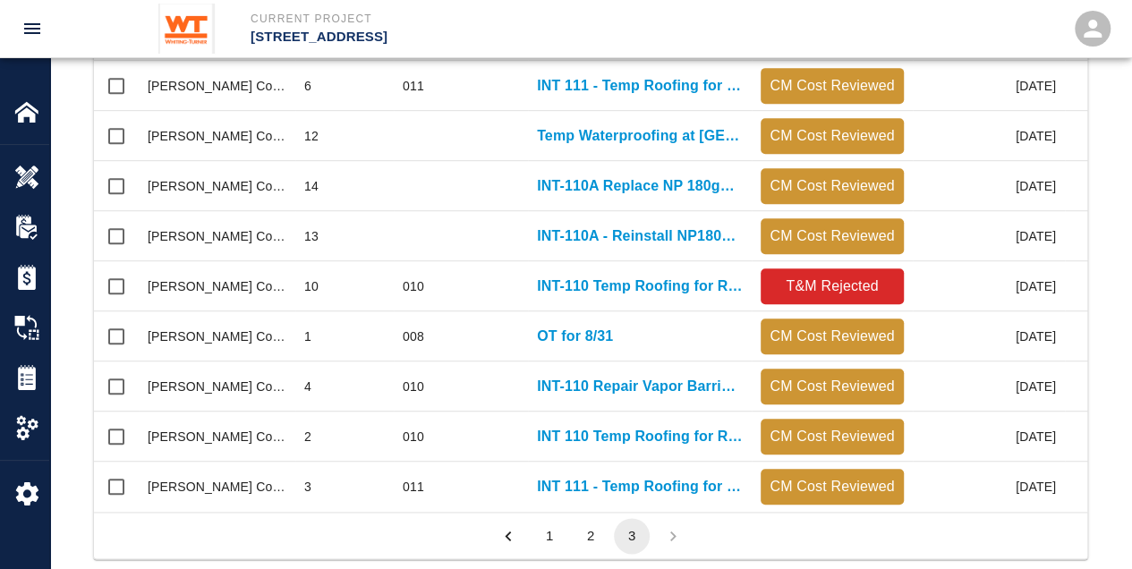
scroll to position [911, 0]
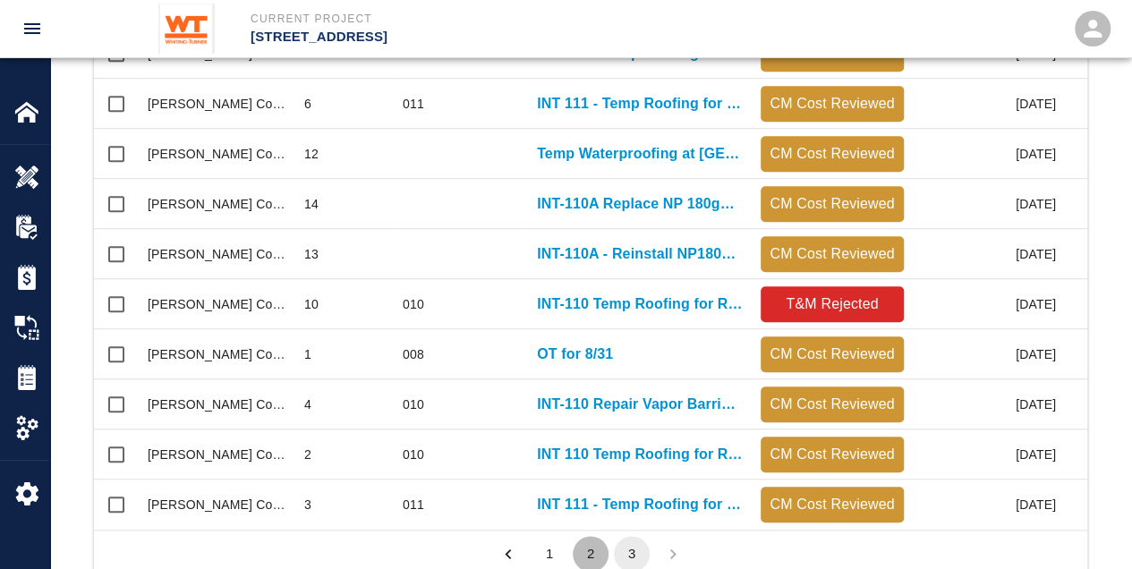
click at [598, 562] on button "2" at bounding box center [591, 554] width 36 height 36
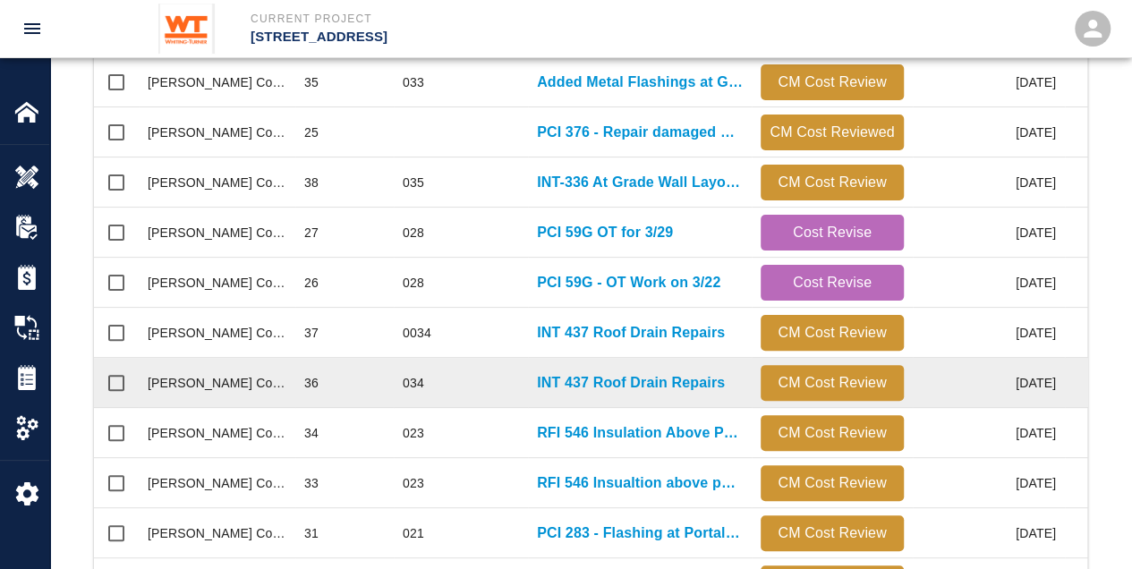
scroll to position [563, 0]
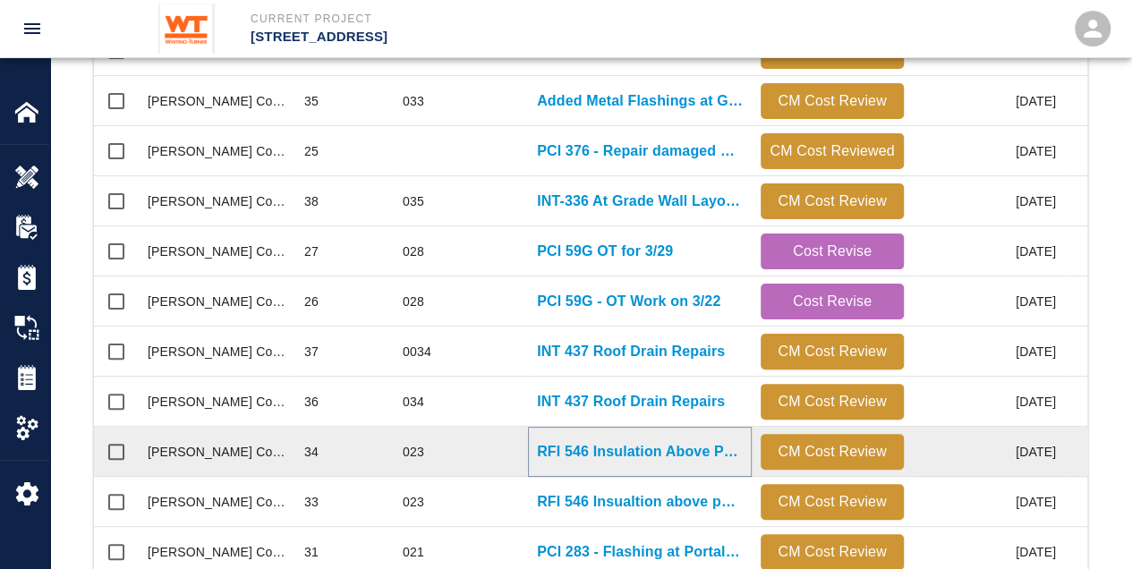
click at [583, 454] on p "RFI 546 Insulation Above Parapet (Added Paradiene 20TG over added wood blocking)" at bounding box center [640, 451] width 206 height 21
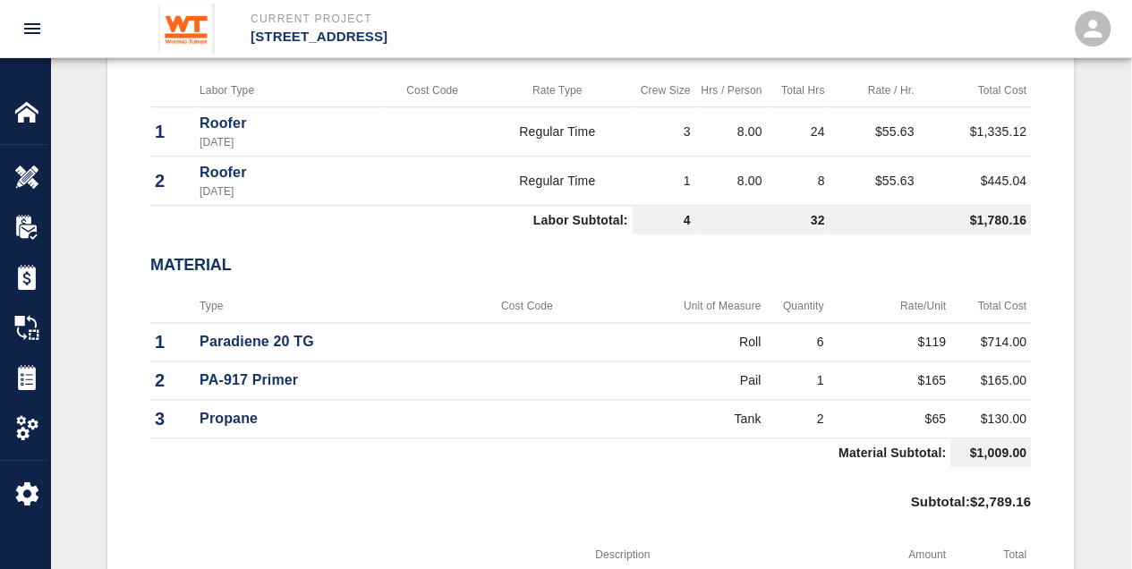
scroll to position [716, 0]
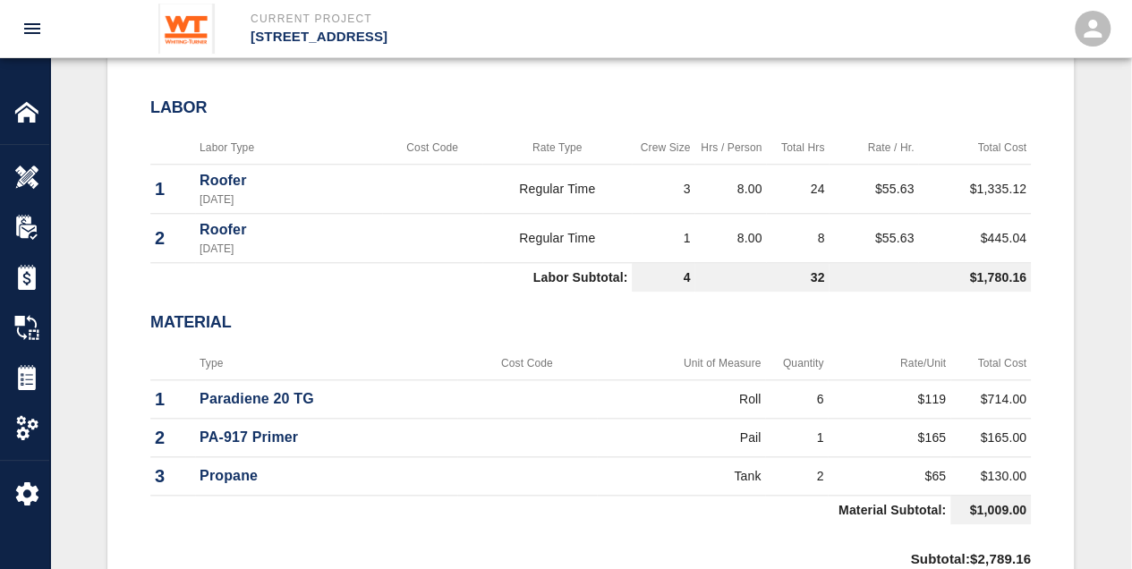
click at [807, 324] on h2 "Material" at bounding box center [590, 323] width 880 height 20
click at [490, 317] on h2 "Material" at bounding box center [590, 323] width 880 height 20
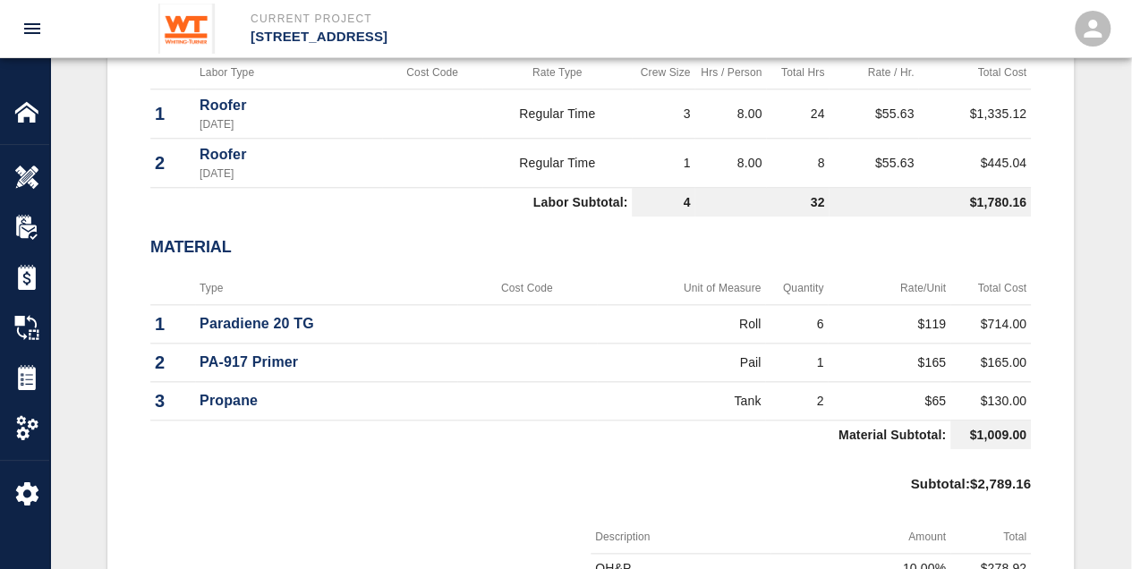
scroll to position [596, 0]
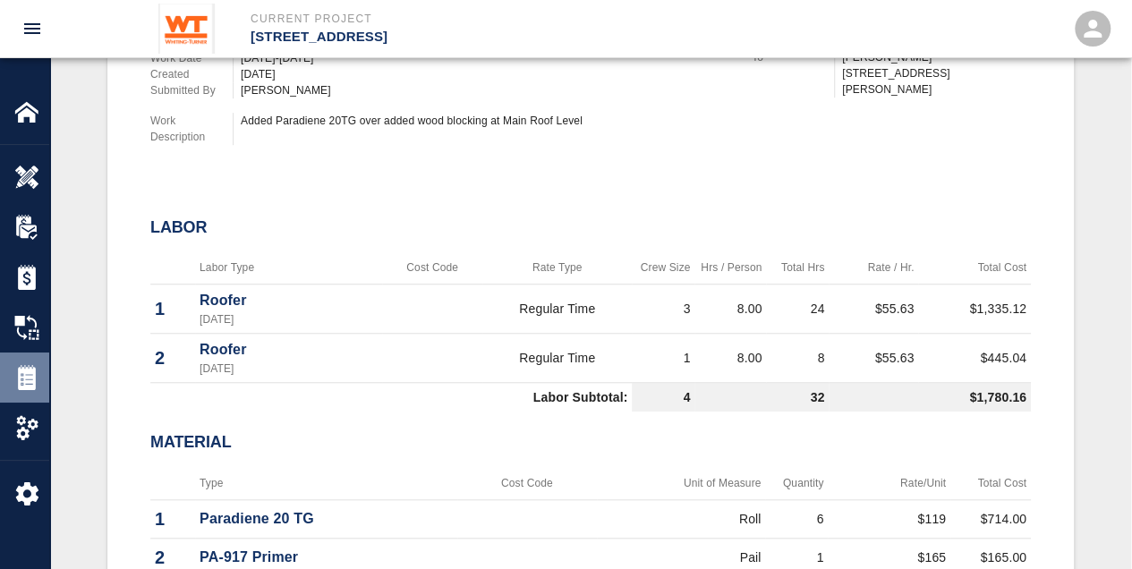
click at [30, 379] on img at bounding box center [26, 377] width 25 height 25
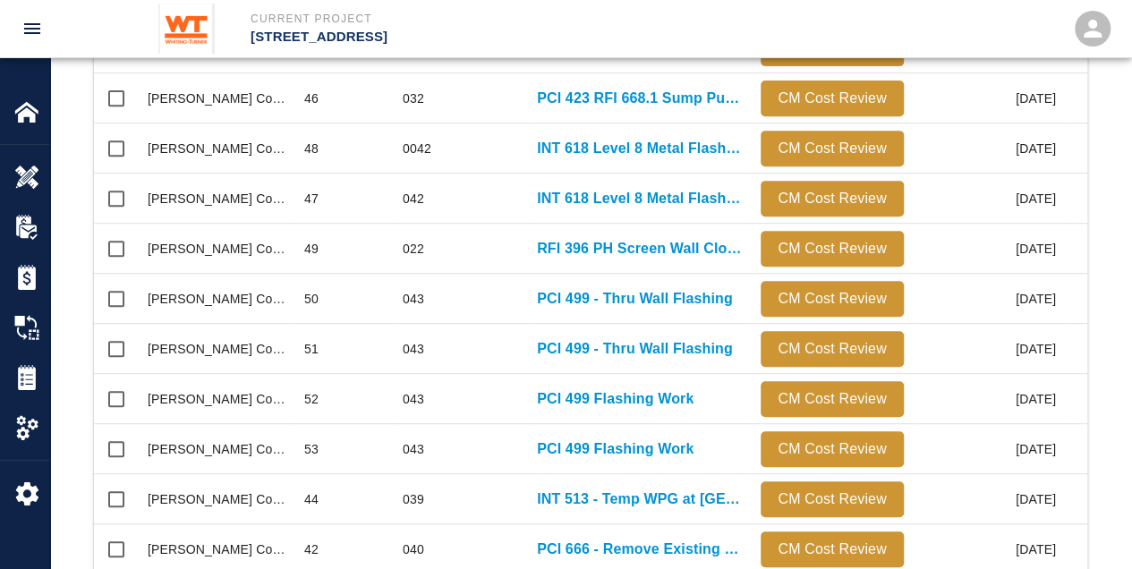
scroll to position [1014, 0]
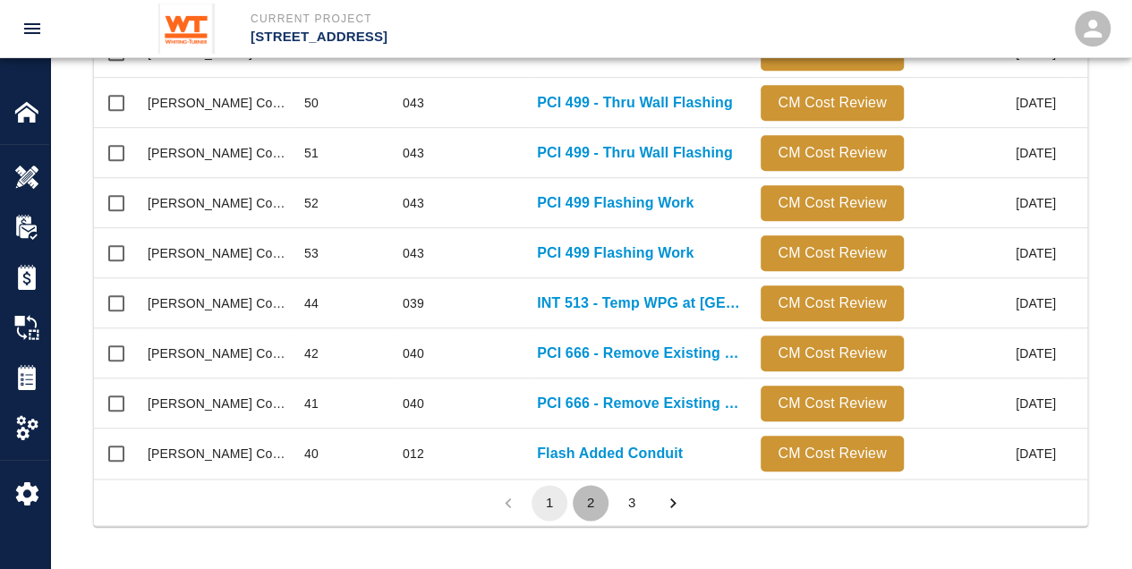
click at [585, 508] on button "2" at bounding box center [591, 503] width 36 height 36
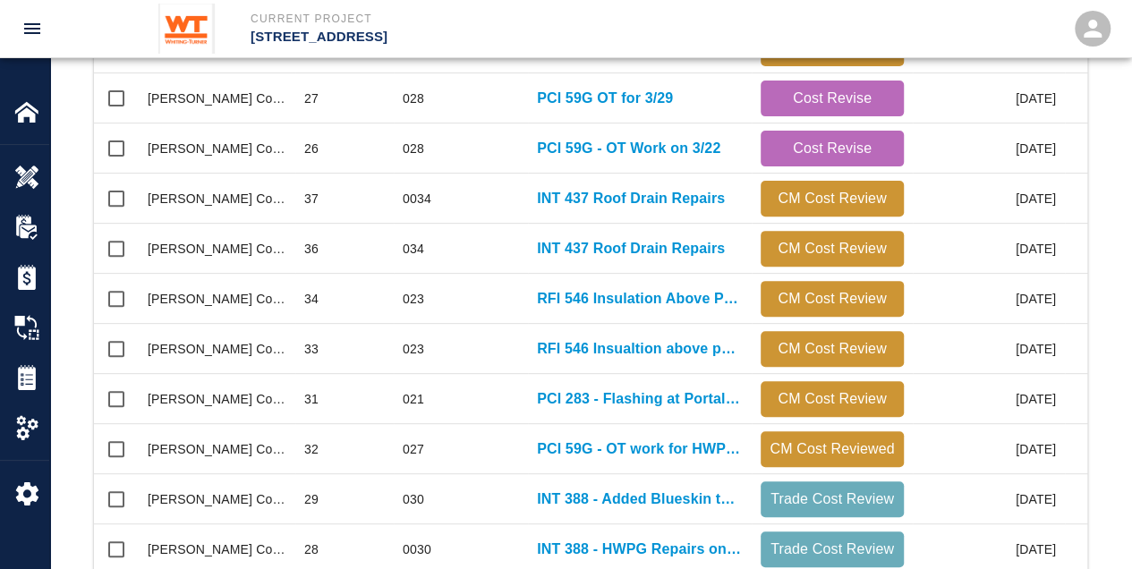
scroll to position [775, 0]
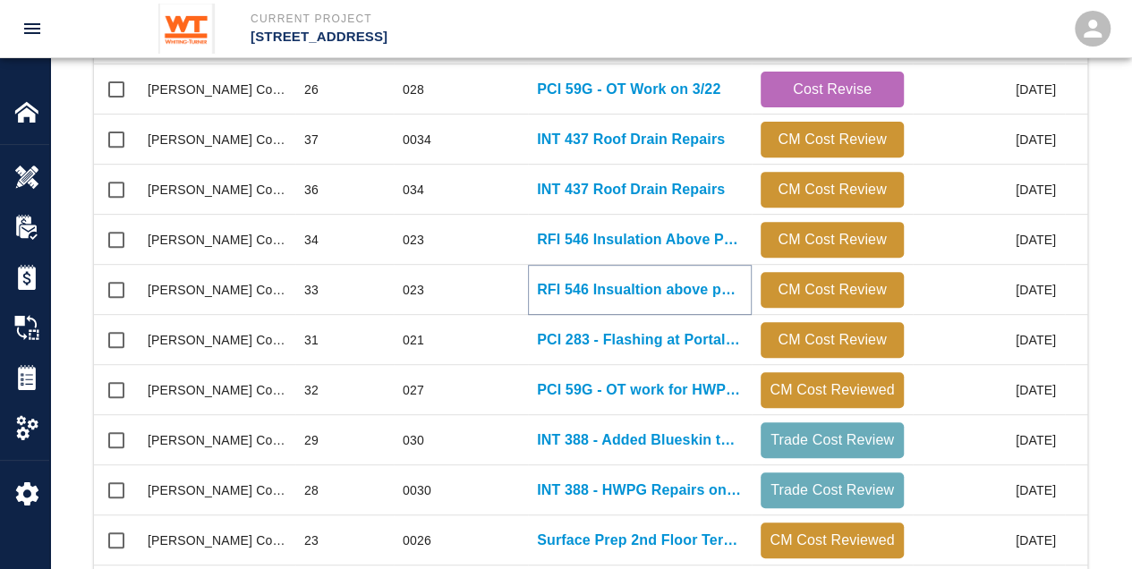
click at [553, 294] on p "RFI 546 Insualtion above parapet" at bounding box center [640, 289] width 206 height 21
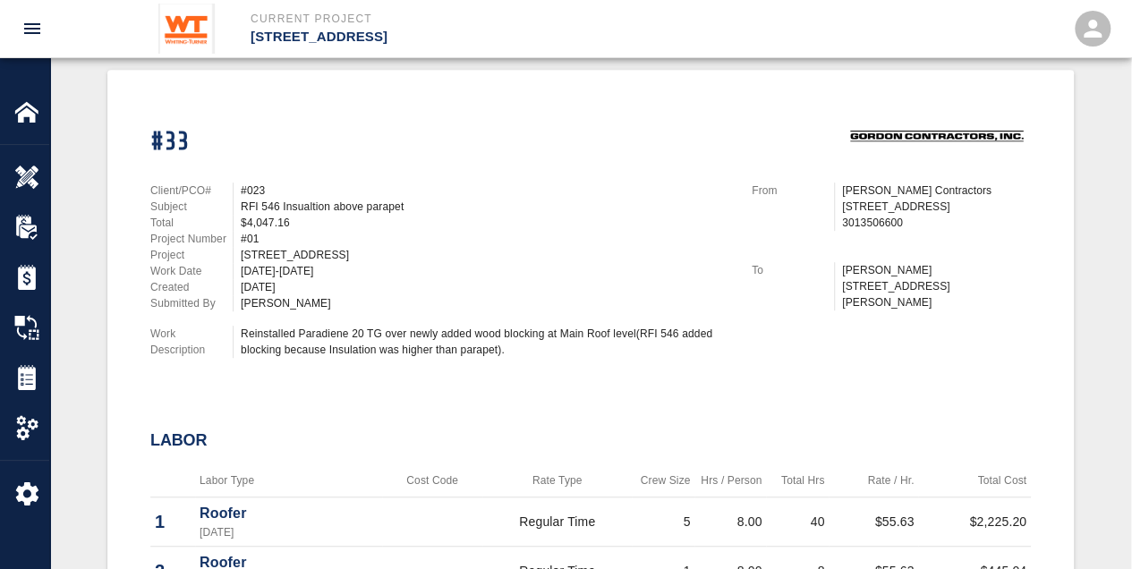
scroll to position [179, 0]
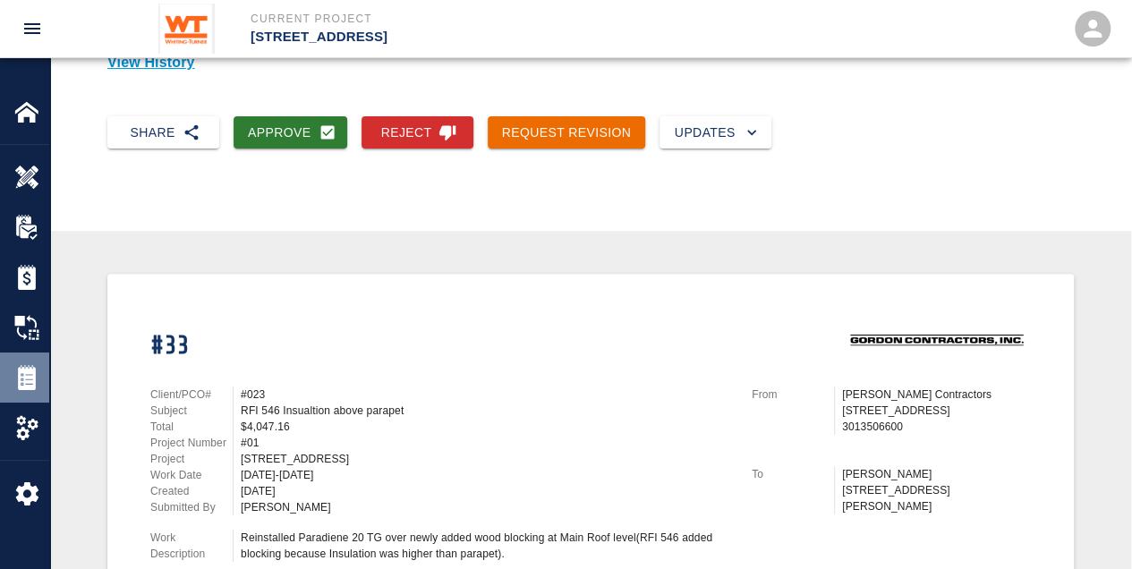
click at [25, 366] on img at bounding box center [26, 377] width 25 height 25
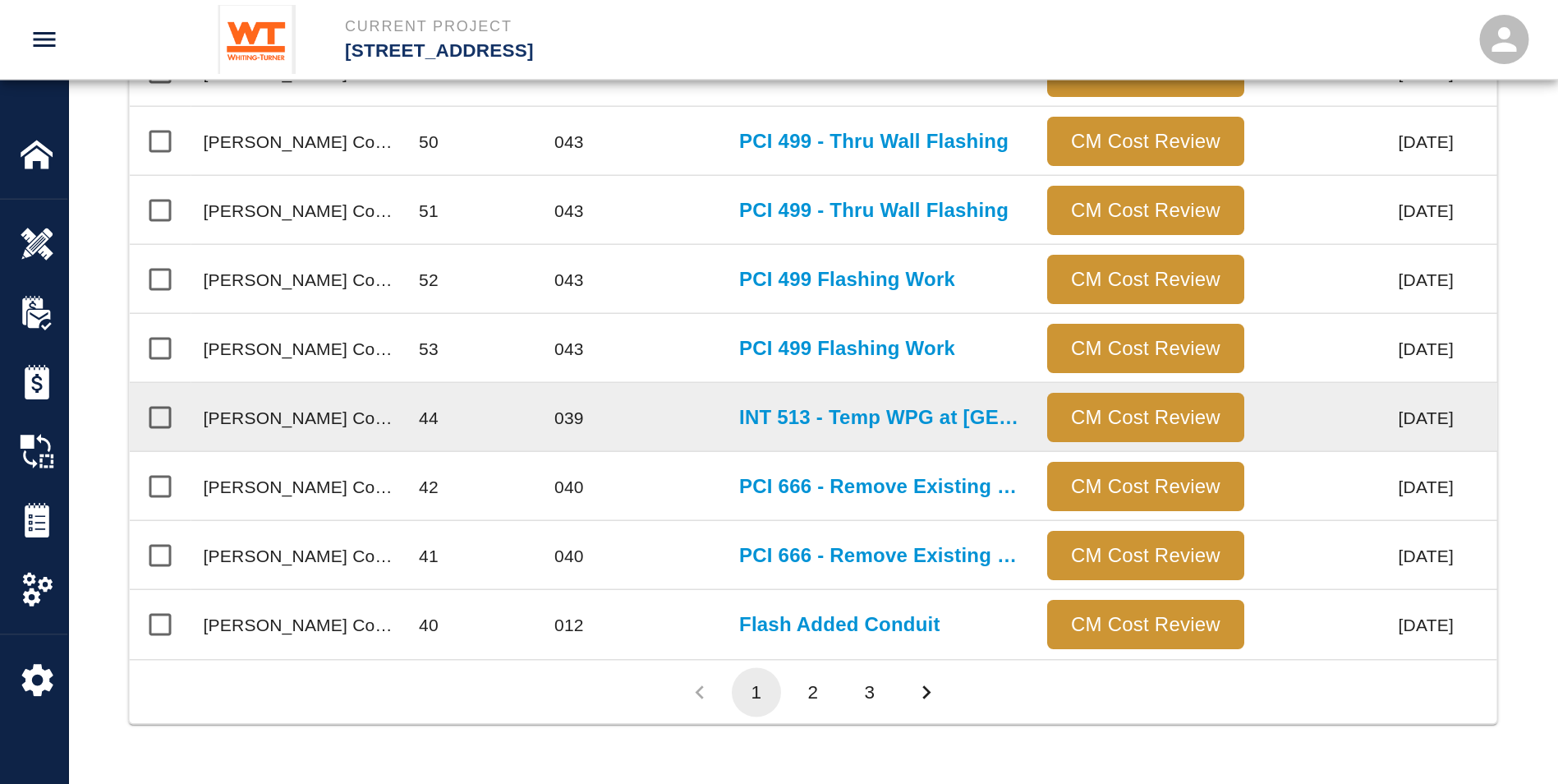
scroll to position [934, 1418]
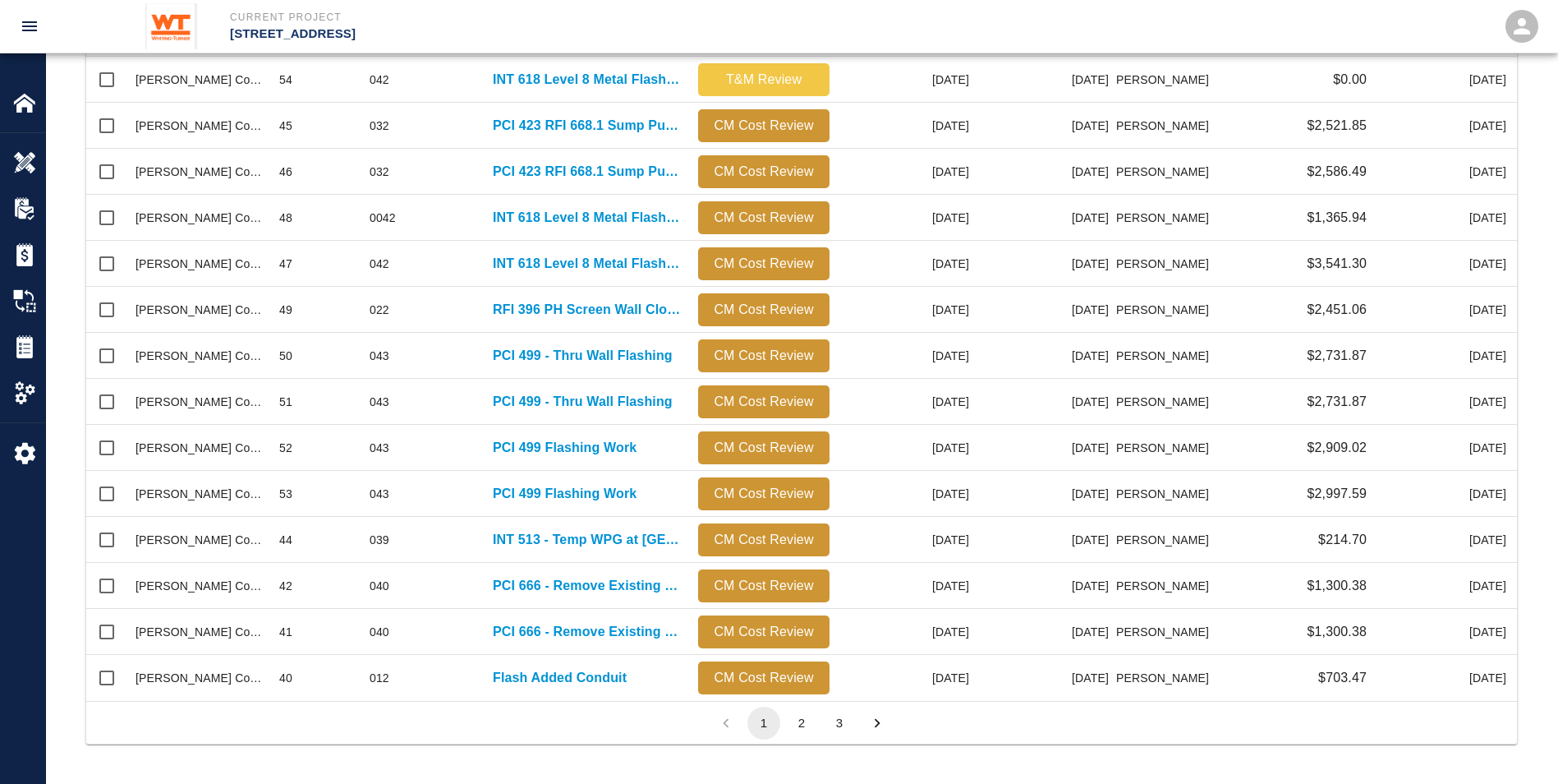
click at [837, 722] on button "3" at bounding box center [840, 723] width 33 height 33
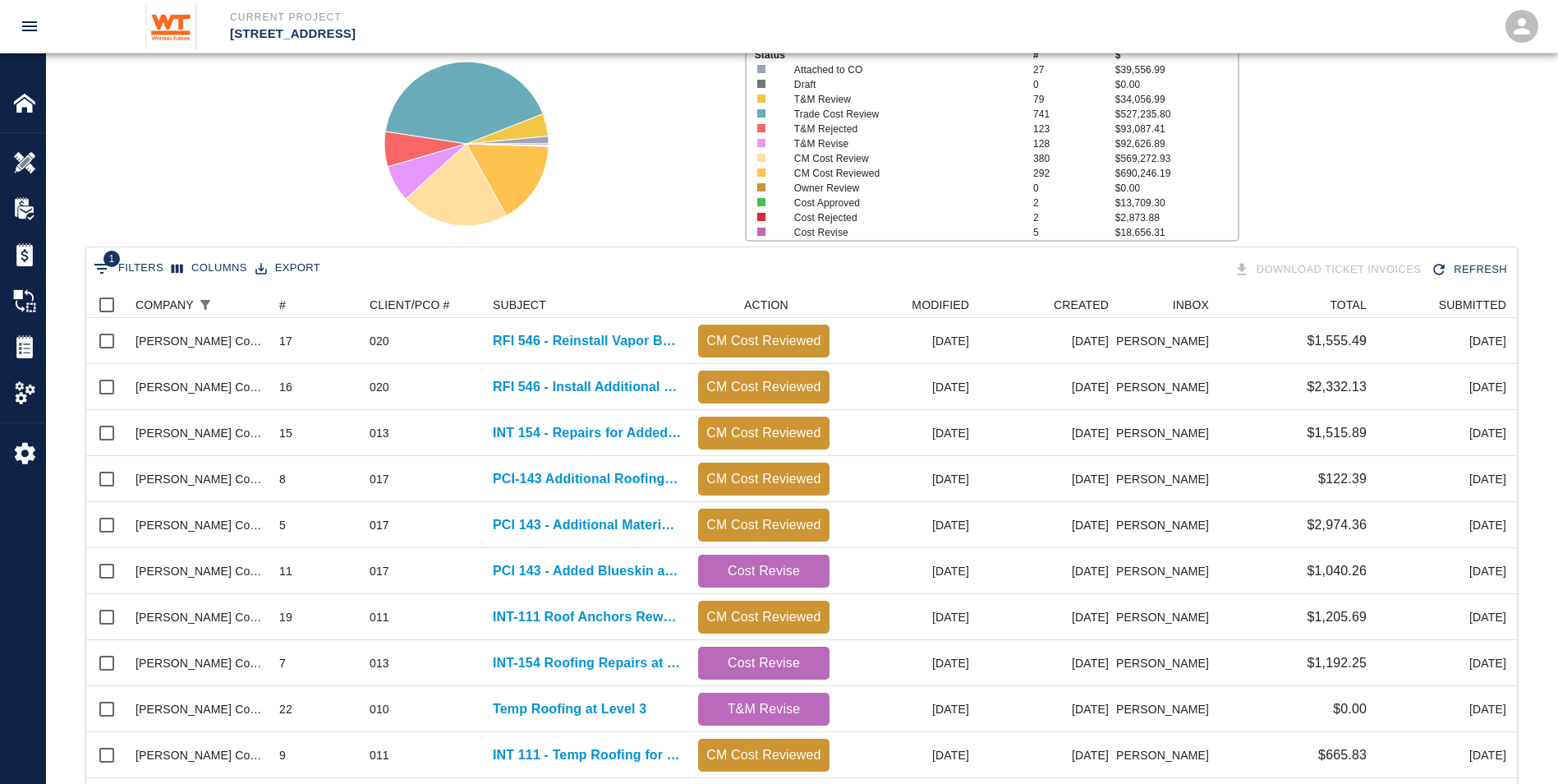
scroll to position [129, 0]
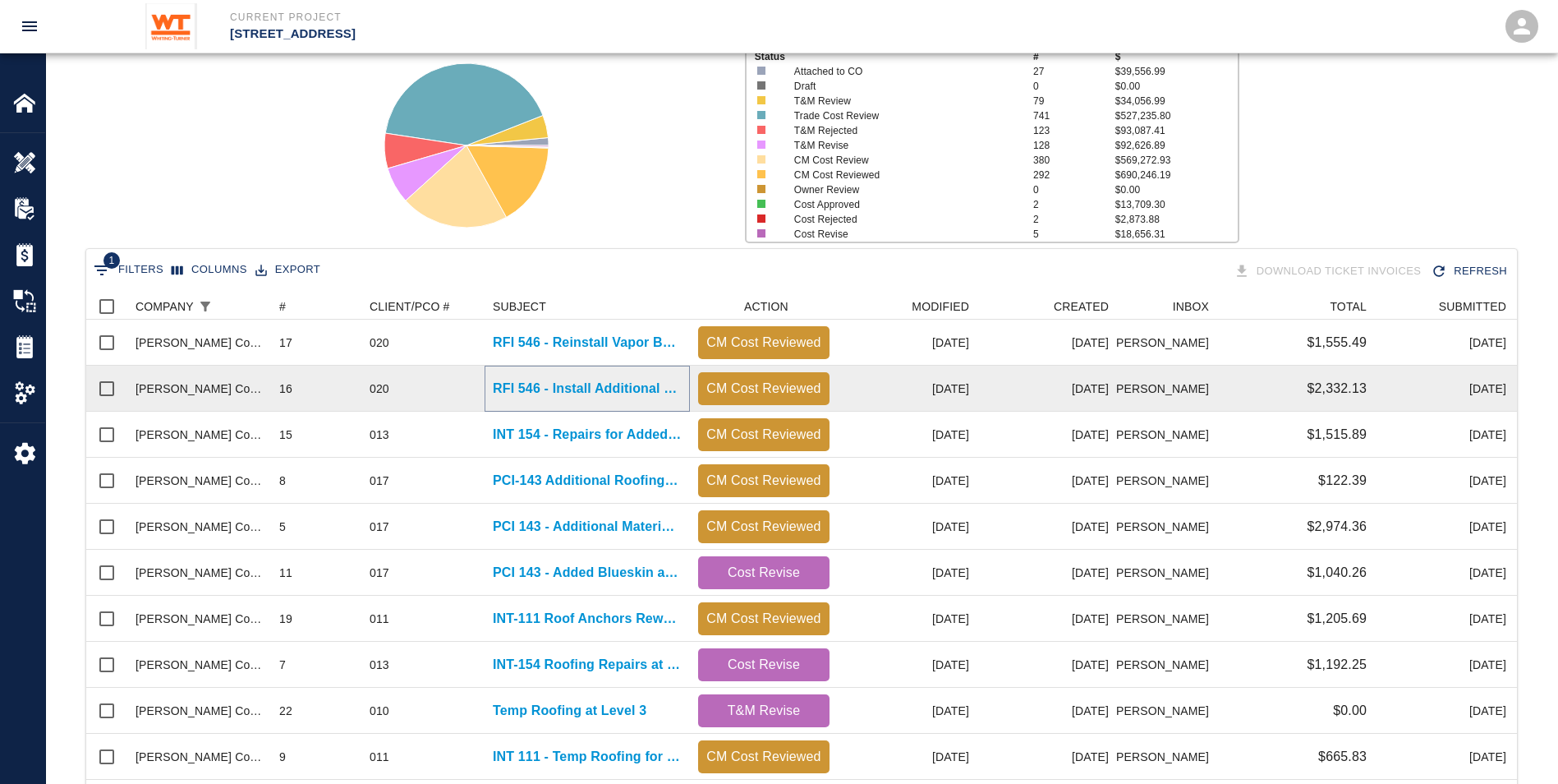
click at [552, 382] on p "RFI 546 - Install Additional Vapor Barrier over added blocking at [GEOGRAPHIC_D…" at bounding box center [588, 388] width 189 height 19
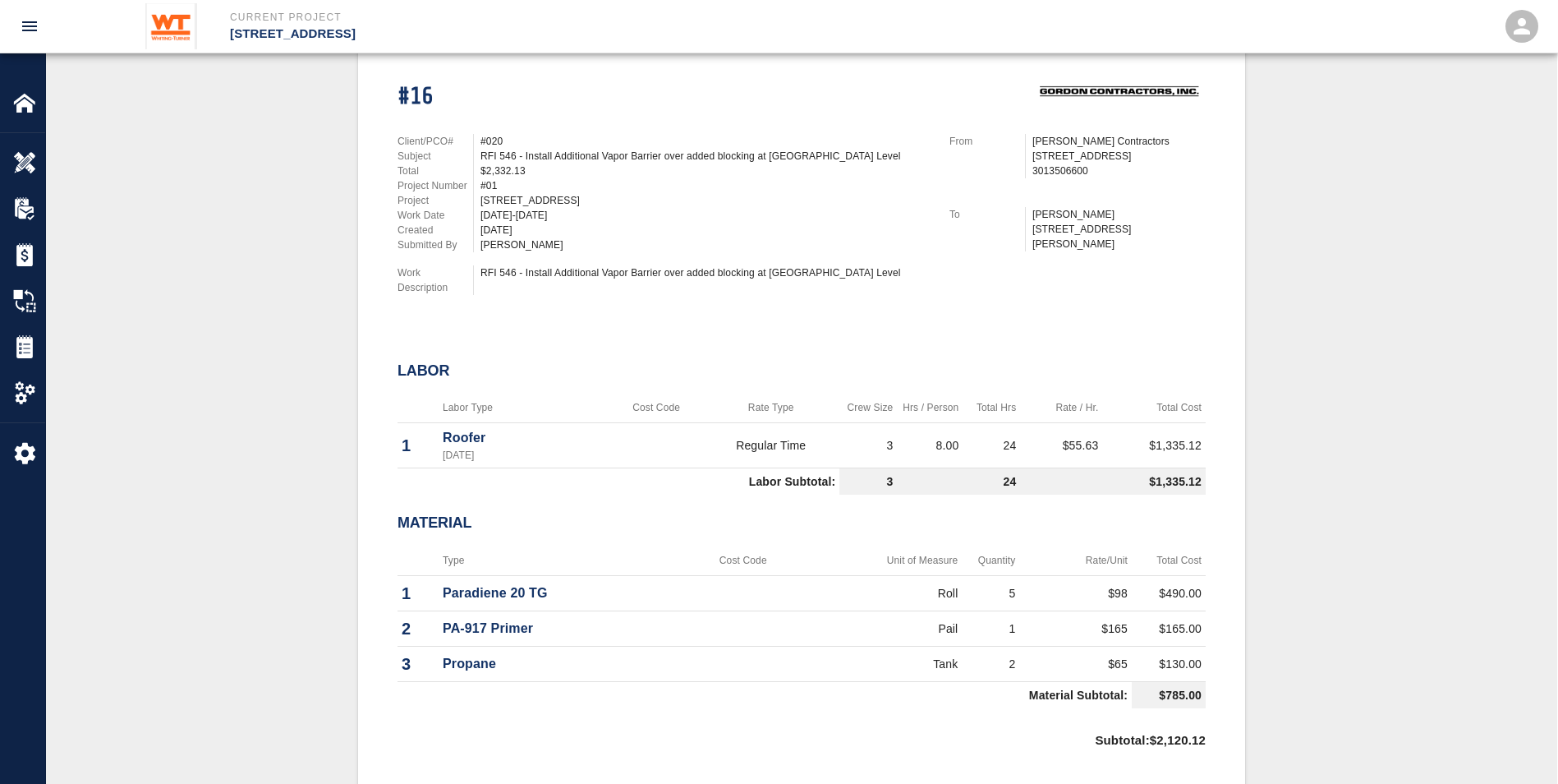
scroll to position [410, 0]
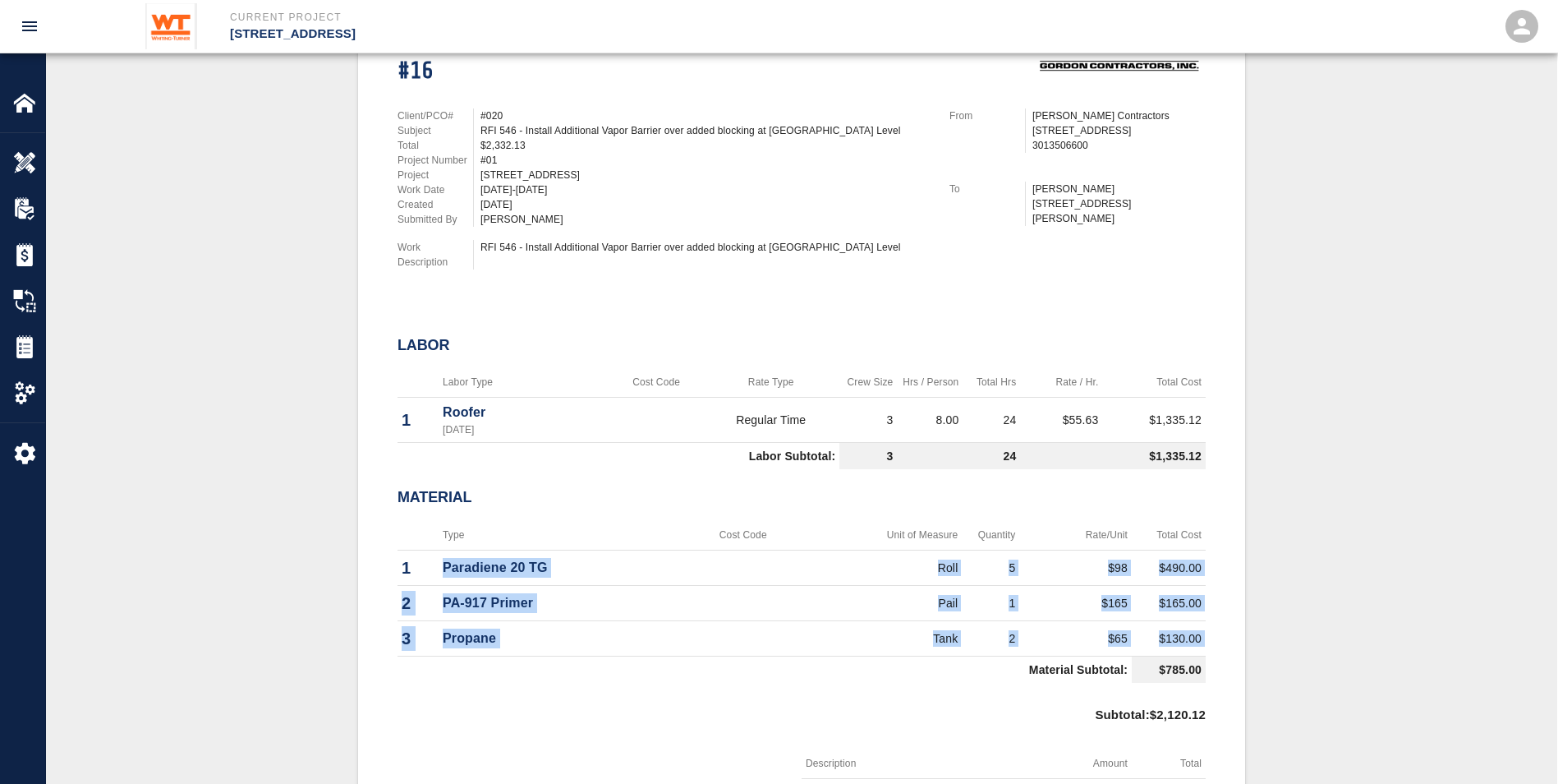
drag, startPoint x: 426, startPoint y: 559, endPoint x: 605, endPoint y: 661, distance: 206.0
click at [605, 661] on tbody "1 Paradiene 20 TG Roll 5 $98 $490.00 2 PA-917 Primer Pail 1 $165 $165.00 3 Prop…" at bounding box center [801, 617] width 808 height 133
click at [24, 344] on img at bounding box center [24, 346] width 23 height 23
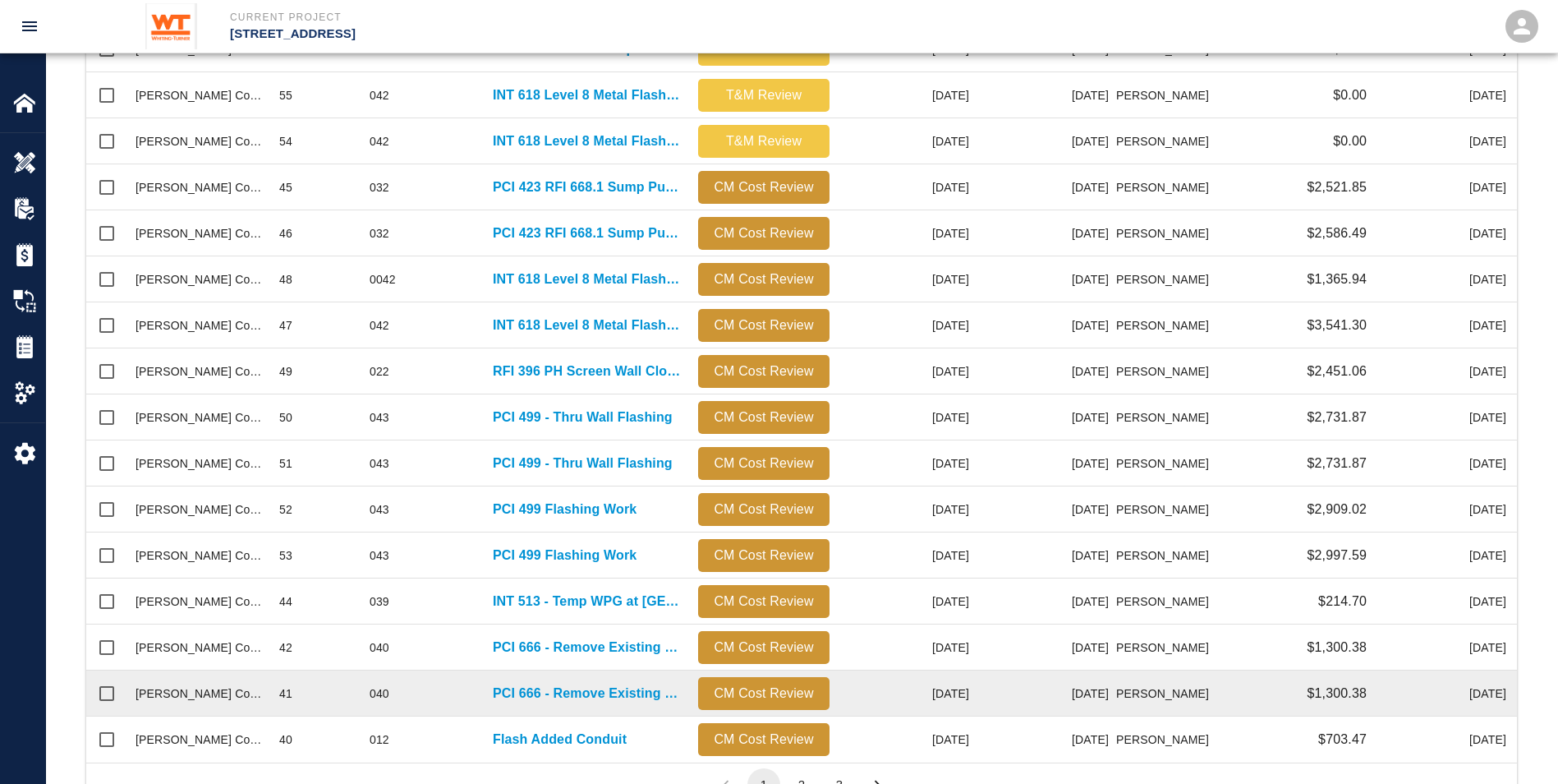
scroll to position [667, 0]
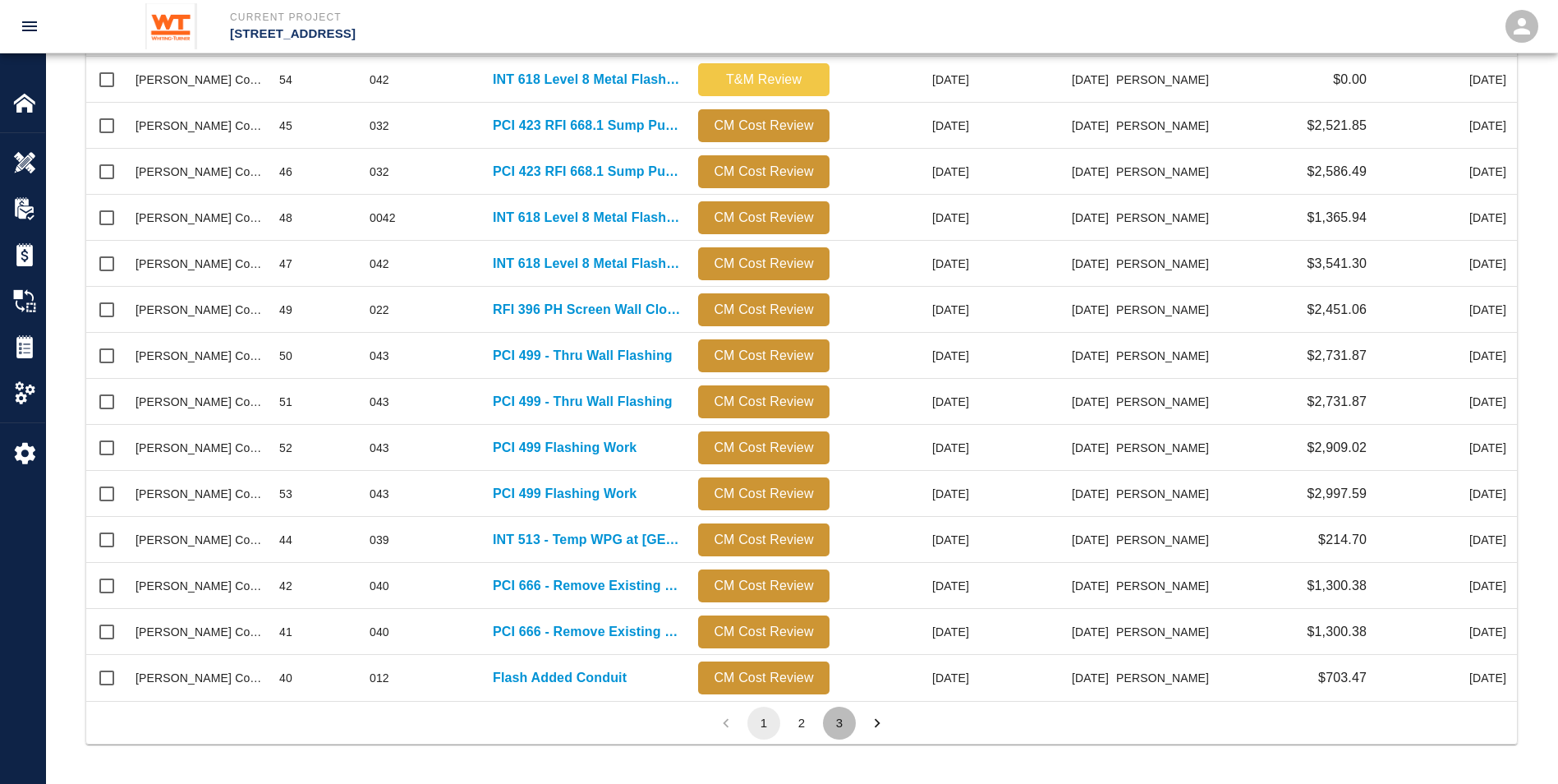
click at [842, 716] on button "3" at bounding box center [840, 723] width 33 height 33
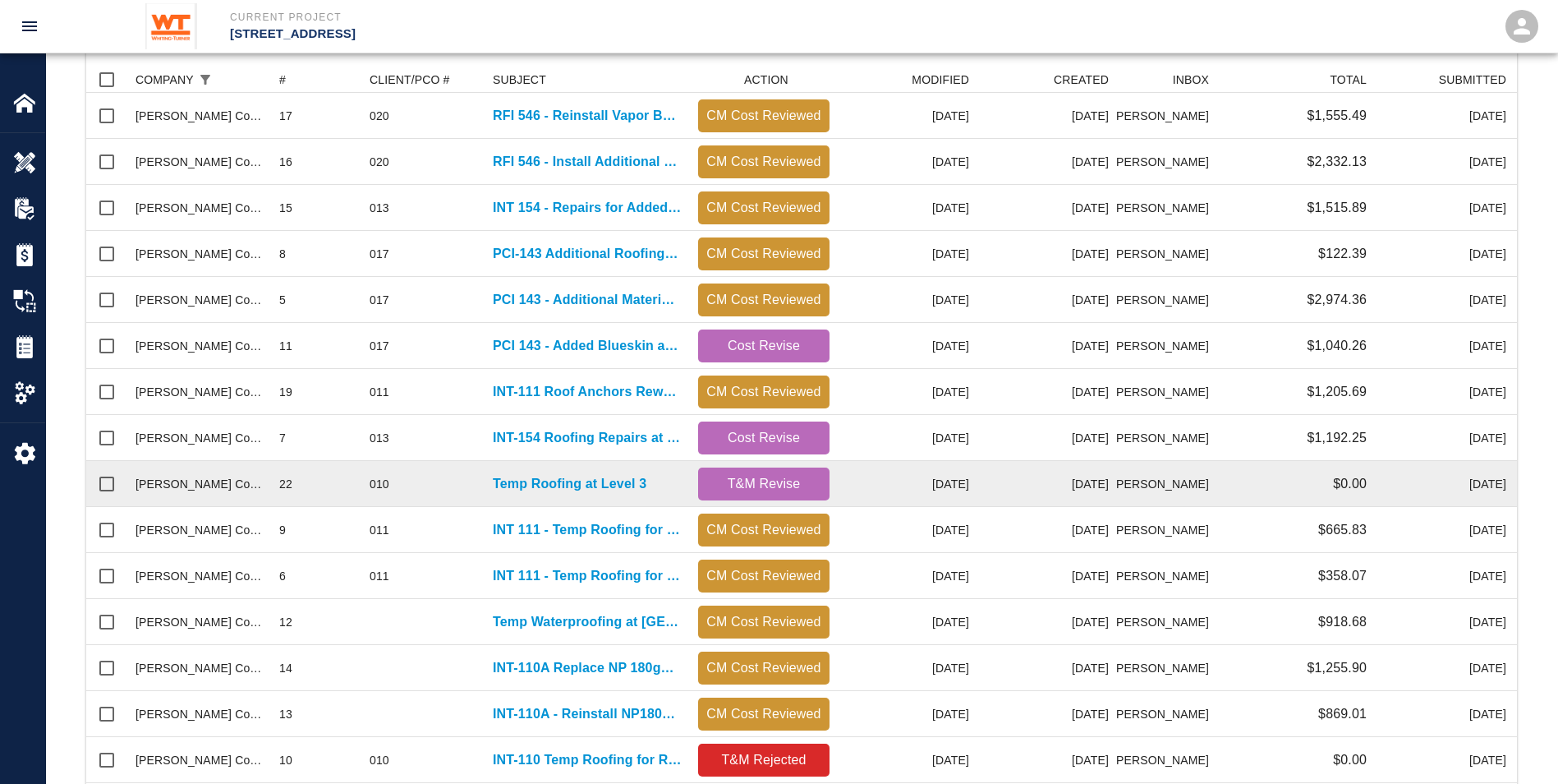
scroll to position [211, 0]
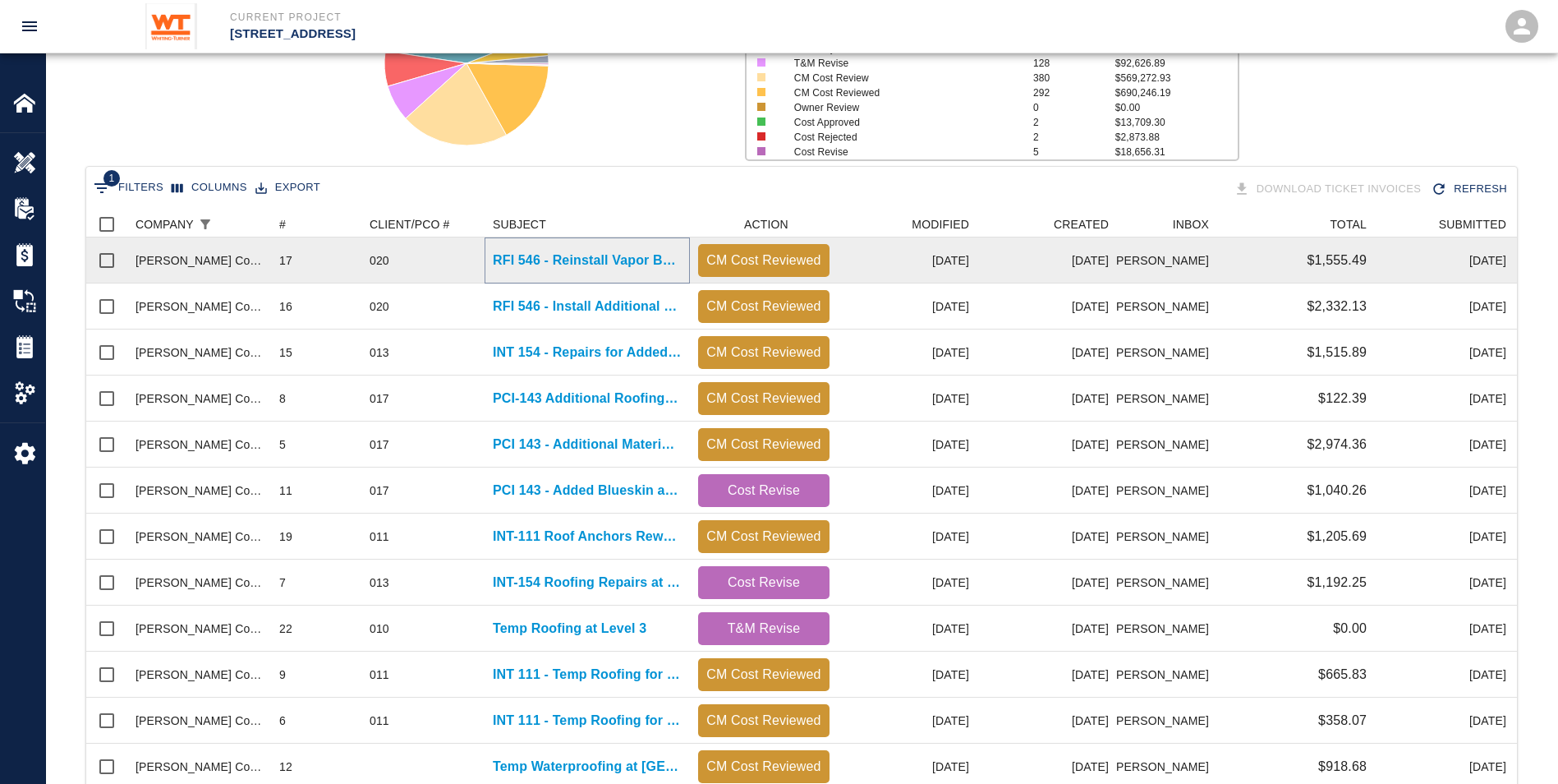
click at [529, 263] on p "RFI 546 - Reinstall Vapor Barrier at Added Wood Blocking" at bounding box center [588, 260] width 189 height 19
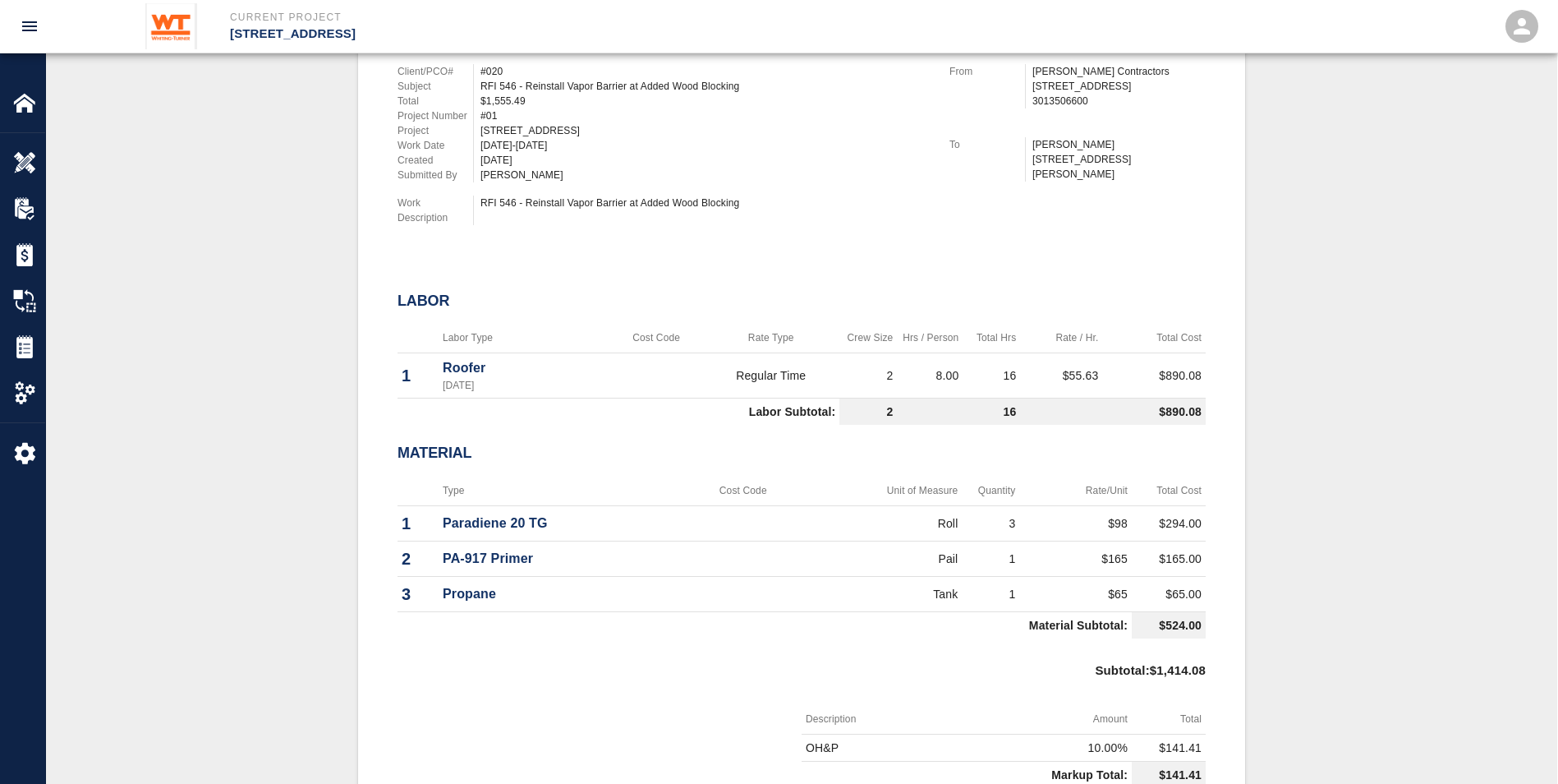
scroll to position [468, 0]
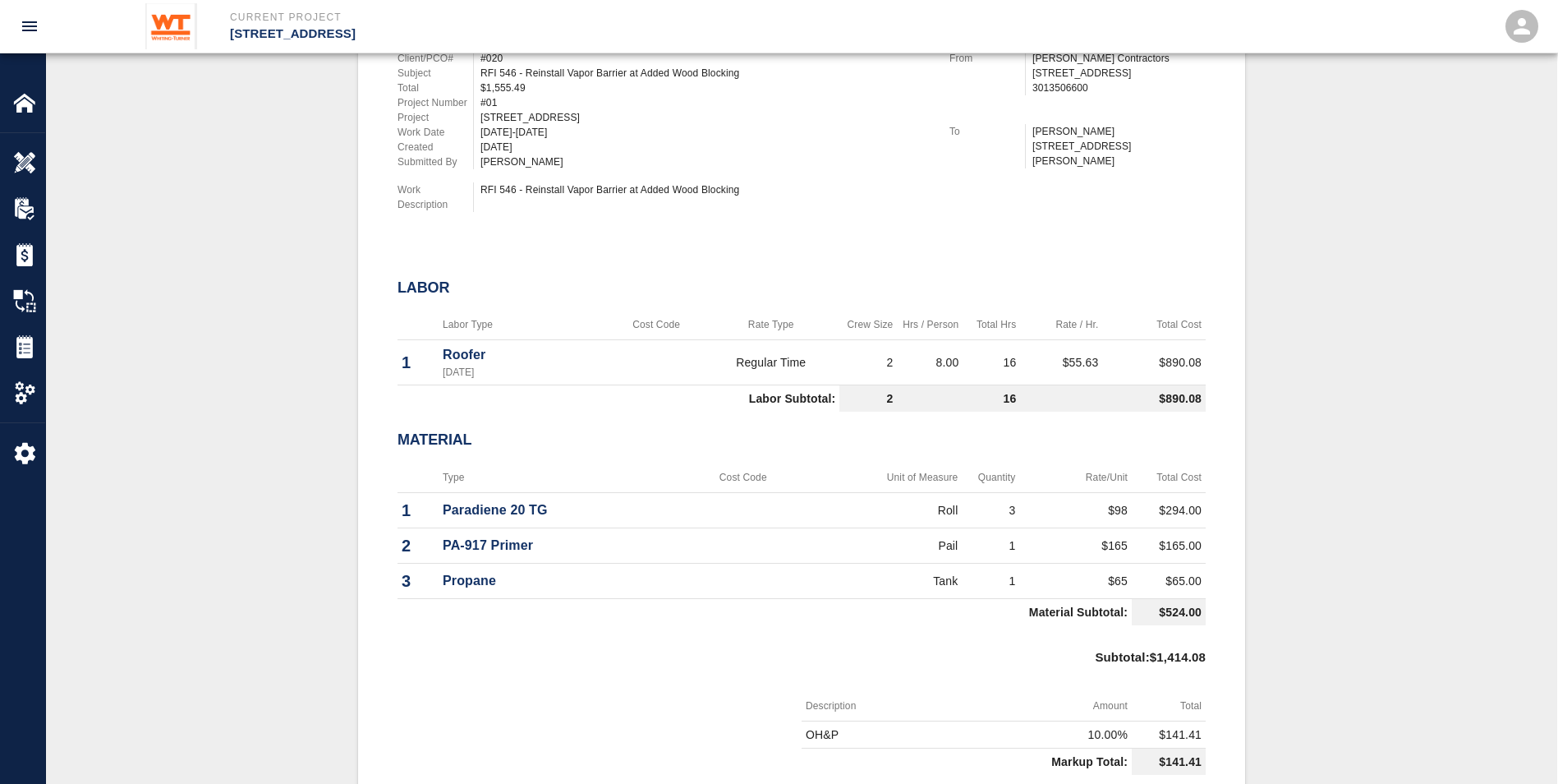
click at [566, 541] on p "PA-917 Primer" at bounding box center [558, 544] width 232 height 19
drag, startPoint x: 566, startPoint y: 541, endPoint x: 409, endPoint y: 539, distance: 157.0
click at [409, 539] on tr "2 PA-917 Primer Pail 1 $165 $165.00" at bounding box center [801, 545] width 808 height 35
click at [808, 524] on td "Roll" at bounding box center [885, 510] width 155 height 35
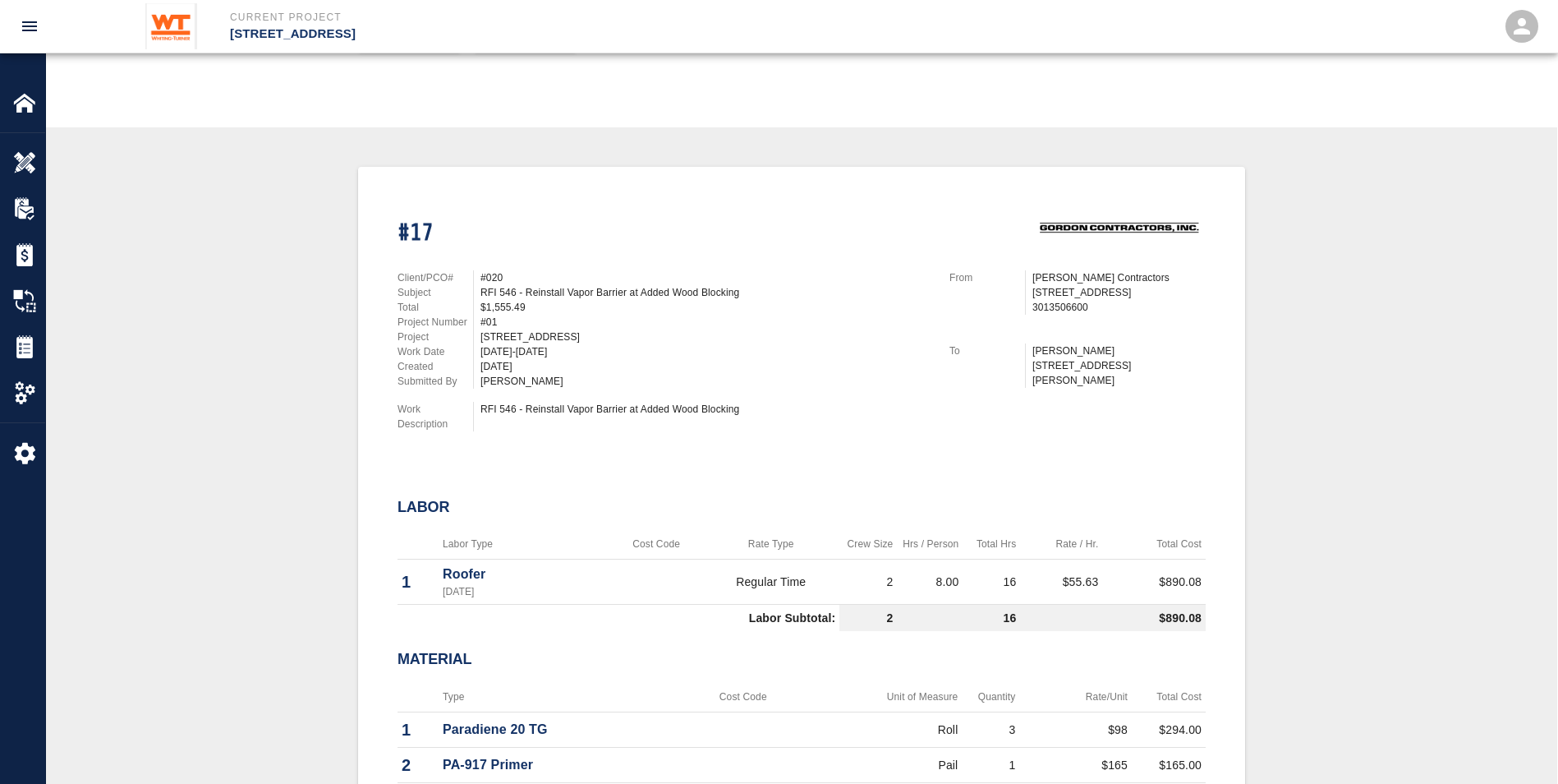
scroll to position [222, 0]
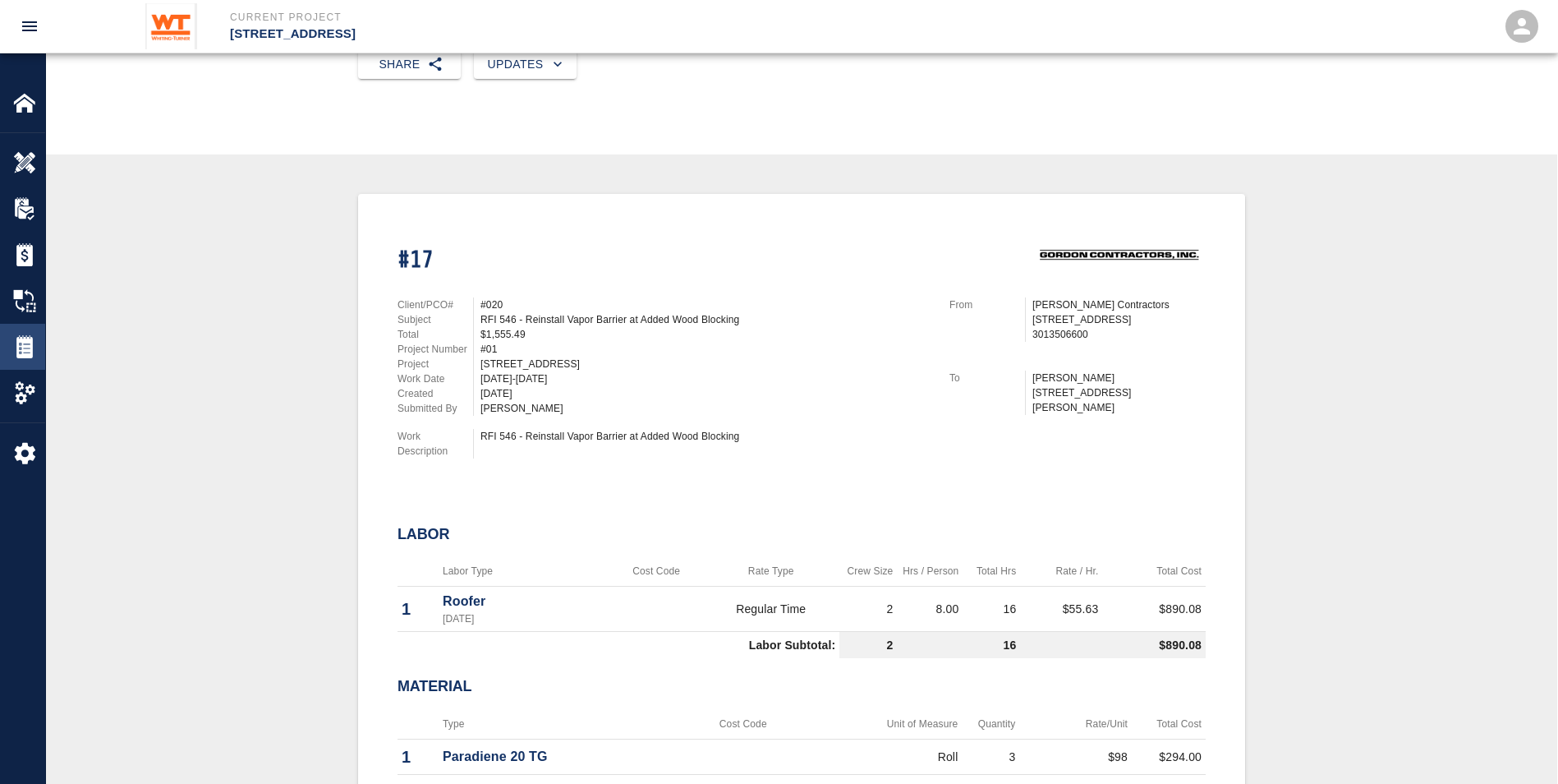
click at [35, 359] on div "Tickets" at bounding box center [22, 347] width 45 height 46
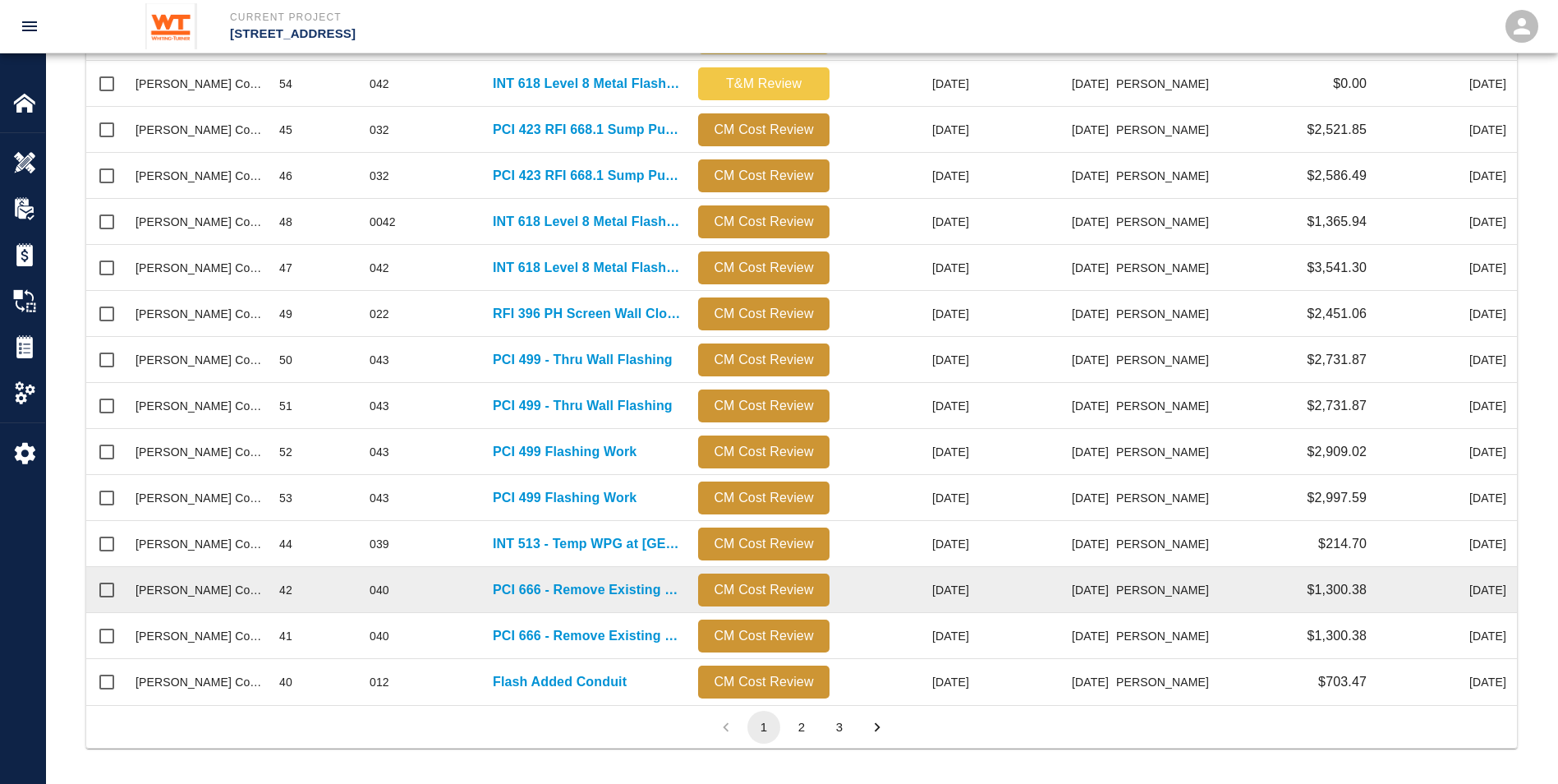
scroll to position [667, 0]
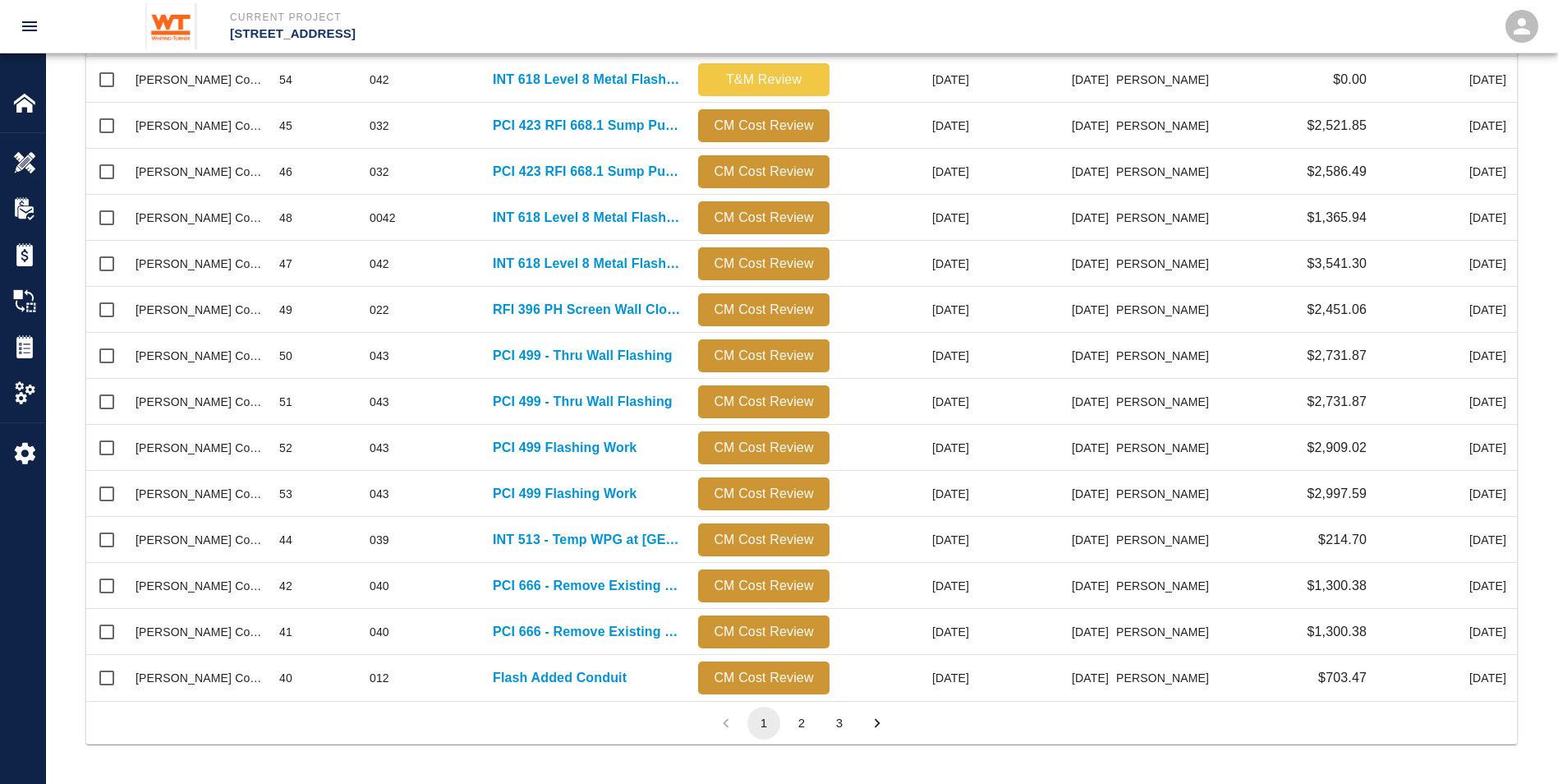
click at [801, 722] on button "2" at bounding box center [801, 723] width 33 height 33
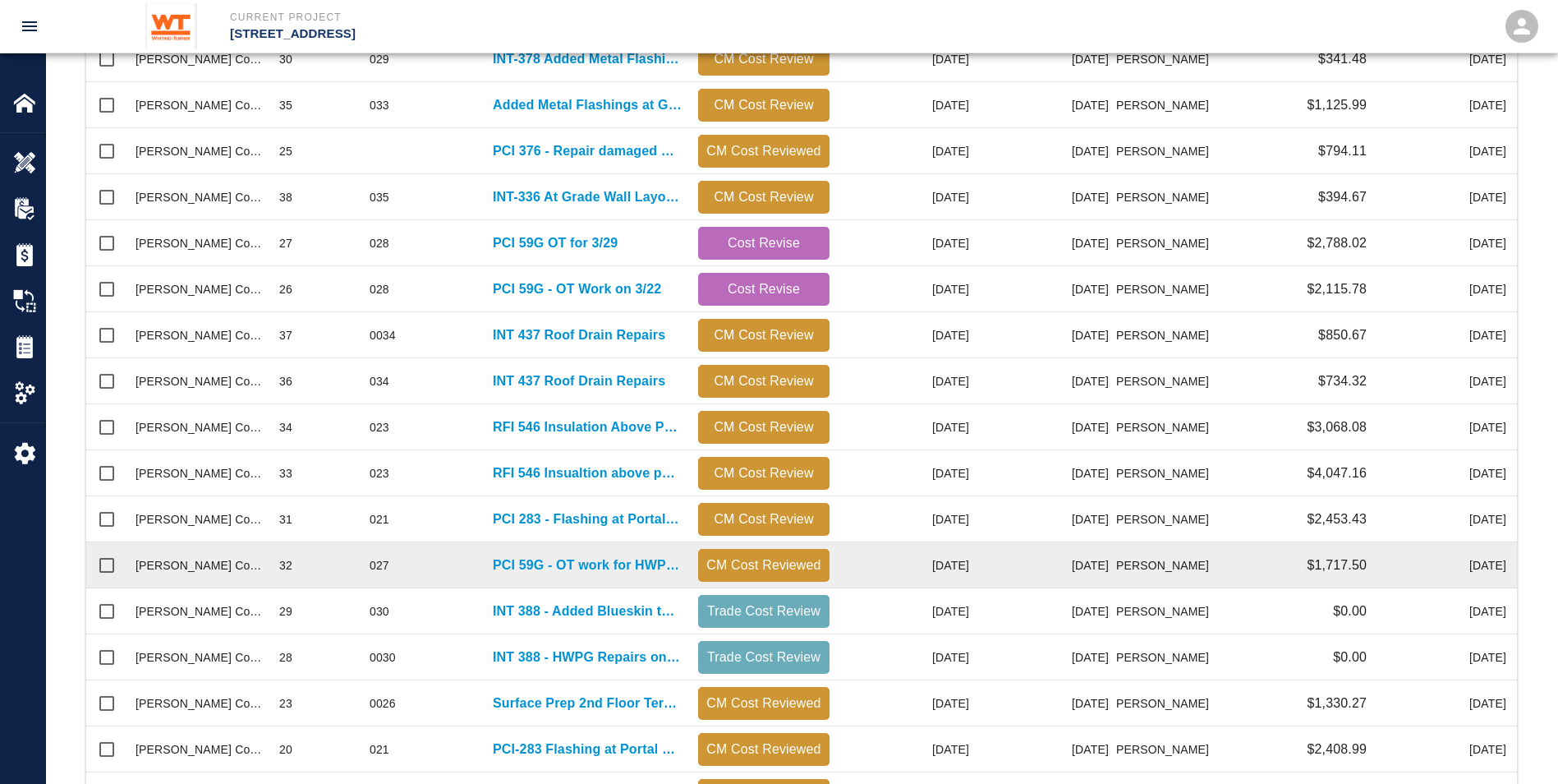
scroll to position [504, 0]
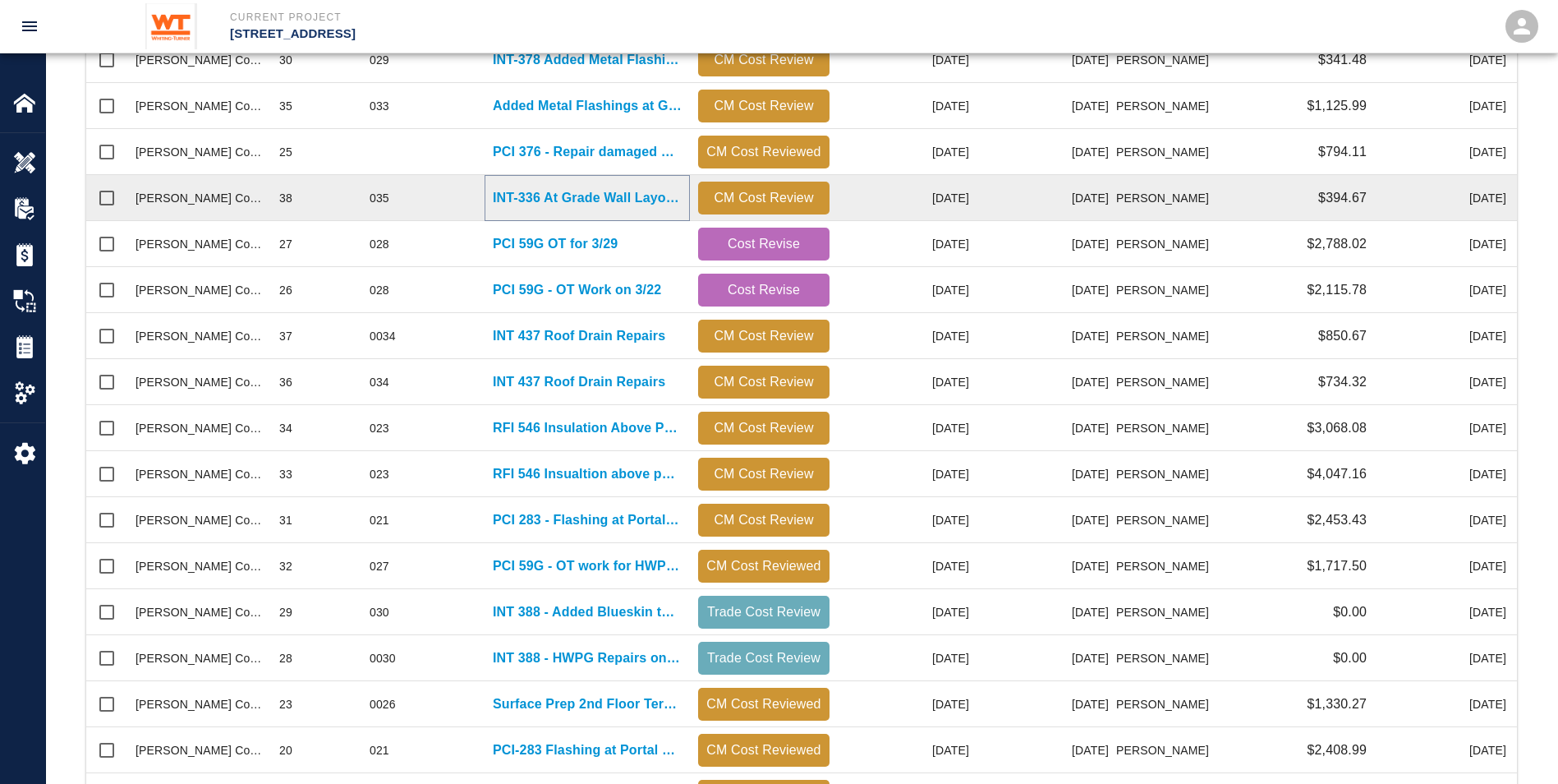
click at [532, 199] on p "INT-336 At Grade Wall Layout Corrections" at bounding box center [588, 197] width 189 height 19
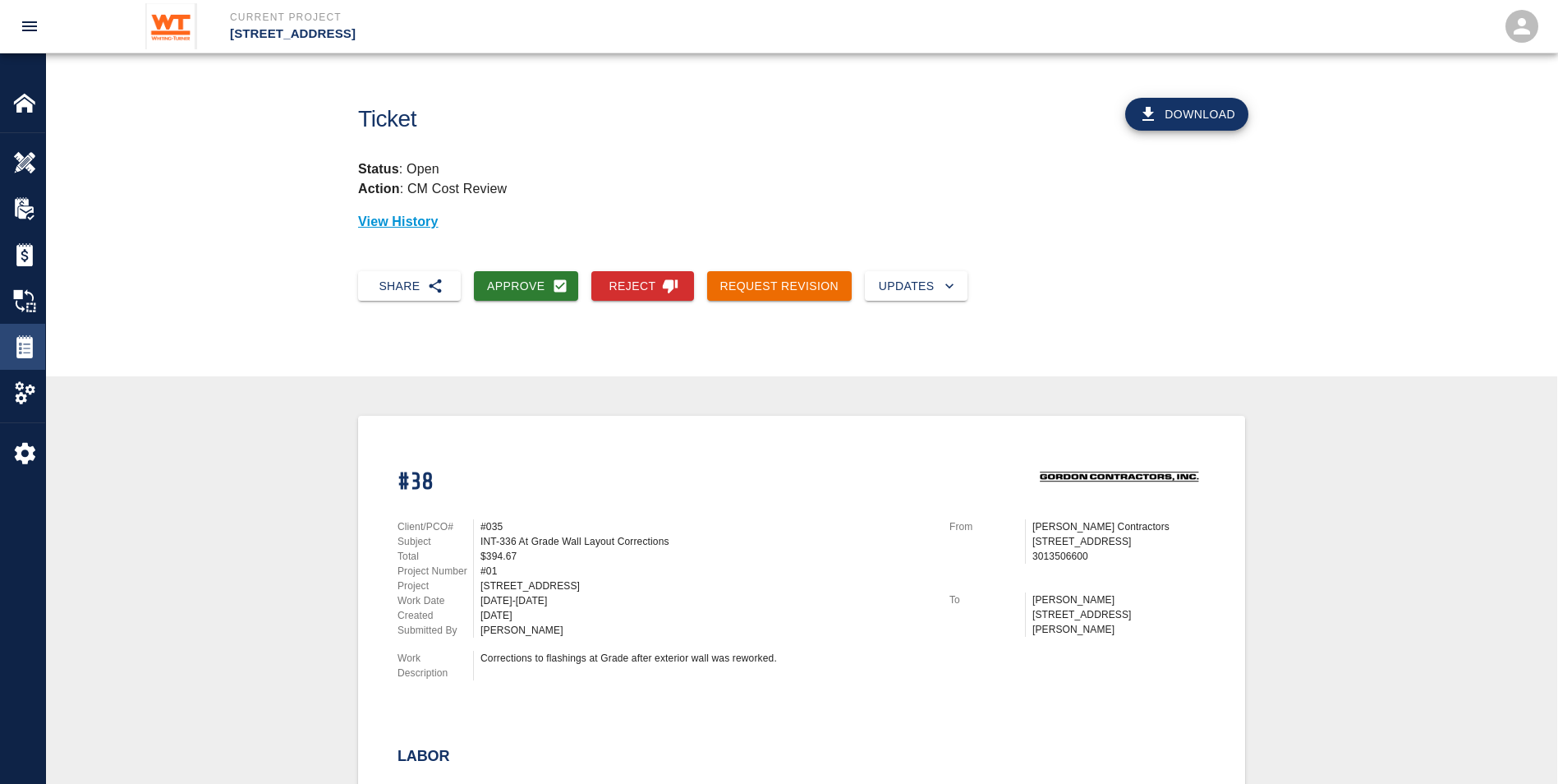
click at [32, 359] on div "Tickets" at bounding box center [22, 347] width 45 height 46
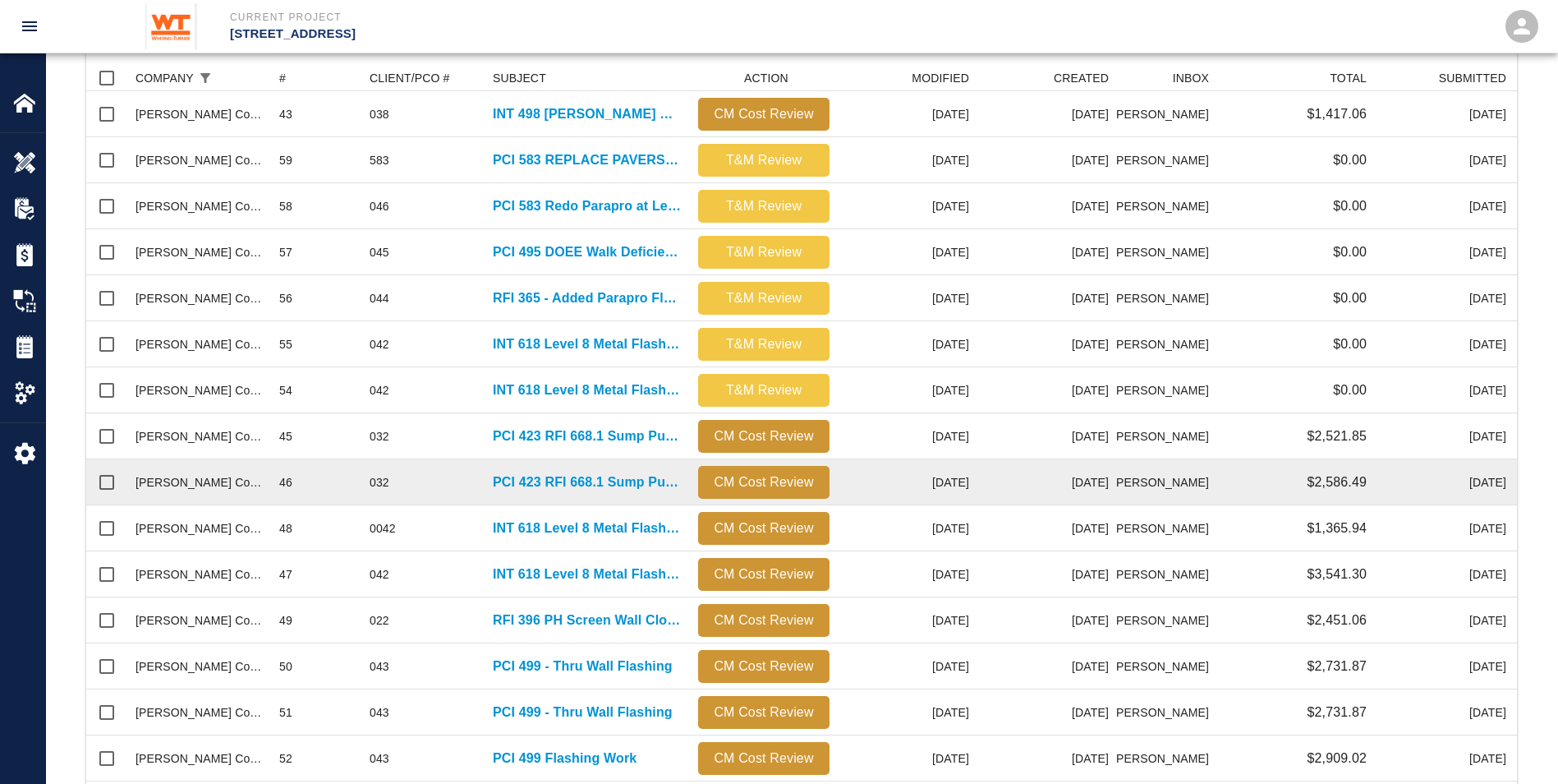
scroll to position [329, 0]
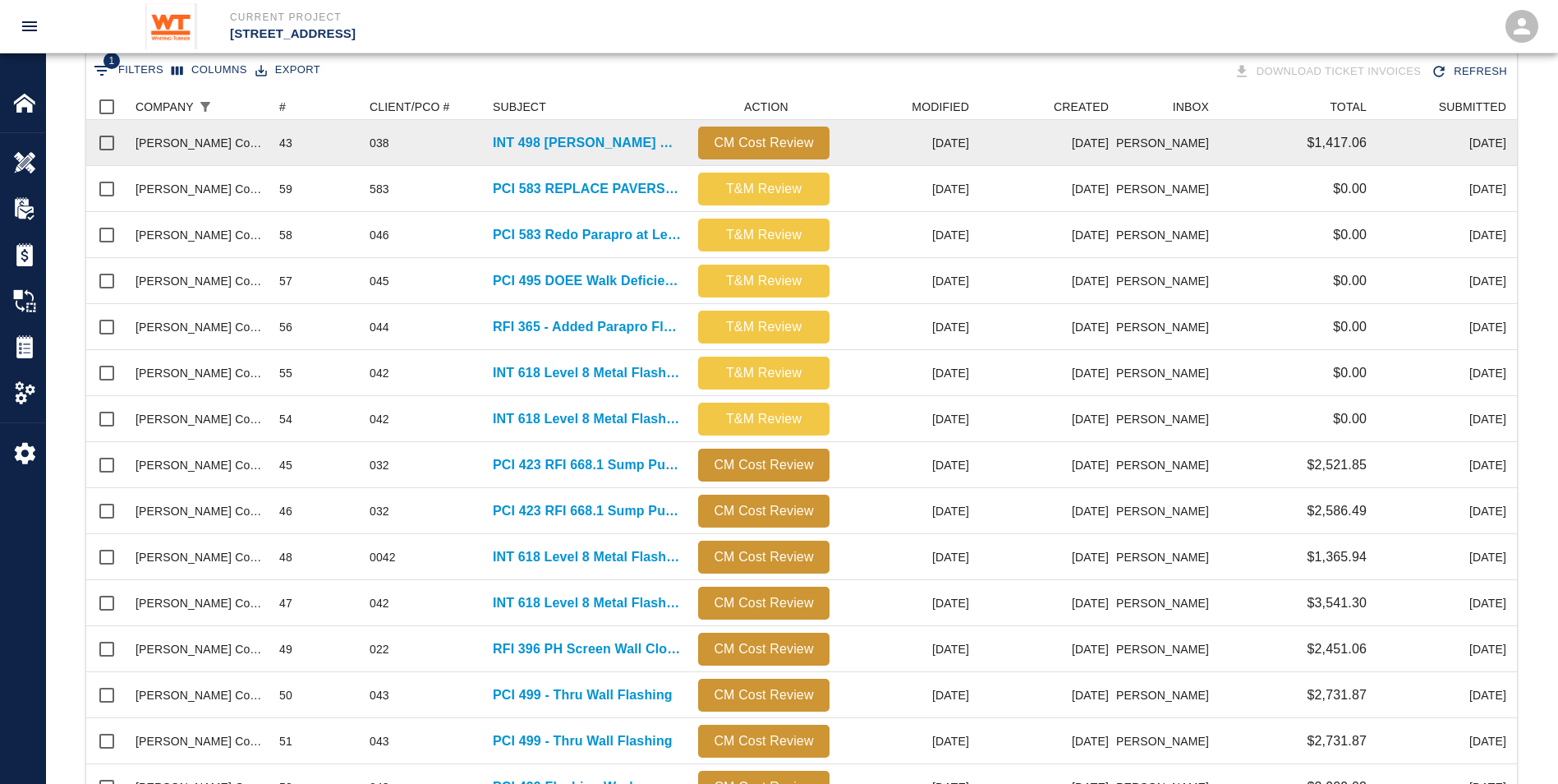
click at [589, 130] on div "INT 498 [PERSON_NAME] Green Roof Damages" at bounding box center [588, 143] width 206 height 46
click at [577, 140] on p "INT 498 [PERSON_NAME] Green Roof Damages" at bounding box center [588, 142] width 189 height 19
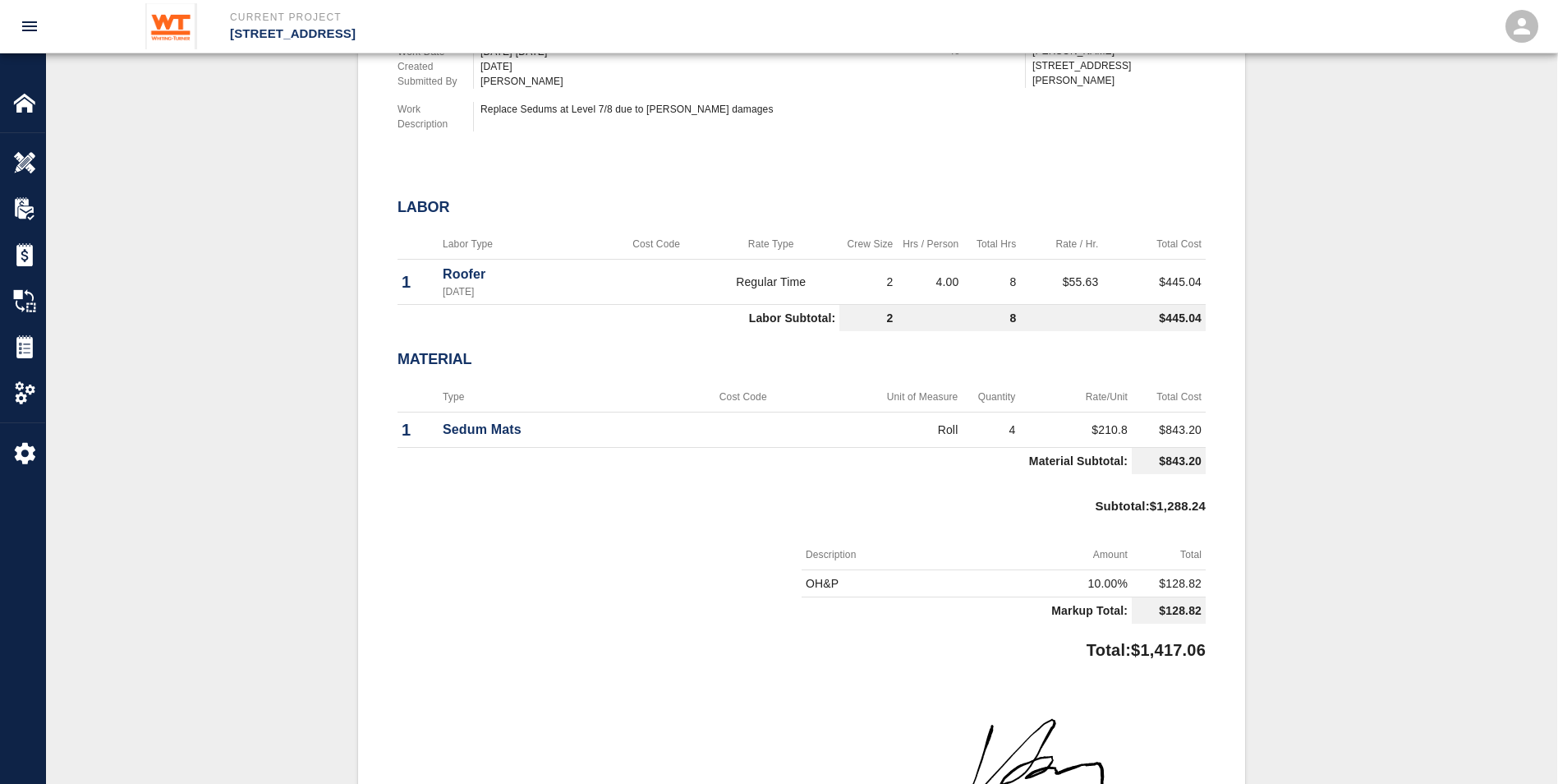
scroll to position [493, 0]
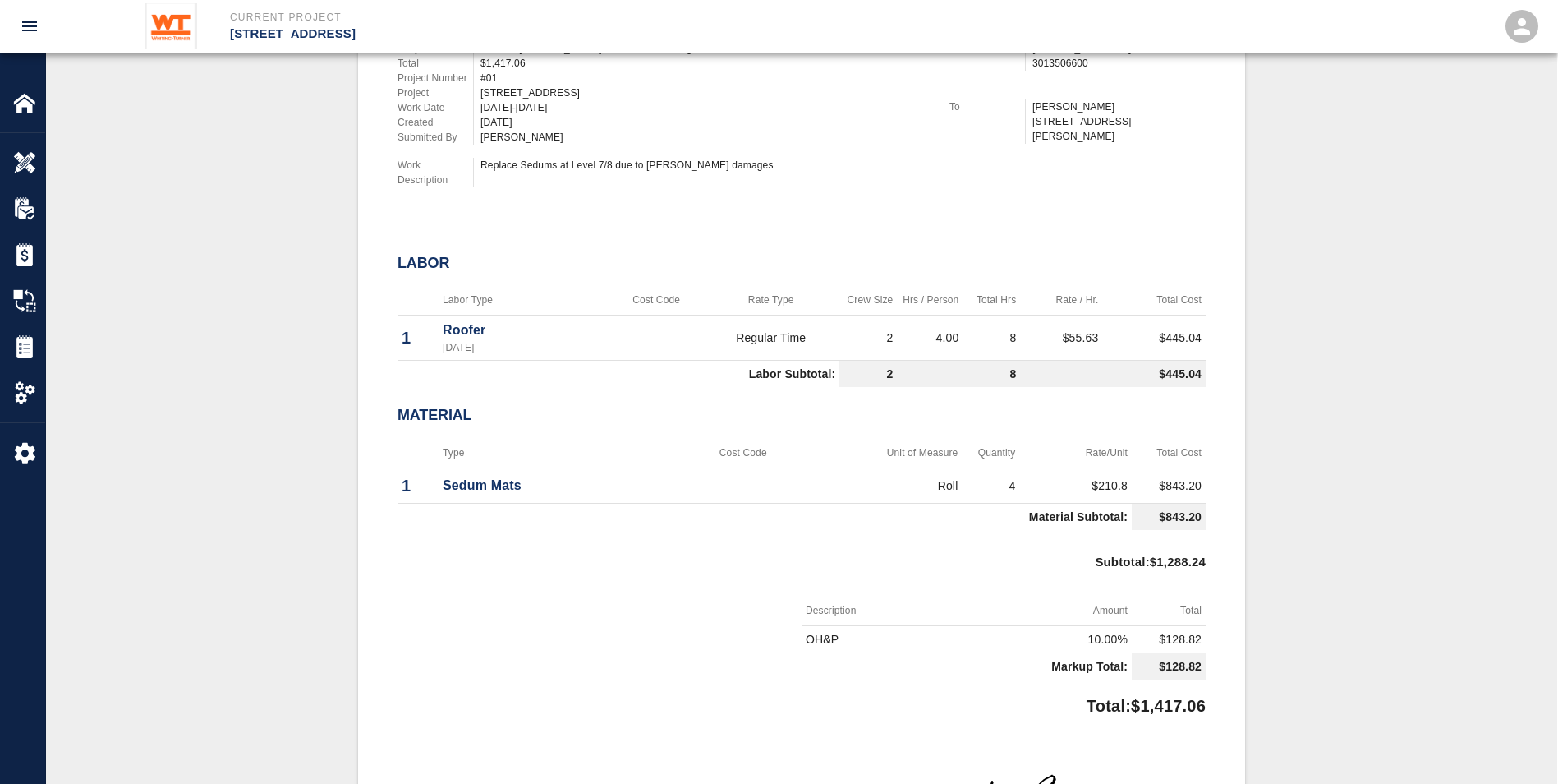
click at [738, 593] on div "Subtotal : $1,288.24" at bounding box center [801, 566] width 808 height 59
click at [1273, 730] on div "#43 Client/PCO# #038 Subject INT 498 [PERSON_NAME] Green Roof Damages Total $1,…" at bounding box center [801, 460] width 1433 height 1074
drag, startPoint x: 735, startPoint y: 710, endPoint x: 947, endPoint y: 752, distance: 216.1
click at [735, 710] on div "Total: $1,417.06" at bounding box center [801, 701] width 808 height 32
drag, startPoint x: 520, startPoint y: 29, endPoint x: 476, endPoint y: 5, distance: 50.1
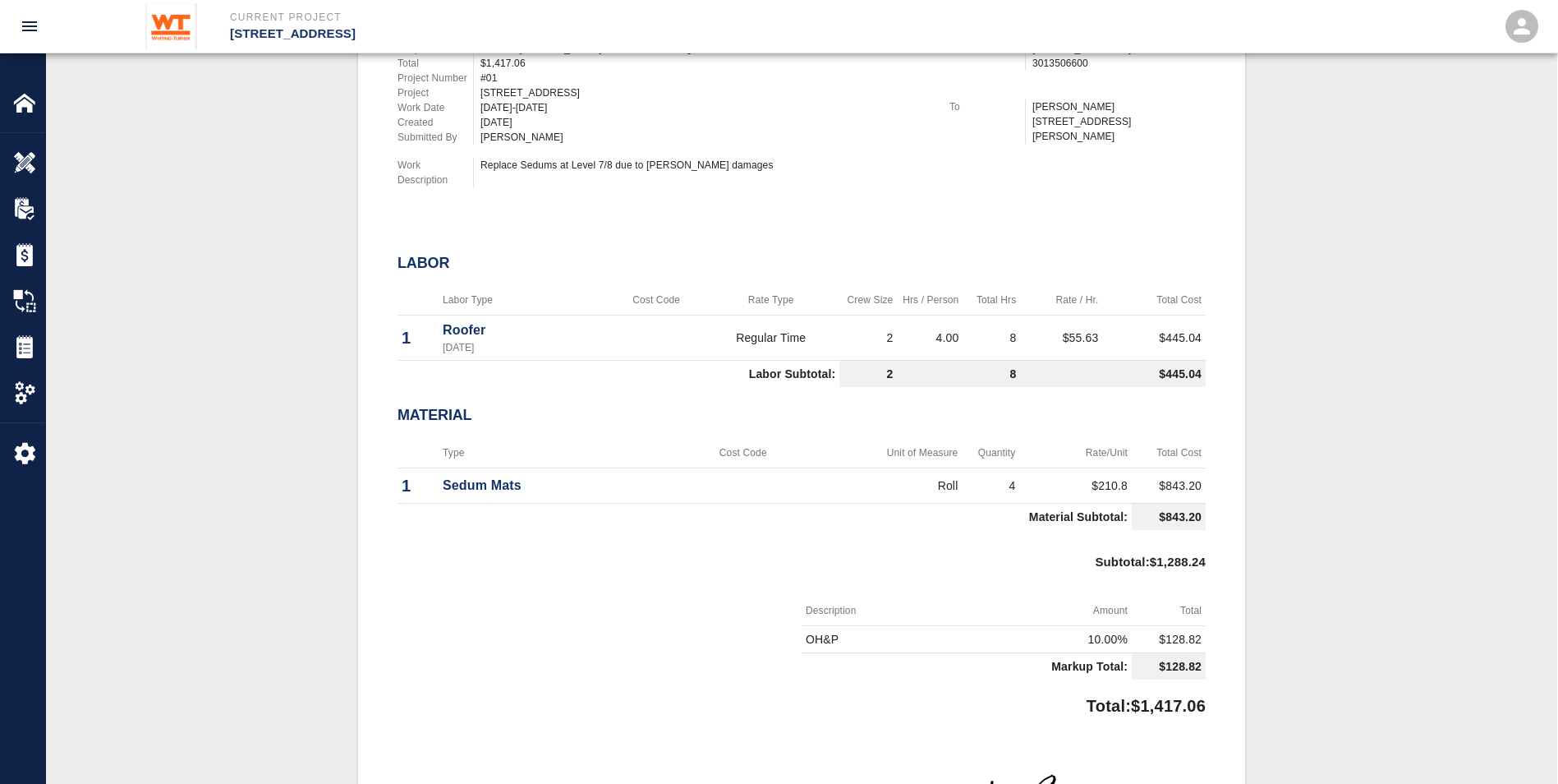
click at [520, 26] on p "[STREET_ADDRESS]" at bounding box center [549, 34] width 638 height 19
drag, startPoint x: -241, startPoint y: 169, endPoint x: -489, endPoint y: 51, distance: 274.6
click at [526, 692] on div "Total: $1,417.06" at bounding box center [801, 701] width 808 height 32
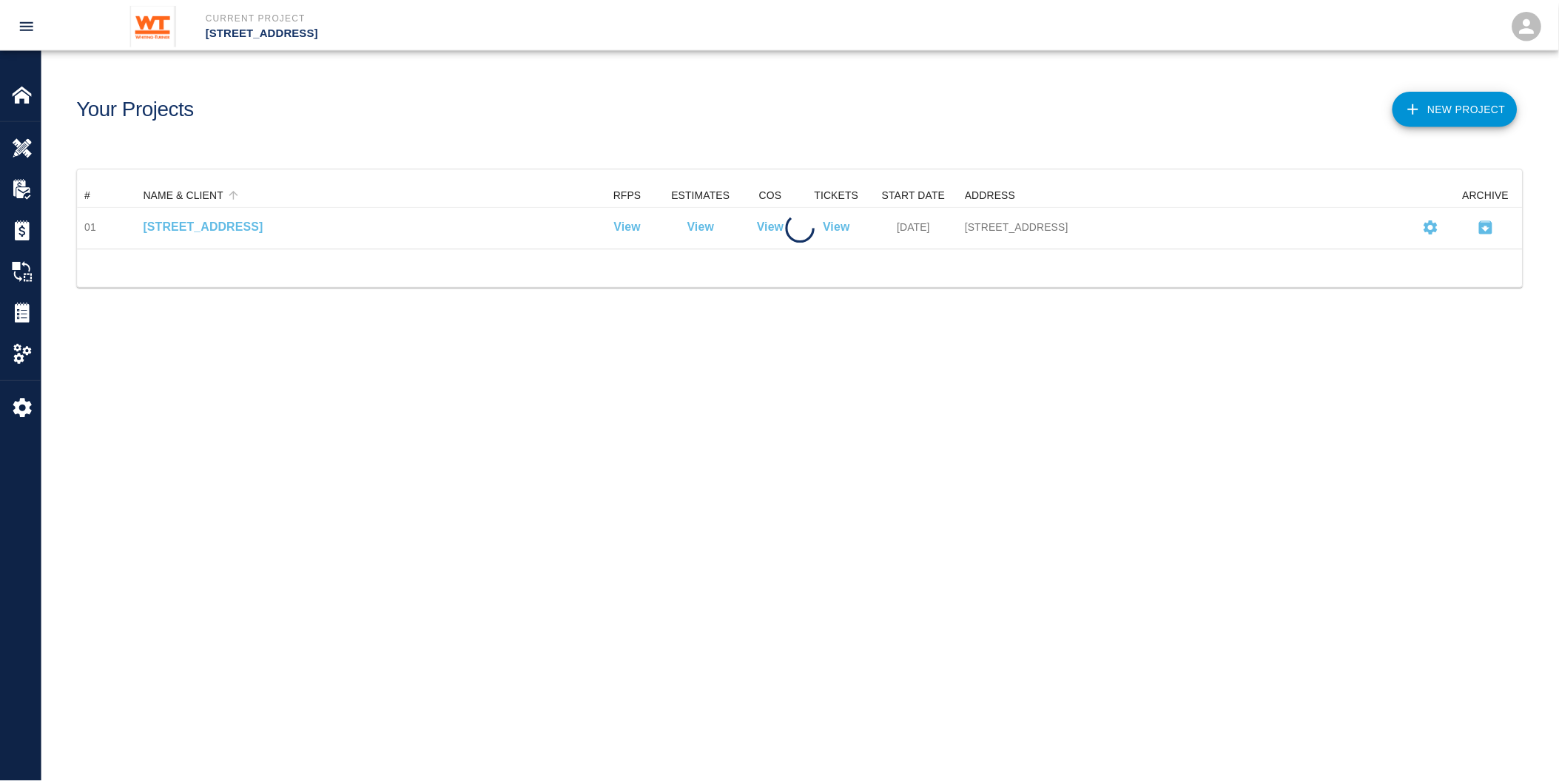
scroll to position [53, 1446]
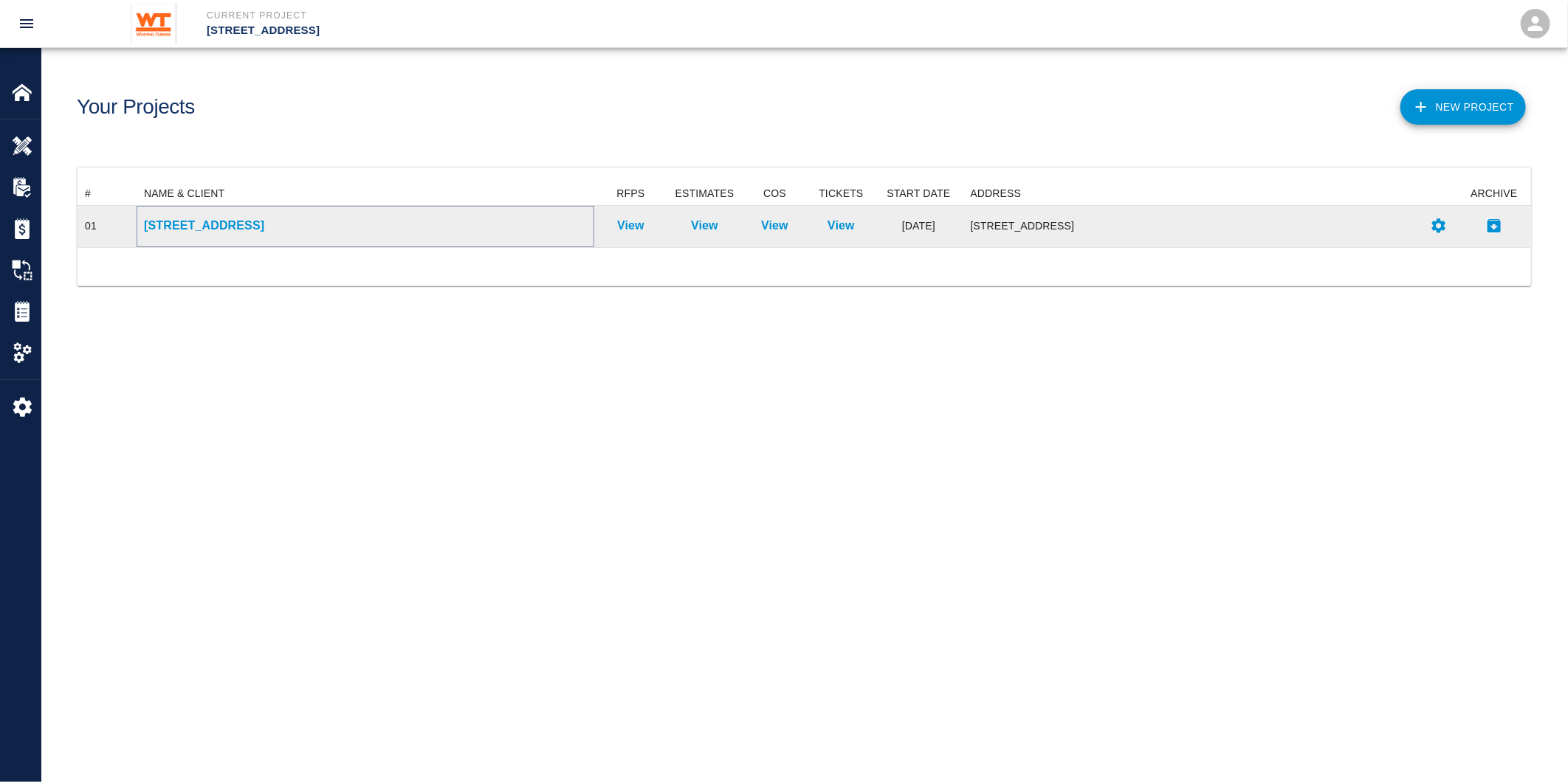
click at [260, 227] on p "[STREET_ADDRESS]" at bounding box center [365, 225] width 443 height 17
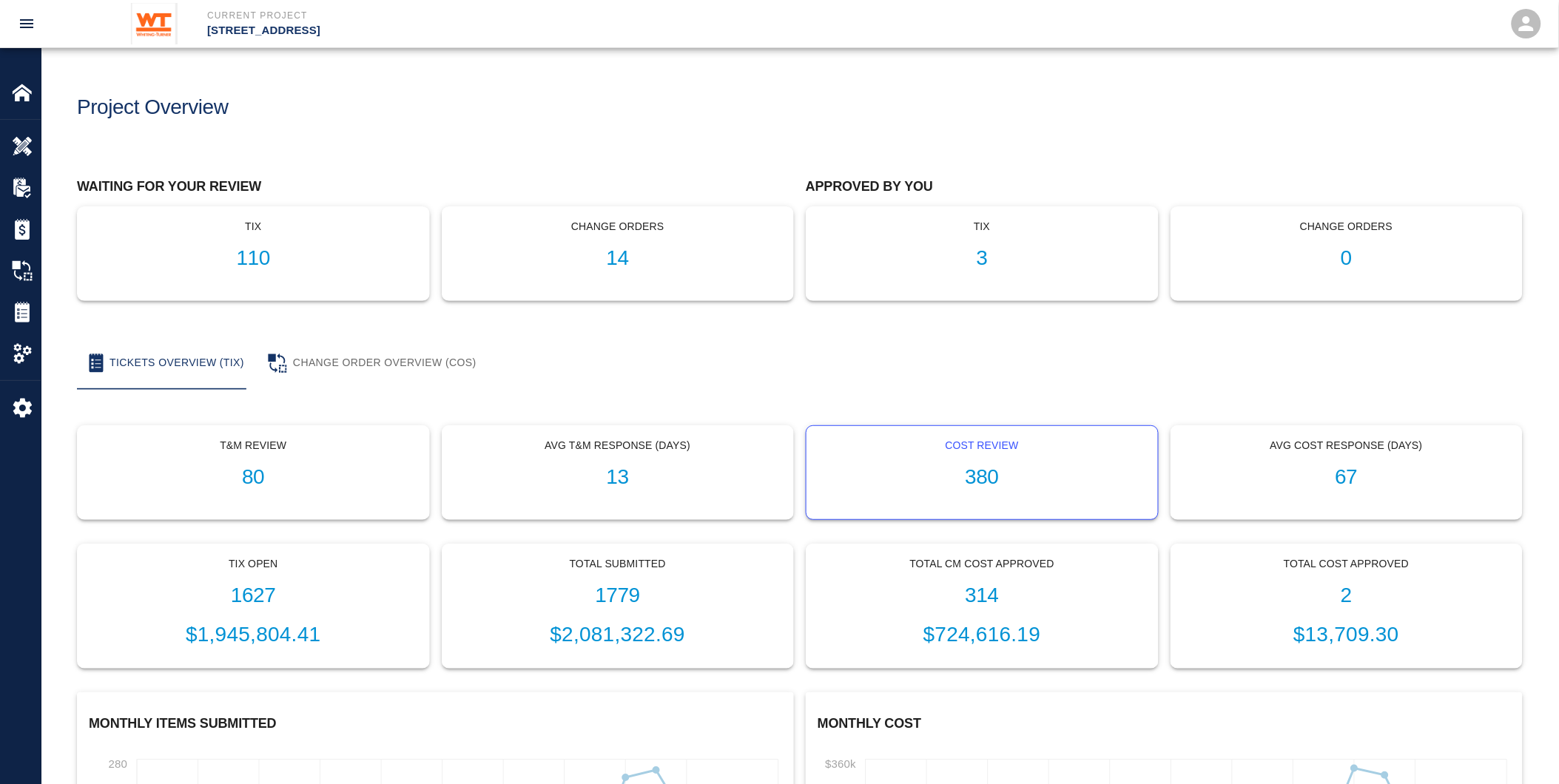
click at [960, 454] on div "Cost Review 380" at bounding box center [982, 472] width 351 height 93
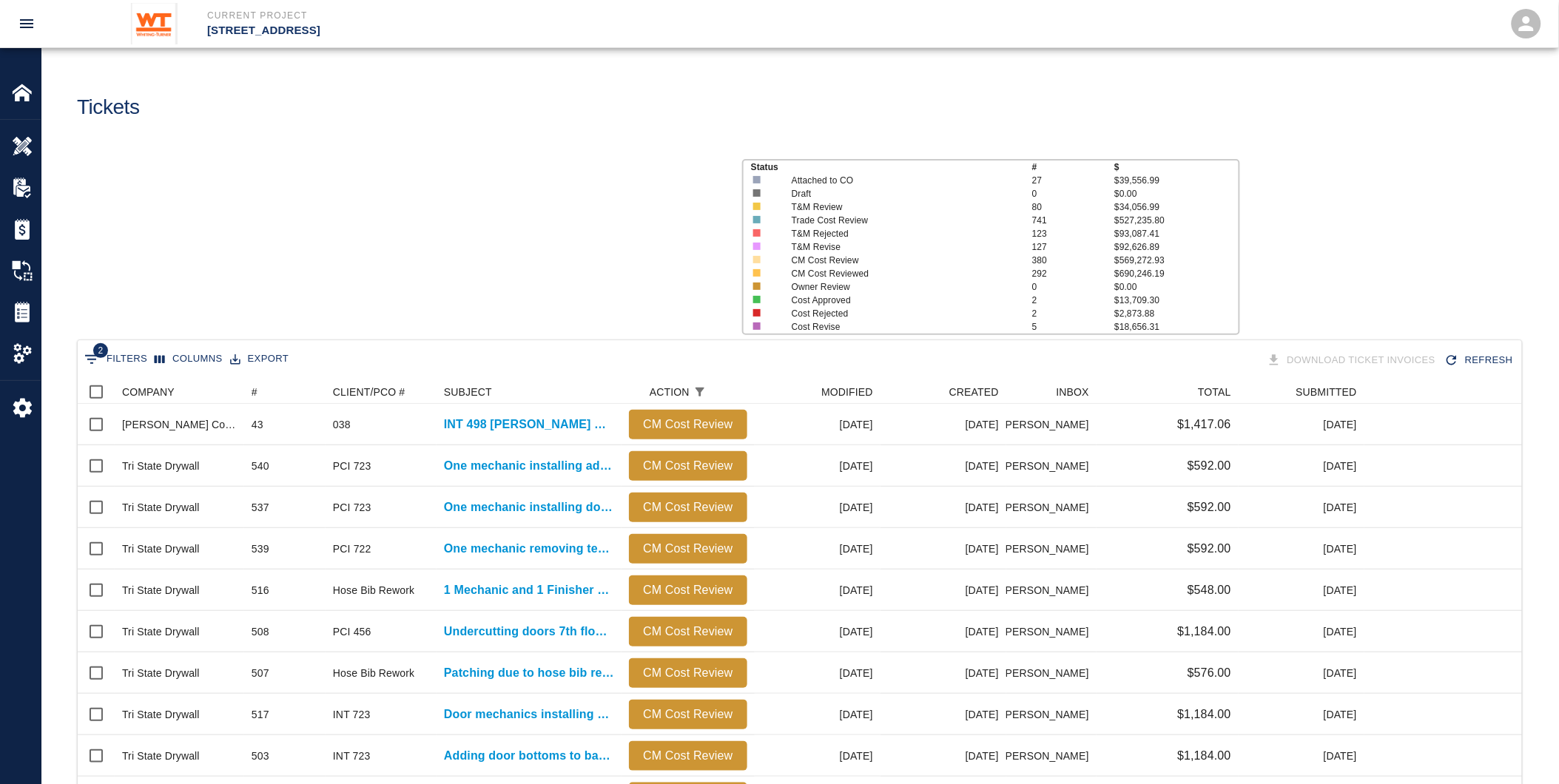
scroll to position [840, 1432]
